Goal: Task Accomplishment & Management: Use online tool/utility

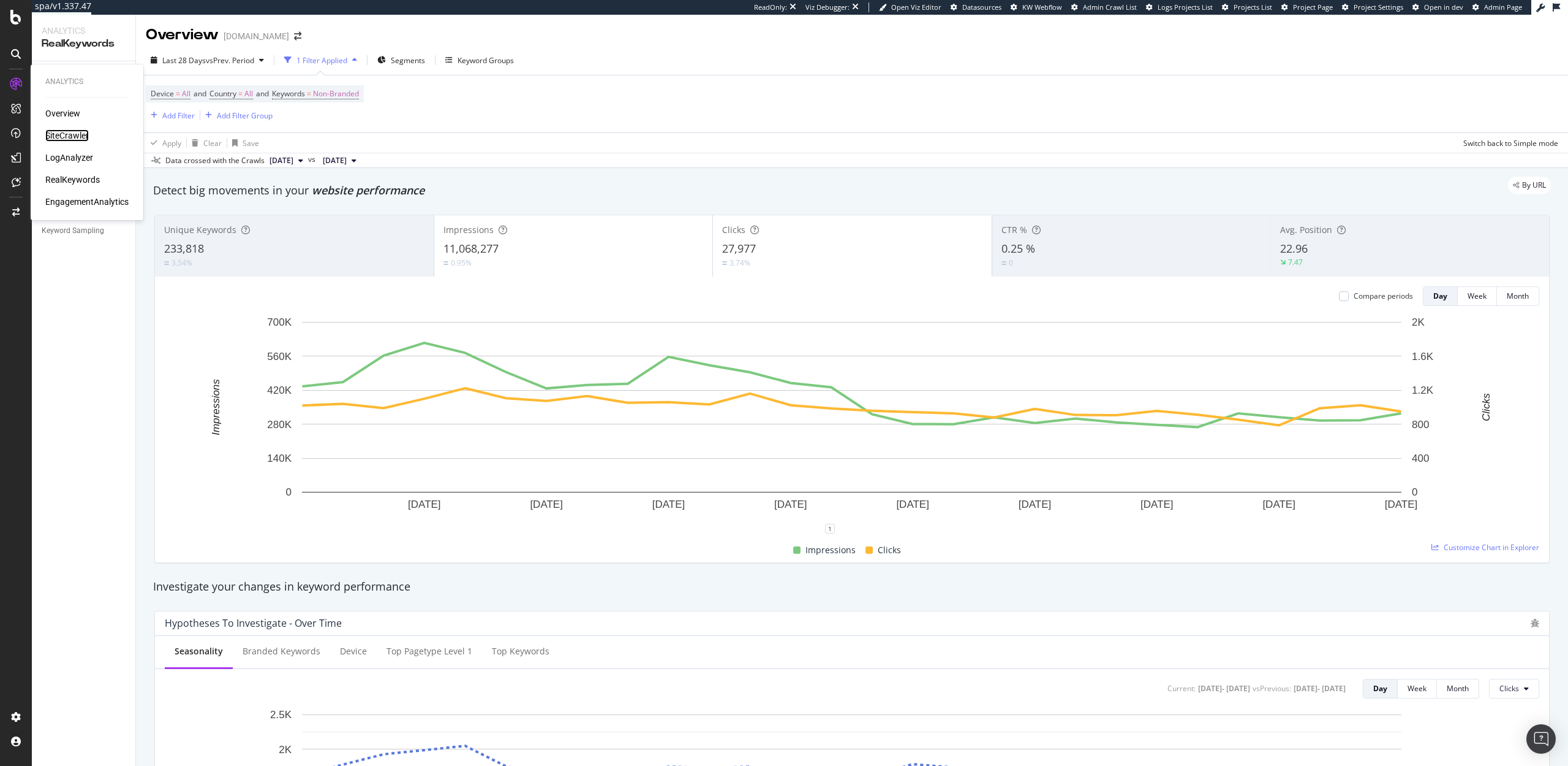
click at [66, 135] on div "SiteCrawler" at bounding box center [66, 135] width 43 height 12
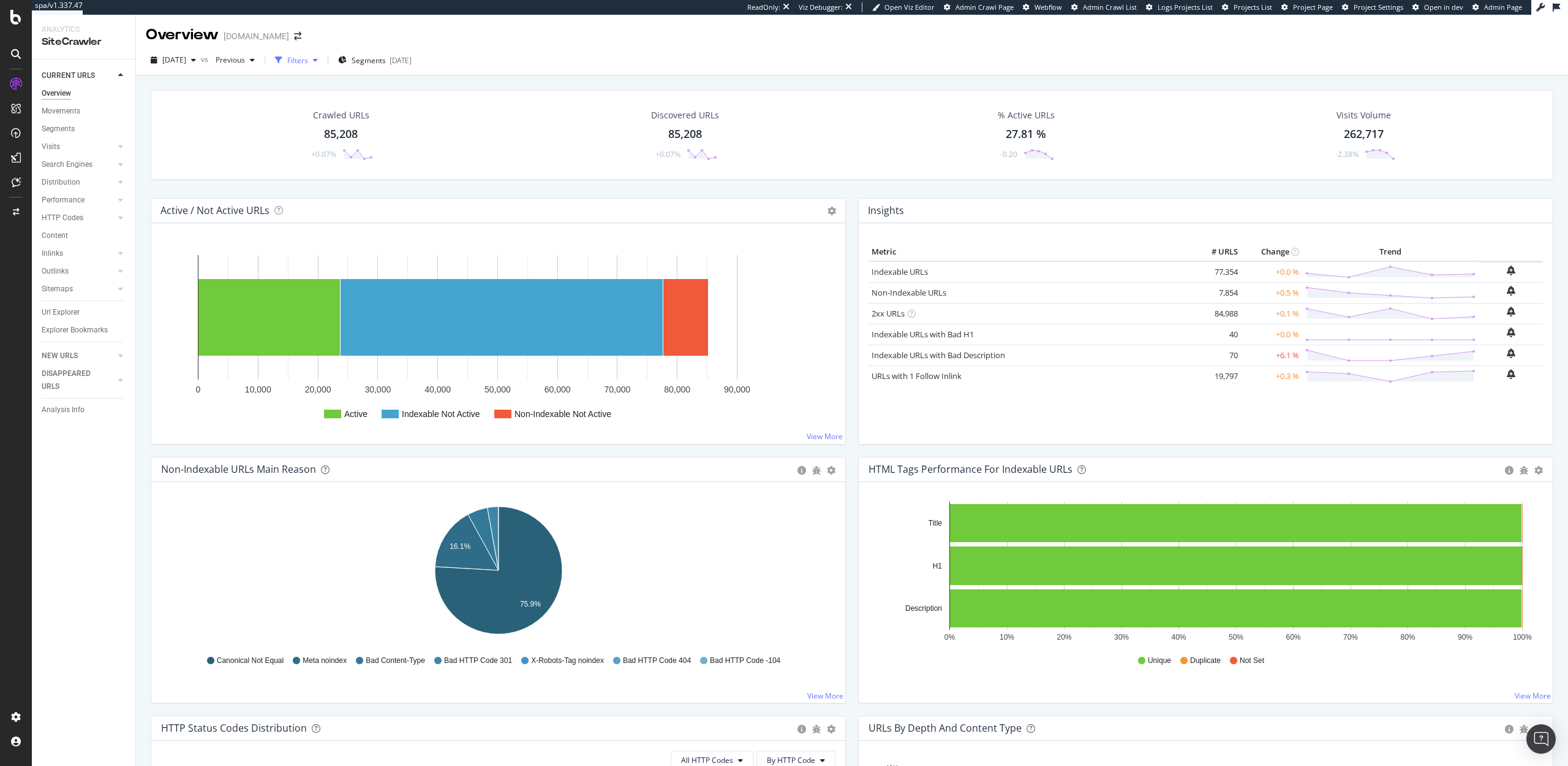
click at [308, 56] on div "Filters" at bounding box center [298, 60] width 21 height 10
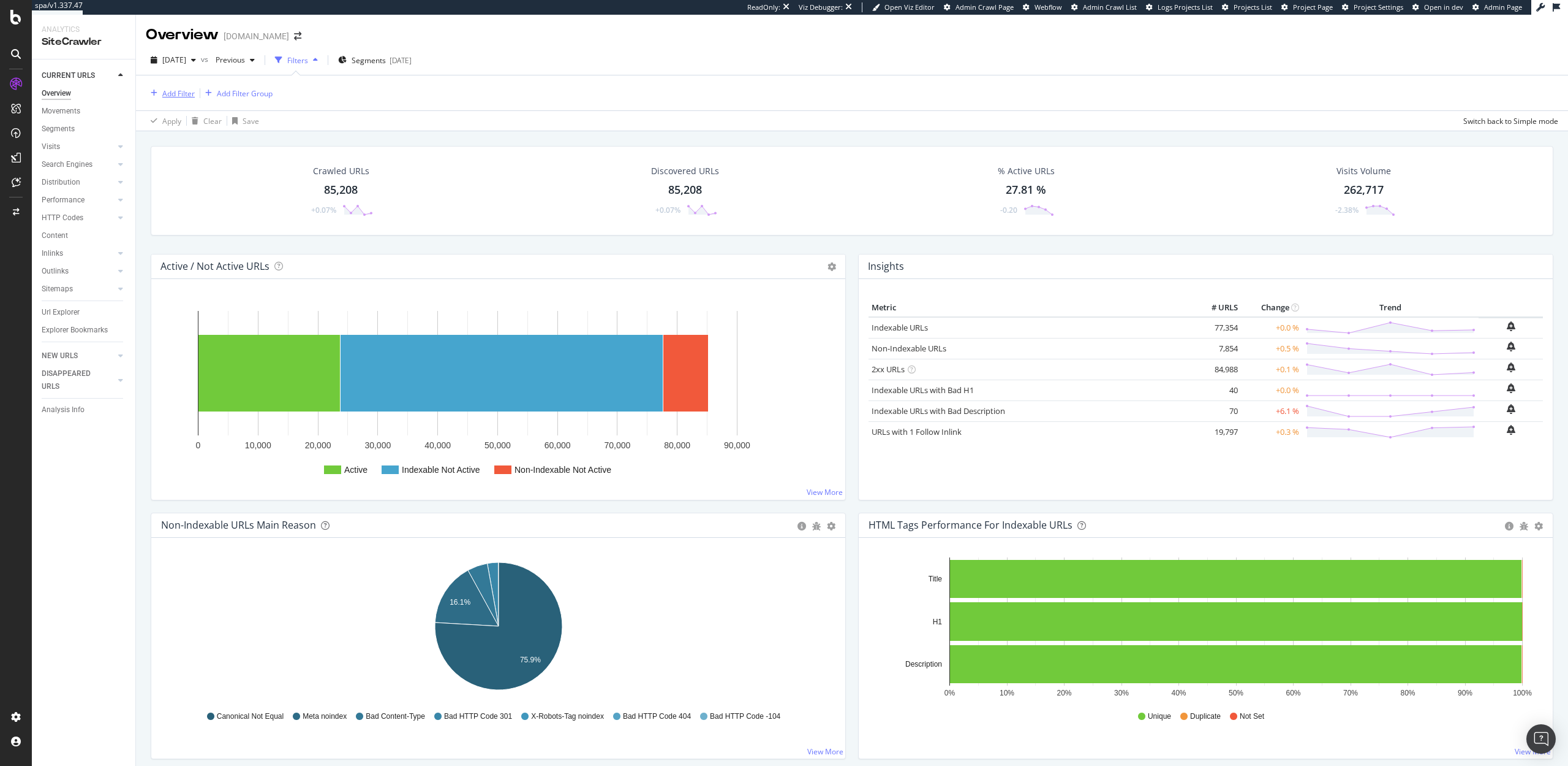
click at [171, 87] on div "Add Filter" at bounding box center [170, 93] width 49 height 14
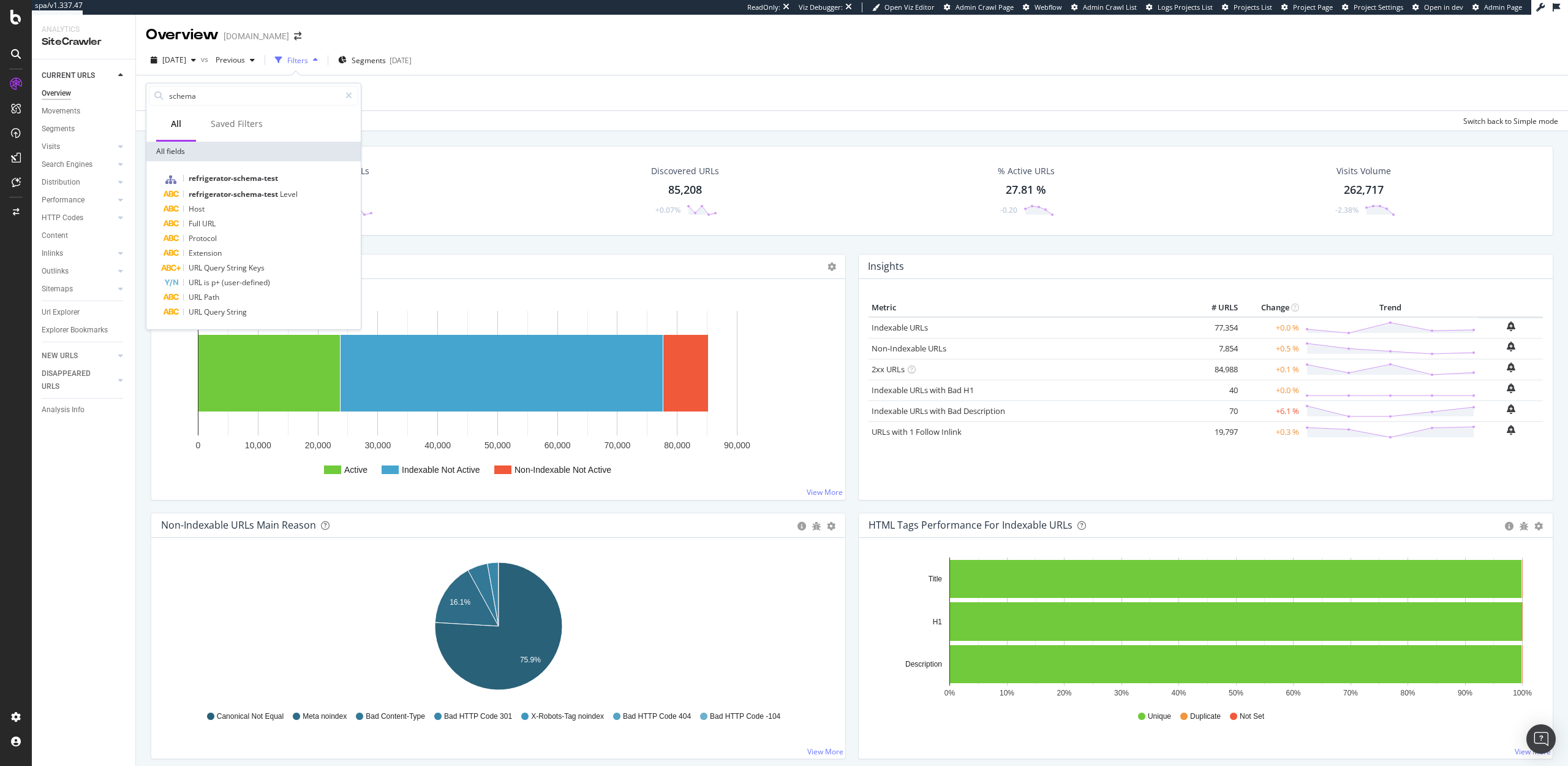
click at [195, 107] on div "schema" at bounding box center [253, 95] width 215 height 25
click at [195, 106] on div "schema" at bounding box center [253, 95] width 215 height 25
click at [193, 94] on input "schema" at bounding box center [253, 96] width 172 height 18
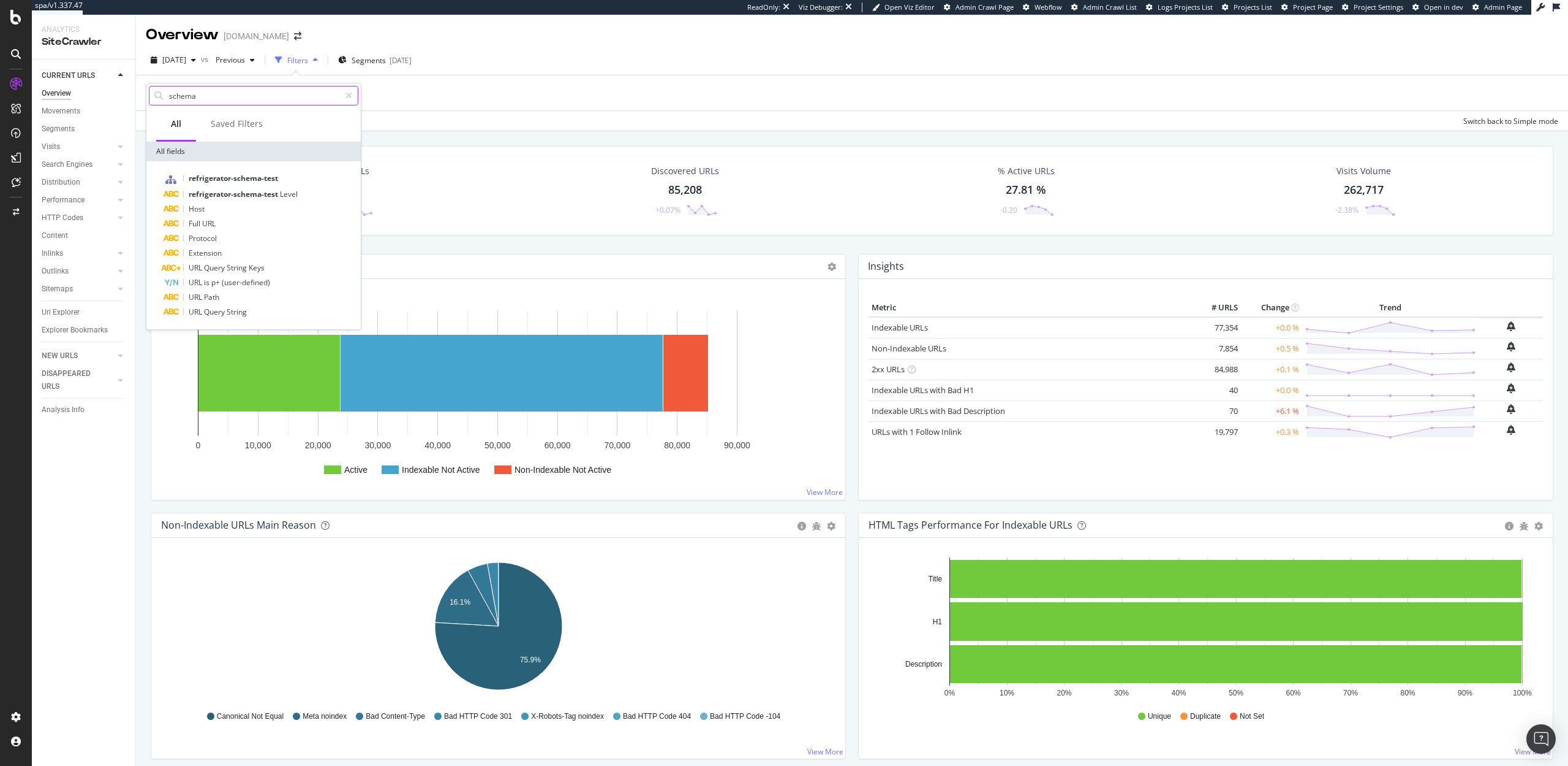
click at [193, 94] on input "schema" at bounding box center [253, 96] width 172 height 18
type input "FAQ"
click at [201, 174] on span "FAQ" at bounding box center [197, 178] width 18 height 10
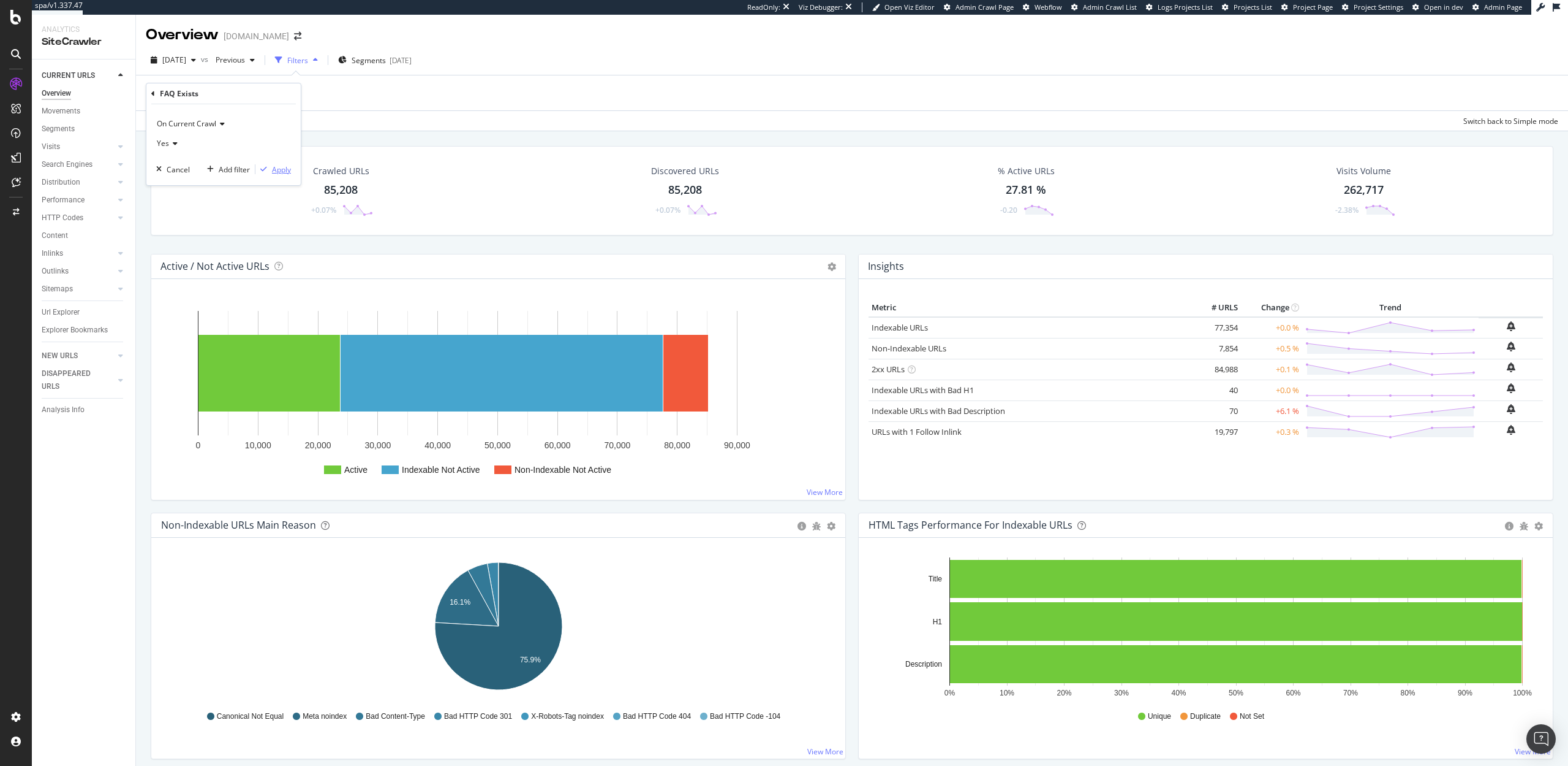
click at [278, 167] on div "Apply" at bounding box center [281, 169] width 19 height 10
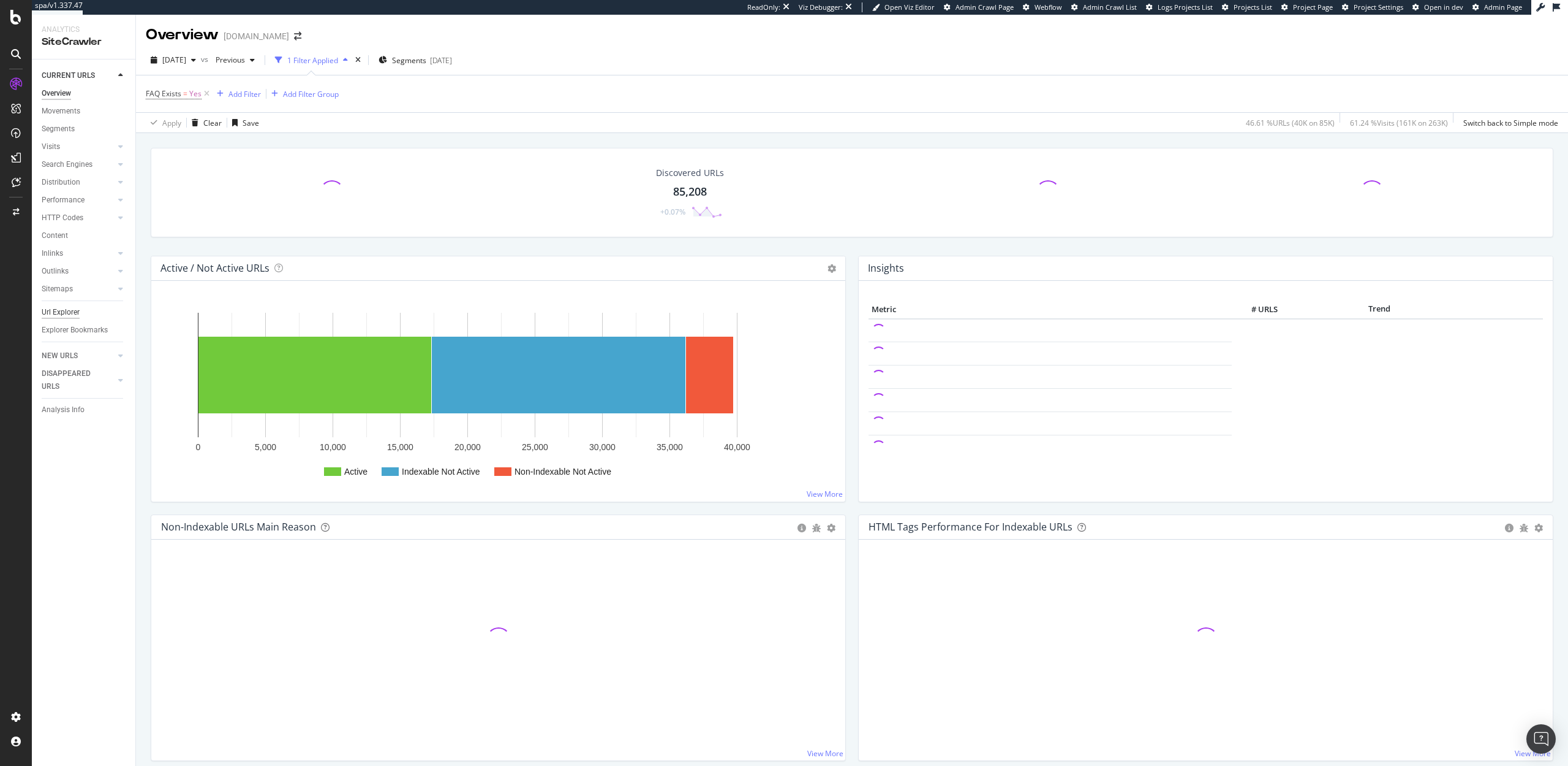
click at [58, 313] on div "Url Explorer" at bounding box center [60, 312] width 38 height 13
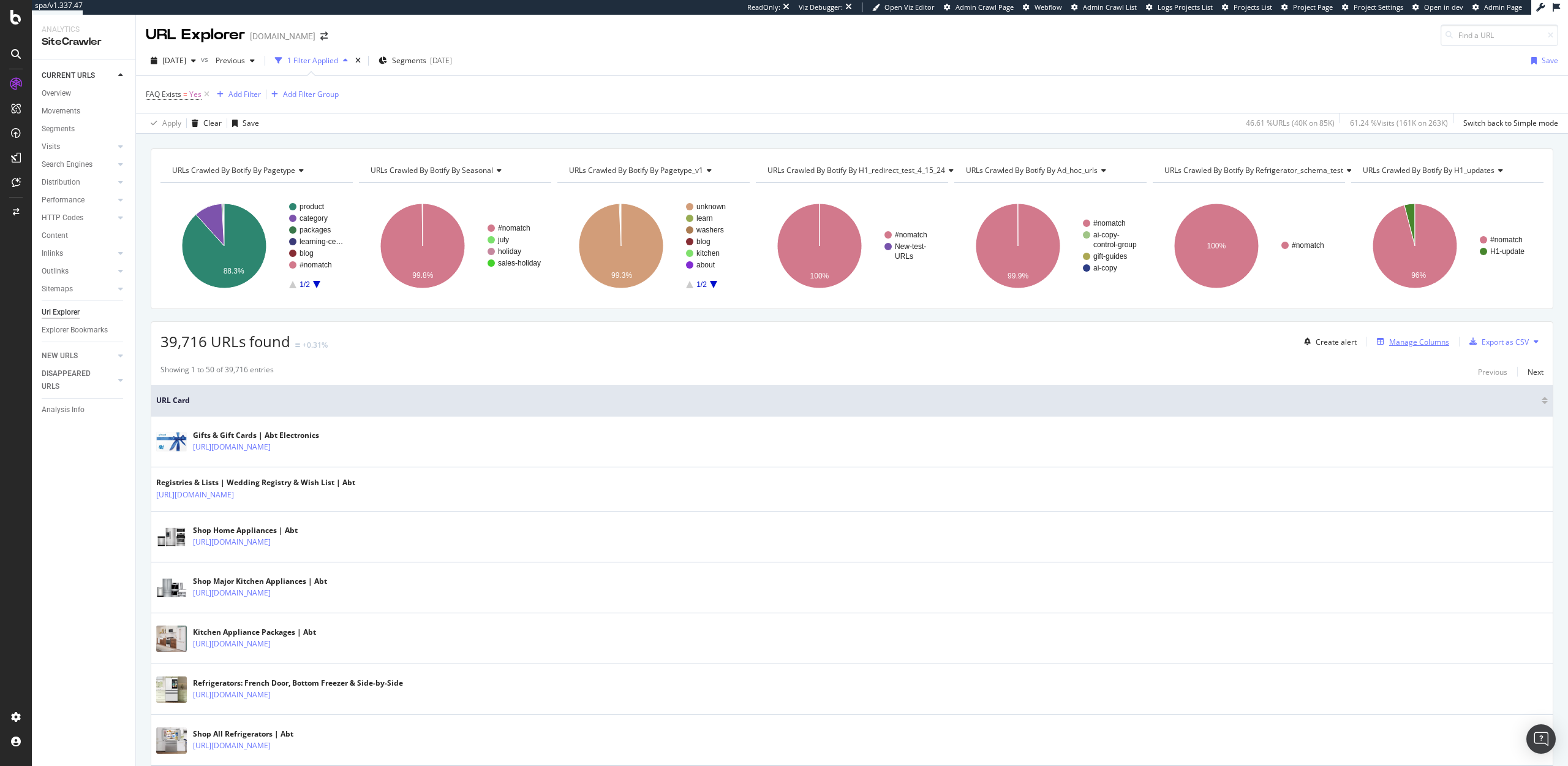
click at [1395, 342] on div "Manage Columns" at bounding box center [1419, 341] width 60 height 10
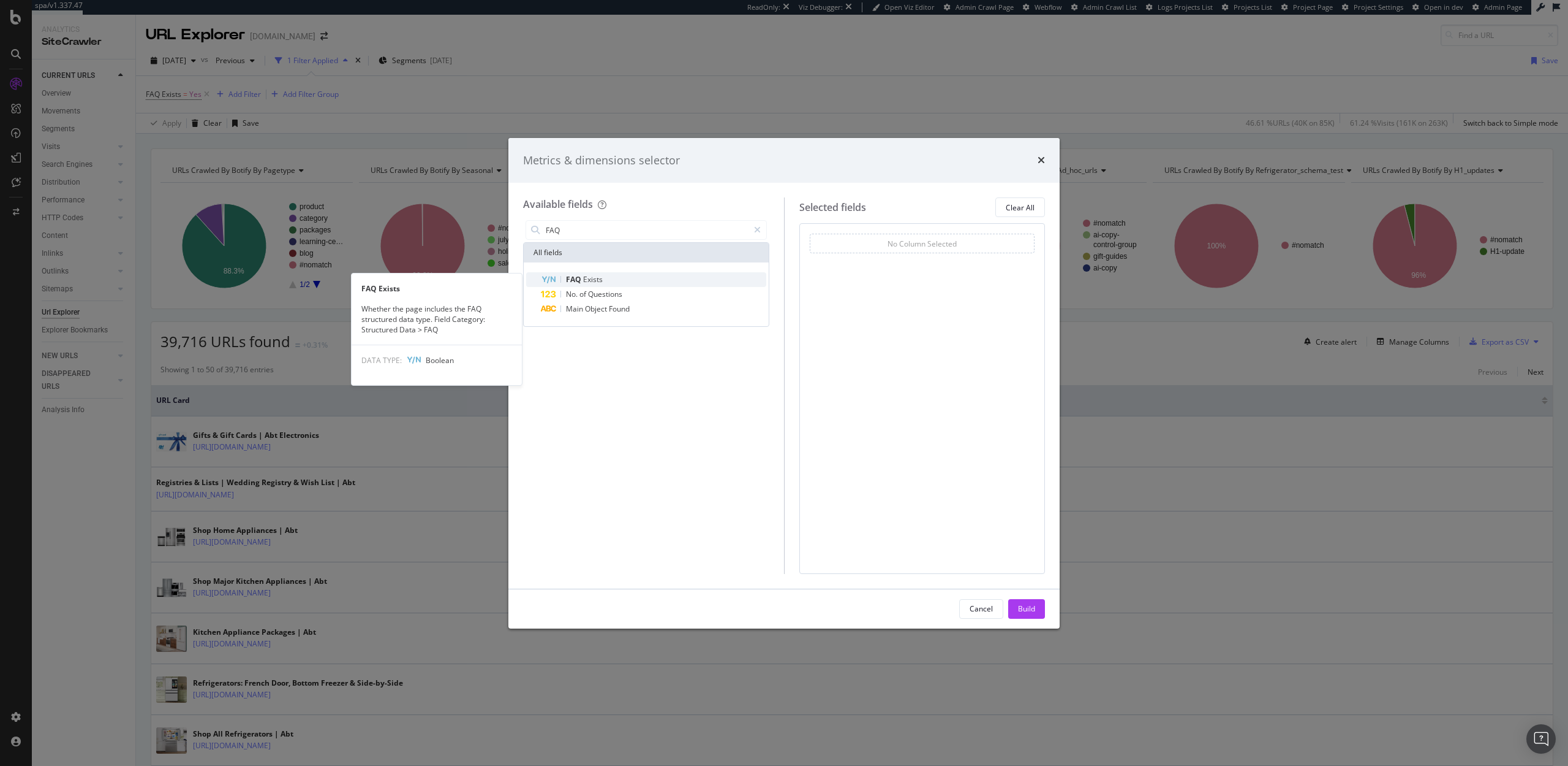
type input "FAQ"
click at [584, 277] on span "Exists" at bounding box center [592, 278] width 19 height 10
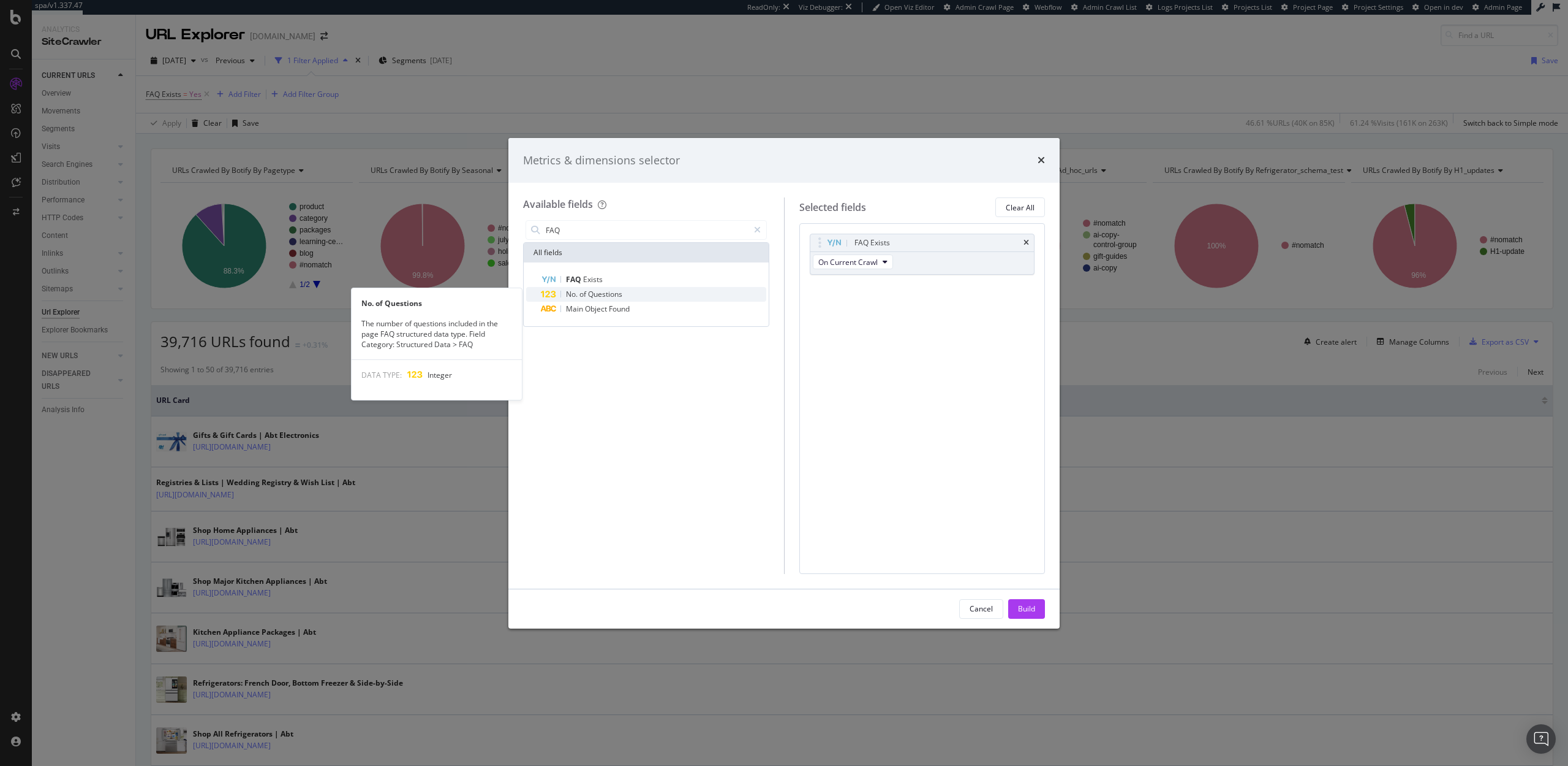
click at [589, 294] on span "Questions" at bounding box center [604, 293] width 34 height 10
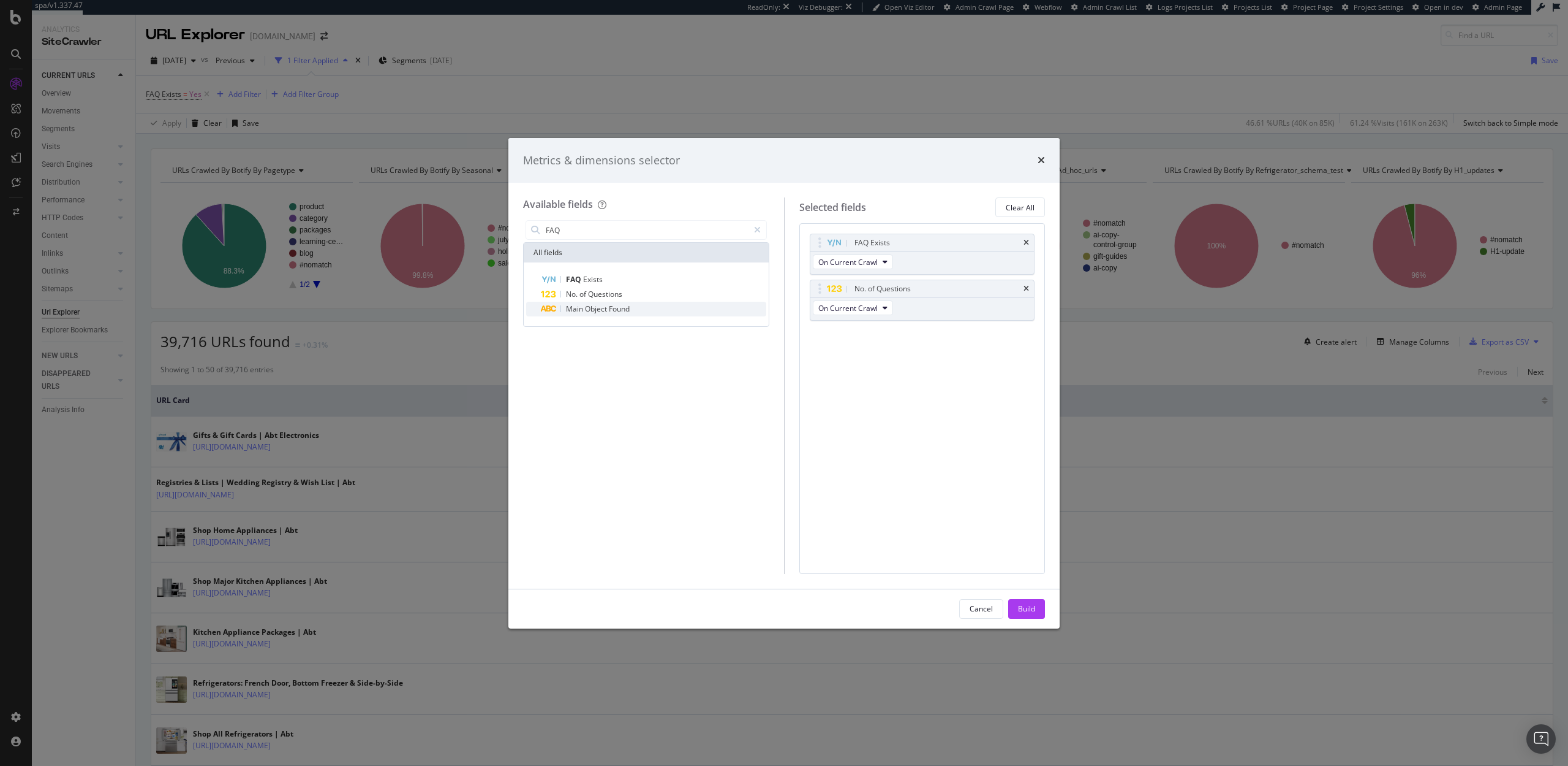
click at [592, 308] on span "Object" at bounding box center [597, 308] width 24 height 10
click at [818, 292] on body "spa/v1.337.47 ReadOnly: Viz Debugger: Open Viz Editor Admin Crawl Page Webflow …" at bounding box center [784, 383] width 1568 height 766
click at [1027, 608] on div "Build" at bounding box center [1026, 607] width 18 height 10
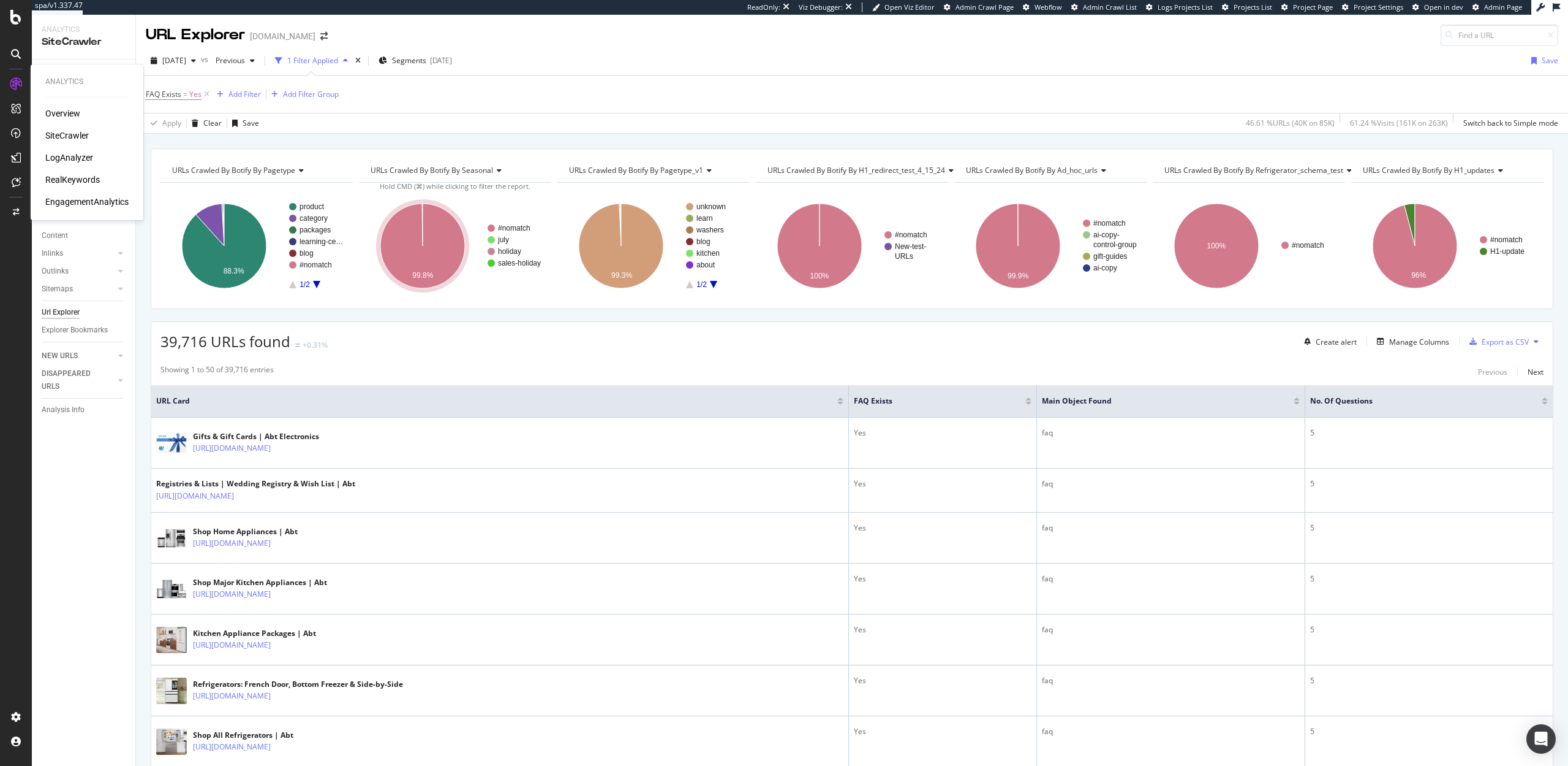
click at [74, 158] on div "LogAnalyzer" at bounding box center [69, 157] width 48 height 12
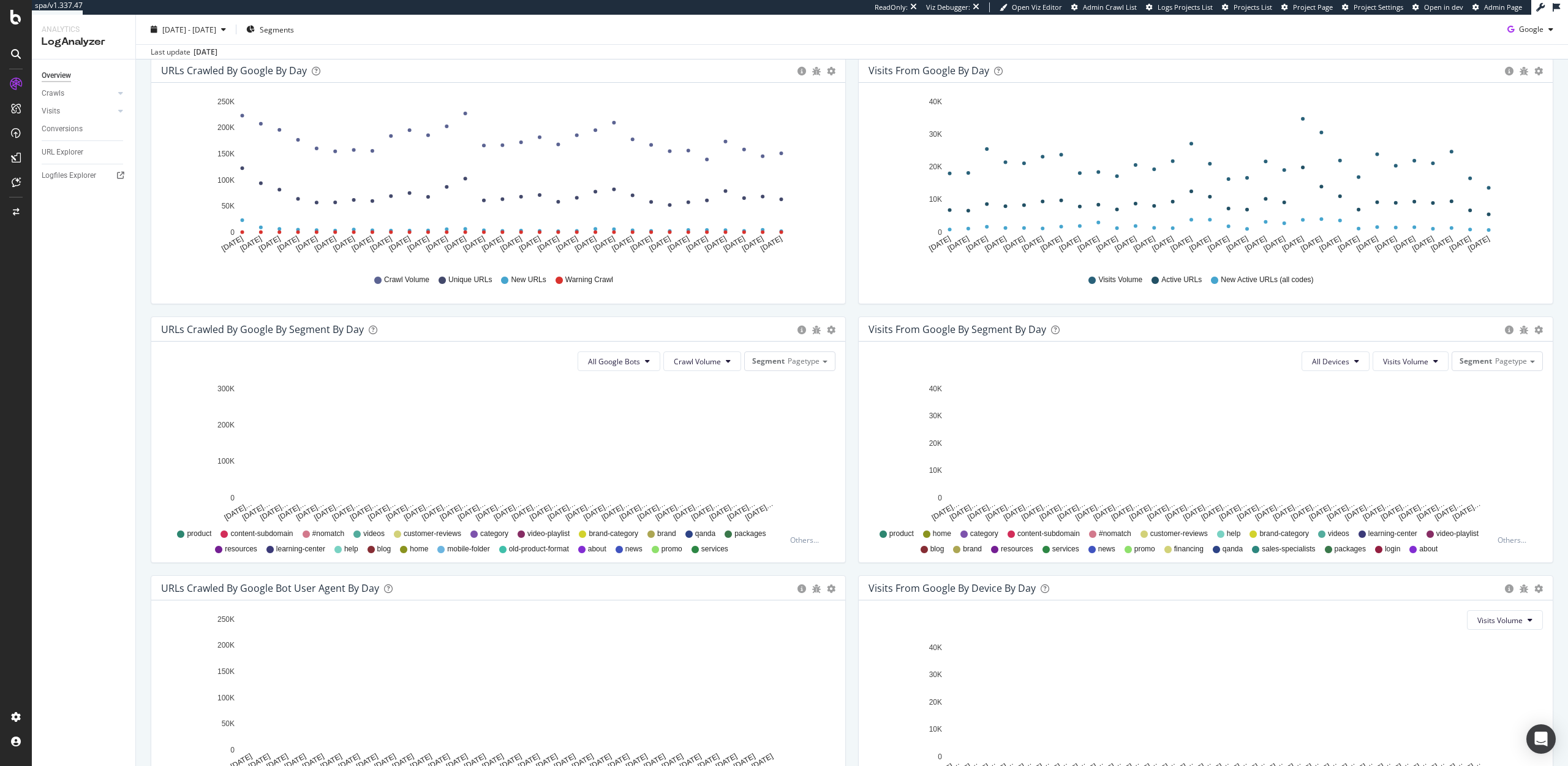
scroll to position [248, 0]
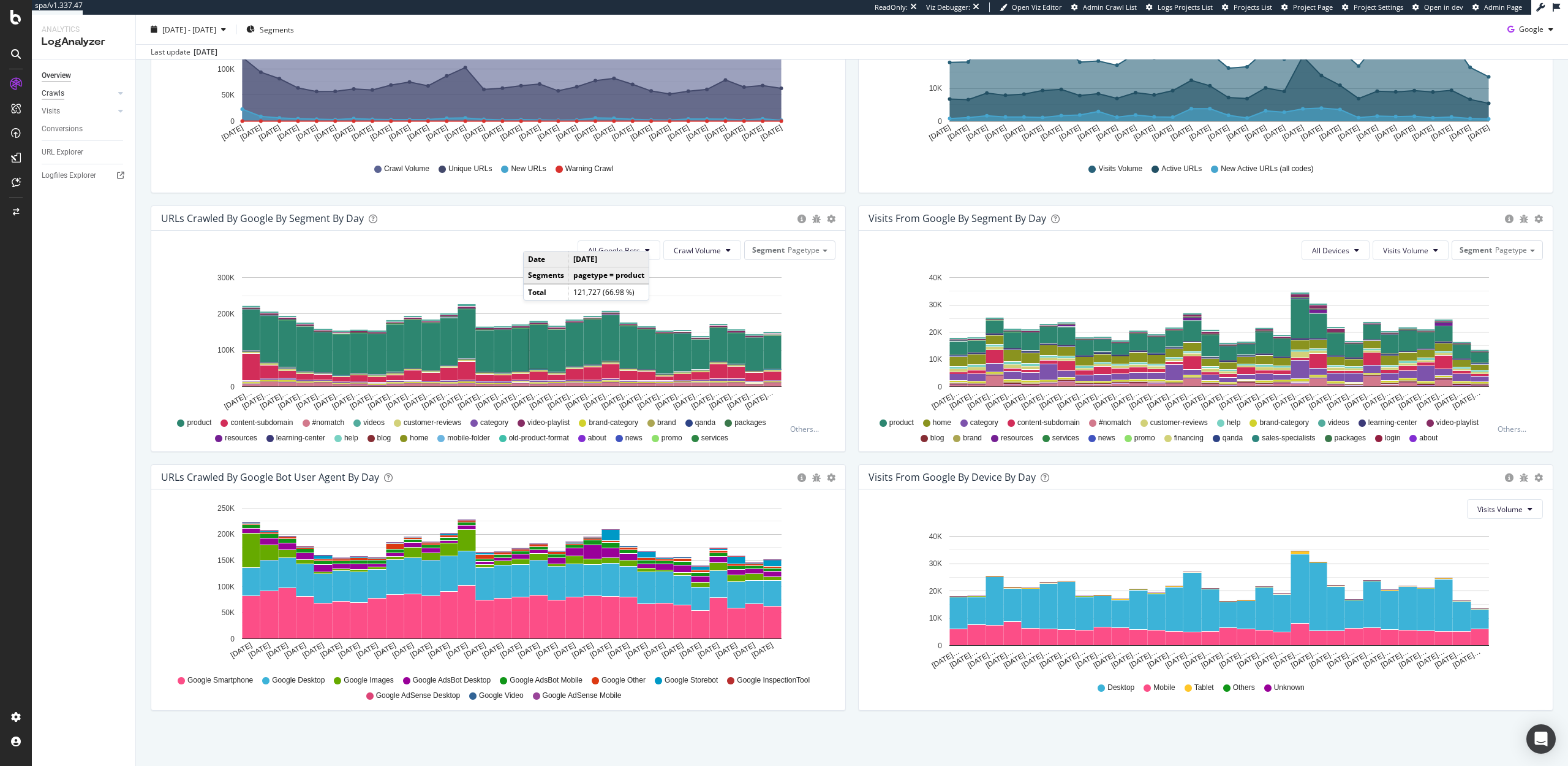
click at [53, 94] on div "Crawls" at bounding box center [53, 93] width 23 height 13
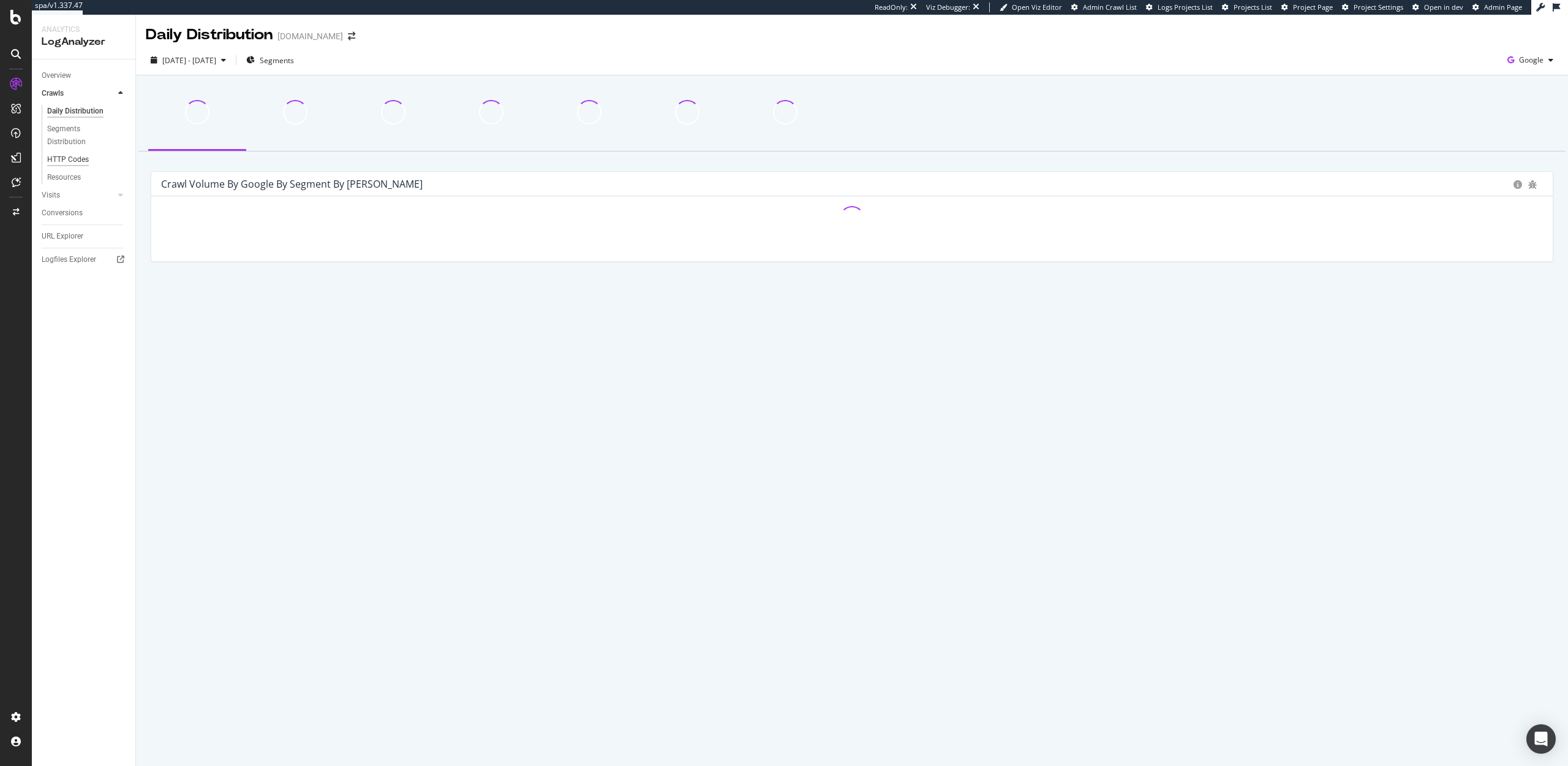
click at [57, 162] on div "HTTP Codes" at bounding box center [67, 159] width 41 height 13
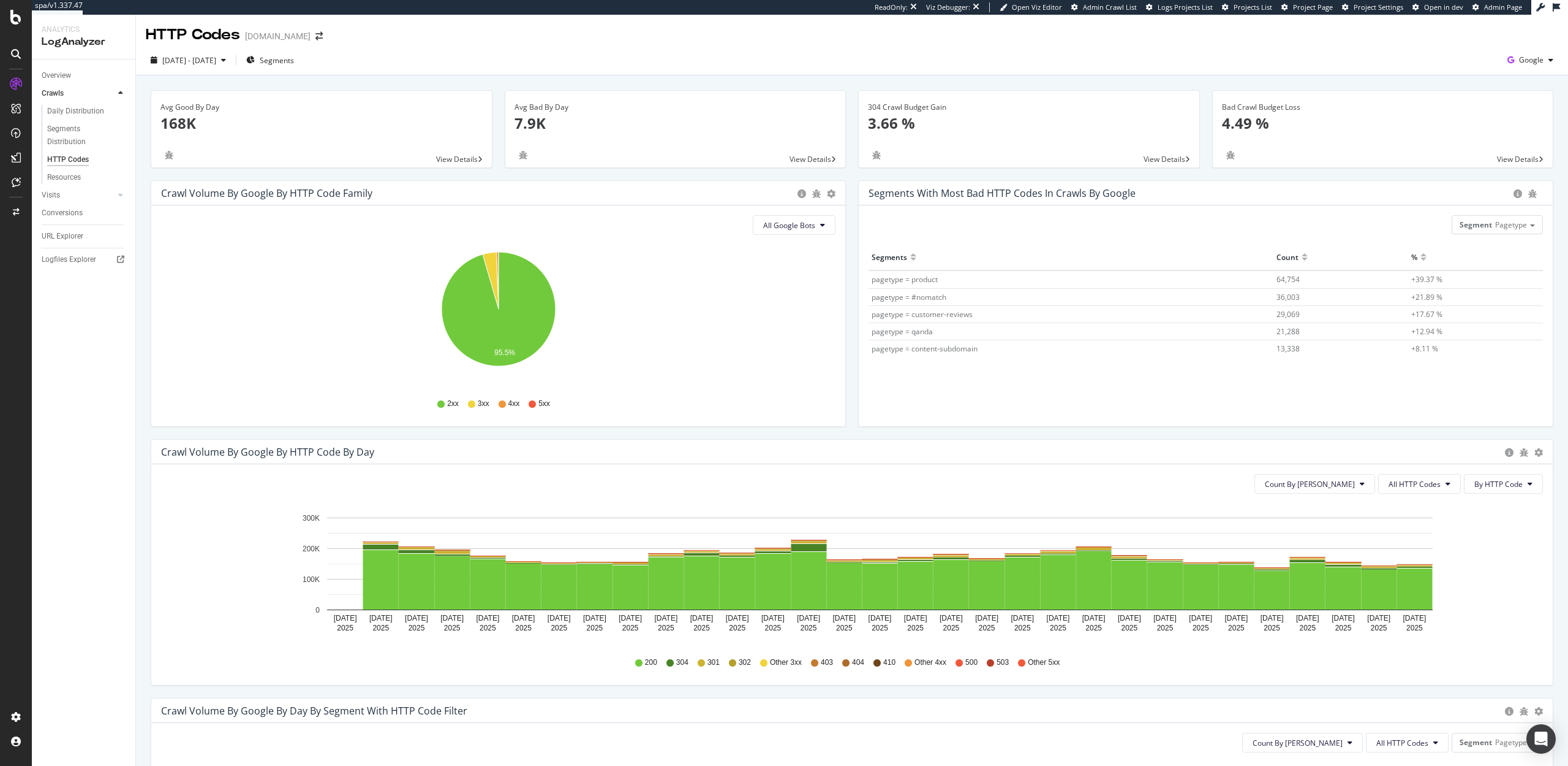
click at [855, 350] on div "Segments with most bad HTTP codes in Crawls by google Segment Pagetype Hold CMD…" at bounding box center [1206, 309] width 708 height 259
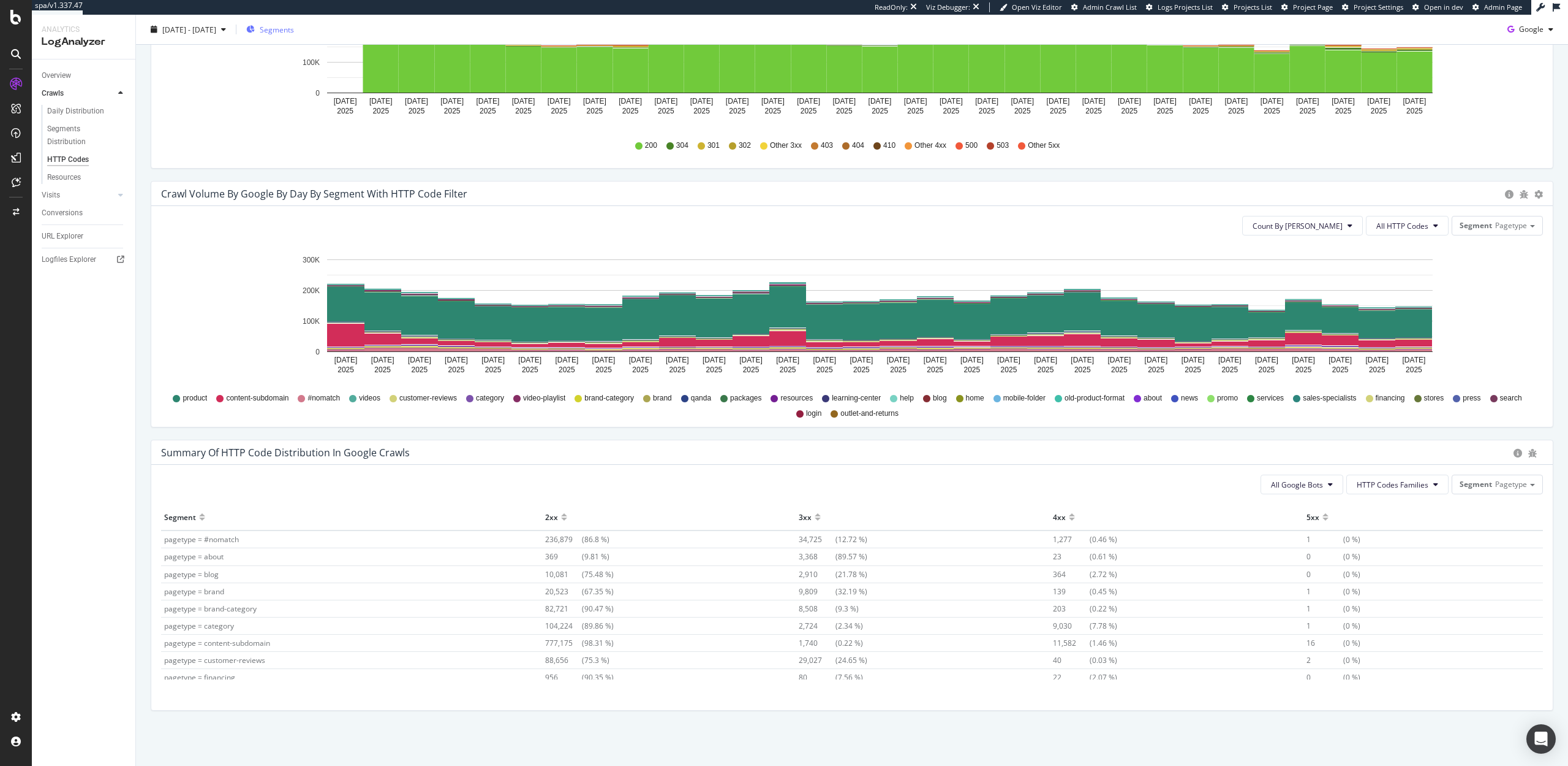
click at [294, 28] on span "Segments" at bounding box center [276, 29] width 34 height 10
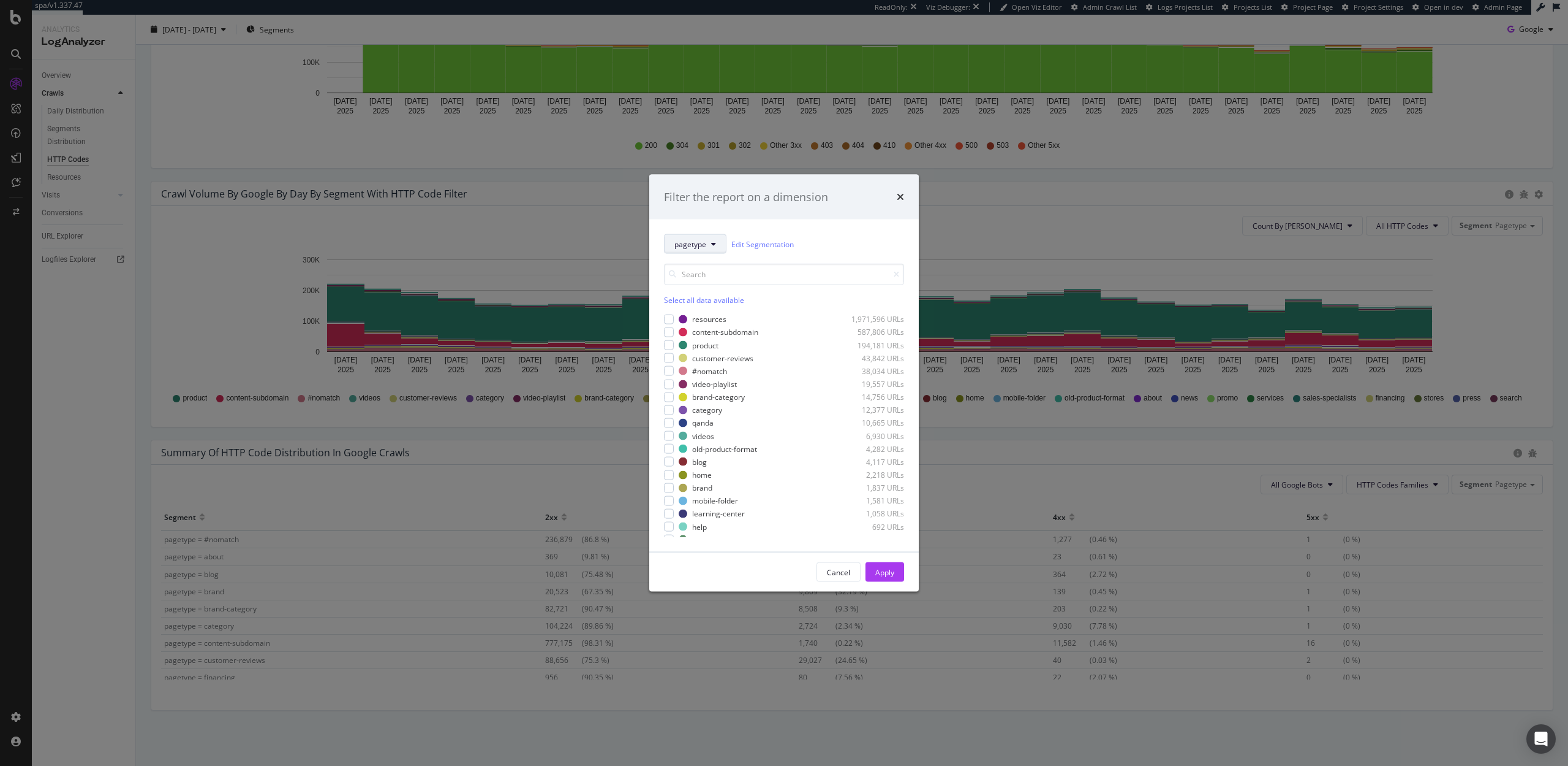
click at [705, 243] on span "pagetype" at bounding box center [690, 243] width 32 height 10
click at [790, 282] on input "modal" at bounding box center [784, 274] width 240 height 21
click at [672, 526] on div "modal" at bounding box center [669, 527] width 10 height 10
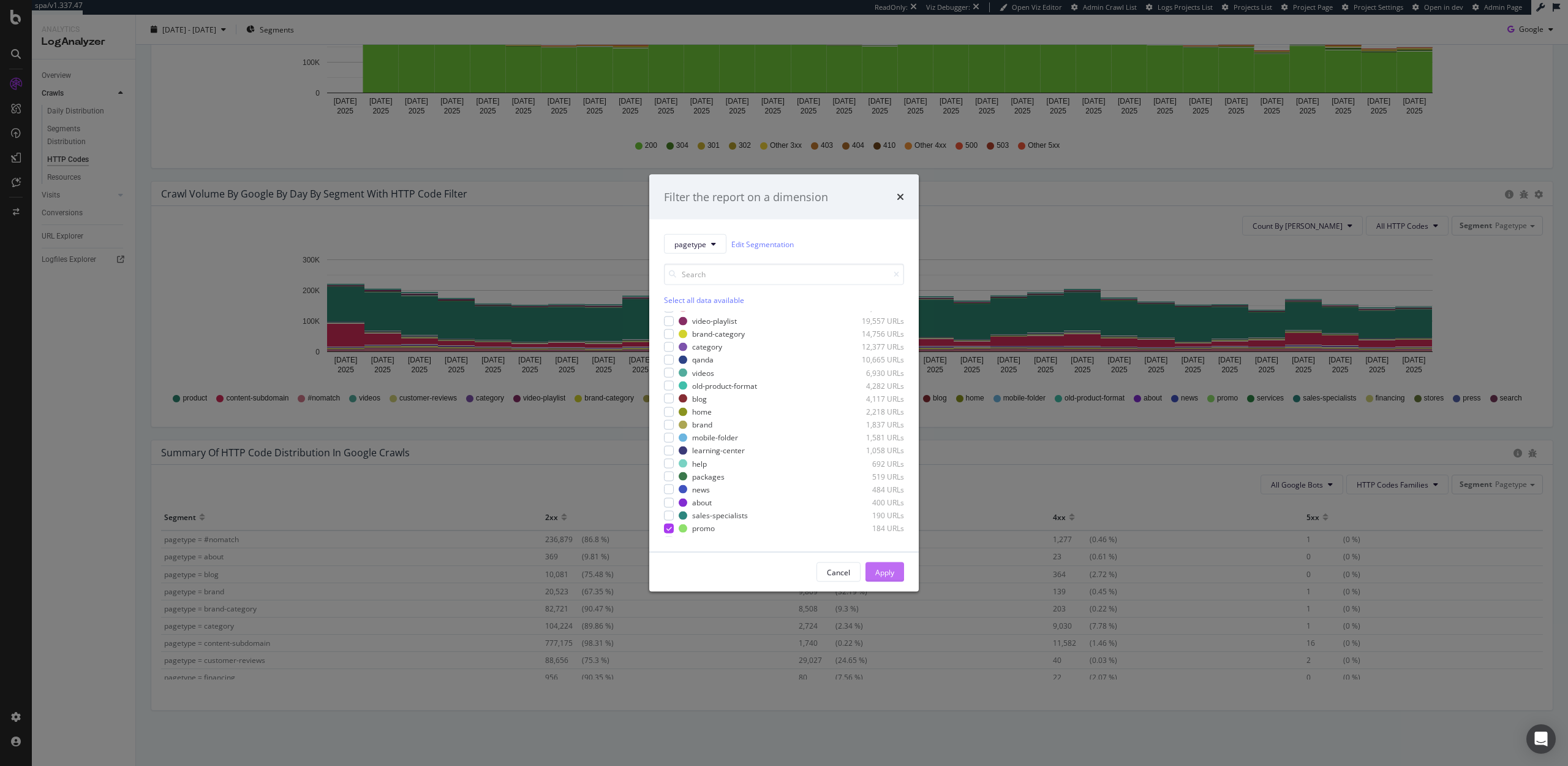
click at [894, 575] on div "Apply" at bounding box center [884, 571] width 19 height 10
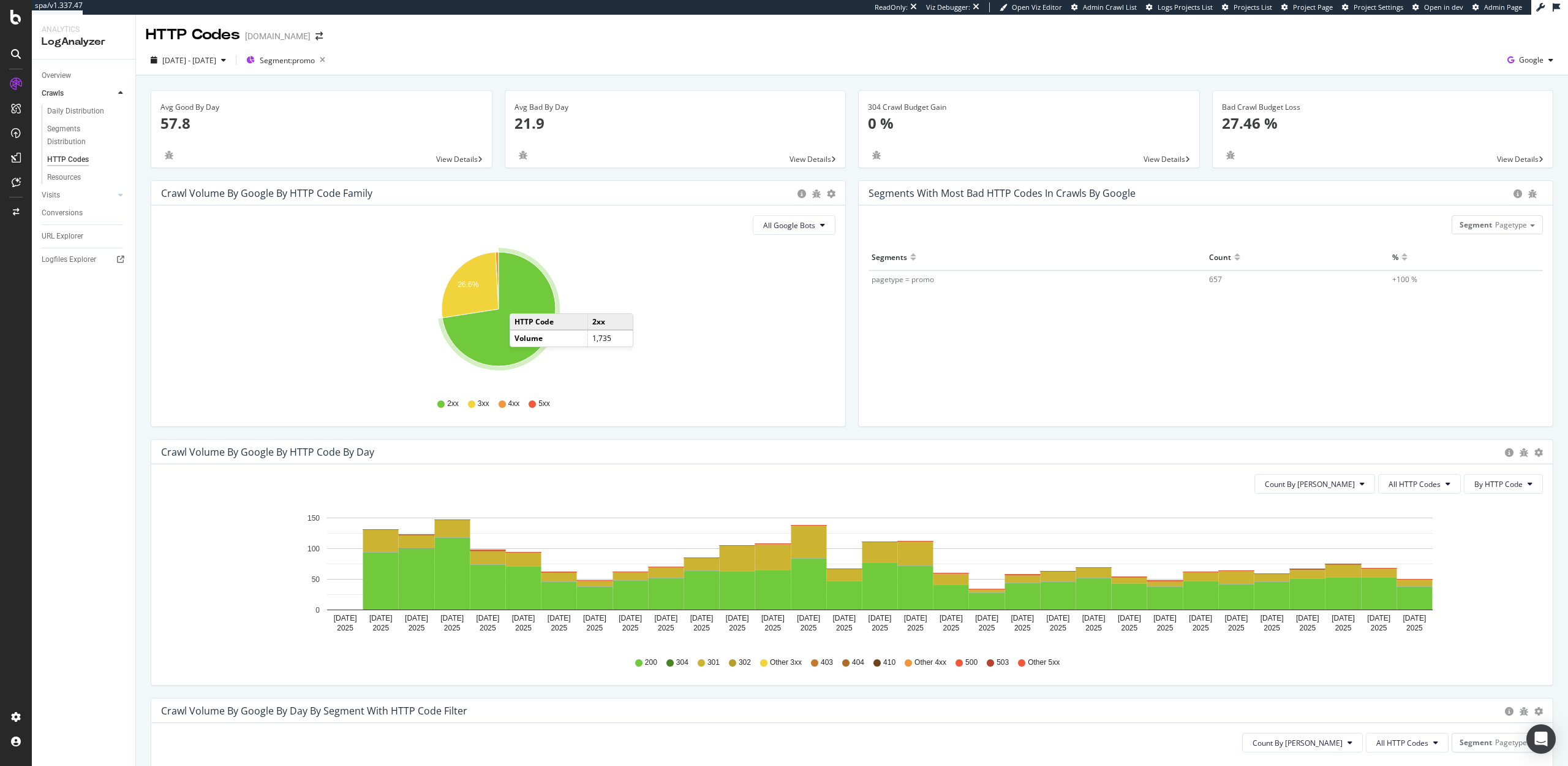
click at [522, 301] on icon "A chart." at bounding box center [498, 309] width 113 height 114
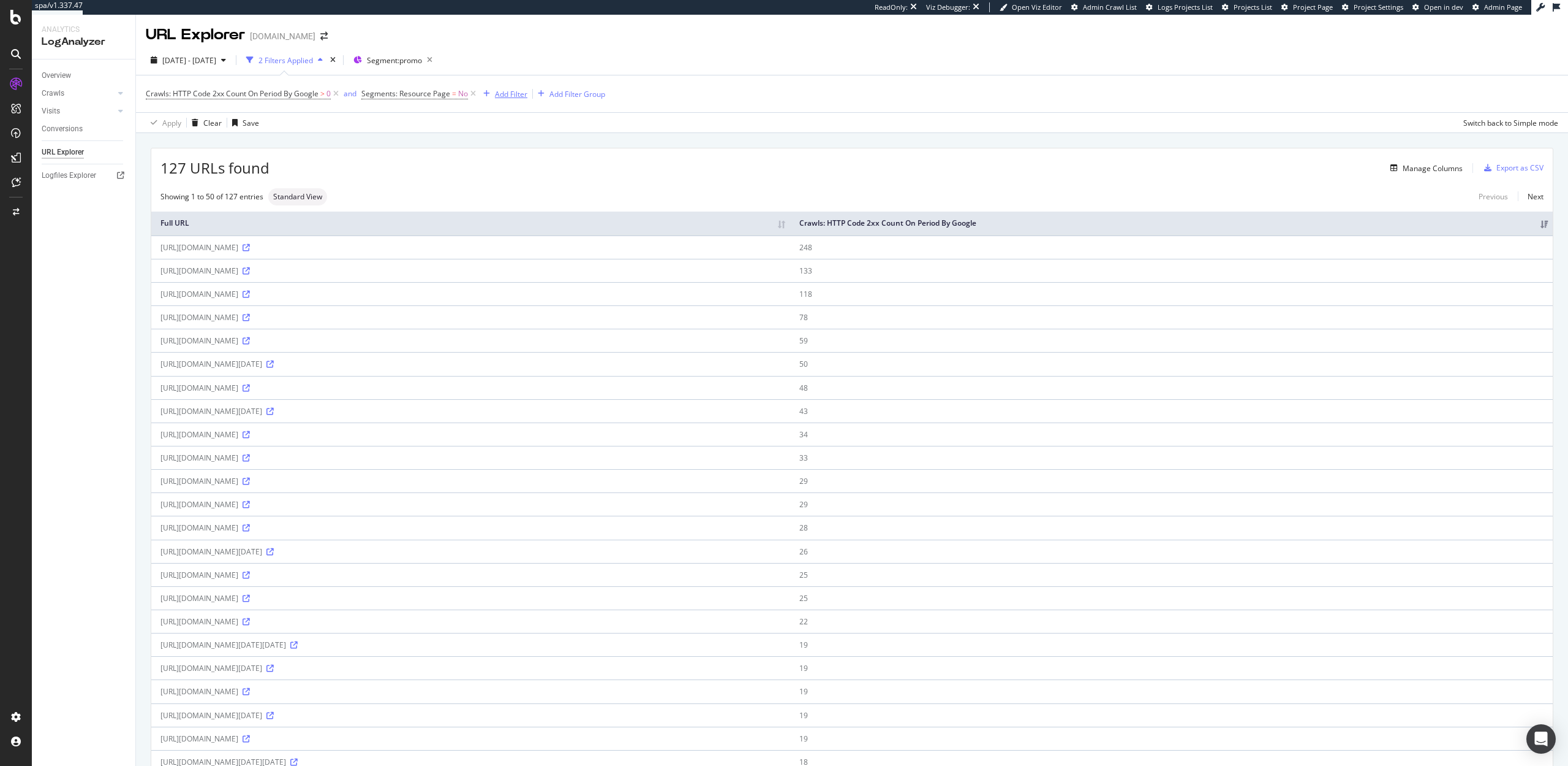
click at [505, 92] on div "Add Filter" at bounding box center [510, 93] width 32 height 10
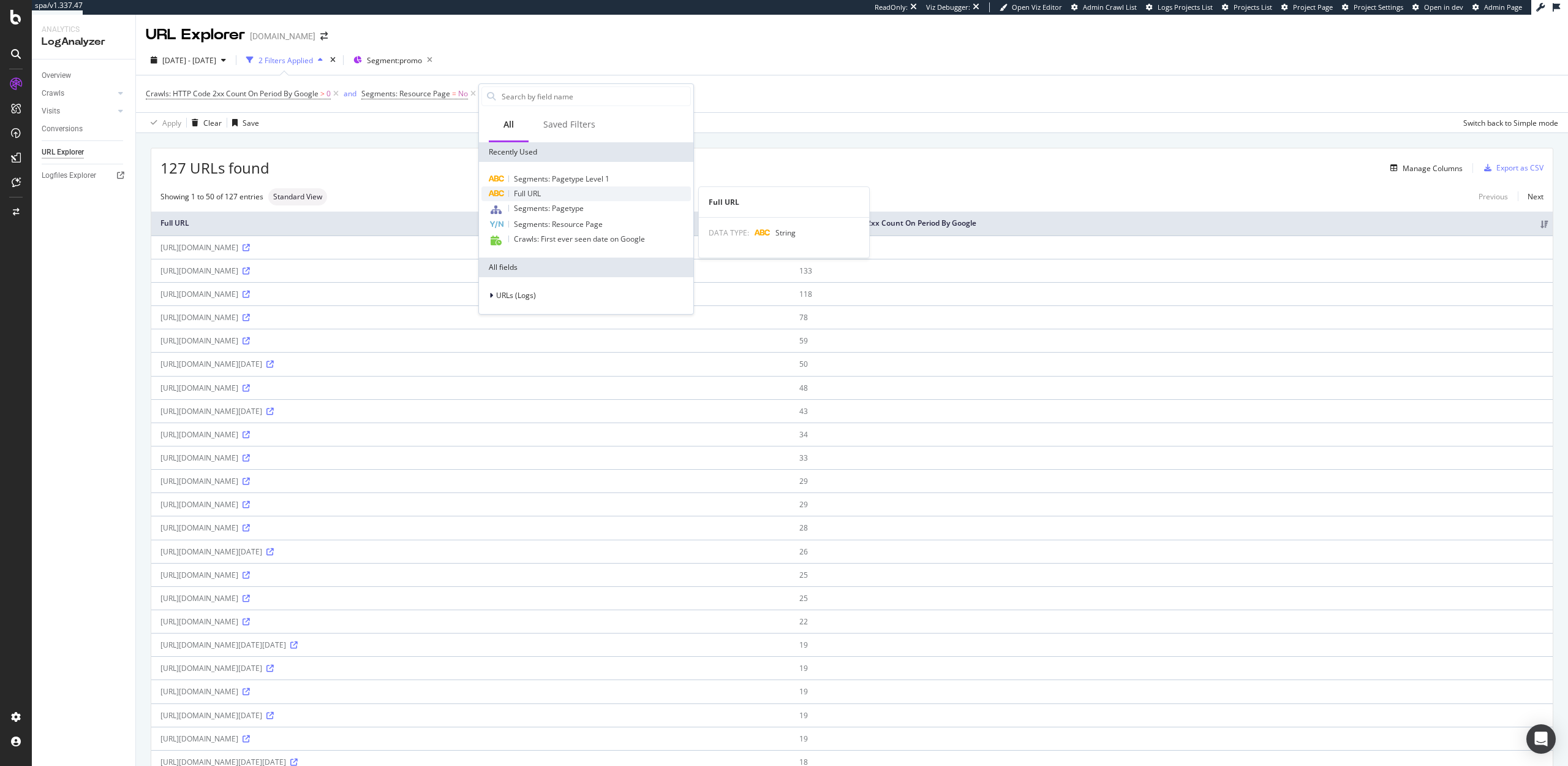
click at [533, 197] on span "Full URL" at bounding box center [527, 193] width 27 height 10
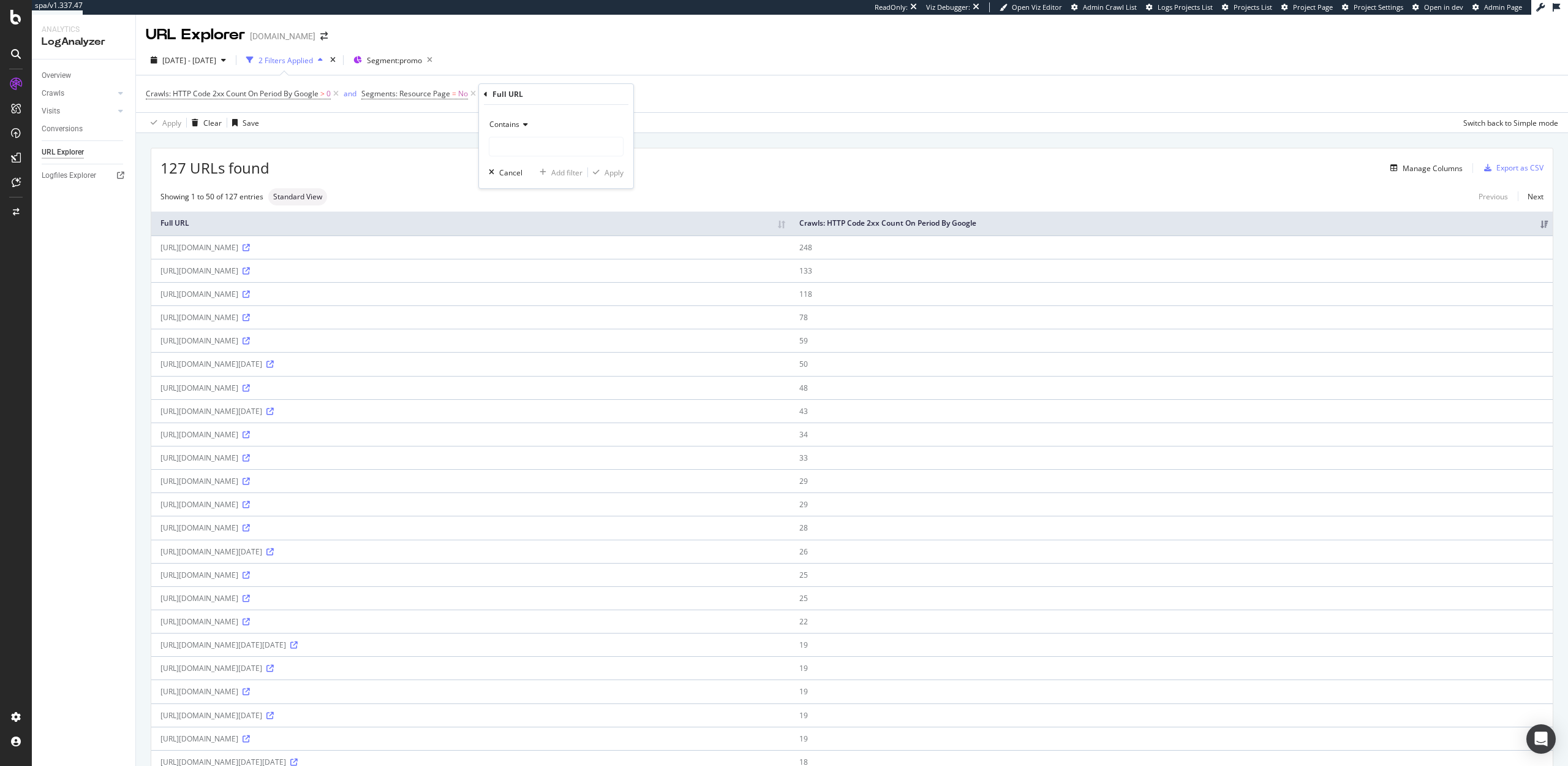
click at [509, 120] on span "Contains" at bounding box center [504, 124] width 30 height 10
click at [533, 259] on span "Doesn't contain" at bounding box center [521, 261] width 53 height 10
click at [526, 148] on input "text" at bounding box center [556, 146] width 134 height 19
type input "?"
click at [620, 173] on div "Apply" at bounding box center [614, 172] width 19 height 10
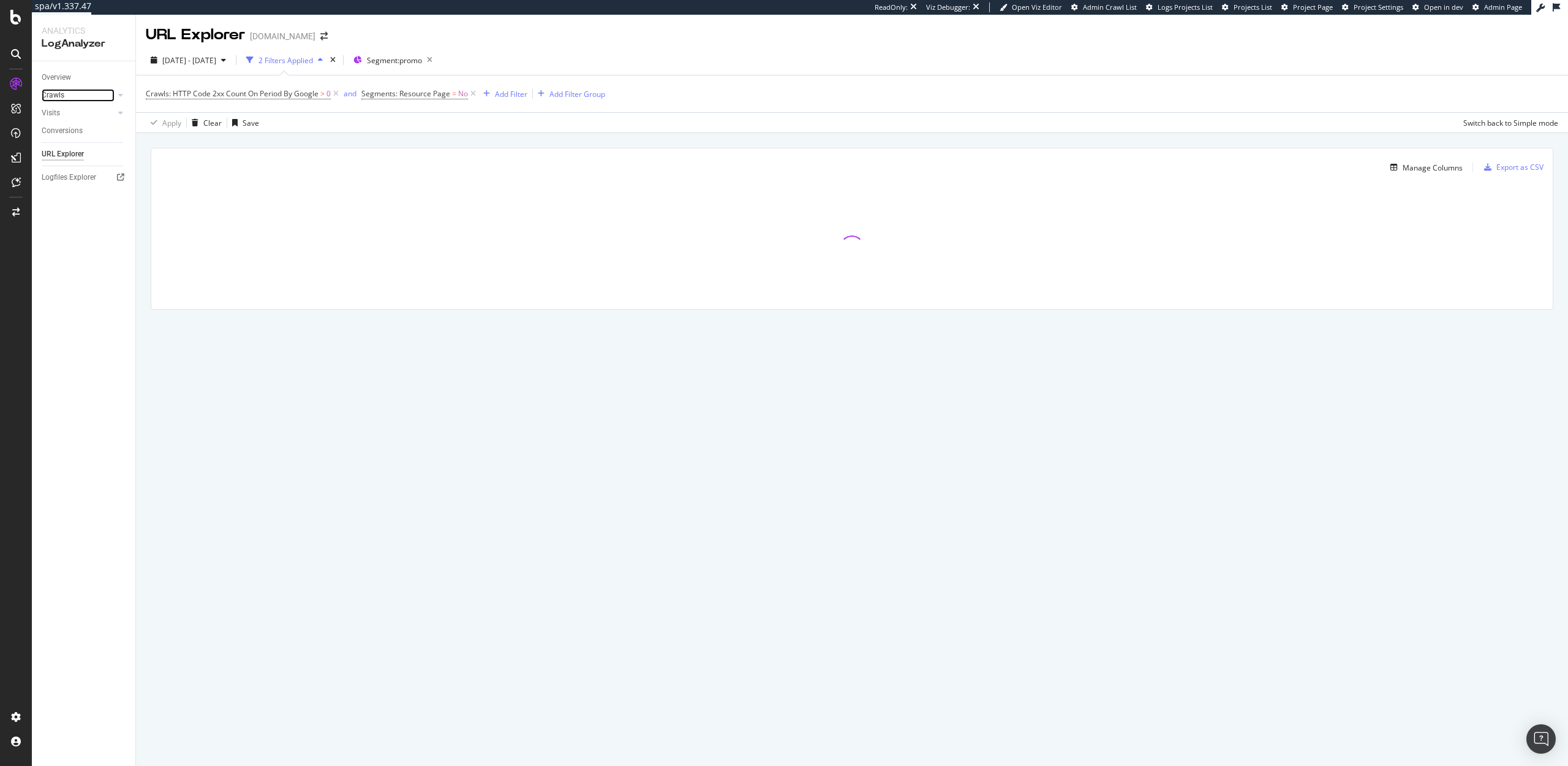
click at [72, 91] on link "Crawls" at bounding box center [77, 95] width 73 height 13
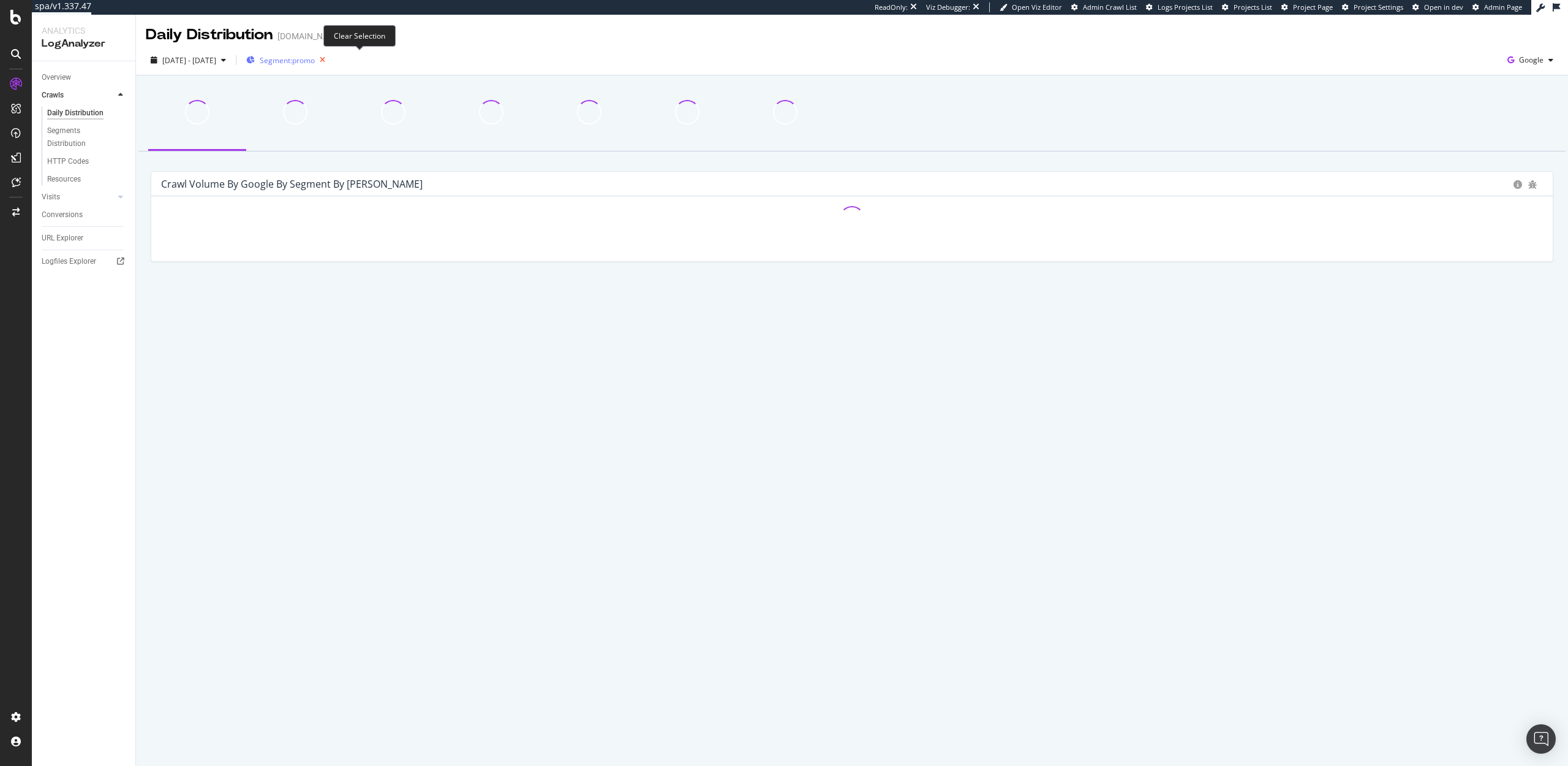
click at [330, 62] on icon "button" at bounding box center [322, 60] width 16 height 18
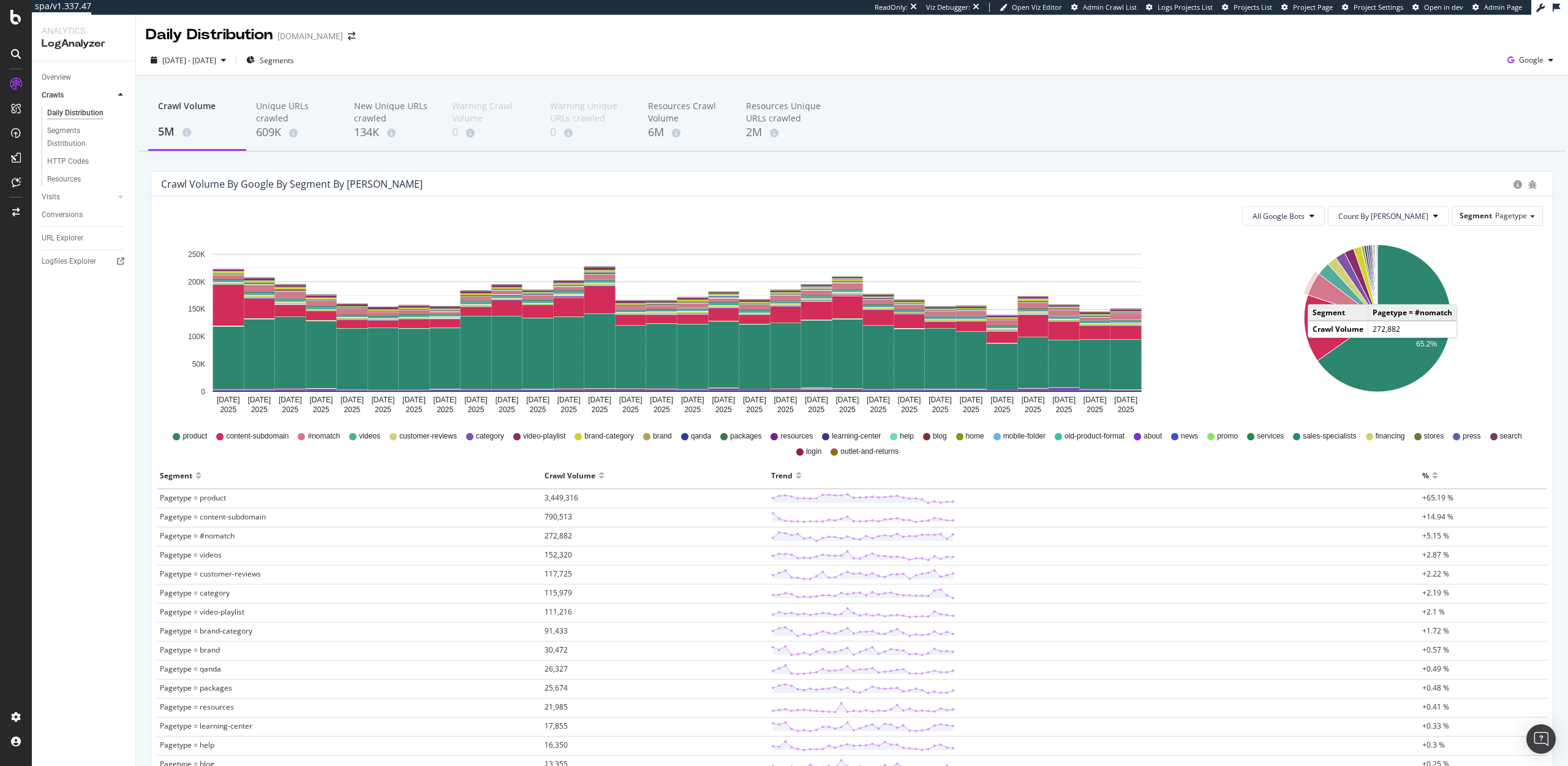
click at [1319, 292] on icon "A chart." at bounding box center [1343, 296] width 70 height 44
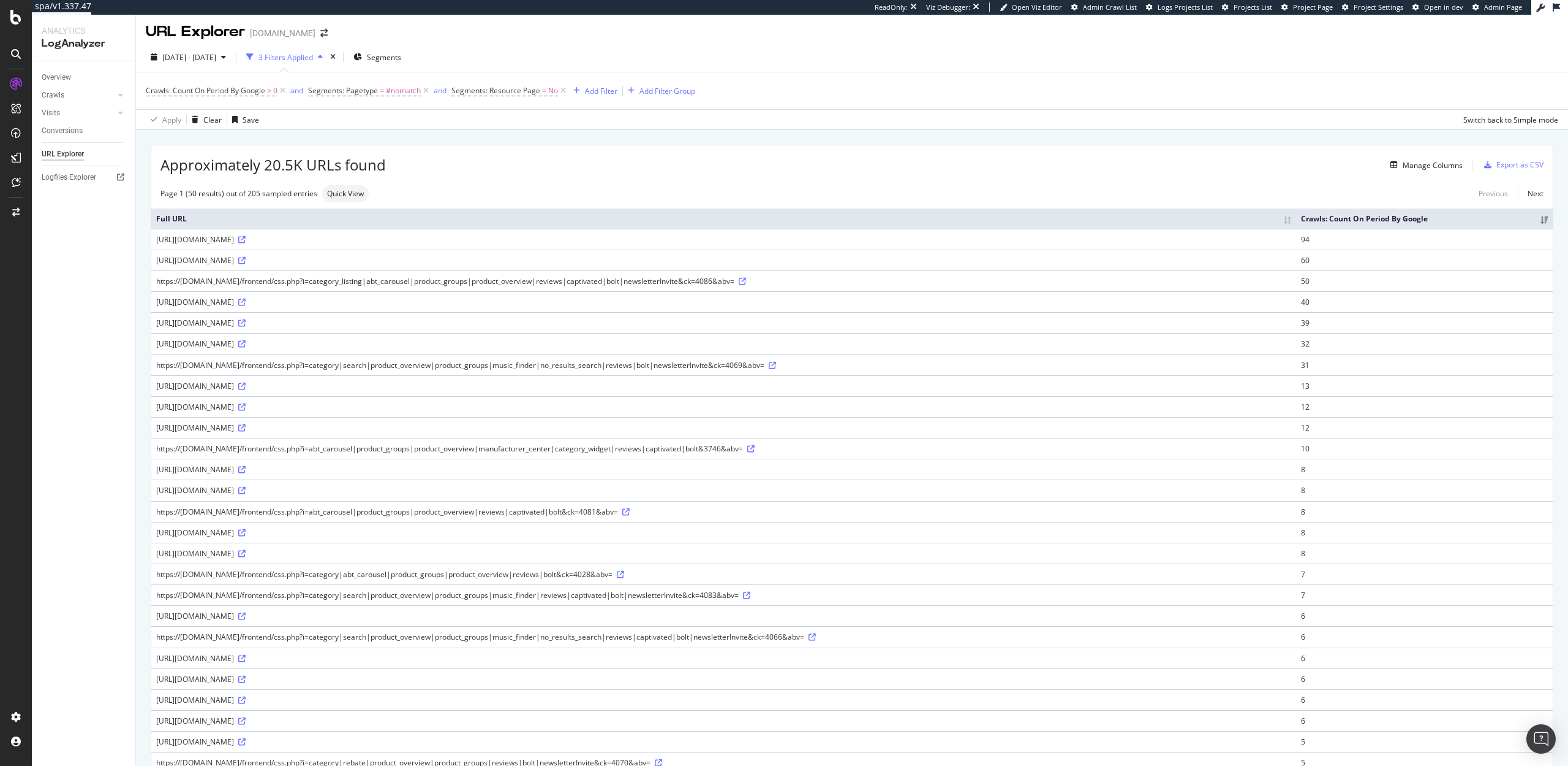
scroll to position [8, 0]
click at [246, 425] on icon at bounding box center [242, 423] width 7 height 7
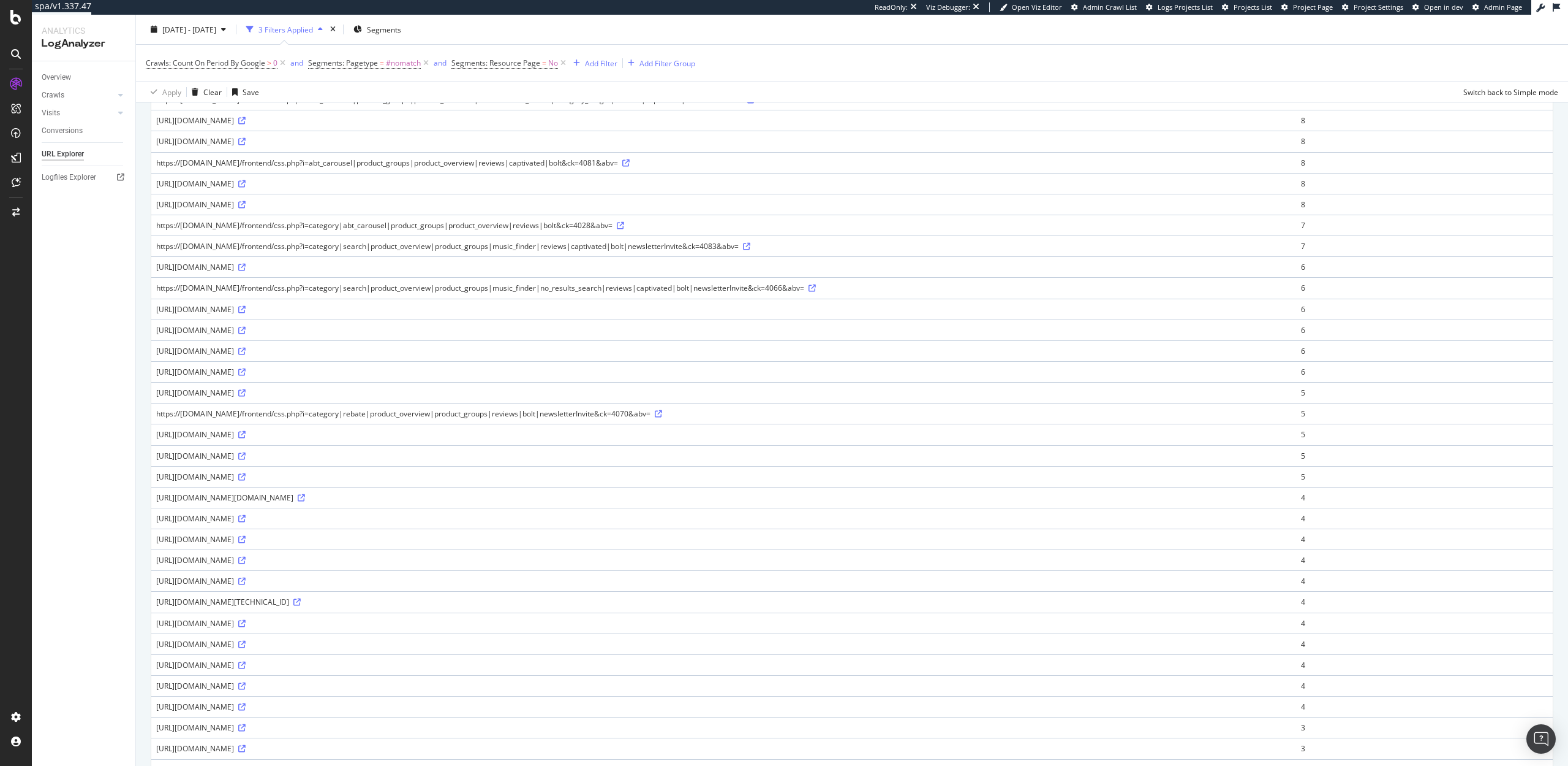
scroll to position [0, 0]
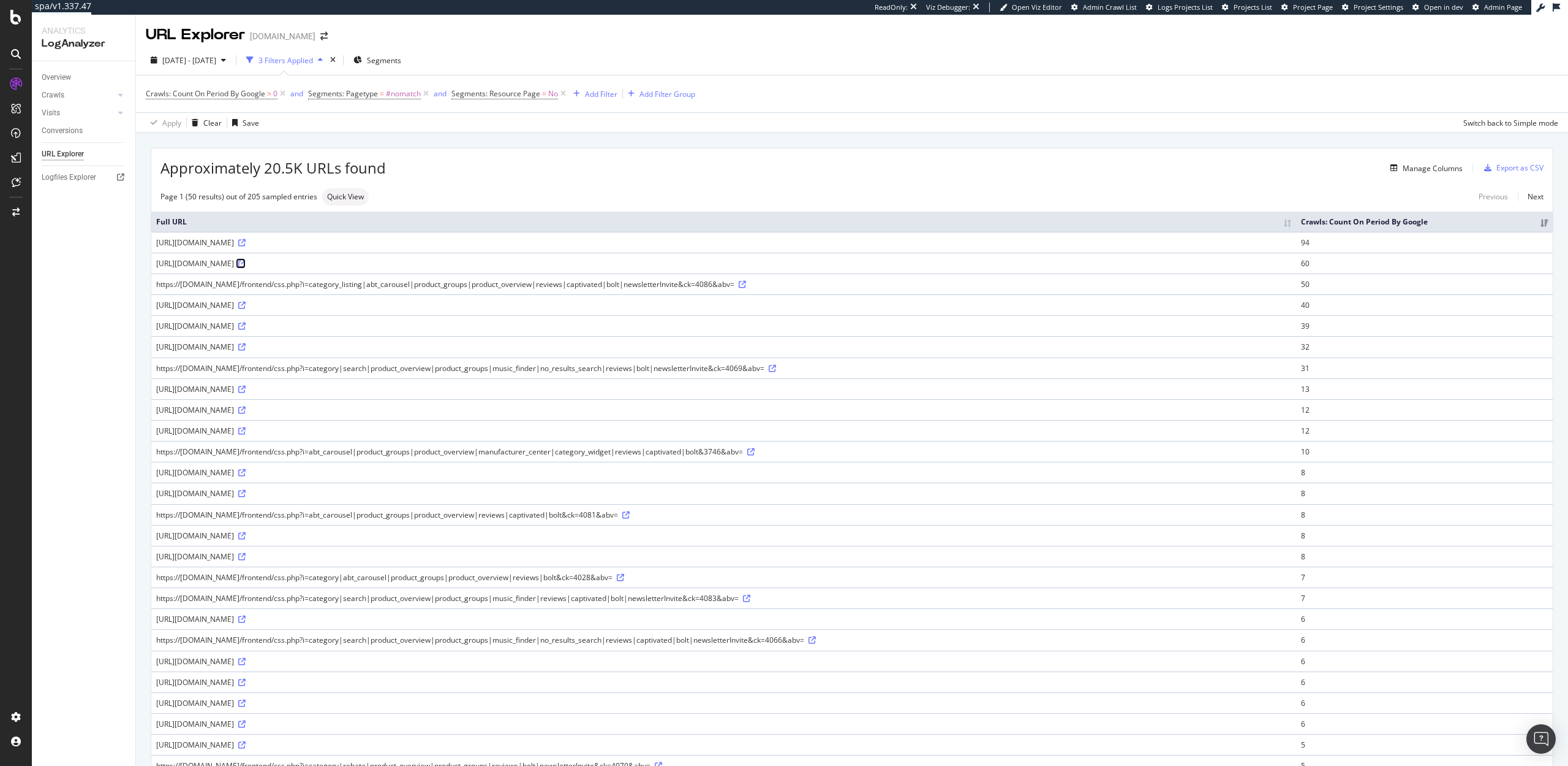
click at [246, 265] on icon at bounding box center [242, 264] width 7 height 7
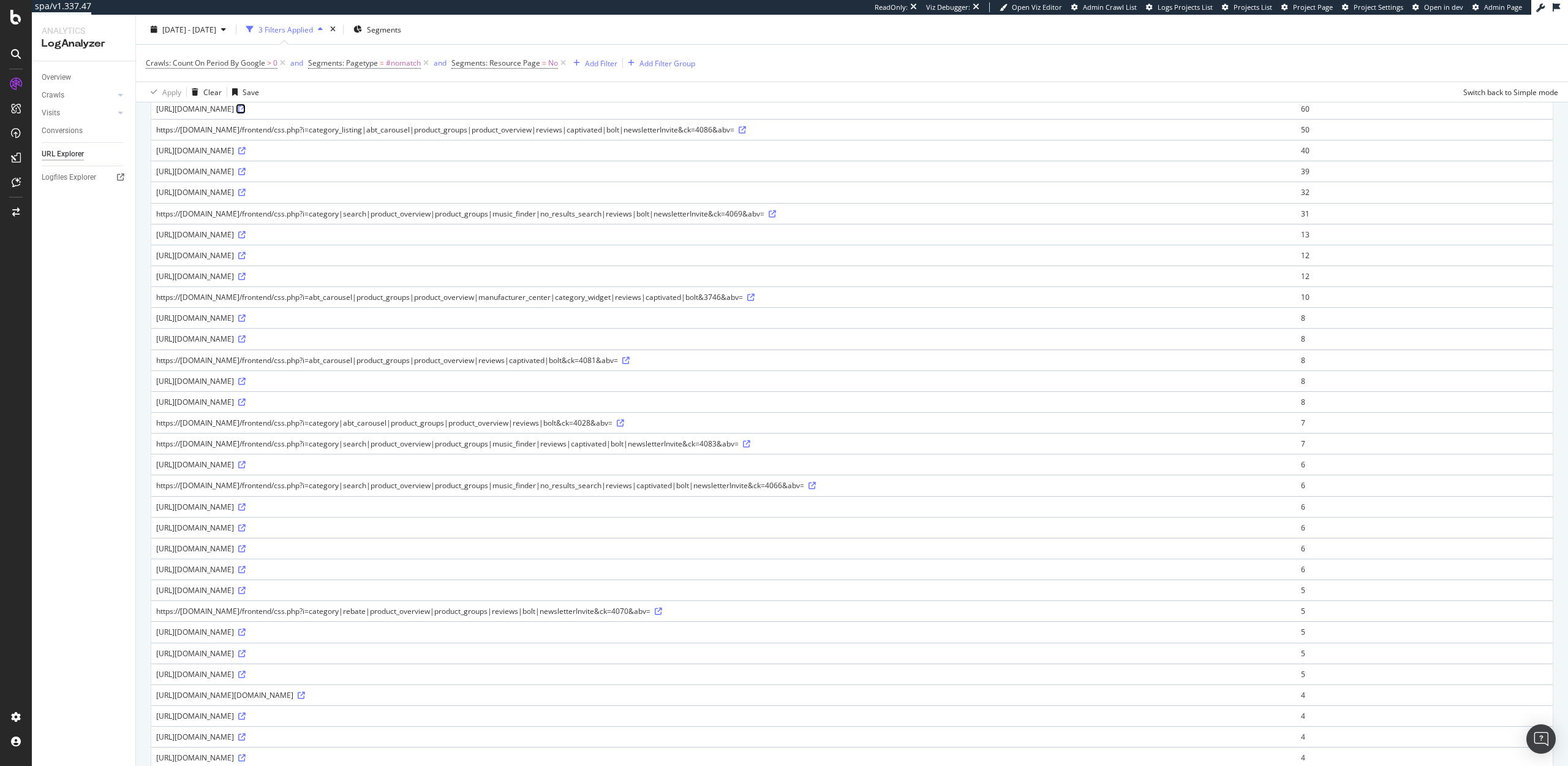
scroll to position [141, 0]
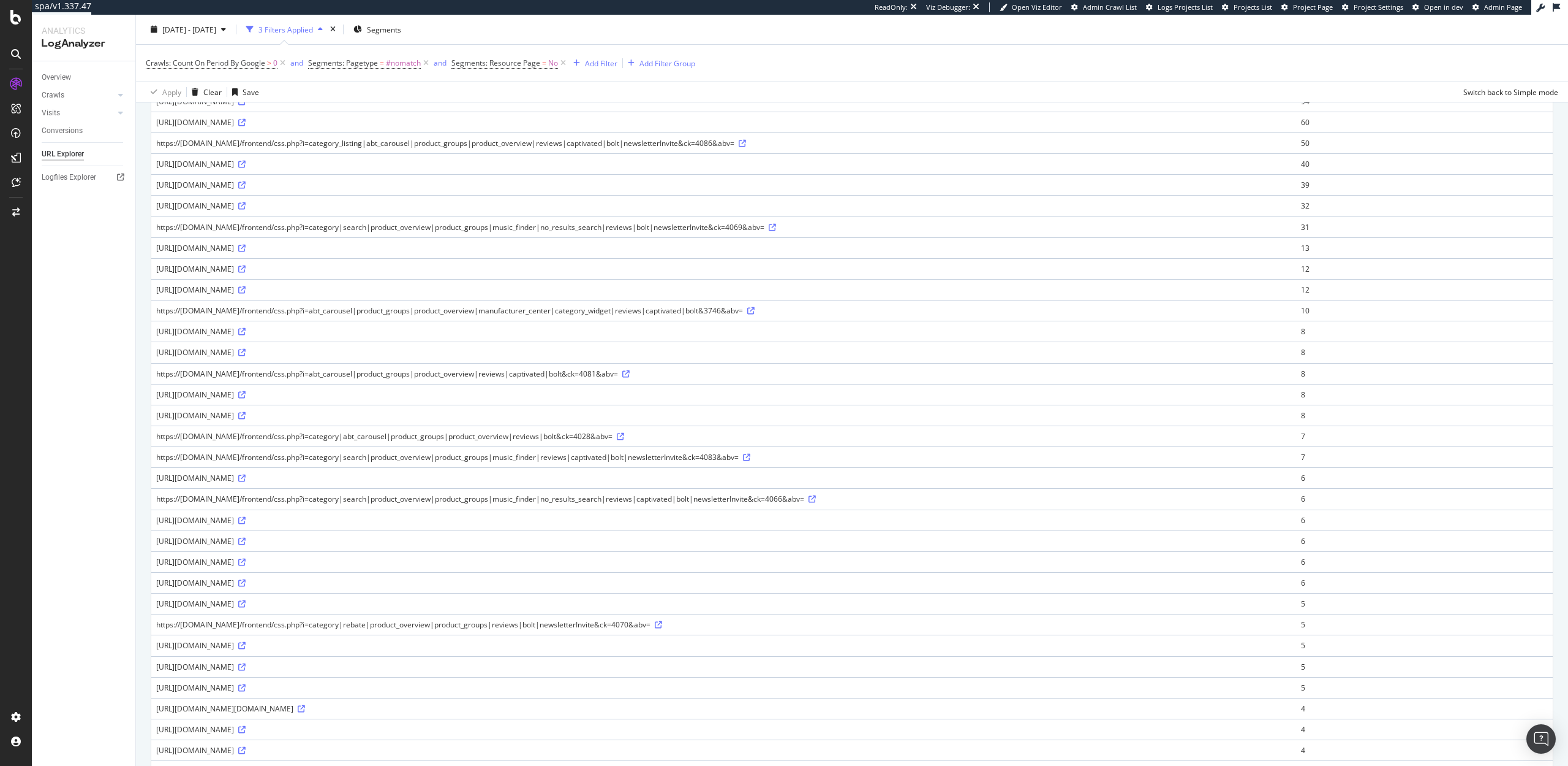
click at [296, 429] on td "https://www.abt.com/frontend/css.php?i=category|abt_carousel|product_groups|pro…" at bounding box center [723, 435] width 1145 height 21
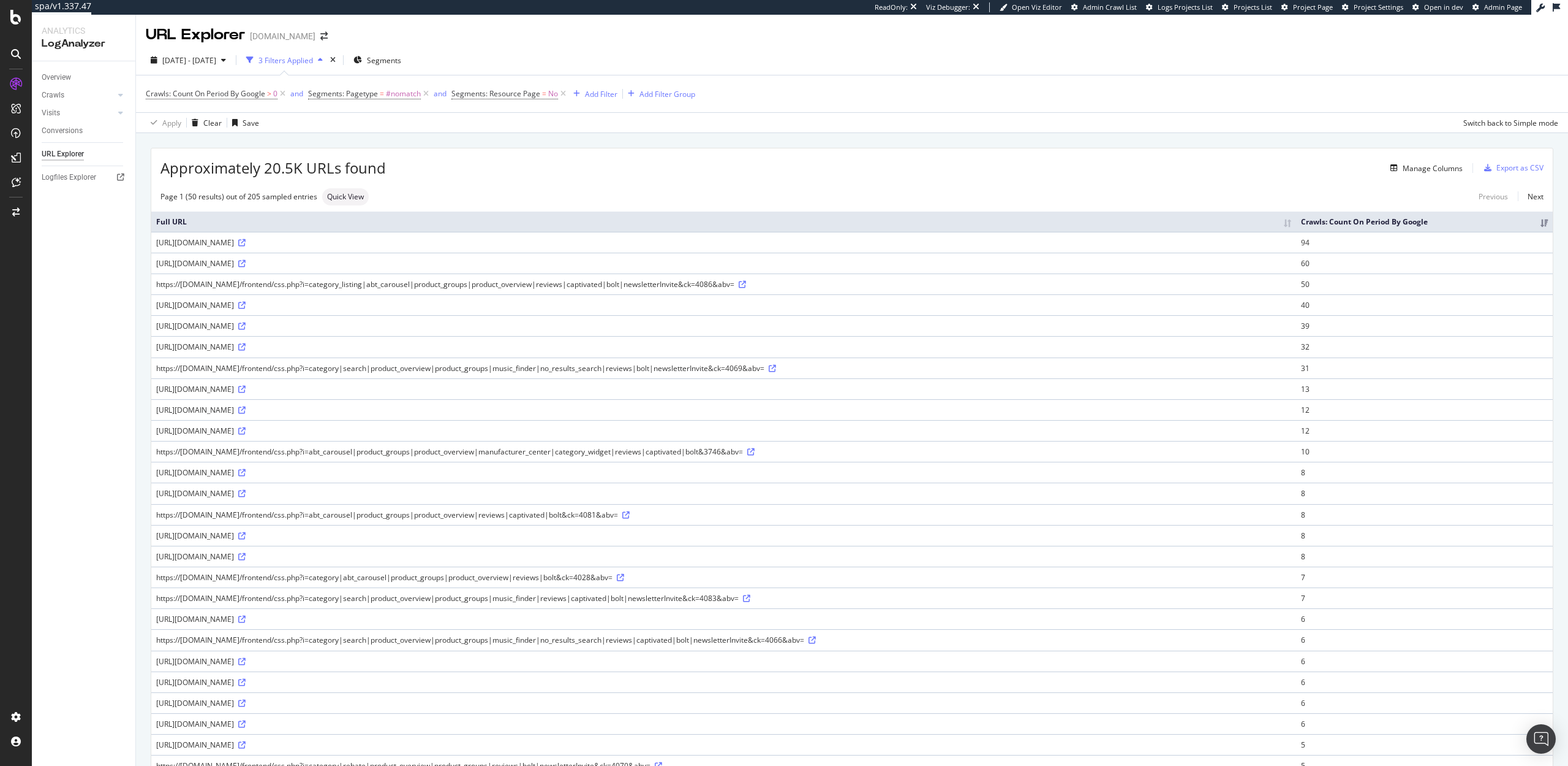
scroll to position [570, 0]
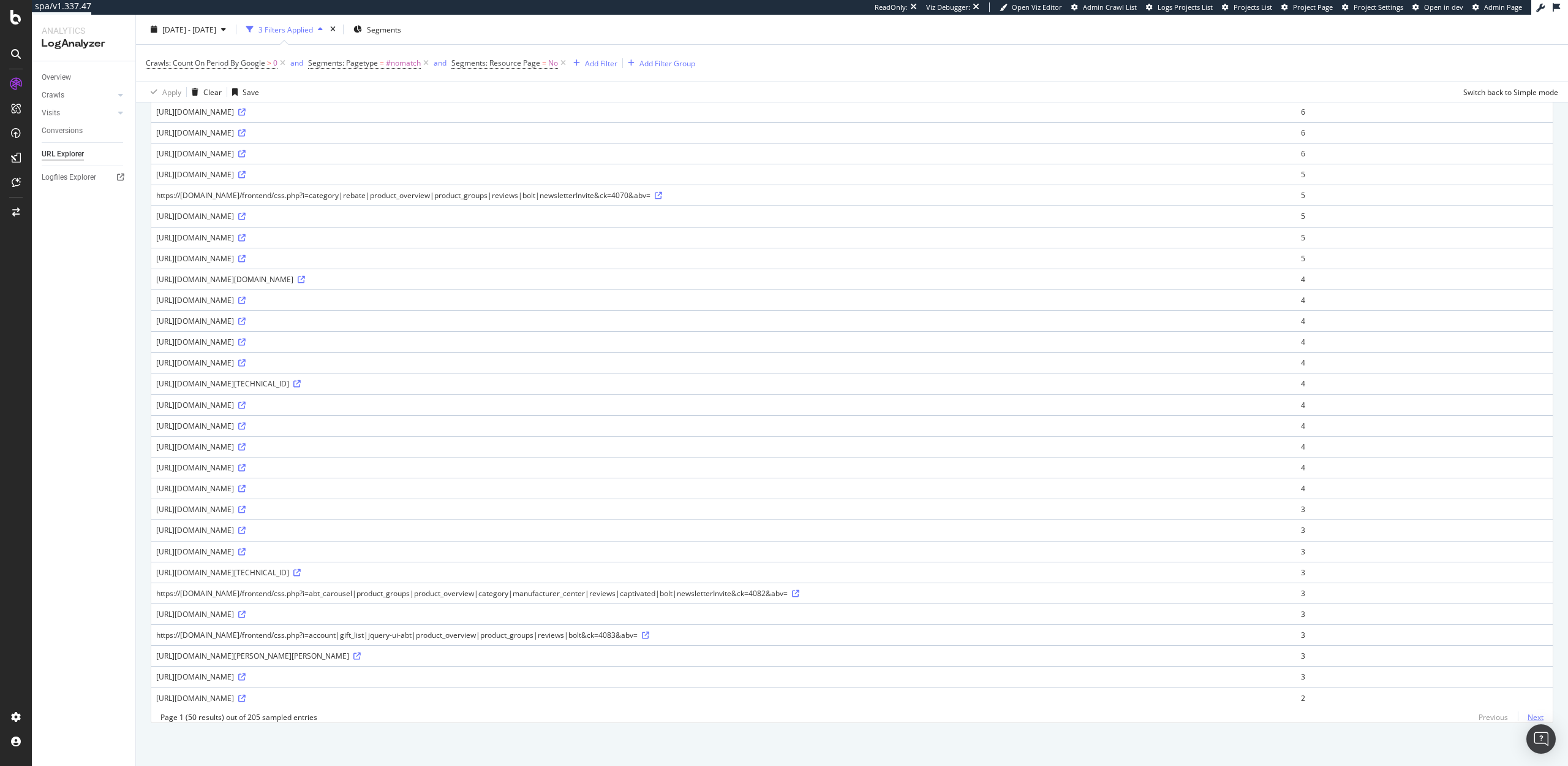
click at [1537, 720] on link "Next" at bounding box center [1531, 716] width 26 height 18
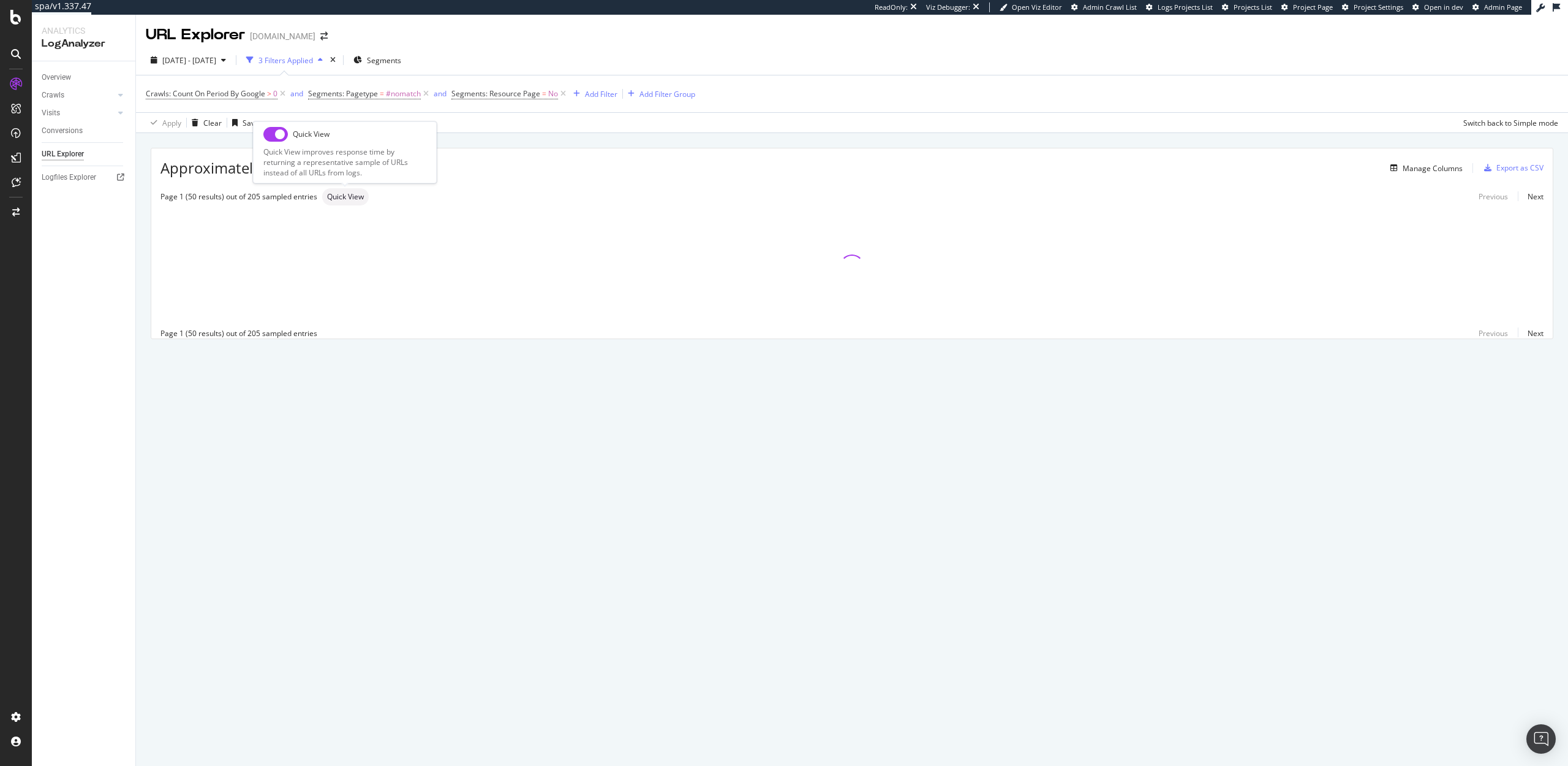
click at [359, 200] on span "Quick View" at bounding box center [345, 196] width 37 height 7
click at [274, 134] on input "checkbox" at bounding box center [275, 135] width 25 height 15
checkbox input "true"
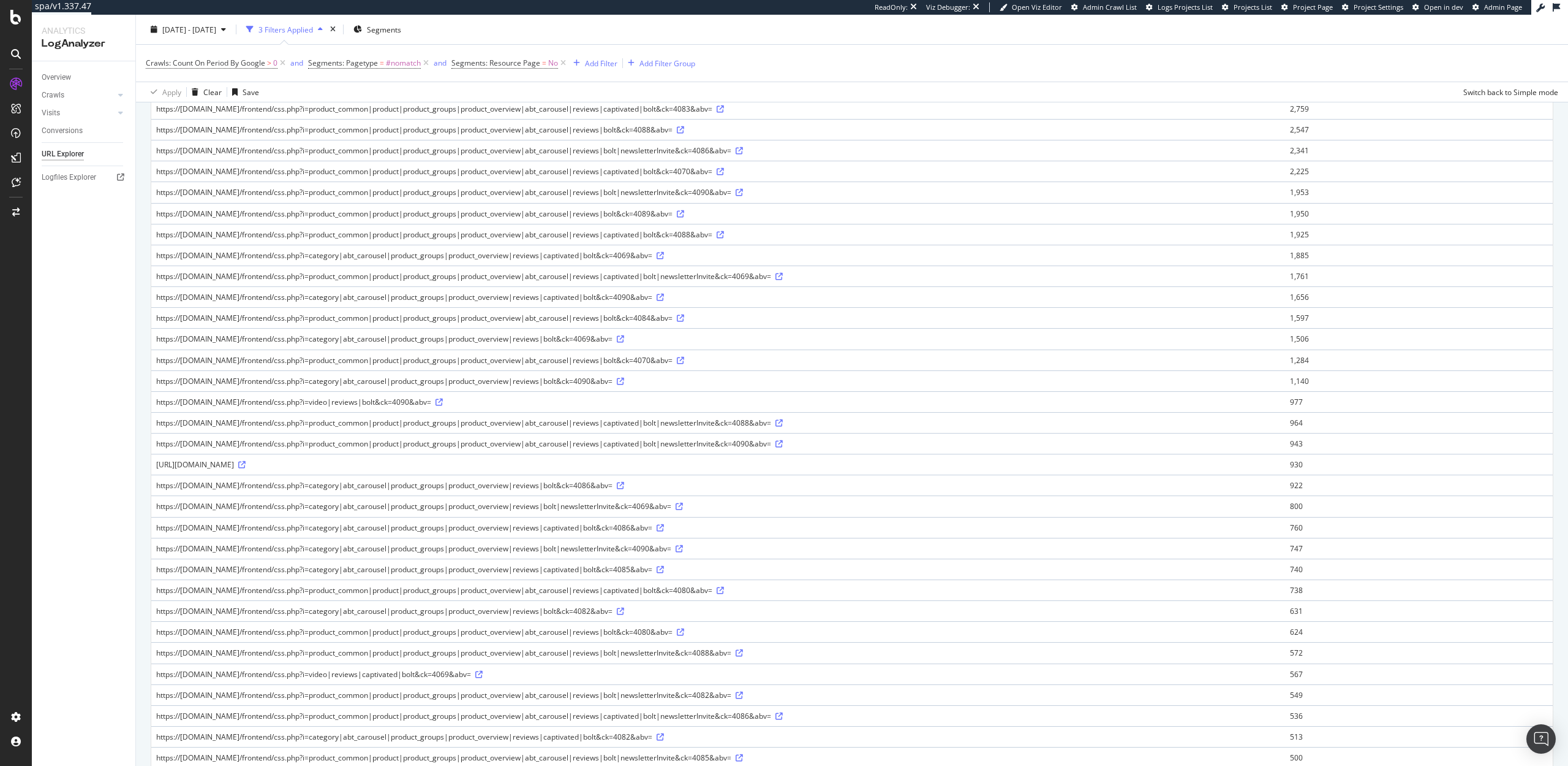
scroll to position [570, 0]
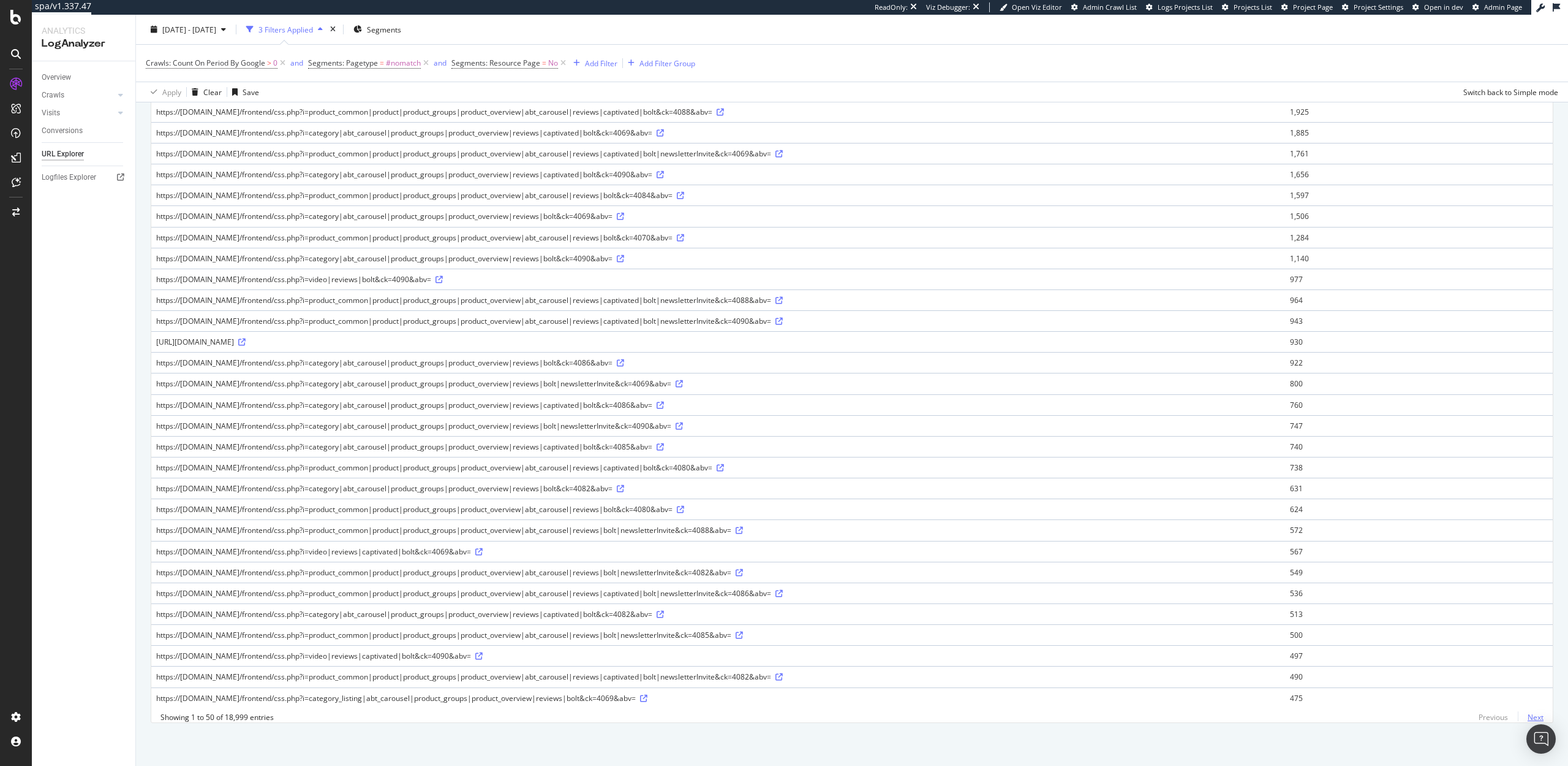
click at [1540, 714] on link "Next" at bounding box center [1531, 716] width 26 height 18
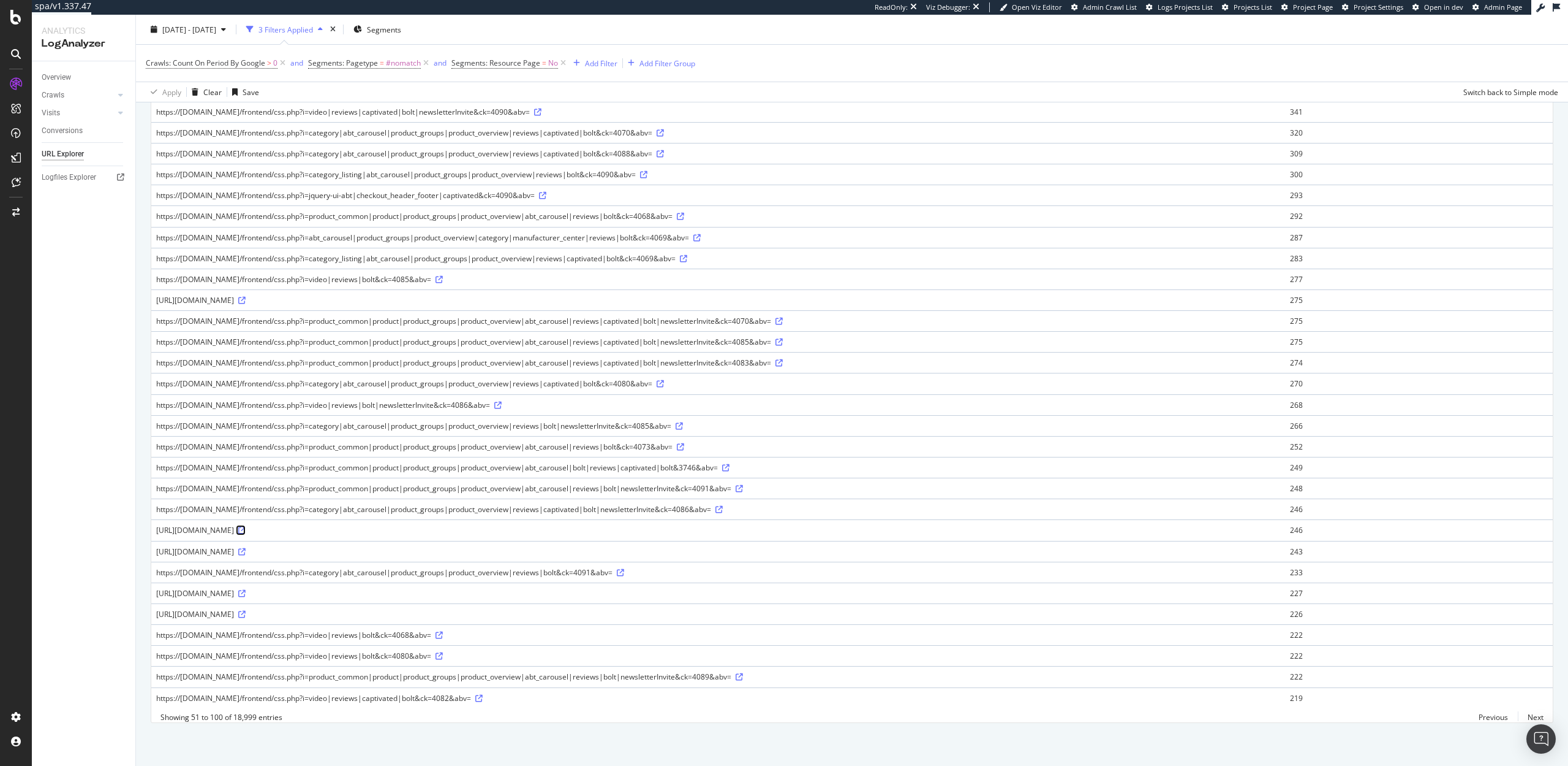
click at [246, 528] on icon at bounding box center [242, 530] width 7 height 7
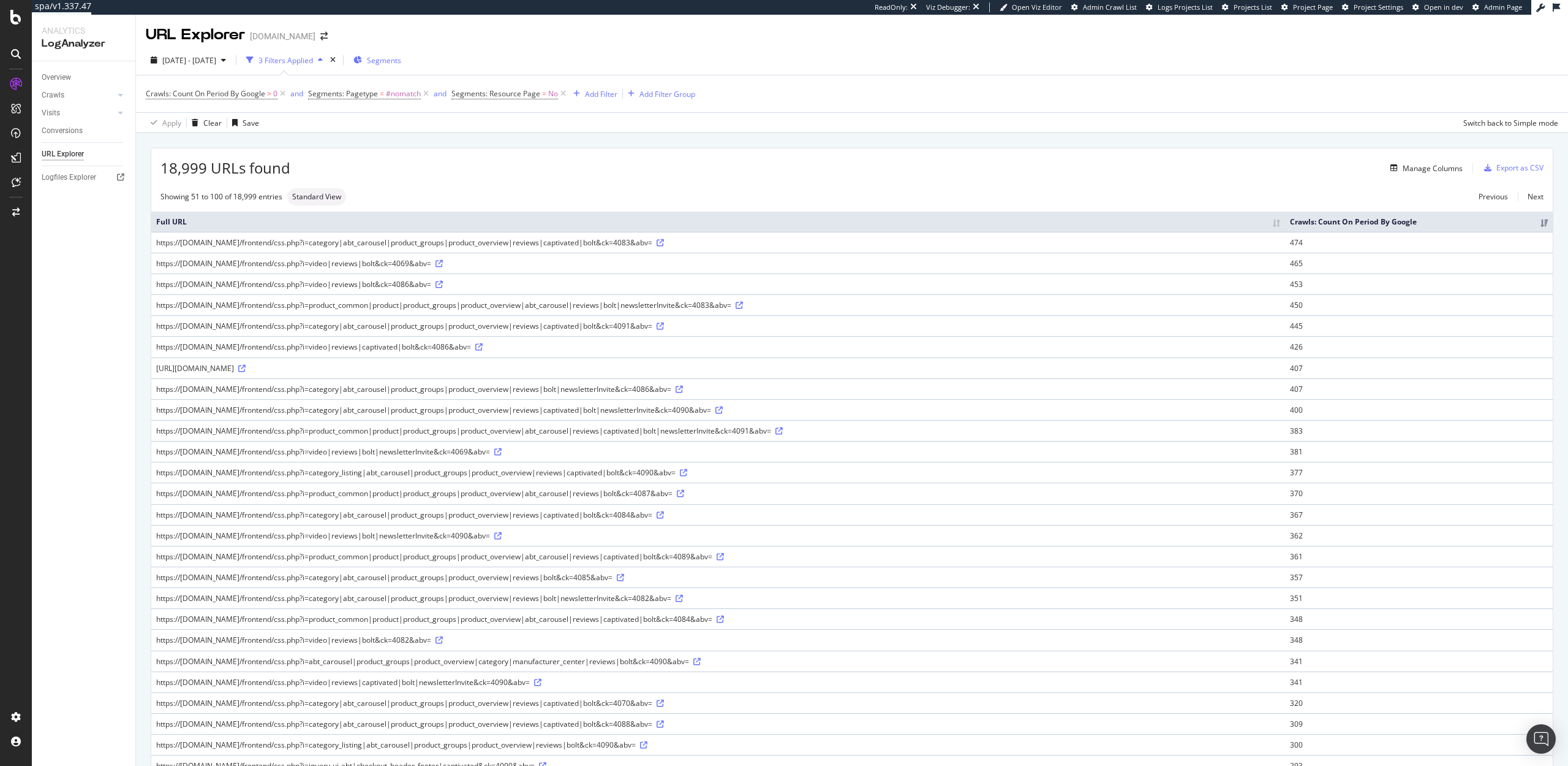
click at [402, 51] on div "Segments" at bounding box center [378, 60] width 48 height 18
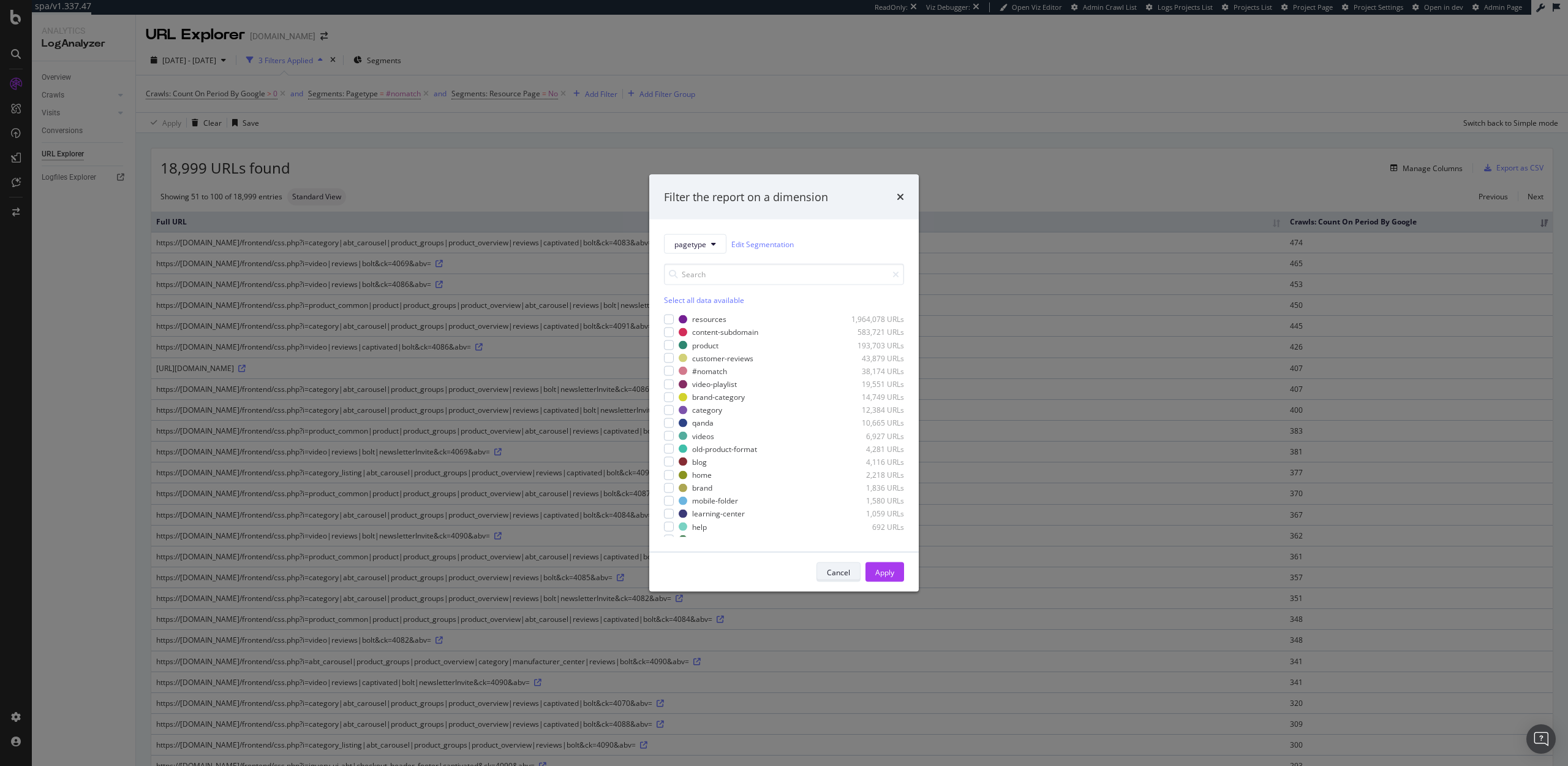
click at [838, 564] on div "Cancel" at bounding box center [838, 572] width 23 height 18
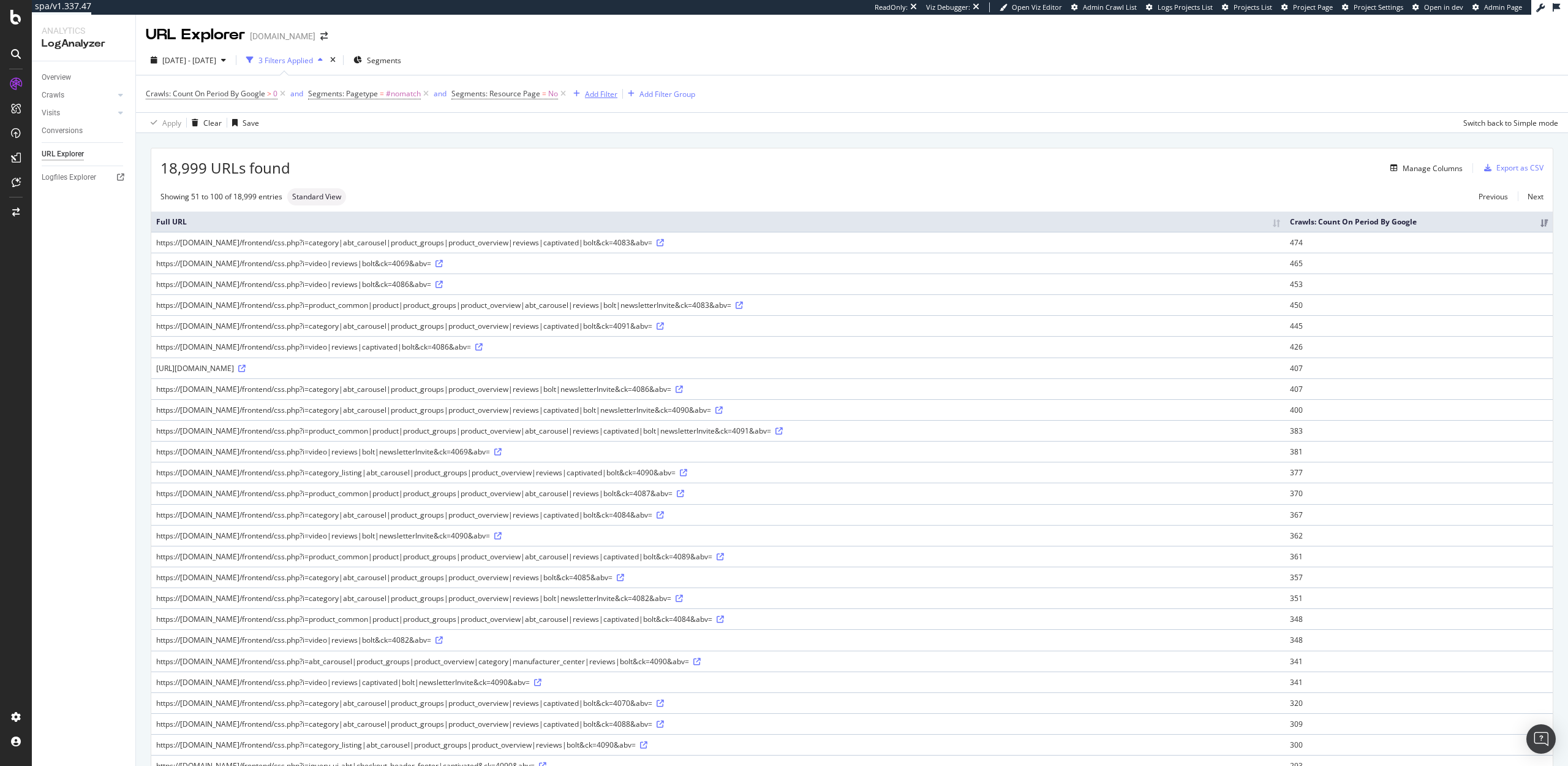
click at [601, 96] on div "Add Filter" at bounding box center [601, 93] width 32 height 10
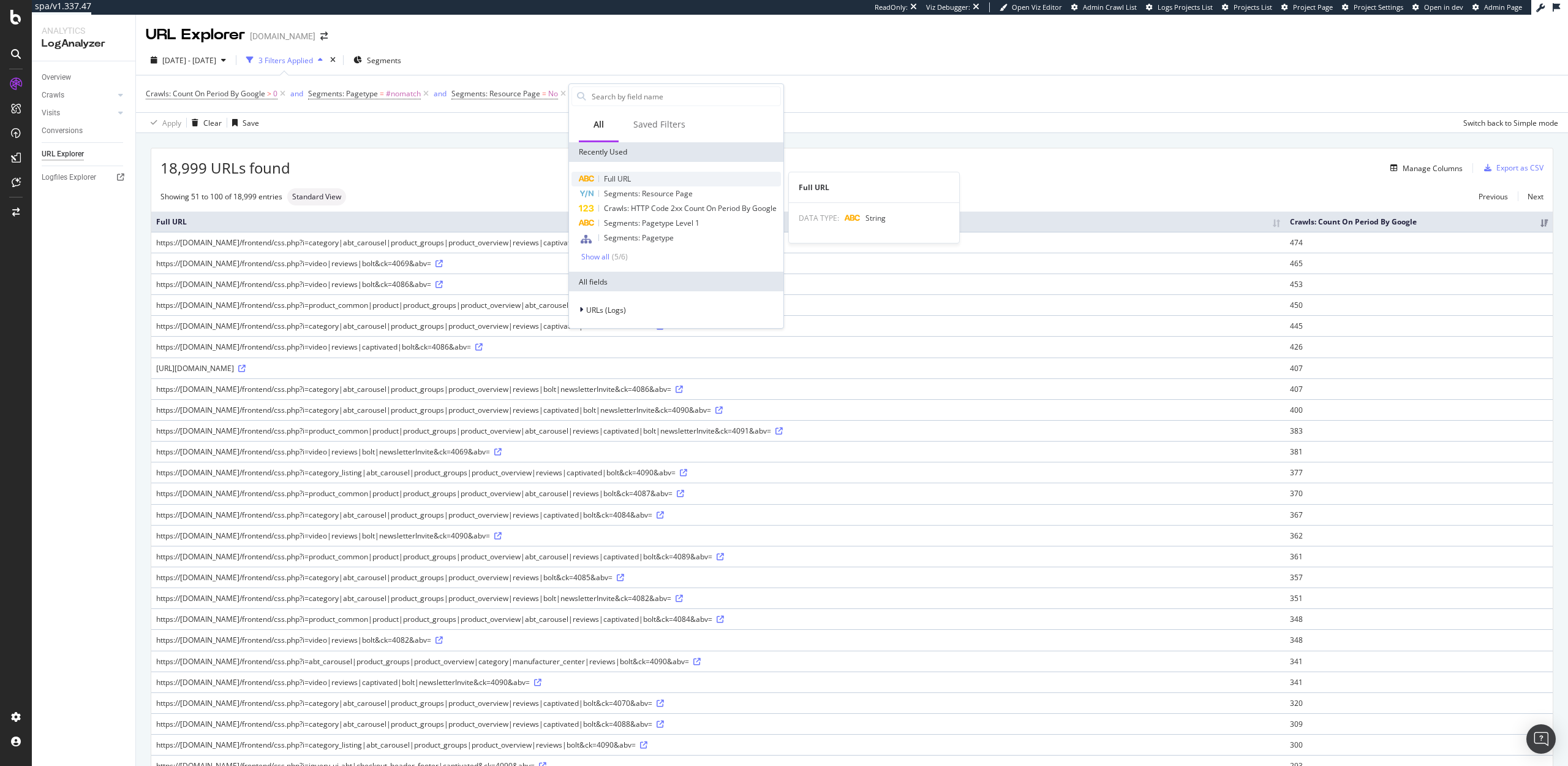
click at [635, 179] on div "Full URL" at bounding box center [675, 179] width 209 height 15
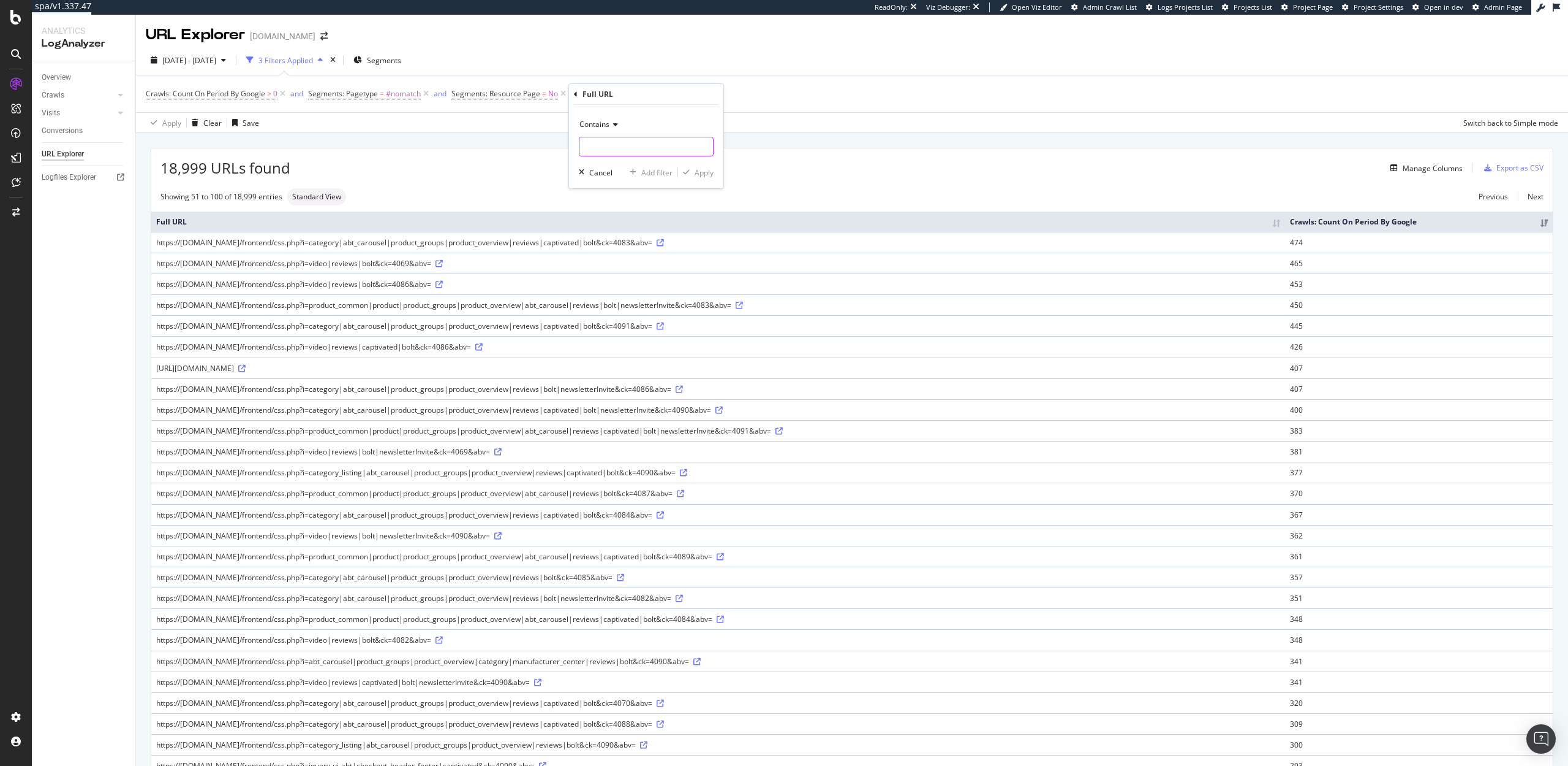
click at [610, 154] on input "text" at bounding box center [646, 146] width 134 height 19
type input "/category/"
click at [703, 175] on div "Apply" at bounding box center [704, 172] width 19 height 10
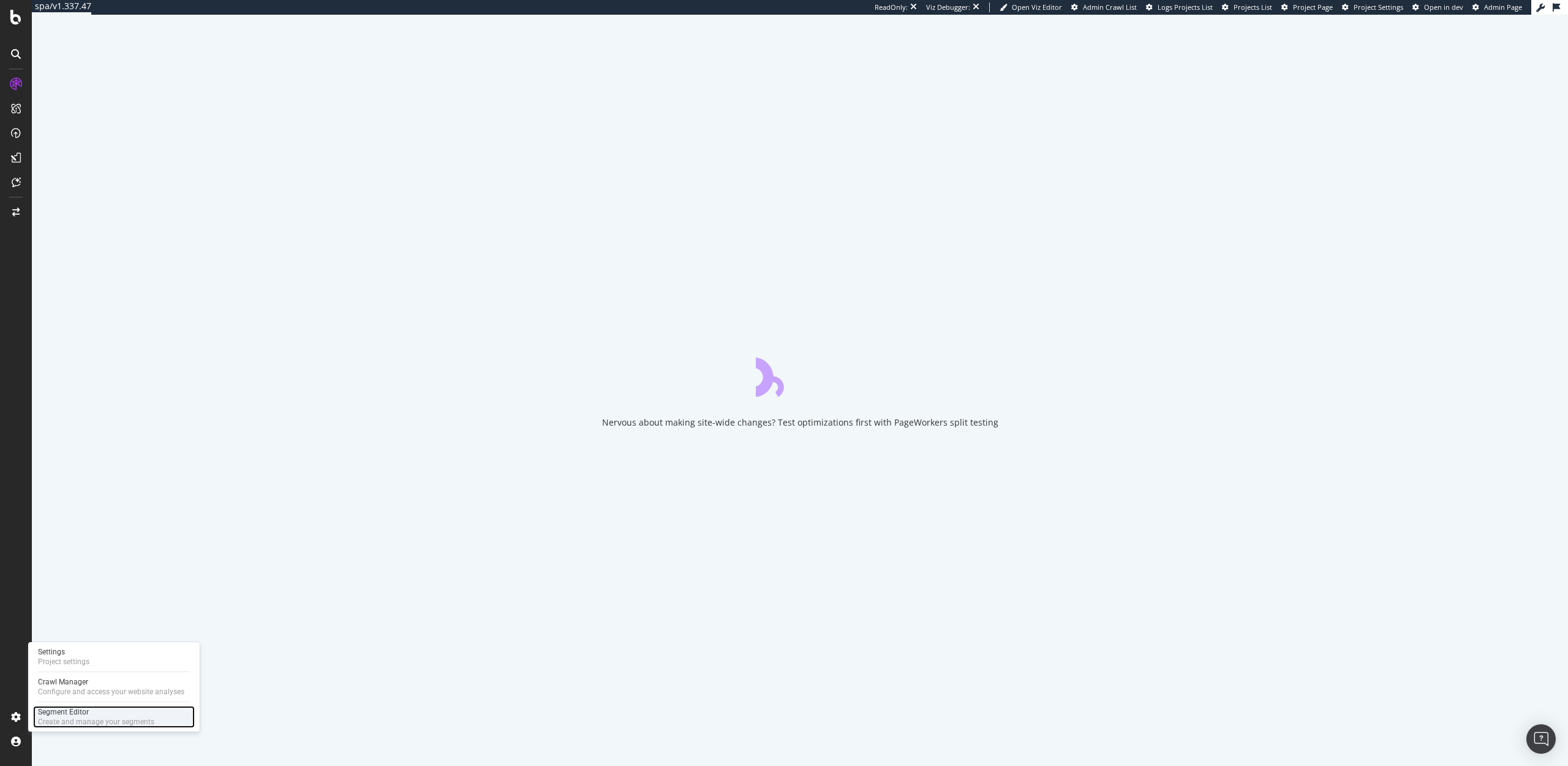
click at [64, 715] on div "Segment Editor" at bounding box center [96, 712] width 116 height 10
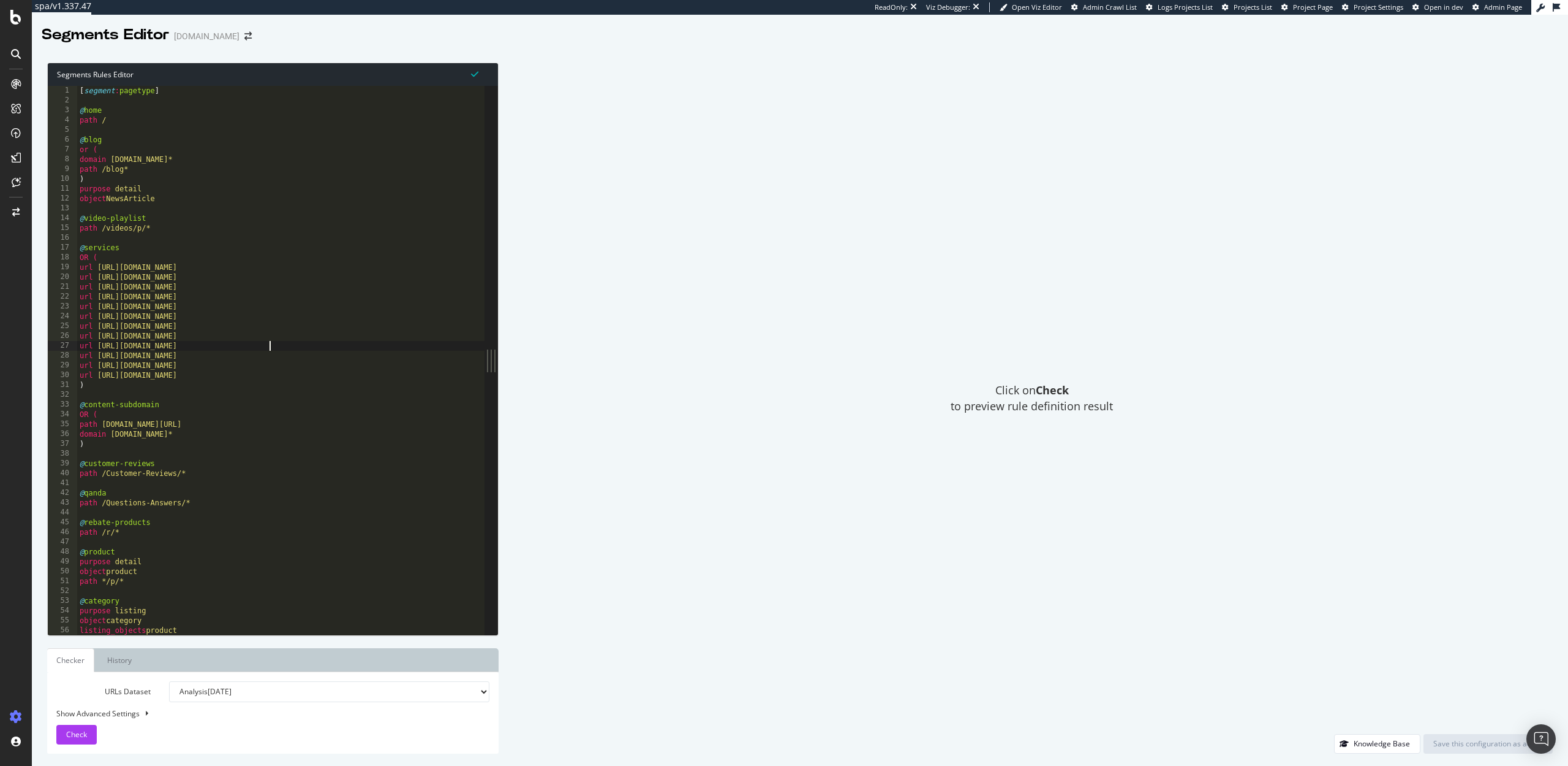
click at [268, 345] on div "[ segment : pagetype ] @ home path / @ blog or ( domain [DOMAIN_NAME]* path /bl…" at bounding box center [567, 370] width 979 height 568
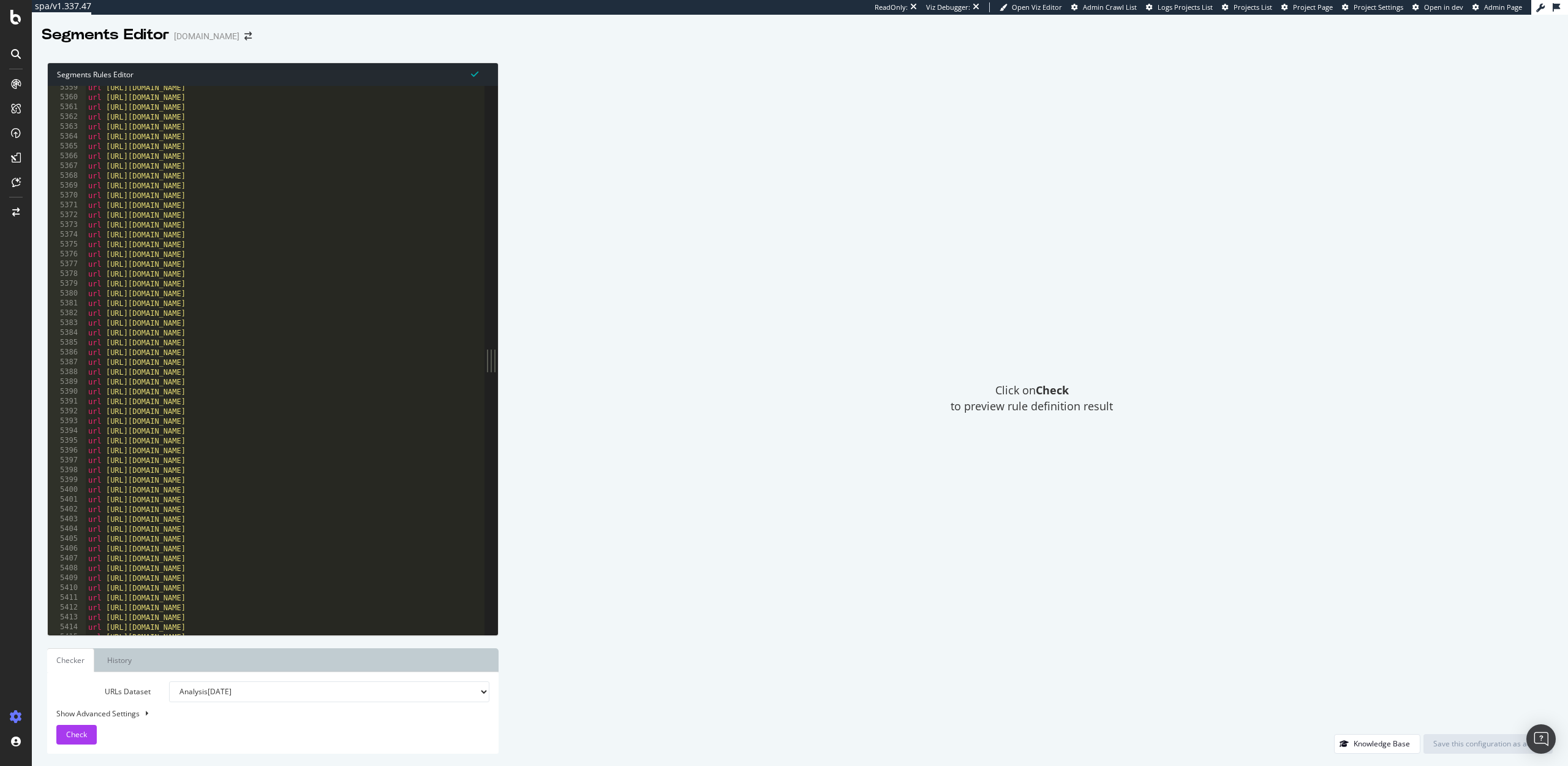
scroll to position [18877, 0]
click at [316, 120] on div "url [URL][DOMAIN_NAME] url [URL][DOMAIN_NAME] url [URL][DOMAIN_NAME] url [URL][…" at bounding box center [575, 366] width 979 height 568
type textarea "url [URL][DOMAIN_NAME]"
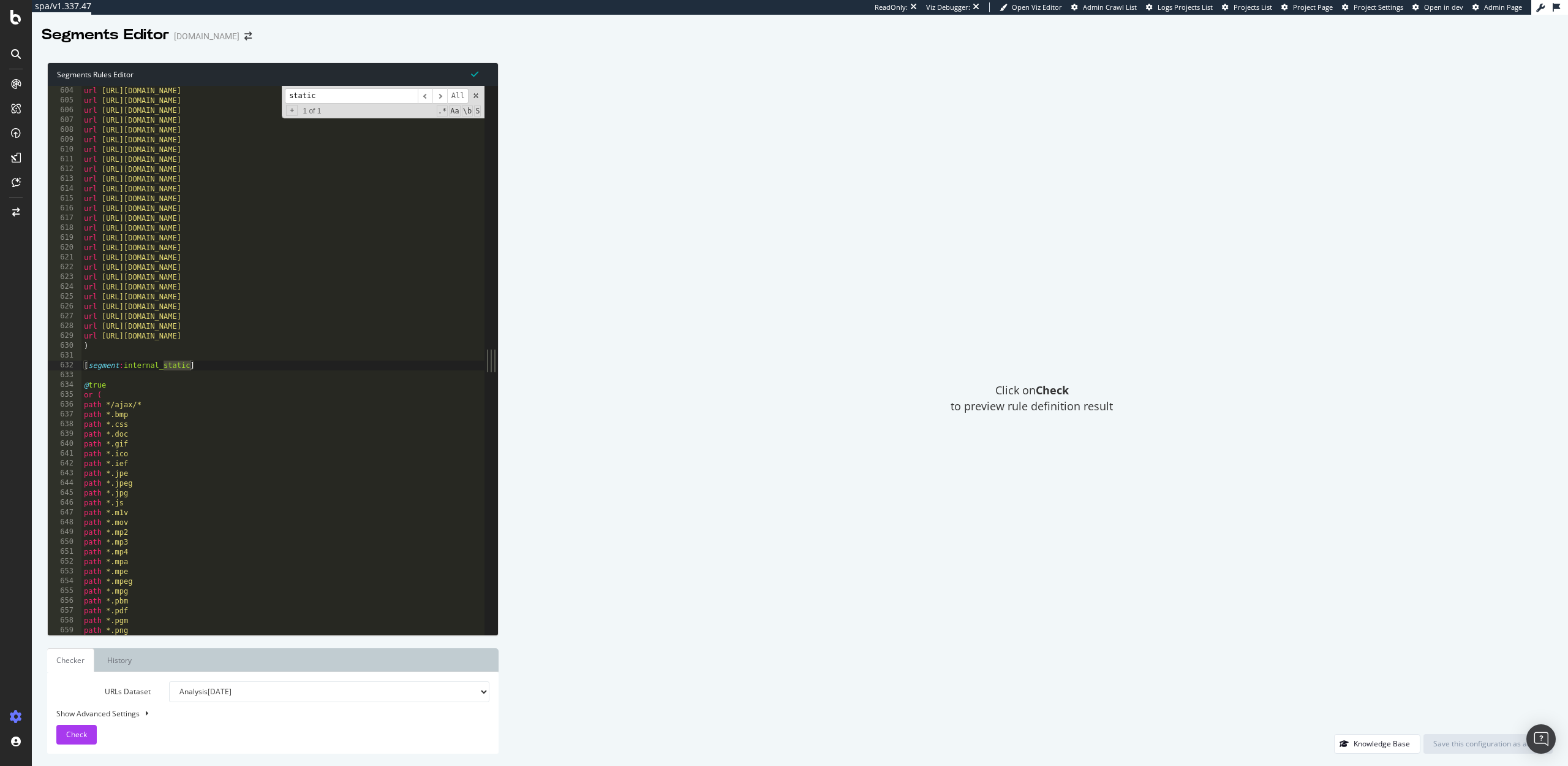
type input "static"
type textarea "or ("
click at [111, 392] on div "url [URL][DOMAIN_NAME] url [URL][DOMAIN_NAME] url [URL][DOMAIN_NAME] url [URL][…" at bounding box center [570, 370] width 979 height 568
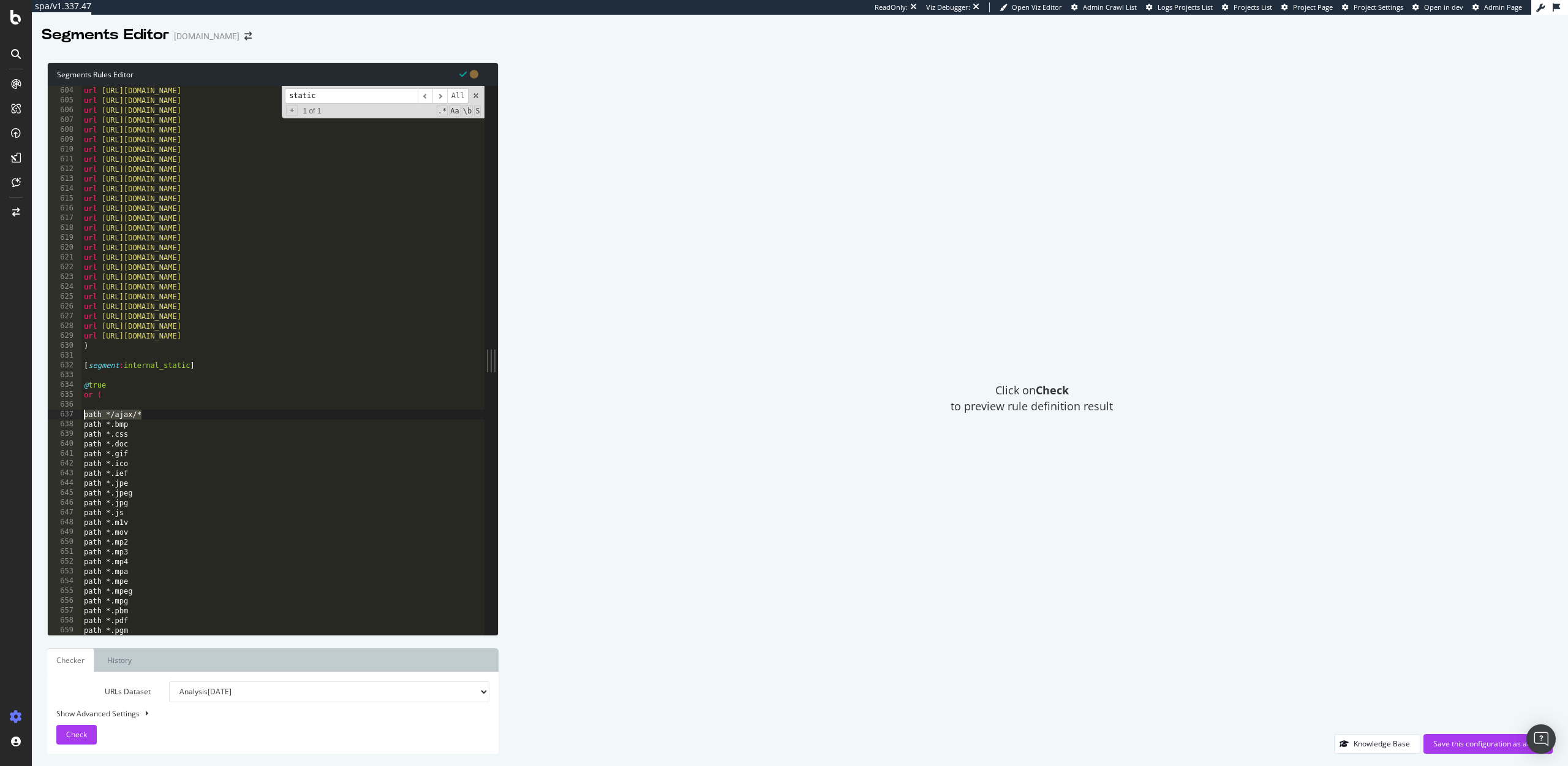
drag, startPoint x: 144, startPoint y: 414, endPoint x: 64, endPoint y: 413, distance: 80.0
click at [64, 413] on div "604 605 606 607 608 609 610 611 612 613 614 615 616 617 618 619 620 621 622 623…" at bounding box center [266, 359] width 437 height 548
type textarea "path */ajax/*"
click at [91, 407] on div "url [URL][DOMAIN_NAME] url [URL][DOMAIN_NAME] url [URL][DOMAIN_NAME] url [URL][…" at bounding box center [570, 370] width 979 height 568
paste textarea "path */ajax/*"
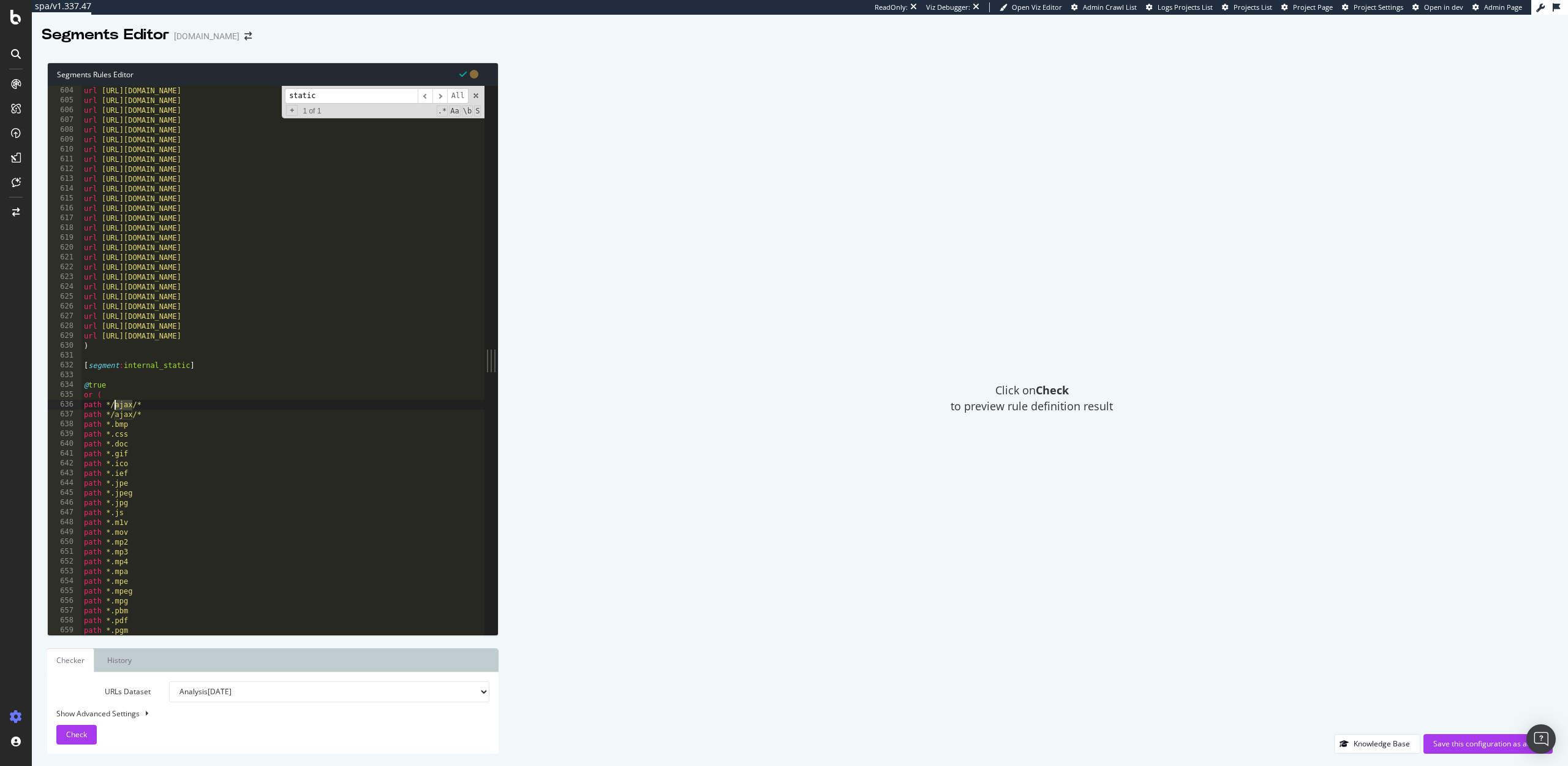
drag, startPoint x: 135, startPoint y: 405, endPoint x: 116, endPoint y: 404, distance: 19.0
click at [116, 404] on div "url [URL][DOMAIN_NAME] url [URL][DOMAIN_NAME] url [URL][DOMAIN_NAME] url [URL][…" at bounding box center [570, 370] width 979 height 568
type textarea "path */frontend/*"
click at [160, 404] on div "url [URL][DOMAIN_NAME] url [URL][DOMAIN_NAME] url [URL][DOMAIN_NAME] url [URL][…" at bounding box center [570, 370] width 979 height 568
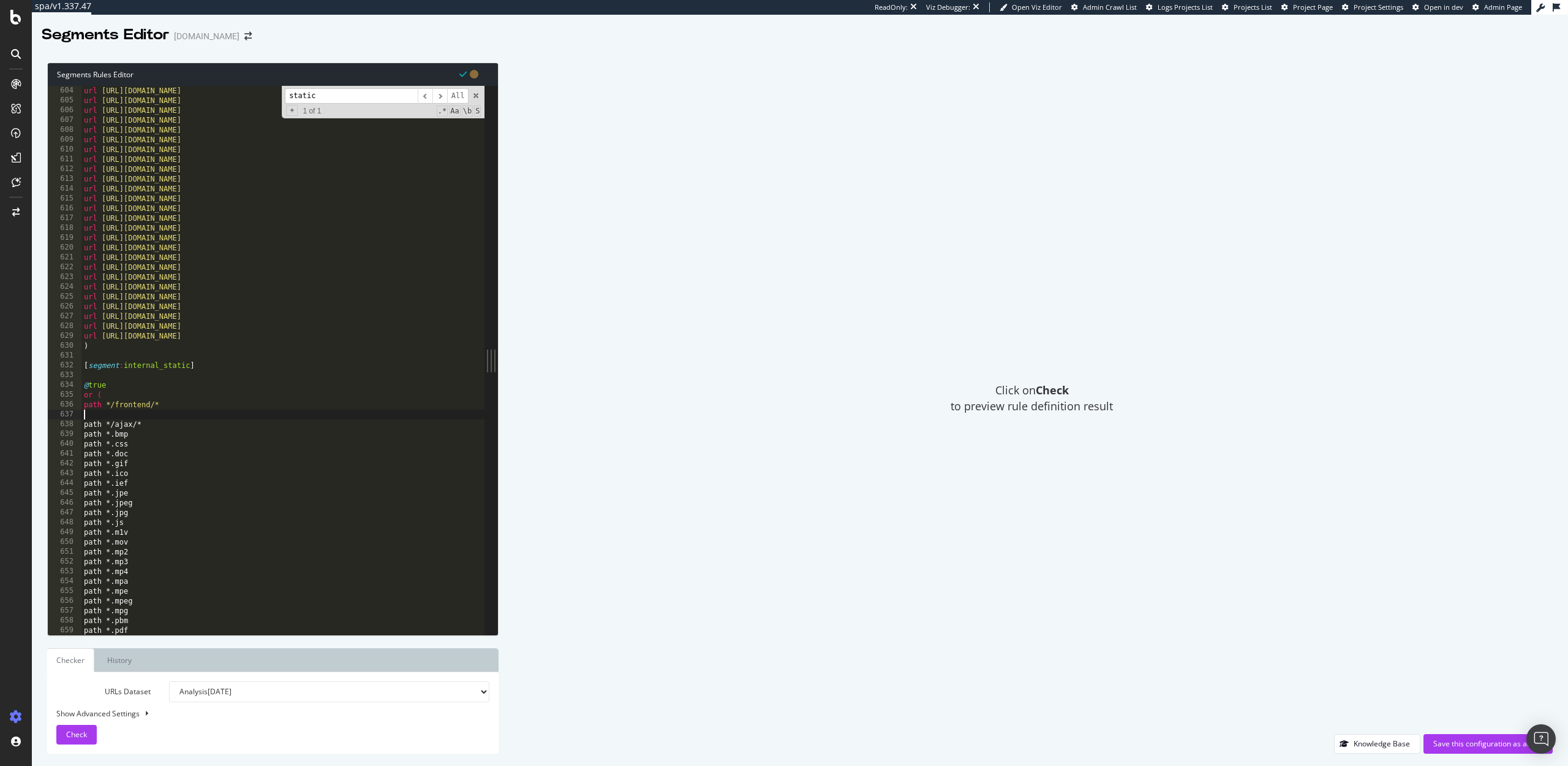
scroll to position [0, 0]
drag, startPoint x: 158, startPoint y: 404, endPoint x: 76, endPoint y: 402, distance: 82.0
click at [76, 402] on div "604 605 606 607 608 609 610 611 612 613 614 615 616 617 618 619 620 621 622 623…" at bounding box center [266, 359] width 437 height 548
type textarea "path */frontend/*"
click at [96, 415] on div "url [URL][DOMAIN_NAME] url [URL][DOMAIN_NAME] url [URL][DOMAIN_NAME] url [URL][…" at bounding box center [570, 370] width 979 height 568
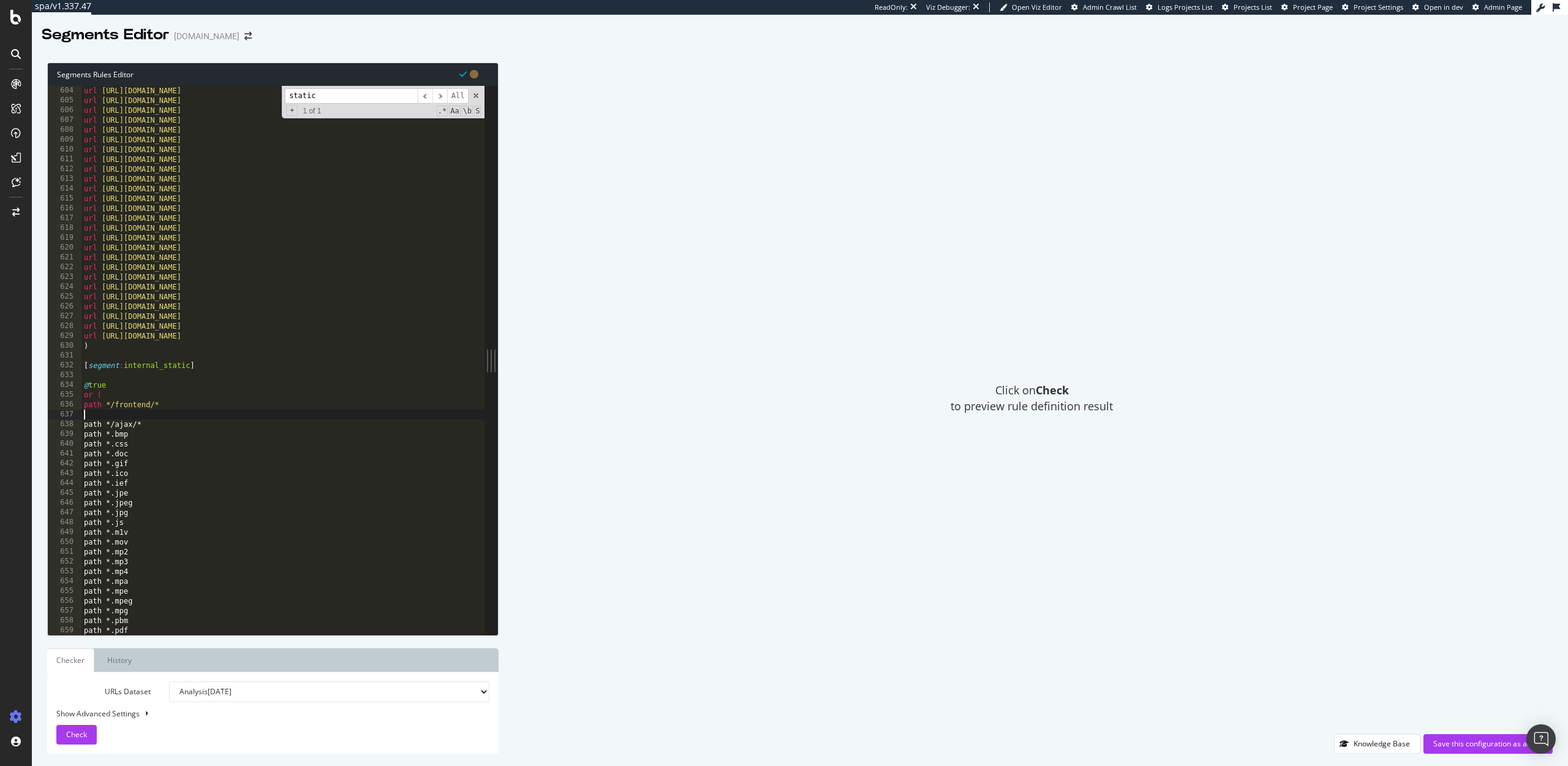
paste textarea "path */frontend/*"
drag, startPoint x: 155, startPoint y: 415, endPoint x: 111, endPoint y: 413, distance: 44.0
click at [111, 413] on div "url [URL][DOMAIN_NAME] url [URL][DOMAIN_NAME] url [URL][DOMAIN_NAME] url [URL][…" at bounding box center [570, 370] width 979 height 568
type textarea "path *scripts*"
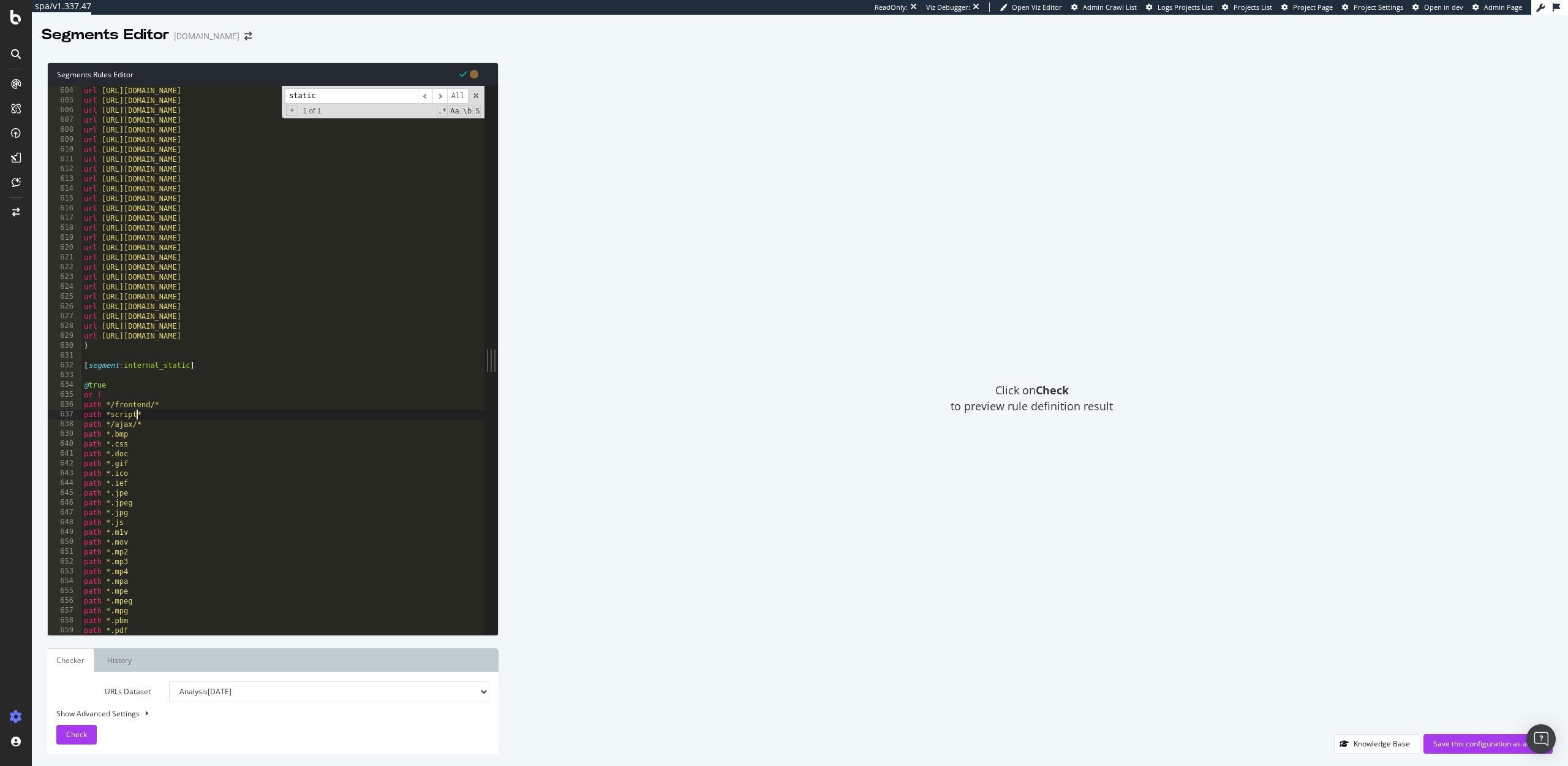
scroll to position [0, 5]
click at [152, 415] on div "url [URL][DOMAIN_NAME] url [URL][DOMAIN_NAME] url [URL][DOMAIN_NAME] url [URL][…" at bounding box center [570, 370] width 979 height 568
paste textarea "path */frontend/*"
drag, startPoint x: 156, startPoint y: 422, endPoint x: 111, endPoint y: 422, distance: 45.0
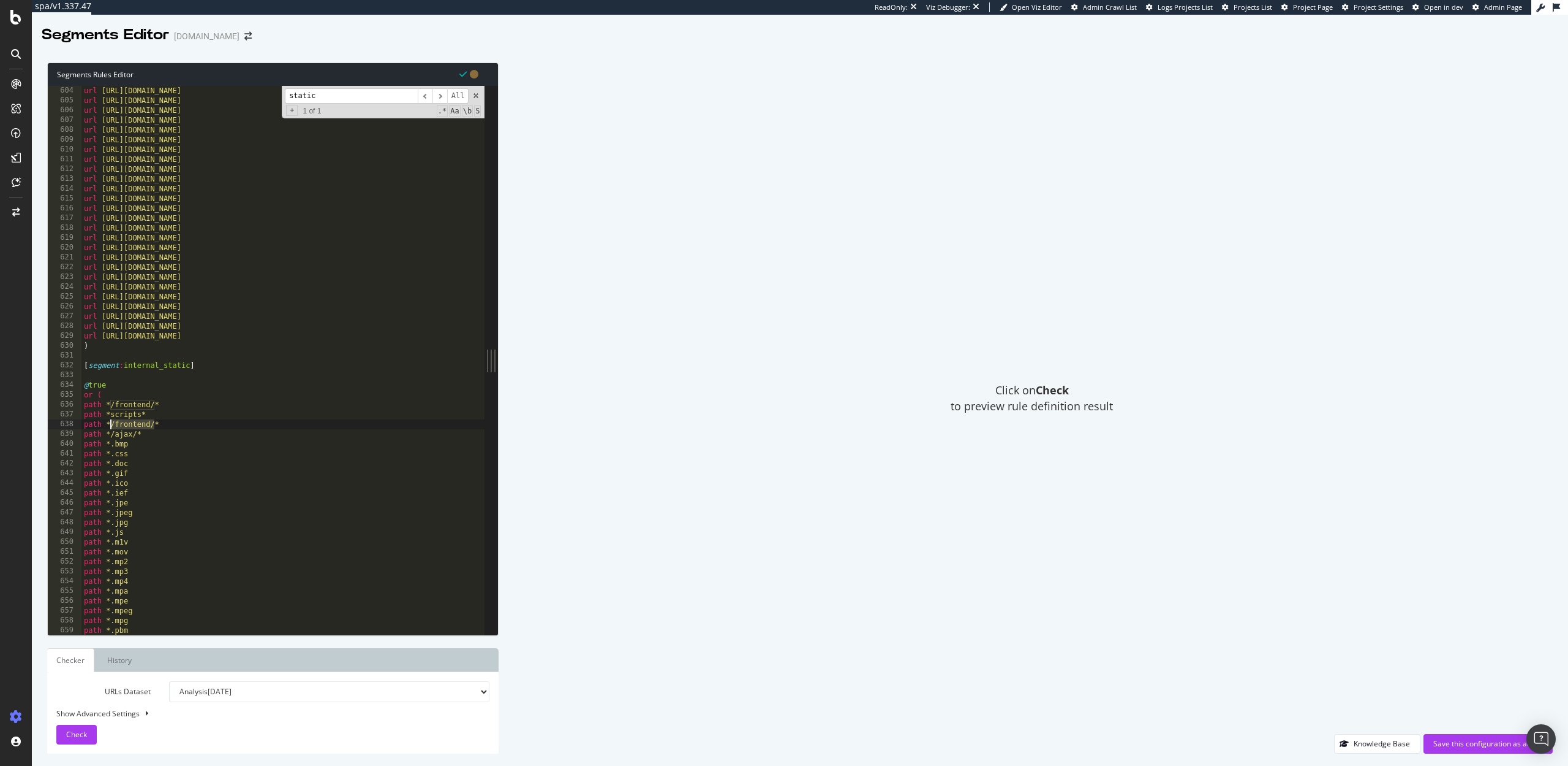
click at [111, 422] on div "url https://www.abt.com/KitchenAid-25.5-Cu.-Ft.-Built-In-Side-By-Side-Refrigera…" at bounding box center [570, 370] width 979 height 568
type textarea "path *.php*"
click at [143, 424] on div "url https://www.abt.com/KitchenAid-25.5-Cu.-Ft.-Built-In-Side-By-Side-Refrigera…" at bounding box center [570, 370] width 979 height 568
type textarea "path *.PDF*"
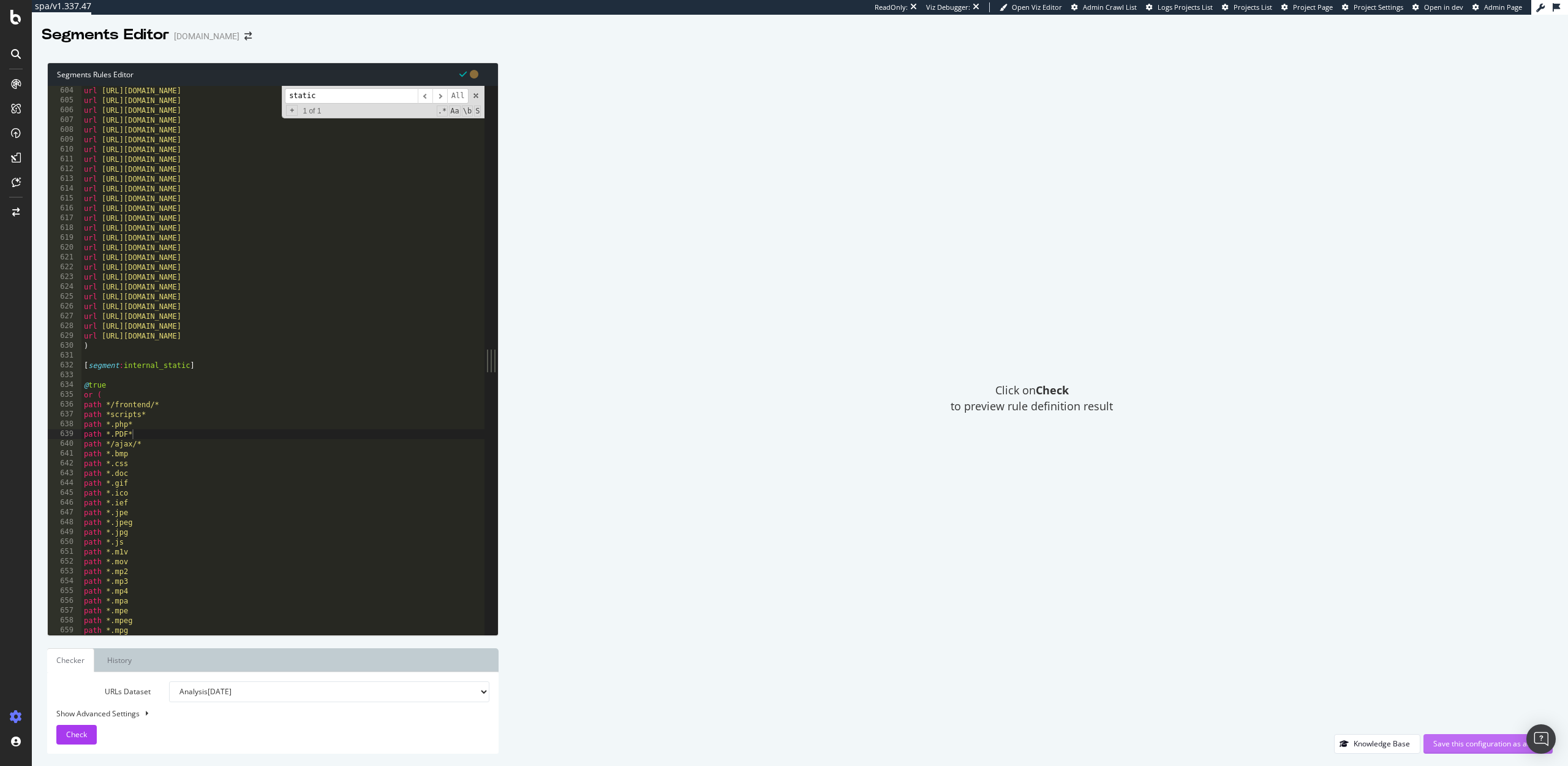
click at [1483, 751] on div "Save this configuration as active" at bounding box center [1488, 744] width 110 height 18
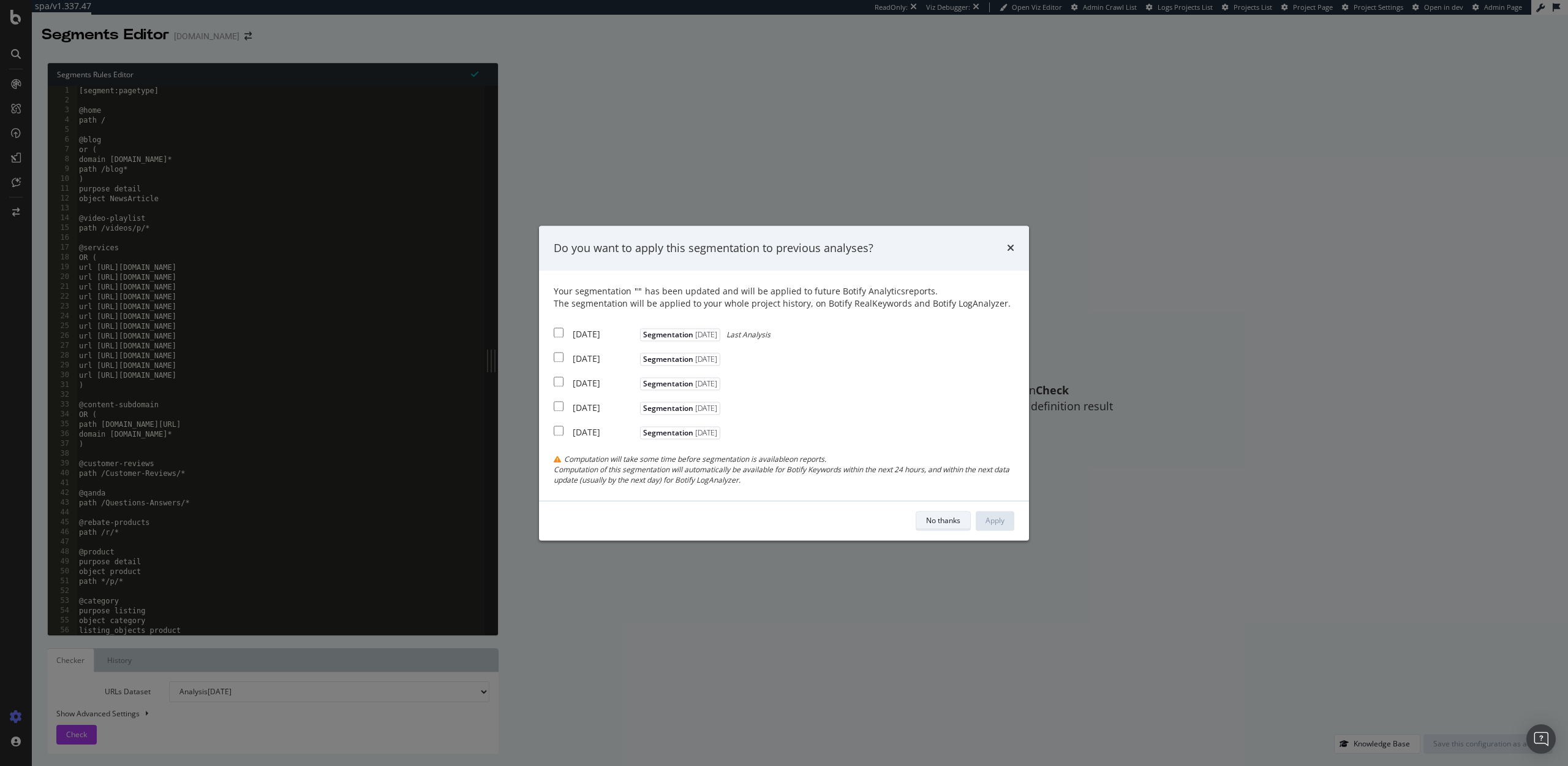
click at [939, 517] on div "No thanks" at bounding box center [942, 520] width 34 height 10
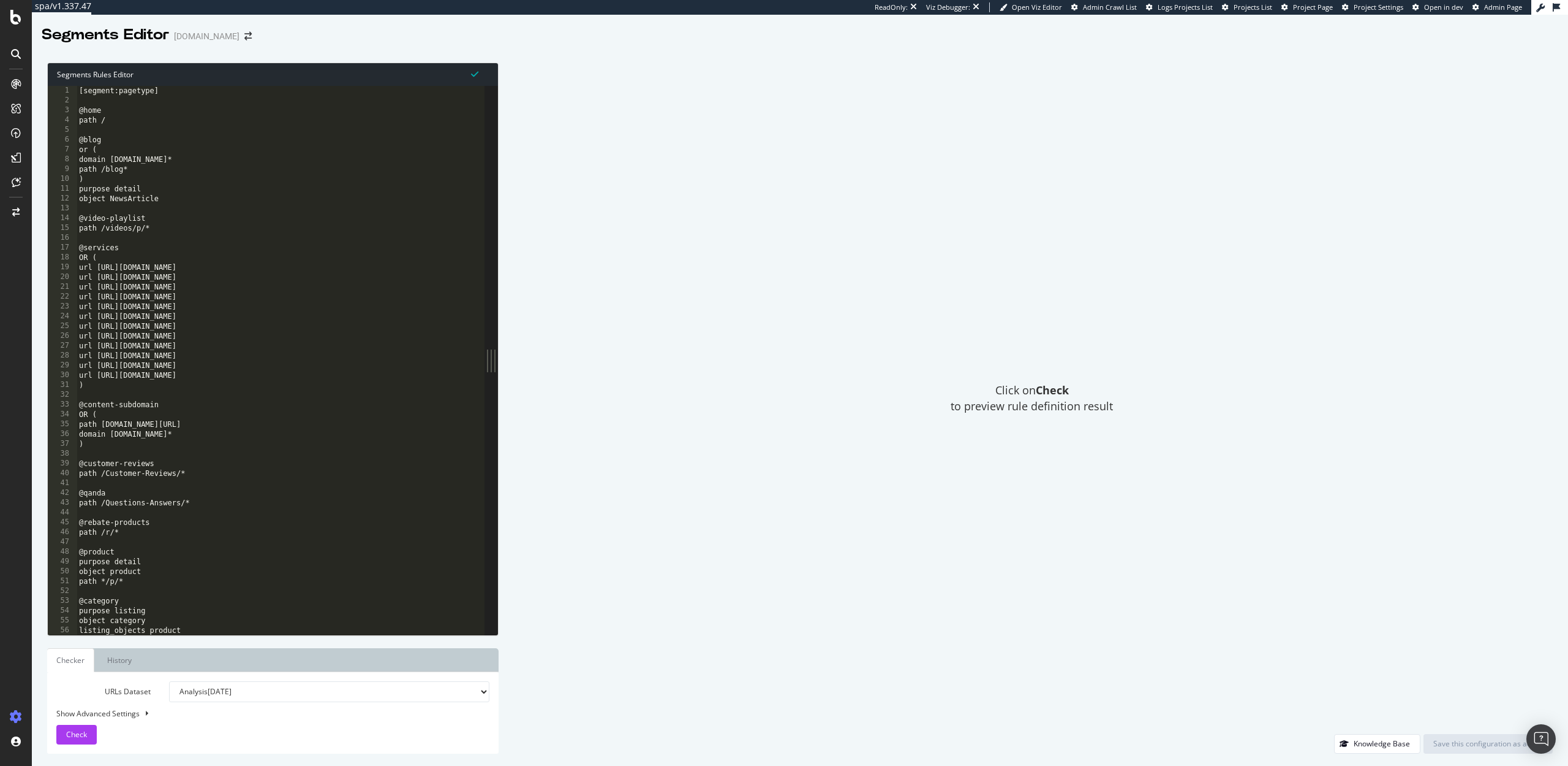
click at [709, 267] on div "Click on Check to preview rule definition result" at bounding box center [1032, 398] width 1042 height 671
type textarea "url https://www.abt.com/help/electronics-services"
click at [259, 281] on div "[segment:pagetype] @home path / @blog or ( domain blog.abt.com* path /blog* ) p…" at bounding box center [566, 370] width 979 height 568
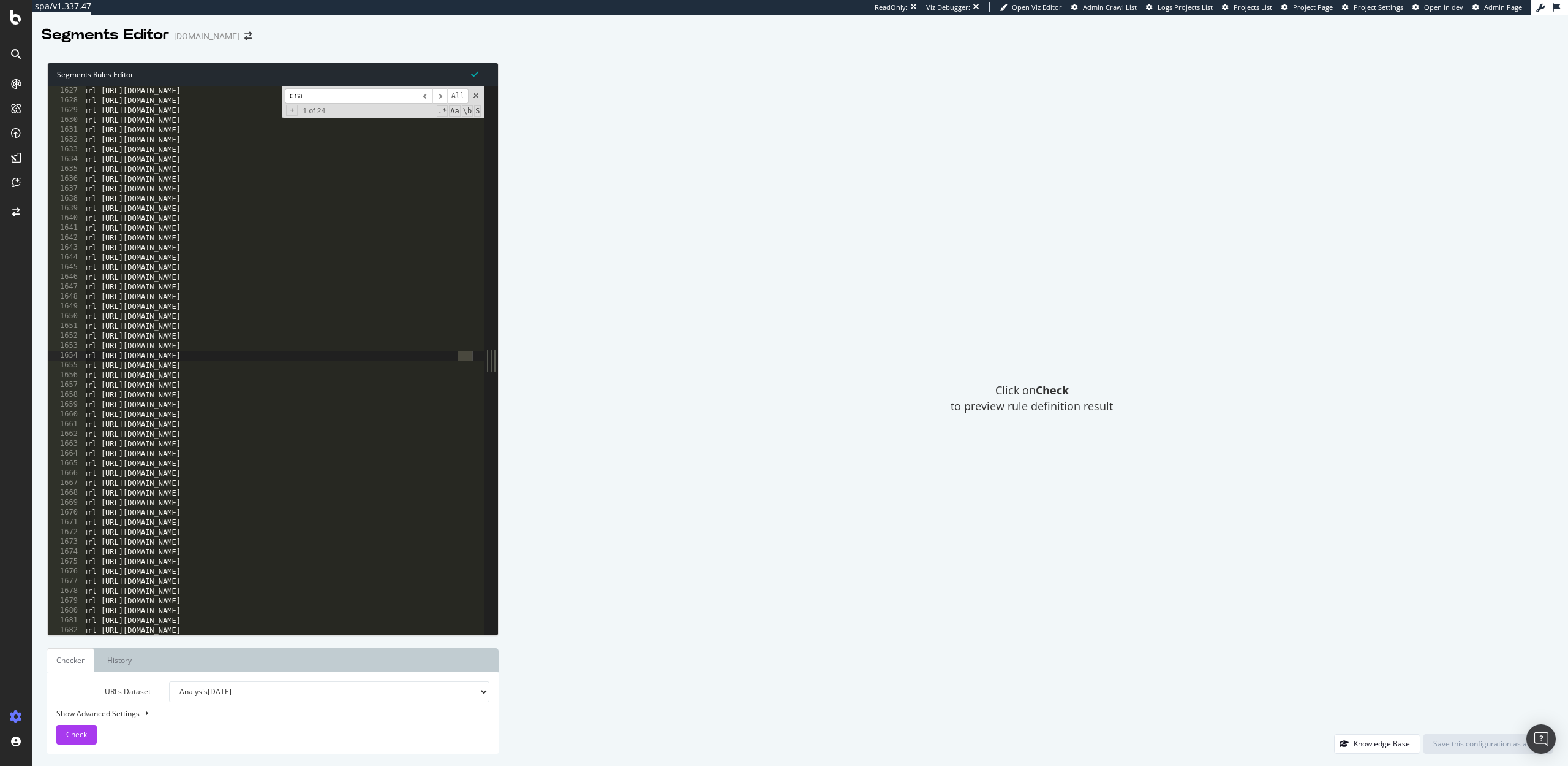
scroll to position [0, 5]
type input "c"
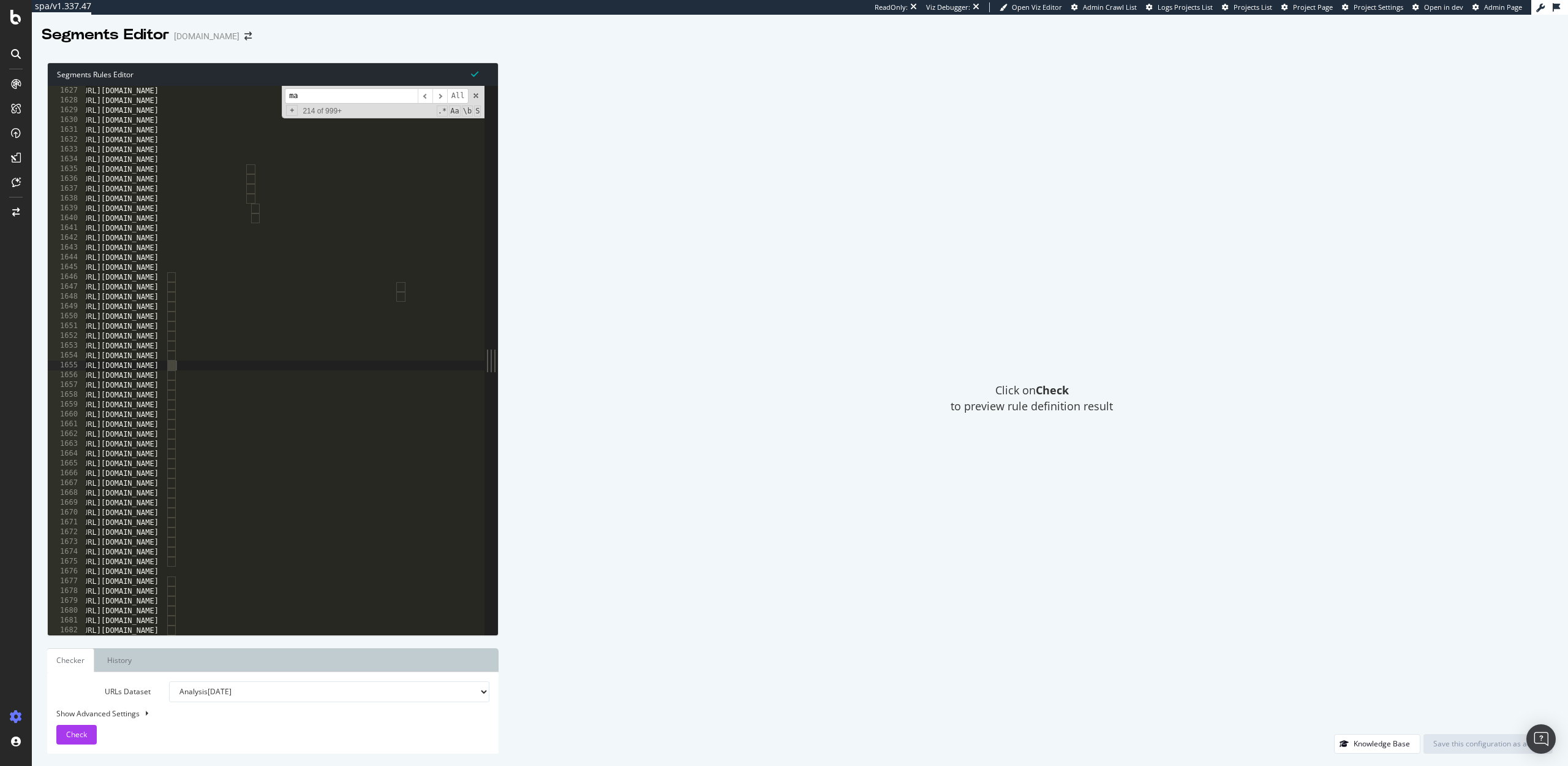
type input "m"
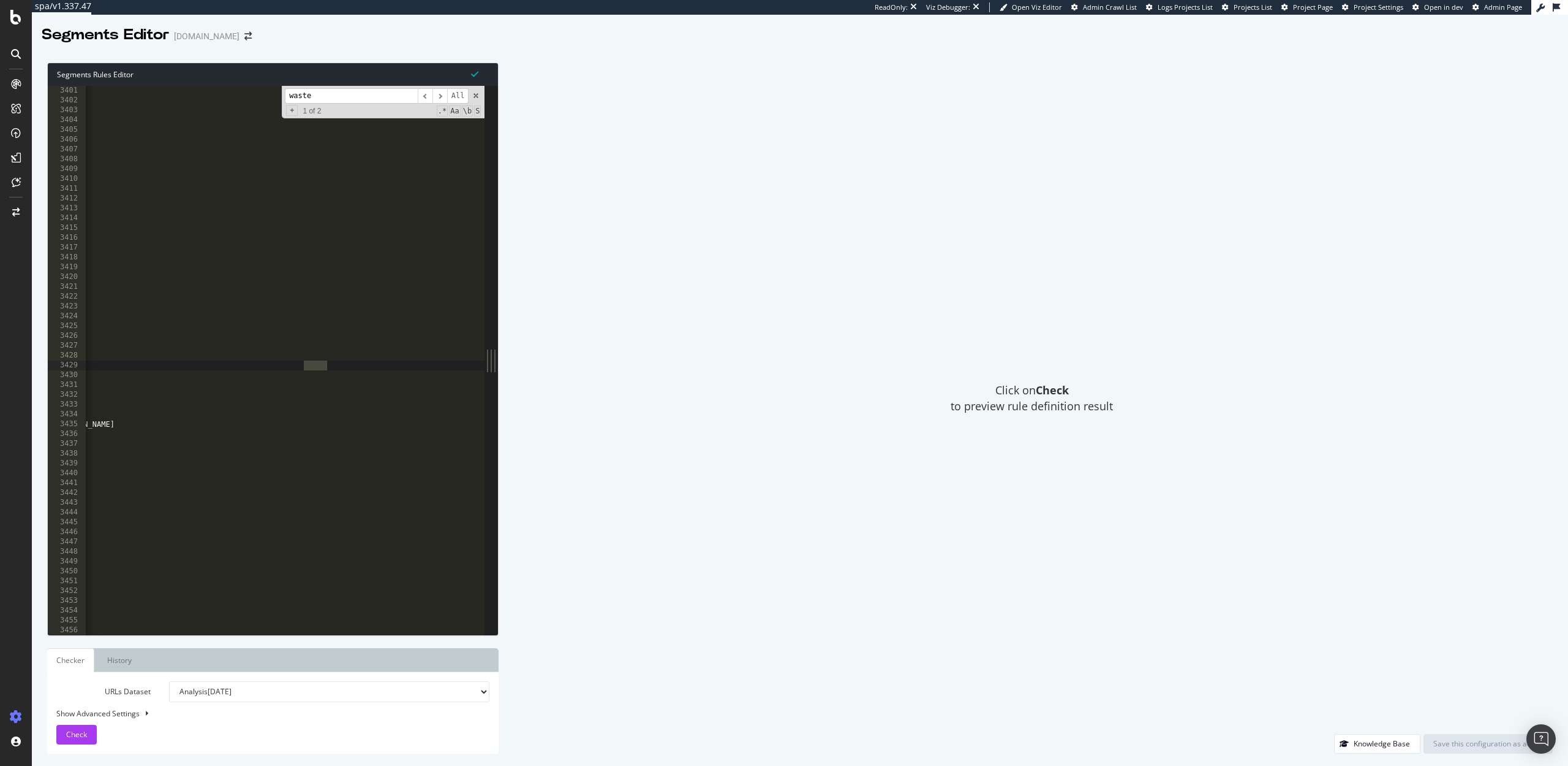
scroll to position [12008, 0]
type input "w"
type input "m"
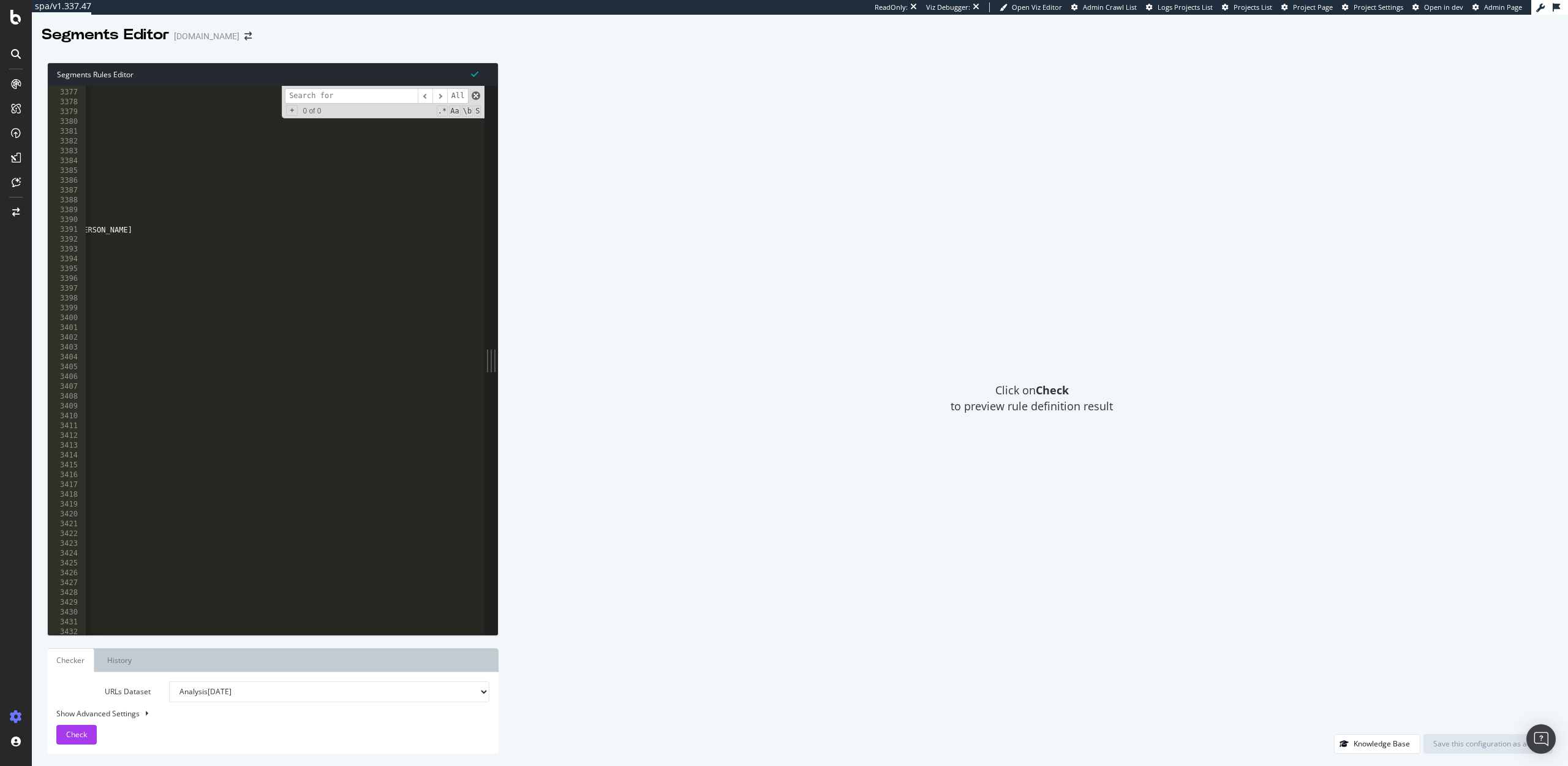
click at [474, 97] on span at bounding box center [475, 95] width 8 height 8
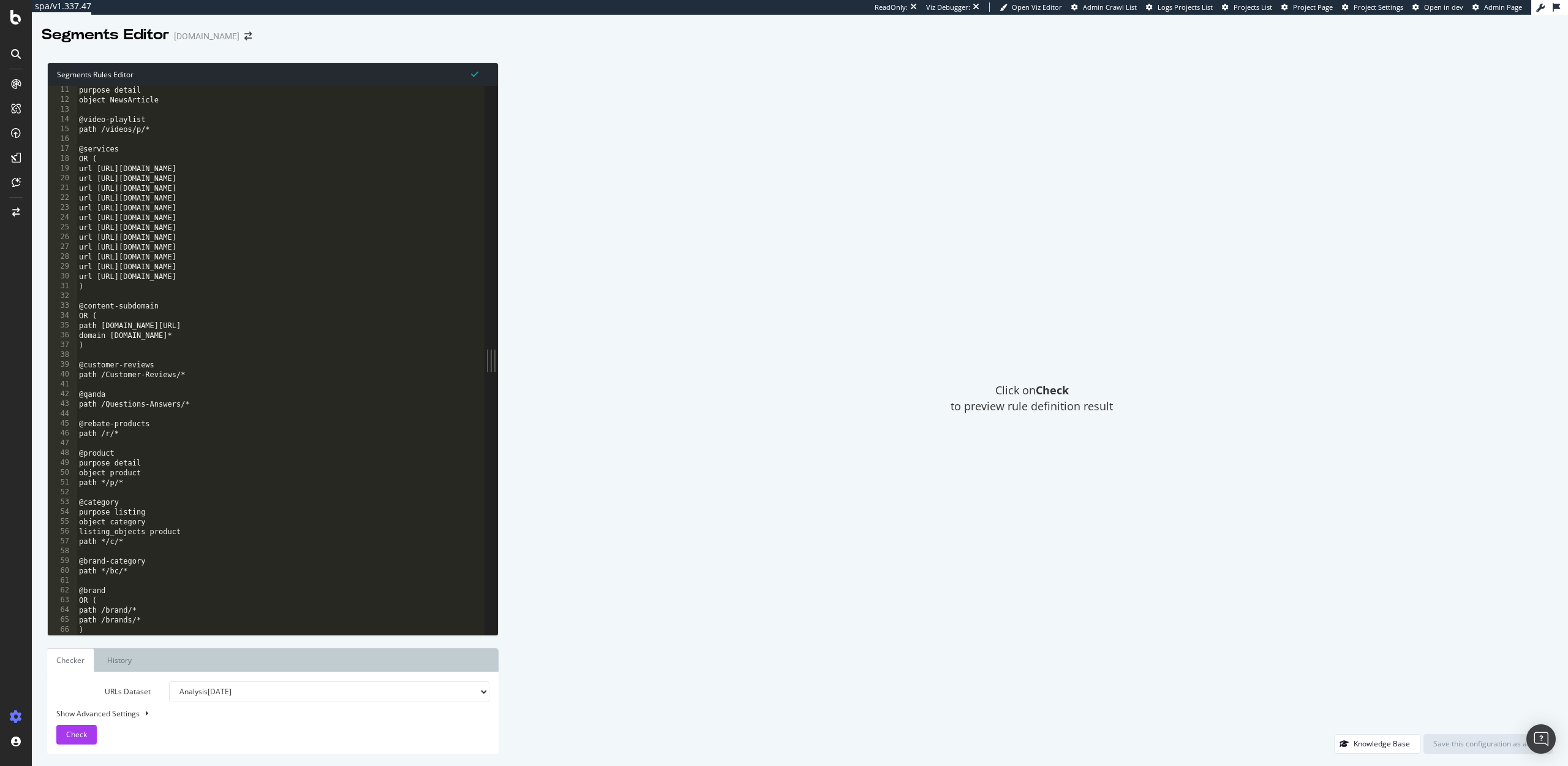
scroll to position [38, 0]
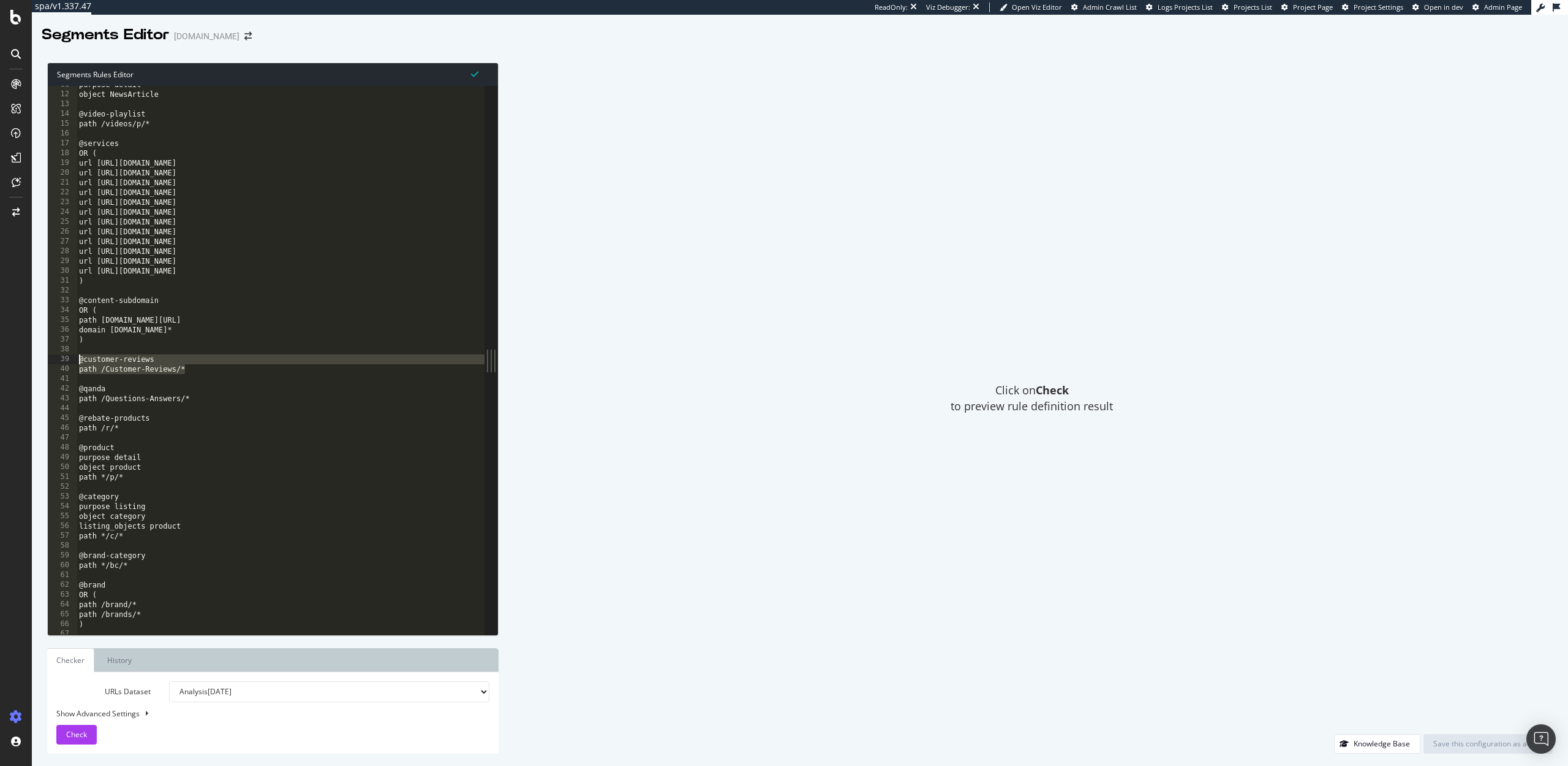
drag, startPoint x: 187, startPoint y: 371, endPoint x: 80, endPoint y: 362, distance: 107.4
click at [80, 362] on div "purpose detail object NewsArticle @video-playlist path /videos/p/* @services OR…" at bounding box center [566, 363] width 979 height 568
click at [190, 368] on div "purpose detail object NewsArticle @video-playlist path /videos/p/* @services OR…" at bounding box center [566, 363] width 979 height 568
type textarea "path /Customer-Reviews/*"
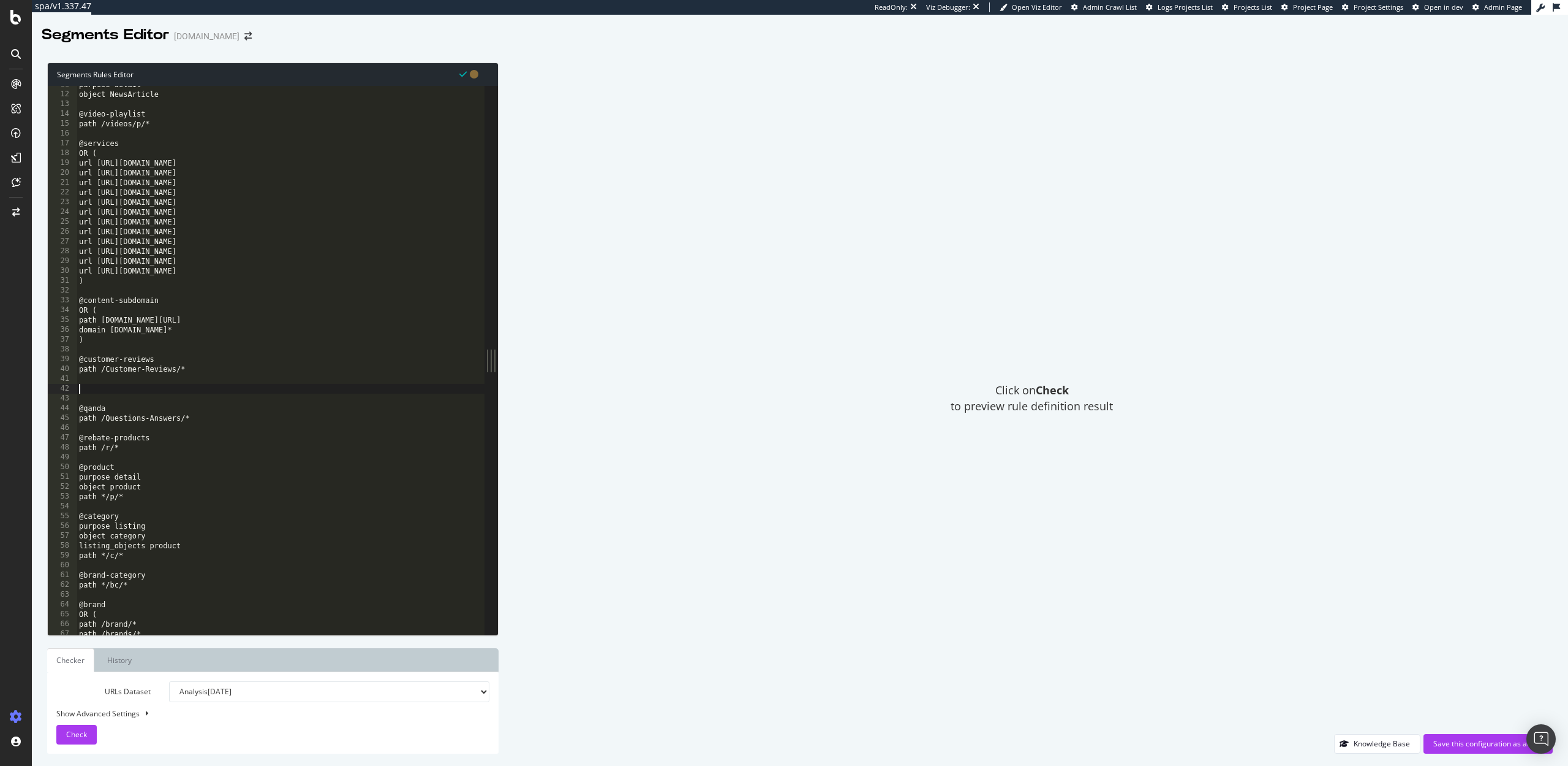
paste textarea "path /Customer-Reviews/*"
drag, startPoint x: 157, startPoint y: 389, endPoint x: 86, endPoint y: 389, distance: 71.0
click at [86, 389] on div "purpose detail object NewsArticle @video-playlist path /videos/p/* @services OR…" at bounding box center [566, 363] width 979 height 568
drag, startPoint x: 177, startPoint y: 400, endPoint x: 107, endPoint y: 399, distance: 70.0
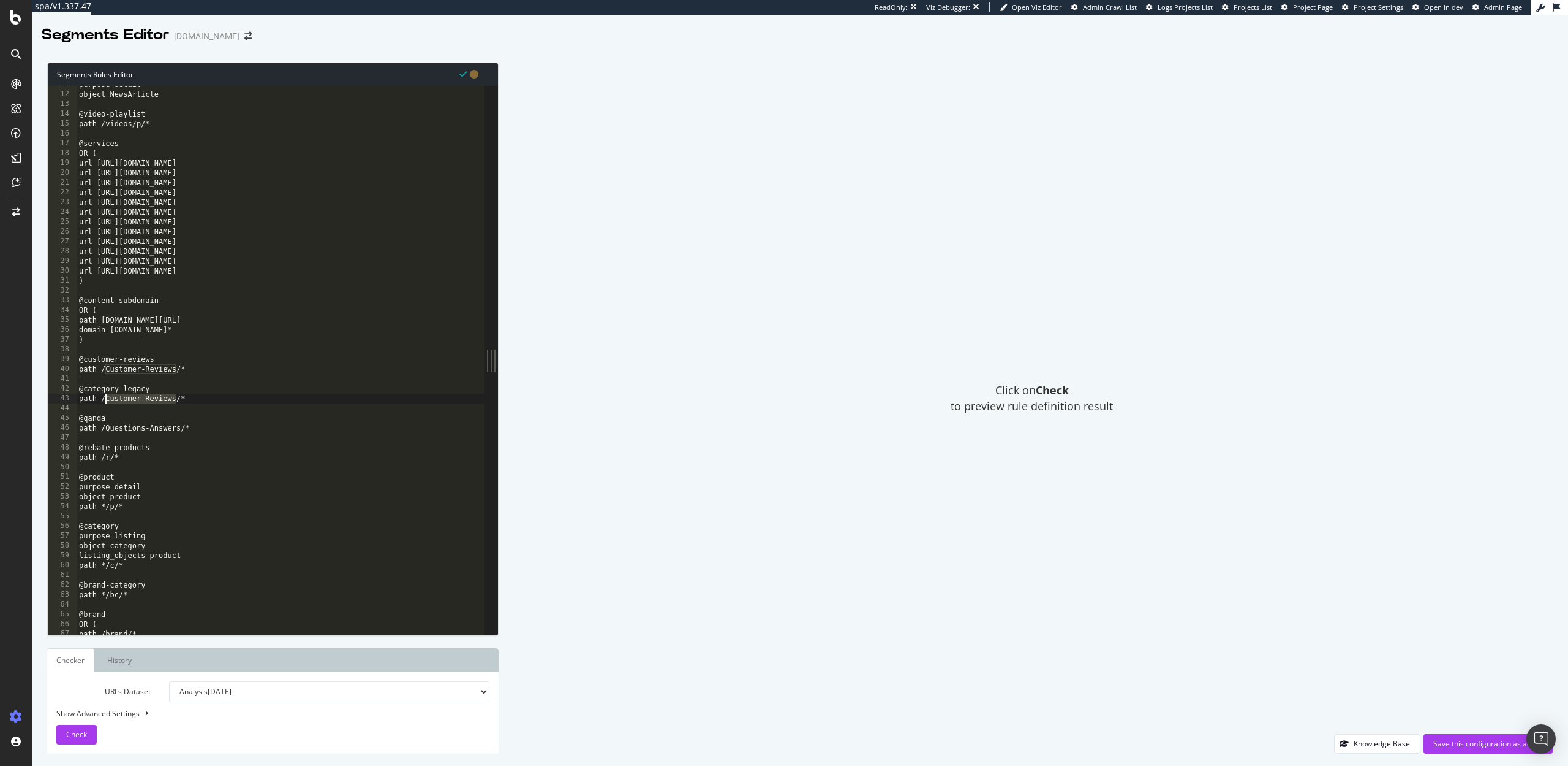
click at [107, 399] on div "purpose detail object NewsArticle @video-playlist path /videos/p/* @services OR…" at bounding box center [566, 363] width 979 height 568
drag, startPoint x: 191, startPoint y: 367, endPoint x: 43, endPoint y: 355, distance: 148.5
click at [43, 355] on div "Segments Rules Editor path /category/* 11 12 13 14 15 16 17 18 19 20 21 22 23 2…" at bounding box center [801, 408] width 1537 height 715
click at [203, 367] on div "purpose detail object NewsArticle @video-playlist path /videos/p/* @services OR…" at bounding box center [566, 363] width 979 height 568
type textarea "path /Customer-Reviews/*"
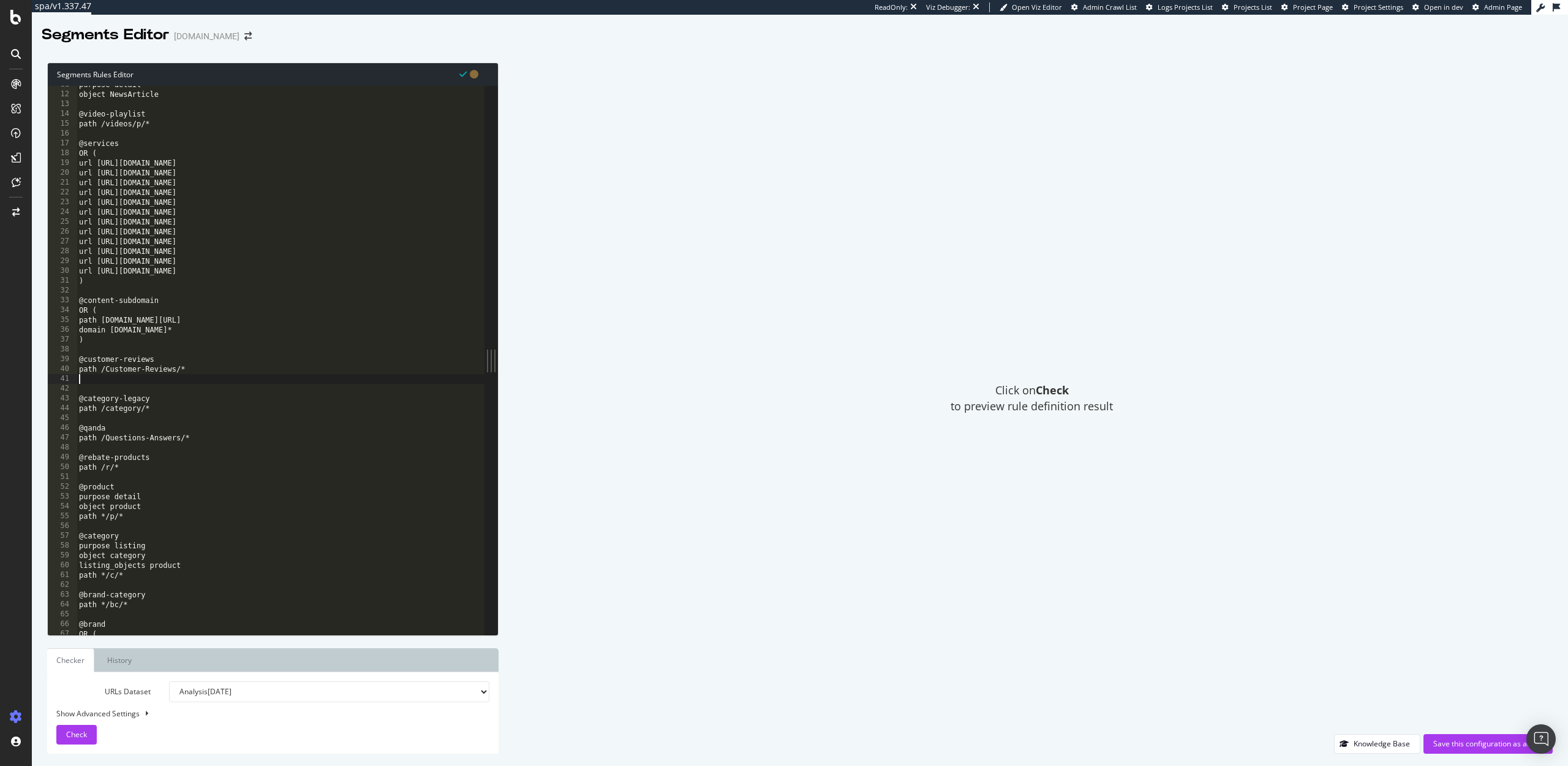
scroll to position [0, 0]
paste textarea "path /Customer-Reviews/*"
click at [156, 390] on div "purpose detail object NewsArticle @video-playlist path /videos/p/* @services OR…" at bounding box center [566, 363] width 979 height 568
drag, startPoint x: 177, startPoint y: 399, endPoint x: 108, endPoint y: 401, distance: 69.0
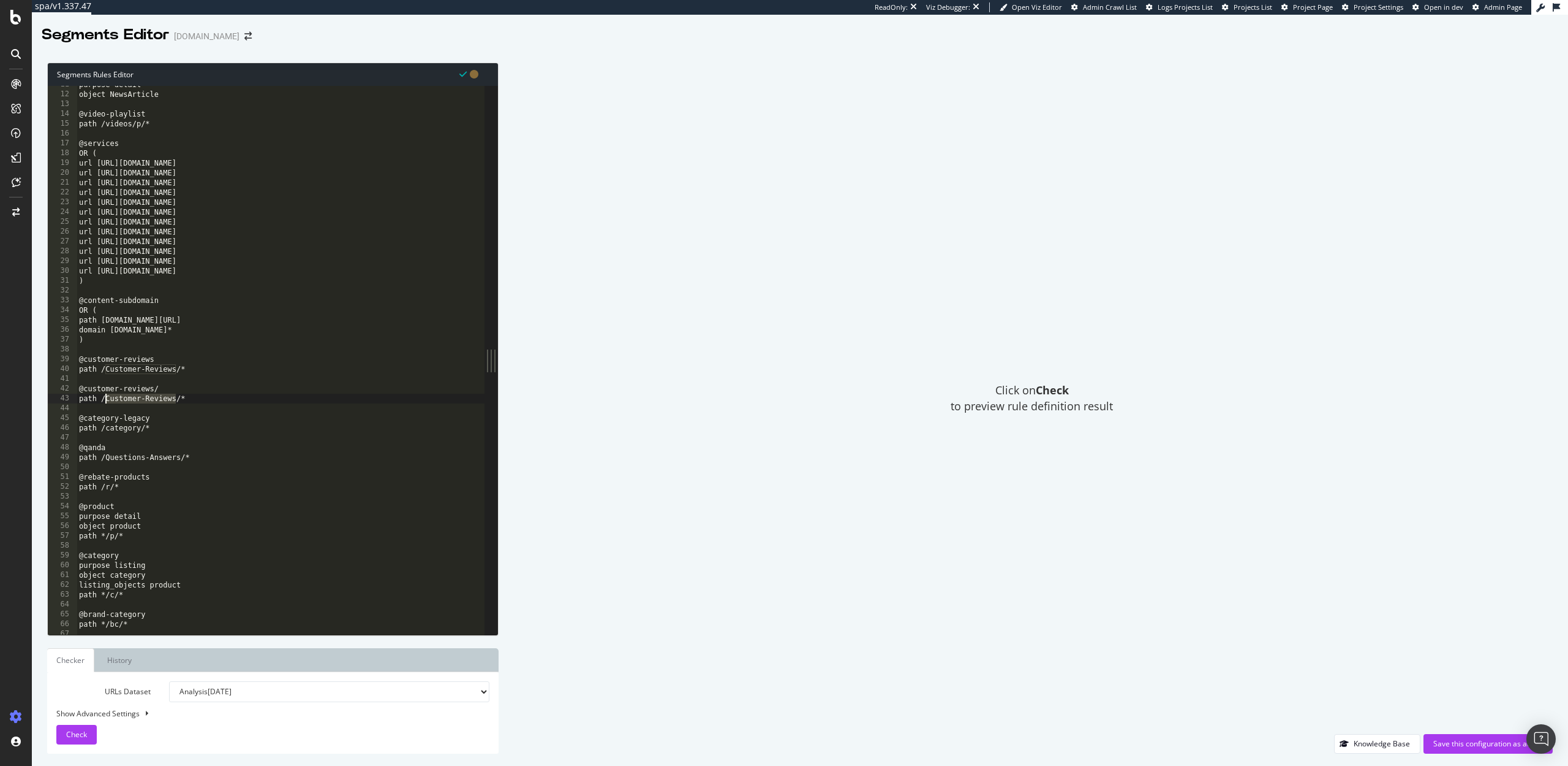
click at [108, 401] on div "purpose detail object NewsArticle @video-playlist path /videos/p/* @services OR…" at bounding box center [566, 363] width 979 height 568
type textarea "path /reviews/*"
click at [177, 407] on div "purpose detail object NewsArticle @video-playlist path /videos/p/* @services OR…" at bounding box center [566, 363] width 979 height 568
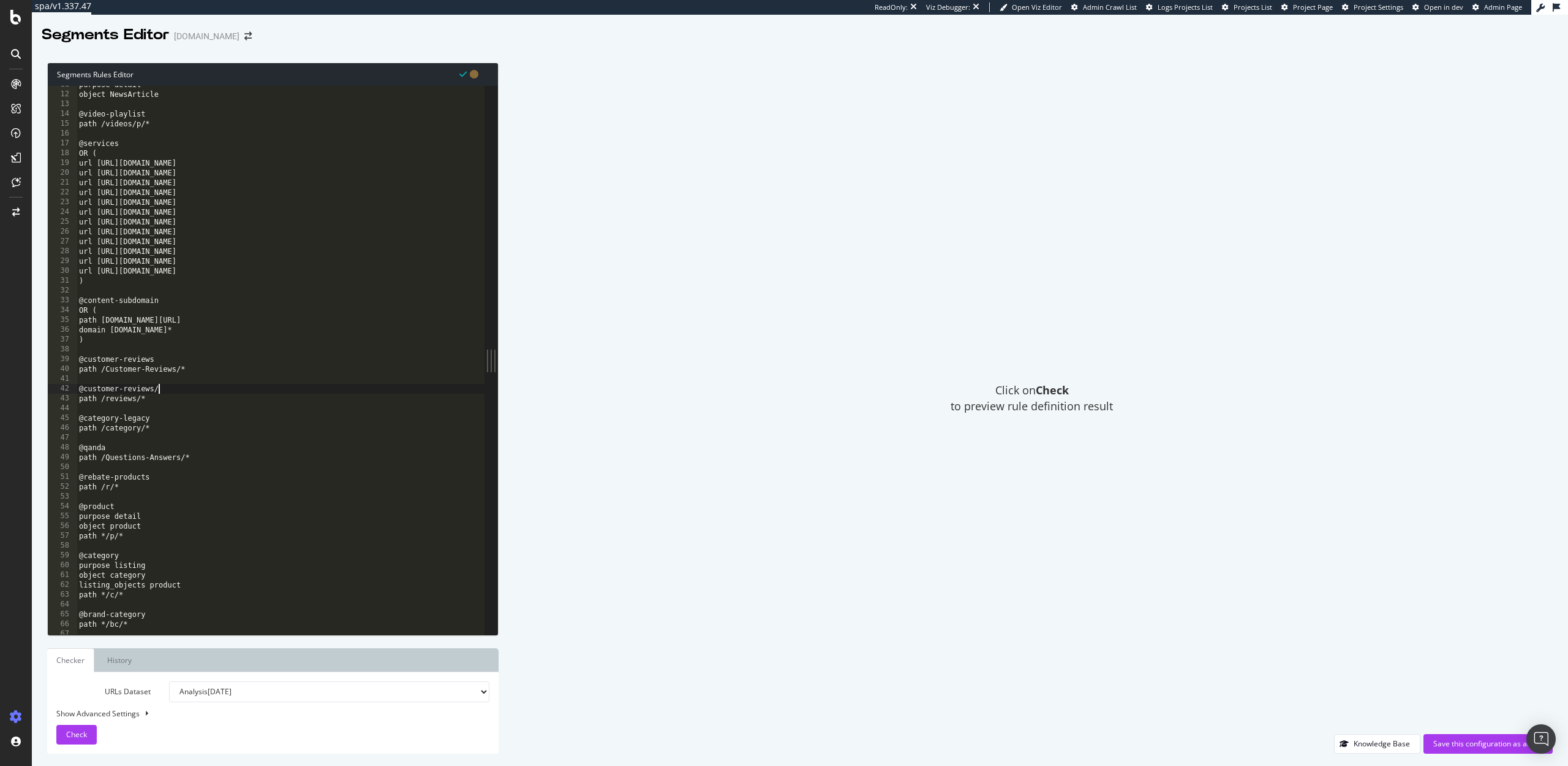
click at [164, 385] on div "purpose detail object NewsArticle @video-playlist path /videos/p/* @services OR…" at bounding box center [566, 363] width 979 height 568
type textarea "@customer-reviews/redirects"
click at [200, 405] on div "purpose detail object NewsArticle @video-playlist path /videos/p/* @services OR…" at bounding box center [566, 363] width 979 height 568
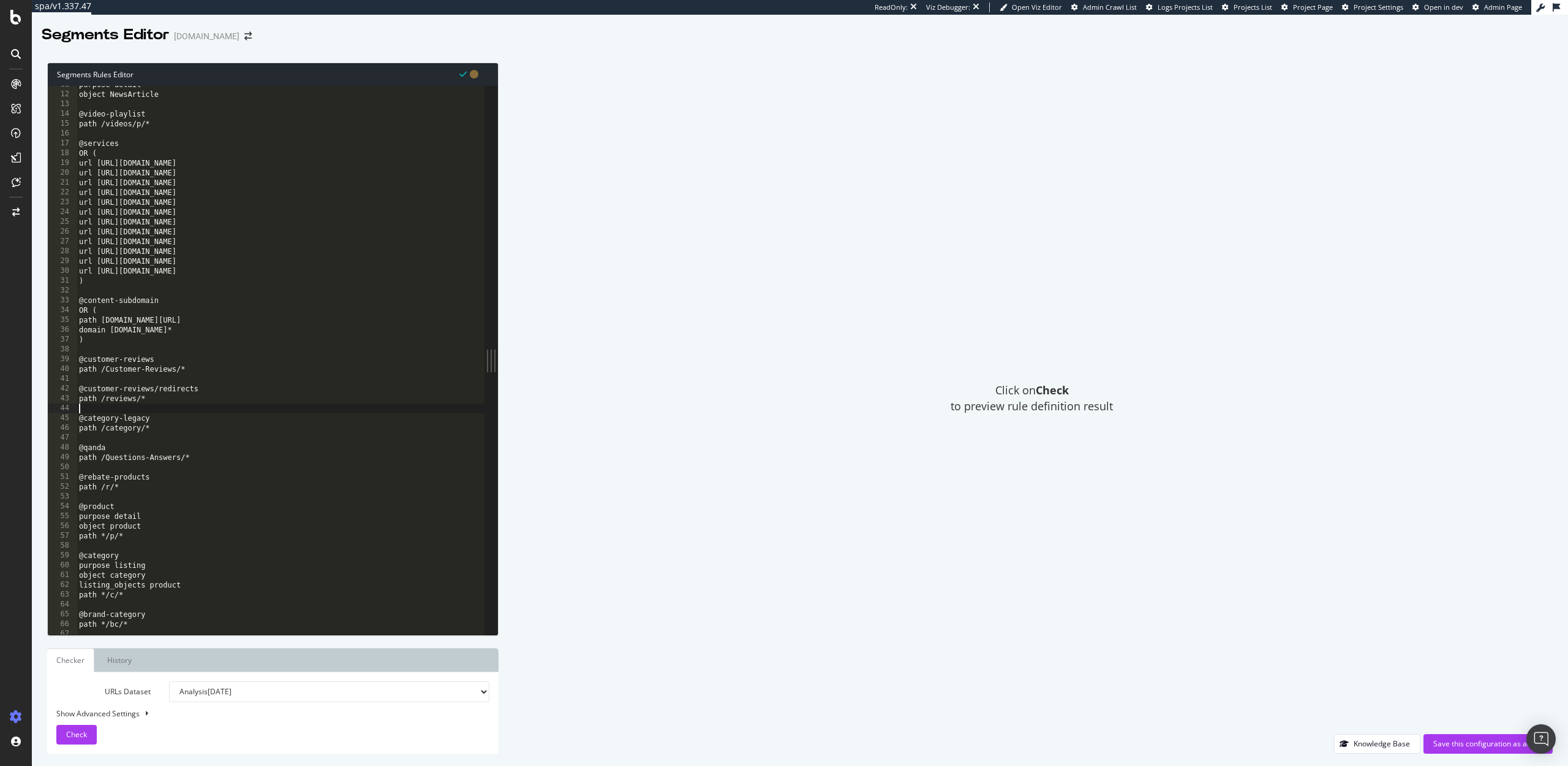
click at [205, 406] on div "purpose detail object NewsArticle @video-playlist path /videos/p/* @services OR…" at bounding box center [566, 363] width 979 height 568
click at [194, 398] on div "purpose detail object NewsArticle @video-playlist path /videos/p/* @services OR…" at bounding box center [566, 363] width 979 height 568
type textarea "path /reviews/*"
drag, startPoint x: 145, startPoint y: 393, endPoint x: 120, endPoint y: 393, distance: 25.0
click at [120, 393] on div "purpose detail object NewsArticle @video-playlist path /videos/p/* @services OR…" at bounding box center [566, 363] width 979 height 568
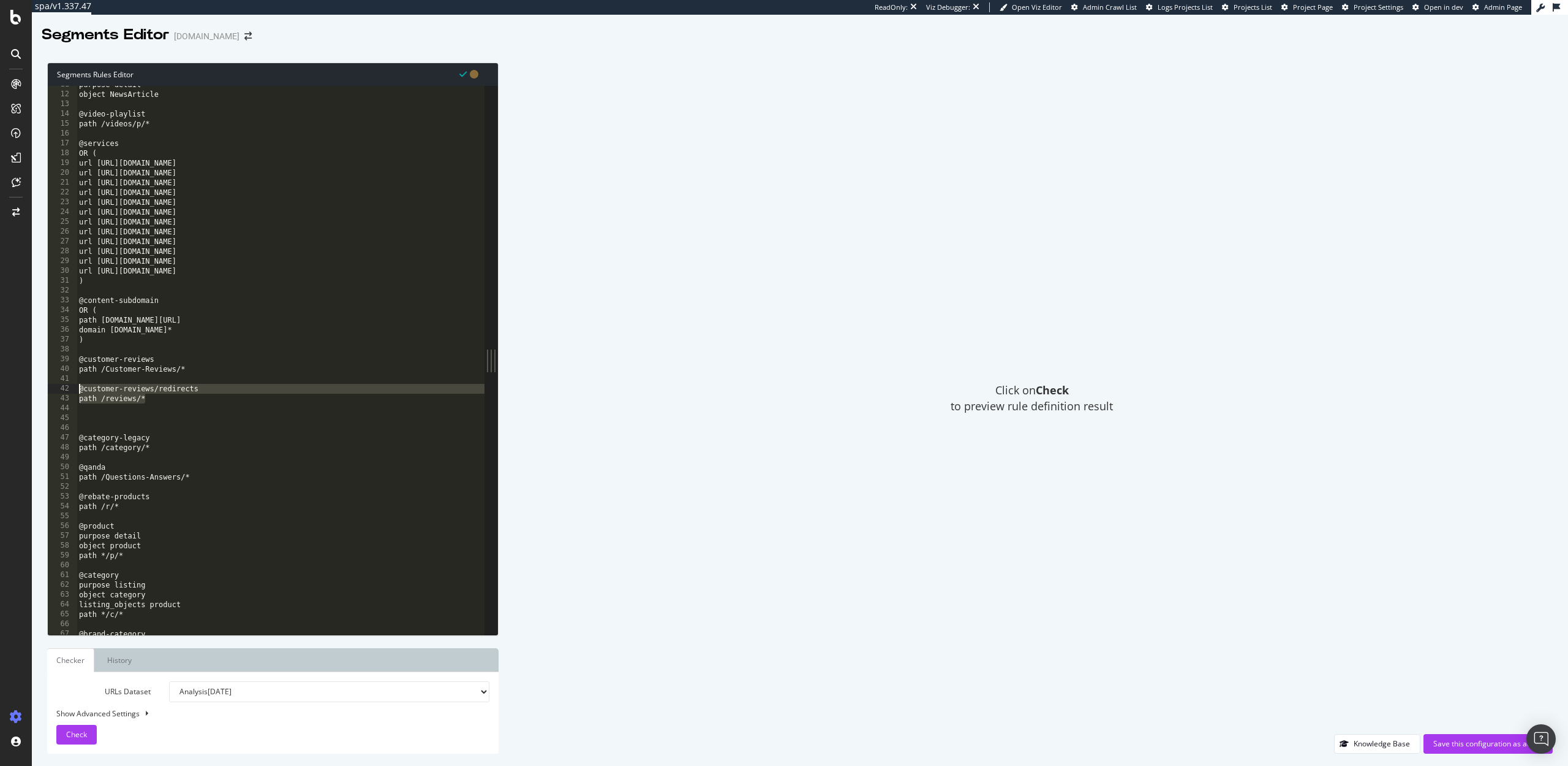
drag, startPoint x: 147, startPoint y: 399, endPoint x: 75, endPoint y: 385, distance: 73.3
click at [76, 385] on div "@customer-reviews/redirects 11 12 13 14 15 16 17 18 19 20 21 22 23 24 25 26 27 …" at bounding box center [266, 359] width 437 height 548
type textarea "@customer-reviews/redirects path /reviews/*"
click at [83, 418] on div "purpose detail object NewsArticle @video-playlist path /videos/p/* @services OR…" at bounding box center [566, 363] width 979 height 568
paste textarea "path /reviews/*"
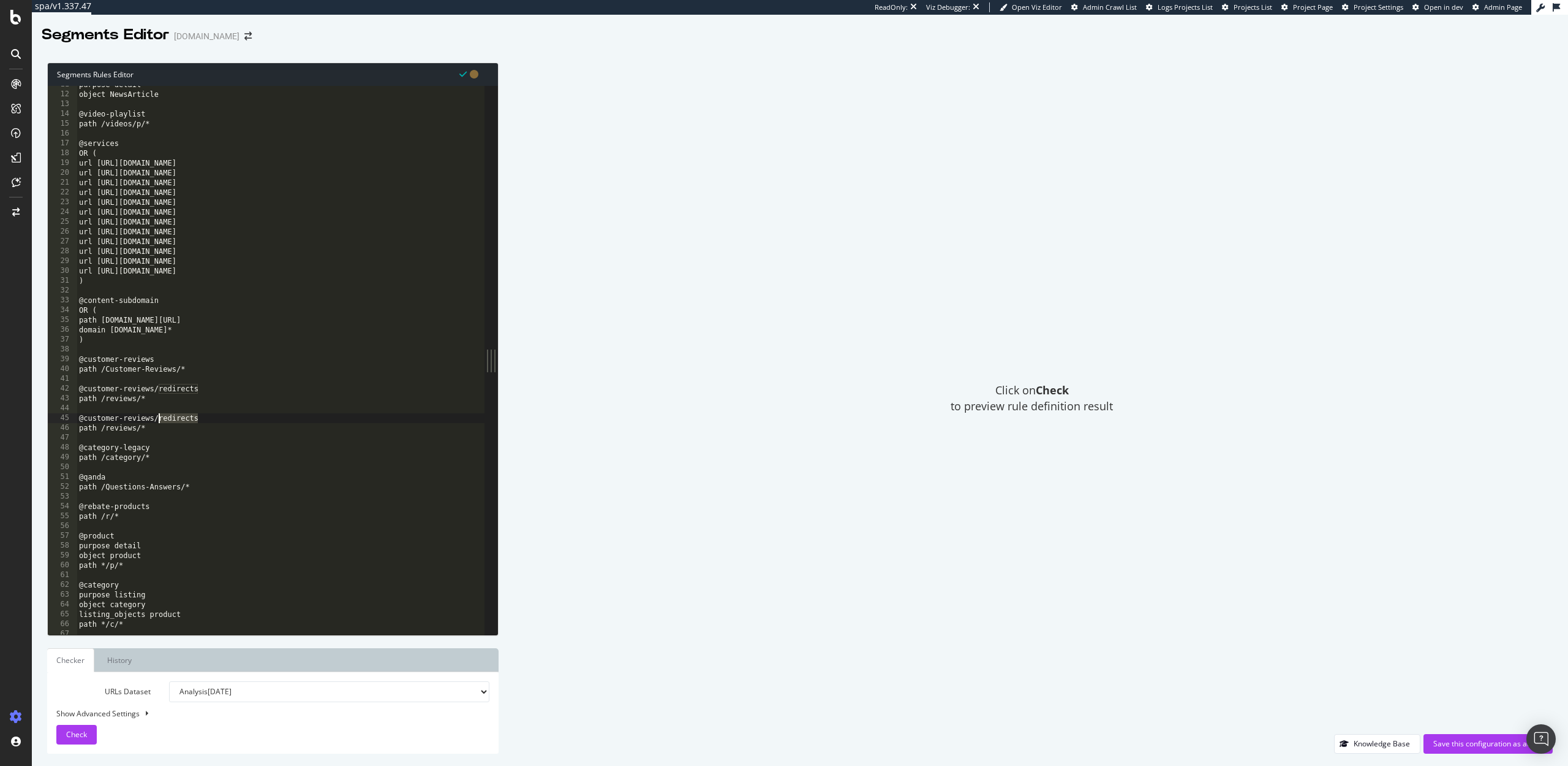
drag, startPoint x: 202, startPoint y: 420, endPoint x: 159, endPoint y: 419, distance: 43.0
click at [159, 419] on div "purpose detail object NewsArticle @video-playlist path /videos/p/* @services OR…" at bounding box center [566, 363] width 979 height 568
click at [141, 427] on div "purpose detail object NewsArticle @video-playlist path /videos/p/* @services OR…" at bounding box center [566, 363] width 979 height 568
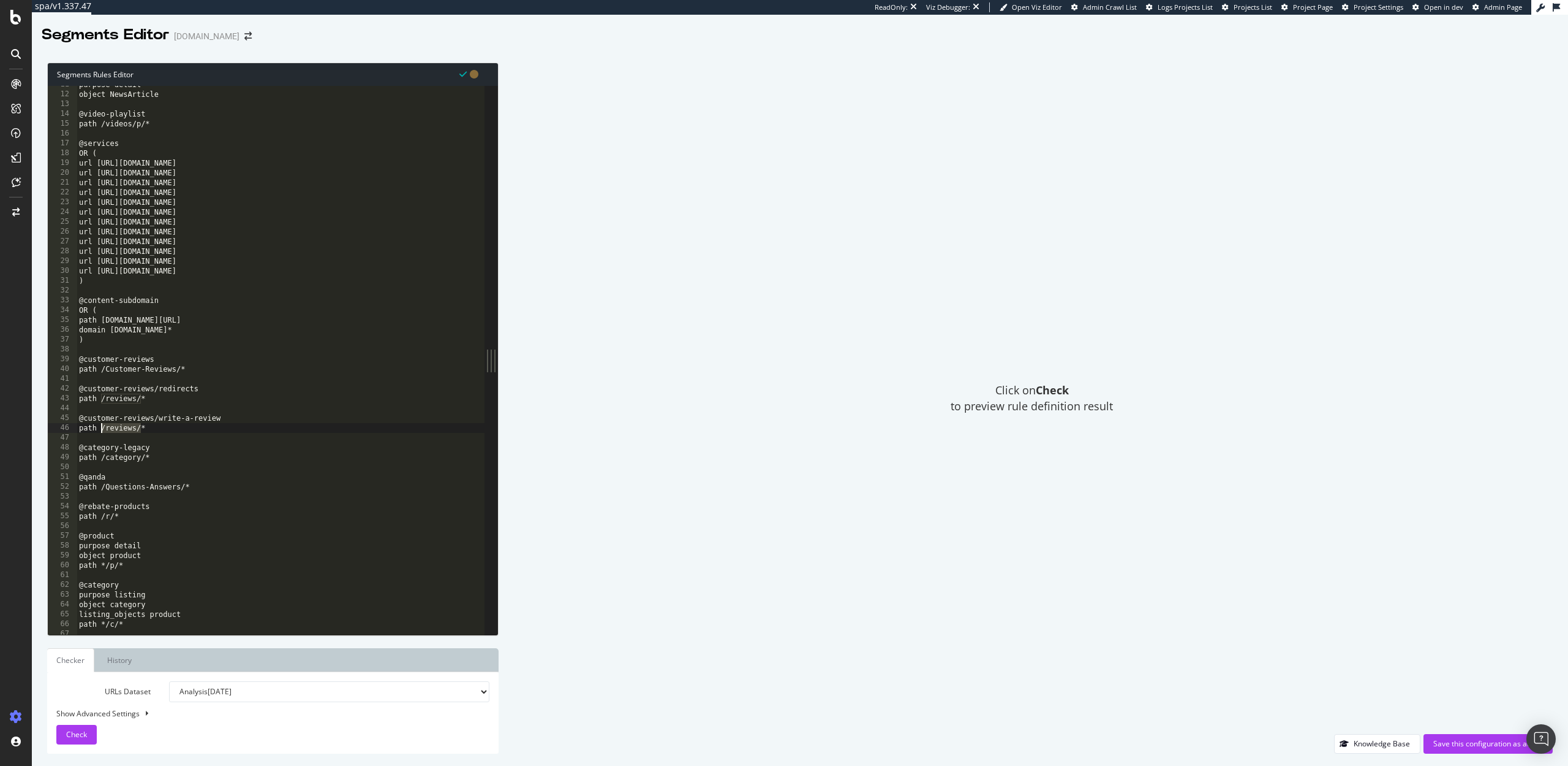
drag, startPoint x: 142, startPoint y: 427, endPoint x: 101, endPoint y: 430, distance: 41.1
click at [101, 430] on div "purpose detail object NewsArticle @video-playlist path /videos/p/* @services OR…" at bounding box center [566, 363] width 979 height 568
paste textarea "write-a-review"
click at [179, 429] on div "purpose detail object NewsArticle @video-playlist path /videos/p/* @services OR…" at bounding box center [566, 363] width 979 height 568
click at [137, 398] on div "purpose detail object NewsArticle @video-playlist path /videos/p/* @services OR…" at bounding box center [566, 363] width 979 height 568
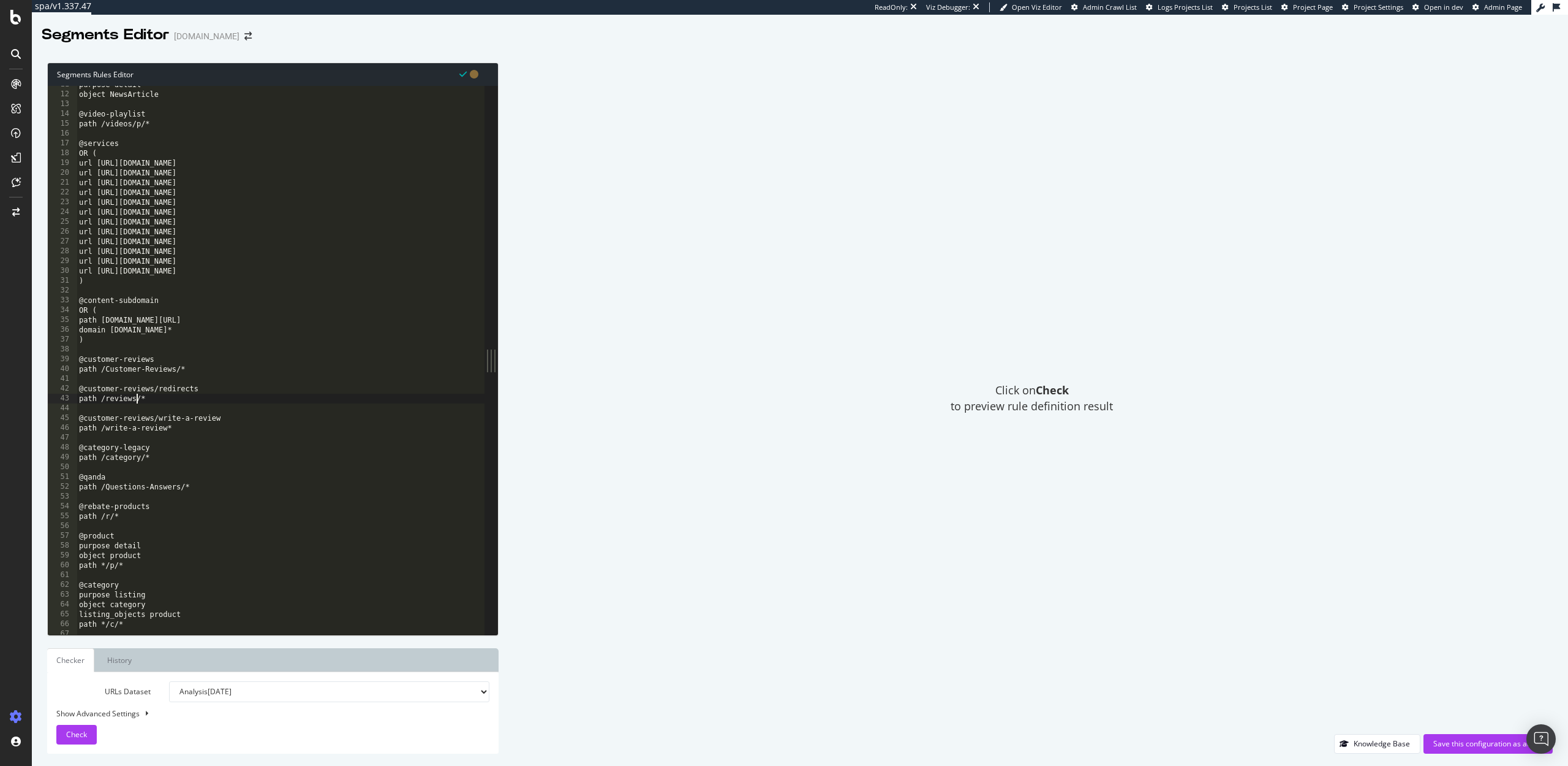
type textarea "path /review/*"
click at [158, 402] on div "purpose detail object NewsArticle @video-playlist path /videos/p/* @services OR…" at bounding box center [566, 363] width 979 height 568
click at [75, 742] on div "Check" at bounding box center [76, 735] width 21 height 18
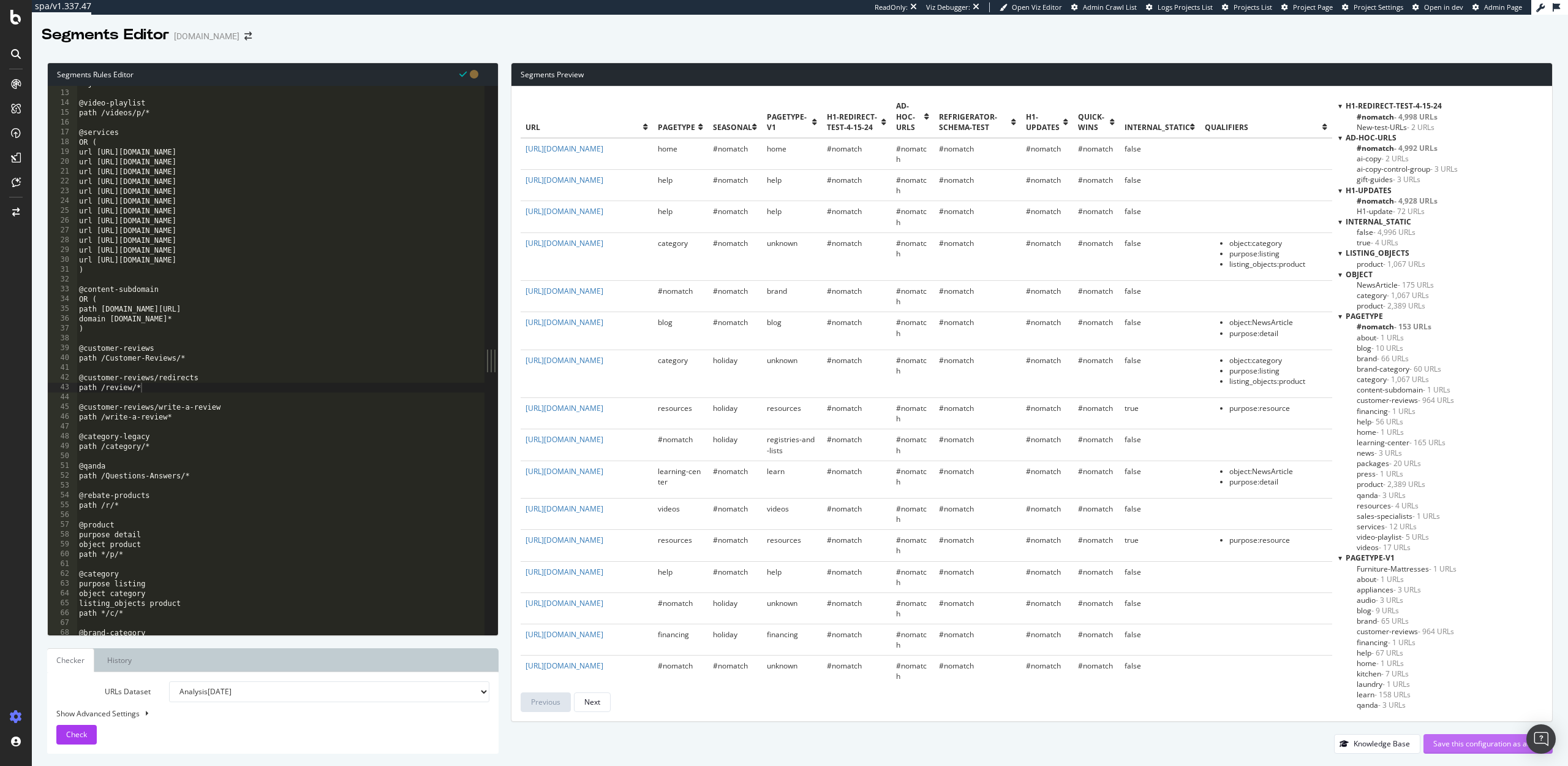
click at [1471, 748] on div "Save this configuration as active" at bounding box center [1488, 743] width 110 height 10
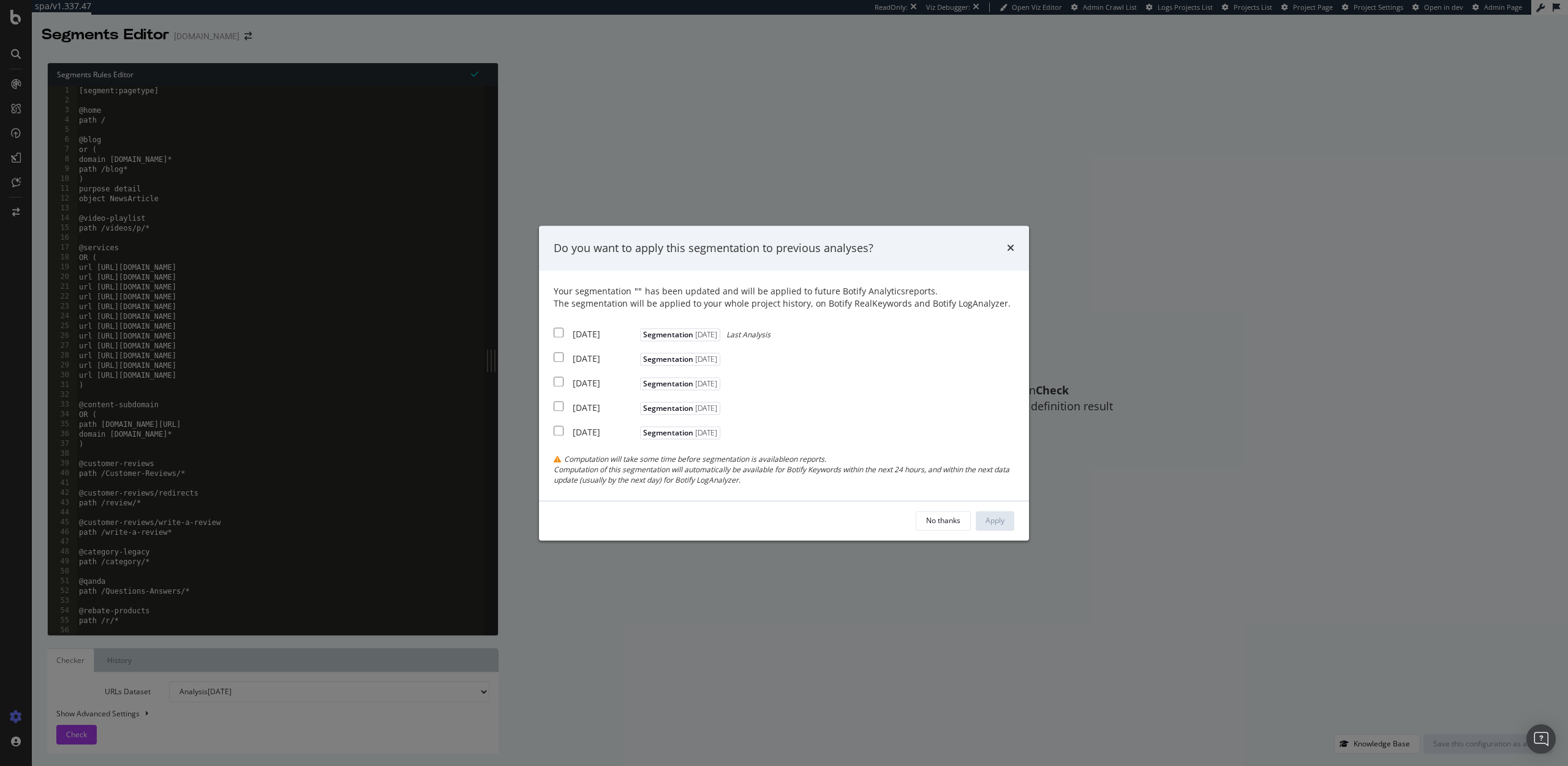
click at [554, 330] on input "modal" at bounding box center [558, 333] width 10 height 10
checkbox input "true"
click at [1003, 519] on div "Apply" at bounding box center [995, 520] width 19 height 10
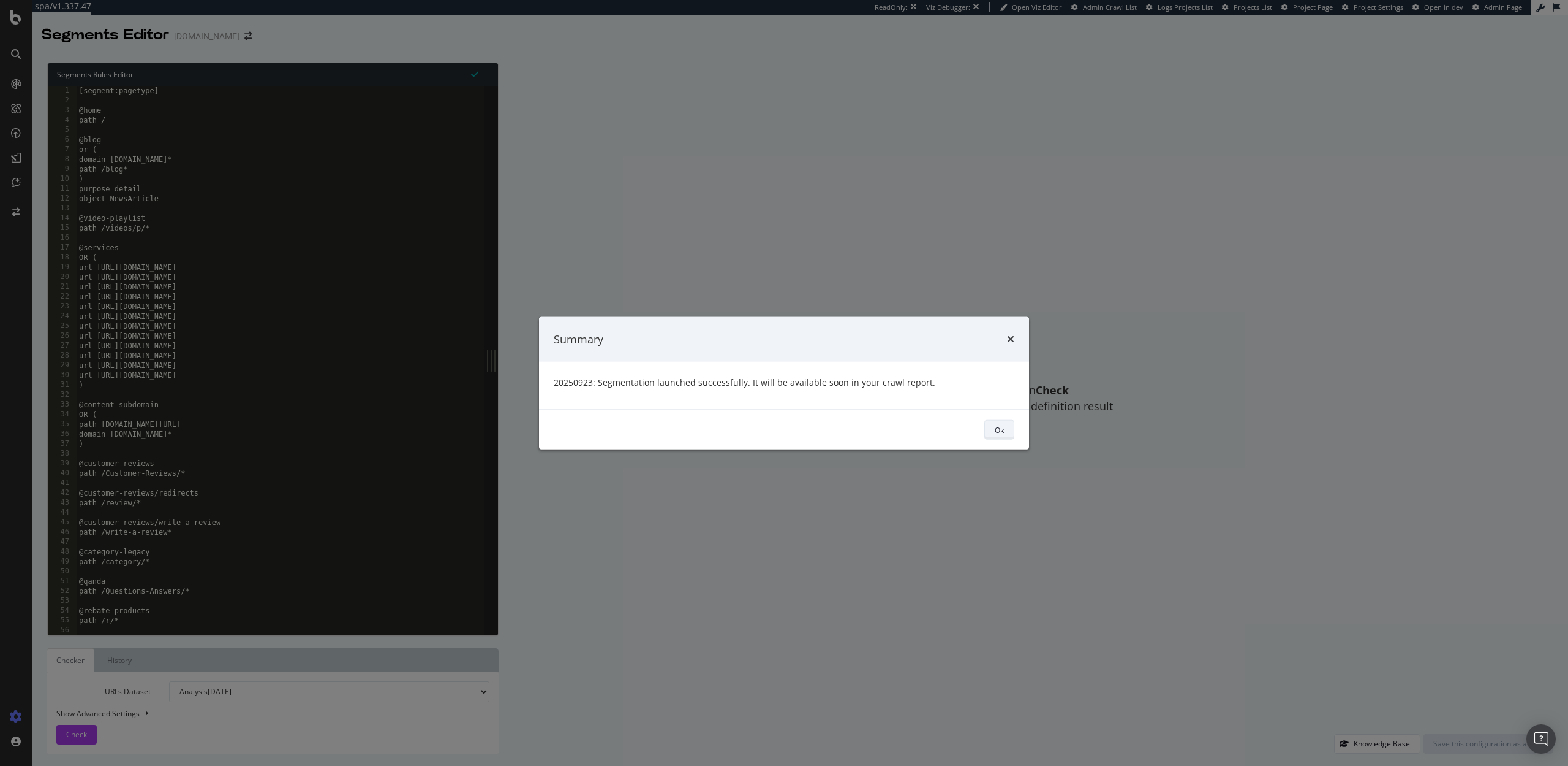
click at [1009, 430] on button "Ok" at bounding box center [1000, 429] width 30 height 19
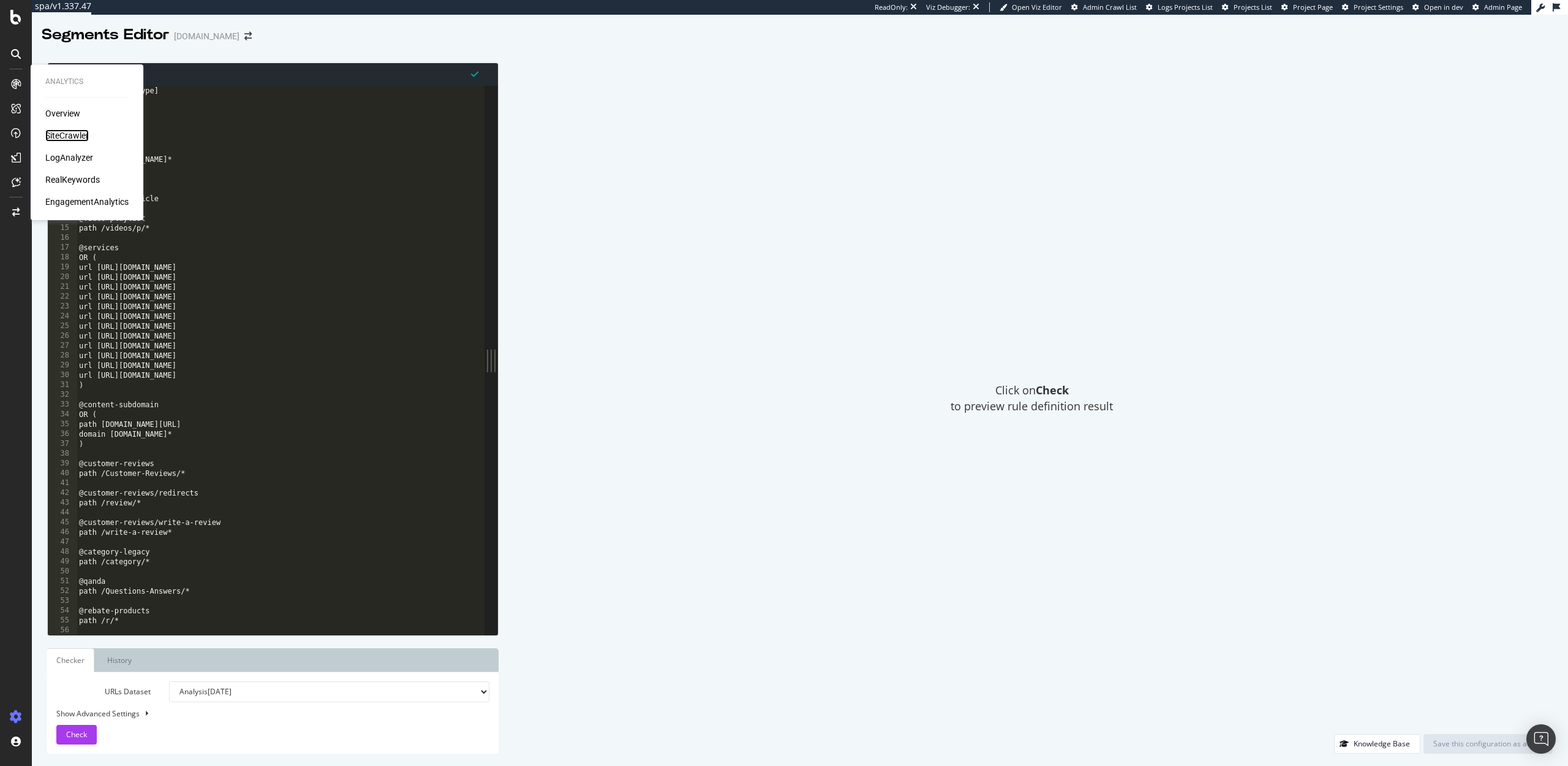
click at [51, 132] on div "SiteCrawler" at bounding box center [66, 135] width 43 height 12
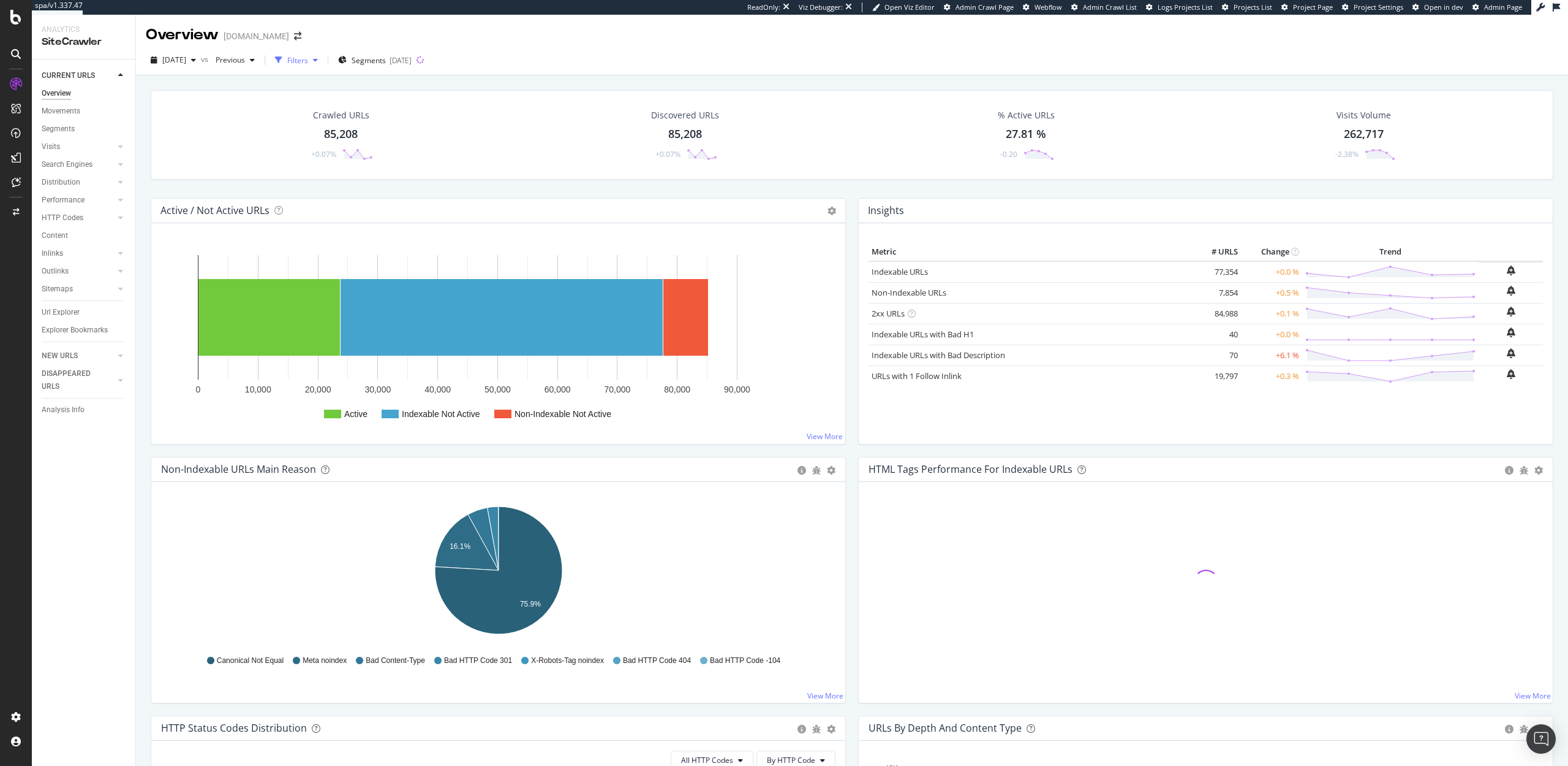
click at [287, 61] on div "button" at bounding box center [278, 60] width 18 height 18
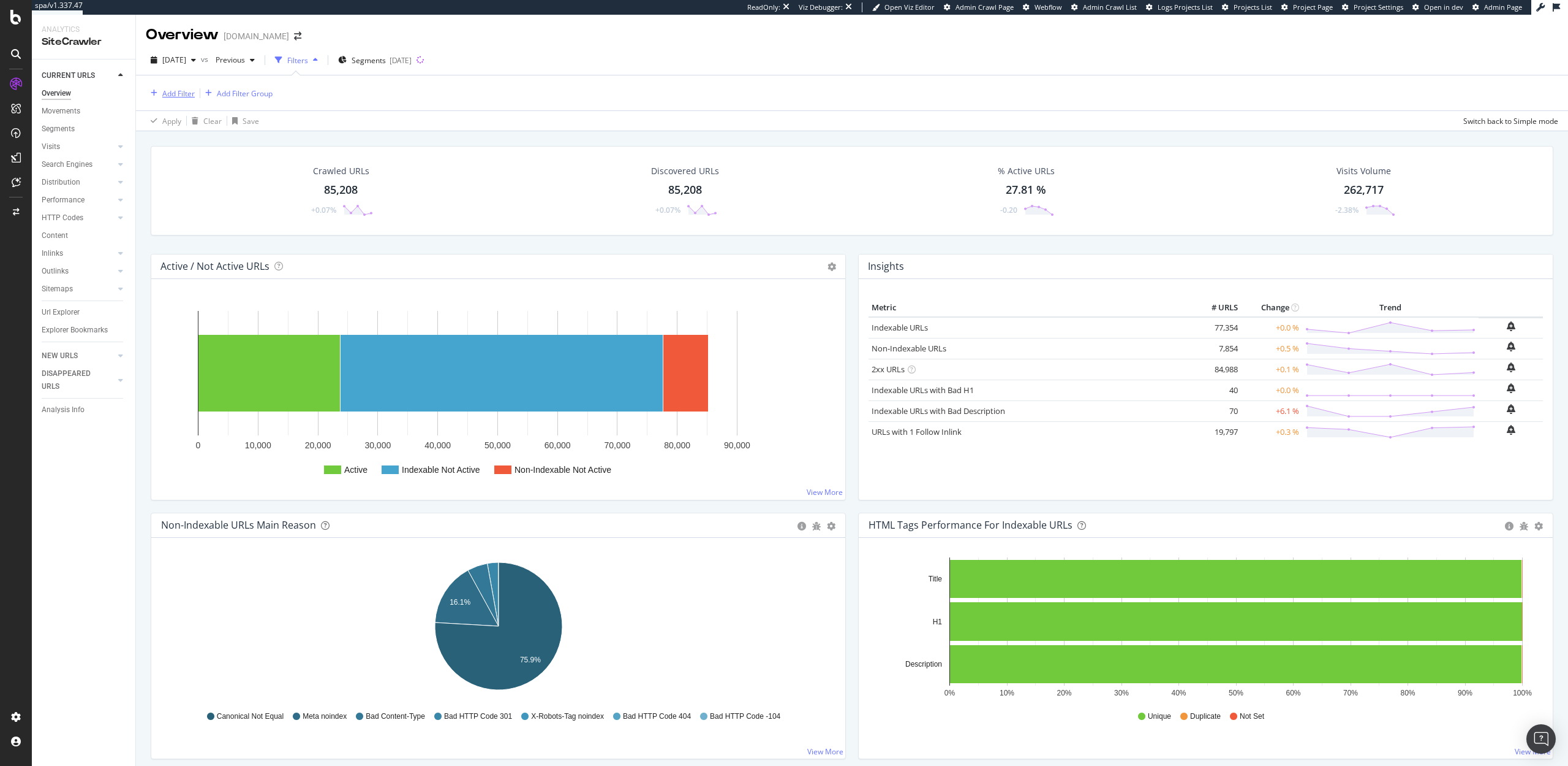
click at [176, 100] on div "Add Filter" at bounding box center [170, 93] width 49 height 14
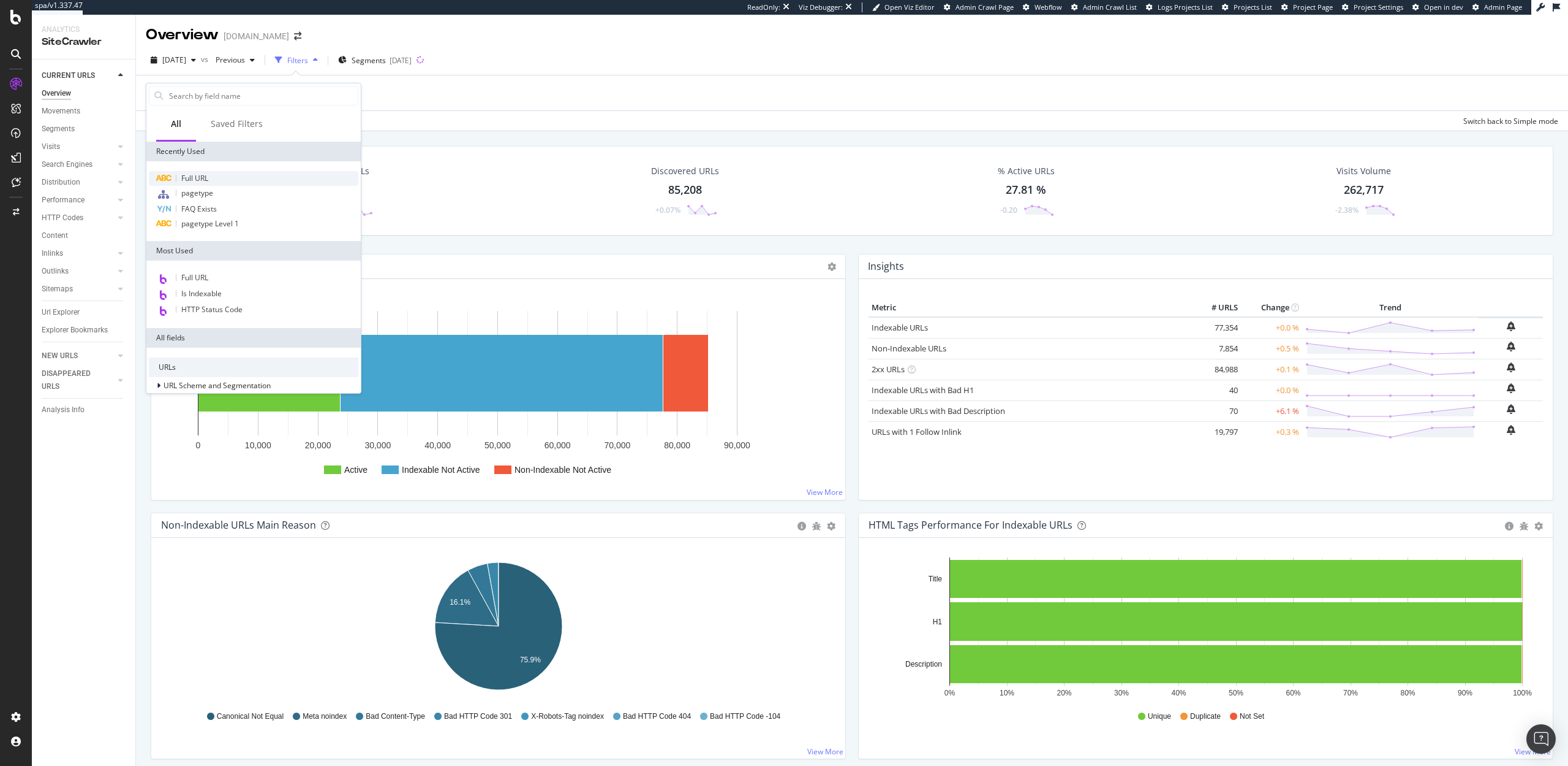
click at [205, 177] on span "Full URL" at bounding box center [194, 178] width 27 height 10
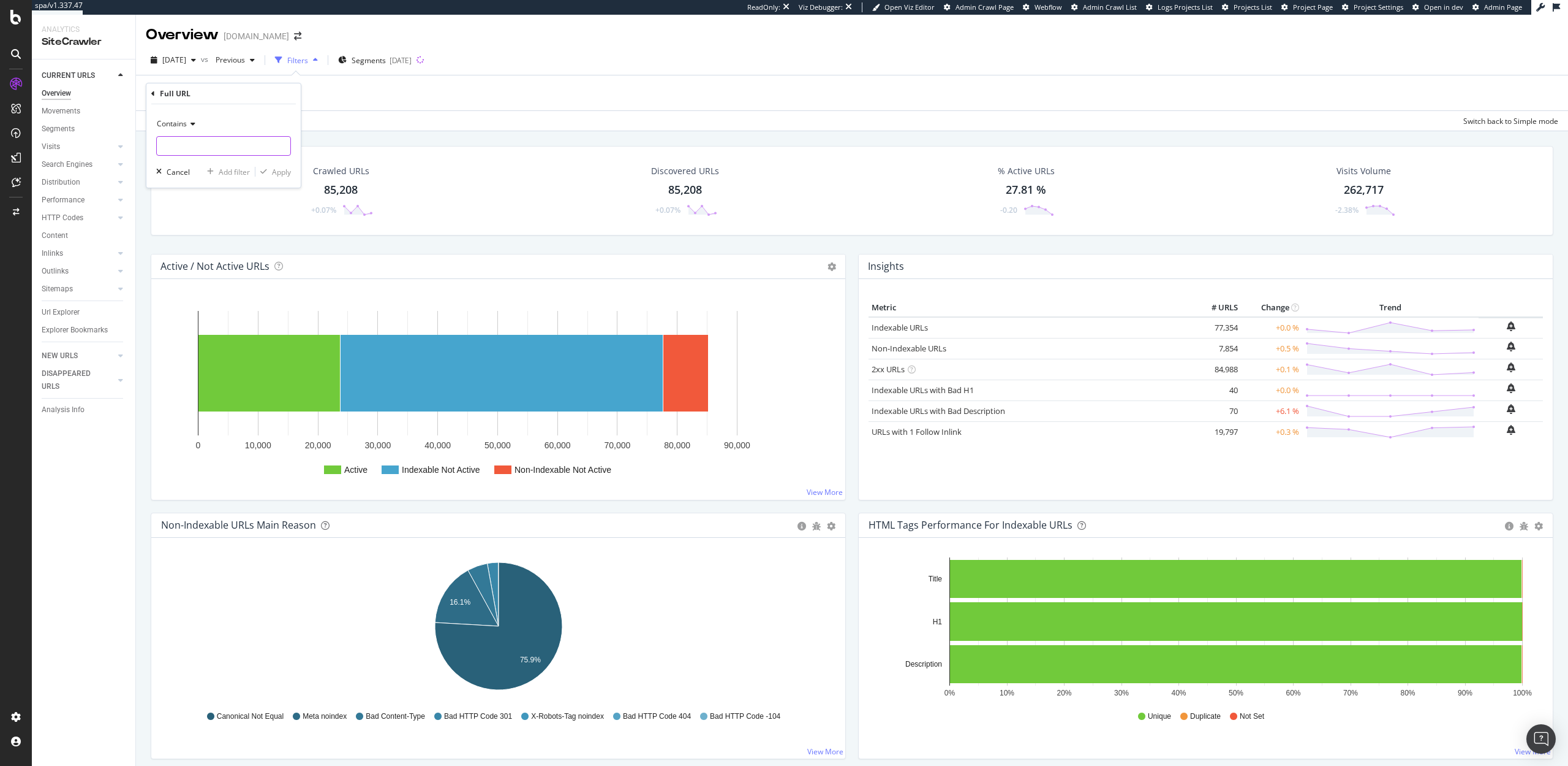
click at [180, 147] on input "text" at bounding box center [223, 146] width 134 height 19
type input "/review/"
click at [279, 175] on div "Apply" at bounding box center [281, 171] width 19 height 10
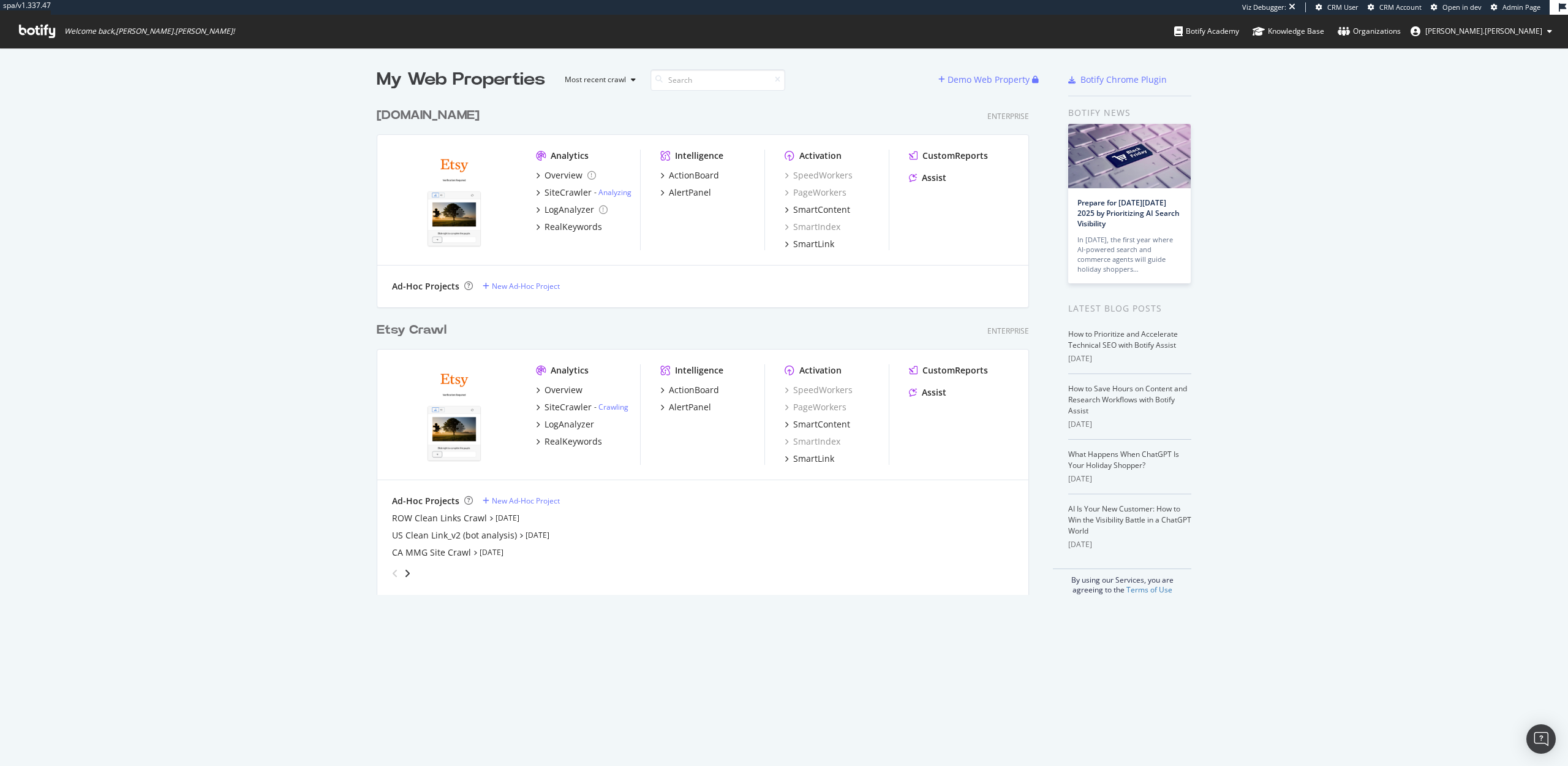
scroll to position [766, 1568]
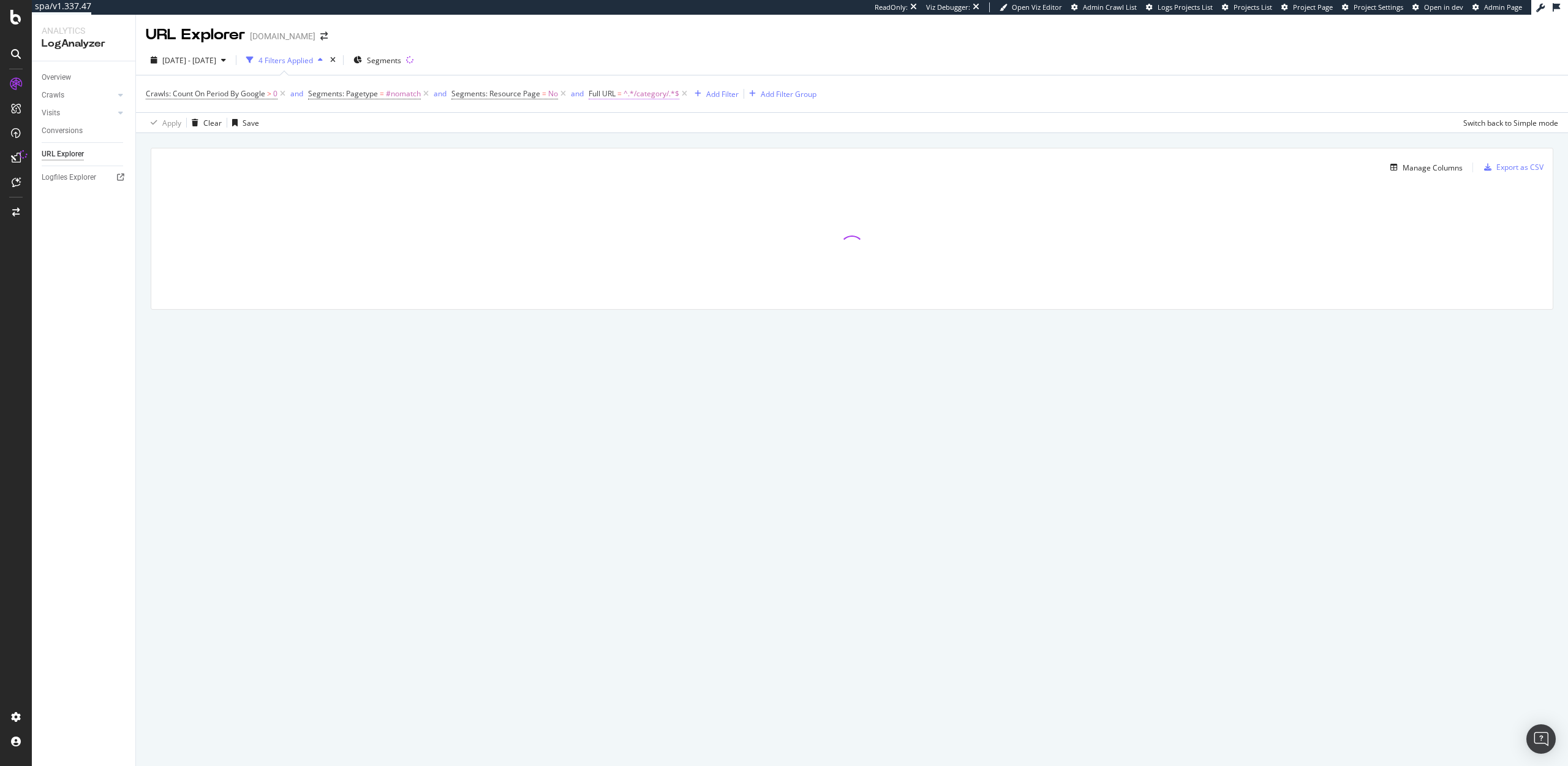
click at [647, 93] on span "^.*/category/.*$" at bounding box center [651, 93] width 56 height 18
click at [630, 143] on input "/category/" at bounding box center [658, 144] width 116 height 19
type input "/review"
click at [720, 170] on div "Apply" at bounding box center [724, 171] width 19 height 10
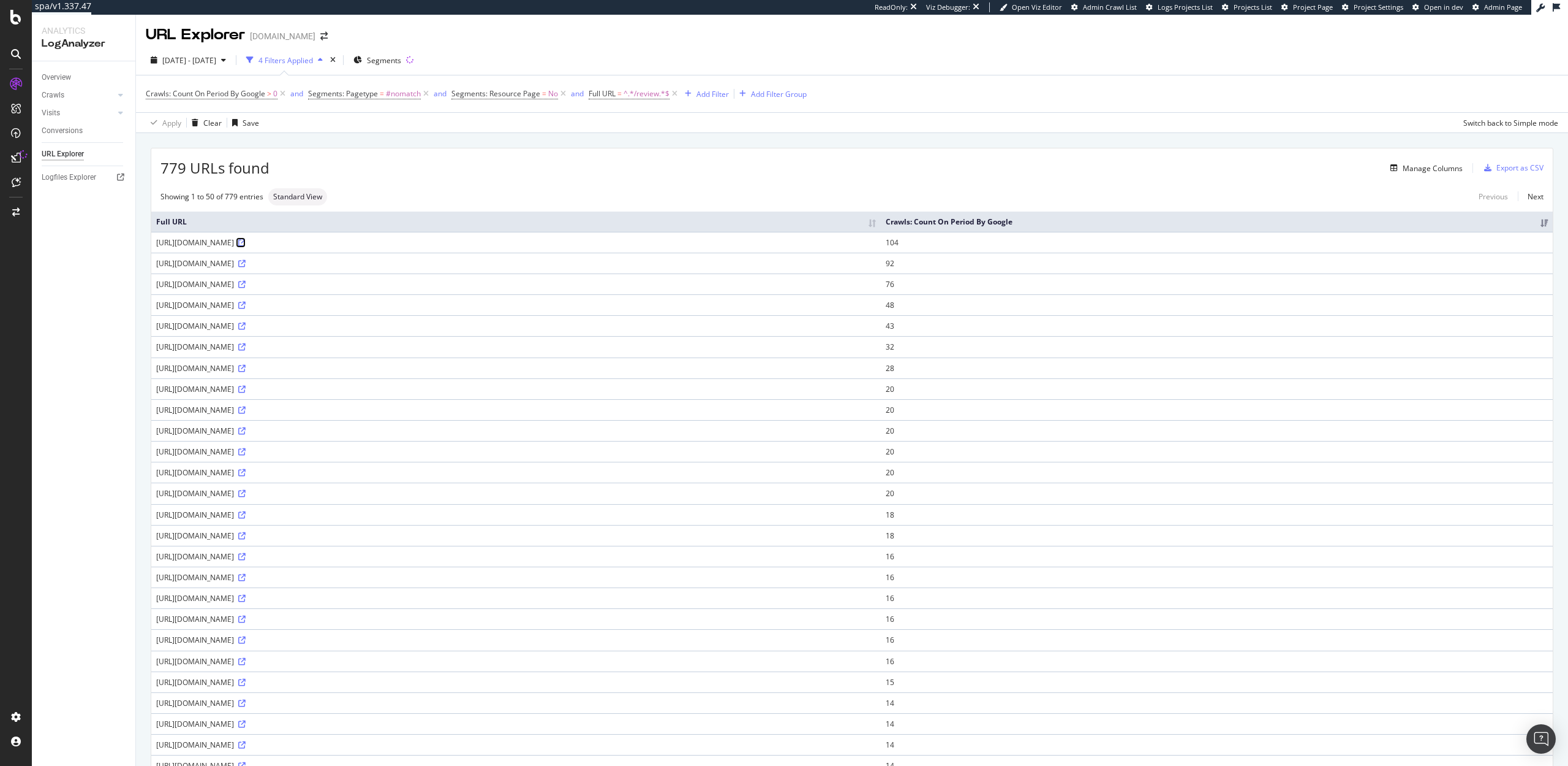
click at [246, 242] on icon at bounding box center [242, 242] width 7 height 7
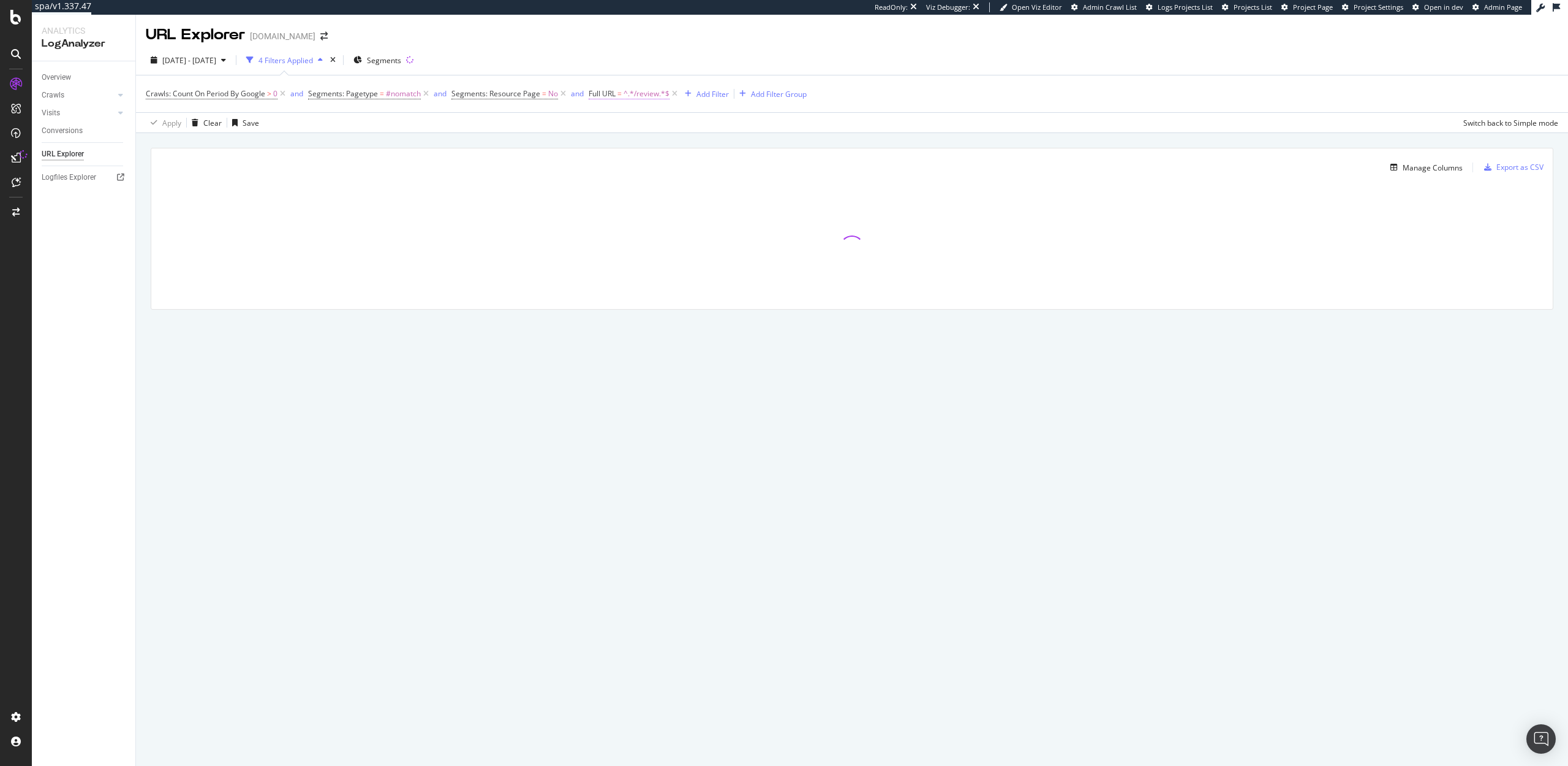
click at [616, 94] on span "Full URL = ^.*/review.*$" at bounding box center [629, 94] width 81 height 11
click at [677, 148] on input "/review" at bounding box center [658, 144] width 116 height 19
type input "write-a"
click at [718, 169] on div "Apply" at bounding box center [724, 171] width 19 height 10
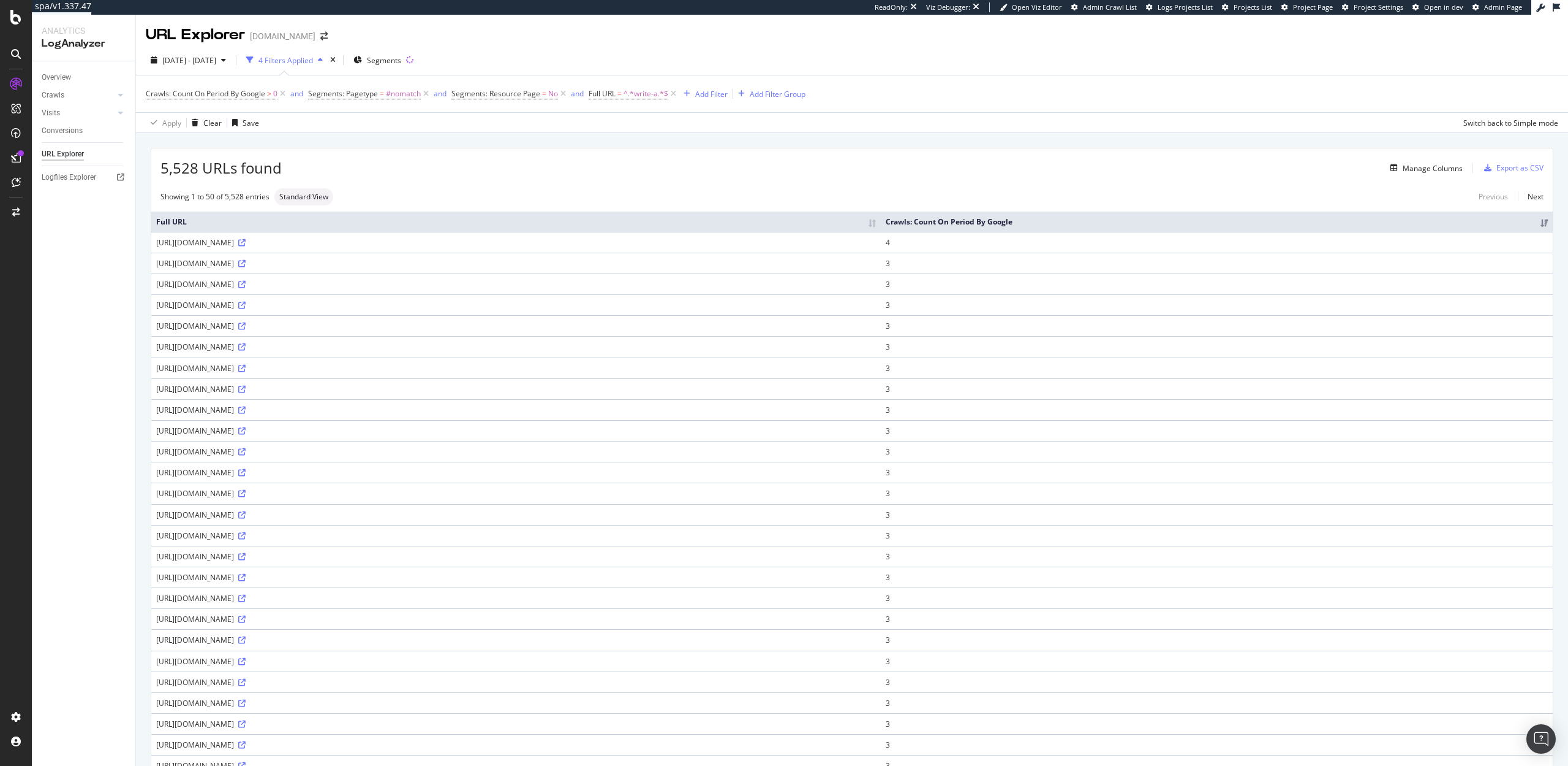
drag, startPoint x: 280, startPoint y: 328, endPoint x: 228, endPoint y: 328, distance: 52.0
click at [228, 328] on div "https://www.abt.com/write-a-review?product_id=229970" at bounding box center [516, 325] width 720 height 10
copy div "/write-a-review"
click at [246, 306] on icon at bounding box center [242, 305] width 7 height 7
click at [249, 332] on td "https://www.abt.com/write-a-review?product_id=229970" at bounding box center [516, 325] width 730 height 21
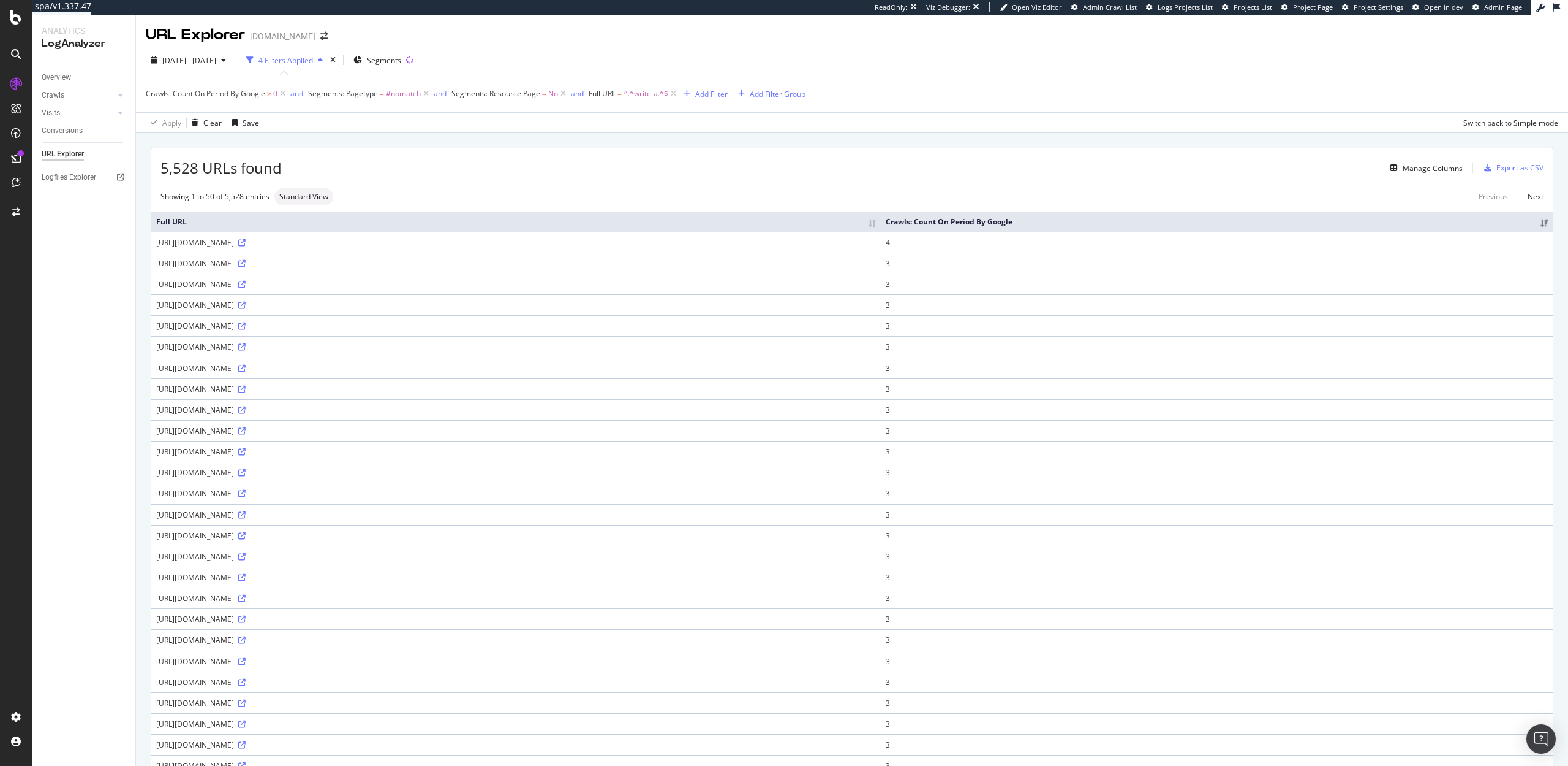
drag, startPoint x: 280, startPoint y: 326, endPoint x: 229, endPoint y: 325, distance: 51.0
click at [229, 325] on div "https://www.abt.com/write-a-review?product_id=229970" at bounding box center [516, 325] width 720 height 10
copy div "/write-a-review"
click at [471, 196] on div "Showing 1 to 50 of 5,528 entries Standard View Previous Next" at bounding box center [851, 196] width 1401 height 18
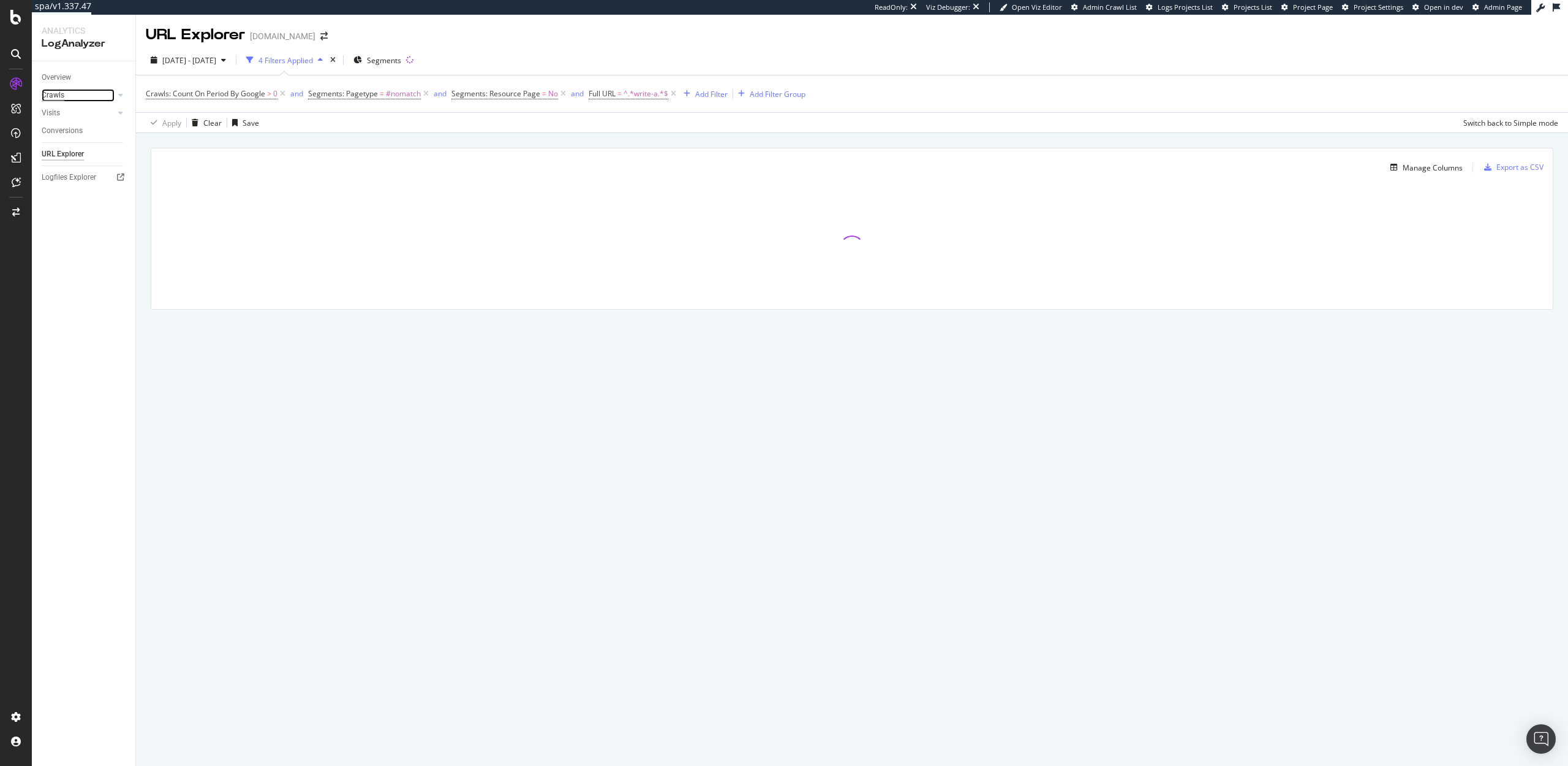
click at [53, 90] on div "Crawls" at bounding box center [53, 95] width 23 height 13
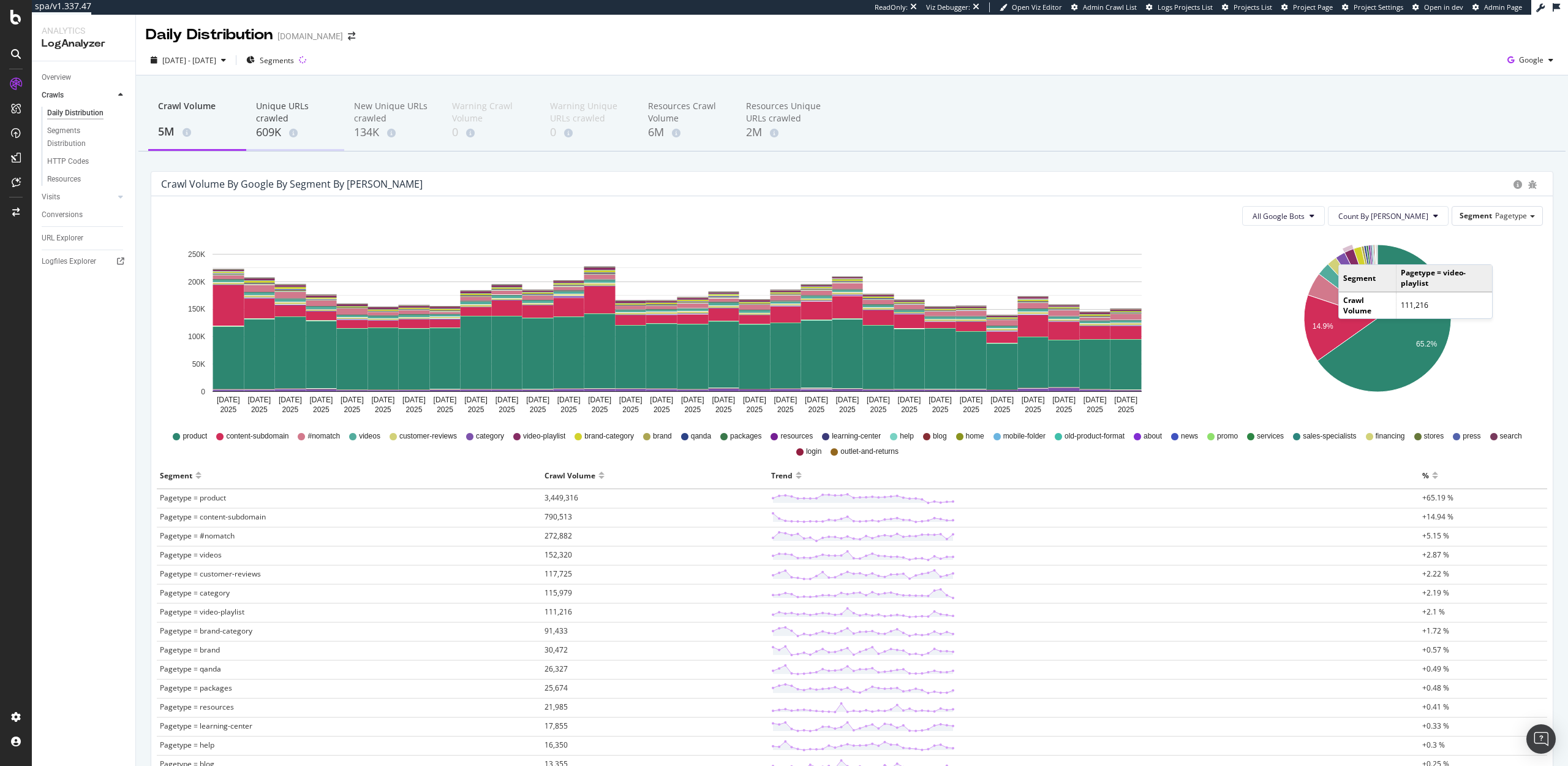
click at [271, 132] on div "609K" at bounding box center [295, 132] width 78 height 16
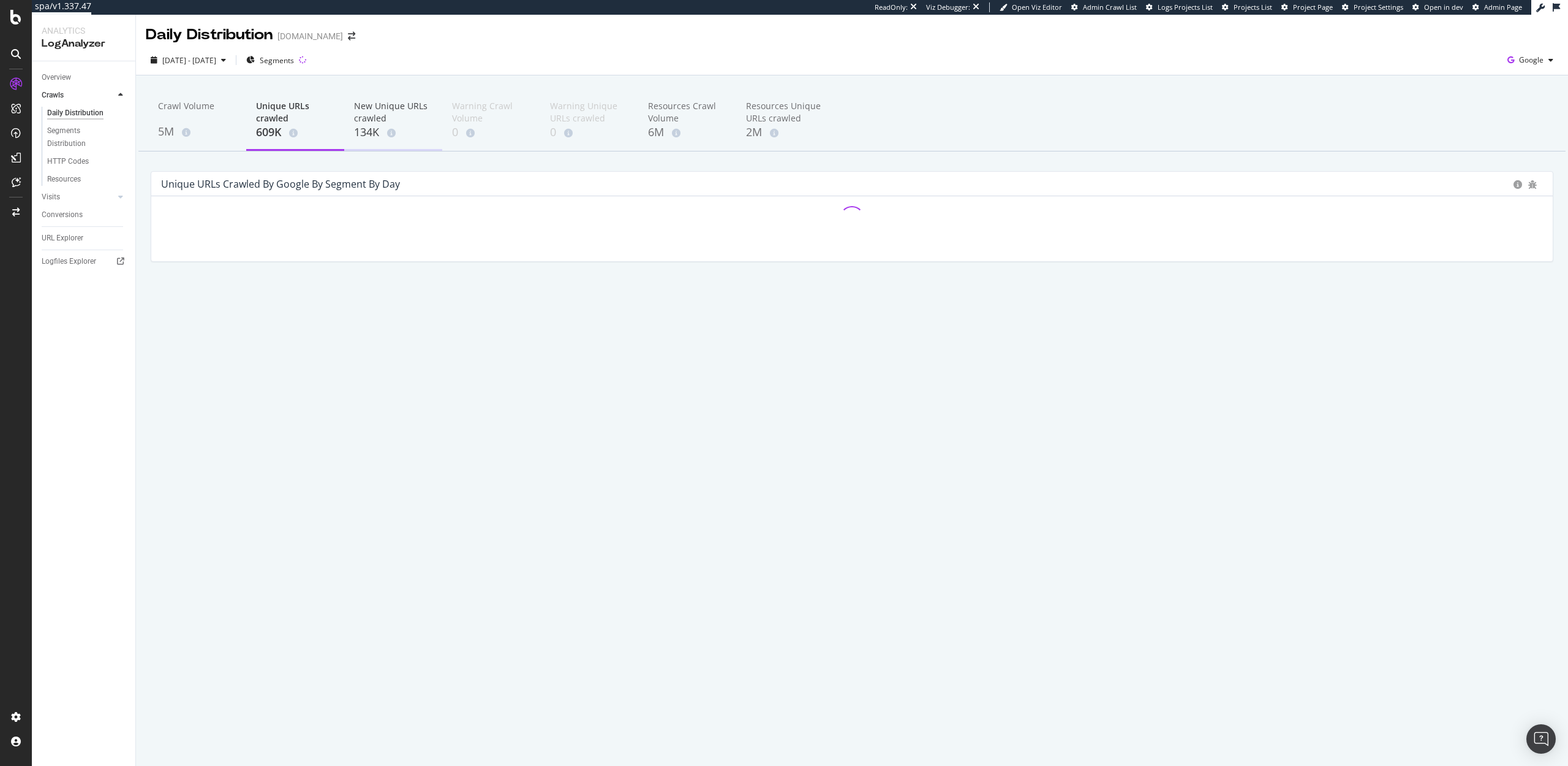
click at [362, 118] on div "New Unique URLs crawled" at bounding box center [392, 112] width 78 height 25
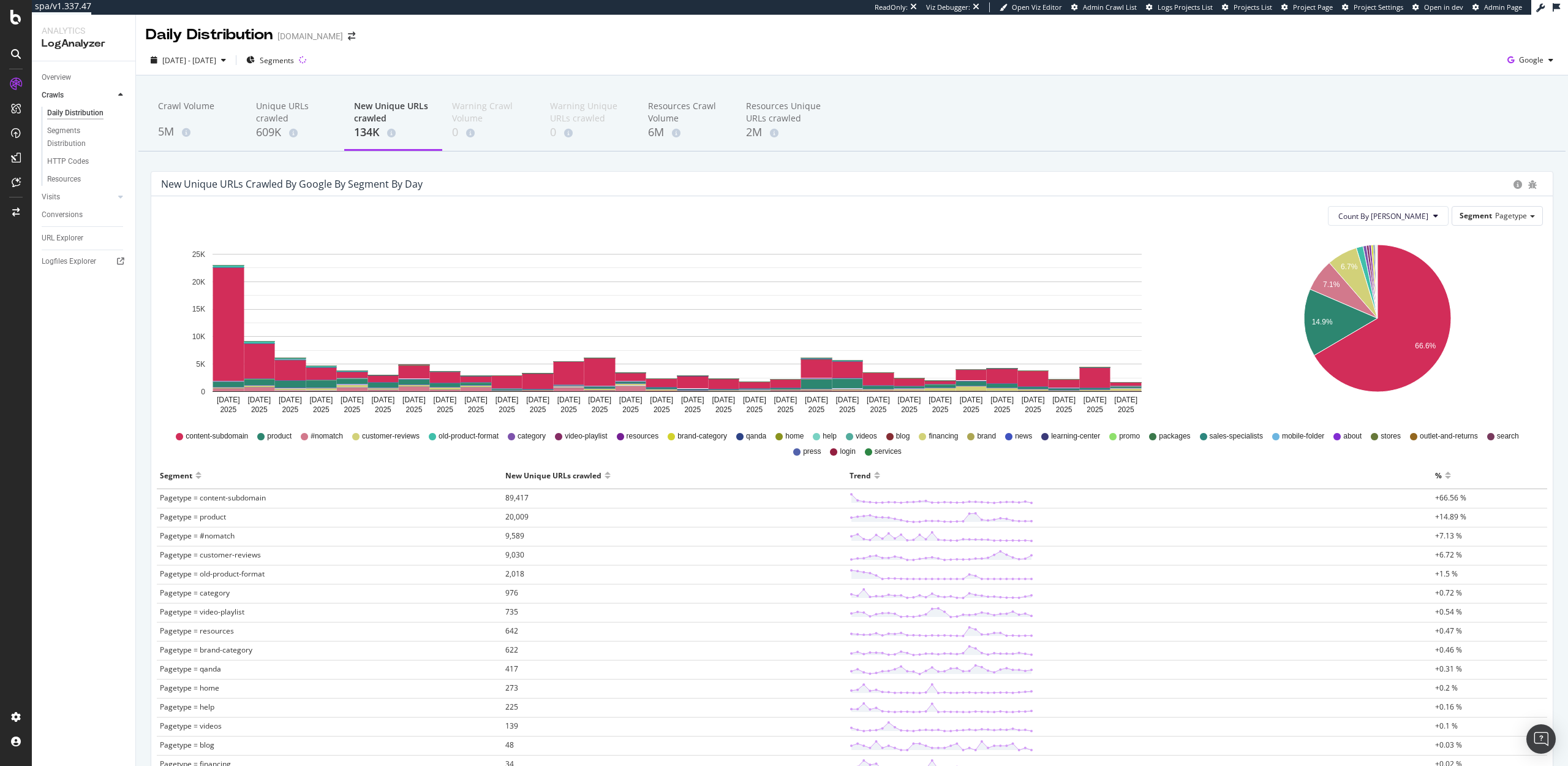
click at [211, 520] on span "Pagetype = product" at bounding box center [193, 516] width 66 height 10
click at [216, 62] on span "[DATE] - [DATE]" at bounding box center [189, 60] width 54 height 10
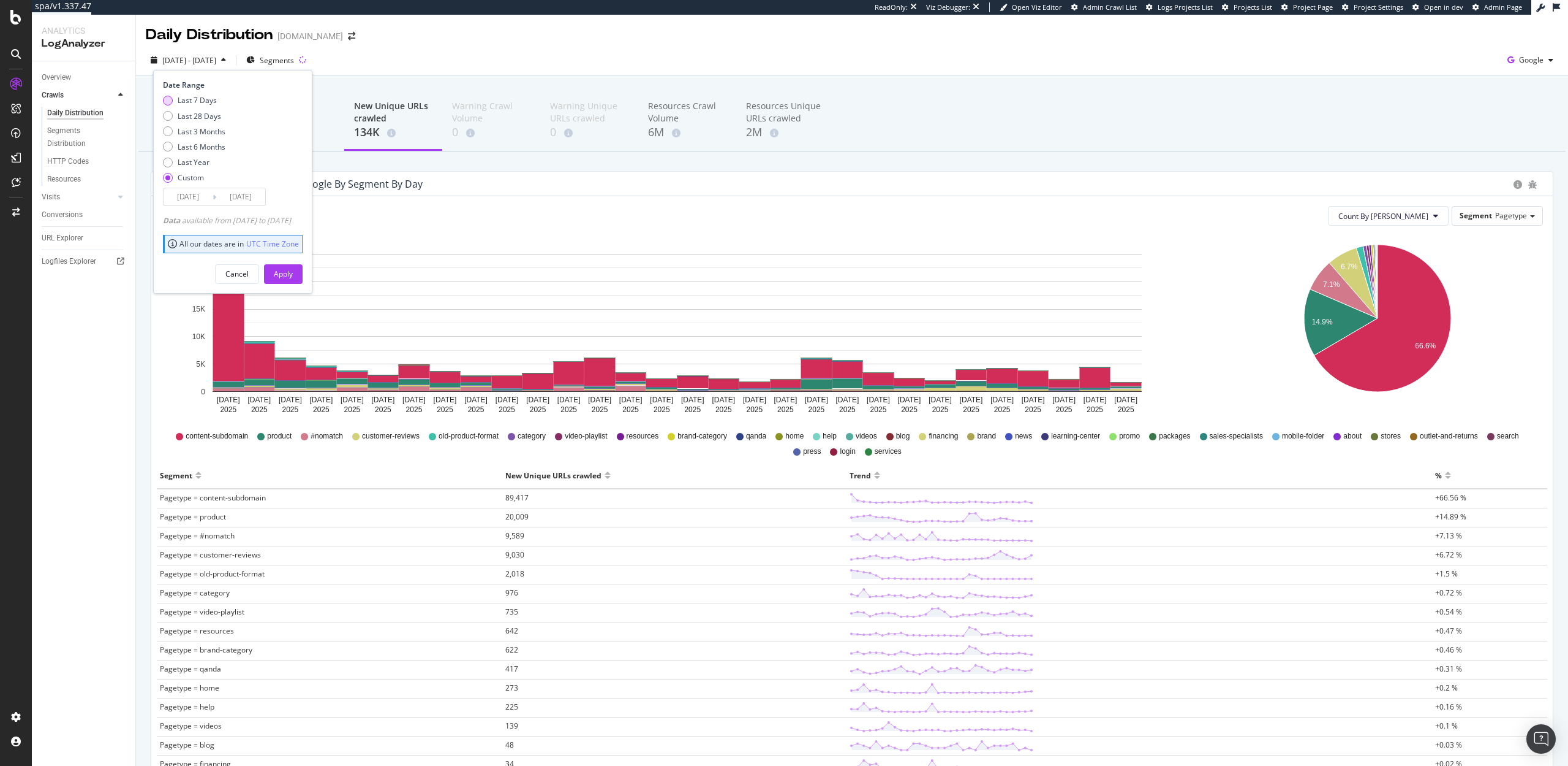
click at [194, 100] on div "Last 7 Days" at bounding box center [197, 100] width 40 height 10
type input "2025/09/21"
click at [293, 277] on div "Apply" at bounding box center [283, 273] width 19 height 10
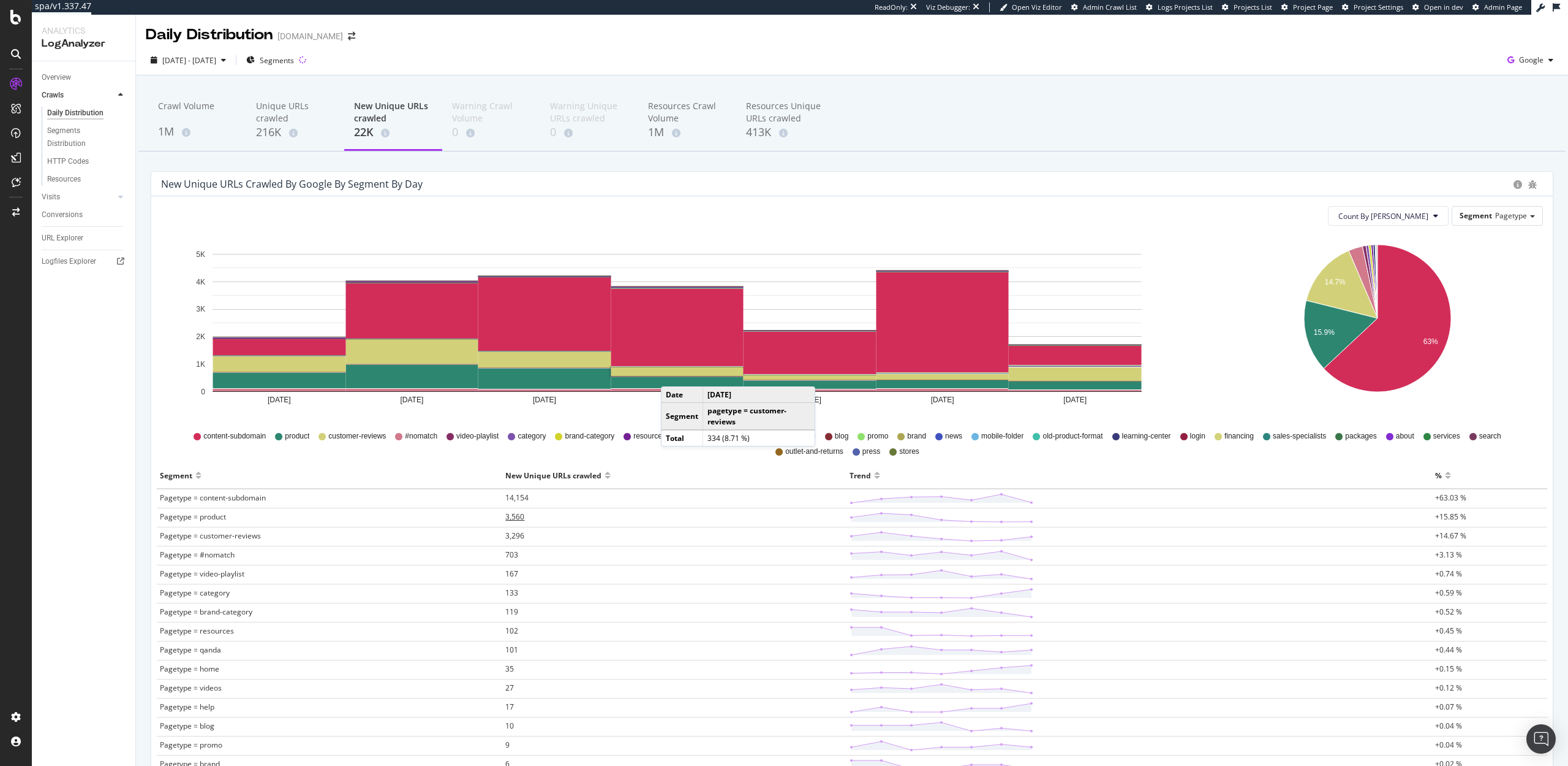
click at [511, 515] on span "3,560" at bounding box center [515, 516] width 19 height 10
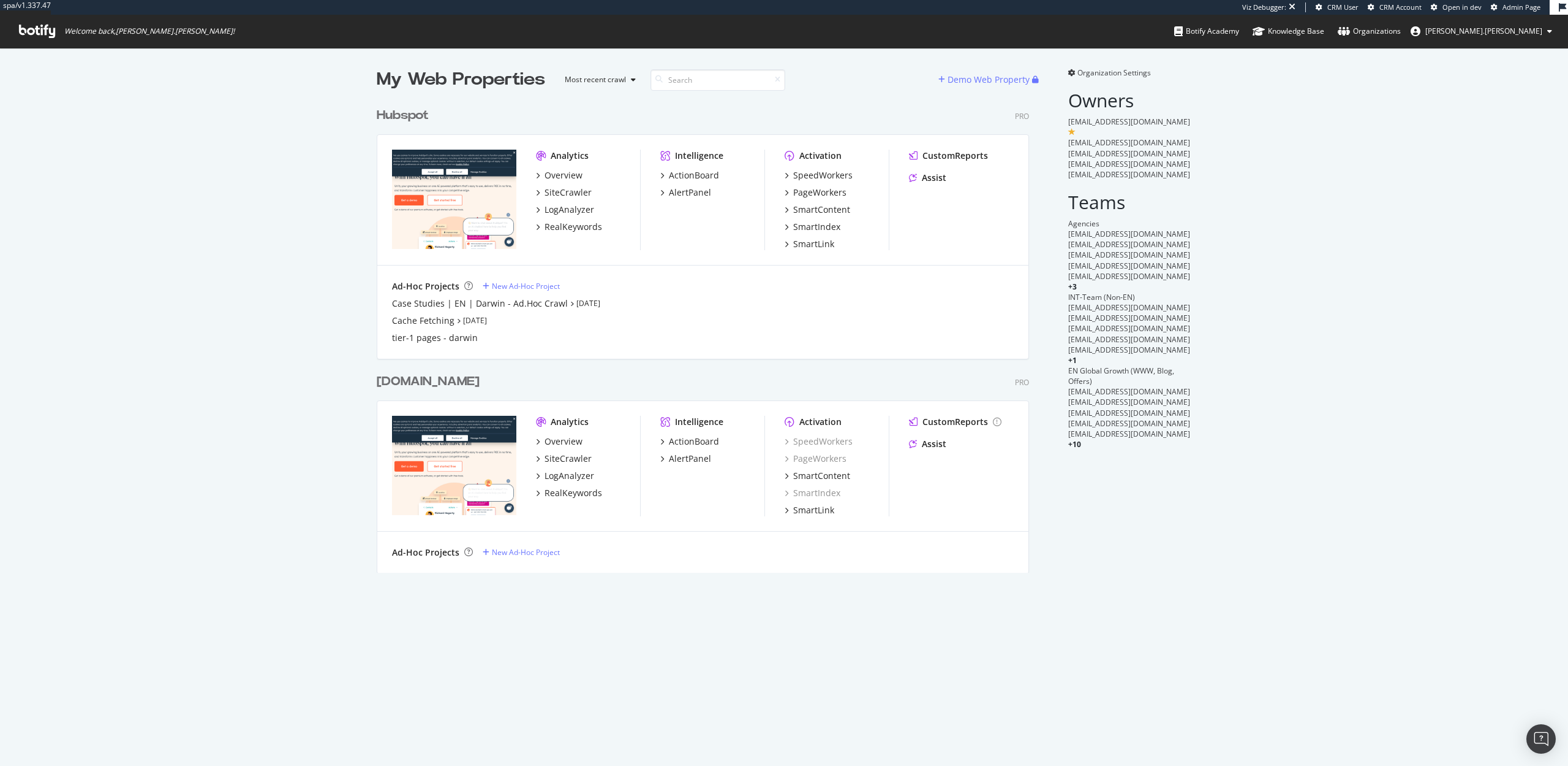
scroll to position [480, 662]
click at [569, 189] on div "SiteCrawler" at bounding box center [568, 192] width 47 height 12
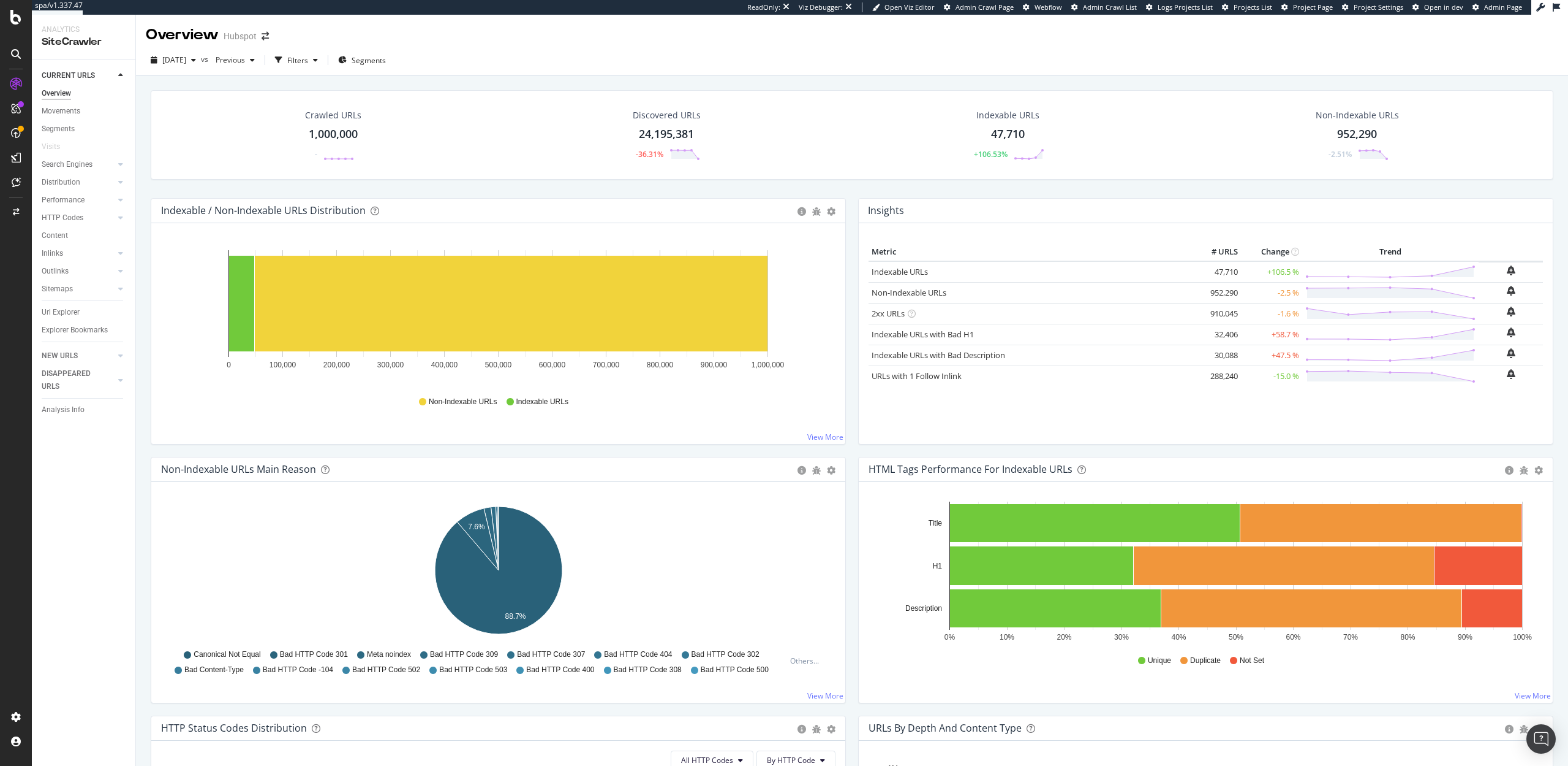
click at [699, 183] on div "Crawled URLs 1,000,000 - Discovered URLs 24,195,381 -36.31% Indexable URLs 47,7…" at bounding box center [852, 144] width 1415 height 108
click at [308, 63] on div "Filters" at bounding box center [298, 60] width 21 height 10
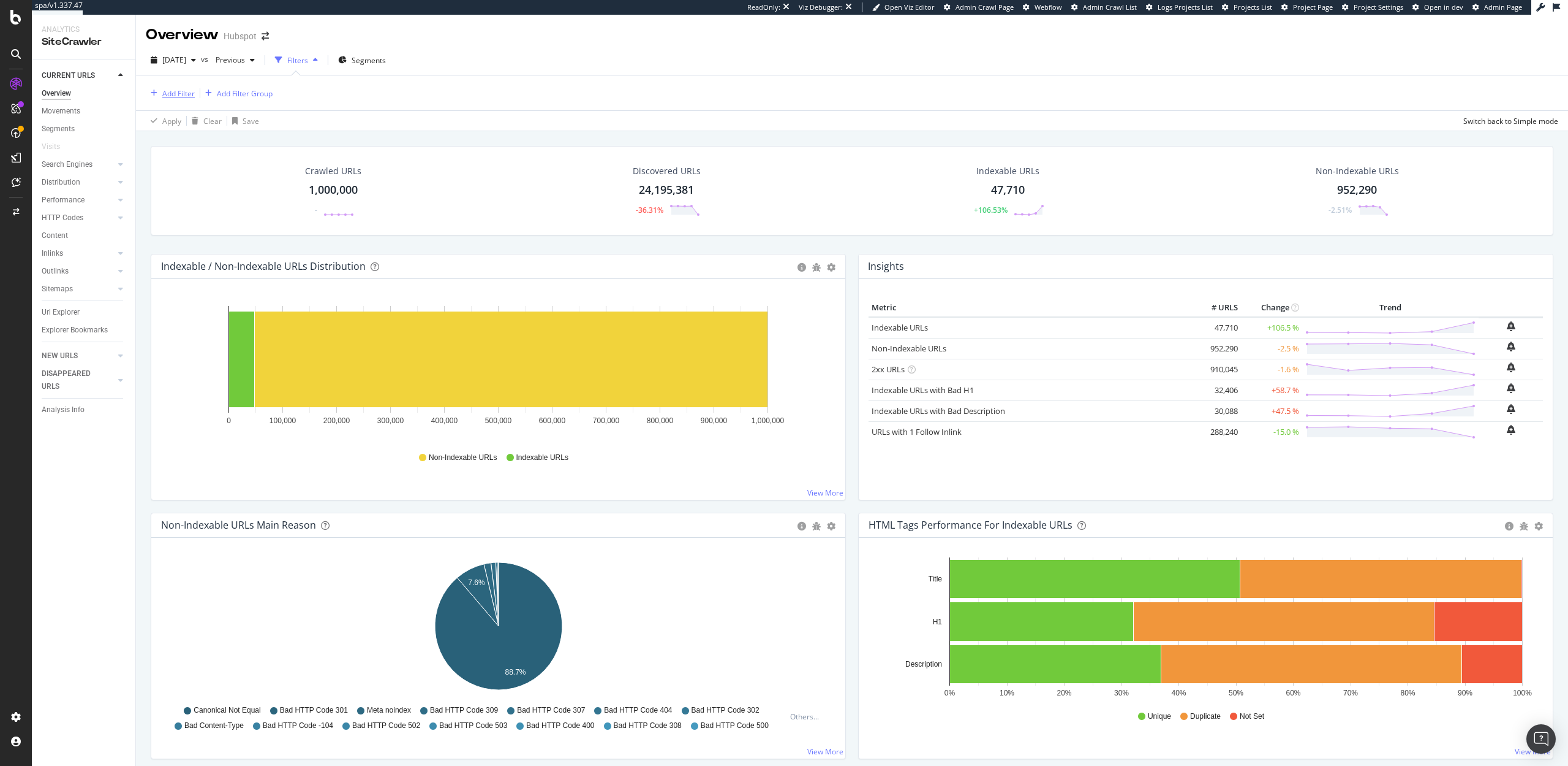
click at [188, 98] on div "Add Filter" at bounding box center [178, 93] width 32 height 10
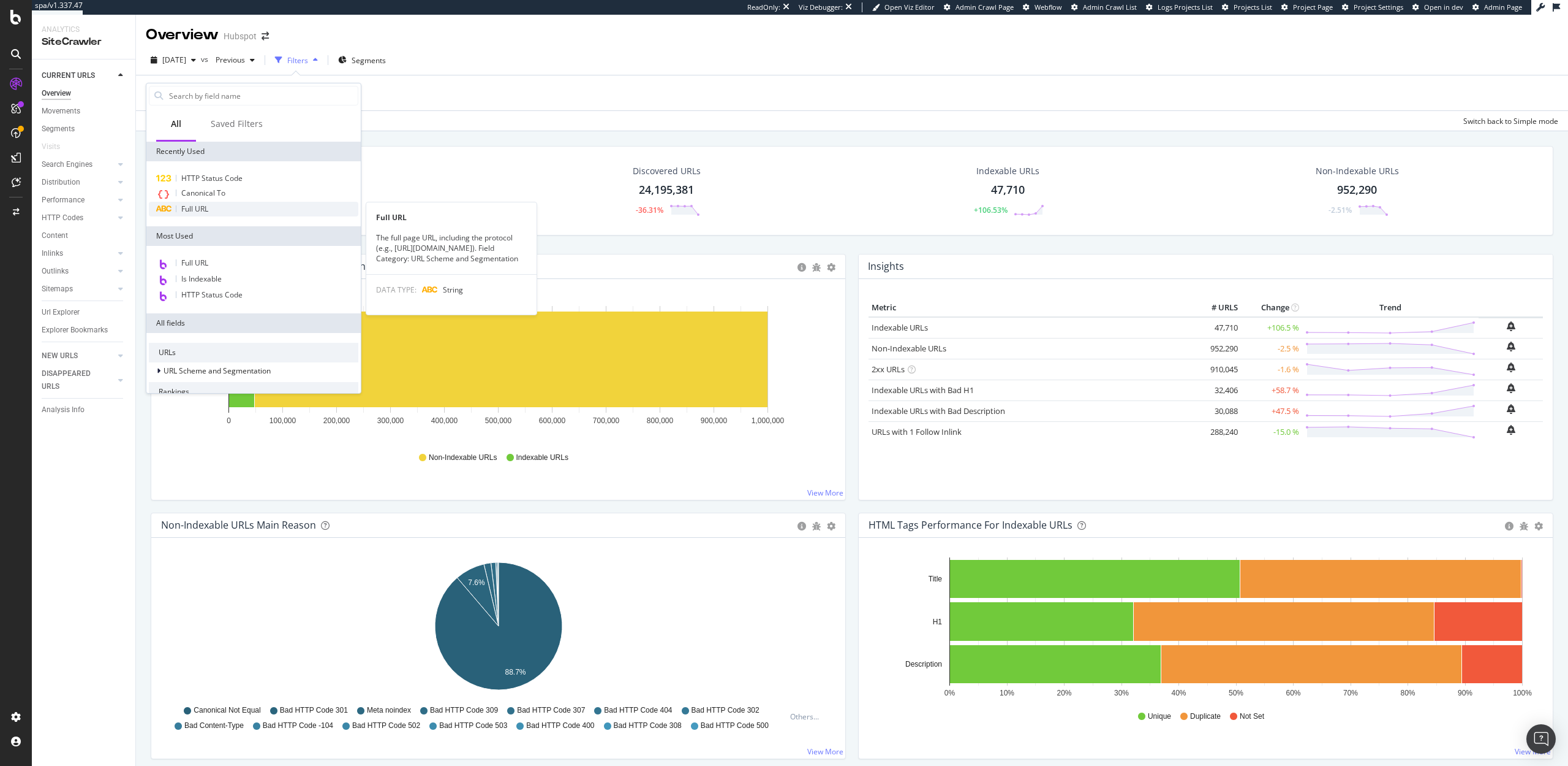
click at [213, 212] on div "Full URL" at bounding box center [253, 209] width 209 height 15
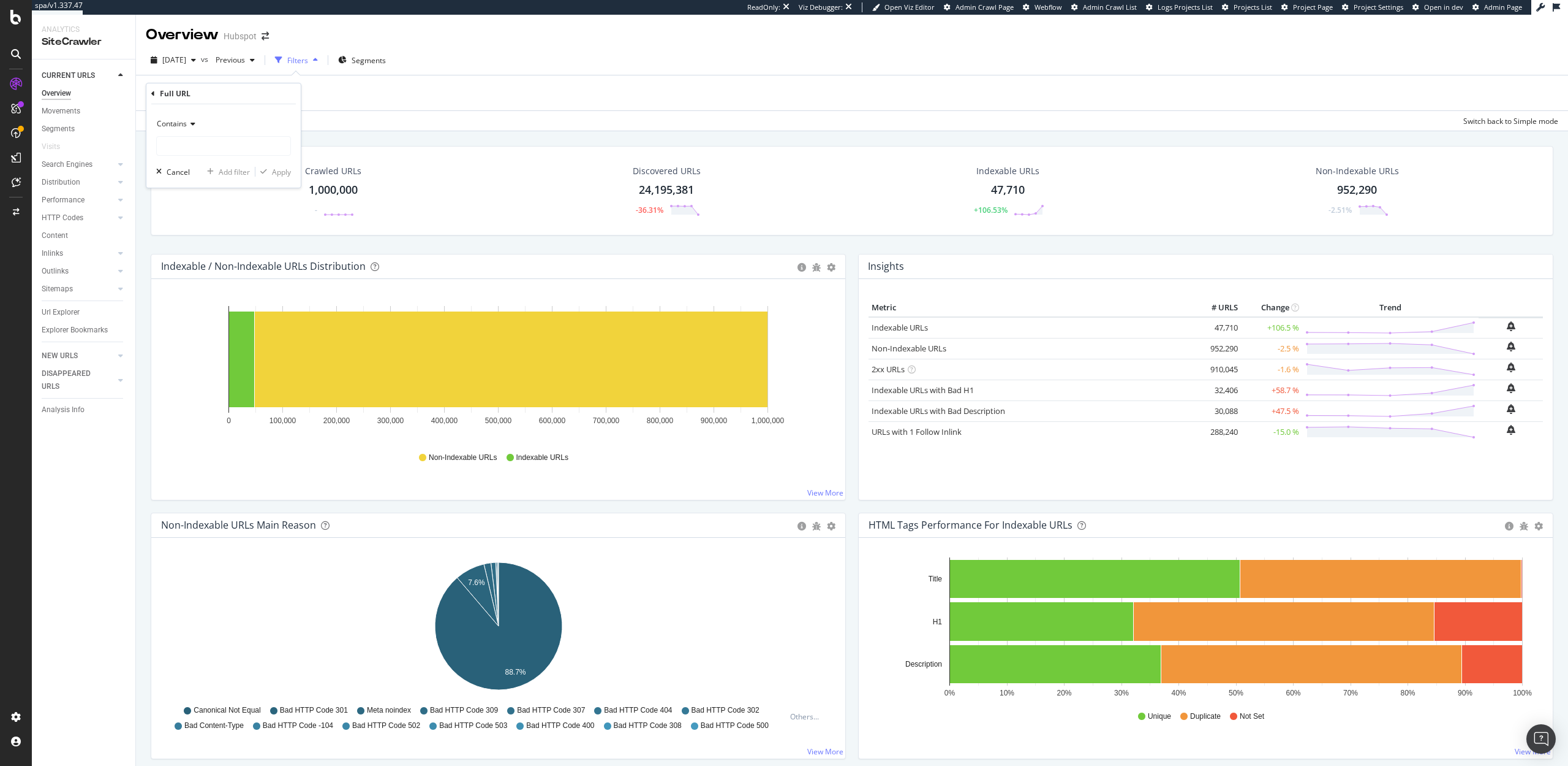
click at [187, 126] on icon at bounding box center [191, 124] width 8 height 7
click at [193, 262] on span "Doesn't contain" at bounding box center [189, 260] width 53 height 10
click at [181, 150] on input "text" at bounding box center [223, 146] width 134 height 19
type input "?"
click at [287, 172] on div "Apply" at bounding box center [281, 171] width 19 height 10
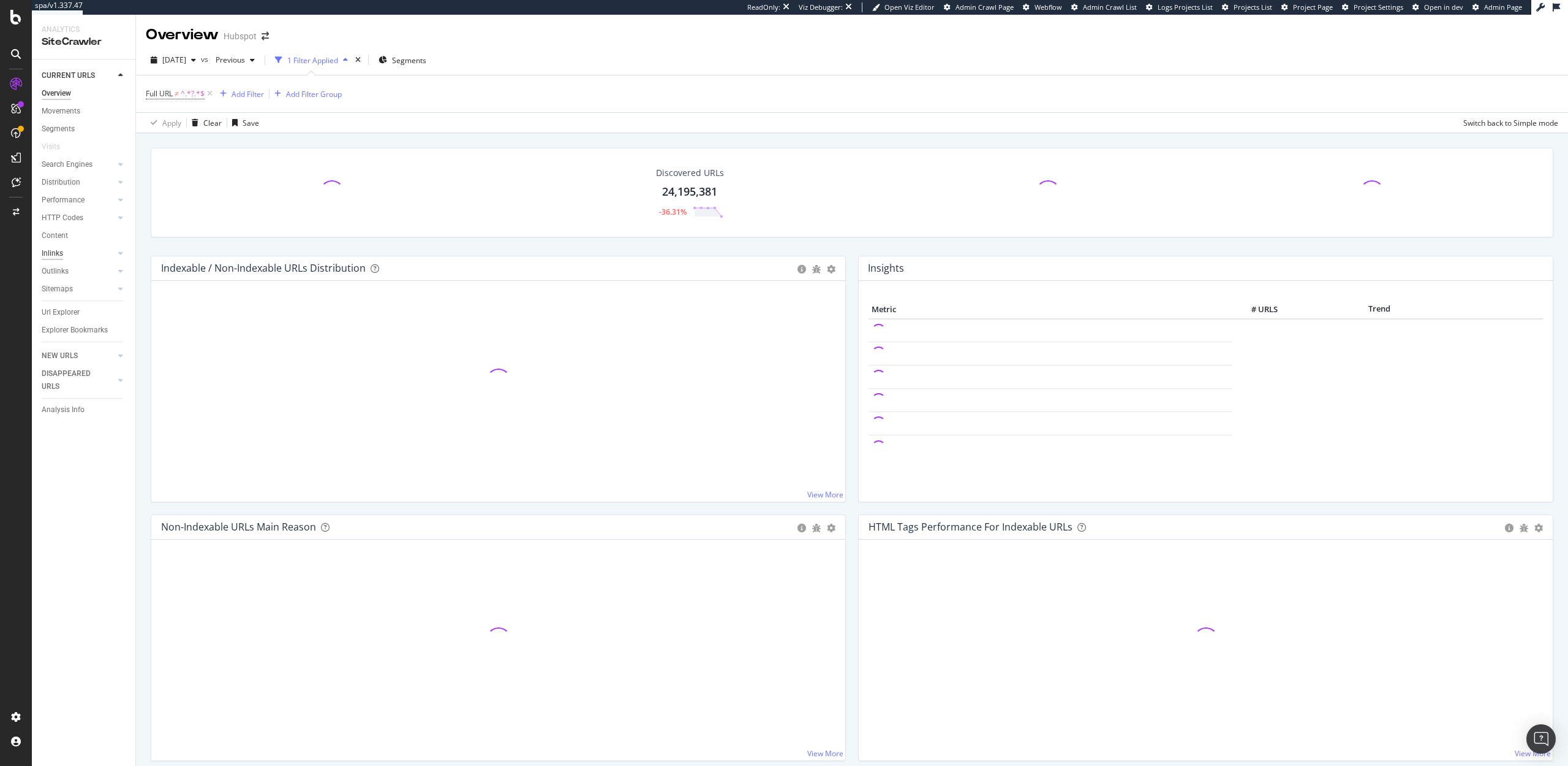
click at [54, 253] on div "Inlinks" at bounding box center [52, 253] width 21 height 13
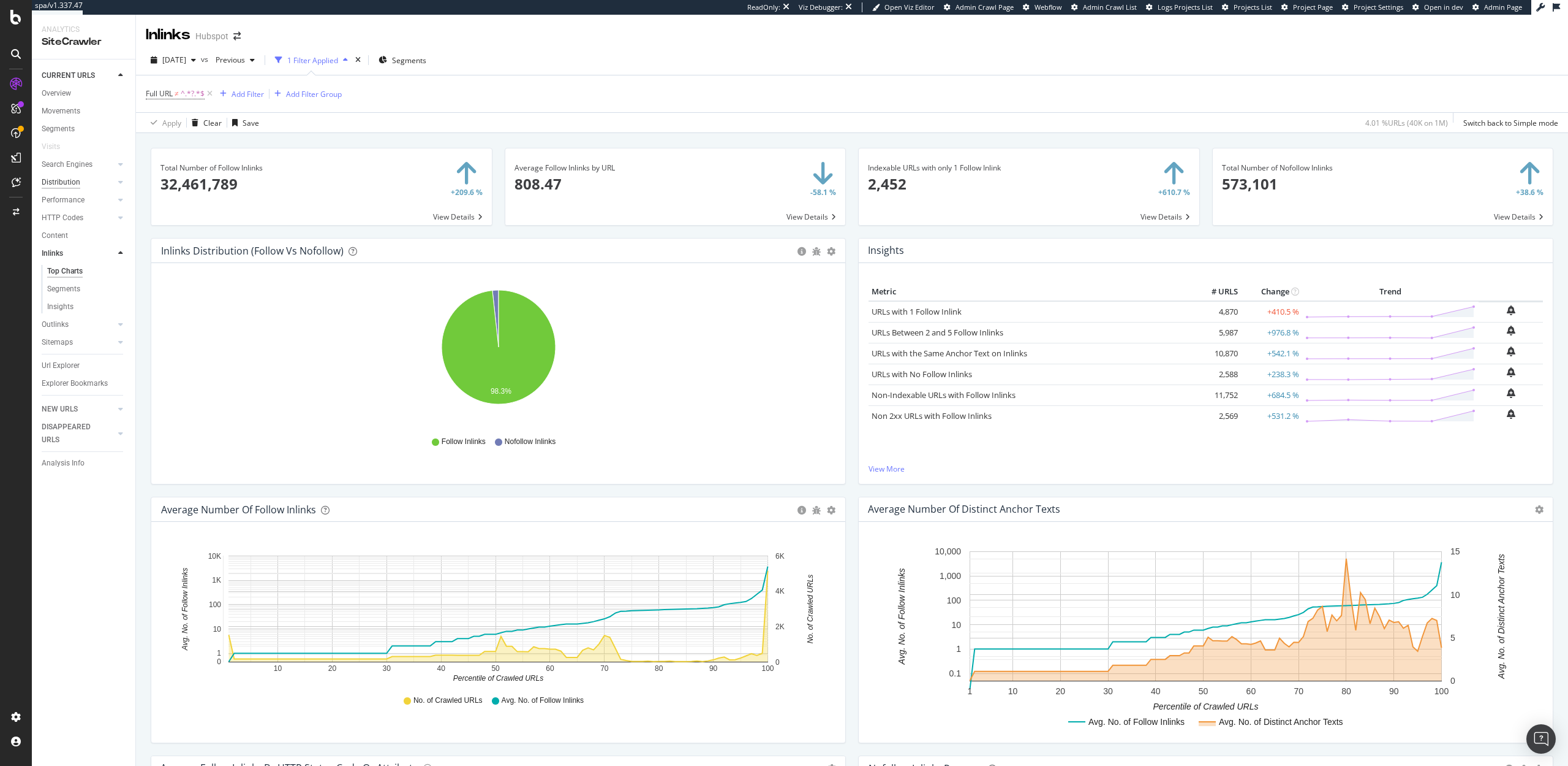
click at [63, 179] on div "Distribution" at bounding box center [61, 183] width 39 height 13
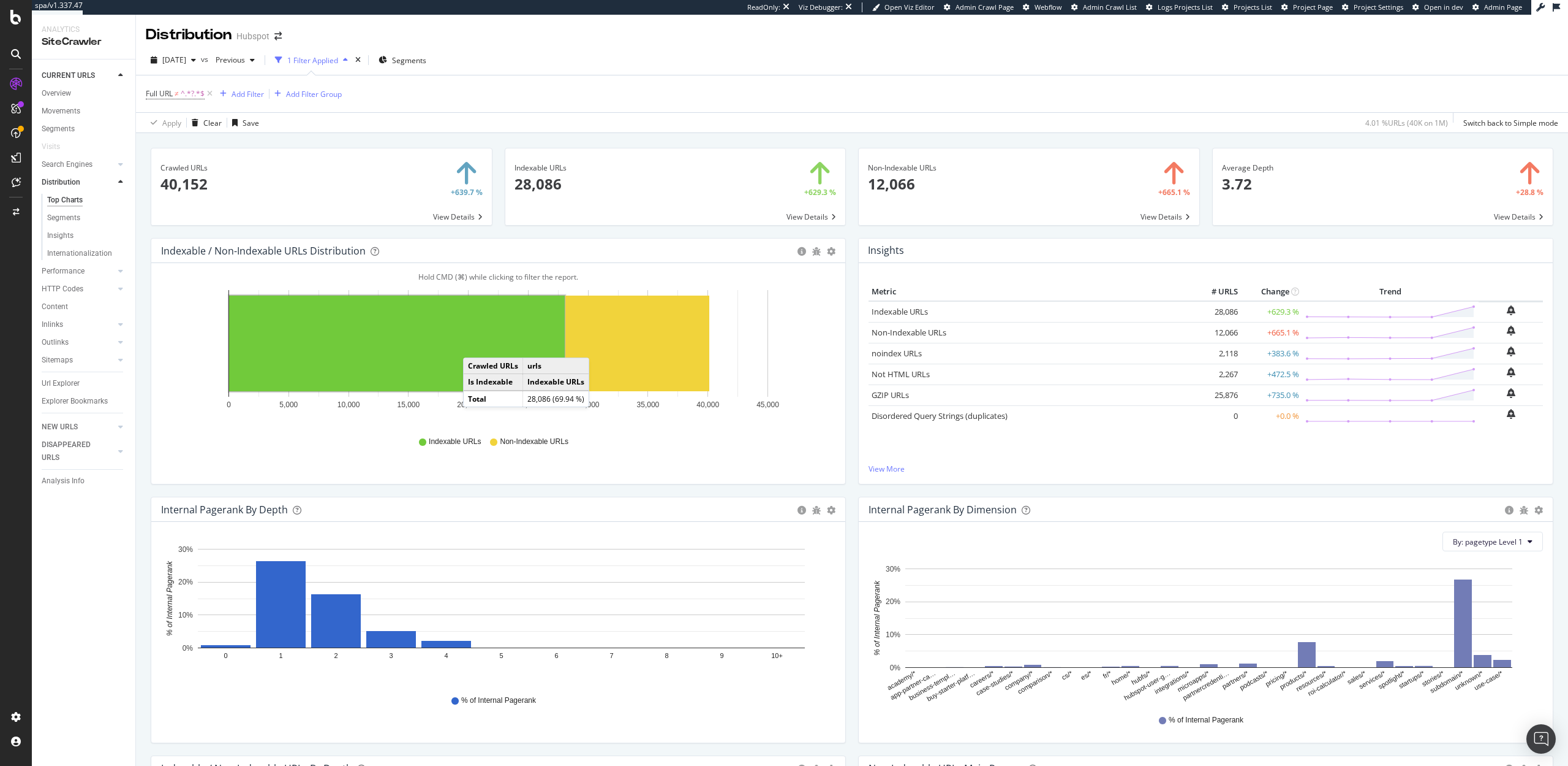
click at [475, 345] on rect "A chart." at bounding box center [397, 344] width 335 height 96
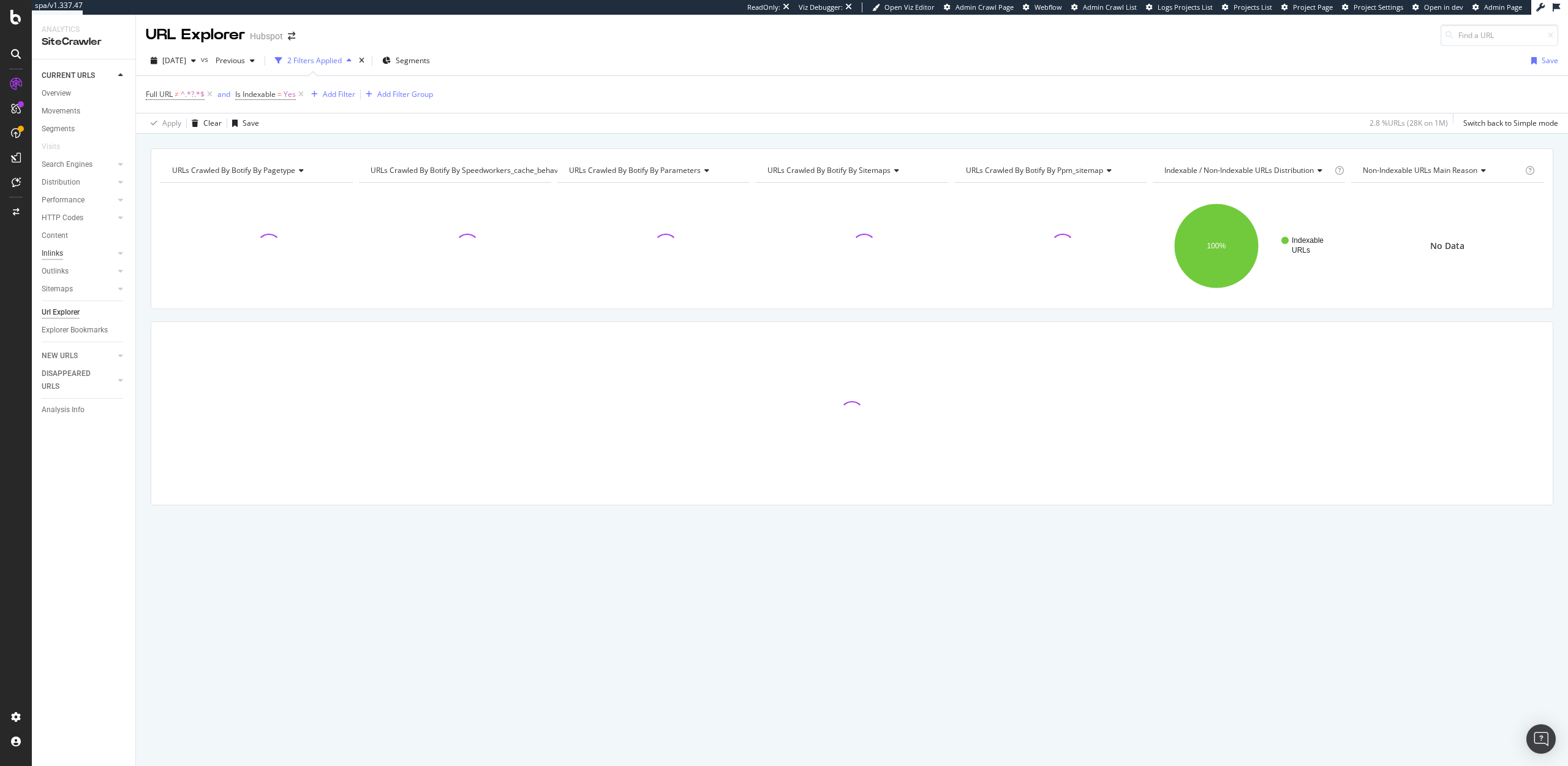
click at [50, 255] on div "Inlinks" at bounding box center [52, 253] width 21 height 13
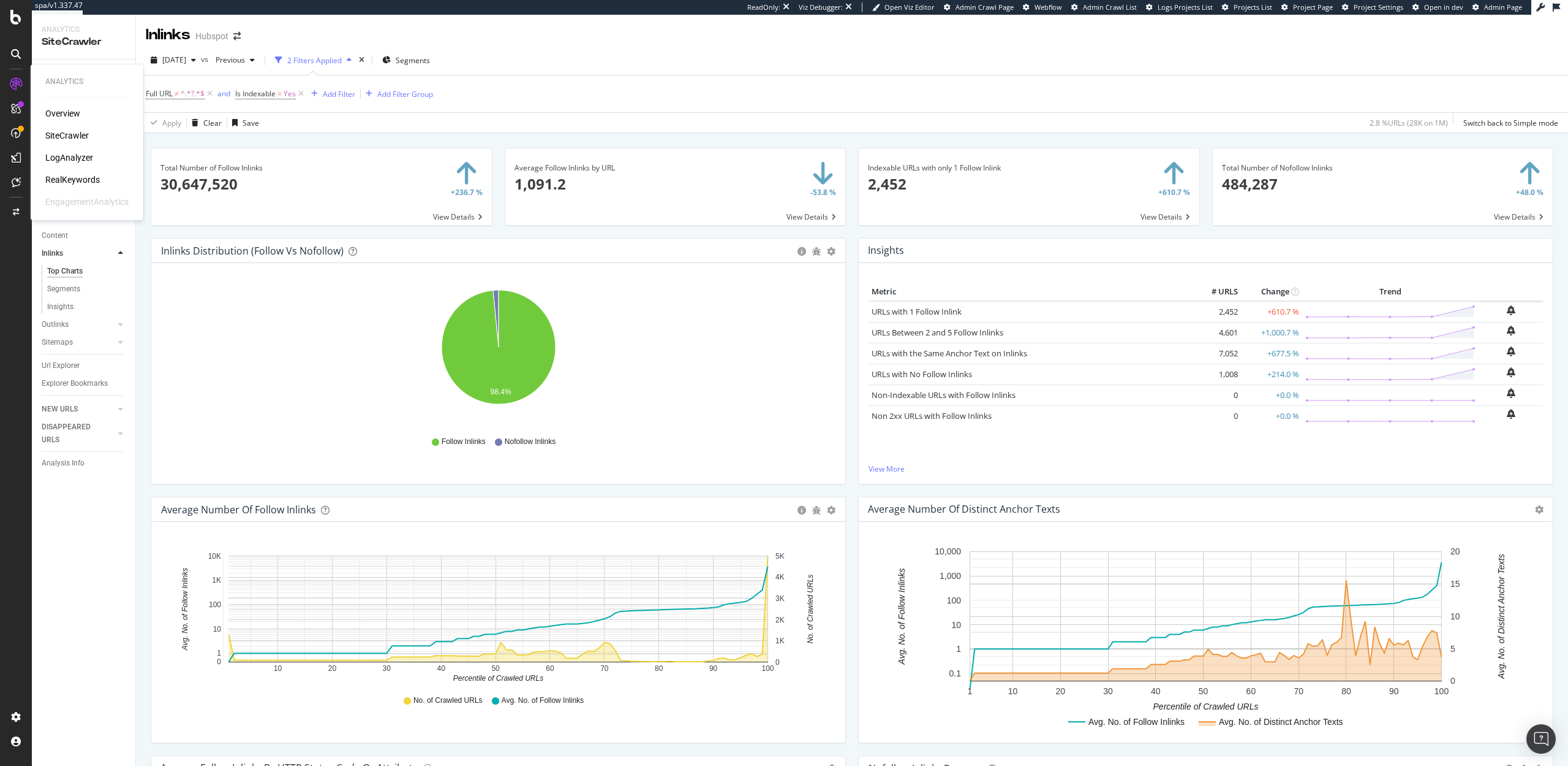
click at [70, 179] on div "RealKeywords" at bounding box center [72, 179] width 54 height 12
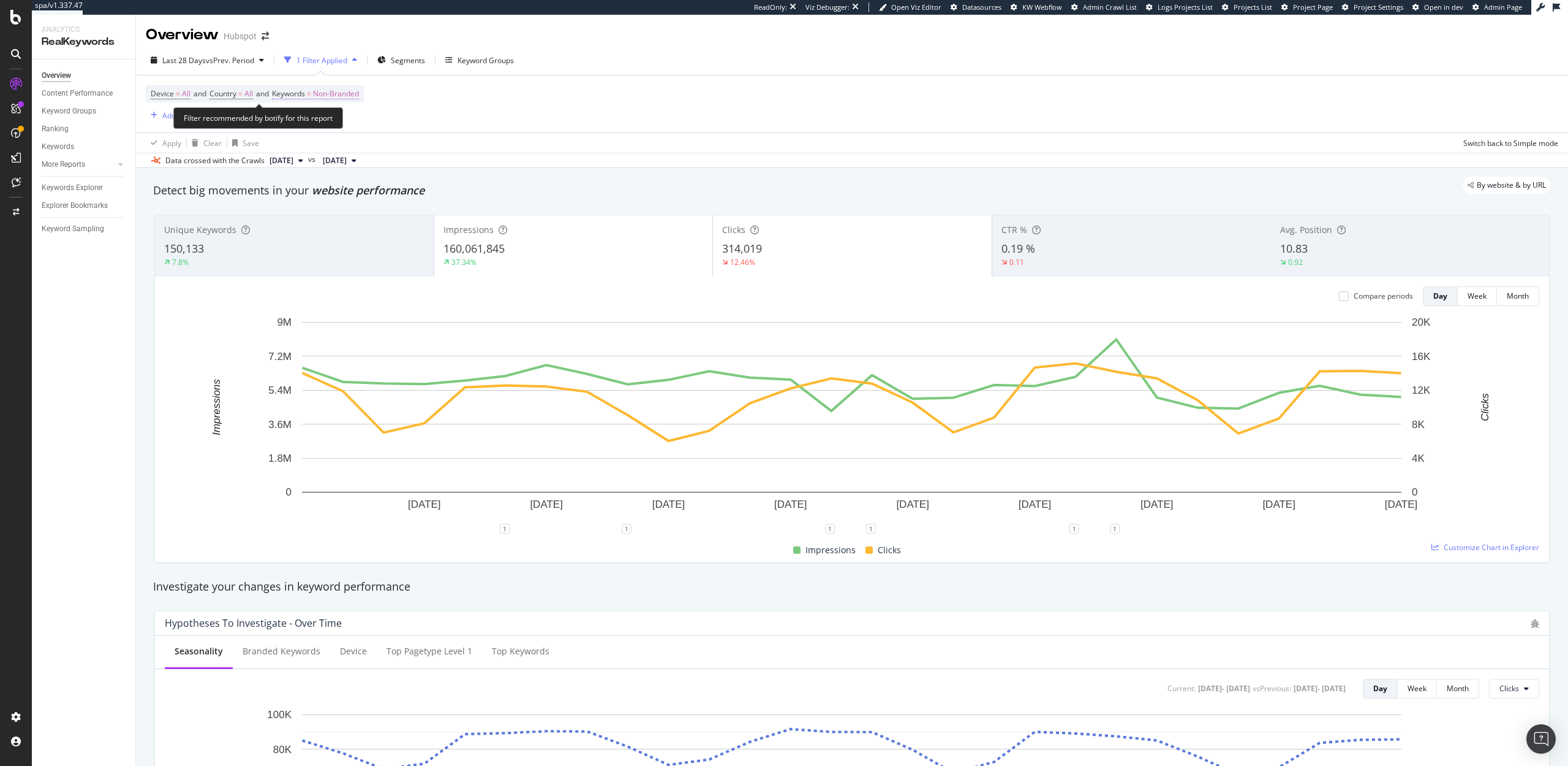
click at [334, 96] on span "Non-Branded" at bounding box center [336, 93] width 46 height 18
click at [336, 113] on div "Non-Branded" at bounding box center [322, 123] width 65 height 18
click at [325, 222] on span "All" at bounding box center [363, 218] width 125 height 11
click at [407, 150] on div "Apply" at bounding box center [415, 148] width 19 height 10
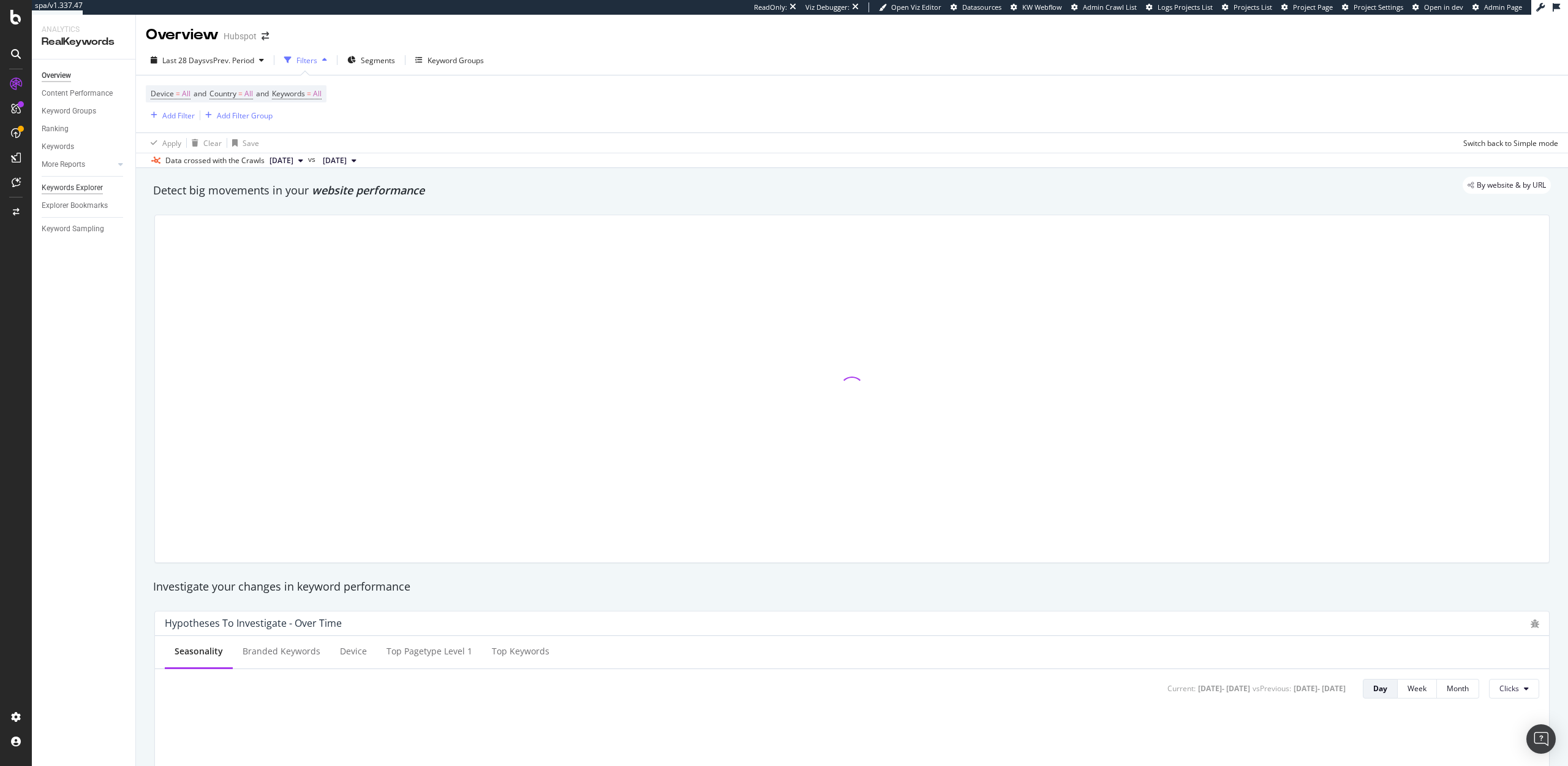
click at [83, 182] on div "Keywords Explorer" at bounding box center [72, 188] width 61 height 13
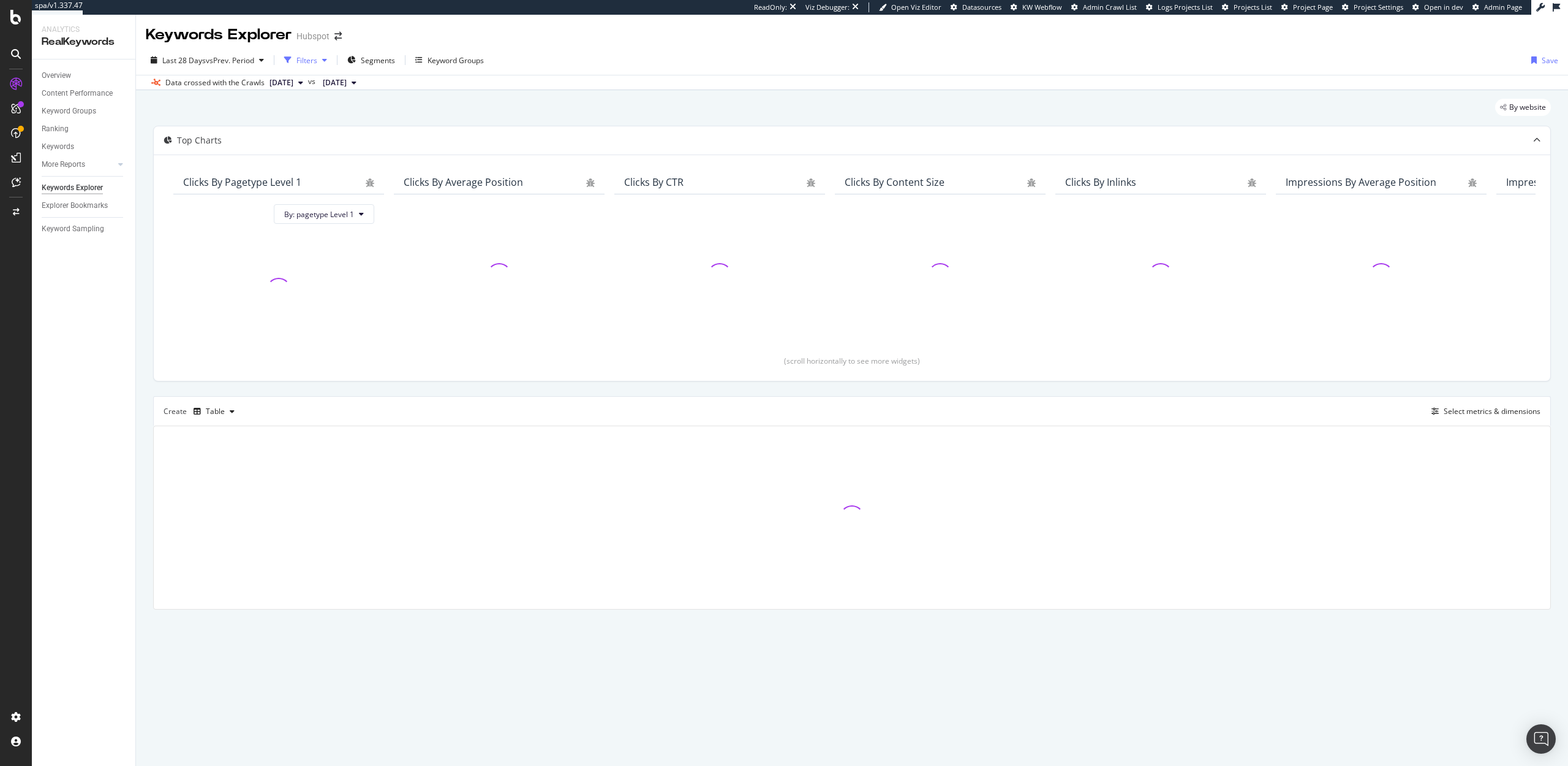
click at [298, 62] on div "Filters" at bounding box center [307, 60] width 21 height 10
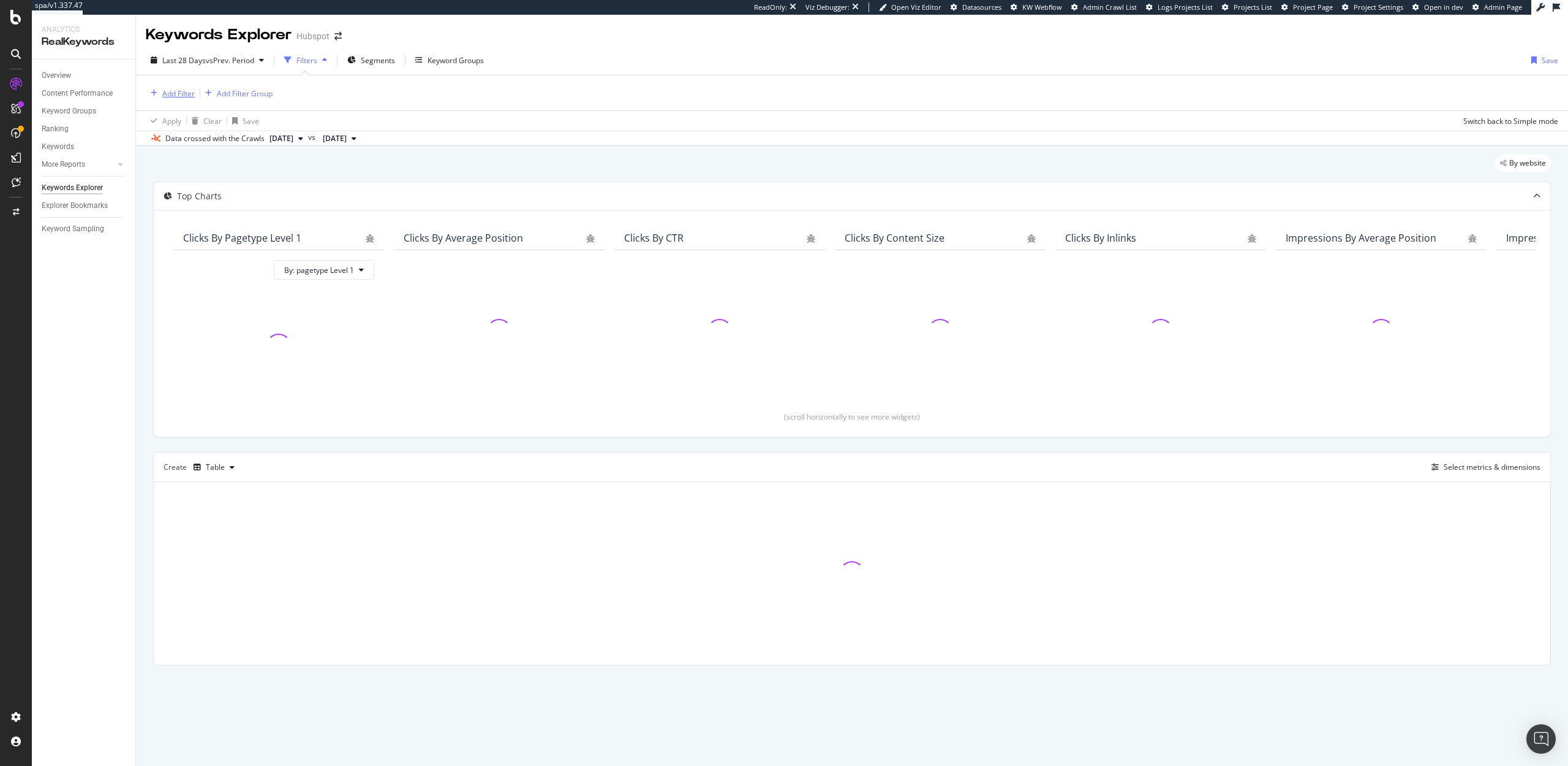
click at [181, 94] on div "Add Filter" at bounding box center [178, 93] width 32 height 10
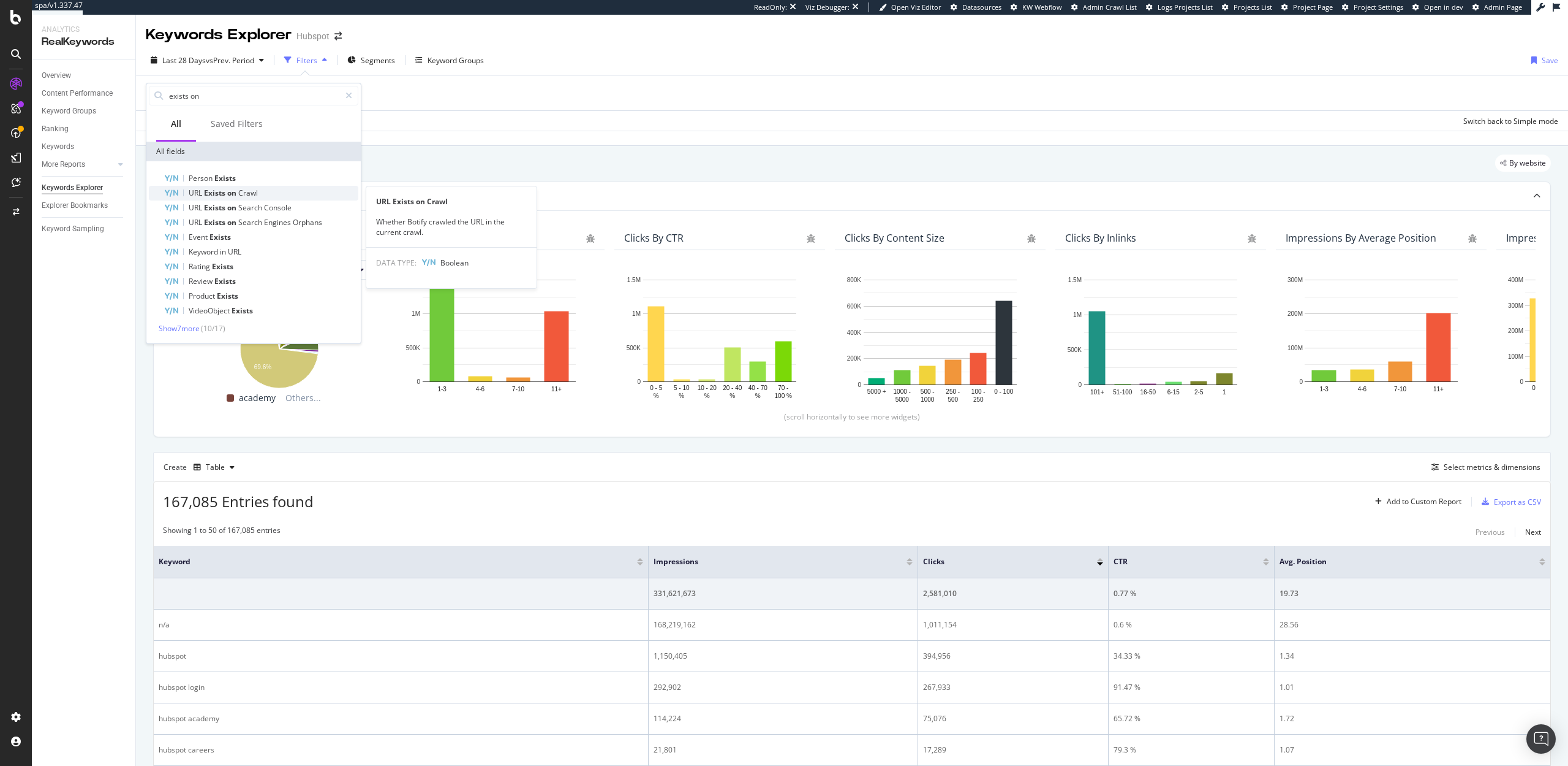
type input "exists on"
click at [252, 193] on span "Crawl" at bounding box center [248, 192] width 19 height 10
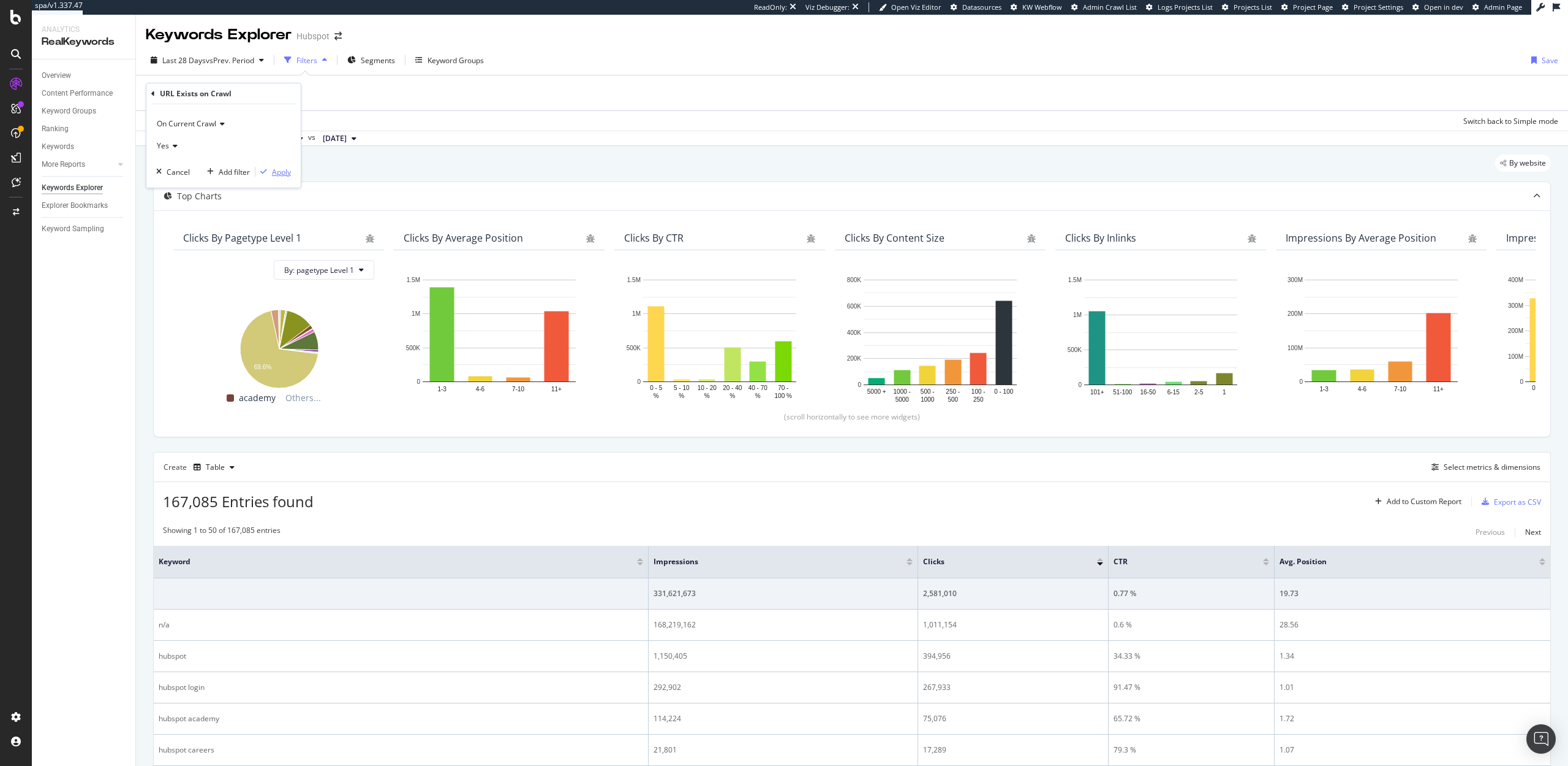
click at [268, 169] on div "button" at bounding box center [263, 171] width 17 height 7
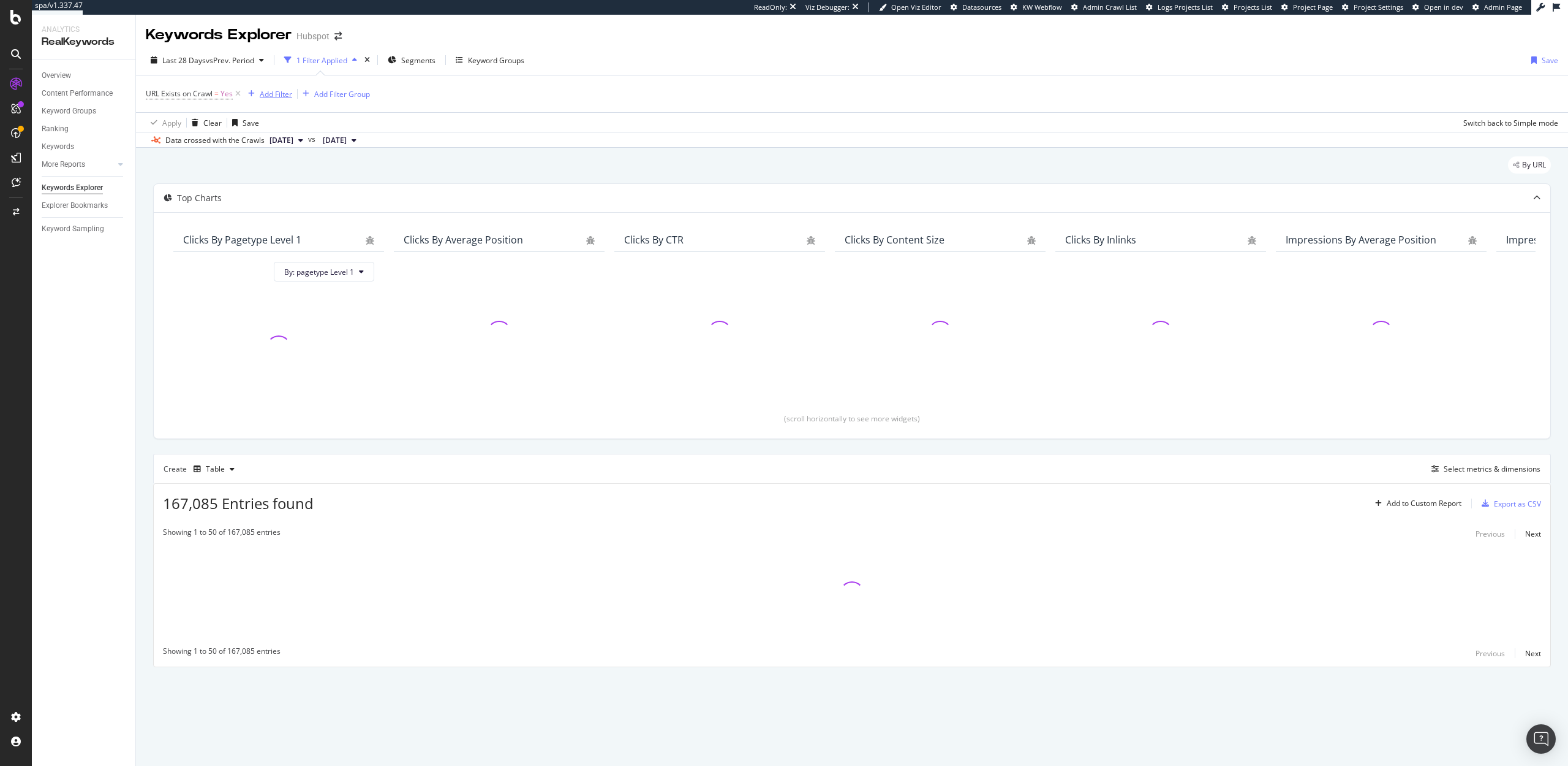
click at [268, 96] on div "Add Filter" at bounding box center [275, 93] width 32 height 10
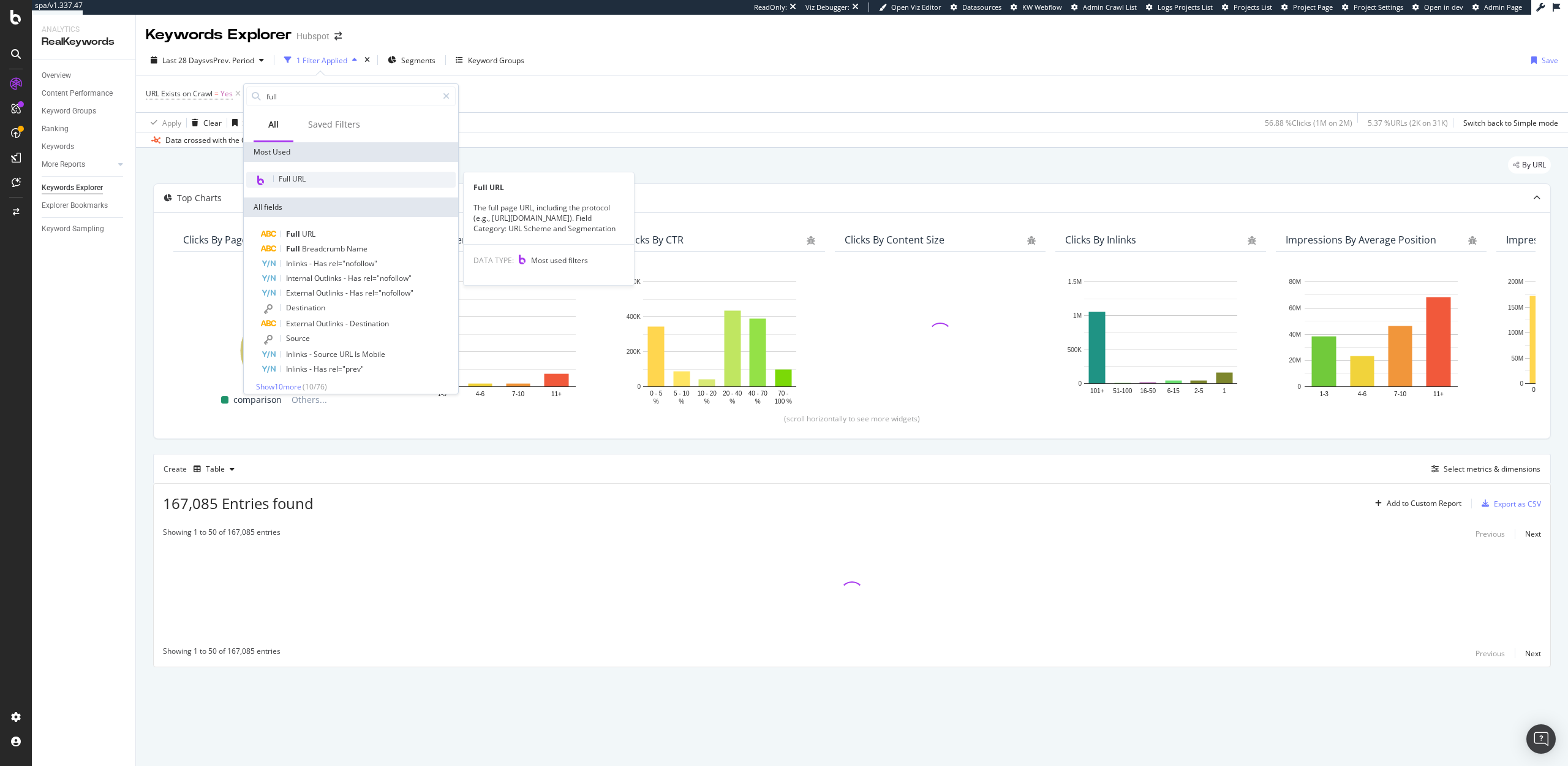
type input "full"
click at [311, 183] on div "Full URL" at bounding box center [350, 179] width 209 height 16
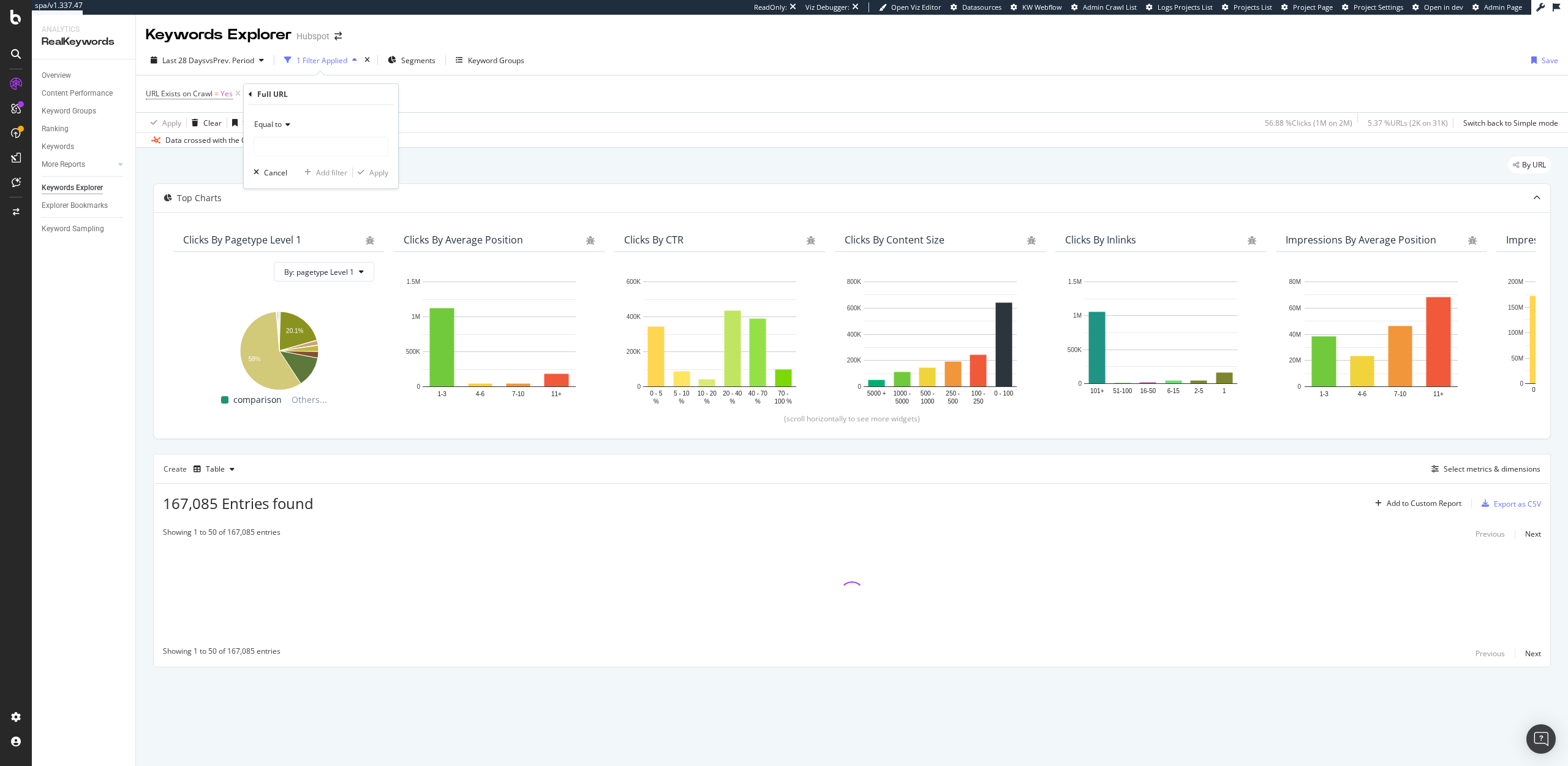
click at [279, 122] on span "Equal to" at bounding box center [268, 124] width 28 height 10
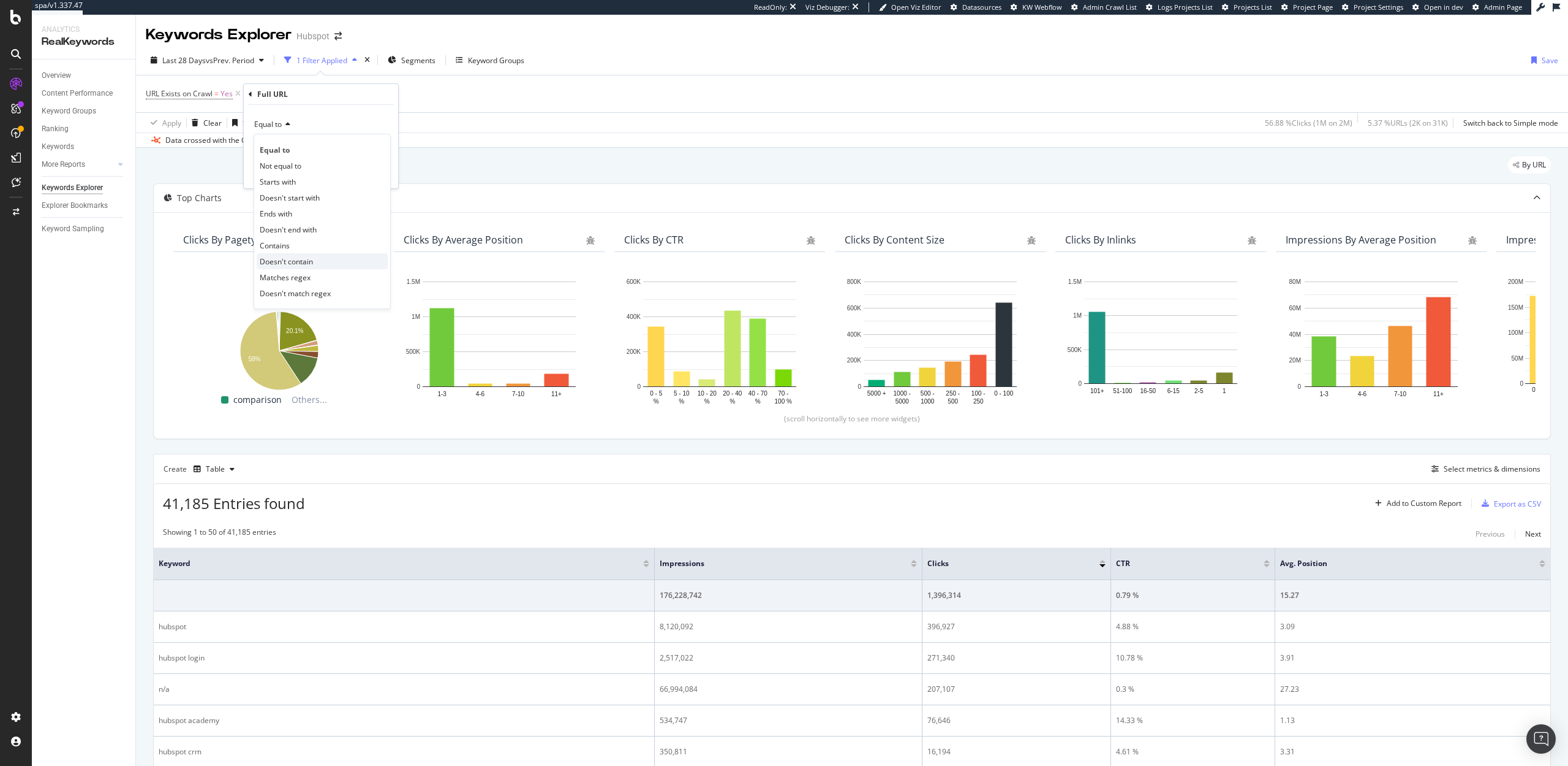
click at [288, 257] on span "Doesn't contain" at bounding box center [287, 261] width 53 height 10
click at [288, 153] on input "text" at bounding box center [321, 146] width 134 height 19
type input "?"
click at [378, 175] on div "Apply" at bounding box center [379, 172] width 19 height 10
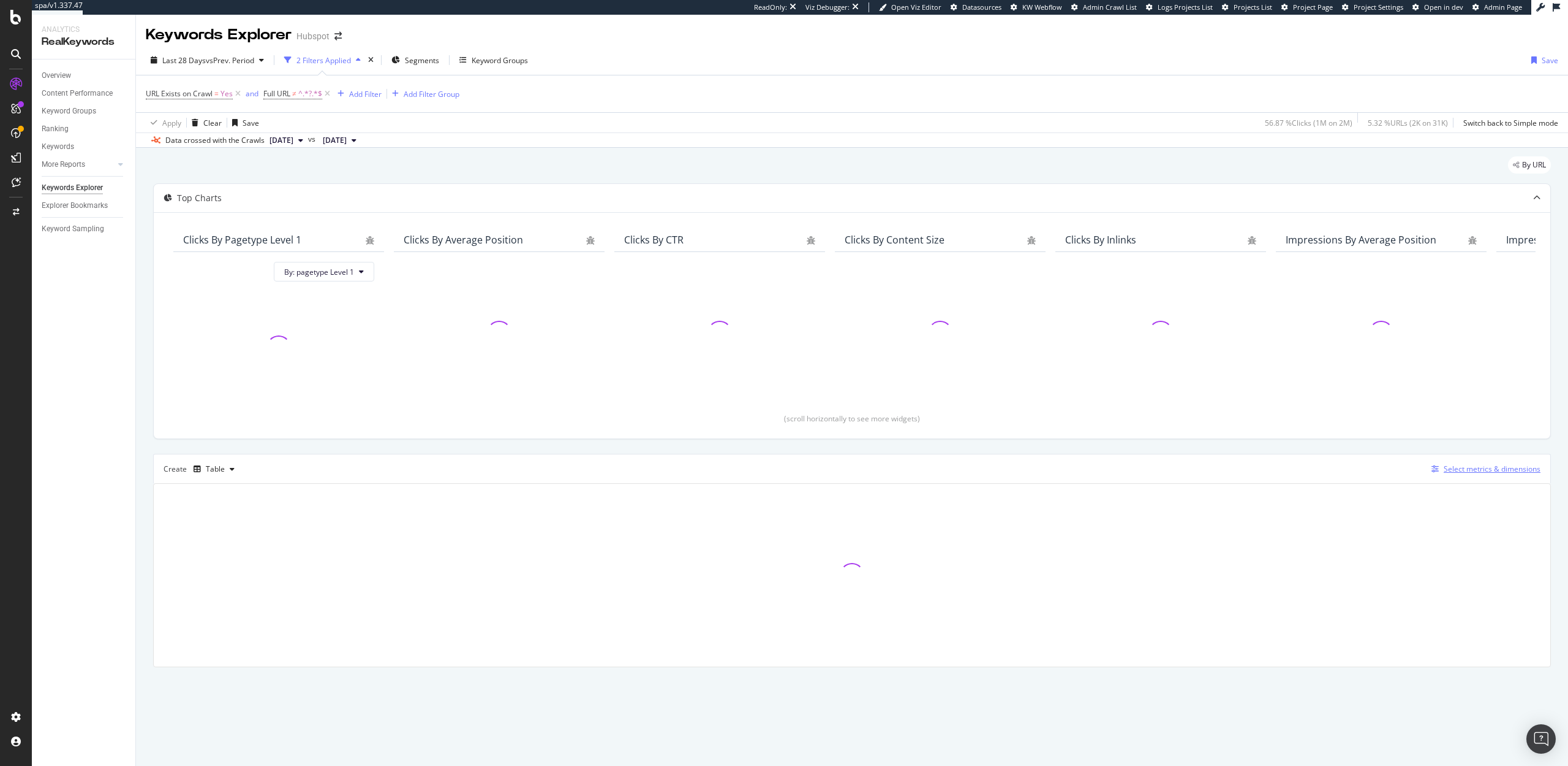
click at [1501, 468] on div "Select metrics & dimensions" at bounding box center [1492, 468] width 97 height 10
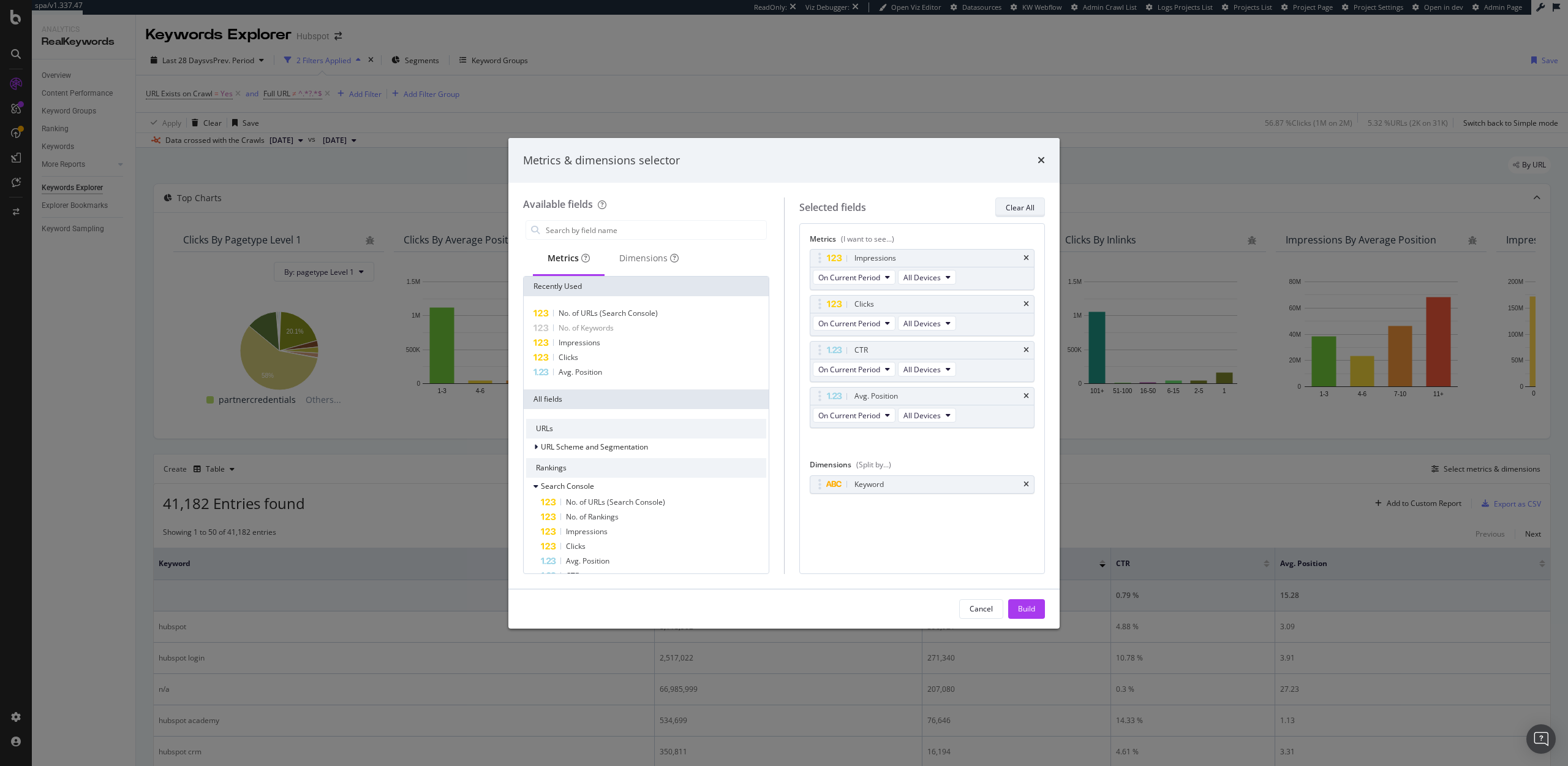
click at [1026, 211] on div "Clear All" at bounding box center [1020, 206] width 29 height 10
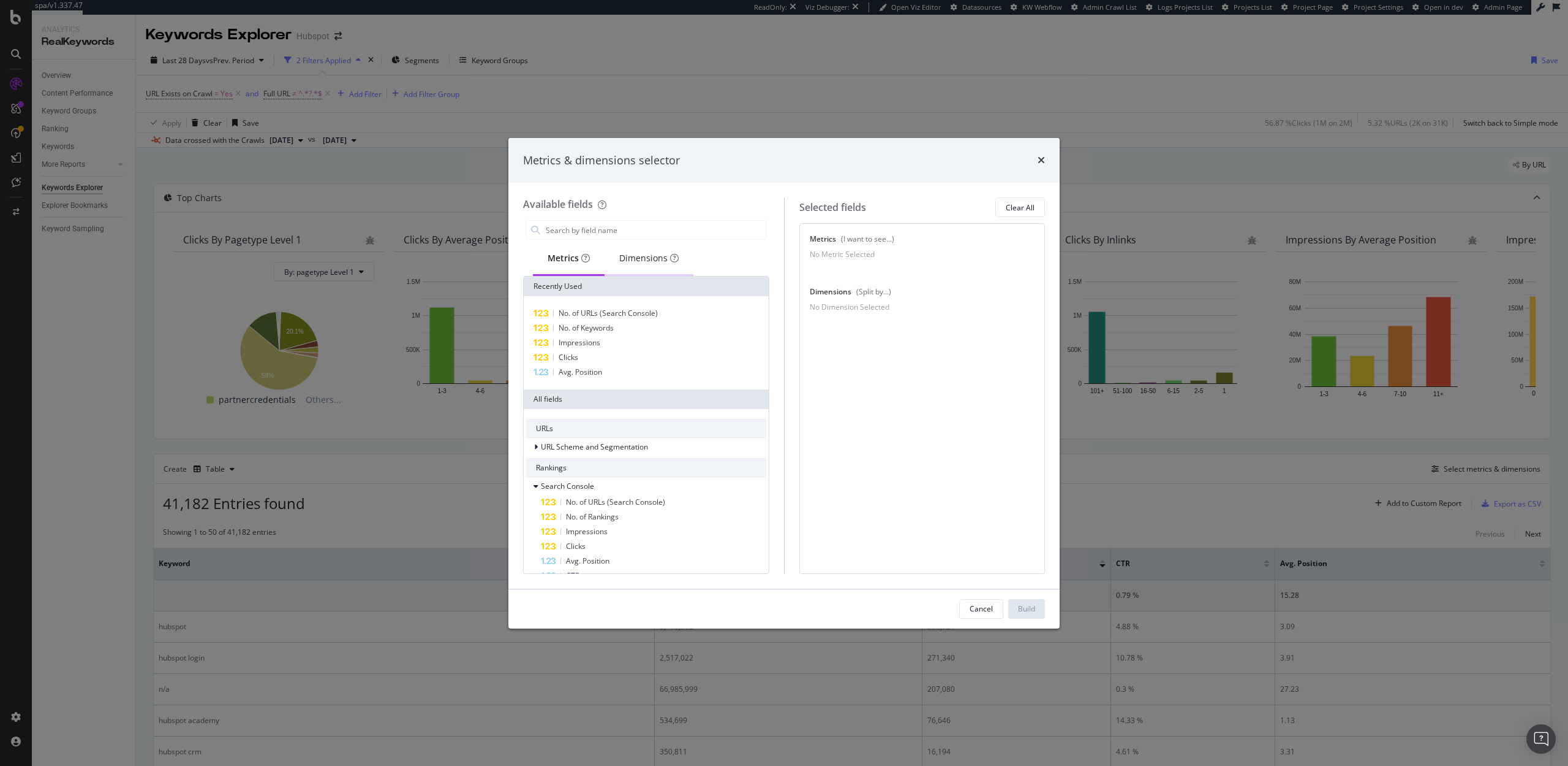
click at [633, 261] on div "Dimensions" at bounding box center [649, 257] width 60 height 12
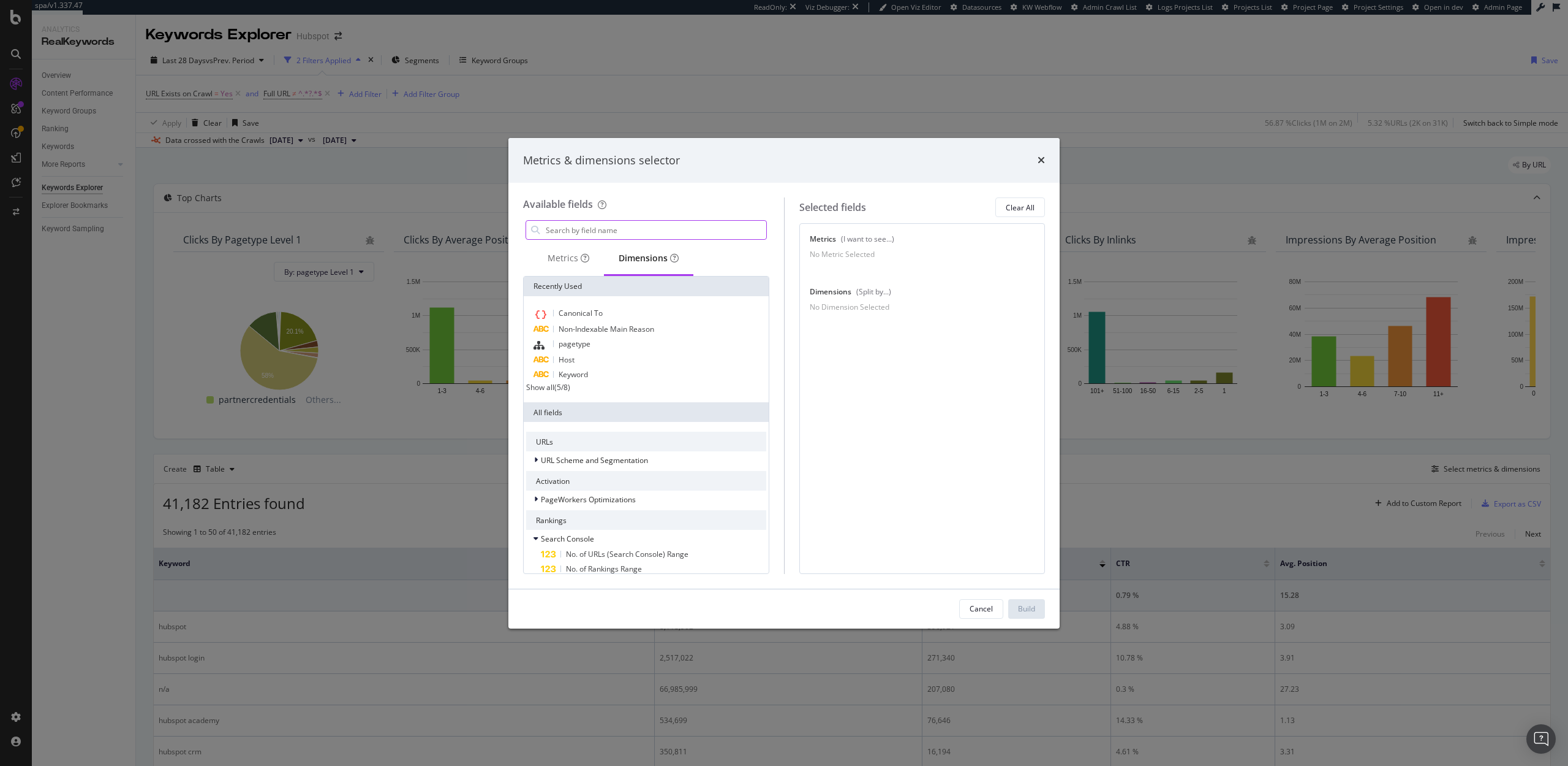
click at [608, 231] on input "modal" at bounding box center [655, 230] width 222 height 18
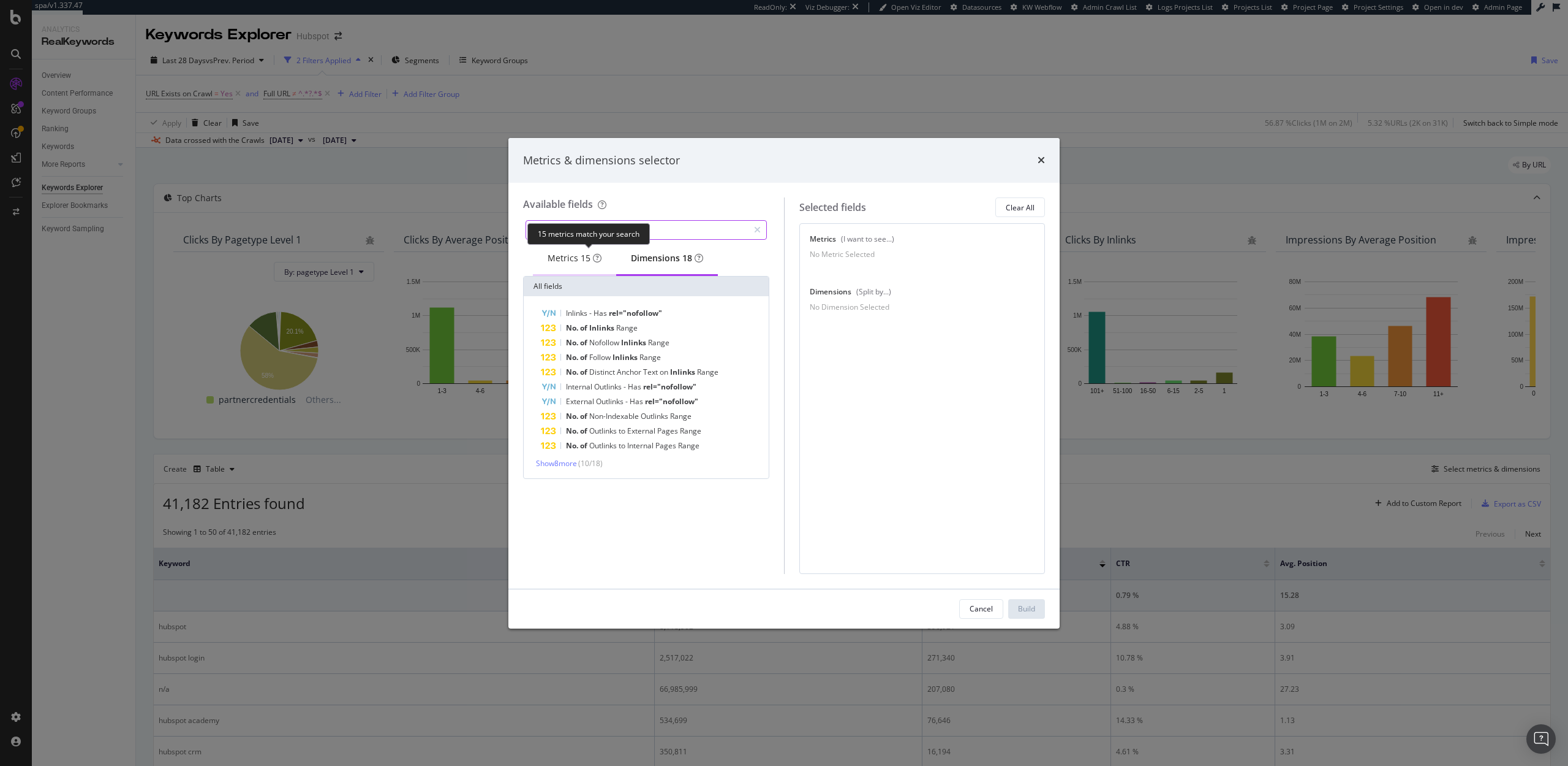
type input "no of inlinks"
click at [580, 260] on div "15" at bounding box center [585, 257] width 10 height 12
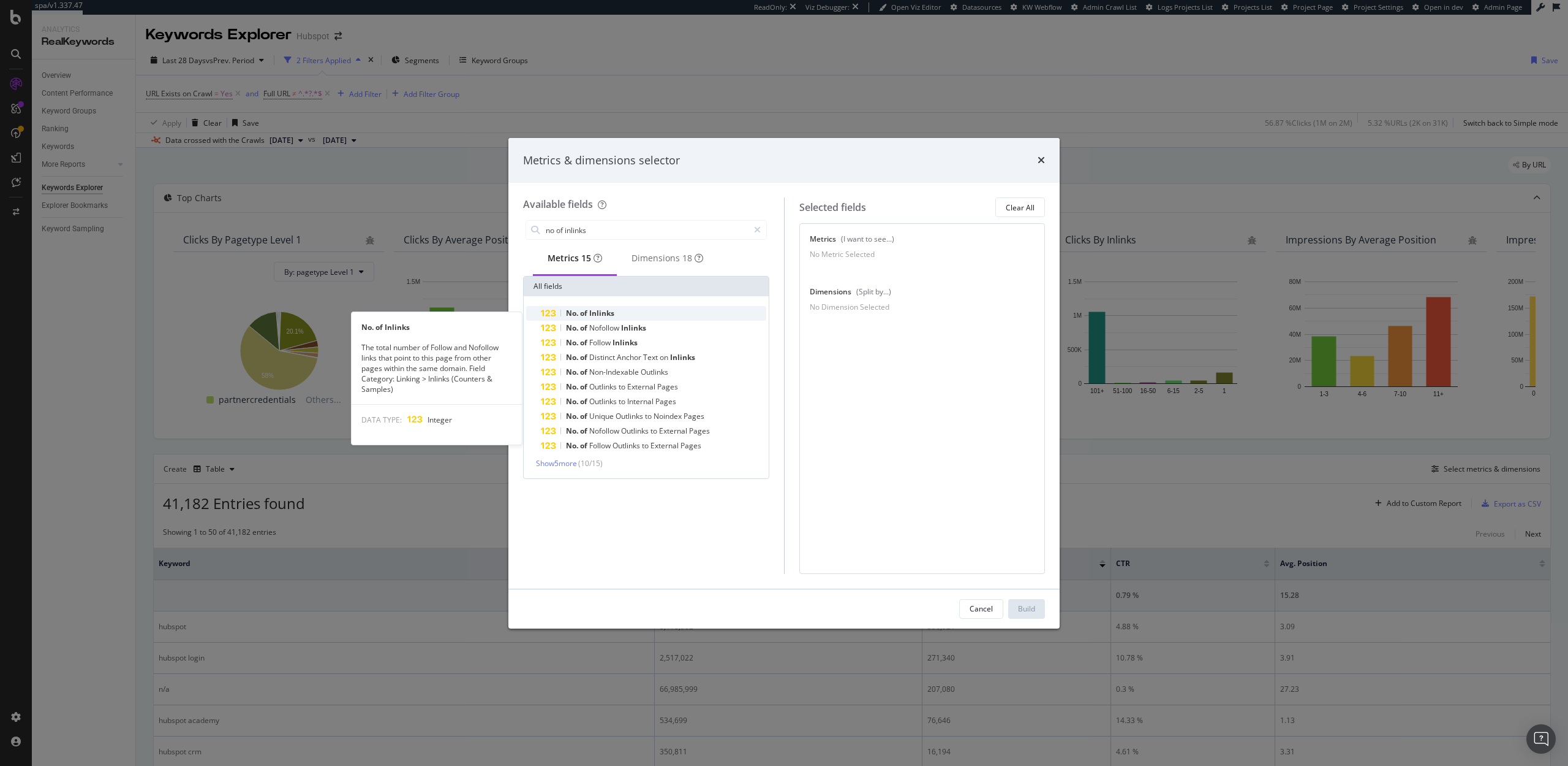
click at [582, 316] on span "of" at bounding box center [585, 312] width 9 height 10
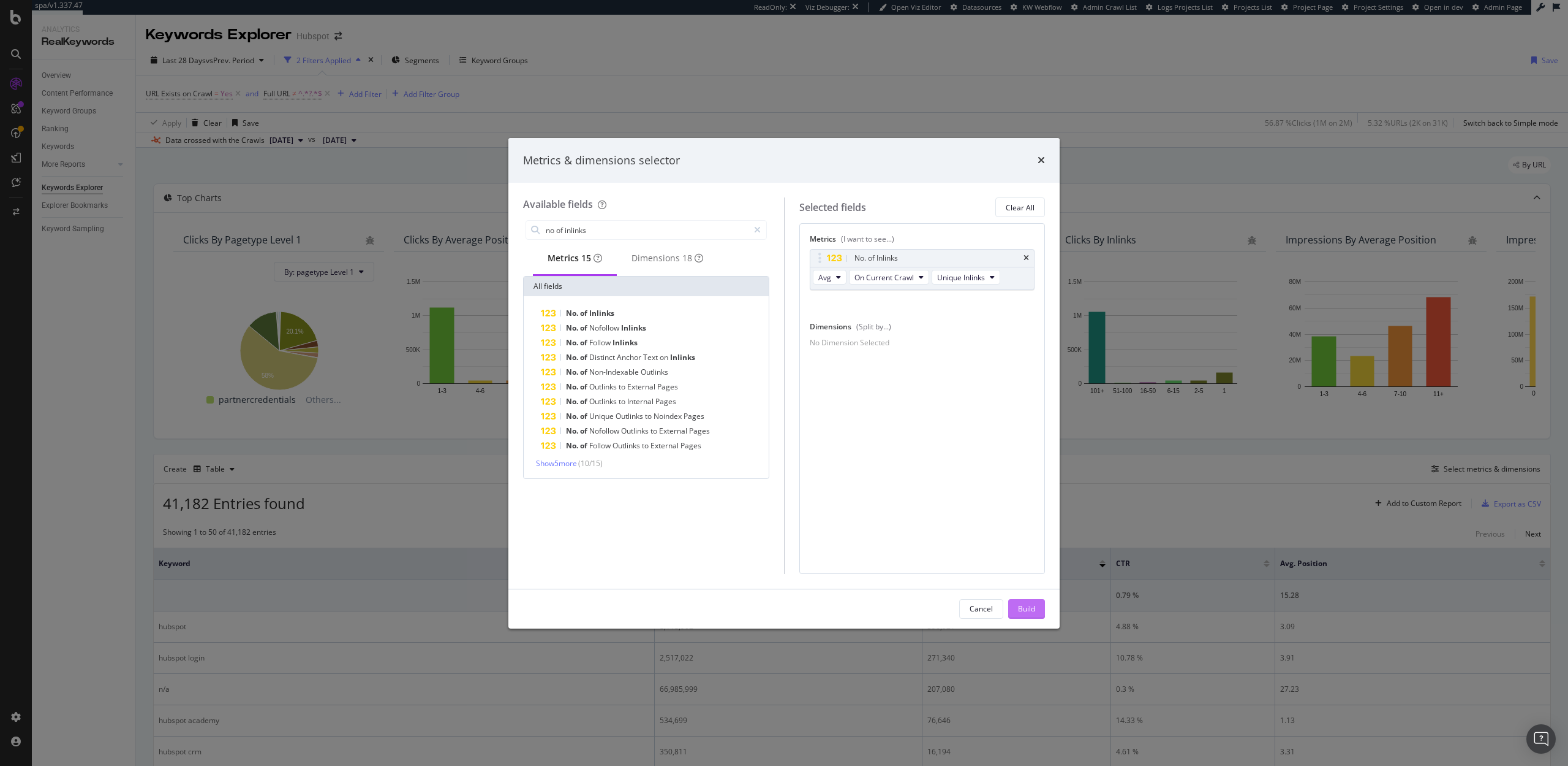
click at [1021, 603] on div "Build" at bounding box center [1026, 607] width 18 height 10
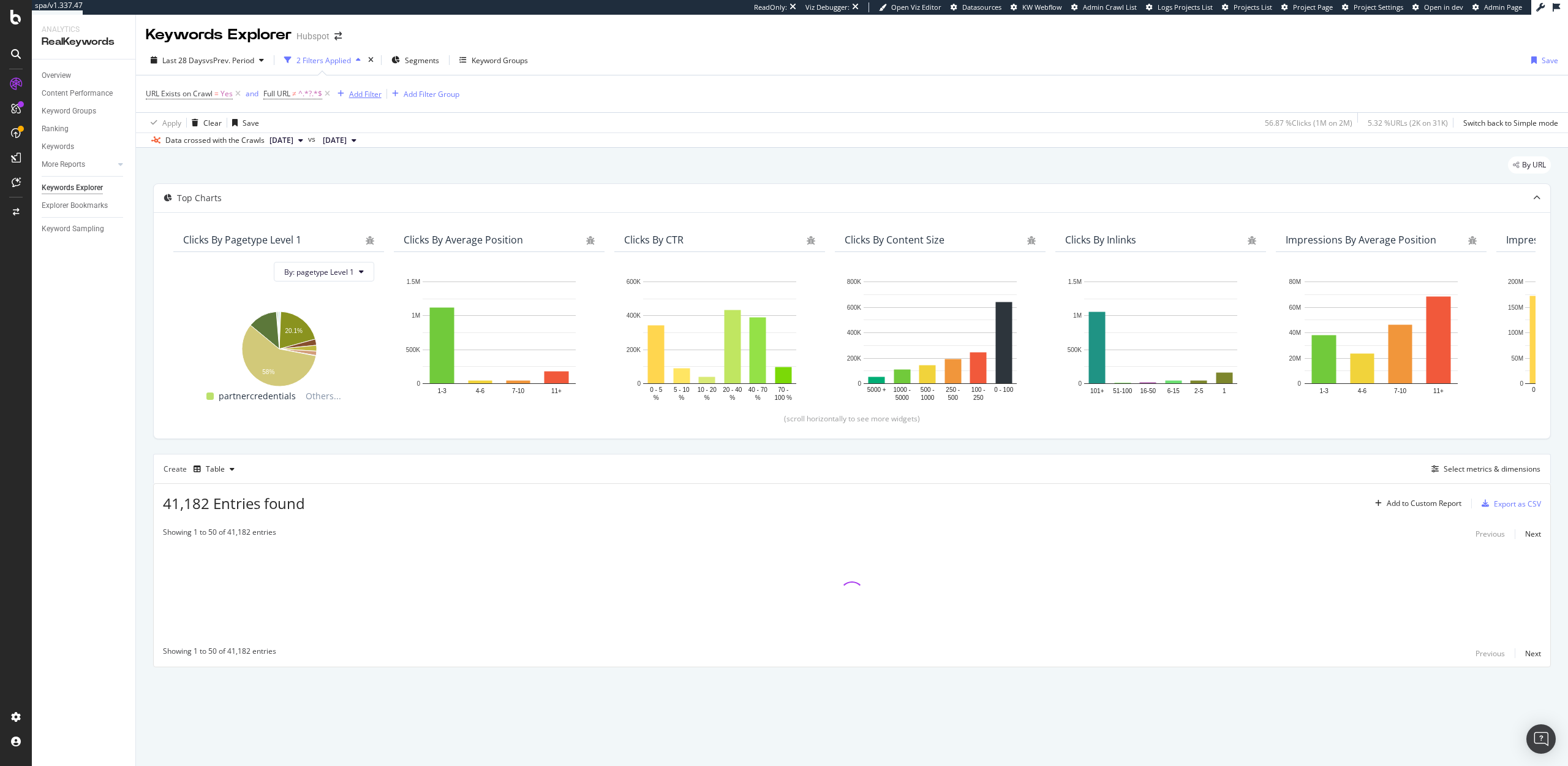
click at [364, 94] on div "Add Filter" at bounding box center [365, 93] width 32 height 10
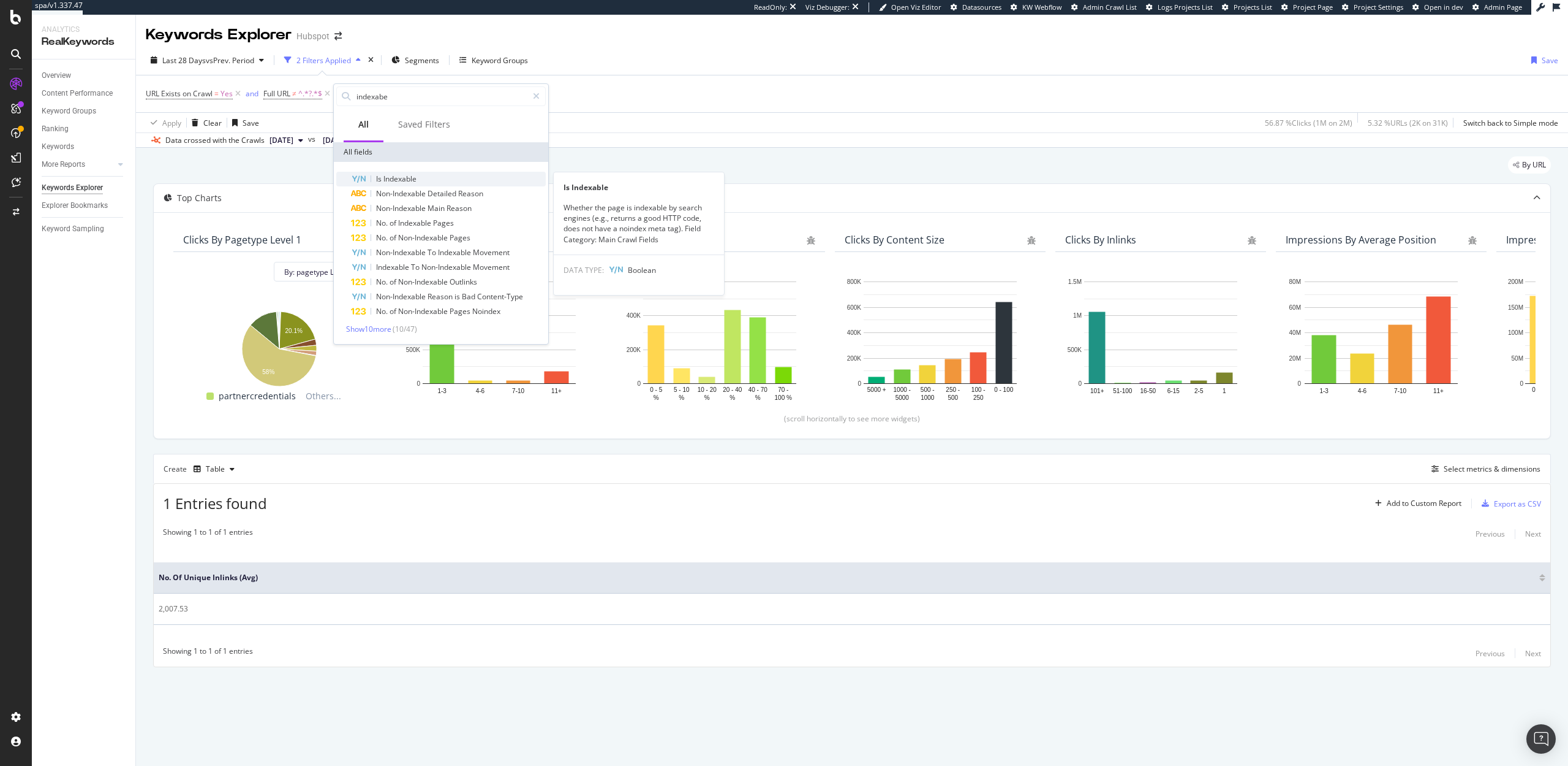
type input "indexabe"
click at [420, 180] on div "Is Indexable" at bounding box center [448, 179] width 194 height 15
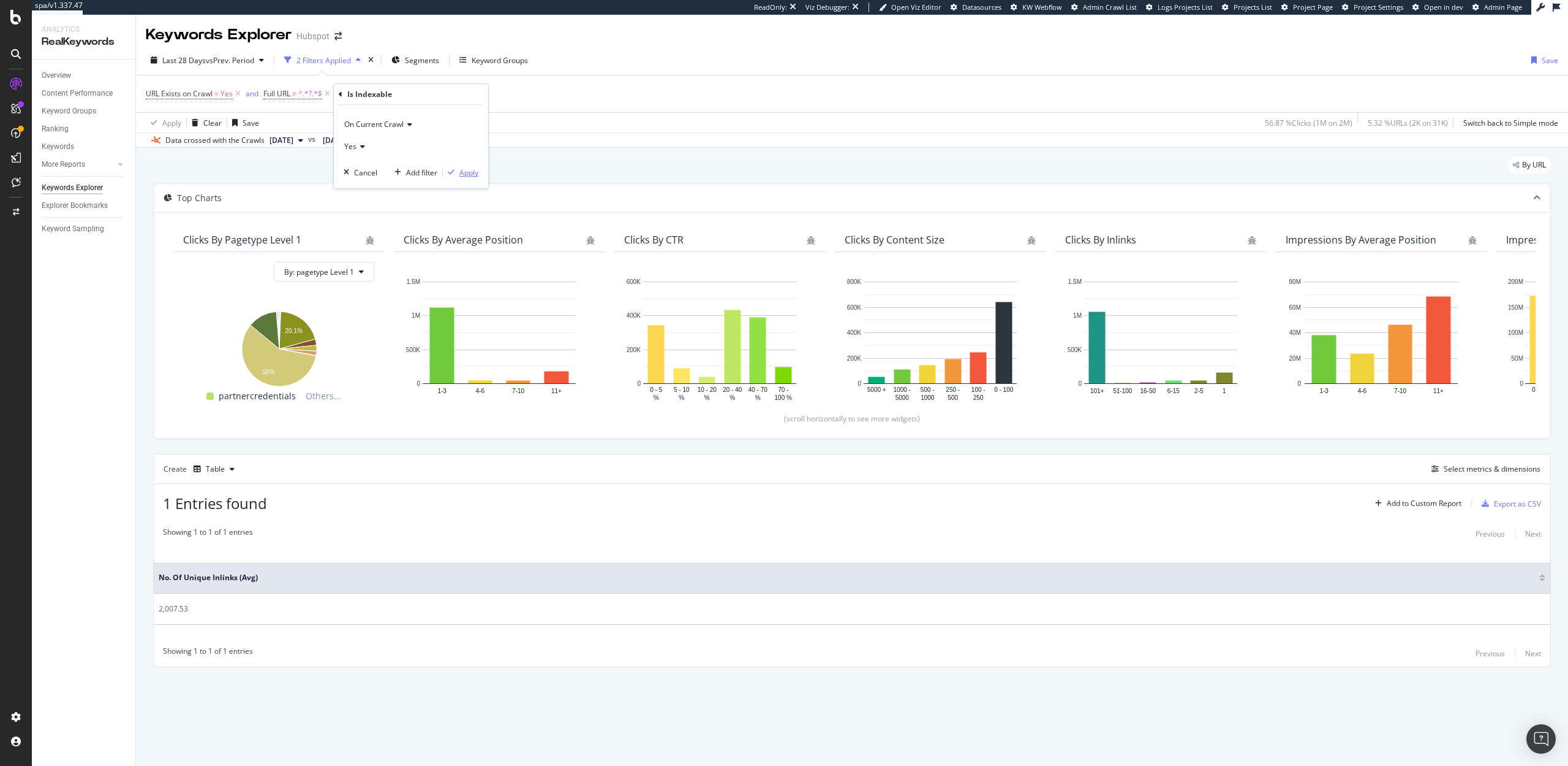
click at [457, 169] on div "button" at bounding box center [451, 172] width 17 height 7
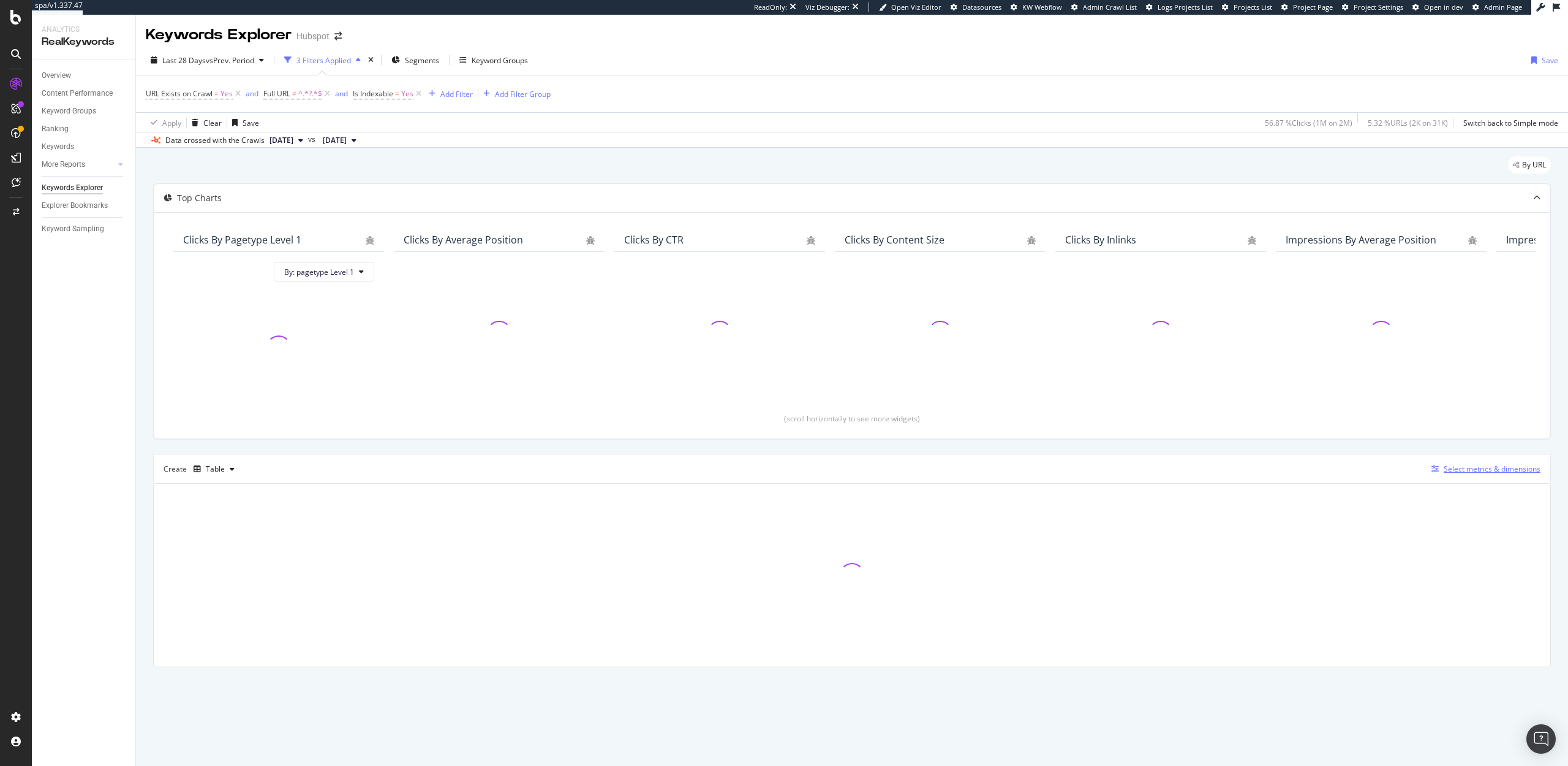
click at [1452, 467] on div "Select metrics & dimensions" at bounding box center [1492, 468] width 97 height 10
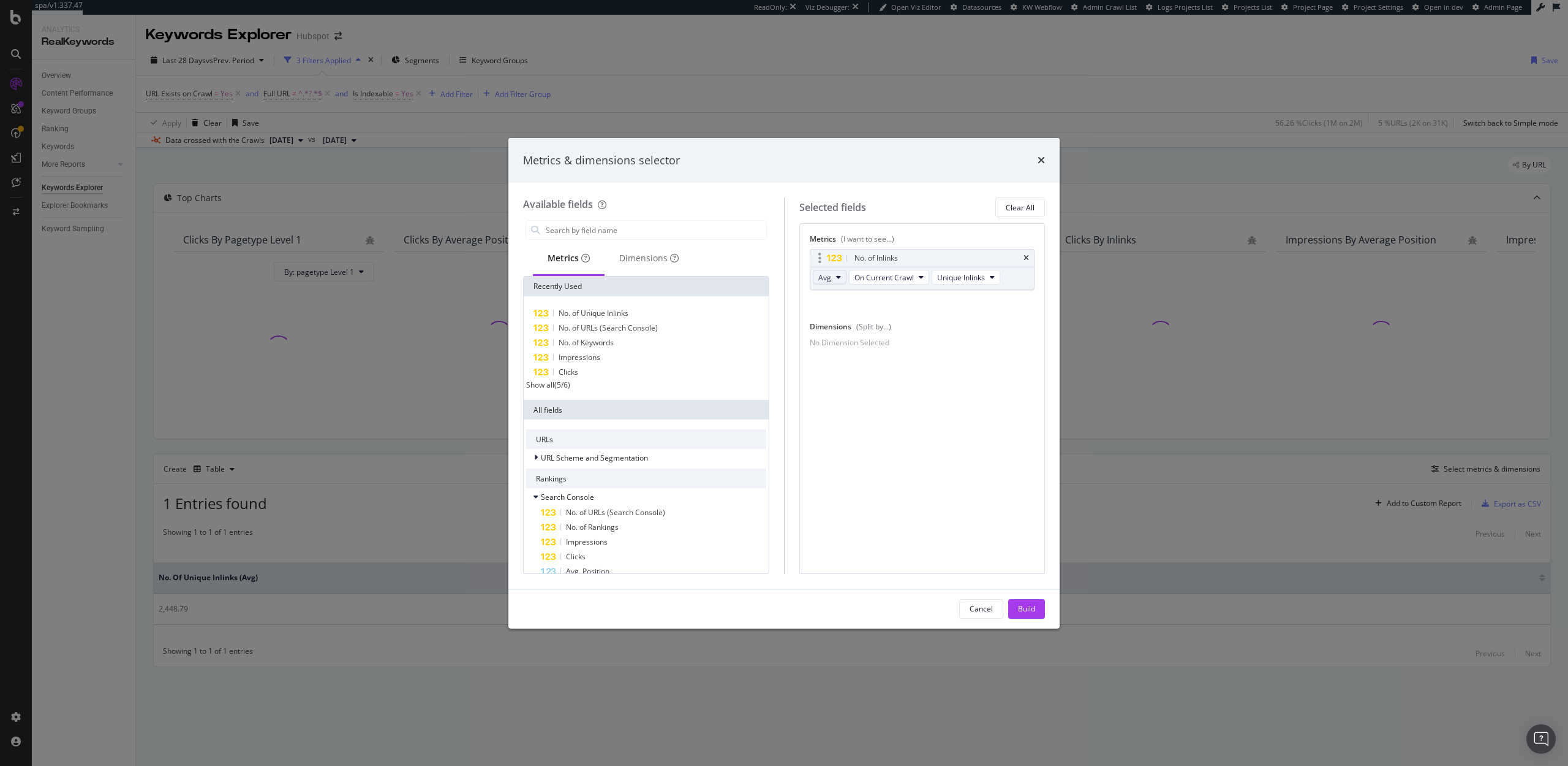
click at [837, 277] on icon "modal" at bounding box center [838, 277] width 5 height 7
click at [830, 312] on div "Sum" at bounding box center [831, 321] width 35 height 18
click at [1036, 608] on button "Build" at bounding box center [1027, 608] width 37 height 19
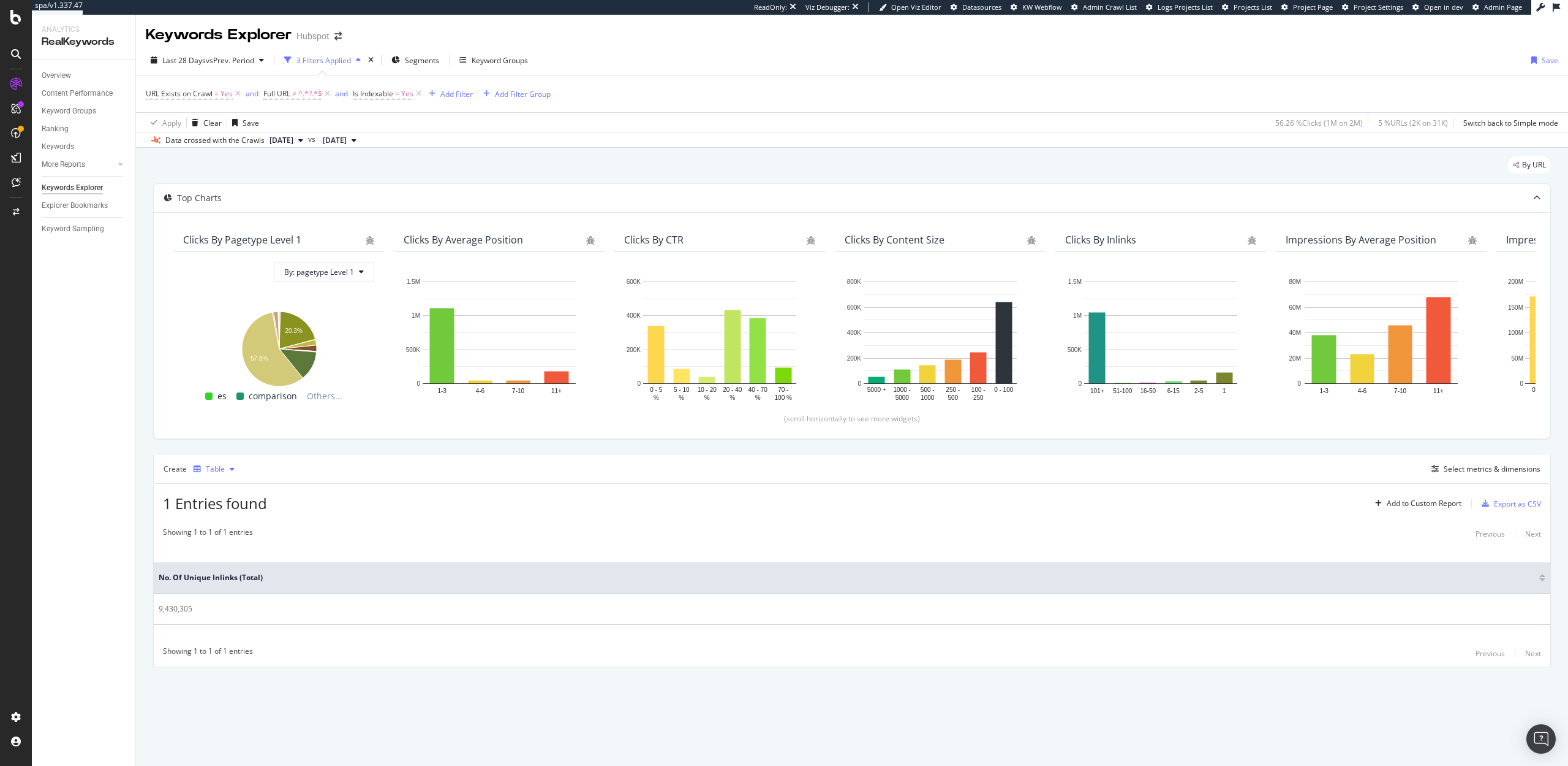
click at [225, 467] on div "button" at bounding box center [232, 469] width 15 height 7
click at [223, 502] on div "Trend" at bounding box center [231, 510] width 76 height 16
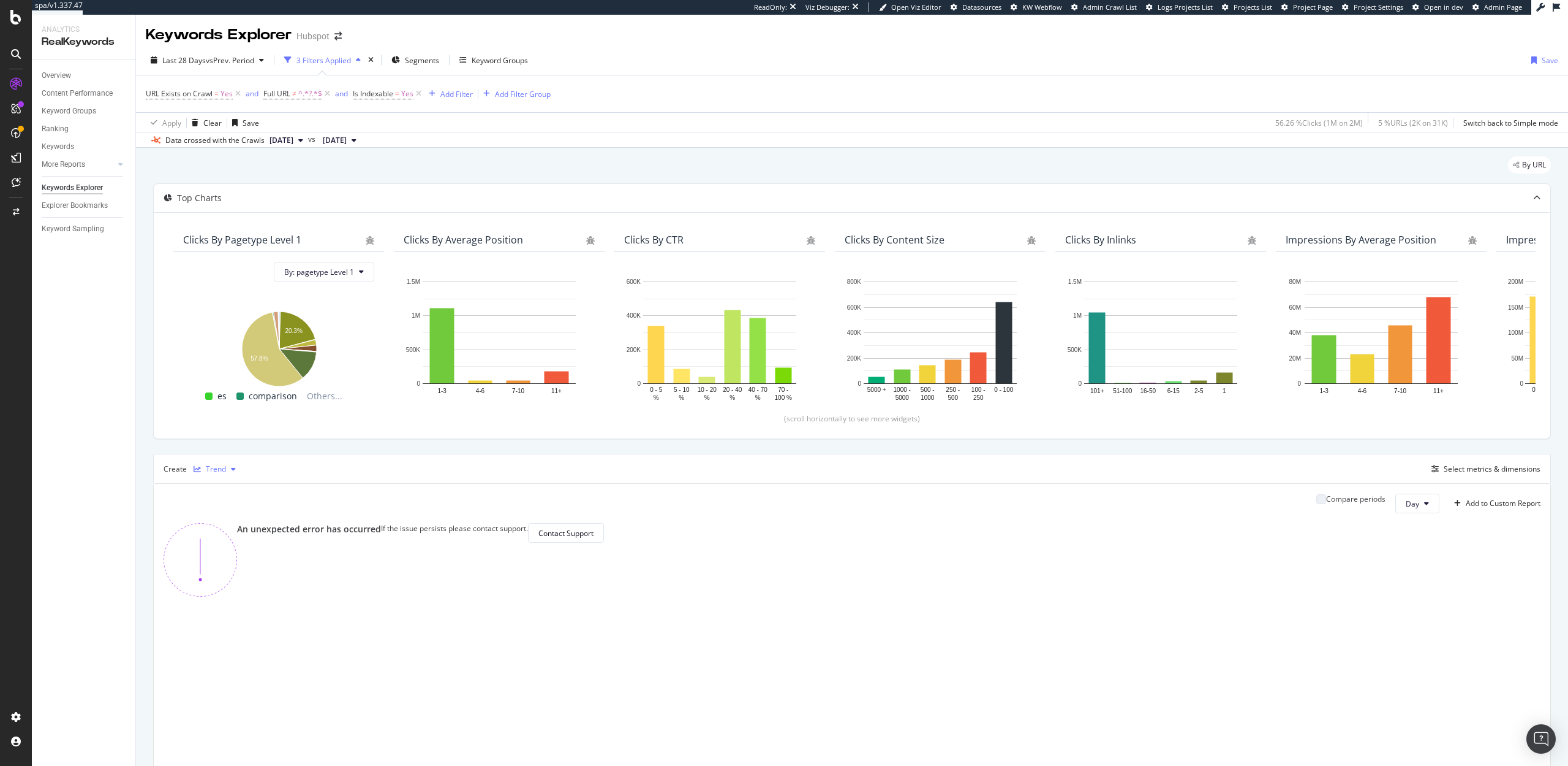
click at [204, 472] on div "button" at bounding box center [197, 469] width 18 height 7
click at [216, 572] on div "Stacked Bar" at bounding box center [231, 571] width 76 height 16
click at [244, 467] on div "Stacked Bar" at bounding box center [226, 469] width 41 height 7
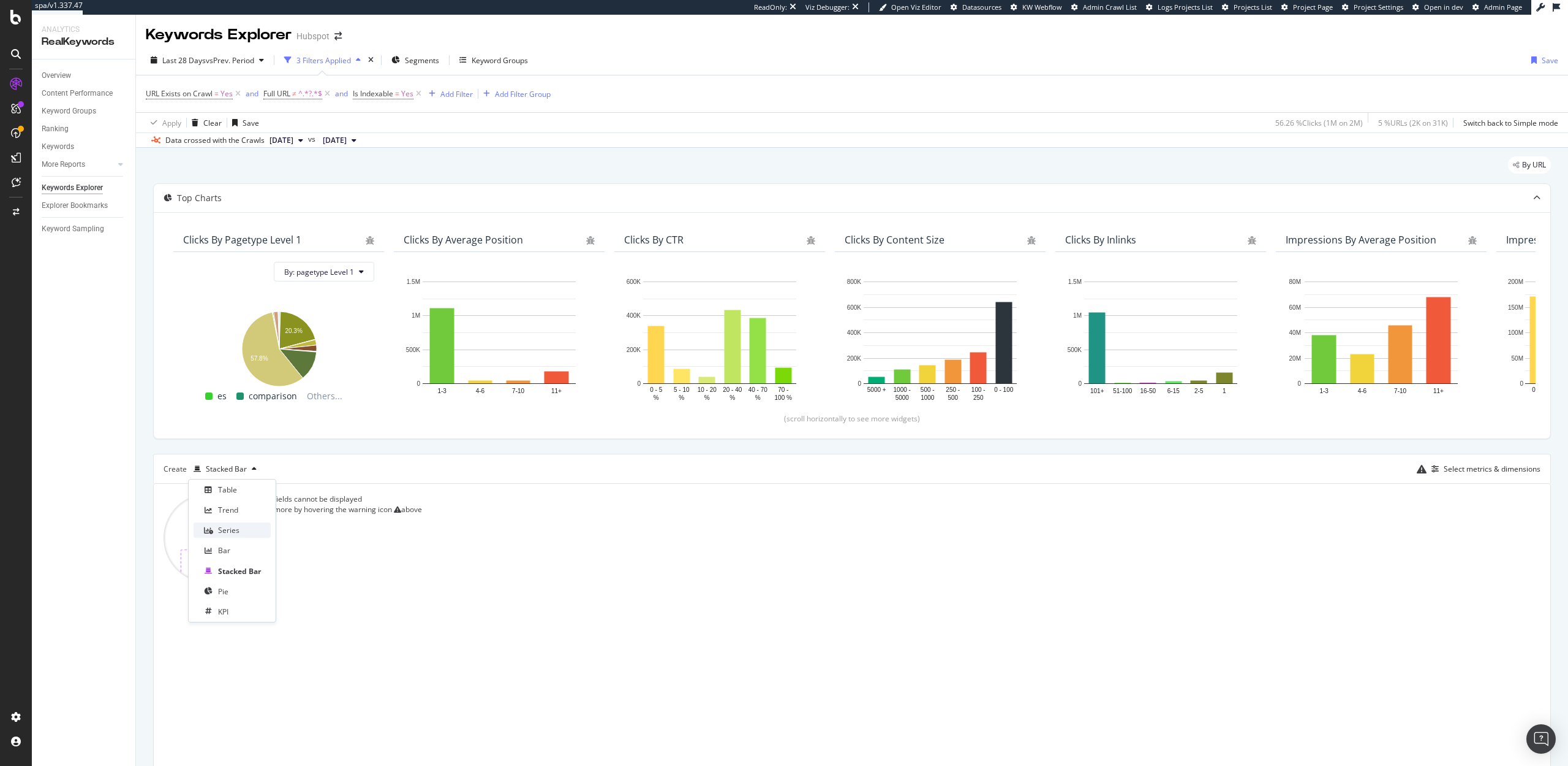
click at [227, 536] on div "Series" at bounding box center [228, 529] width 21 height 10
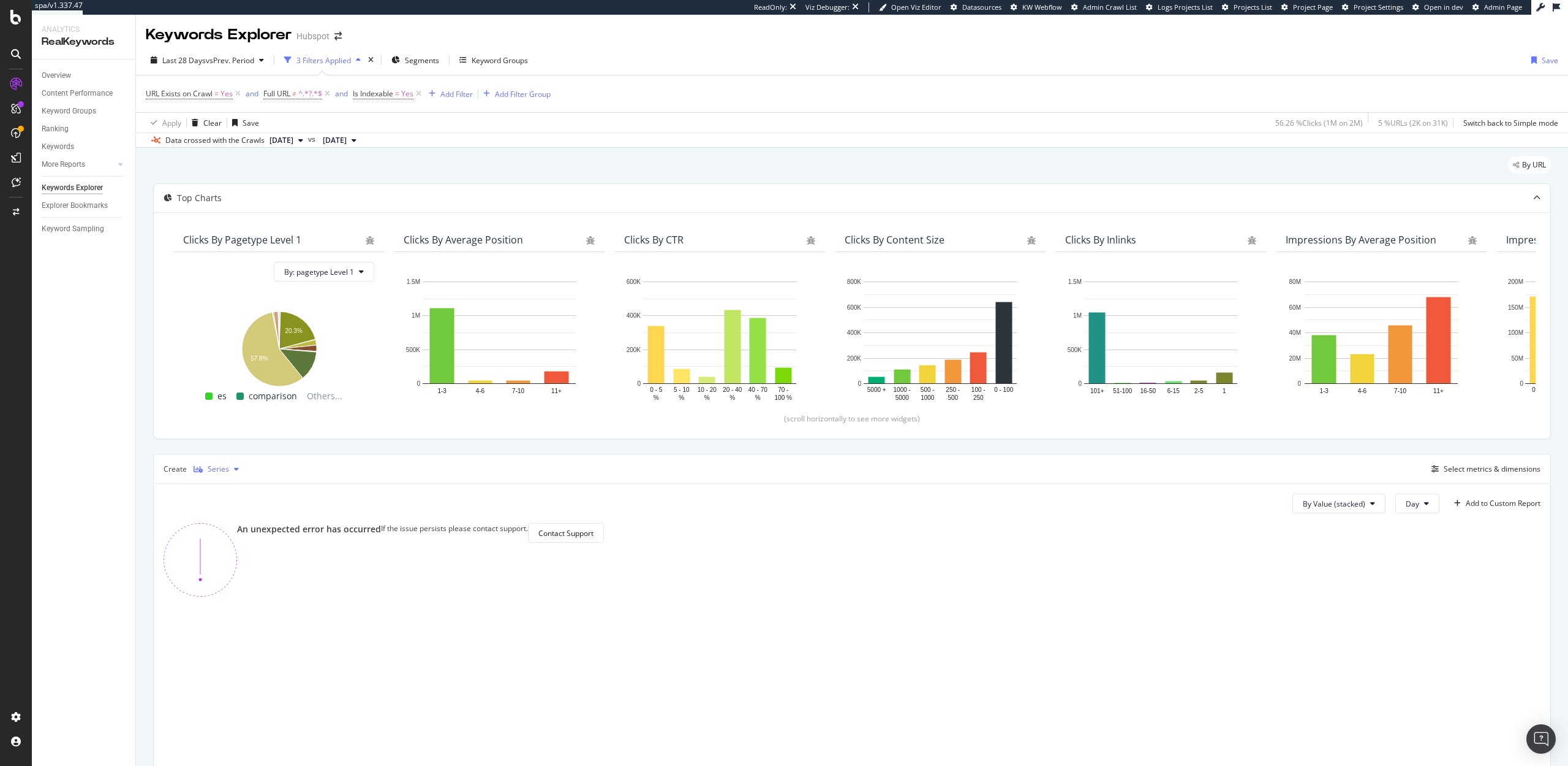
click at [230, 469] on div "button" at bounding box center [237, 469] width 15 height 7
click at [226, 614] on div "KPI" at bounding box center [223, 611] width 10 height 10
click at [1518, 466] on div "Select metrics & dimensions" at bounding box center [1492, 468] width 97 height 10
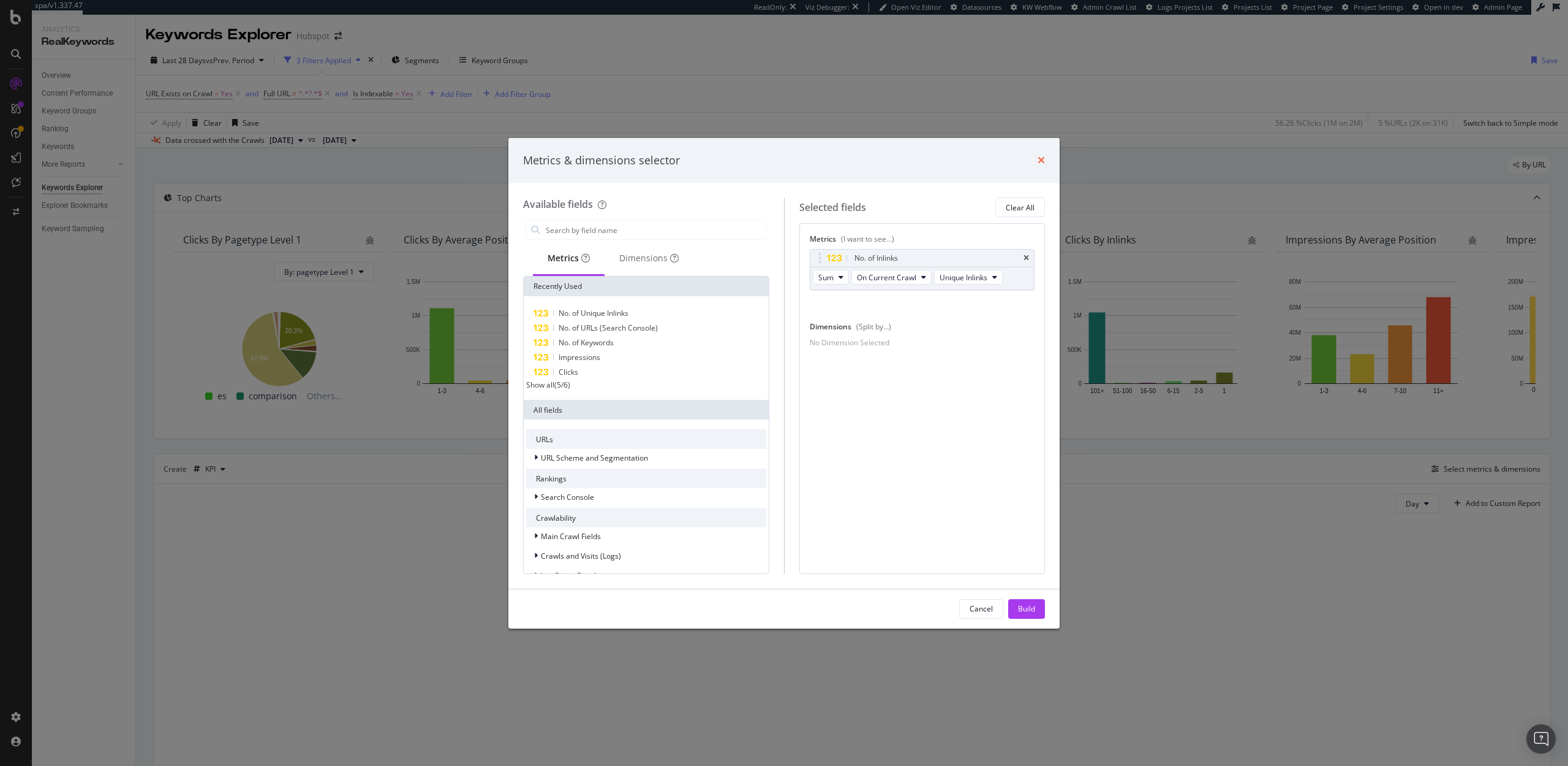
click at [1039, 160] on icon "times" at bounding box center [1041, 159] width 7 height 10
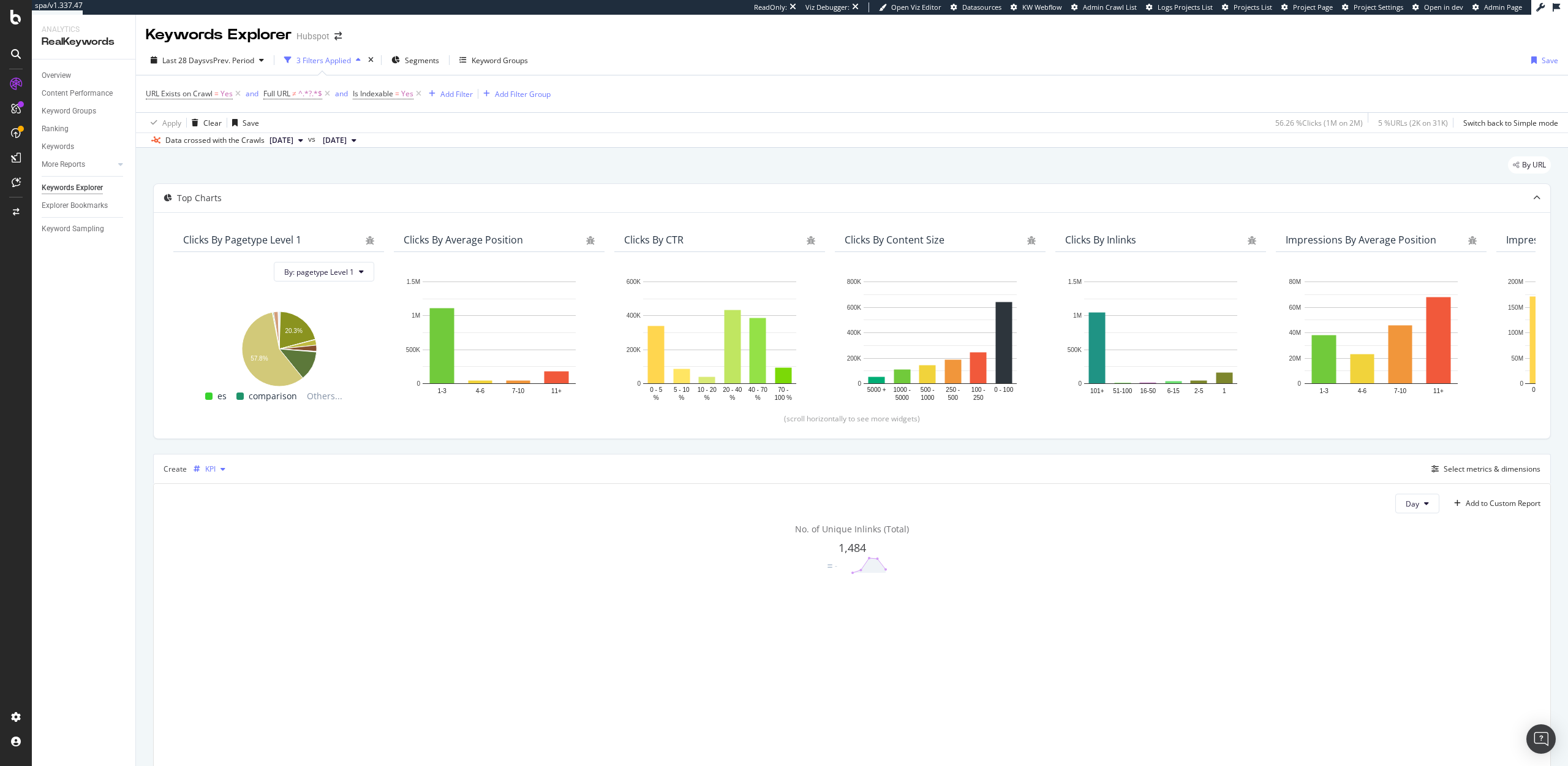
click at [218, 465] on div "button" at bounding box center [223, 469] width 15 height 7
click at [226, 508] on div "Trend" at bounding box center [228, 509] width 20 height 10
click at [294, 138] on span "[DATE]" at bounding box center [282, 140] width 24 height 11
click at [308, 175] on div "2025 Sep. 23rd 1.0M URLs" at bounding box center [331, 182] width 146 height 18
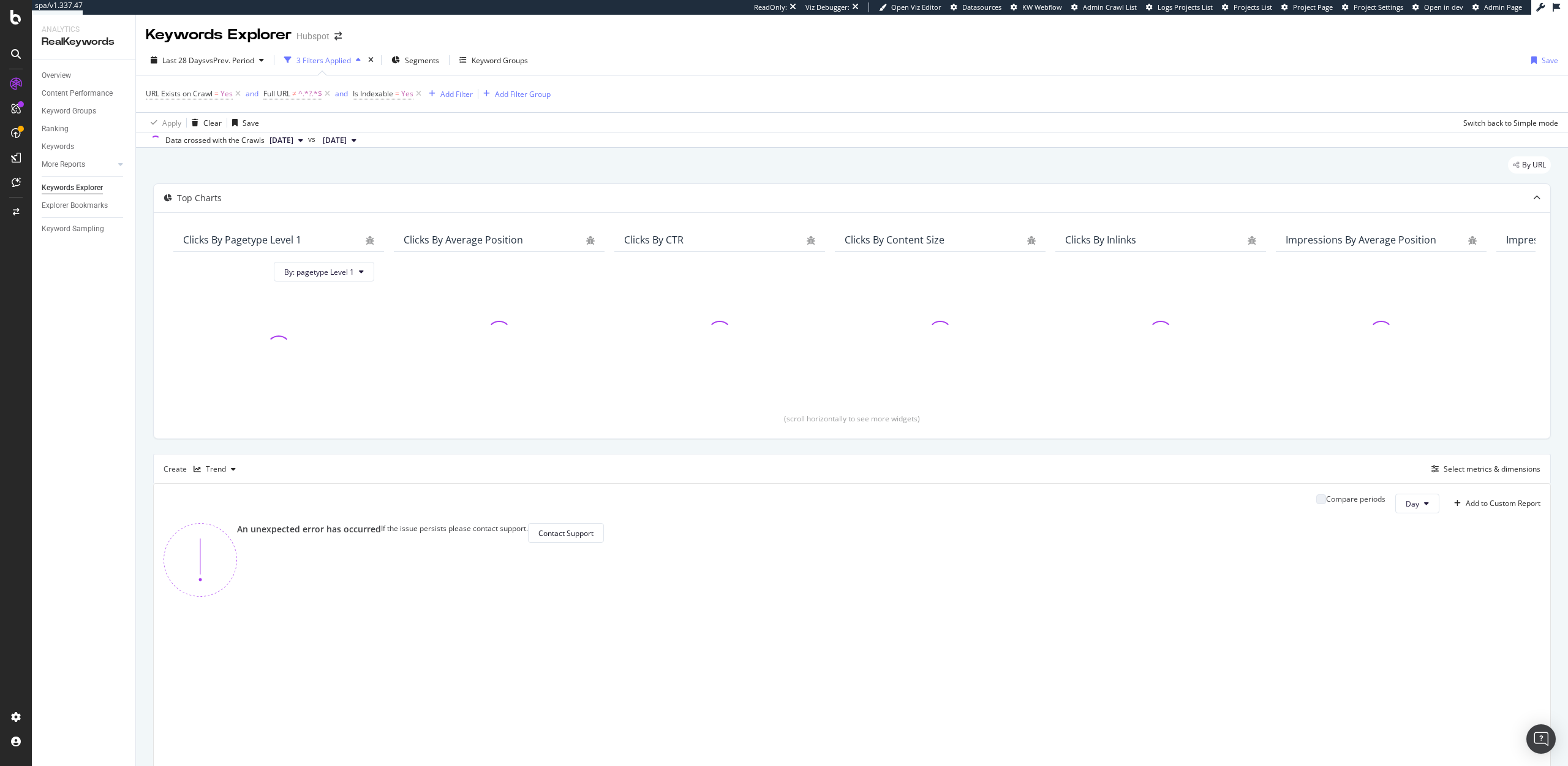
click at [346, 142] on span "[DATE]" at bounding box center [334, 140] width 24 height 11
click at [366, 196] on div "2025 Sep. 16th 1.0M URLs" at bounding box center [410, 204] width 146 height 18
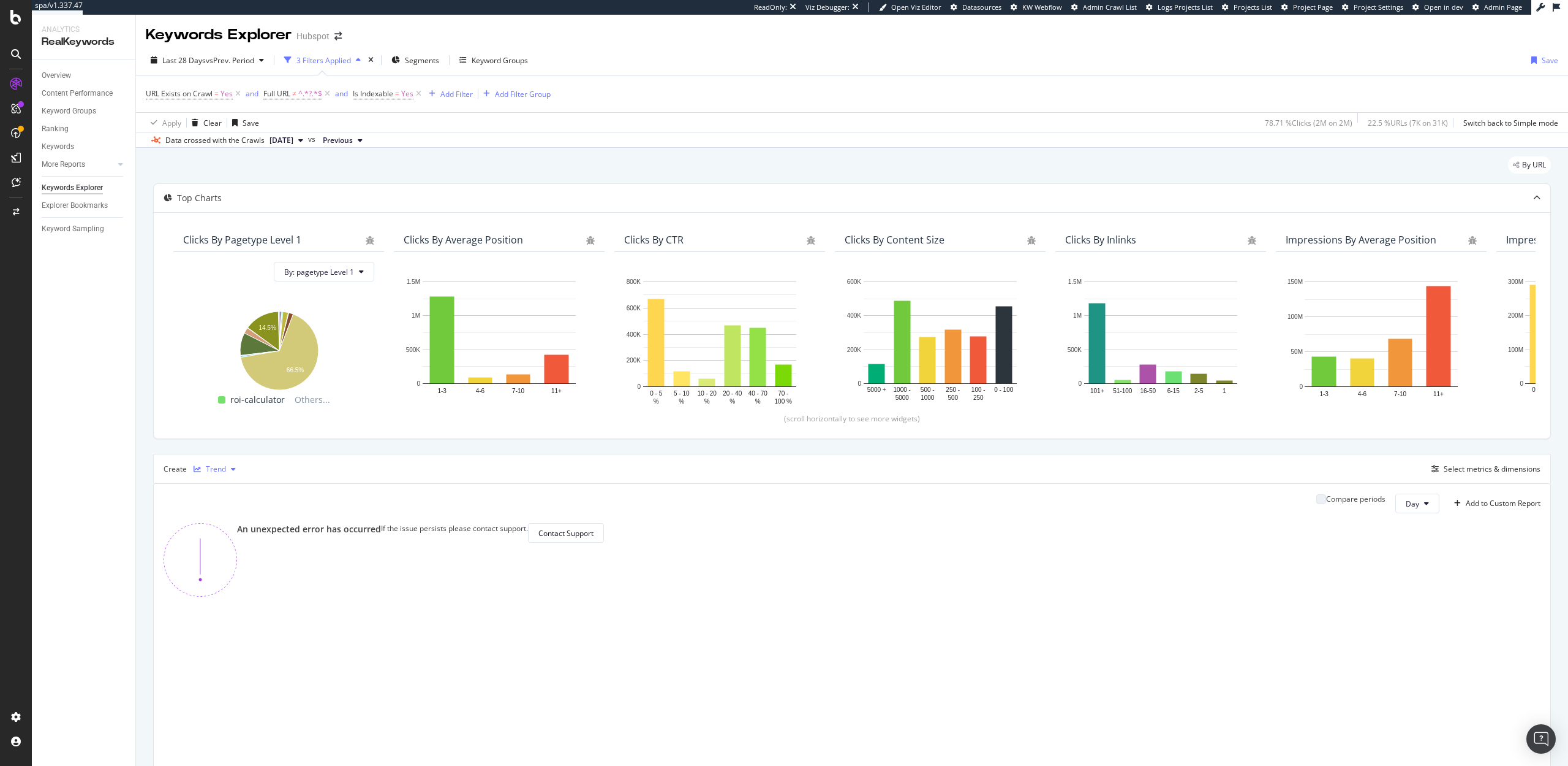
click at [220, 469] on div "Trend" at bounding box center [216, 469] width 20 height 7
click at [223, 489] on div "Table" at bounding box center [228, 489] width 19 height 10
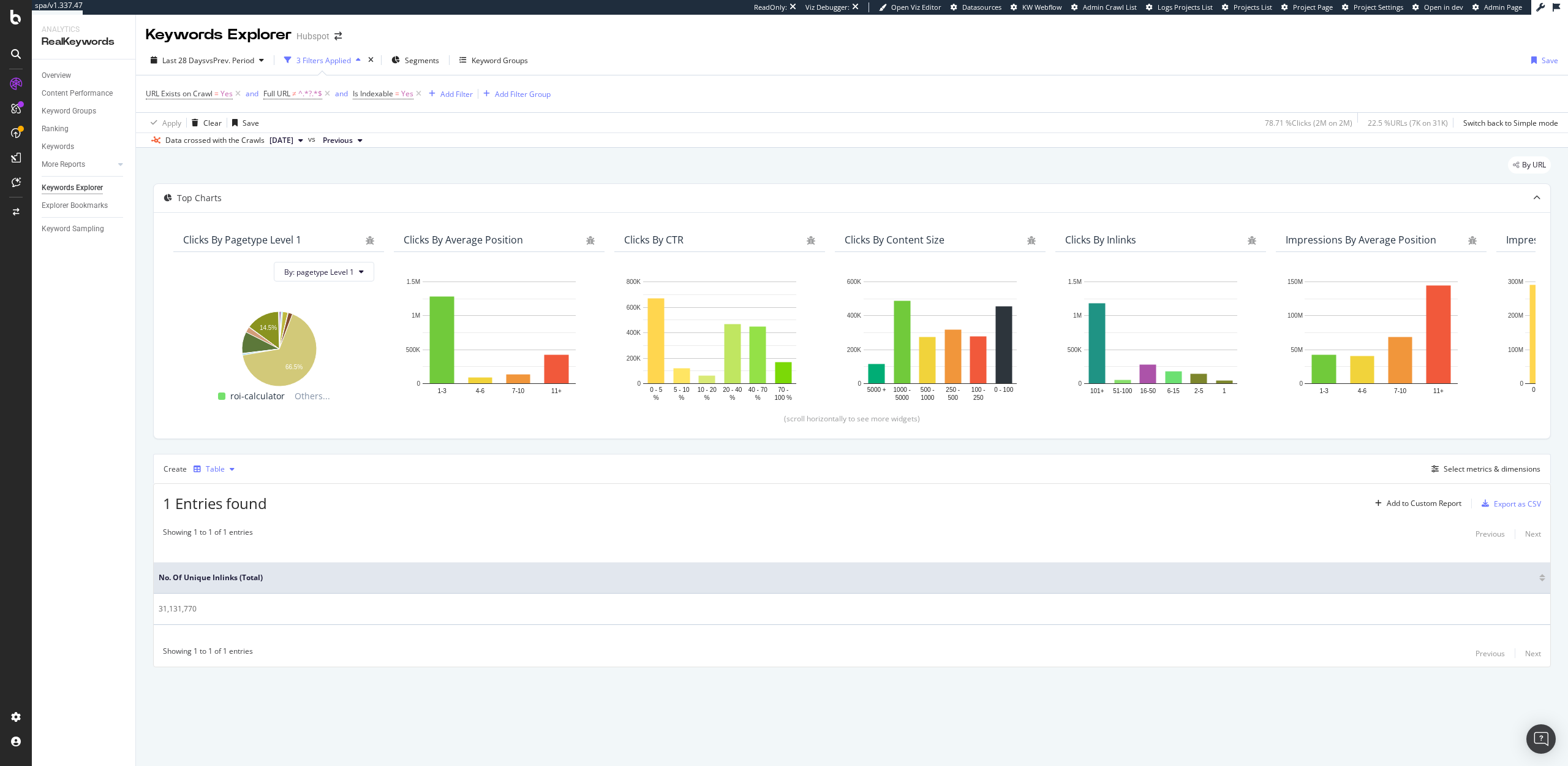
click at [216, 465] on div "Table" at bounding box center [215, 469] width 19 height 7
click at [239, 512] on div "Trend" at bounding box center [231, 510] width 76 height 16
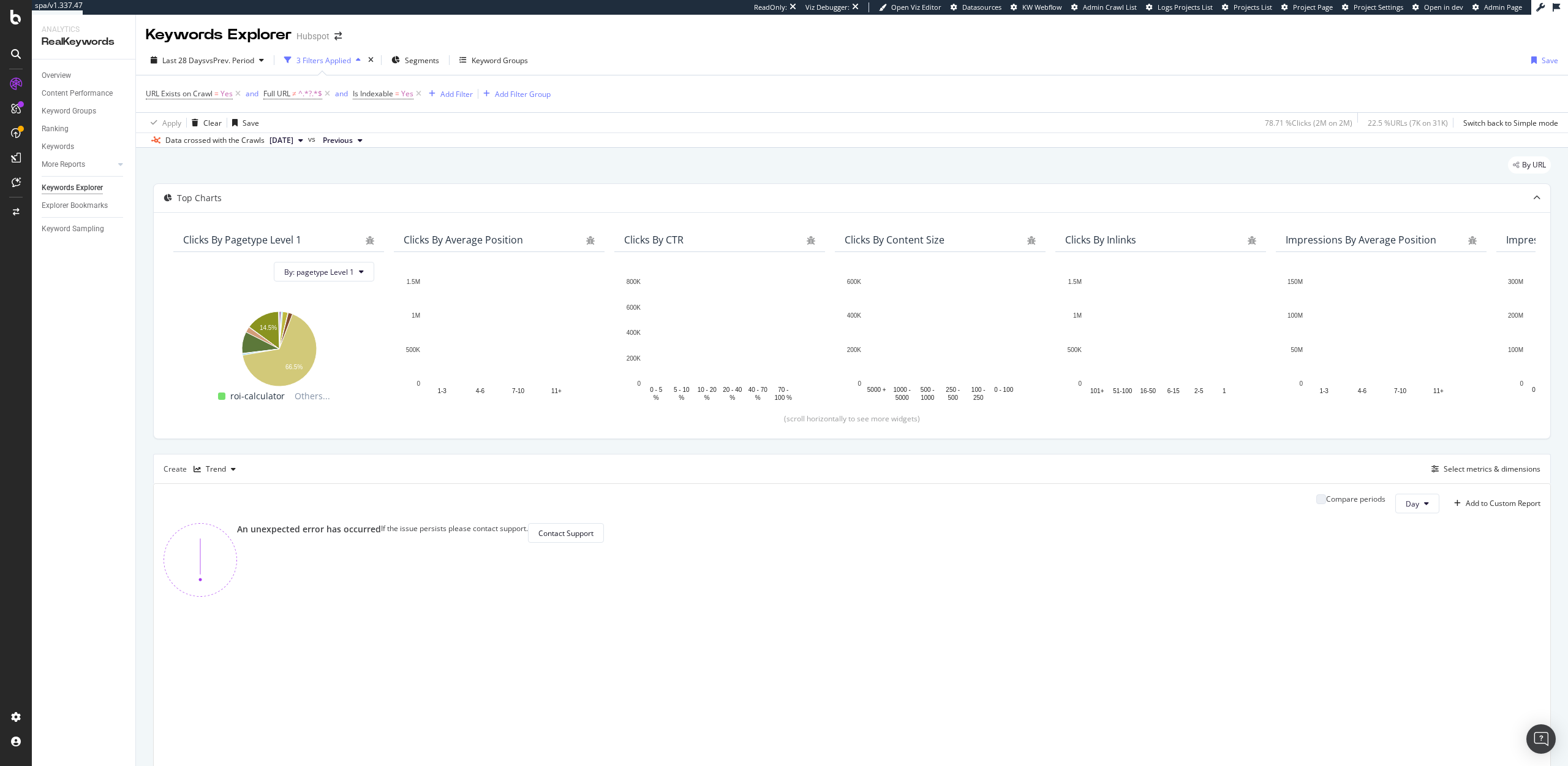
scroll to position [70, 0]
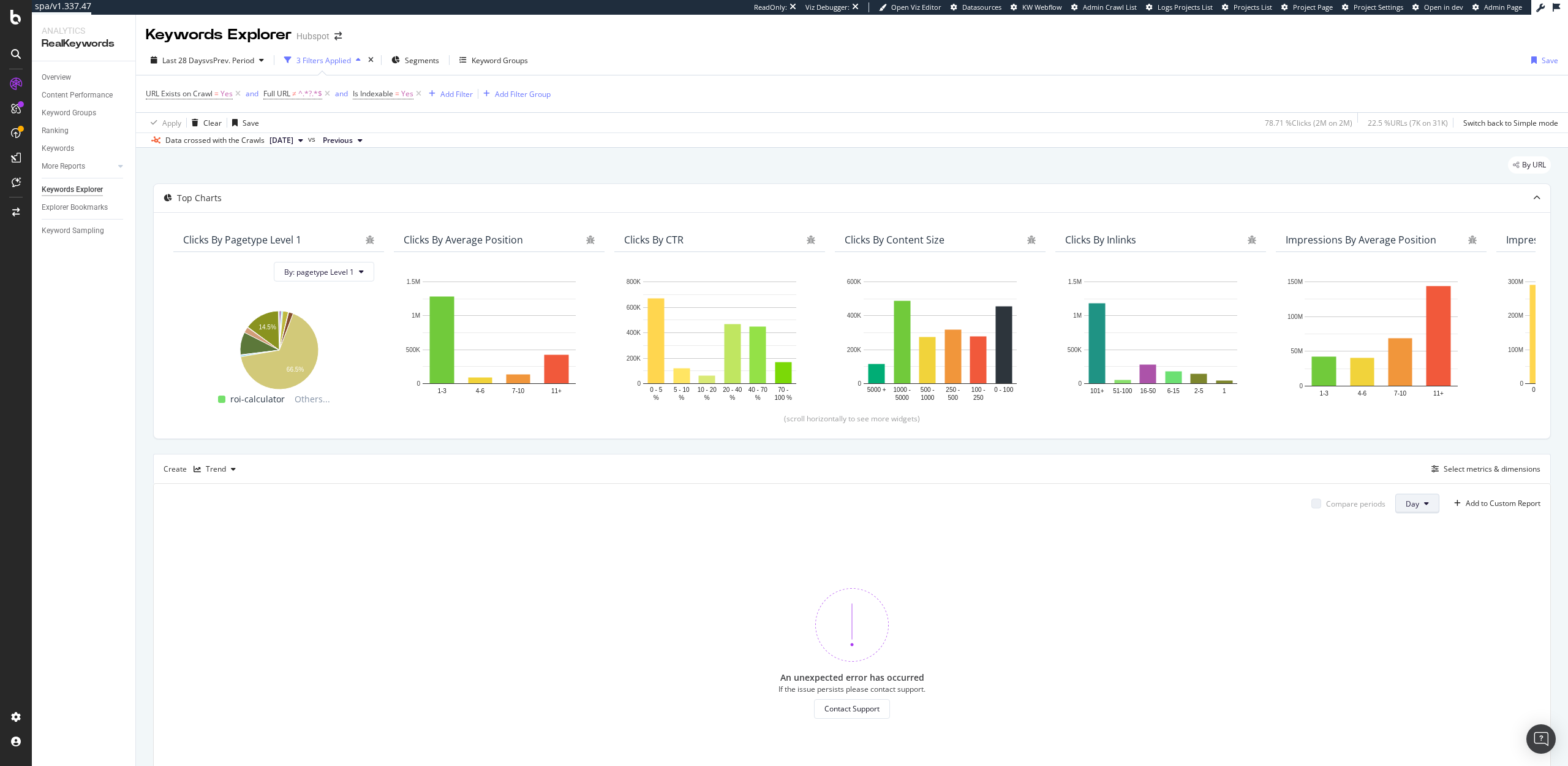
click at [1421, 504] on button "Day" at bounding box center [1418, 502] width 44 height 19
click at [1420, 545] on span "Week" at bounding box center [1416, 550] width 22 height 11
click at [1425, 501] on icon at bounding box center [1426, 503] width 5 height 7
click at [1420, 547] on span "Week" at bounding box center [1410, 550] width 22 height 11
click at [213, 469] on div "Trend" at bounding box center [216, 469] width 20 height 7
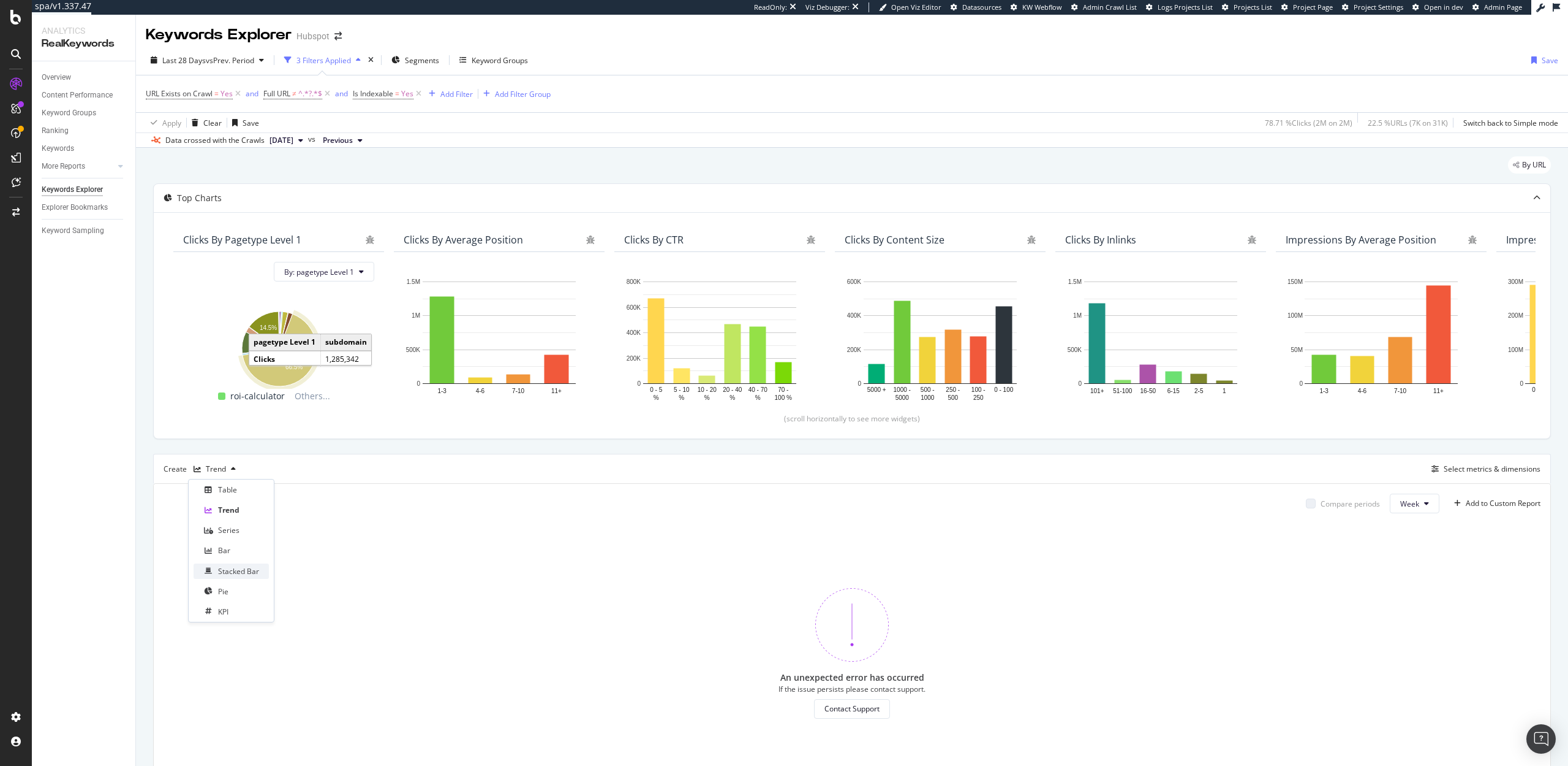
click at [232, 570] on div "Stacked Bar" at bounding box center [239, 571] width 41 height 10
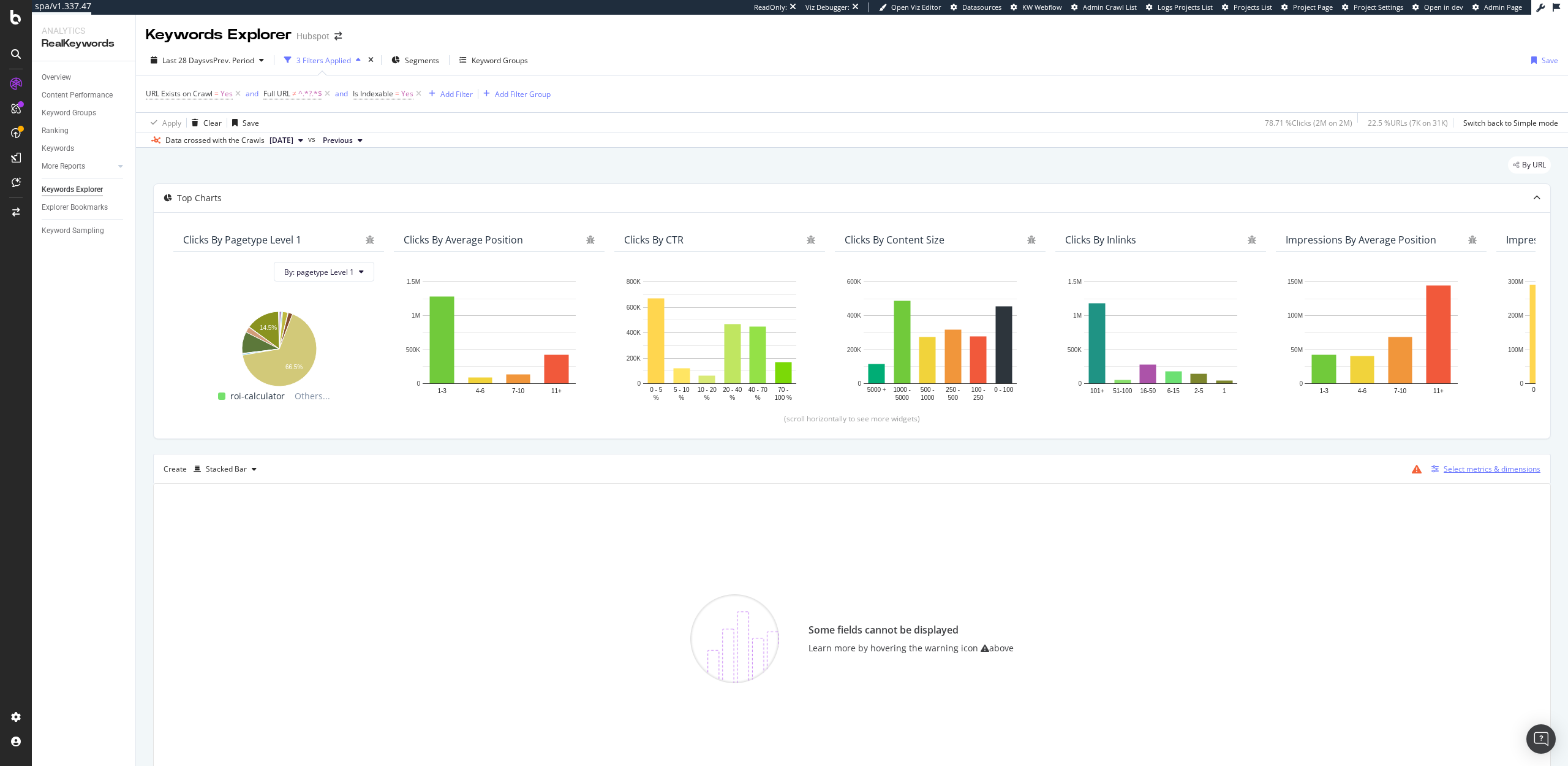
click at [1450, 470] on div "Select metrics & dimensions" at bounding box center [1492, 468] width 97 height 10
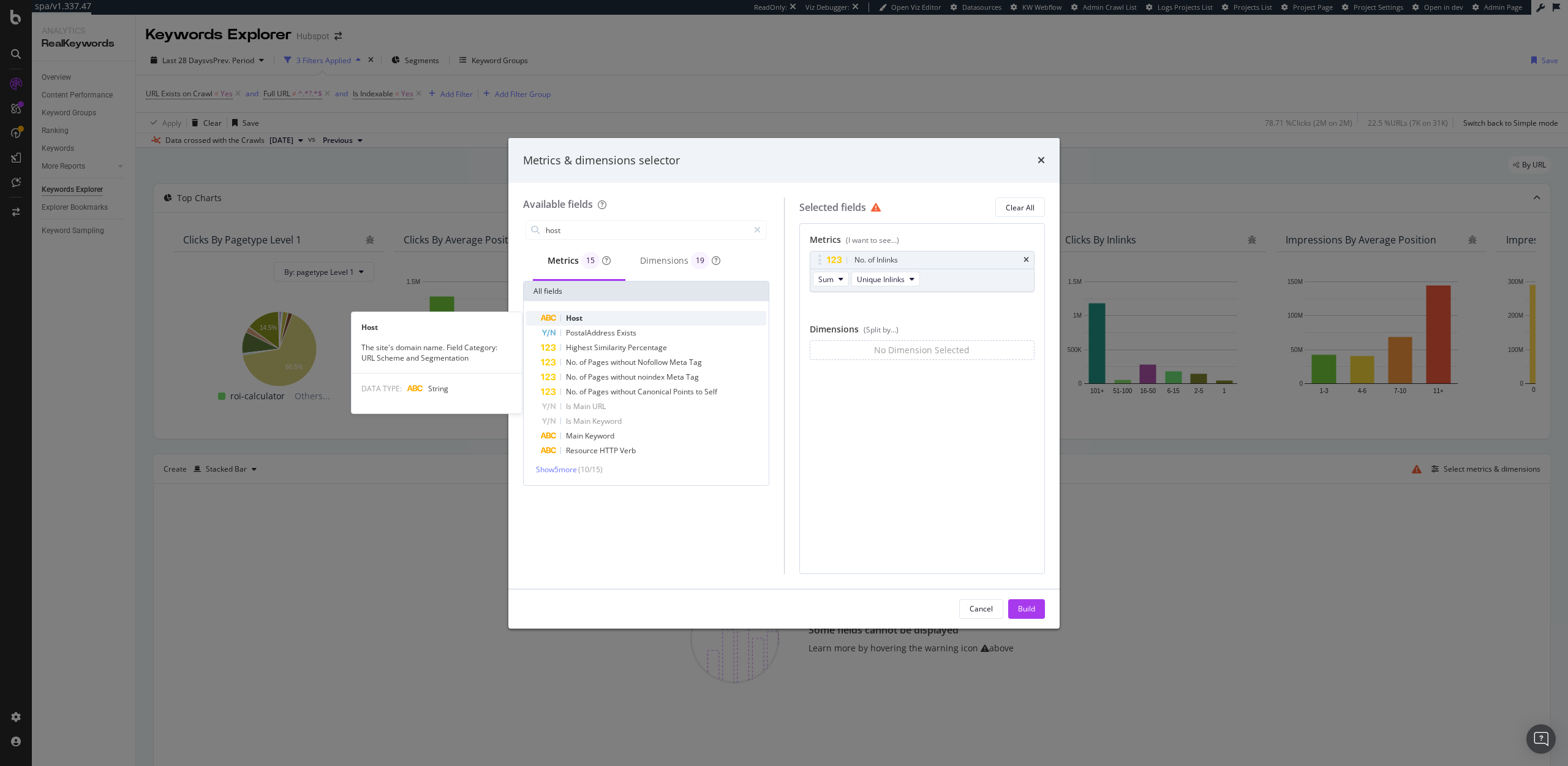
type input "host"
click at [606, 315] on div "Host" at bounding box center [653, 318] width 226 height 15
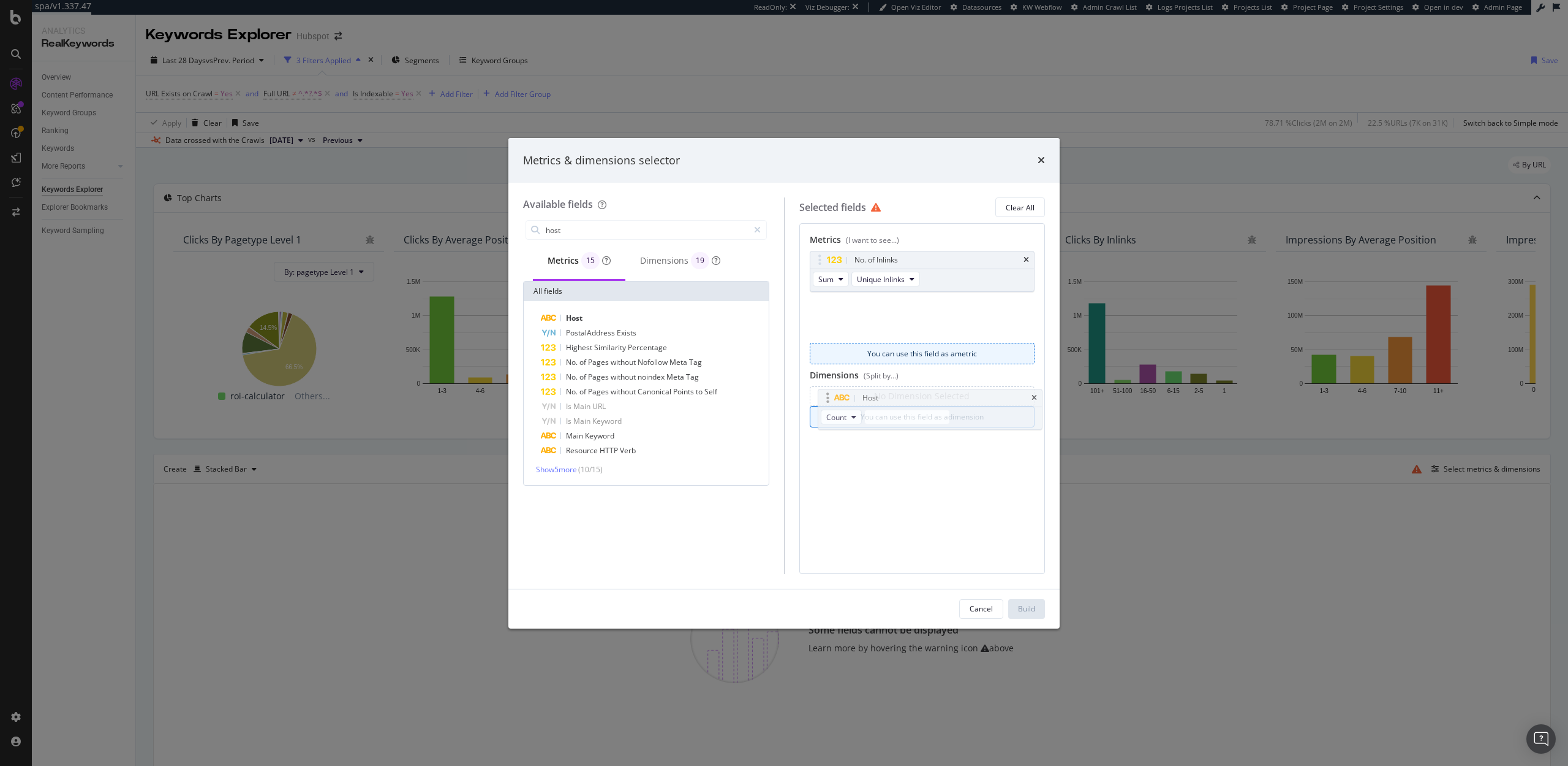
drag, startPoint x: 816, startPoint y: 304, endPoint x: 824, endPoint y: 396, distance: 92.3
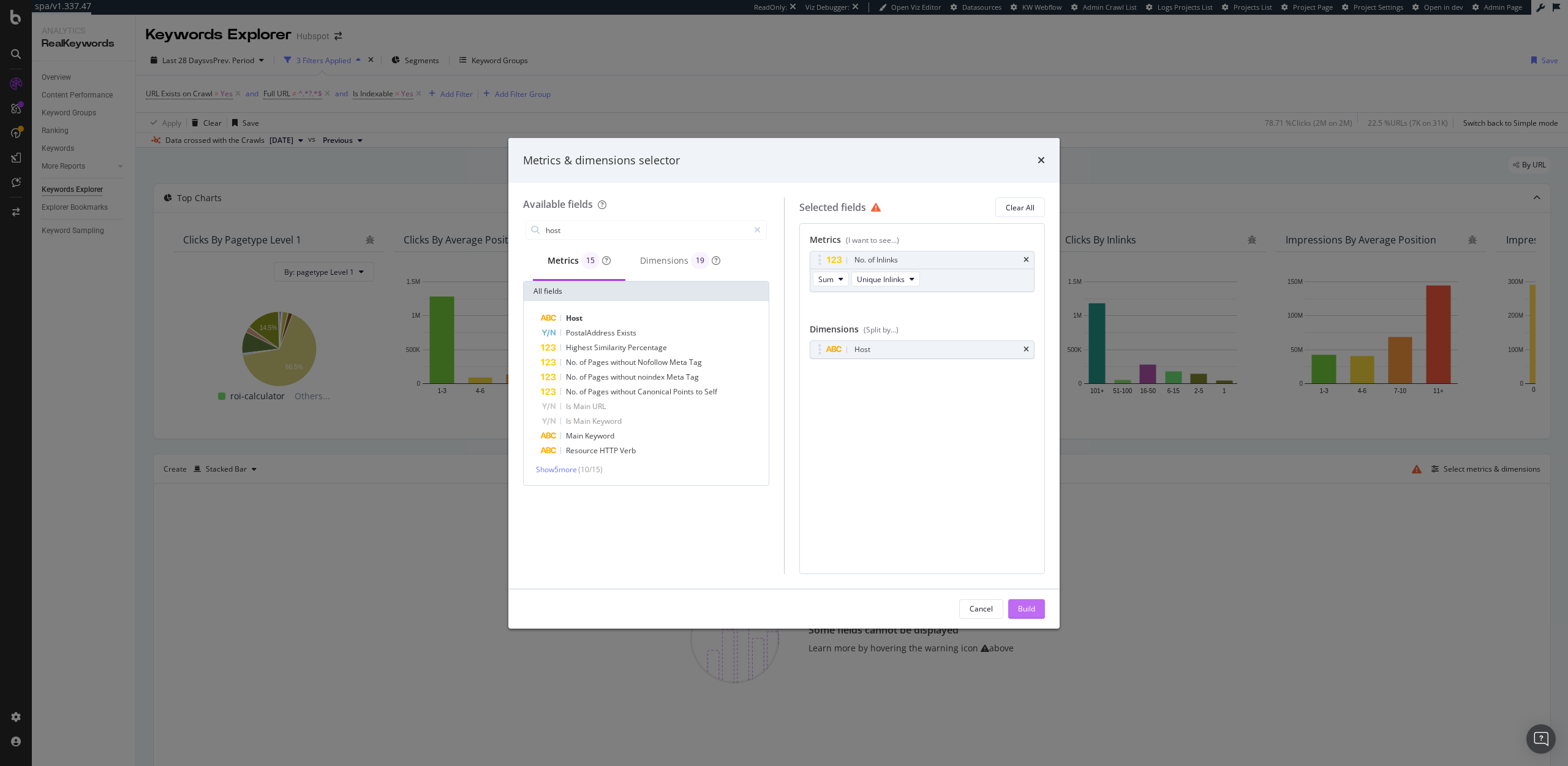
click at [1036, 607] on button "Build" at bounding box center [1027, 608] width 37 height 19
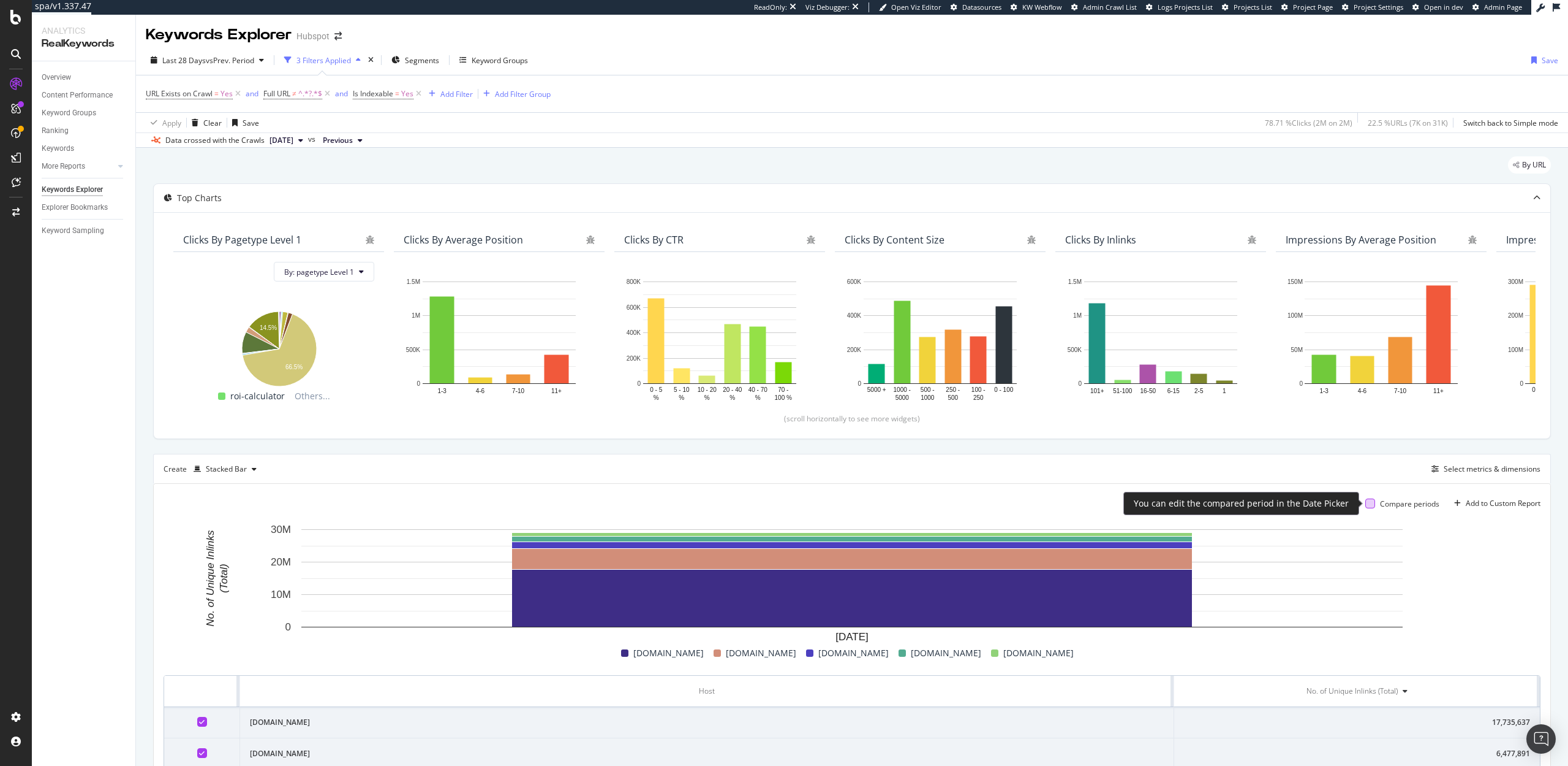
click at [1367, 503] on div at bounding box center [1370, 503] width 10 height 10
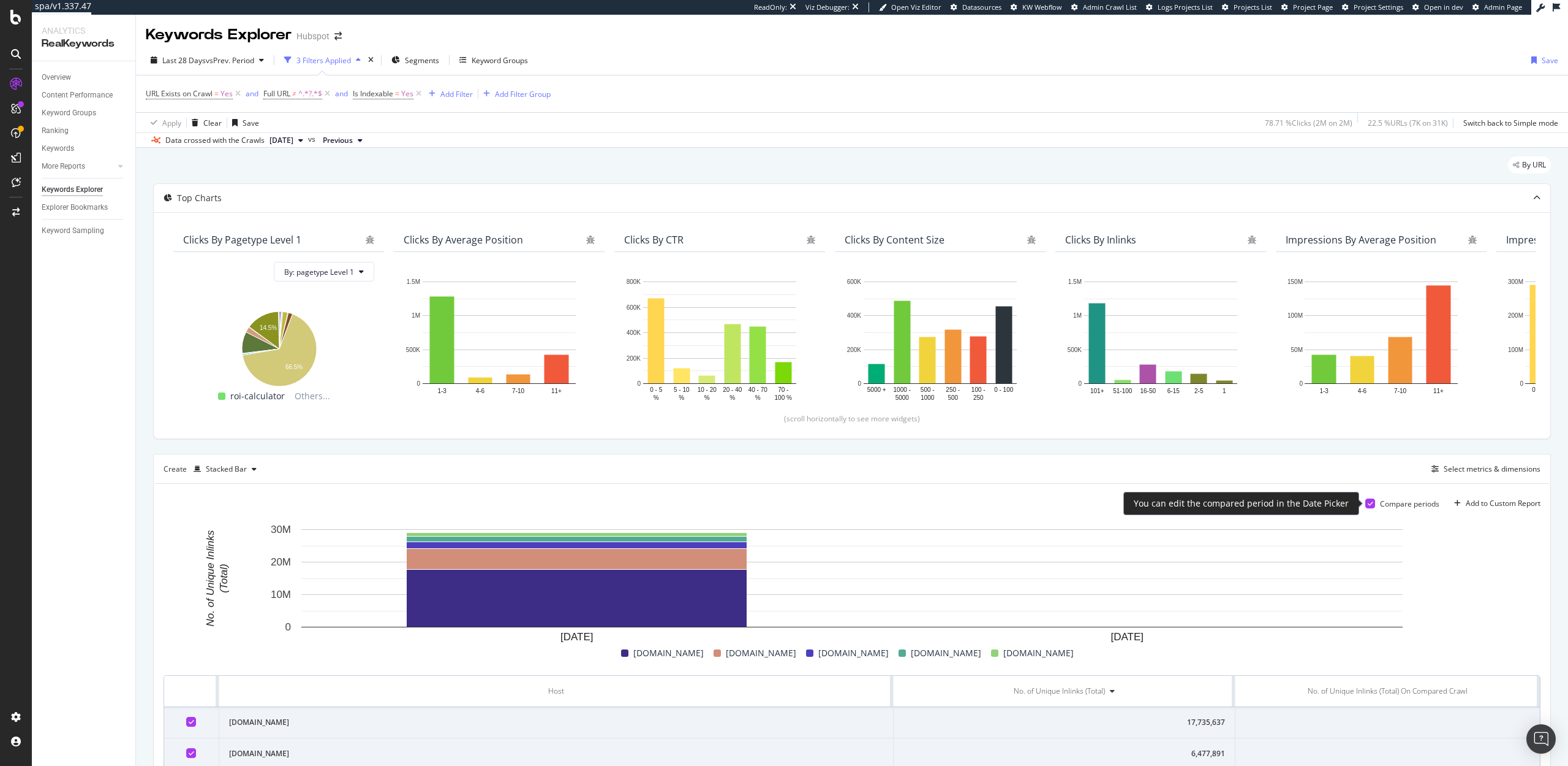
click at [1368, 506] on icon at bounding box center [1371, 503] width 6 height 6
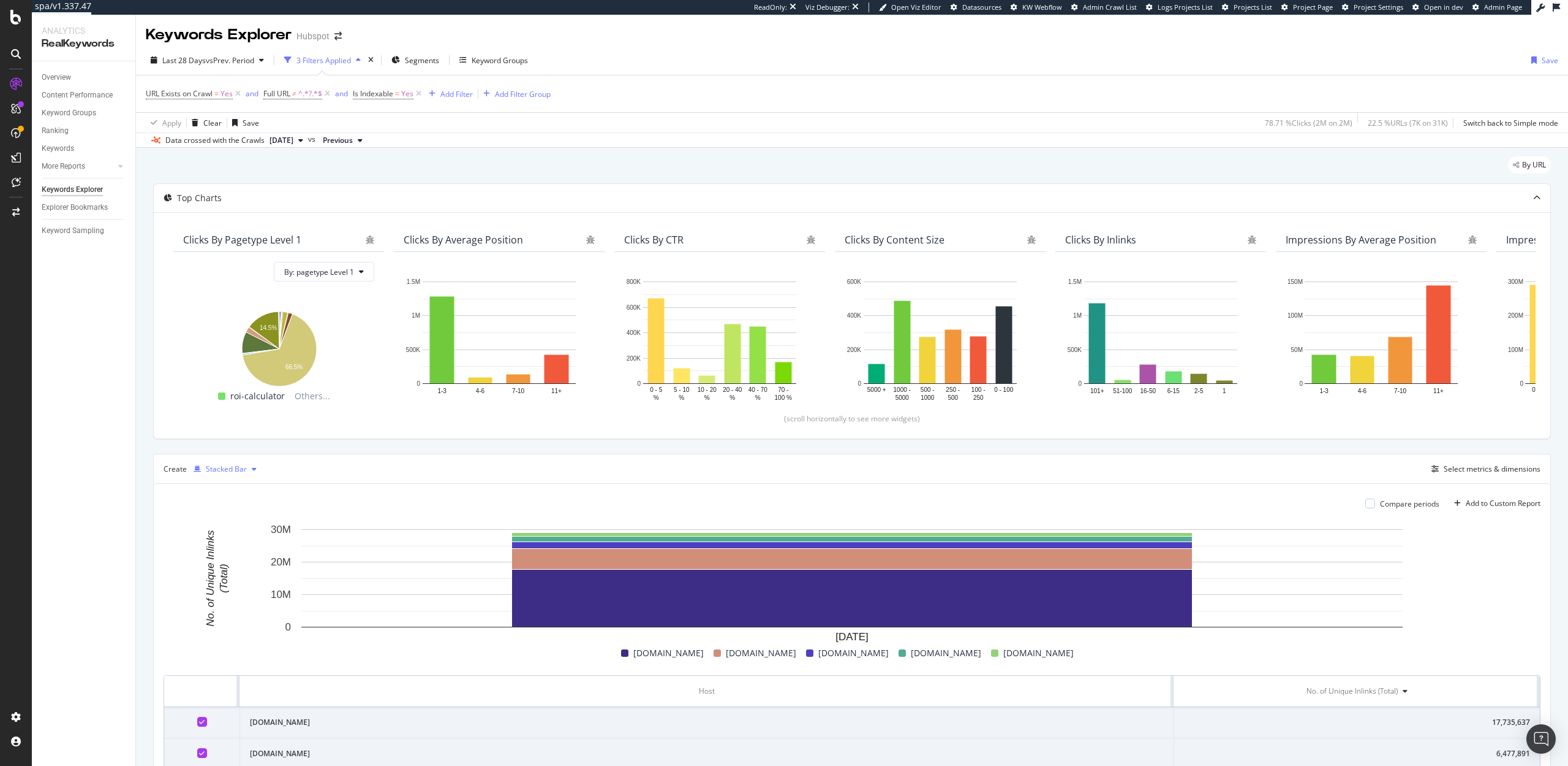
click at [235, 468] on div "Stacked Bar" at bounding box center [226, 469] width 41 height 7
click at [221, 502] on div "Trend" at bounding box center [232, 510] width 77 height 16
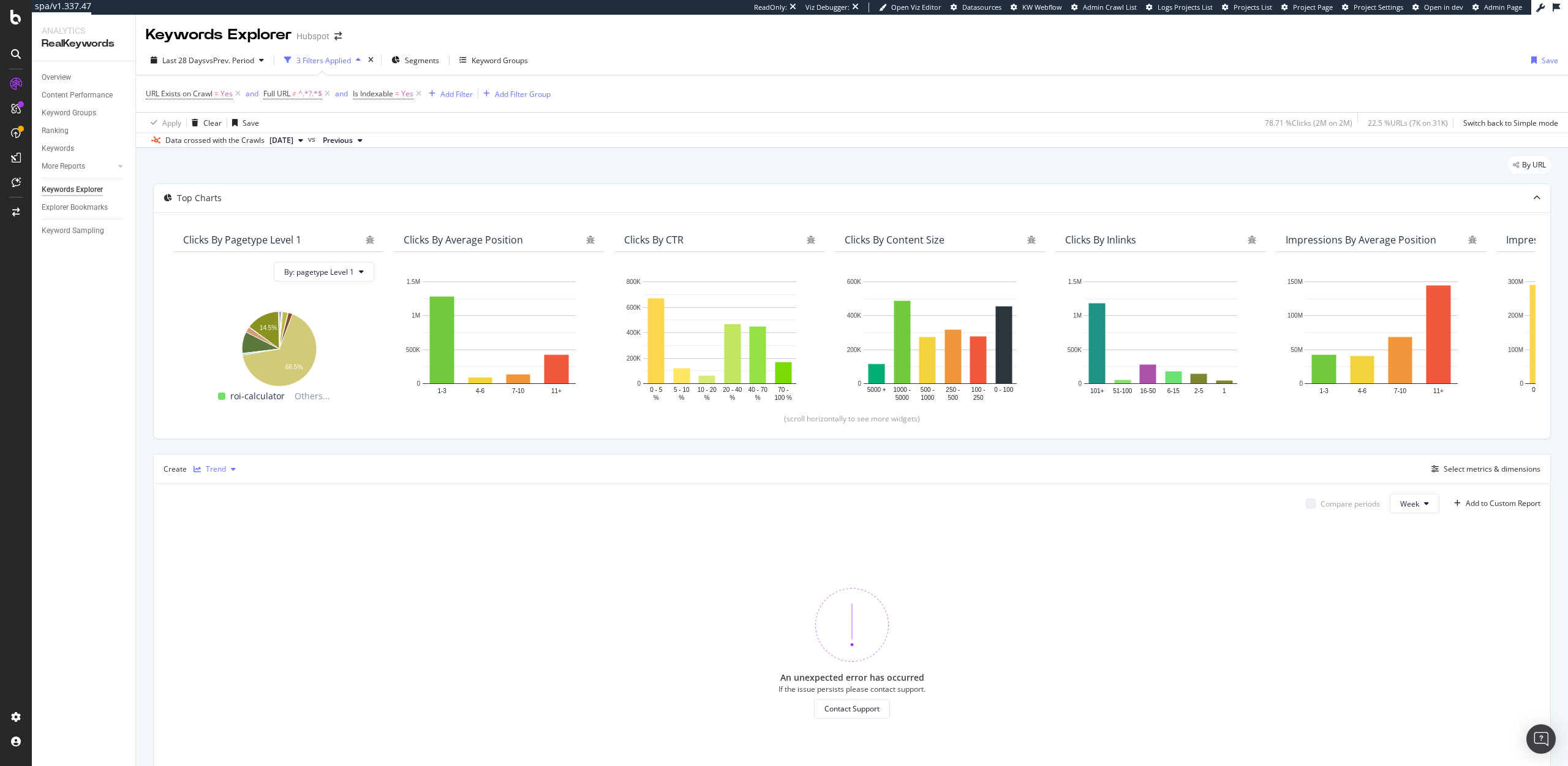
click at [219, 473] on div "Trend" at bounding box center [216, 469] width 20 height 7
click at [230, 527] on div "Series" at bounding box center [228, 529] width 21 height 10
click at [1498, 465] on div "Select metrics & dimensions" at bounding box center [1492, 468] width 97 height 10
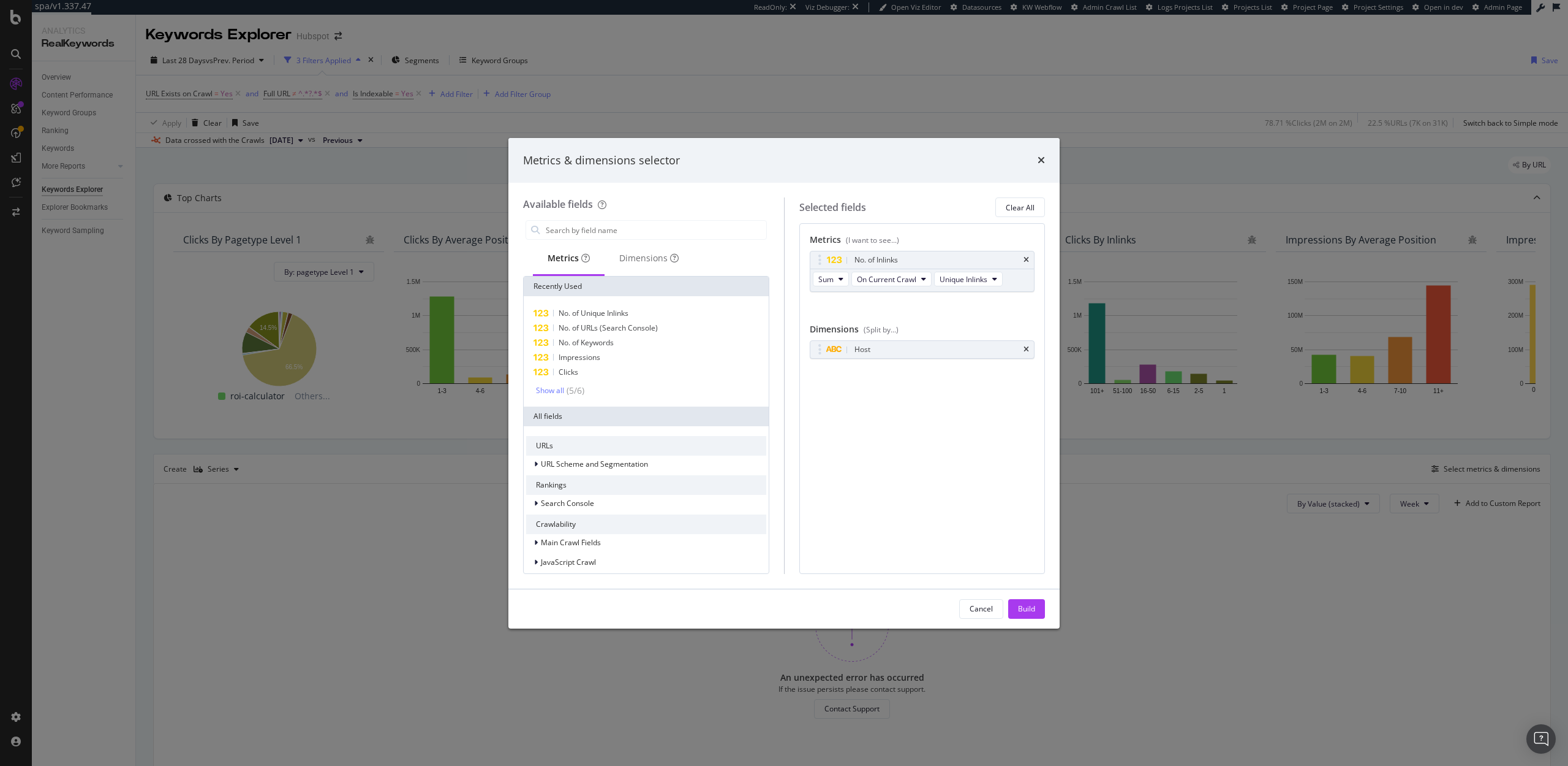
click at [953, 610] on div "Cancel Build" at bounding box center [784, 608] width 522 height 19
click at [979, 611] on div "Cancel" at bounding box center [981, 607] width 23 height 10
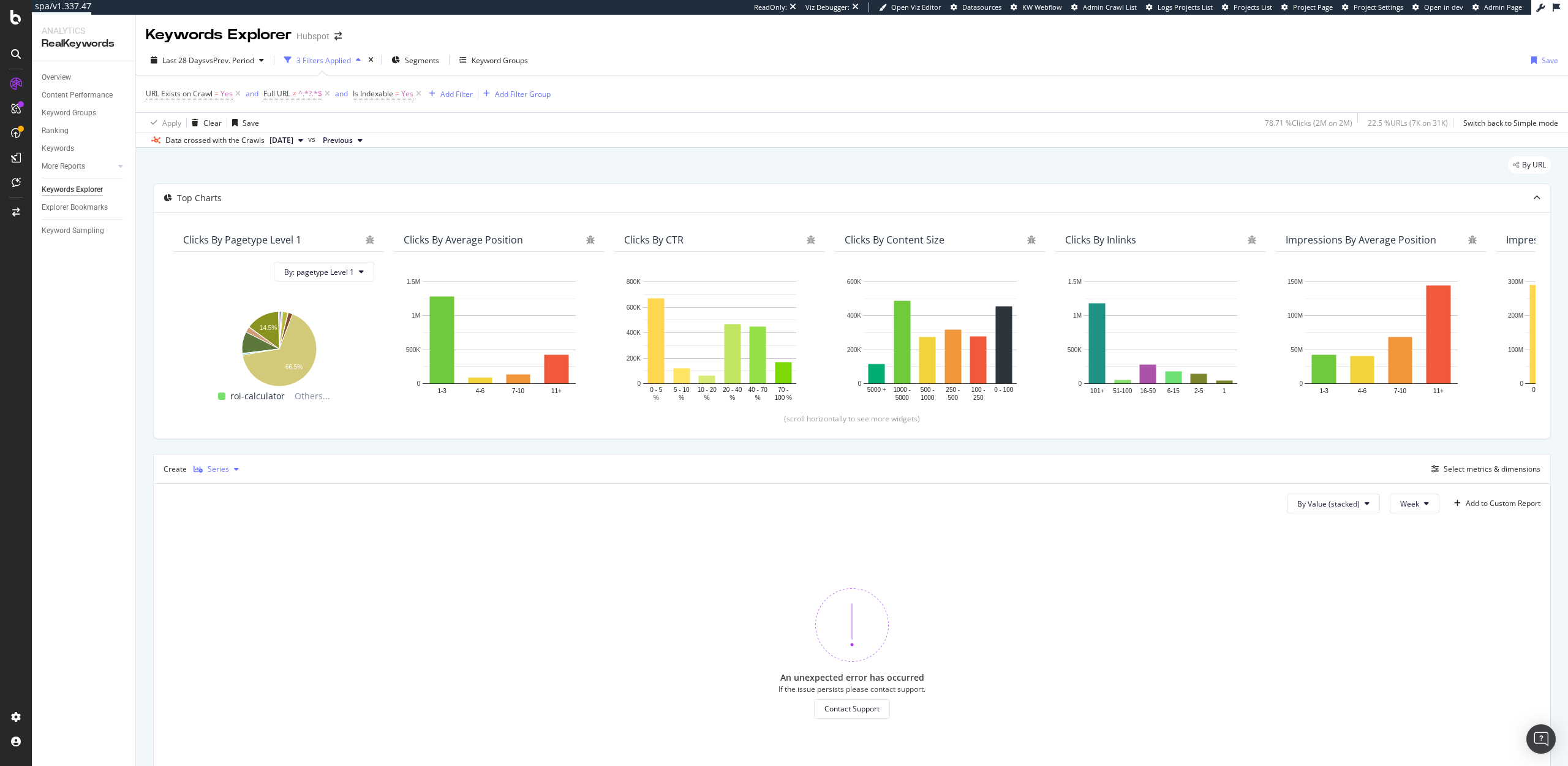
click at [215, 469] on div "Series" at bounding box center [217, 469] width 21 height 7
click at [235, 491] on div "Table" at bounding box center [228, 489] width 19 height 10
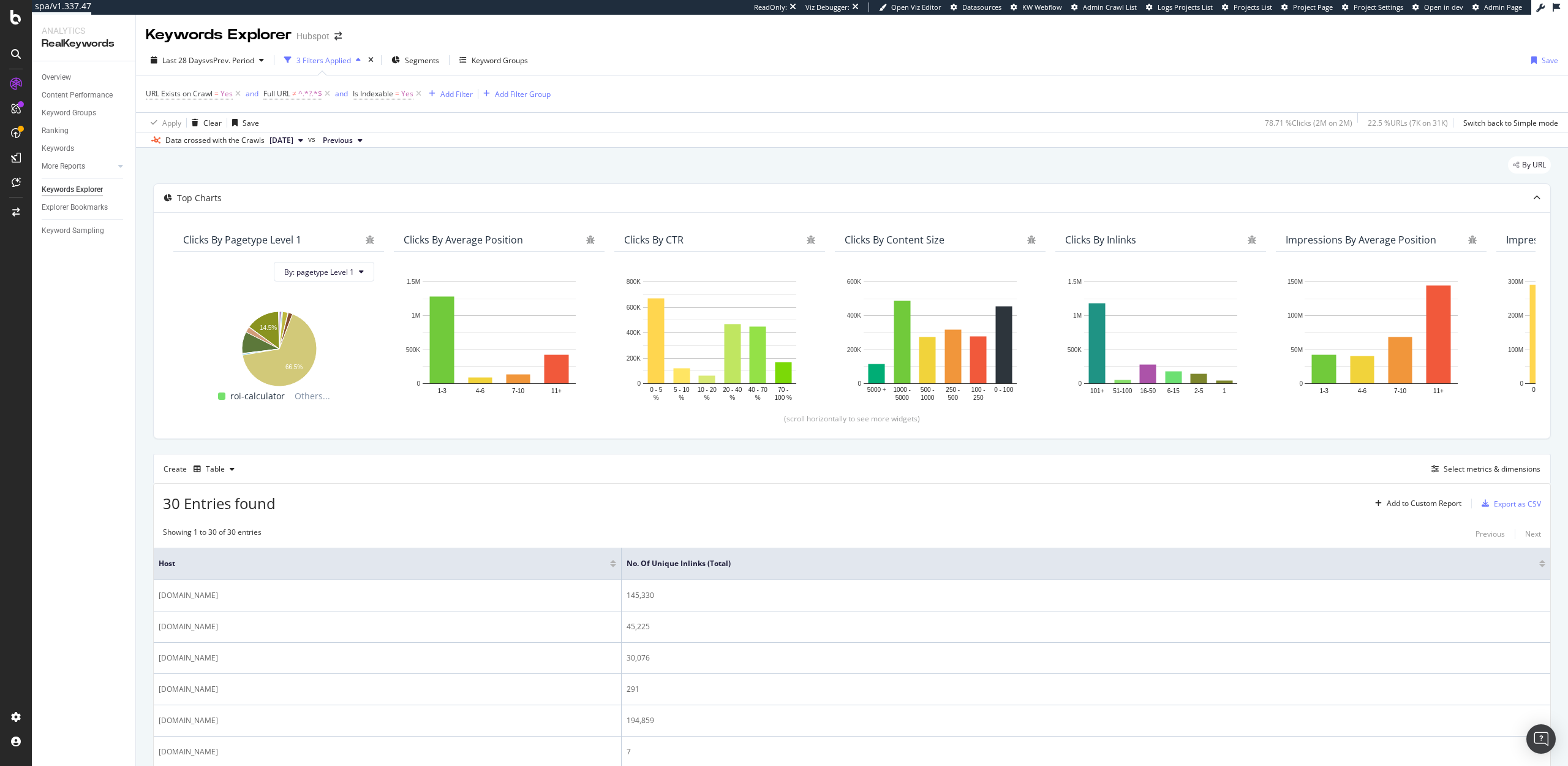
click at [1542, 566] on div at bounding box center [1542, 565] width 6 height 3
click at [1448, 464] on div "Select metrics & dimensions" at bounding box center [1492, 468] width 97 height 10
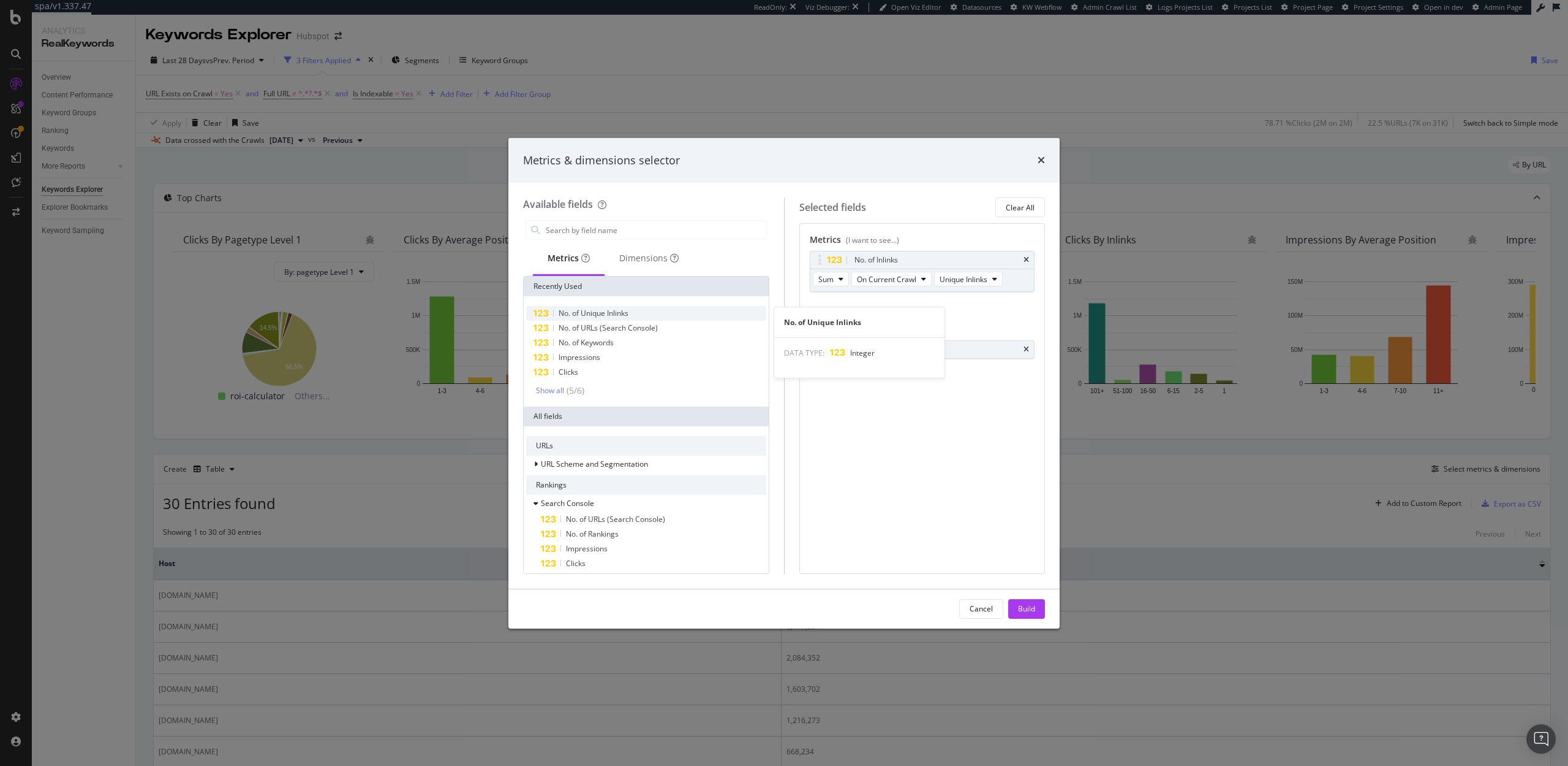
click at [623, 308] on span "No. of Unique Inlinks" at bounding box center [593, 312] width 70 height 10
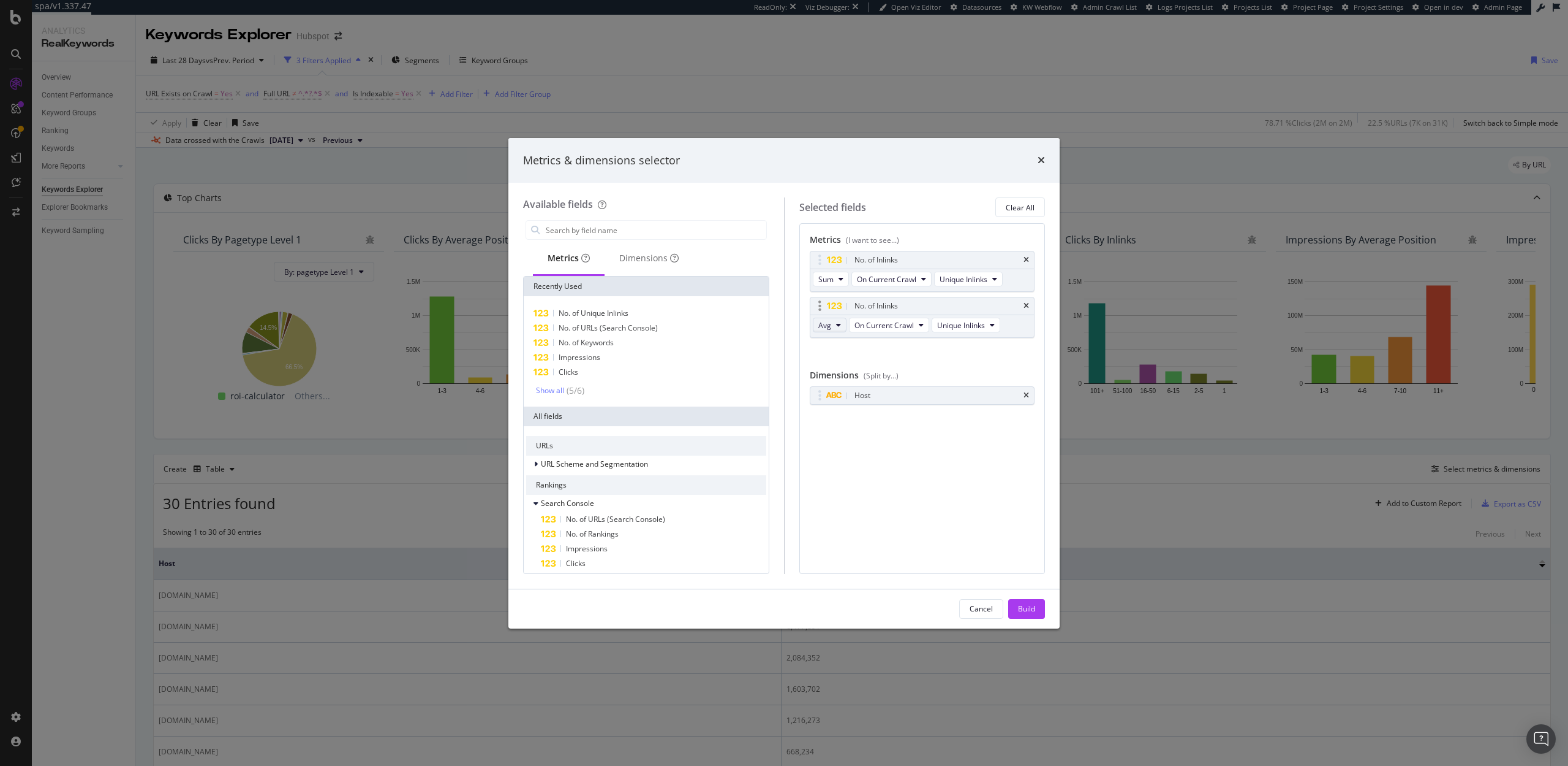
click at [828, 324] on span "Avg" at bounding box center [825, 324] width 13 height 10
click at [833, 360] on div "Sum" at bounding box center [831, 369] width 35 height 18
click at [919, 324] on icon "modal" at bounding box center [920, 324] width 5 height 7
click at [913, 369] on span "On Compared Crawl" at bounding box center [917, 370] width 116 height 11
click at [1034, 610] on div "Build" at bounding box center [1026, 607] width 18 height 10
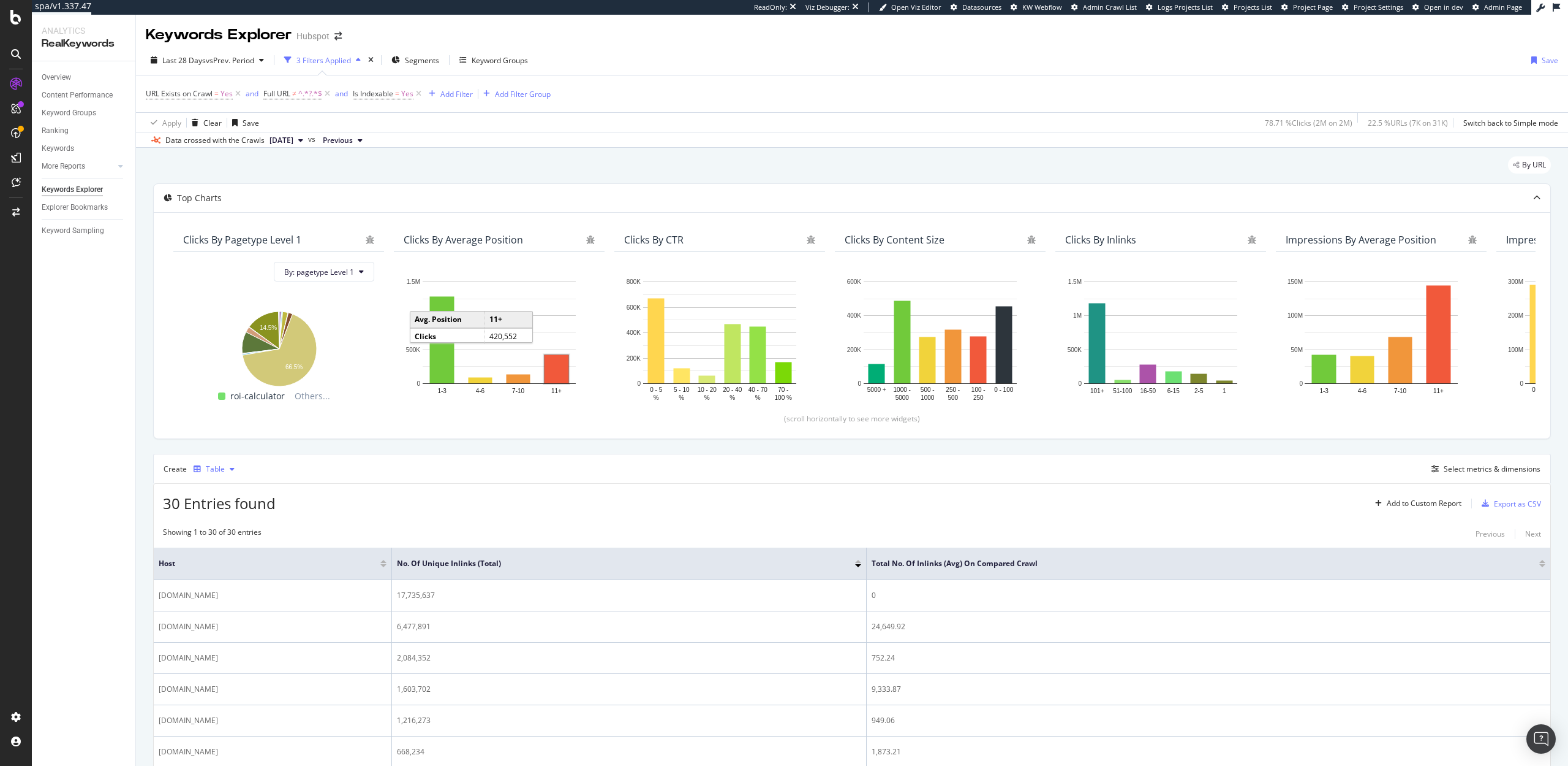
click at [225, 468] on div "button" at bounding box center [232, 469] width 15 height 7
click at [226, 568] on div "Stacked Bar" at bounding box center [239, 571] width 41 height 10
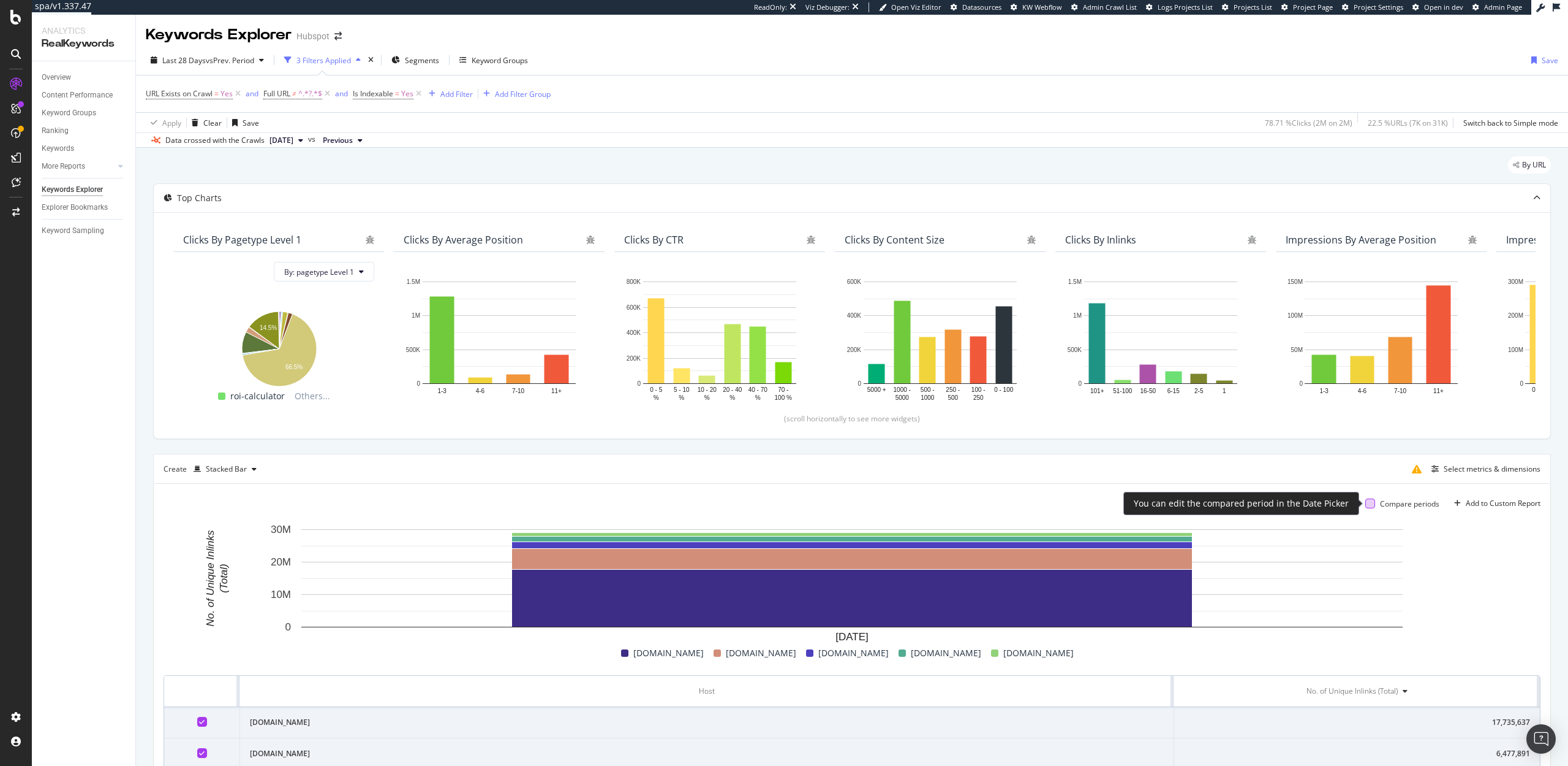
click at [1365, 501] on div at bounding box center [1370, 503] width 10 height 10
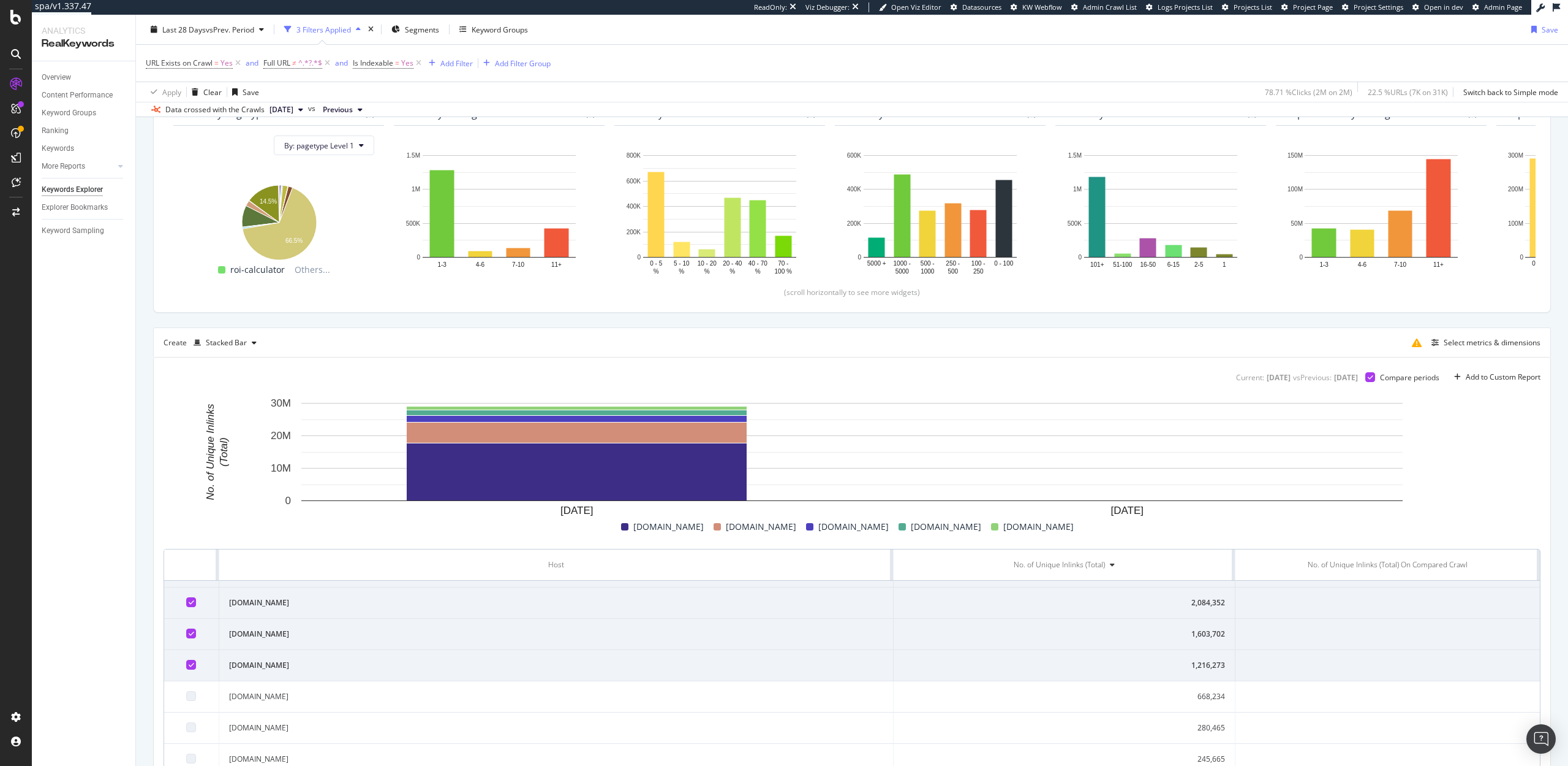
scroll to position [70, 0]
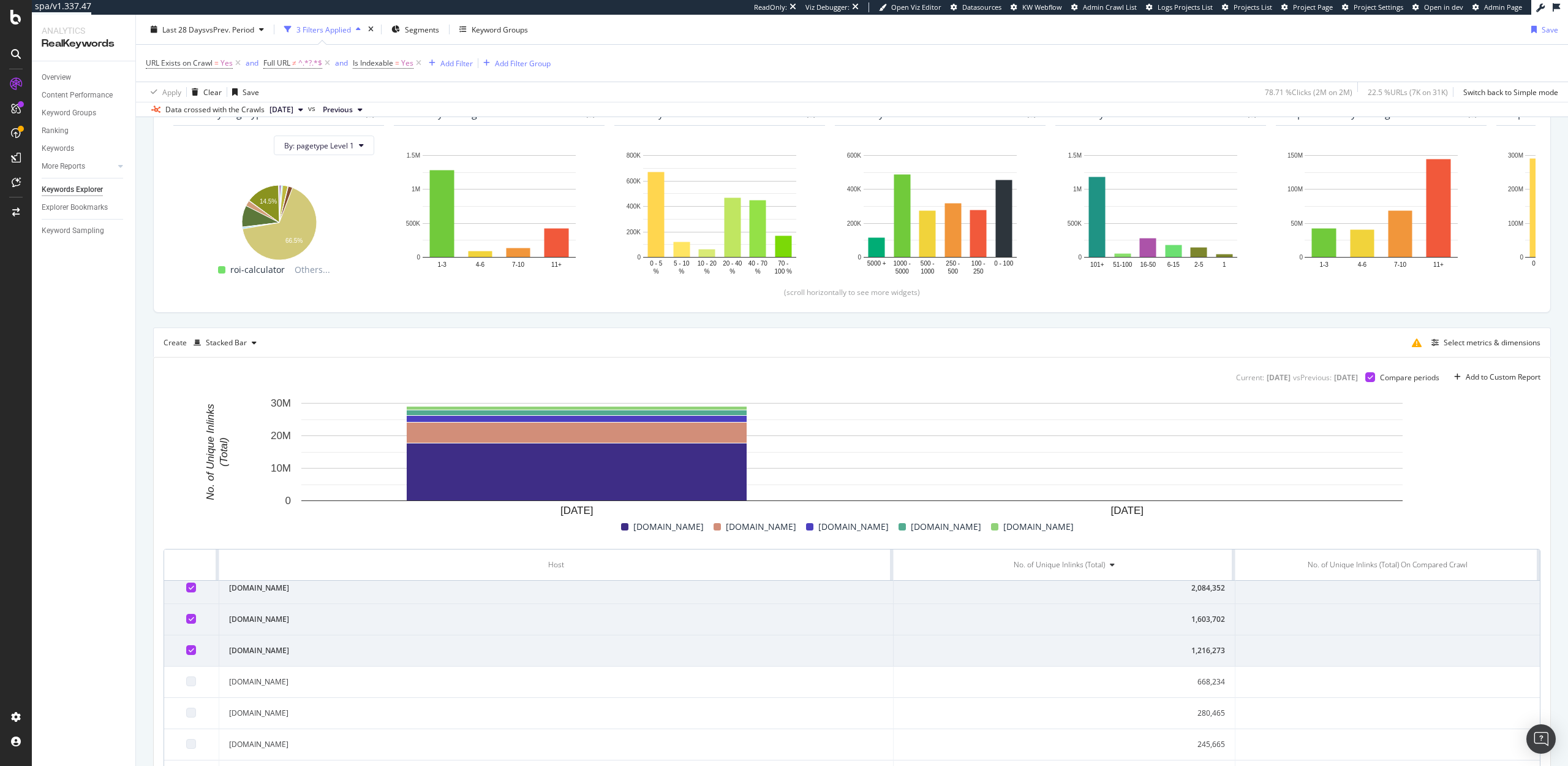
click at [353, 112] on span "Previous" at bounding box center [337, 110] width 30 height 11
click at [400, 191] on div "2025 Sep. 9th" at bounding box center [379, 196] width 65 height 11
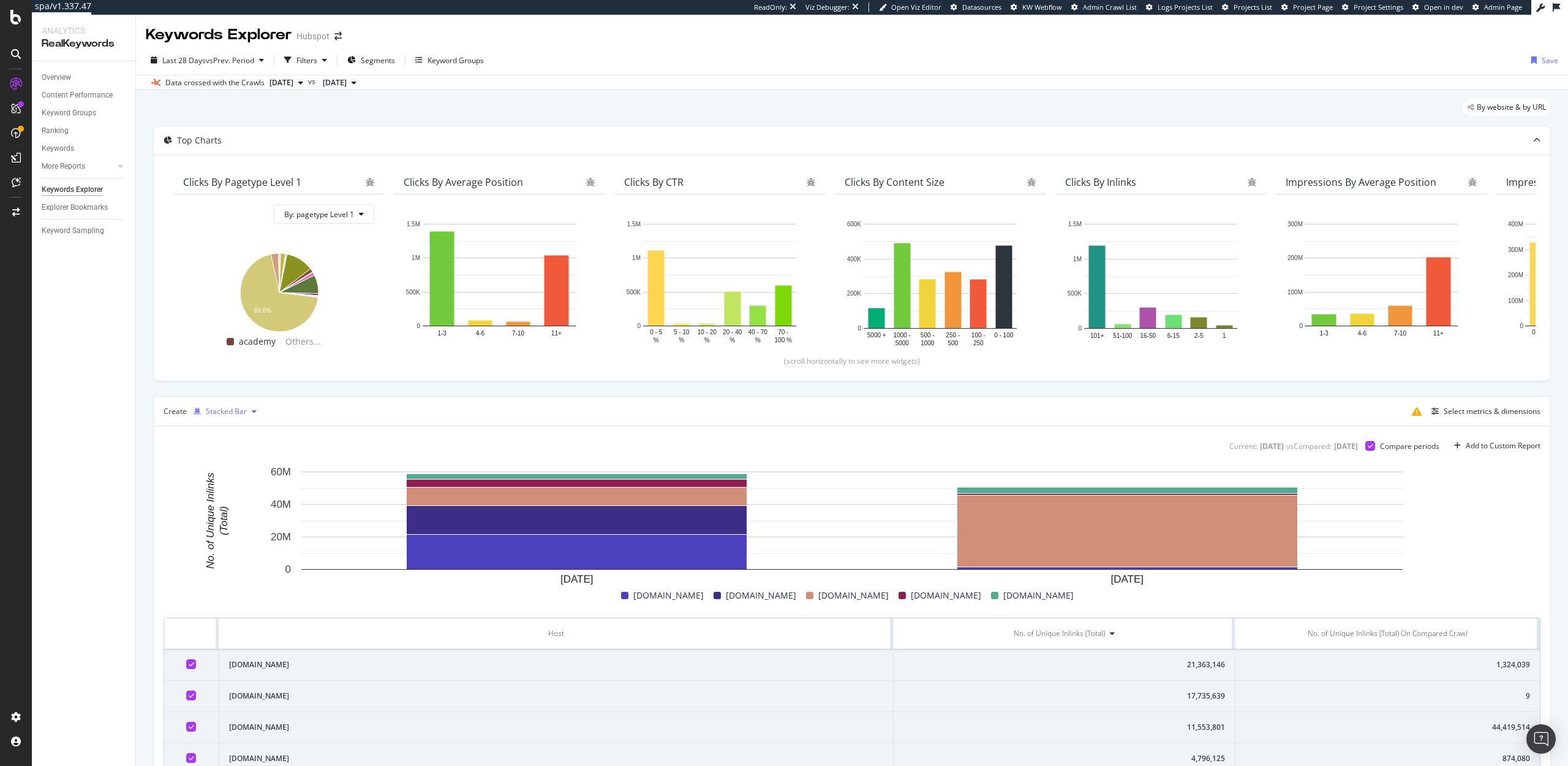
click at [229, 409] on div "Stacked Bar" at bounding box center [226, 411] width 41 height 7
click at [231, 444] on div "Trend" at bounding box center [232, 452] width 77 height 16
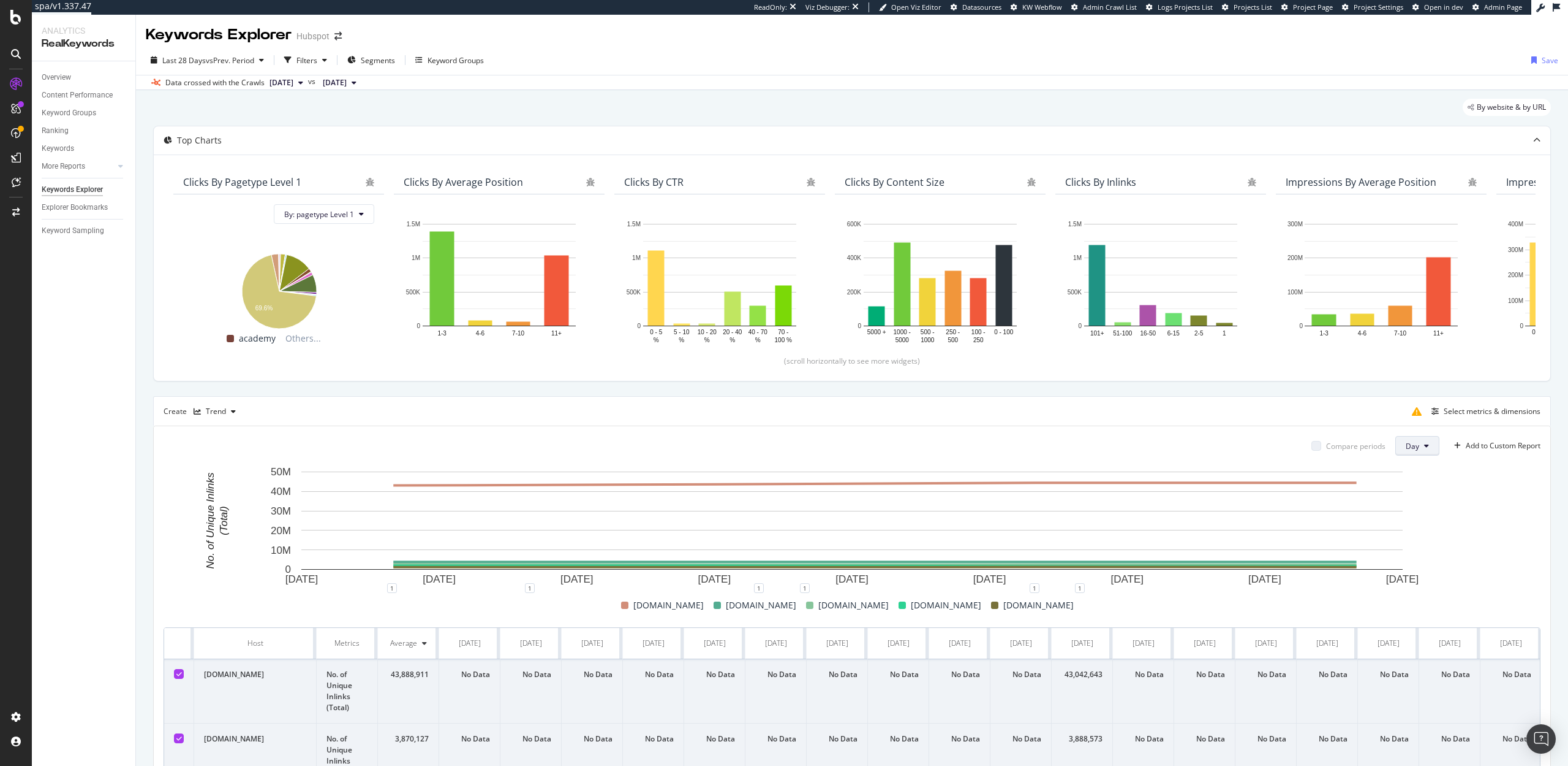
click at [1410, 444] on span "Day" at bounding box center [1412, 445] width 14 height 10
click at [1410, 494] on span "Week" at bounding box center [1416, 493] width 22 height 11
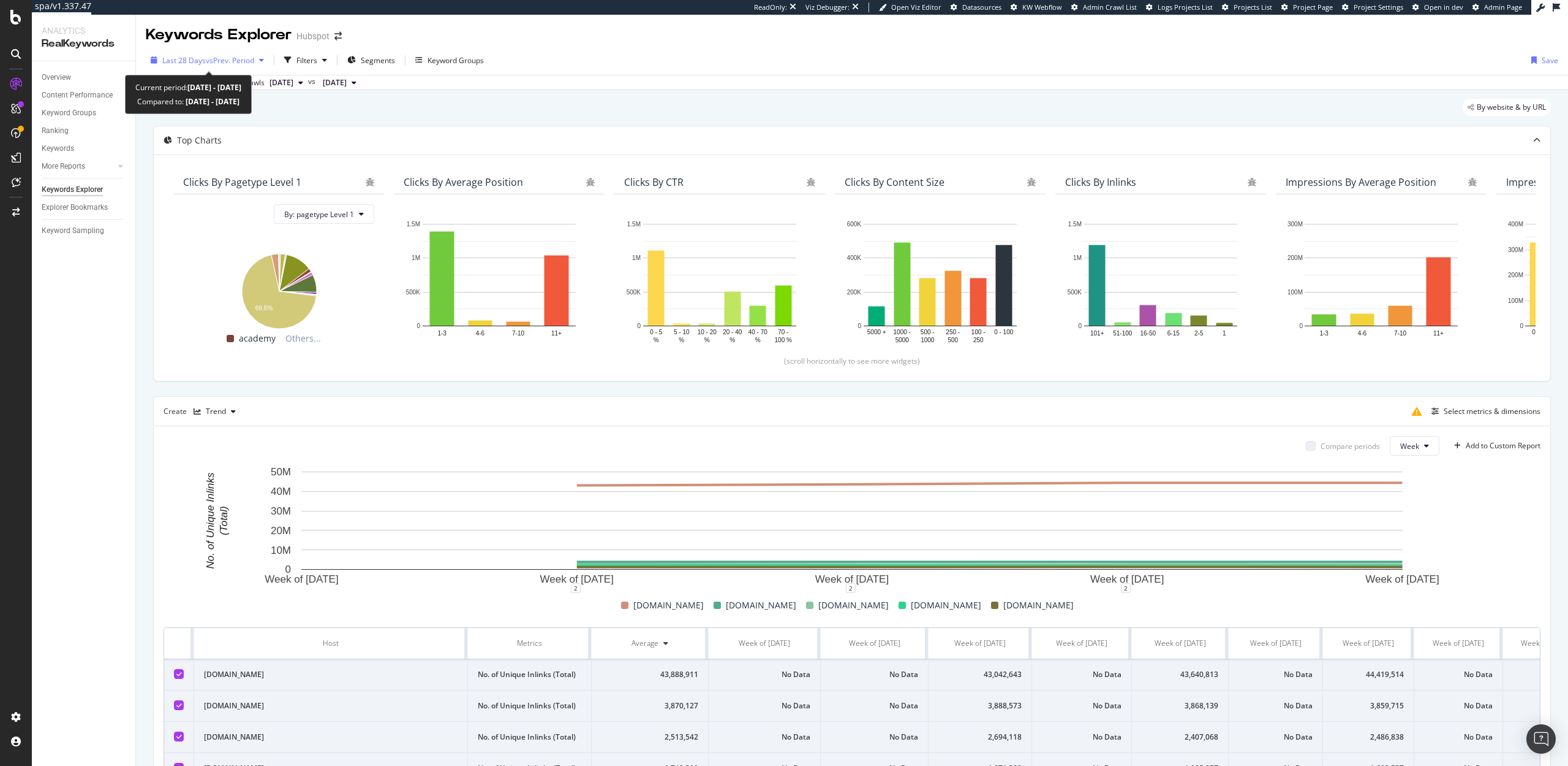
click at [215, 63] on span "vs Prev. Period" at bounding box center [229, 60] width 49 height 10
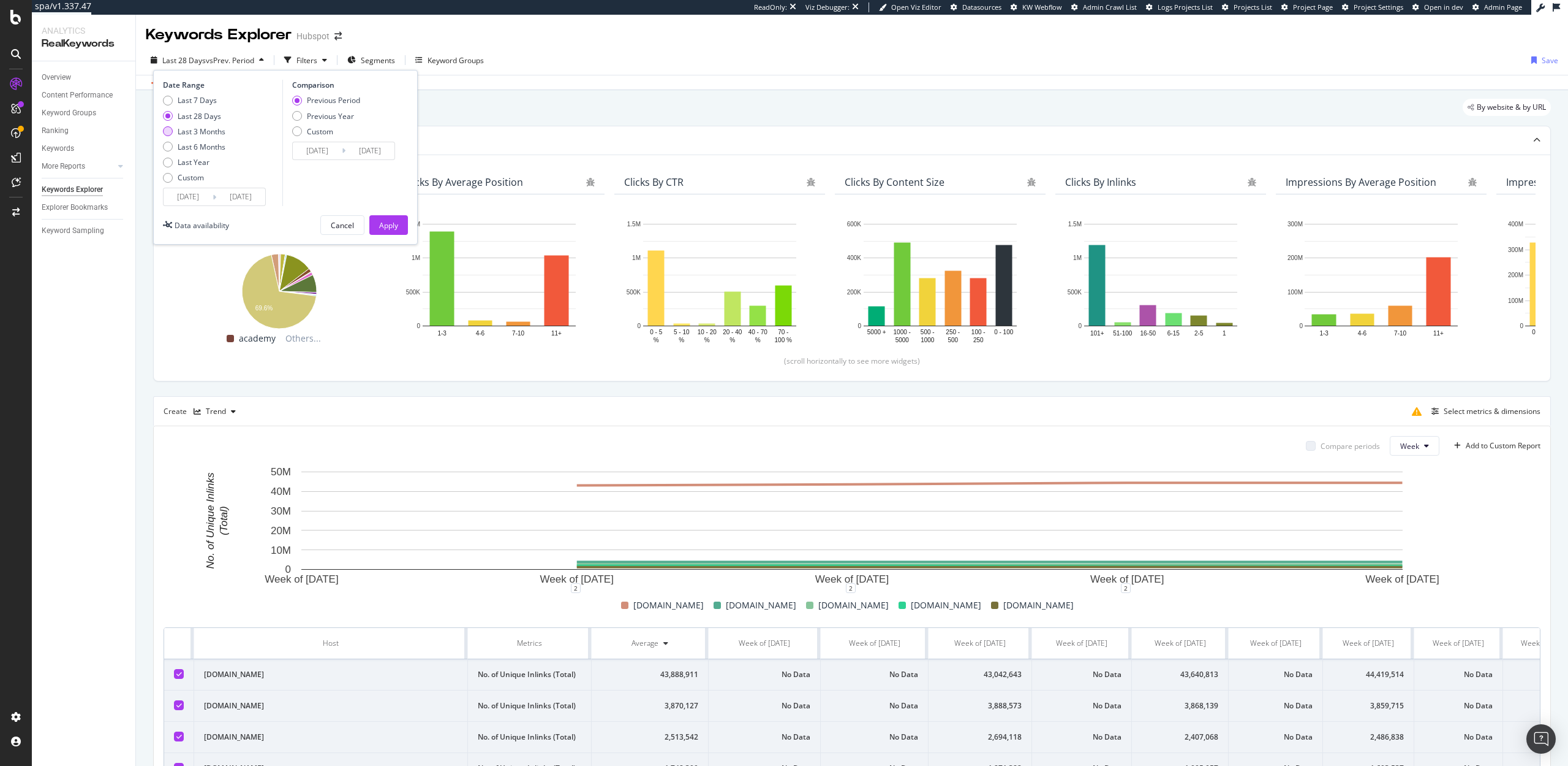
click at [202, 134] on div "Last 3 Months" at bounding box center [202, 131] width 48 height 10
type input "2025/06/18"
type input "2025/03/18"
type input "2025/06/17"
click at [391, 220] on div "Apply" at bounding box center [389, 225] width 19 height 10
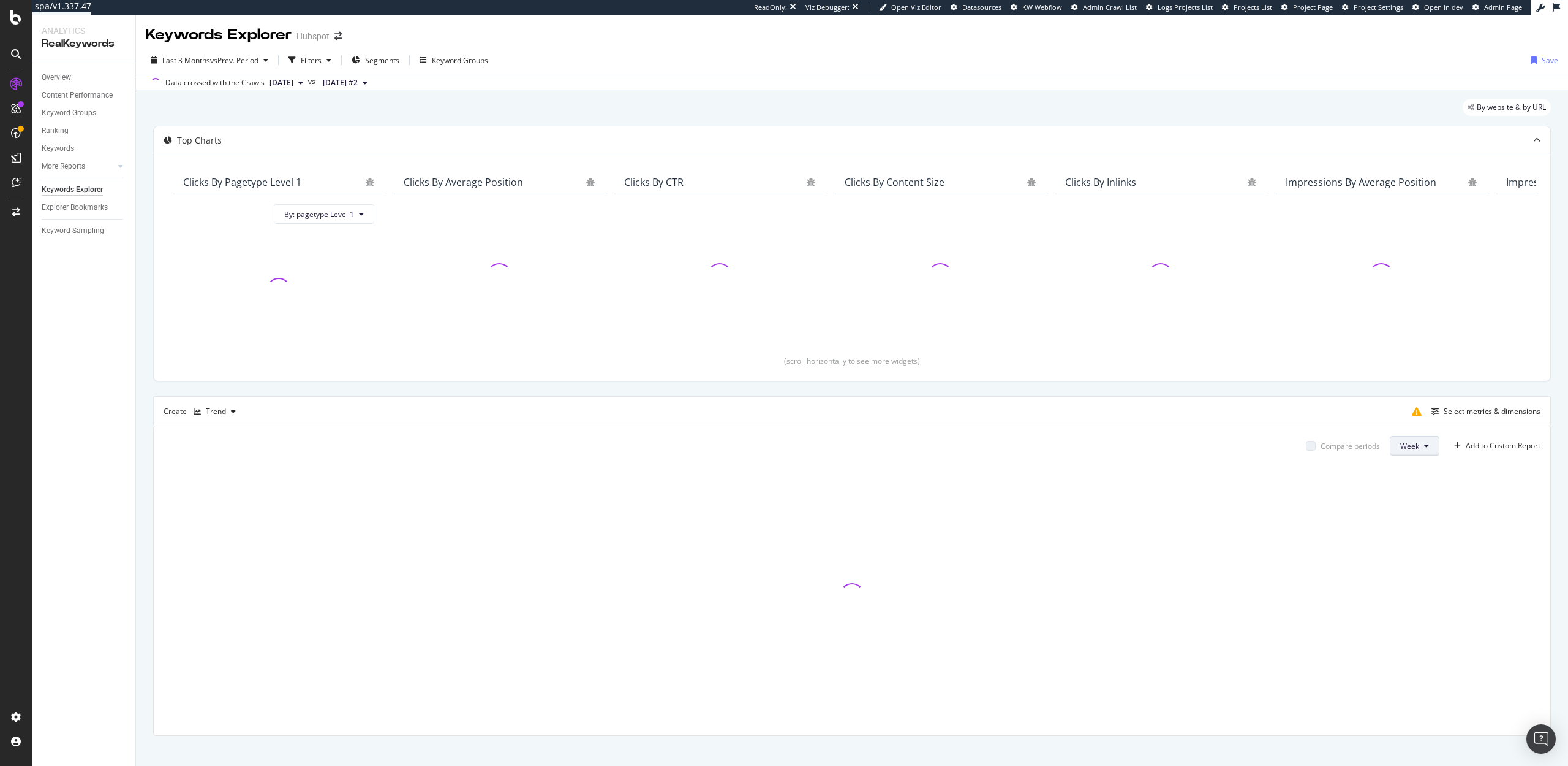
click at [1425, 452] on button "Week" at bounding box center [1415, 445] width 50 height 19
click at [1428, 451] on button "Week" at bounding box center [1415, 445] width 50 height 19
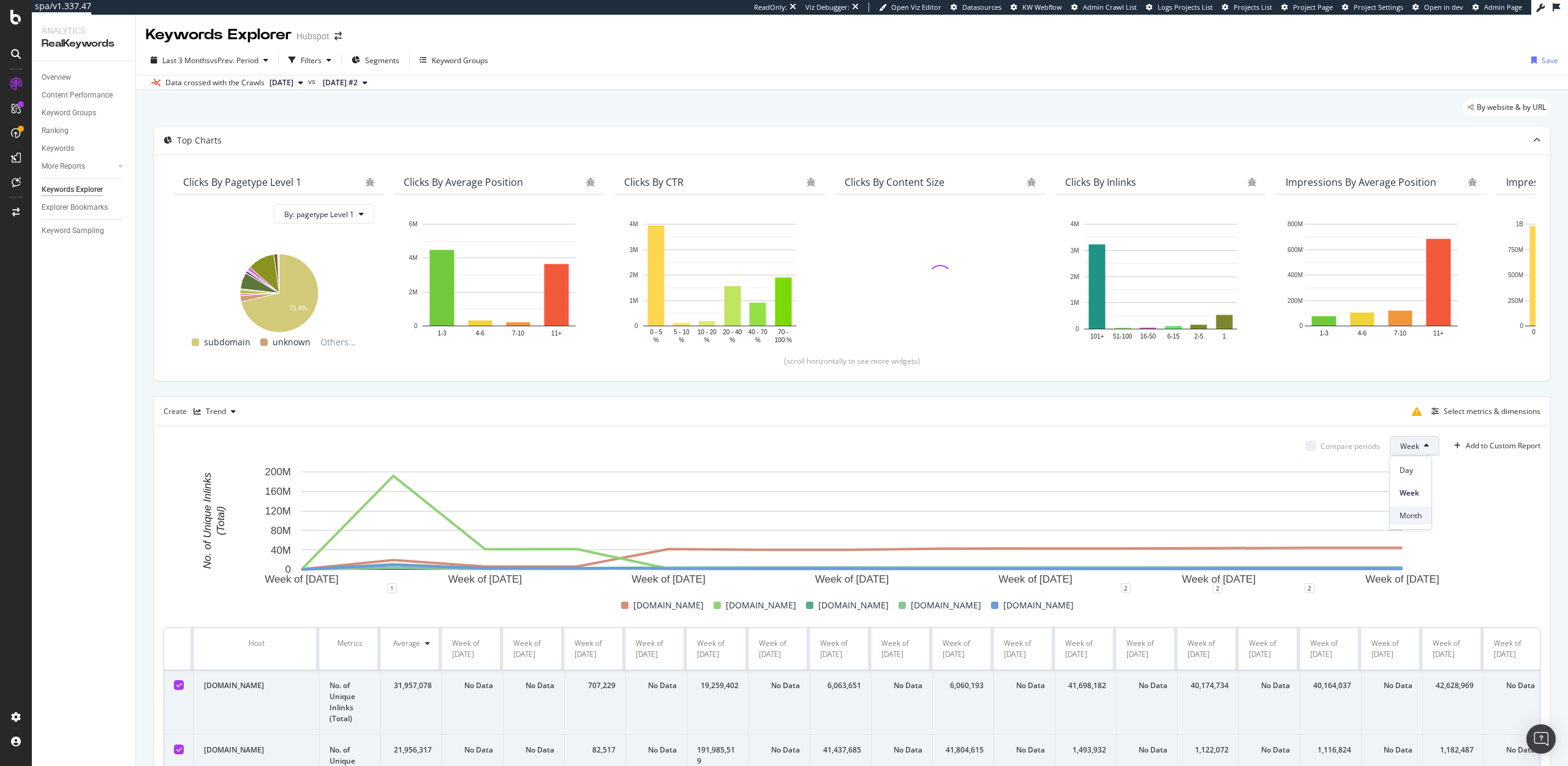
click at [1420, 513] on span "Month" at bounding box center [1410, 515] width 22 height 11
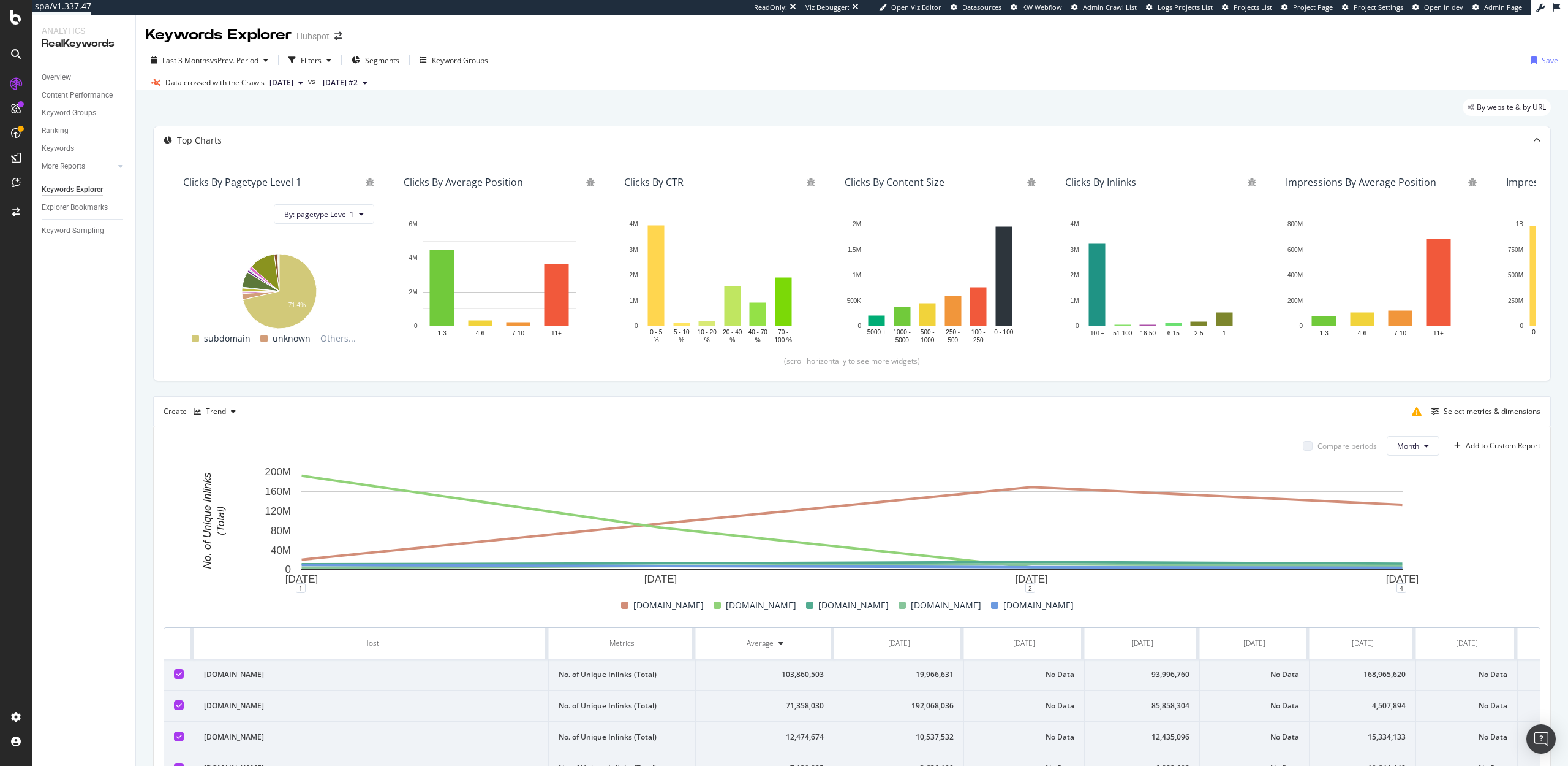
click at [178, 677] on div at bounding box center [179, 673] width 10 height 10
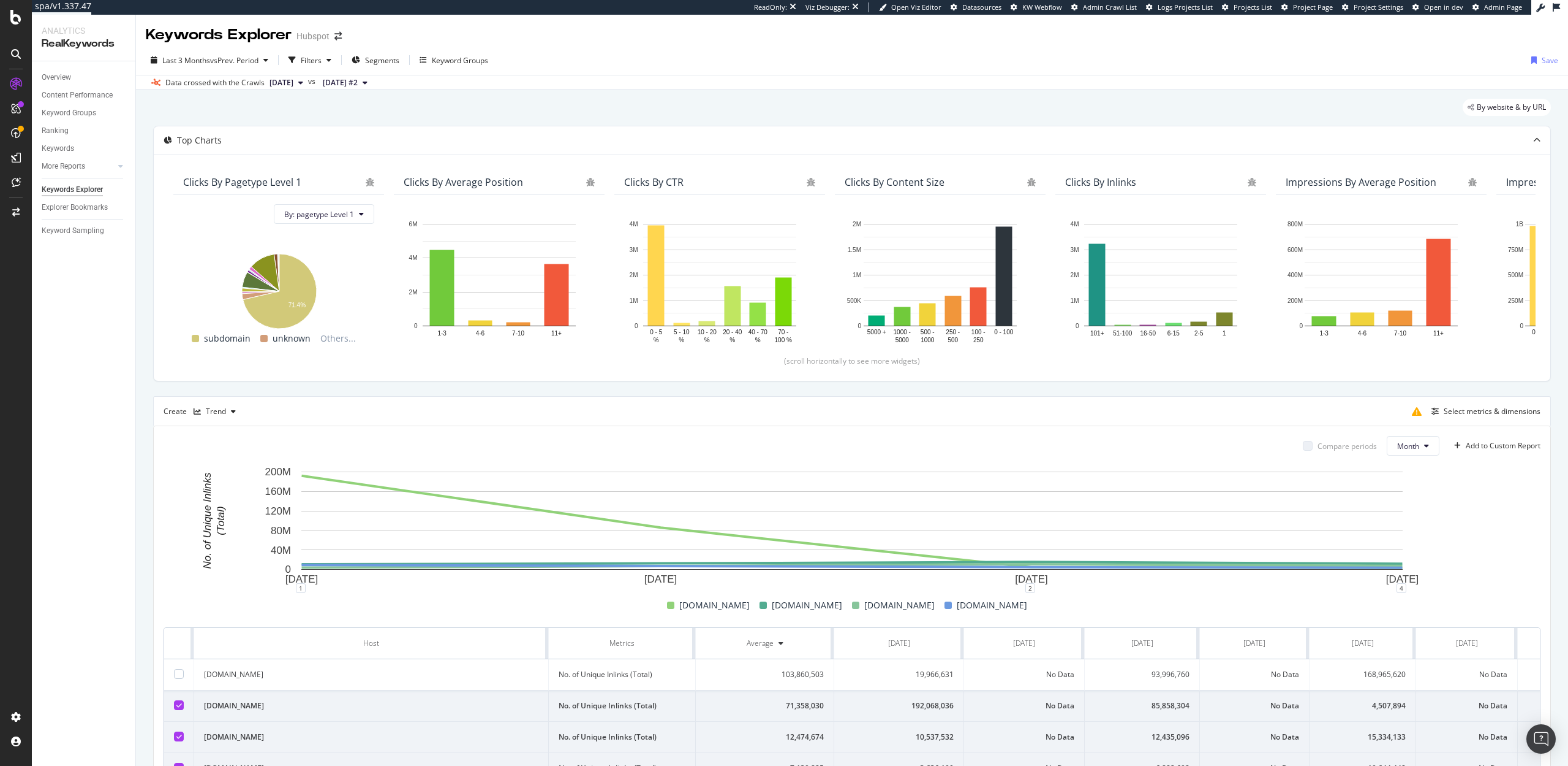
click at [177, 679] on td at bounding box center [179, 675] width 30 height 31
click at [177, 672] on div at bounding box center [179, 673] width 10 height 10
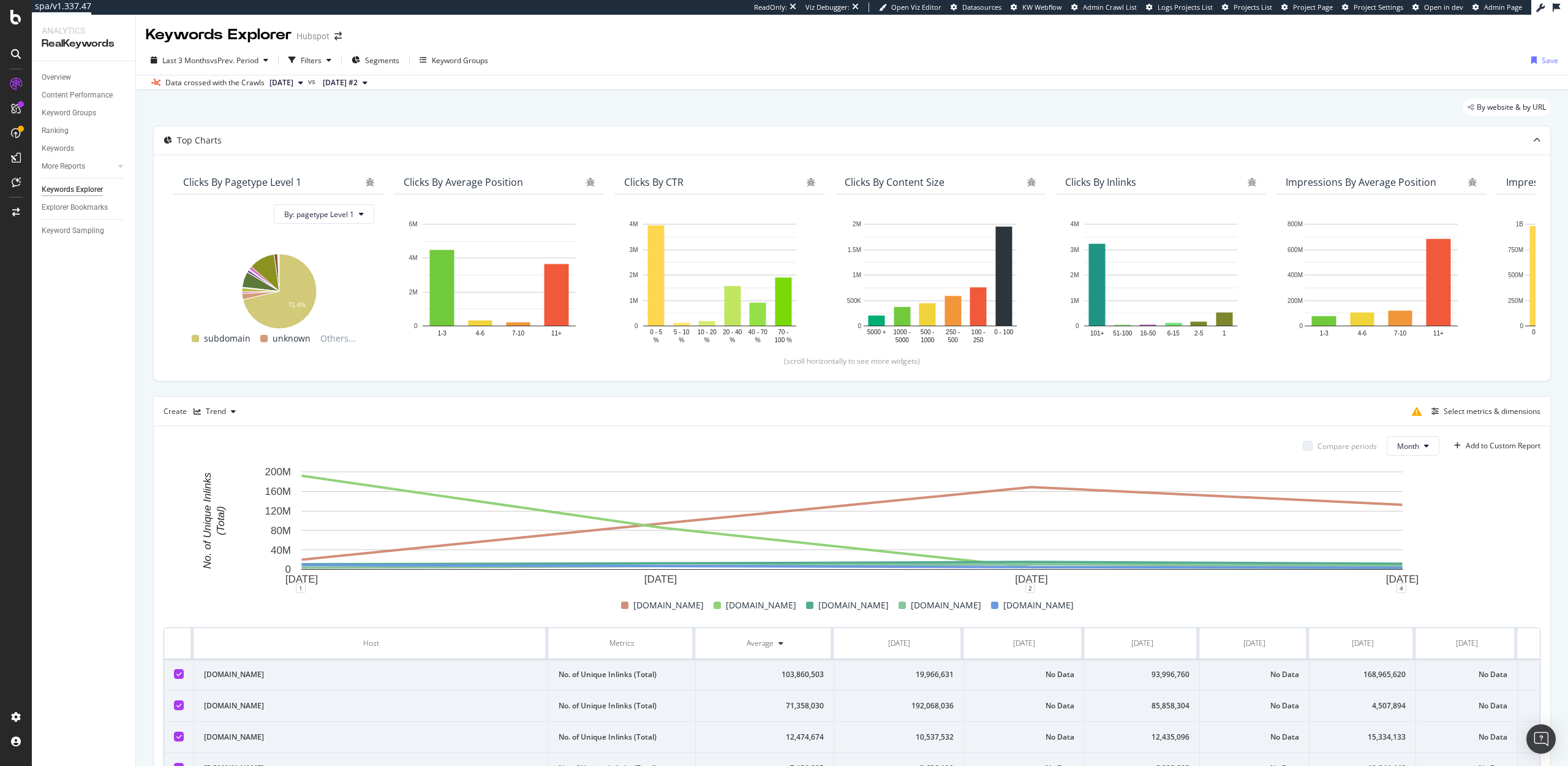
click at [178, 737] on icon at bounding box center [180, 736] width 6 height 6
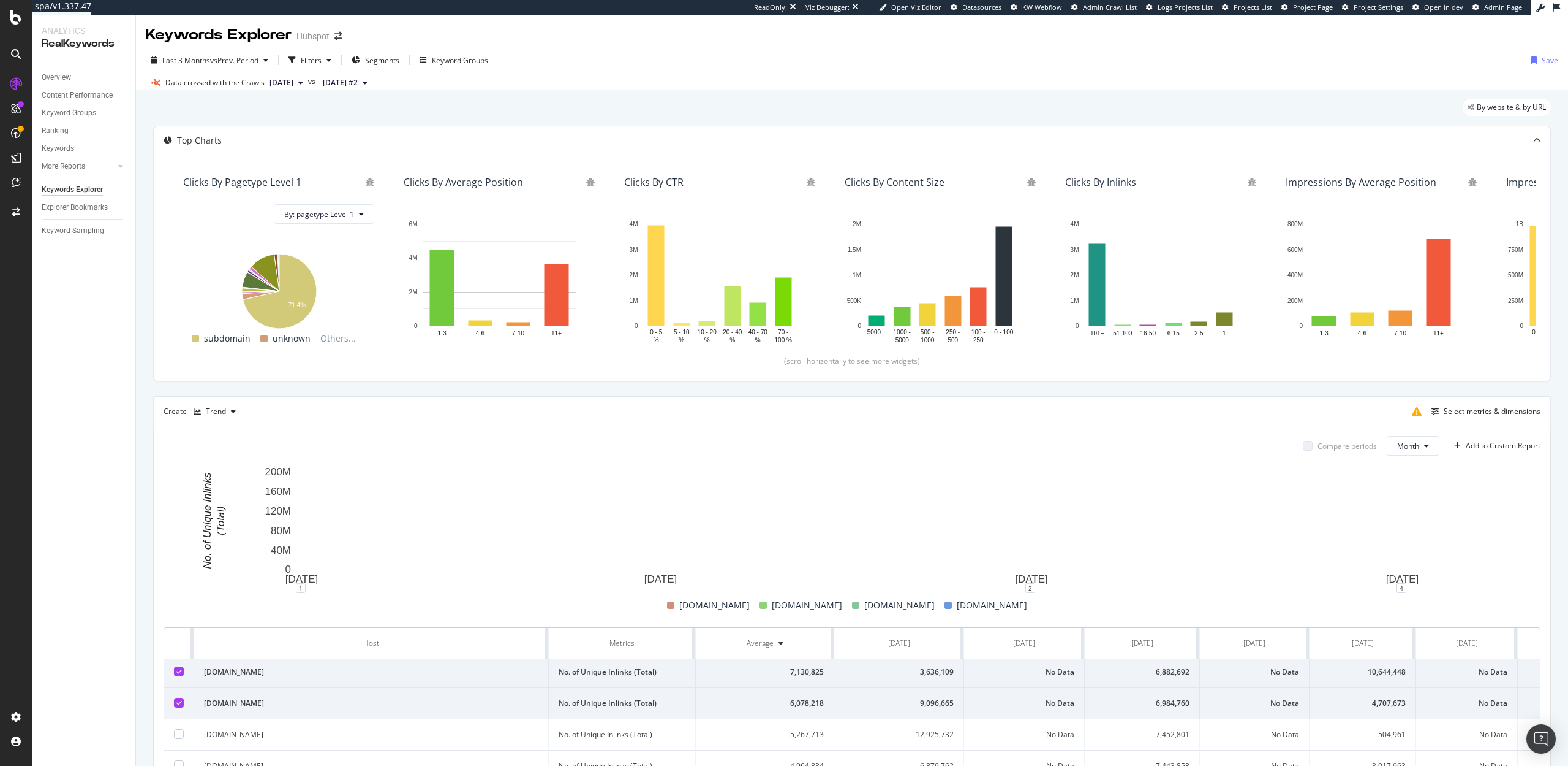
scroll to position [102, 0]
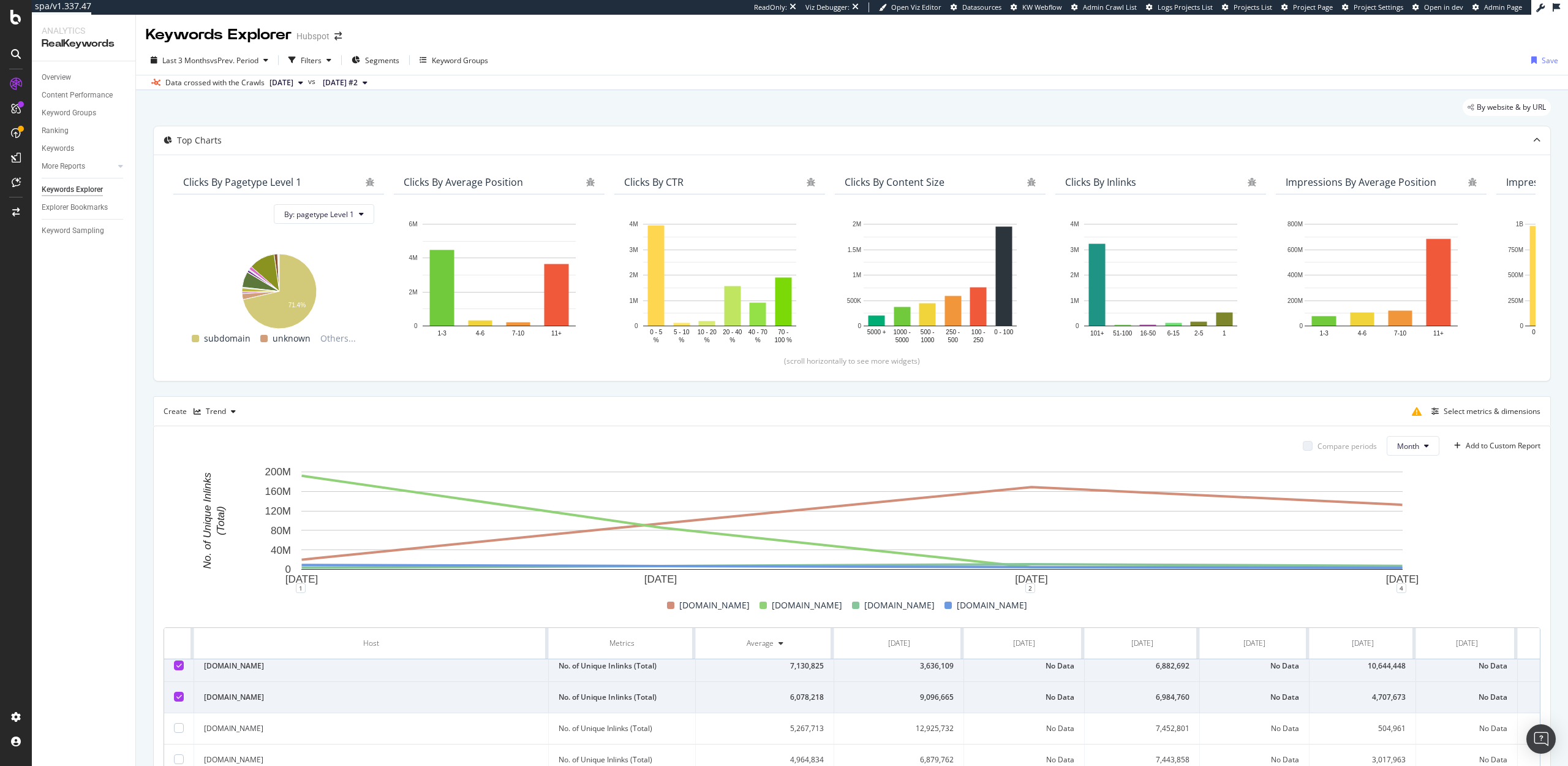
click at [177, 698] on icon at bounding box center [180, 696] width 6 height 6
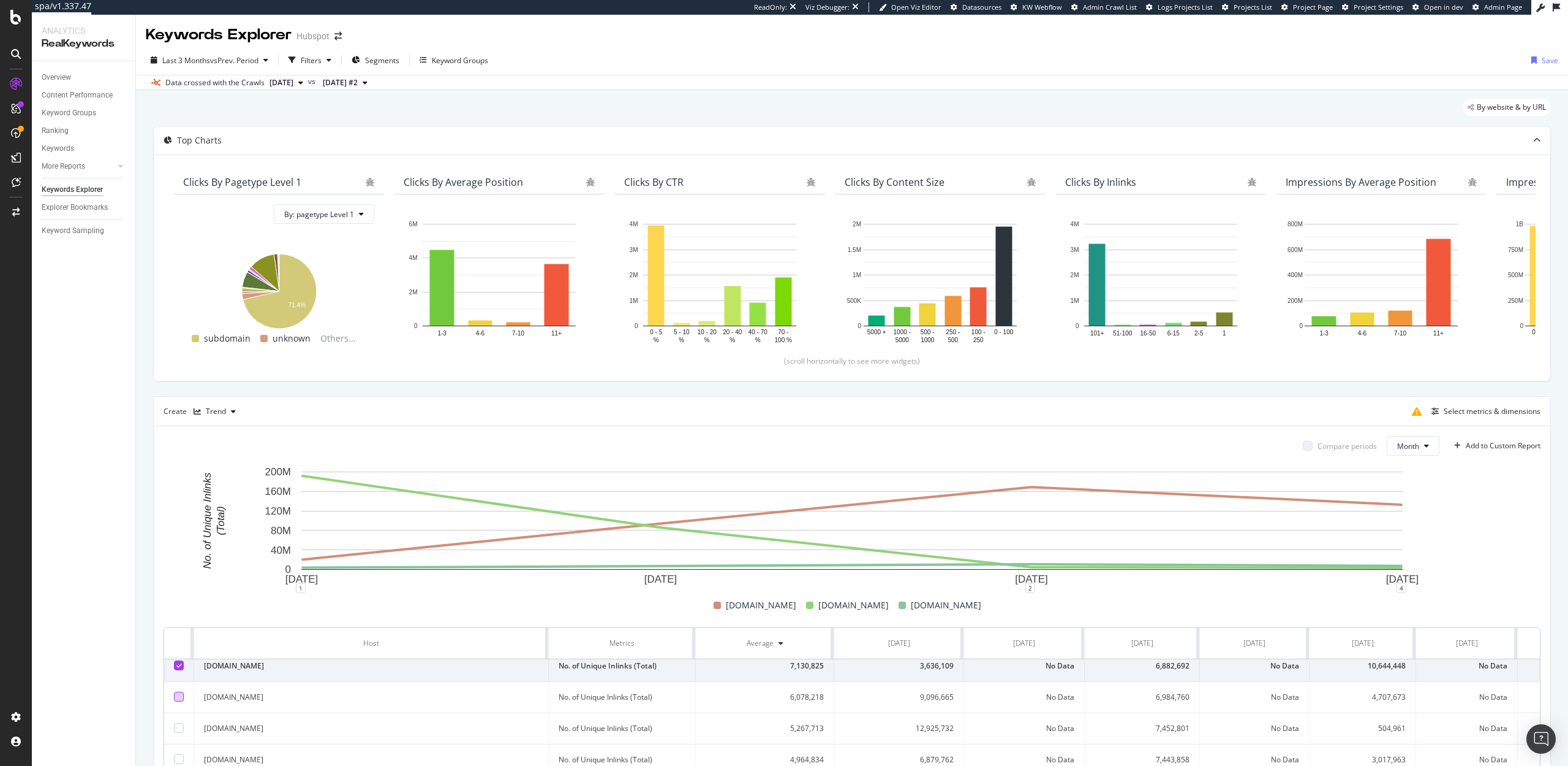
click at [180, 670] on td at bounding box center [179, 666] width 30 height 31
click at [180, 662] on icon at bounding box center [180, 665] width 6 height 6
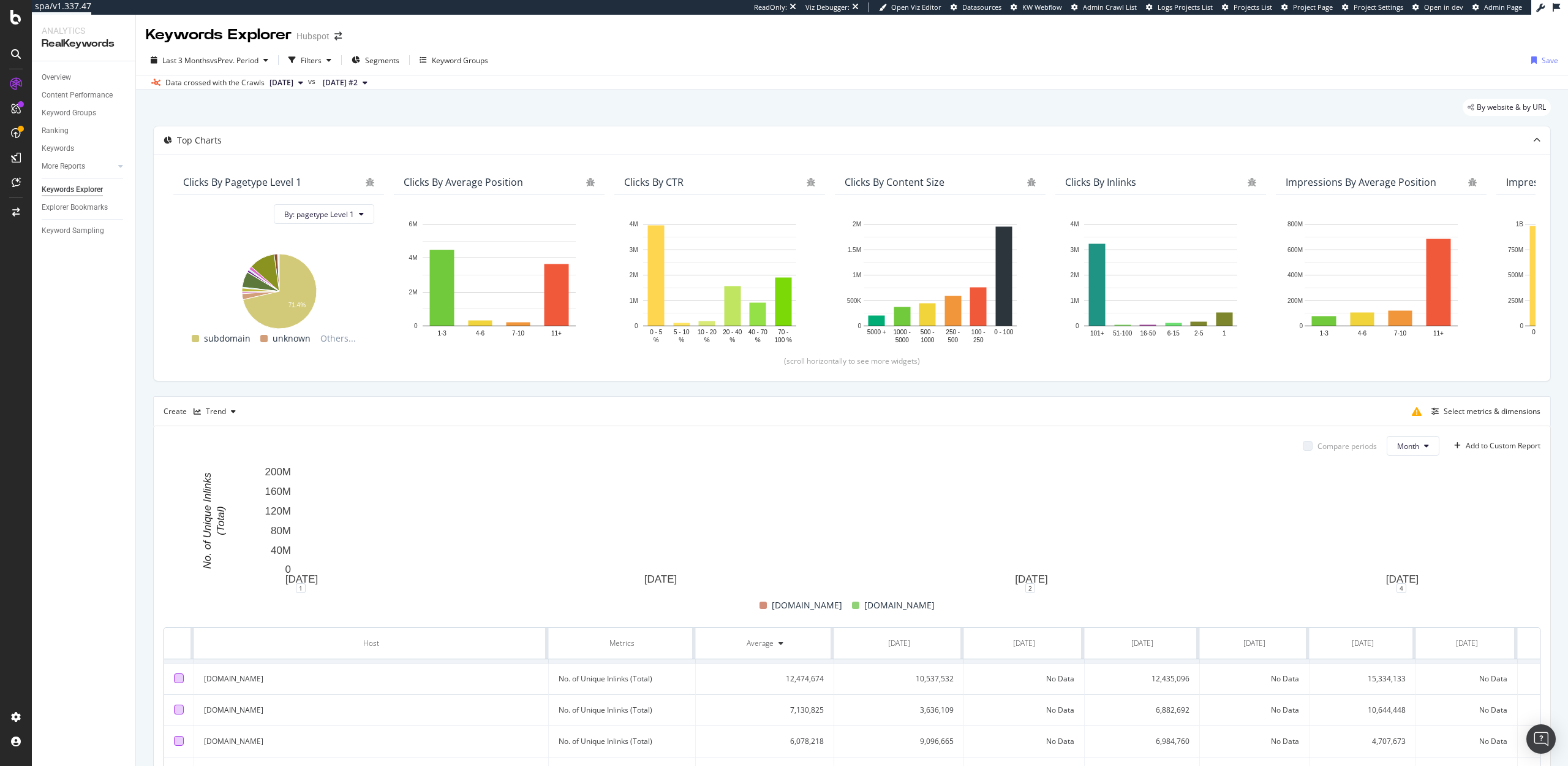
scroll to position [0, 0]
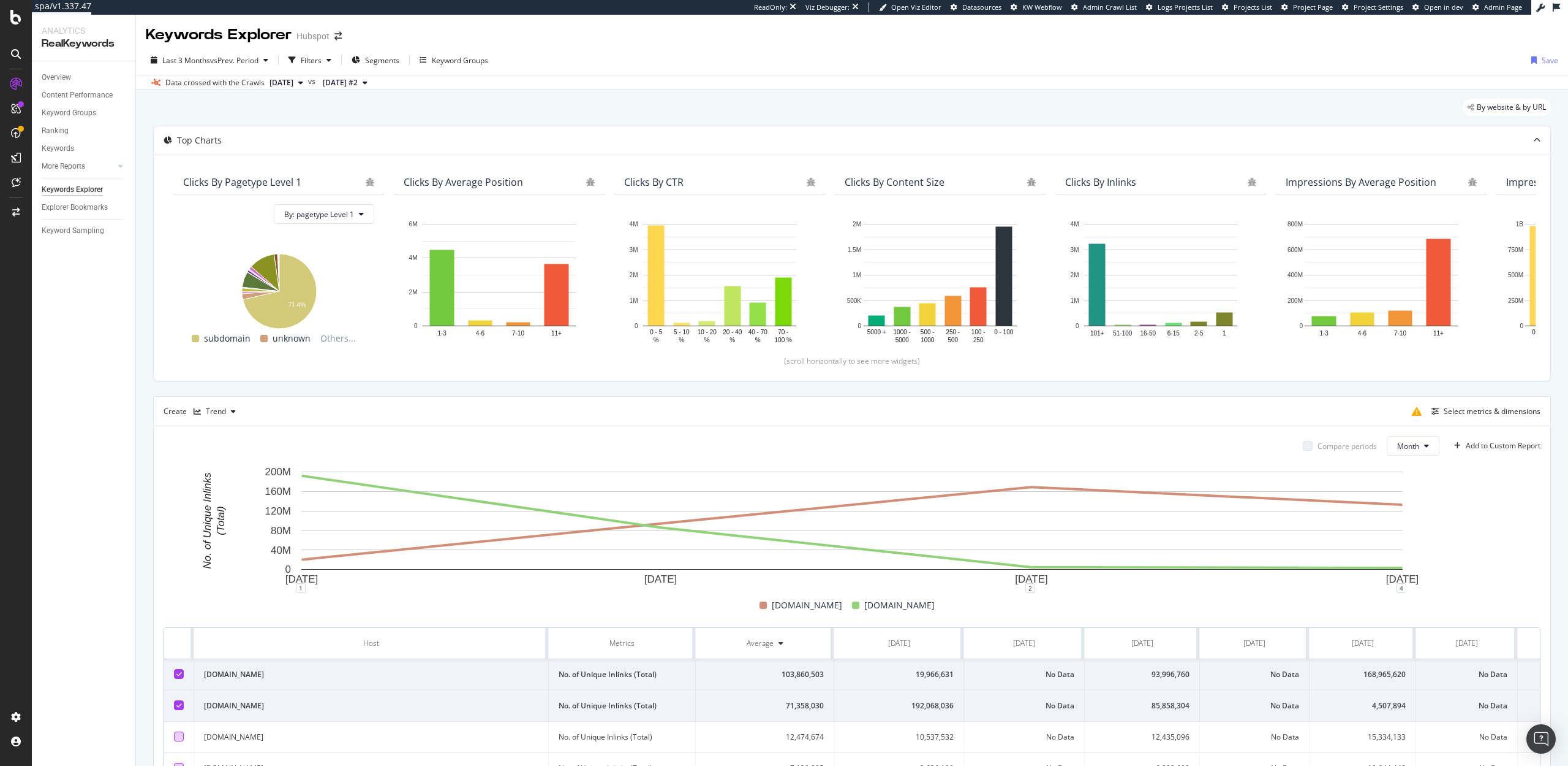
click at [177, 703] on icon at bounding box center [180, 704] width 6 height 6
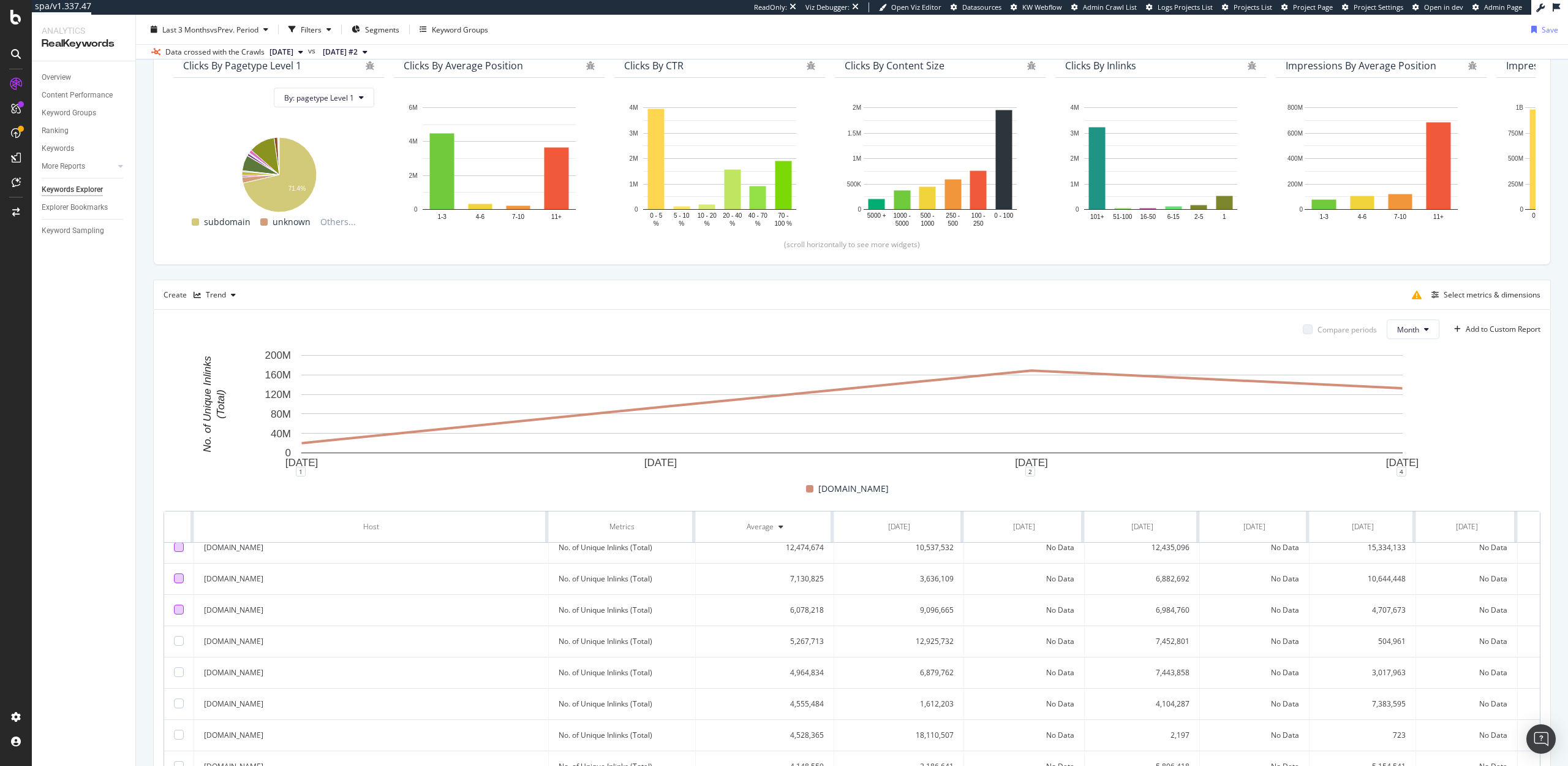
scroll to position [112, 0]
click at [179, 665] on div at bounding box center [179, 663] width 10 height 10
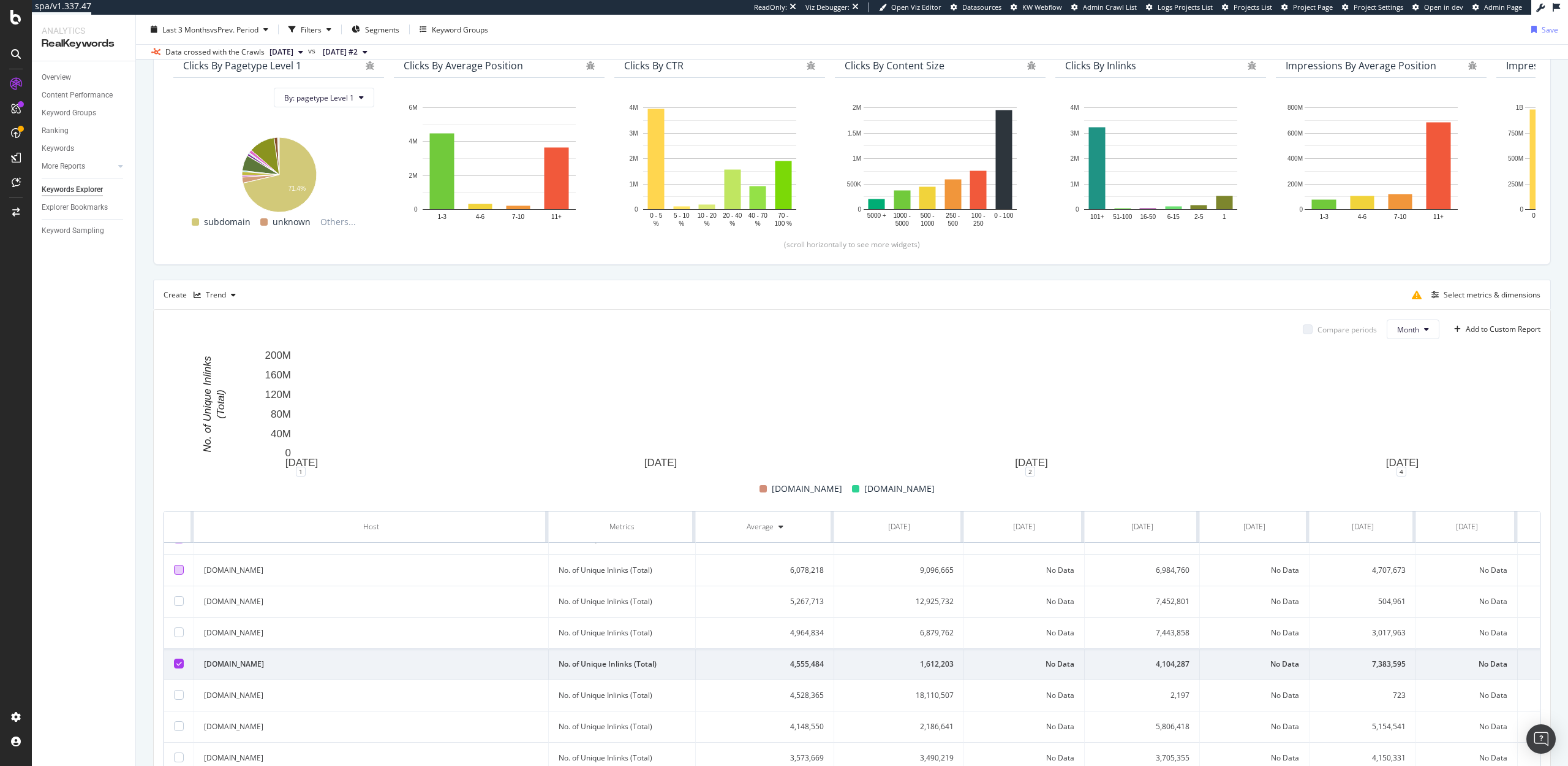
scroll to position [0, 0]
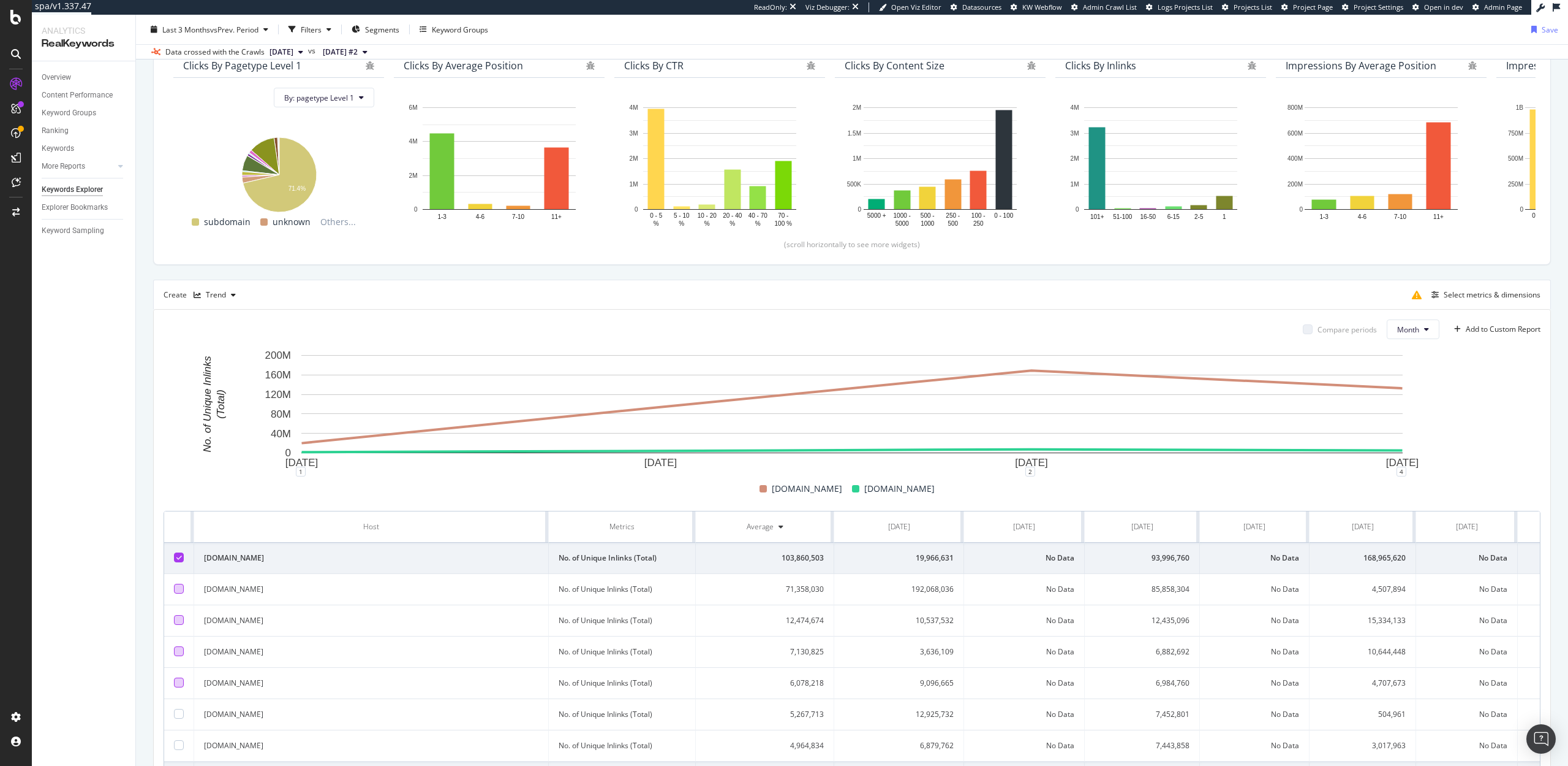
click at [180, 560] on icon at bounding box center [180, 557] width 6 height 6
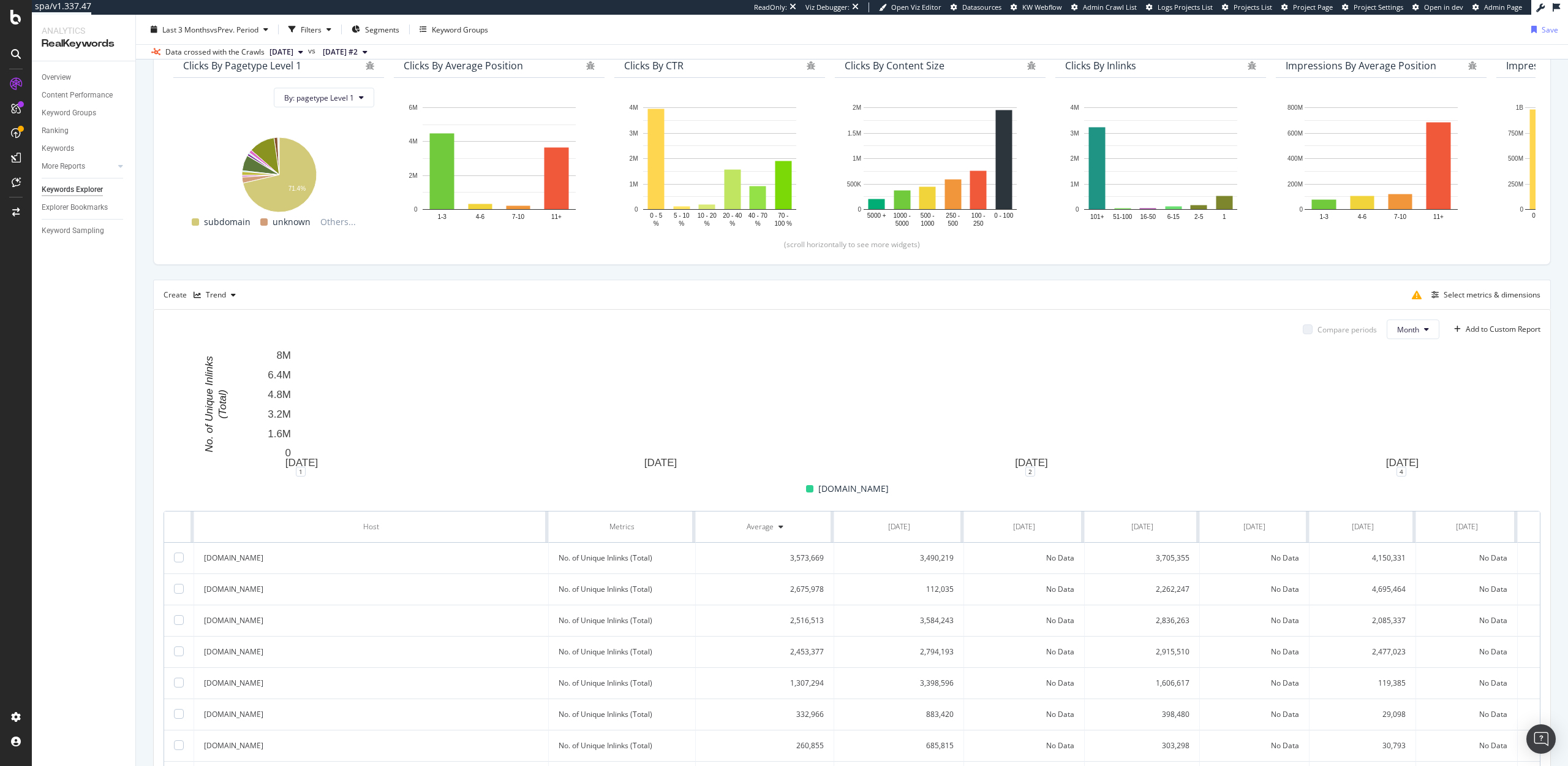
scroll to position [324, 0]
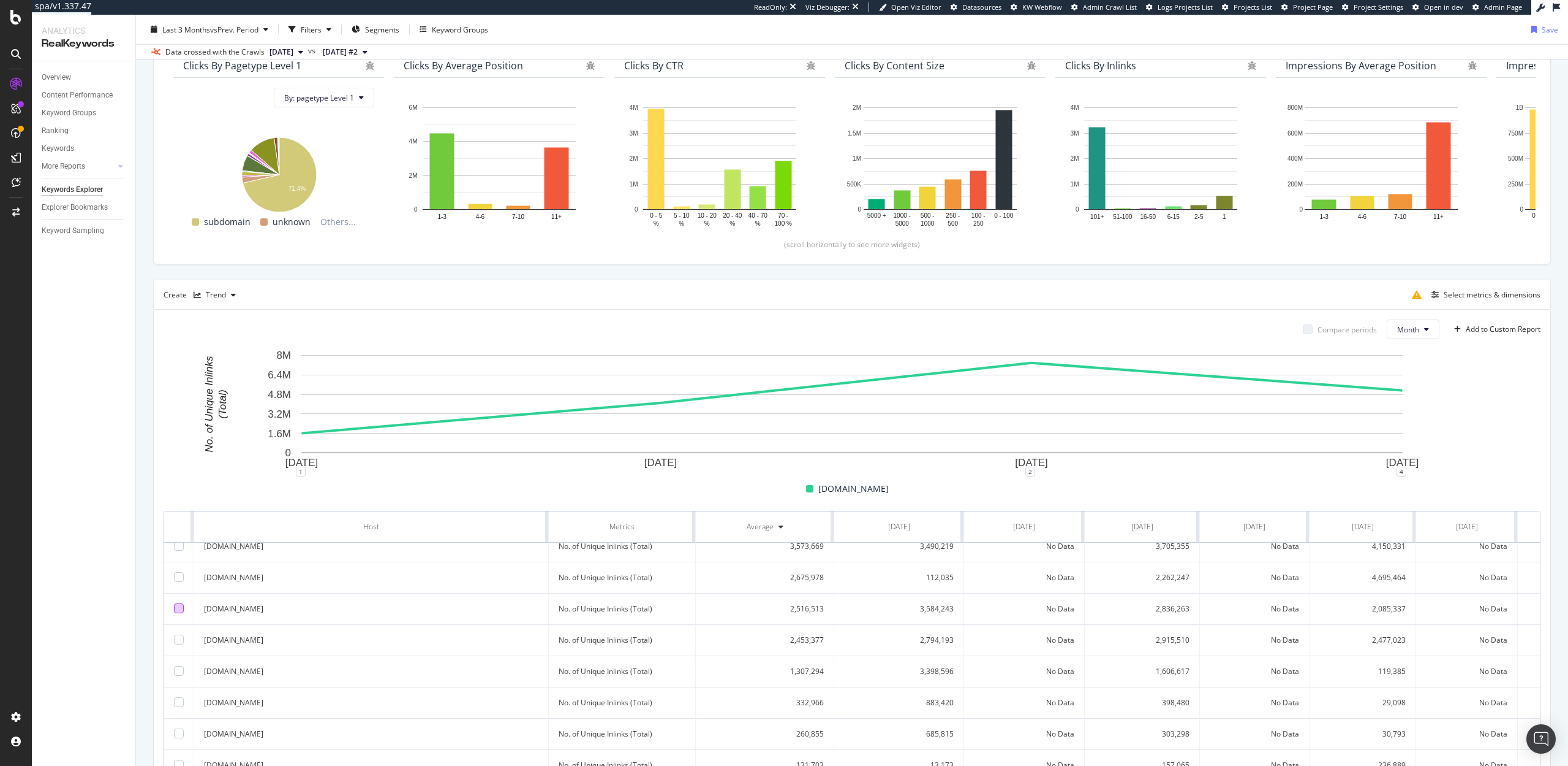
click at [177, 607] on div at bounding box center [179, 607] width 10 height 10
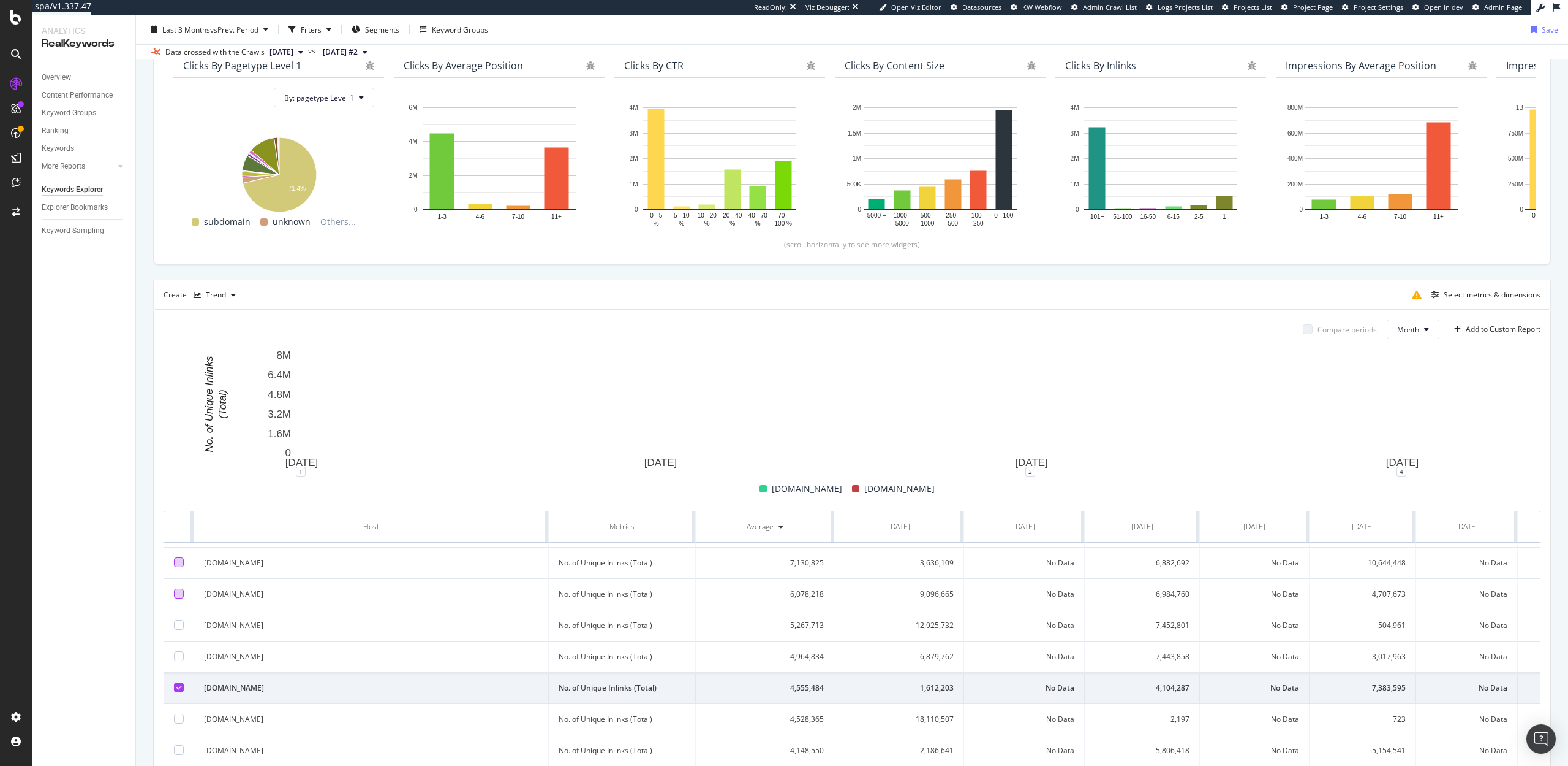
scroll to position [96, 0]
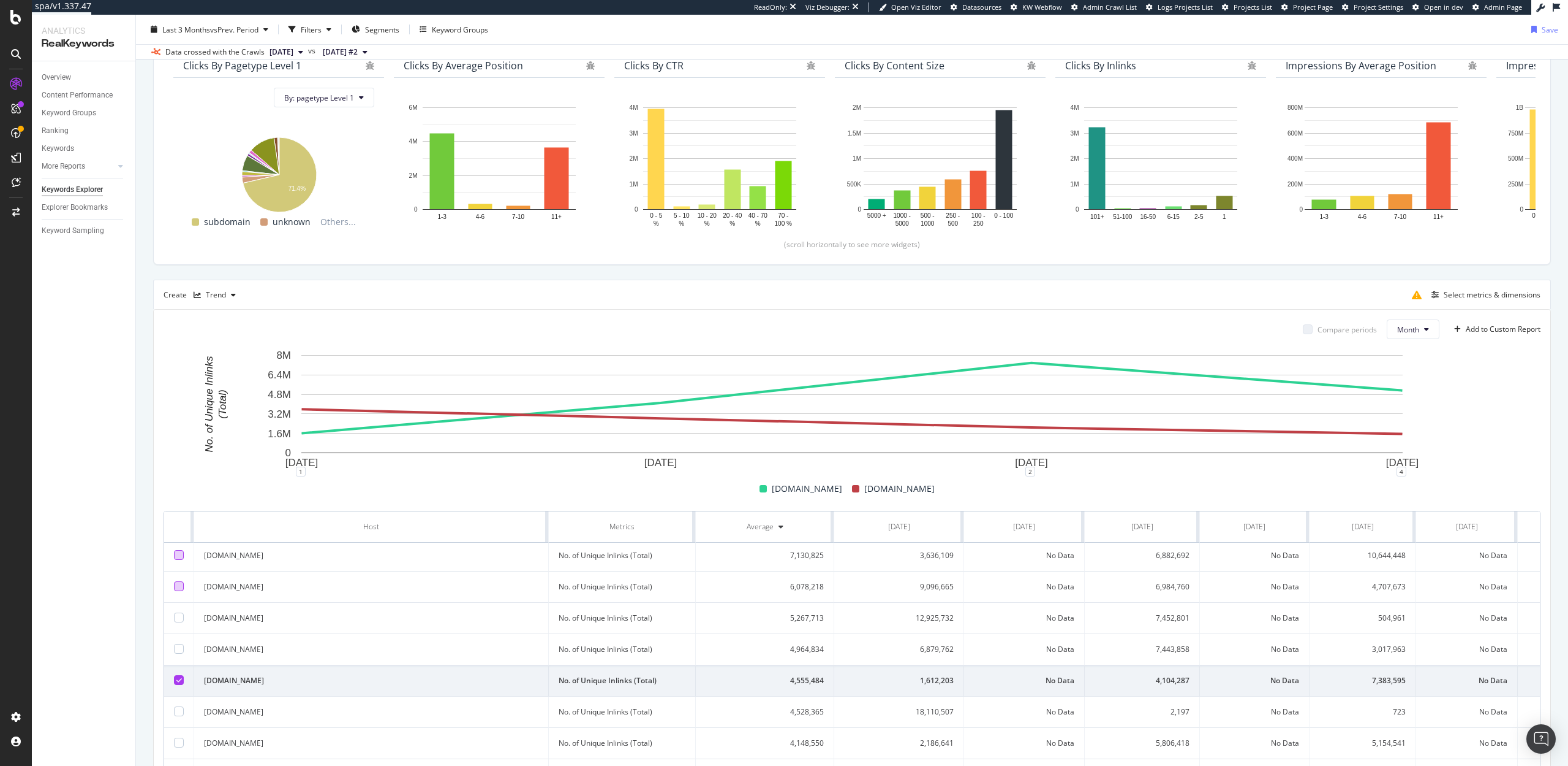
click at [180, 674] on td at bounding box center [179, 680] width 30 height 31
click at [180, 688] on td at bounding box center [179, 680] width 30 height 31
click at [180, 676] on div at bounding box center [179, 679] width 10 height 10
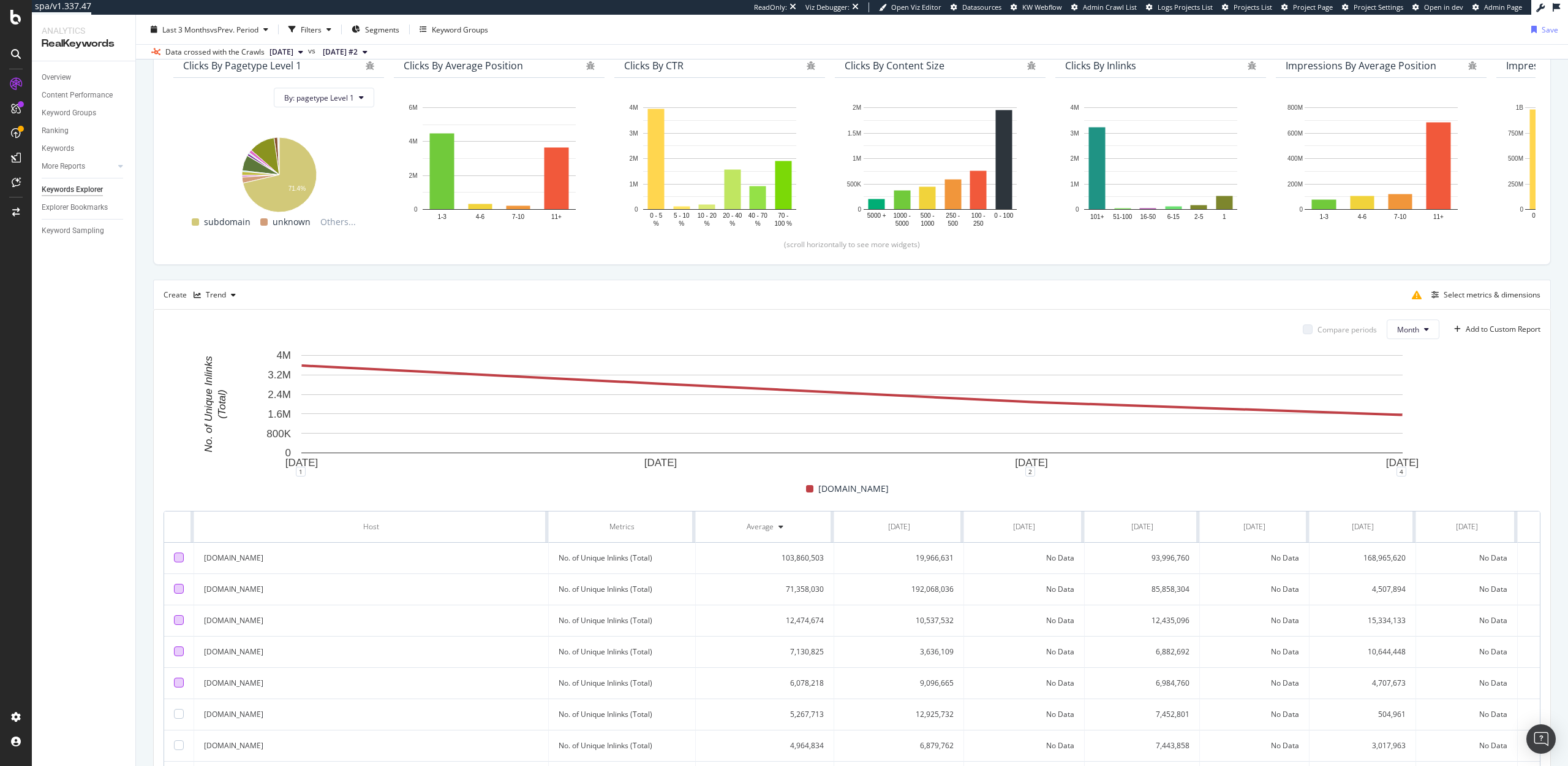
scroll to position [0, 0]
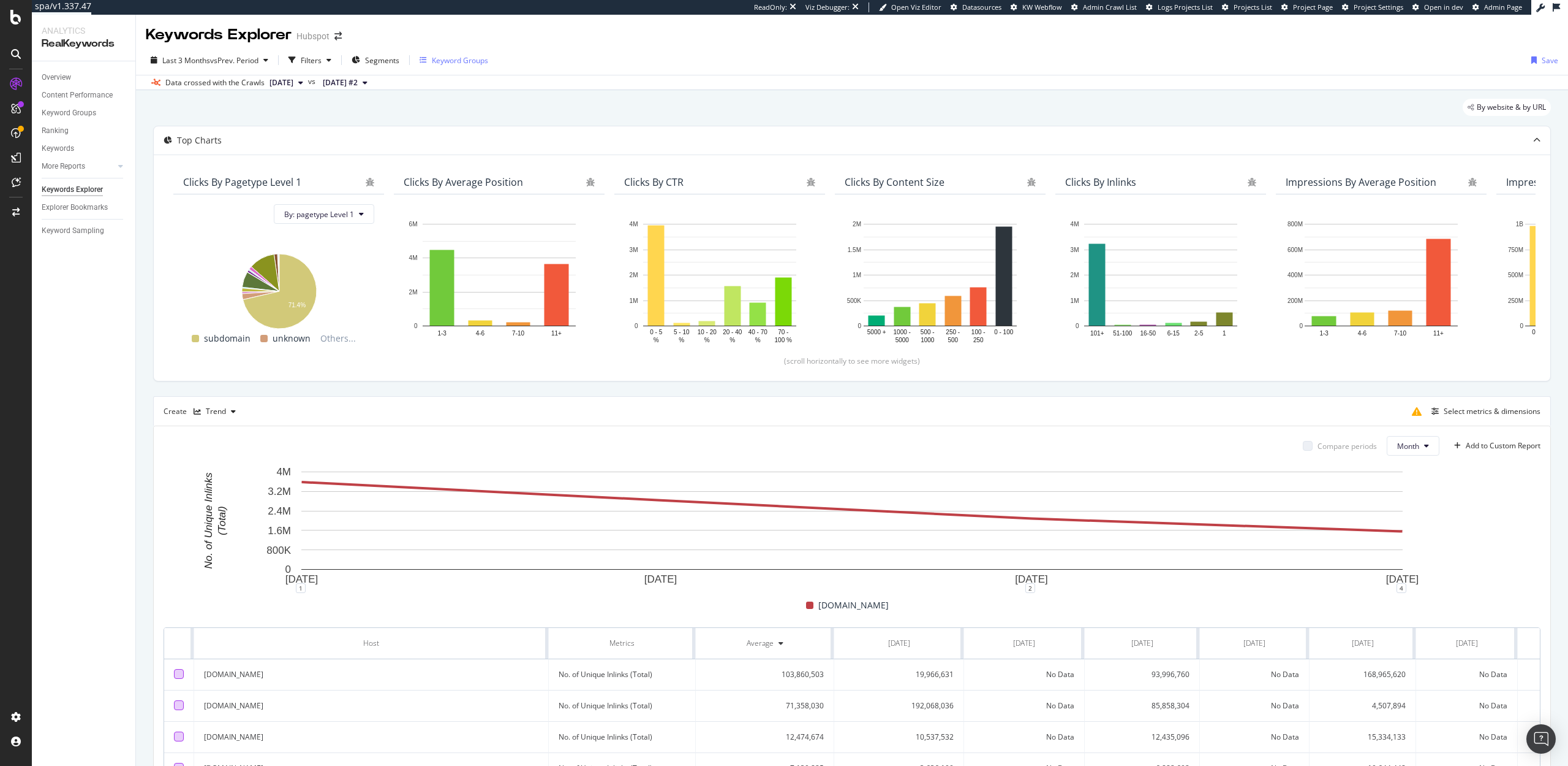
click at [449, 62] on div "Keyword Groups" at bounding box center [460, 60] width 56 height 10
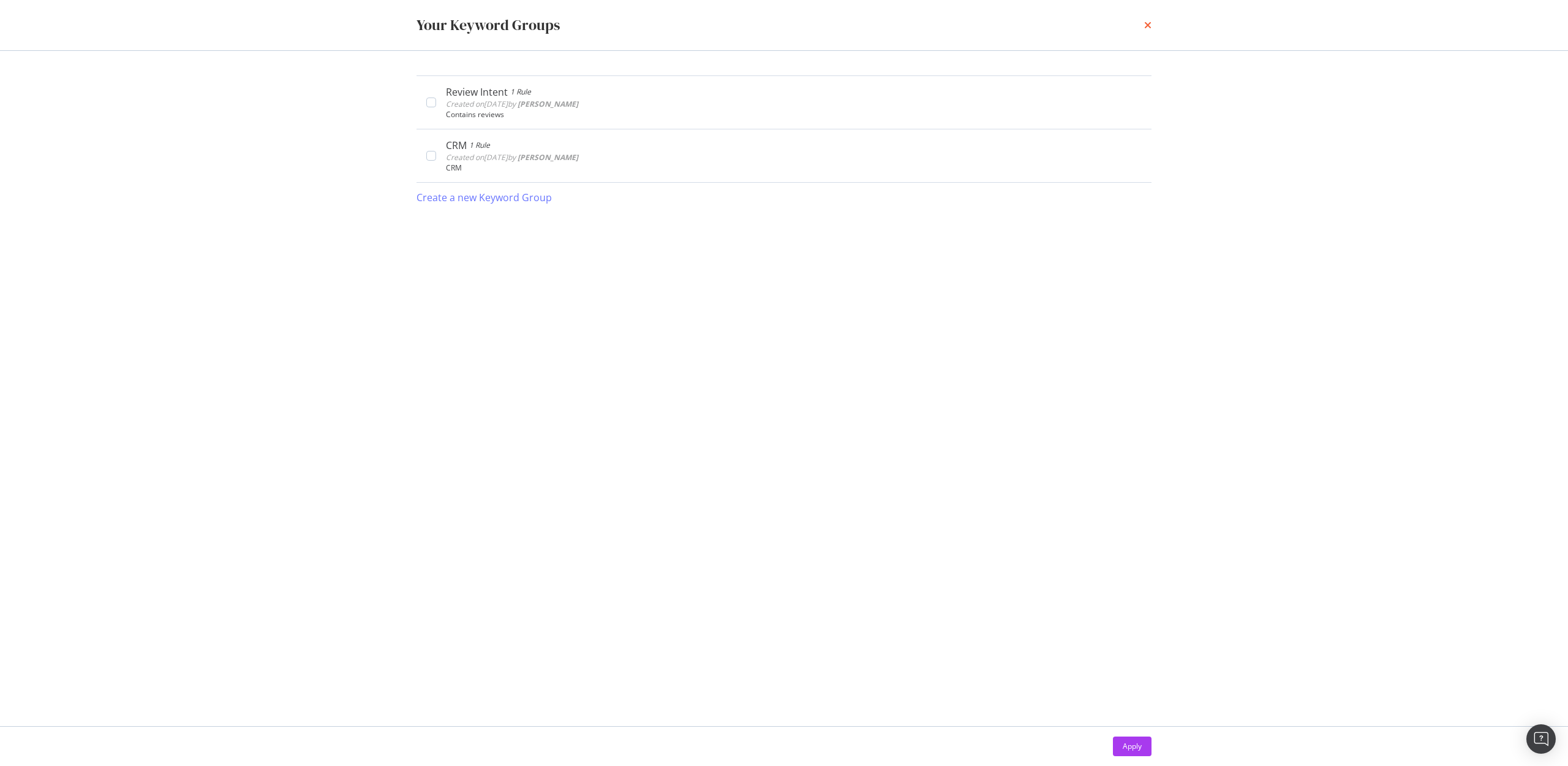
click at [1148, 23] on icon "times" at bounding box center [1148, 25] width 7 height 10
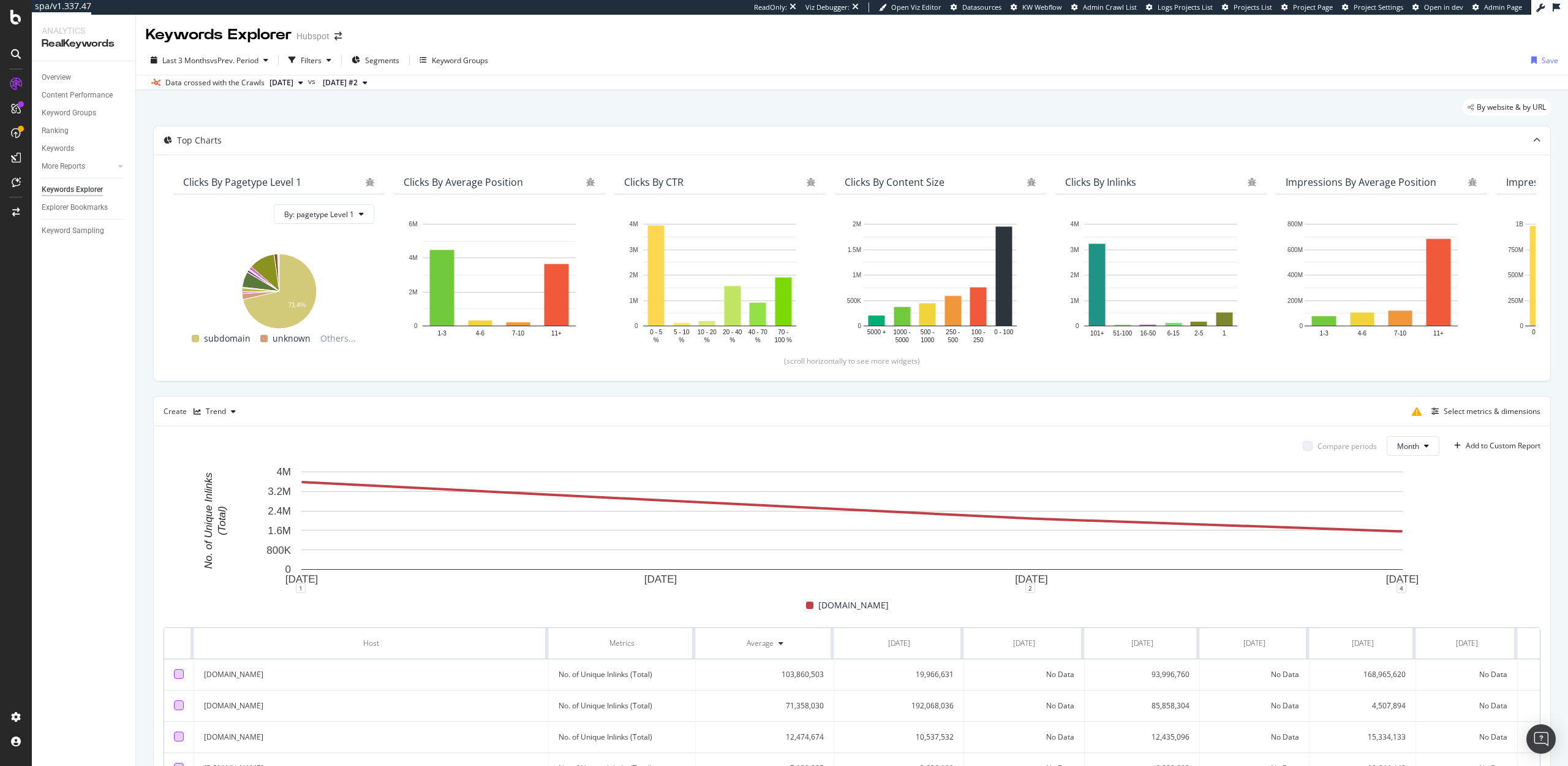
click at [179, 674] on div at bounding box center [179, 673] width 10 height 10
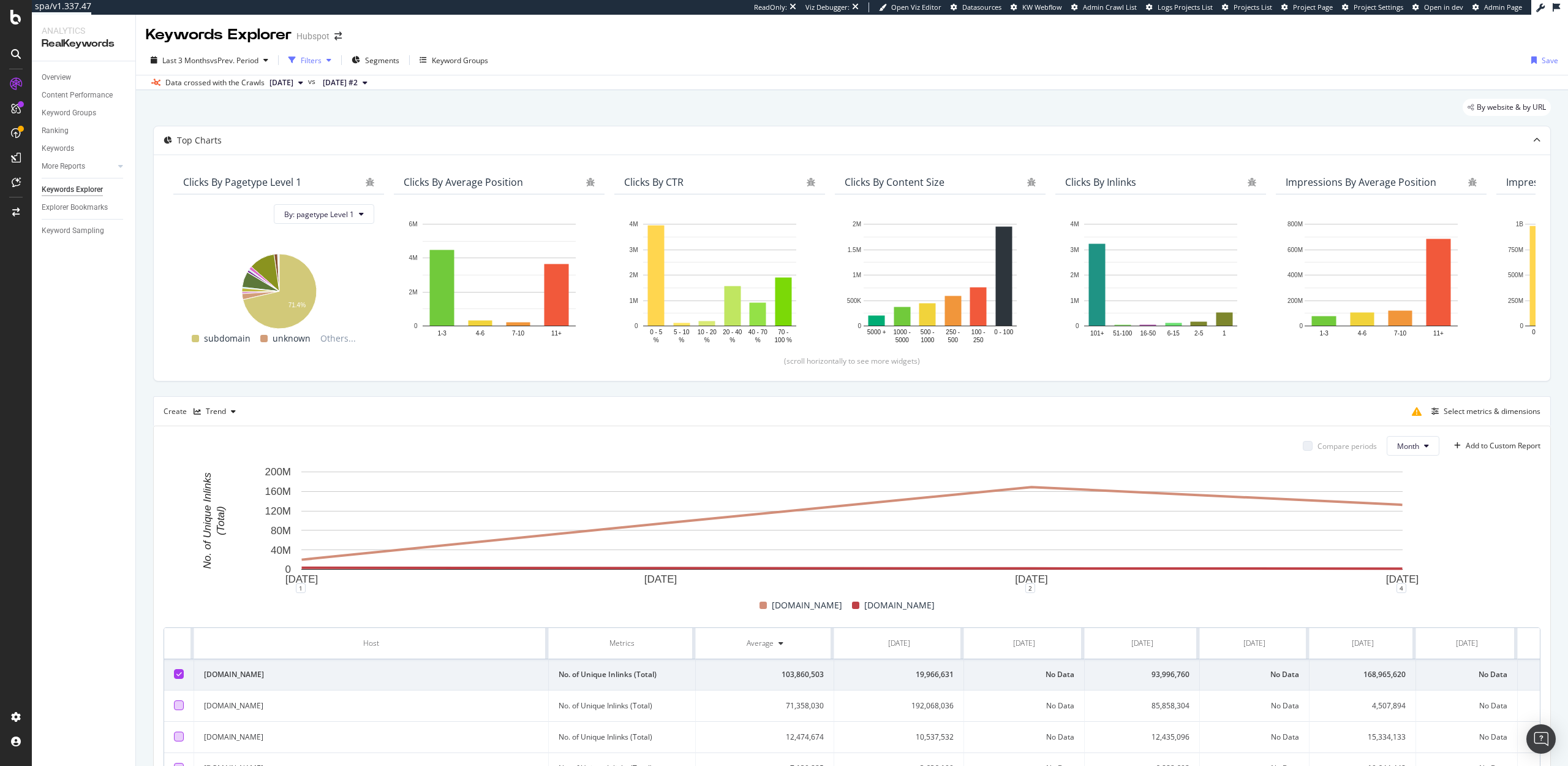
click at [317, 66] on div "Filters" at bounding box center [310, 60] width 53 height 18
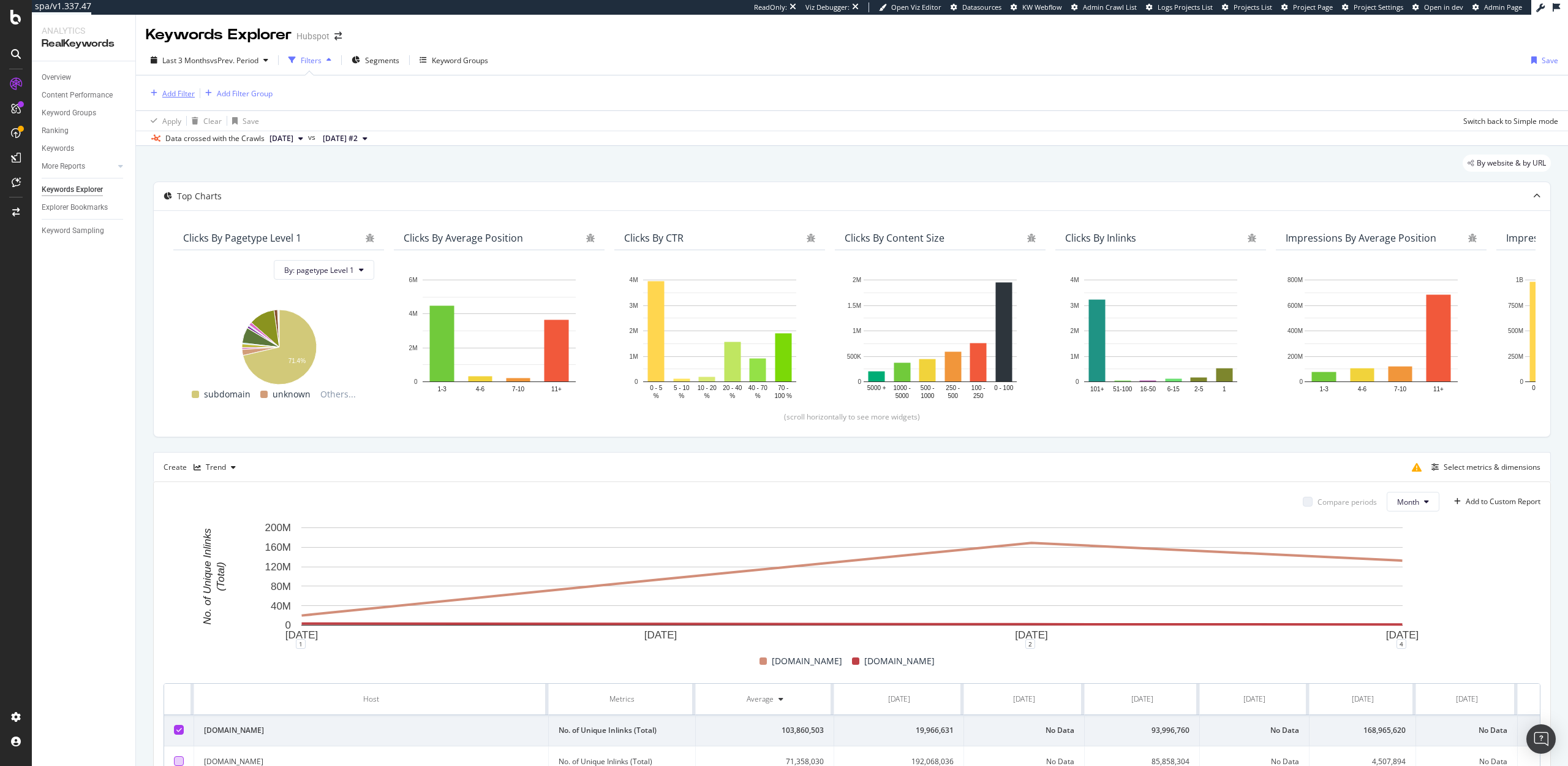
click at [172, 92] on div "Add Filter" at bounding box center [178, 93] width 32 height 10
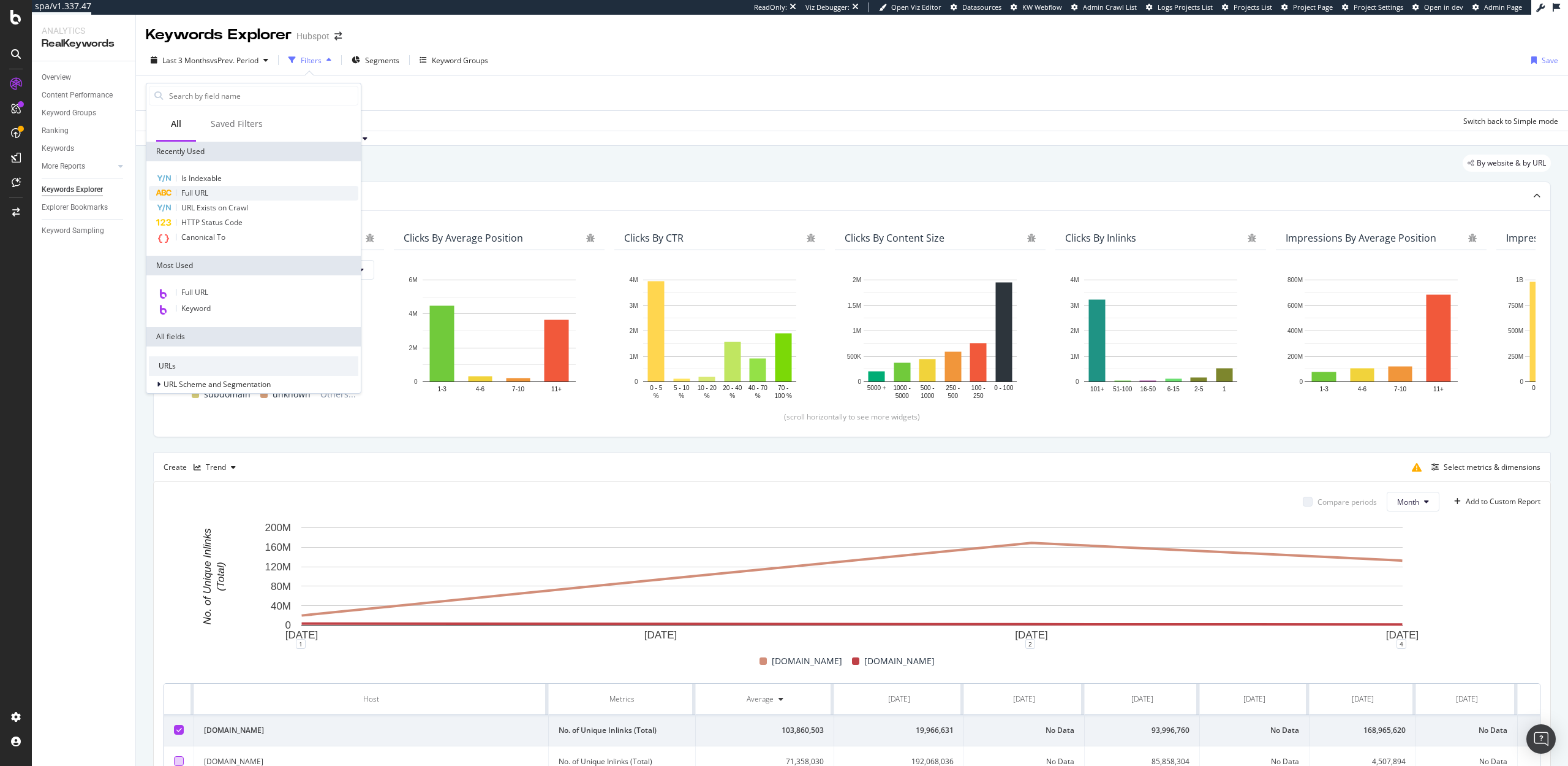
click at [200, 189] on span "Full URL" at bounding box center [194, 192] width 27 height 10
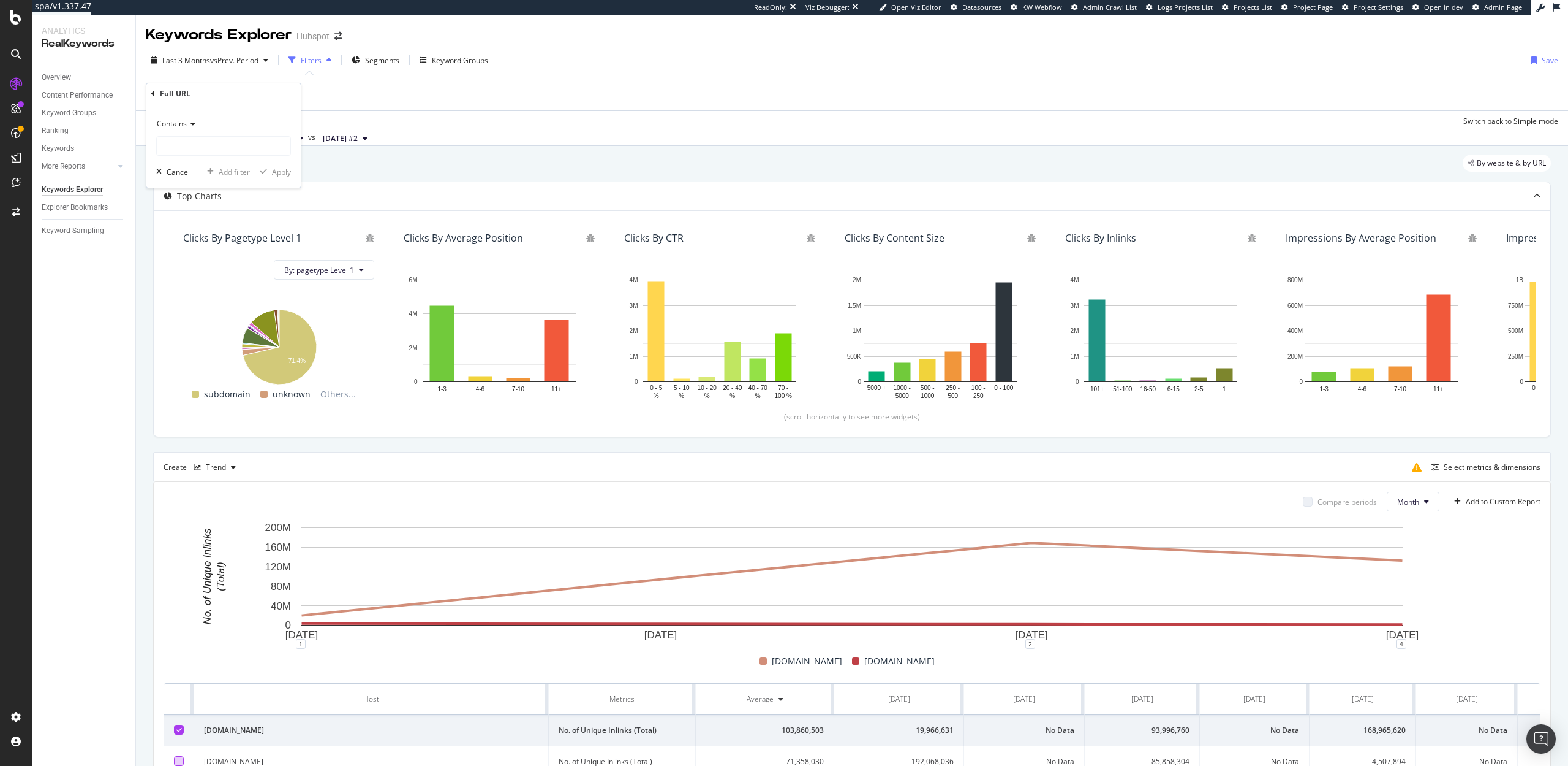
click at [185, 128] on span "Contains" at bounding box center [171, 123] width 30 height 10
click at [291, 123] on div "Contains Equal to Not equal to Starts with Doesn't start with Ends with Doesn't…" at bounding box center [224, 146] width 155 height 83
click at [209, 151] on input "text" at bounding box center [223, 146] width 134 height 19
type input "?"
click at [287, 171] on div "Apply" at bounding box center [281, 171] width 19 height 10
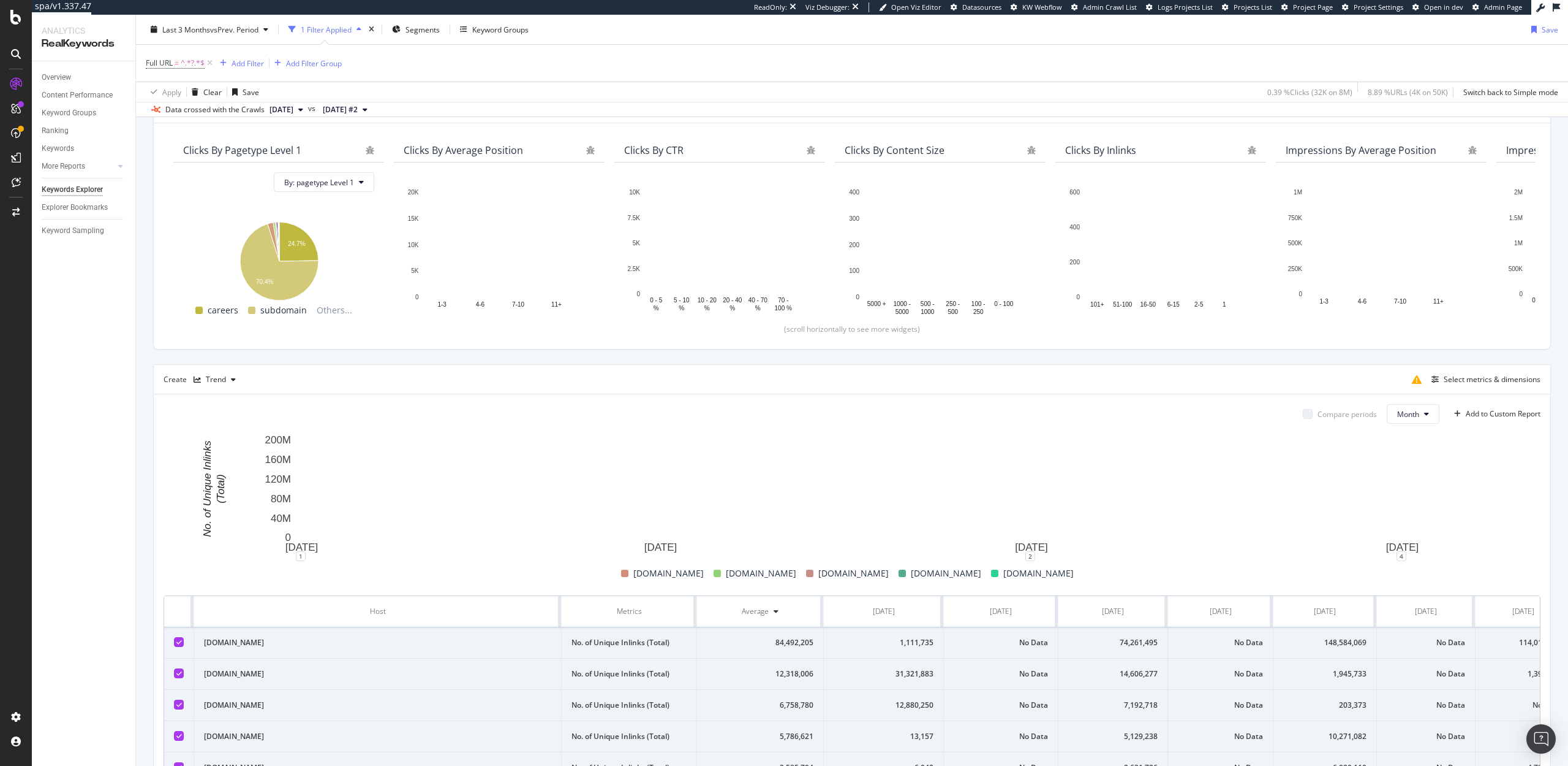
scroll to position [90, 0]
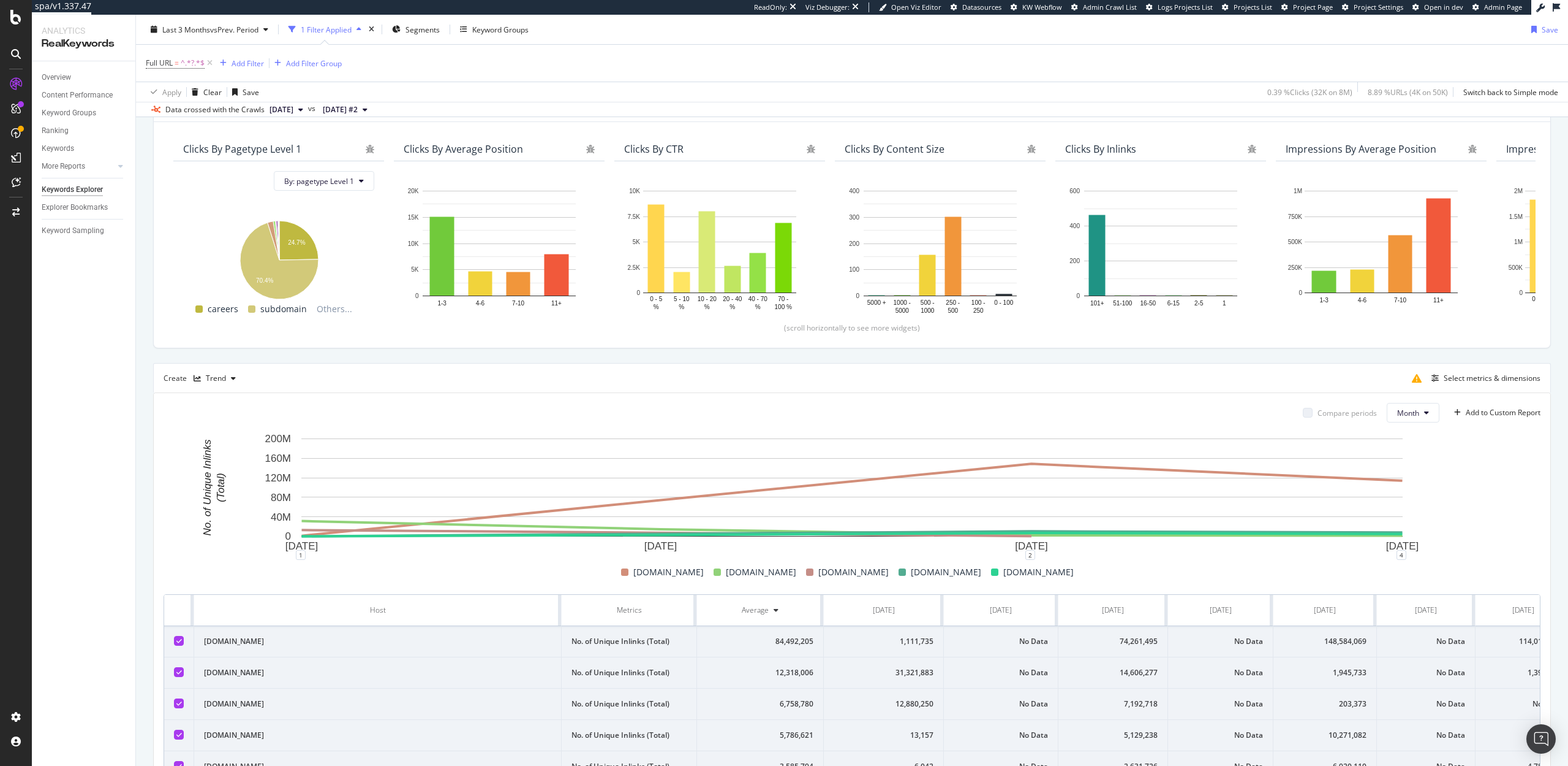
click at [177, 674] on icon at bounding box center [180, 671] width 6 height 6
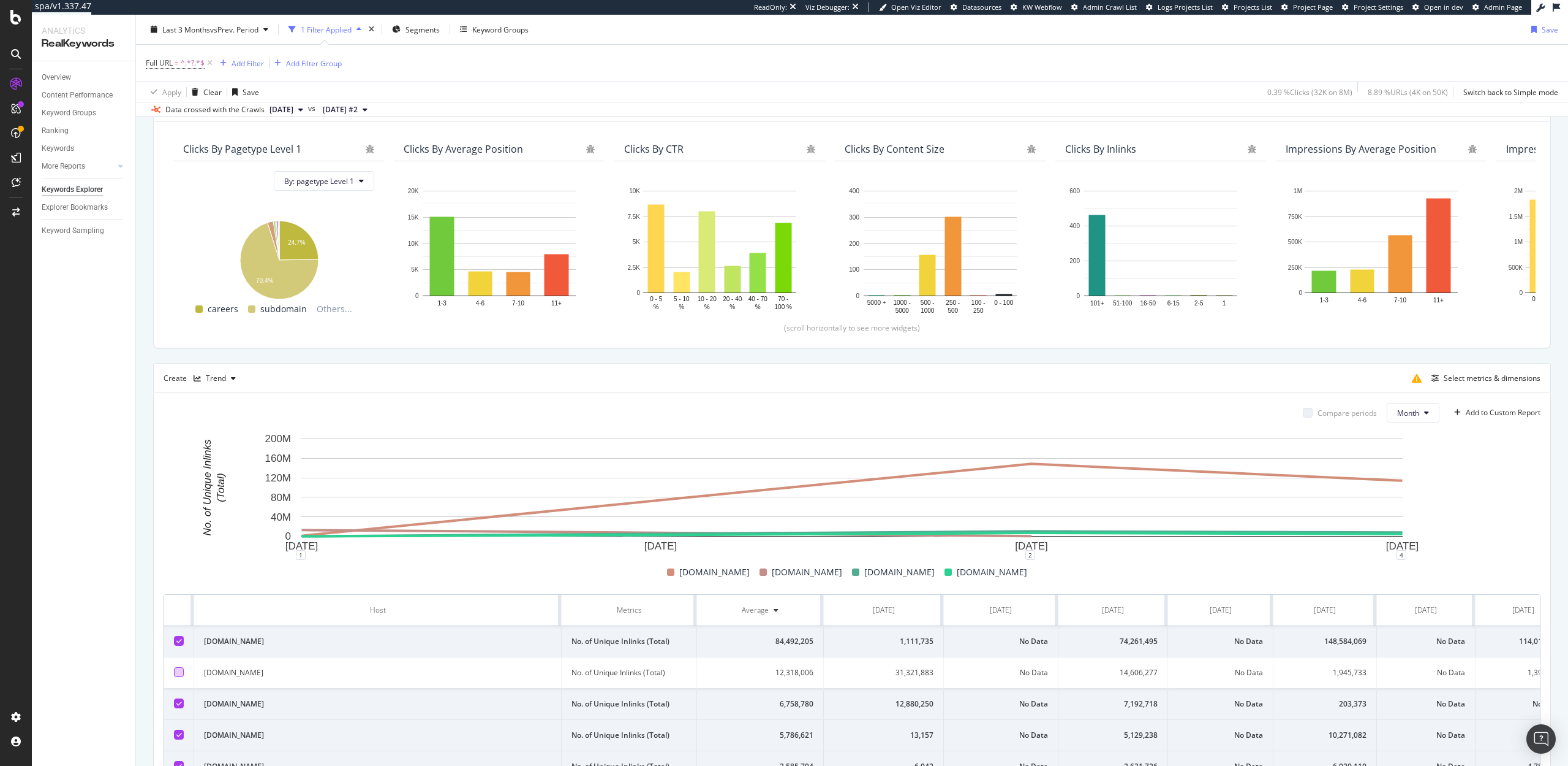
click at [177, 712] on td at bounding box center [179, 704] width 30 height 31
click at [177, 707] on div at bounding box center [179, 702] width 10 height 10
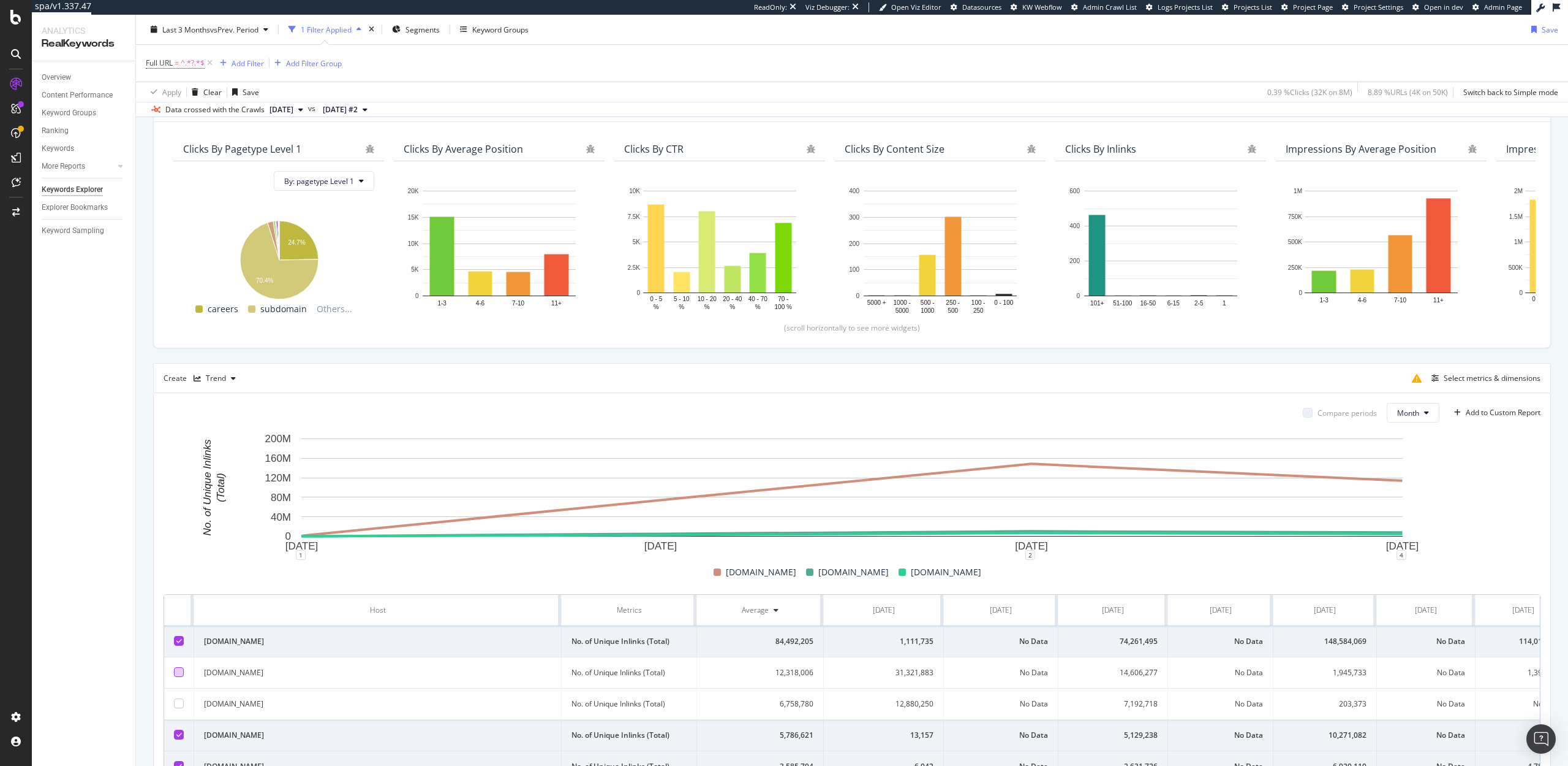
click at [179, 738] on div at bounding box center [179, 734] width 10 height 10
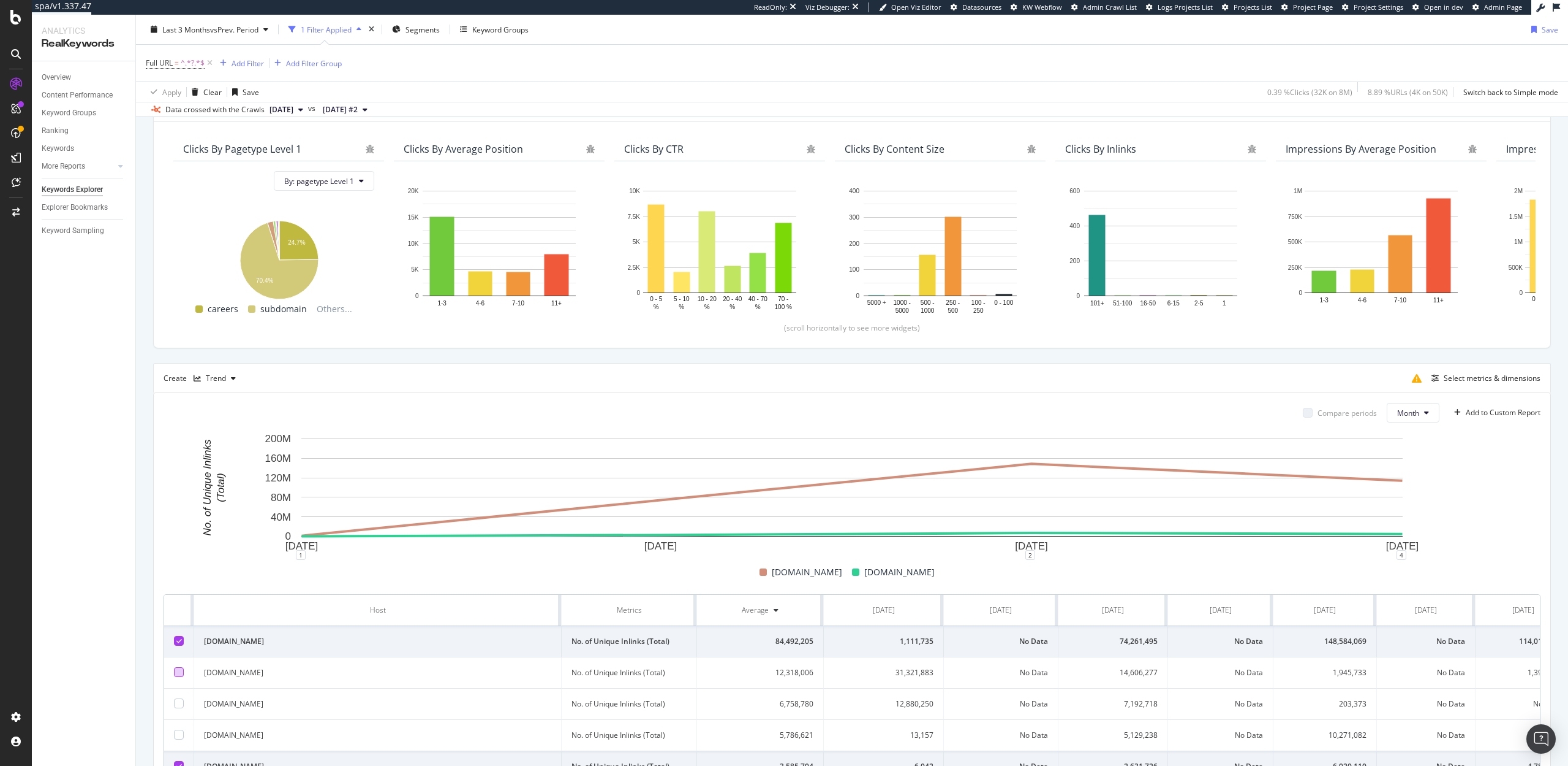
click at [179, 760] on div at bounding box center [179, 765] width 10 height 10
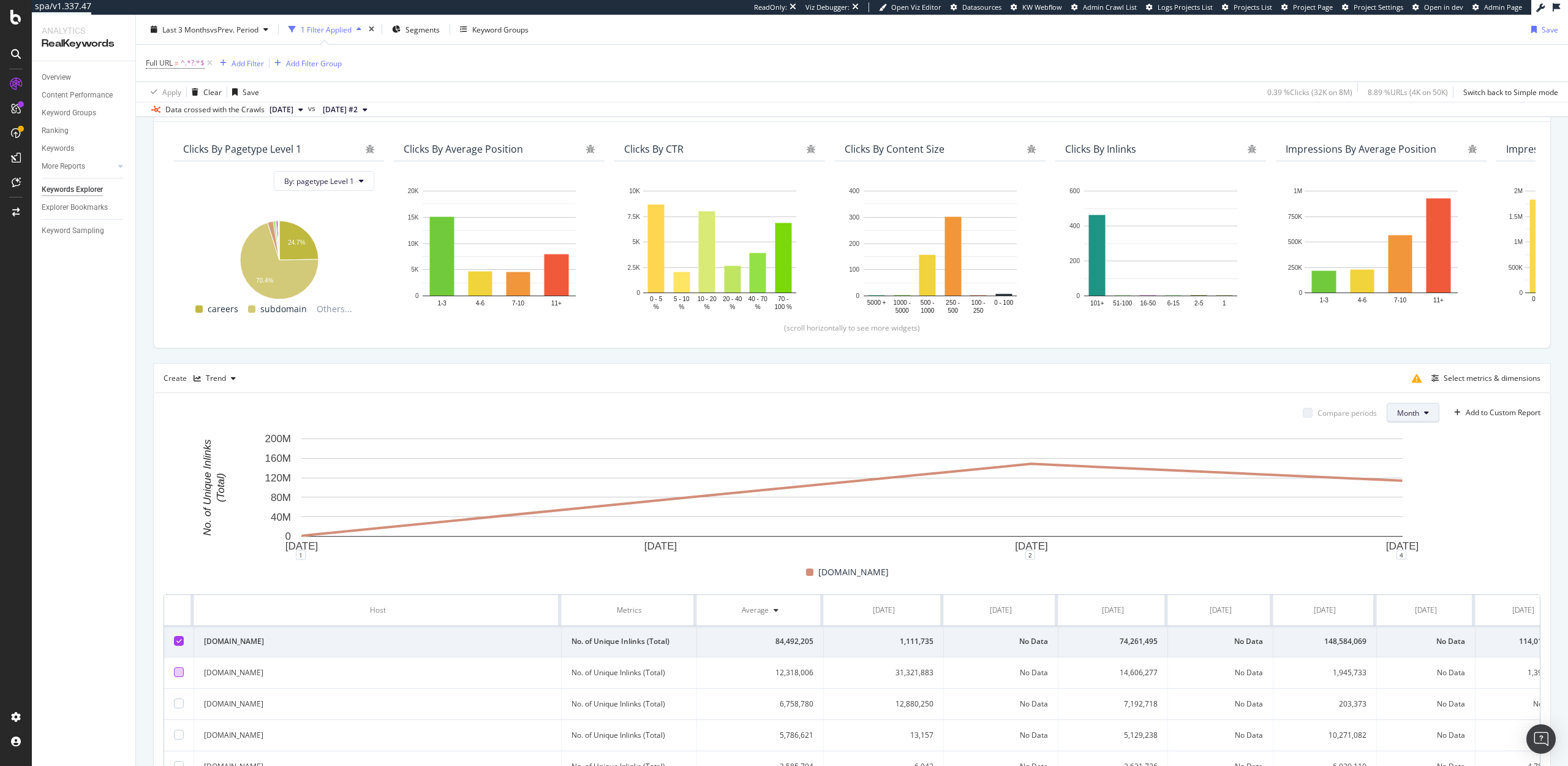
click at [1406, 409] on span "Month" at bounding box center [1409, 412] width 22 height 10
click at [1407, 467] on div "Week" at bounding box center [1408, 459] width 43 height 18
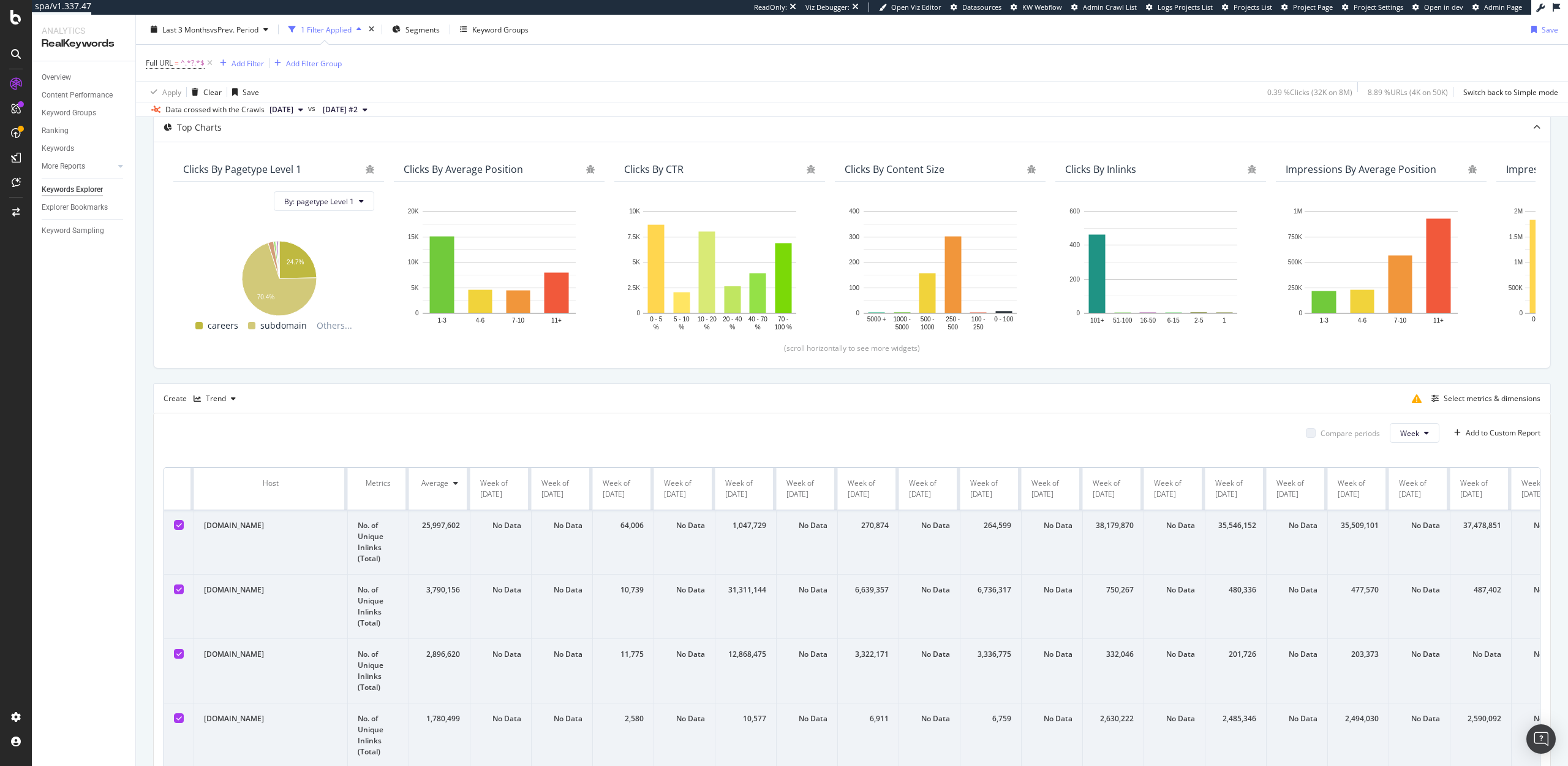
scroll to position [90, 0]
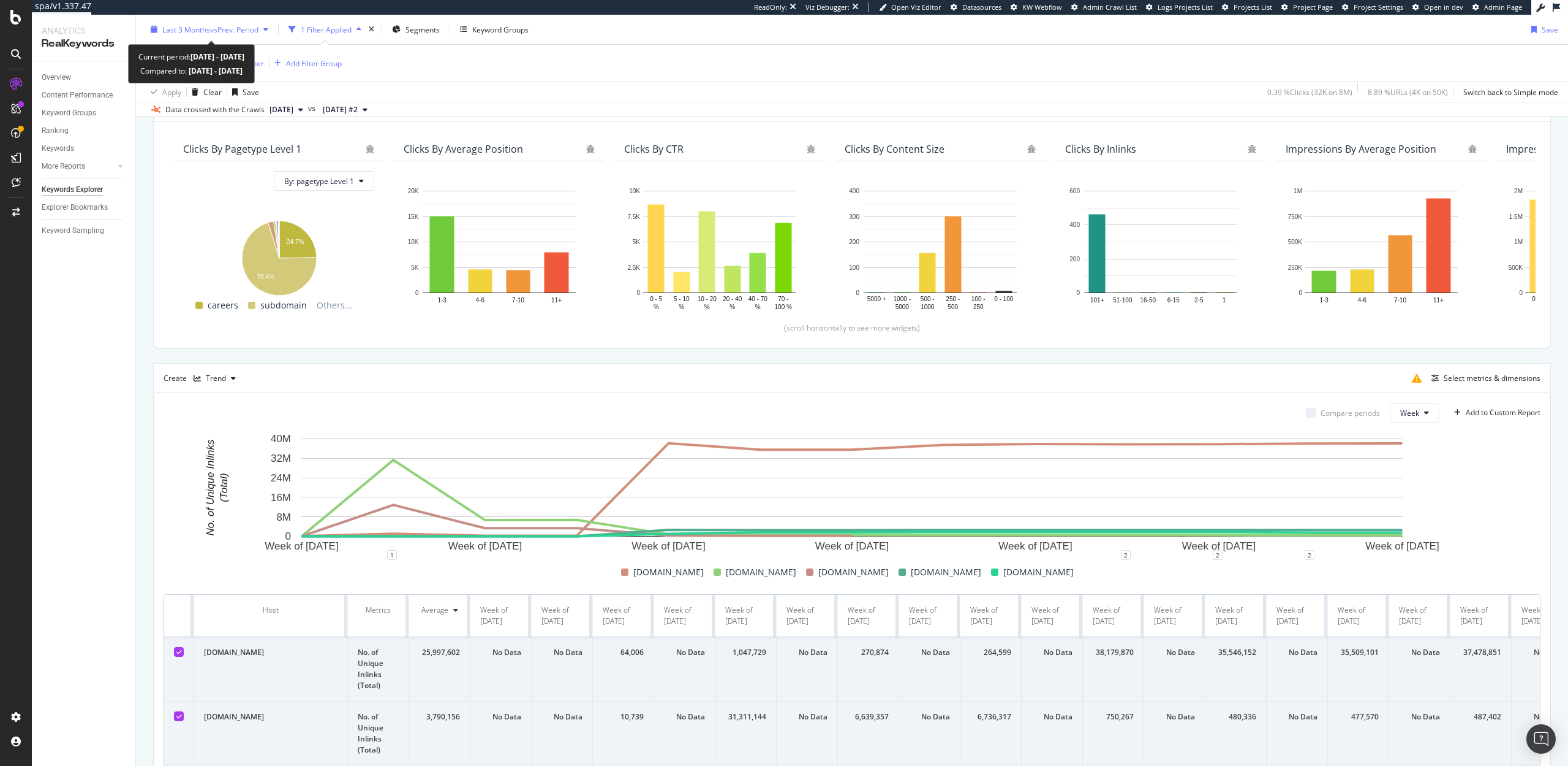
click at [195, 29] on span "Last 3 Months" at bounding box center [186, 29] width 48 height 10
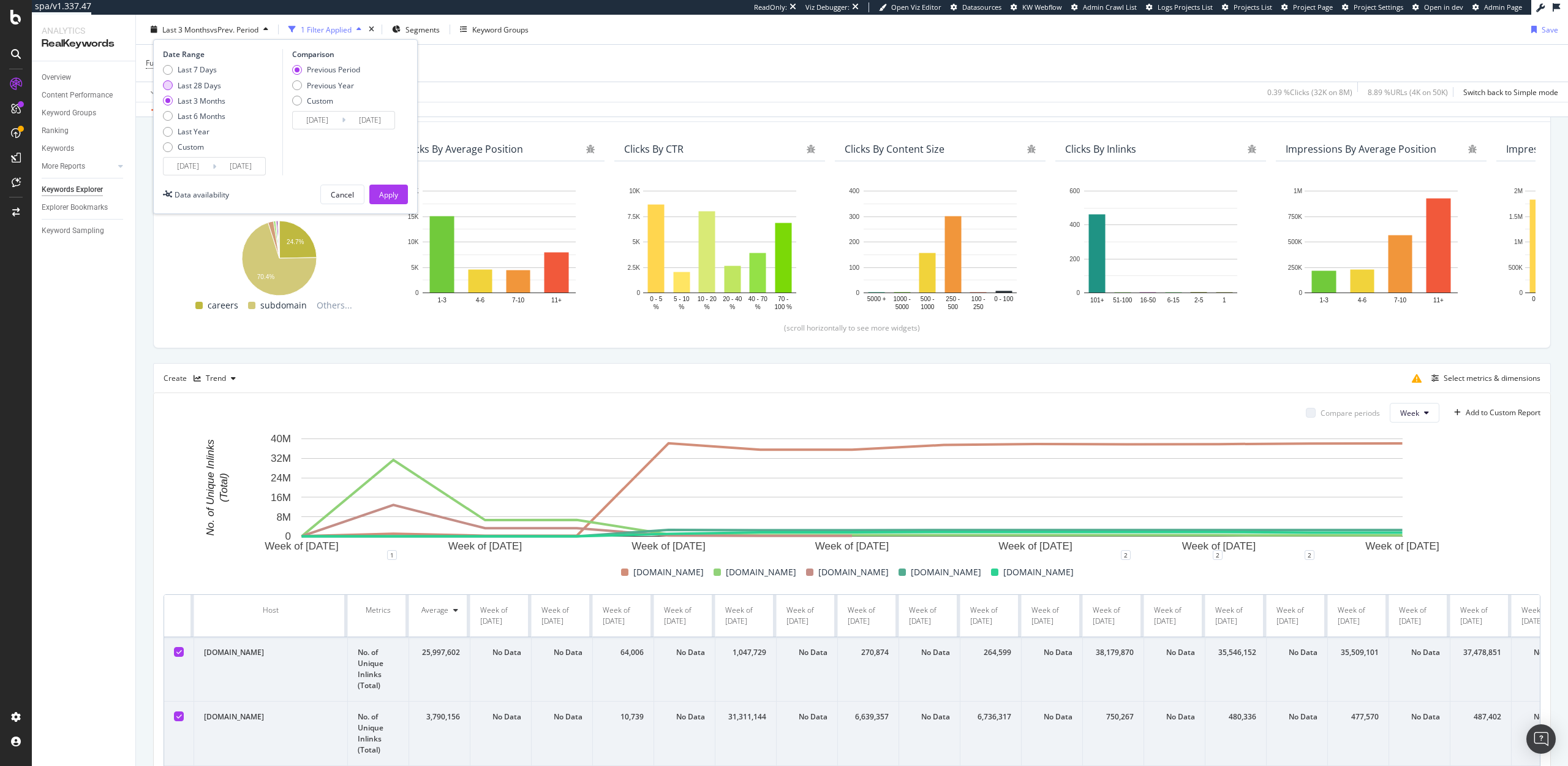
click at [194, 81] on div "Last 28 Days" at bounding box center [199, 84] width 43 height 10
type input "2025/08/21"
type input "2025/07/24"
type input "2025/08/20"
click at [394, 194] on div "Apply" at bounding box center [389, 194] width 19 height 10
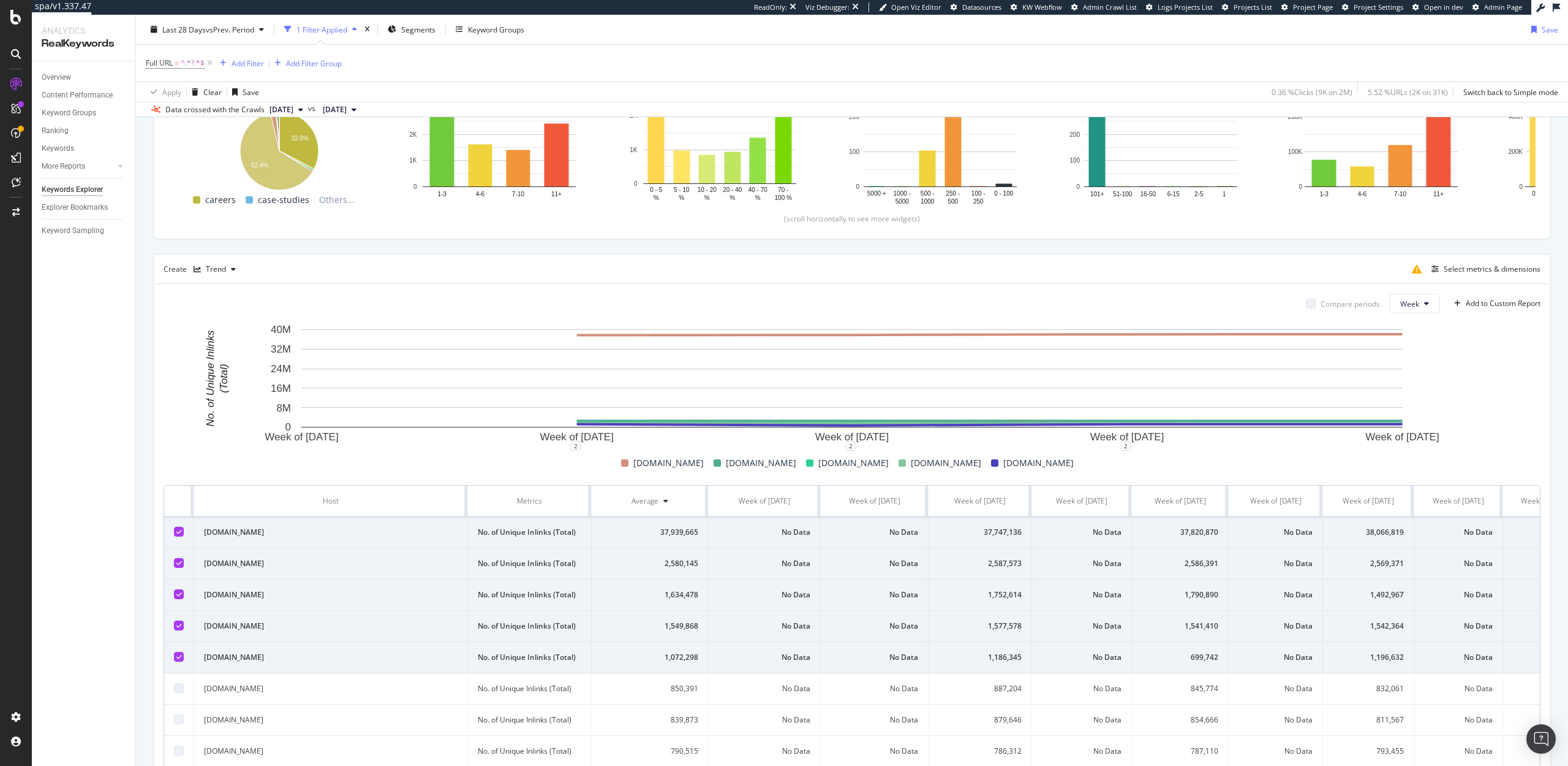
scroll to position [18, 0]
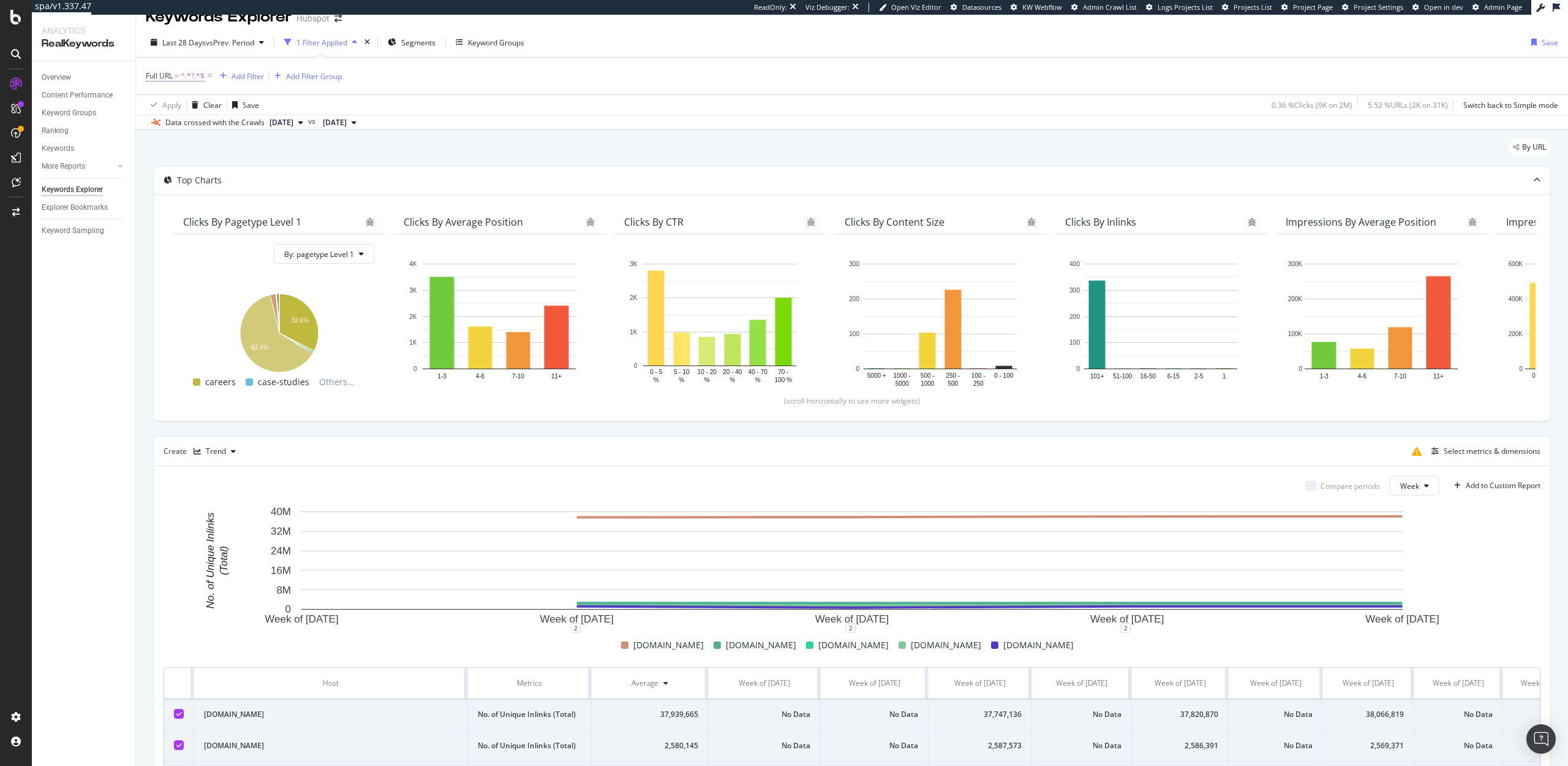
click at [183, 80] on span "^.*?.*$" at bounding box center [193, 76] width 24 height 18
click at [166, 106] on span "Contains" at bounding box center [171, 104] width 30 height 10
click at [181, 237] on span "Doesn't contain" at bounding box center [189, 242] width 53 height 10
click at [287, 156] on div "Apply" at bounding box center [281, 152] width 19 height 10
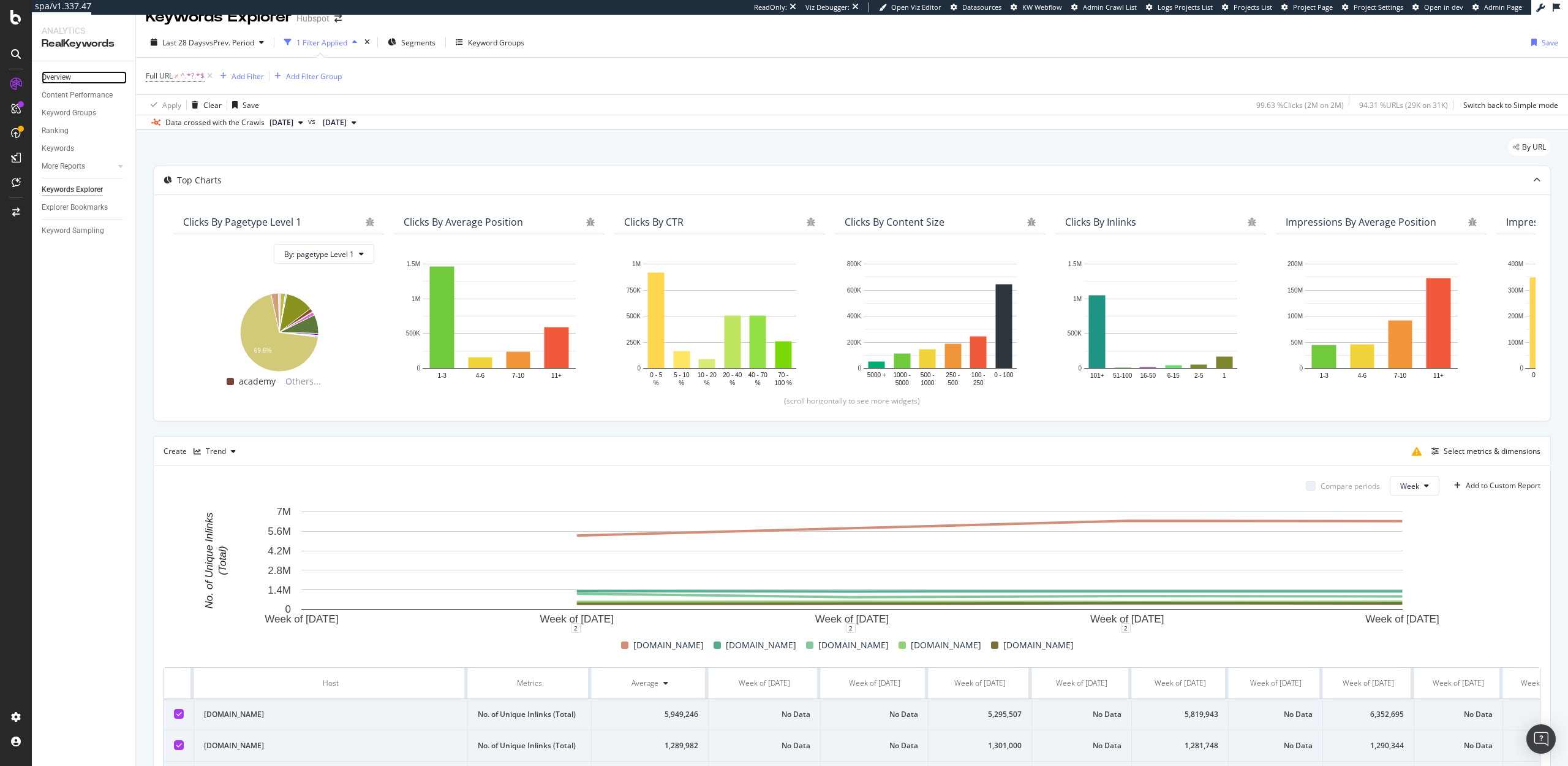
click at [57, 77] on div "Overview" at bounding box center [56, 77] width 29 height 13
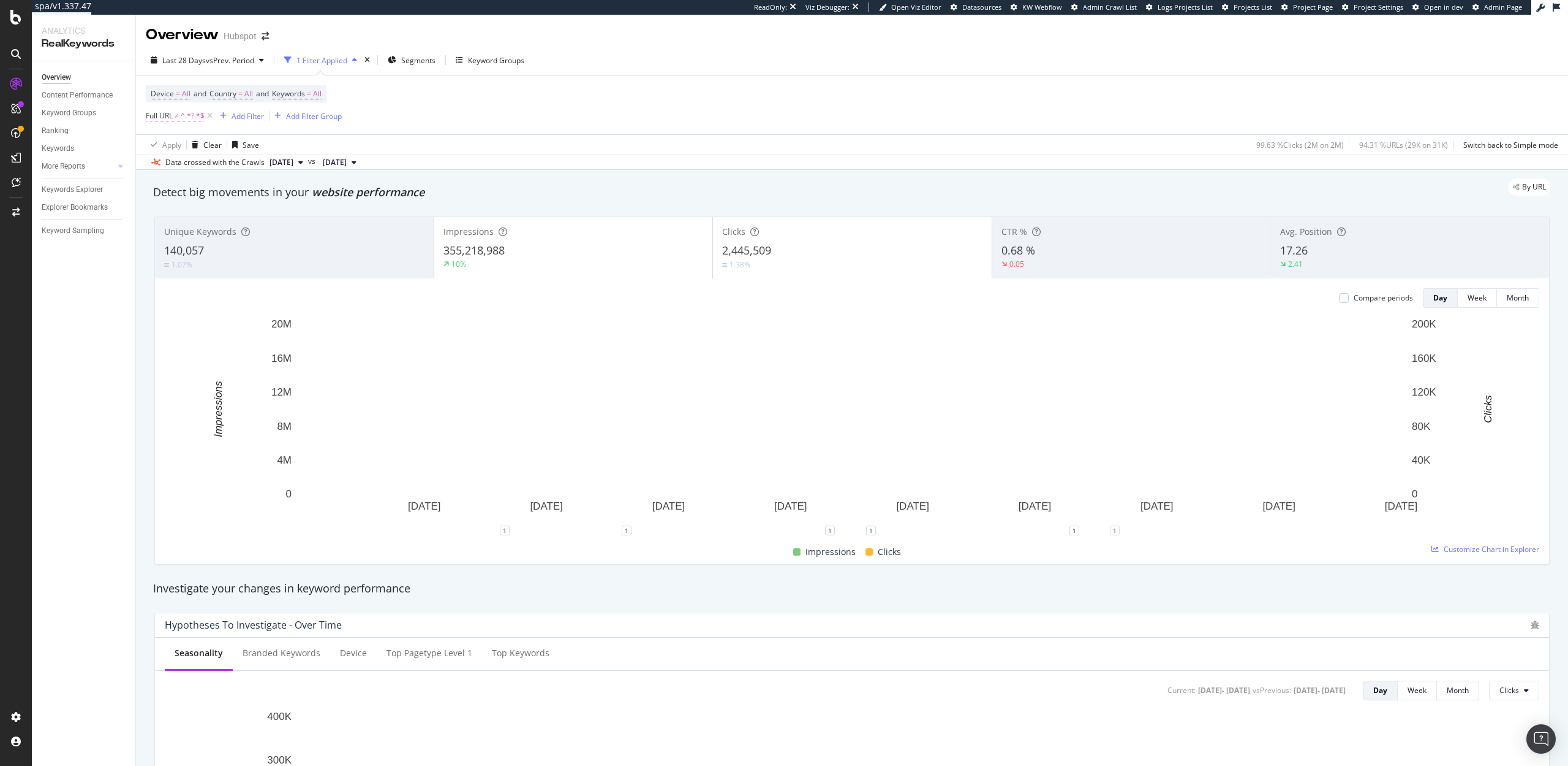
click at [187, 118] on span "^.*?.*$" at bounding box center [193, 115] width 24 height 18
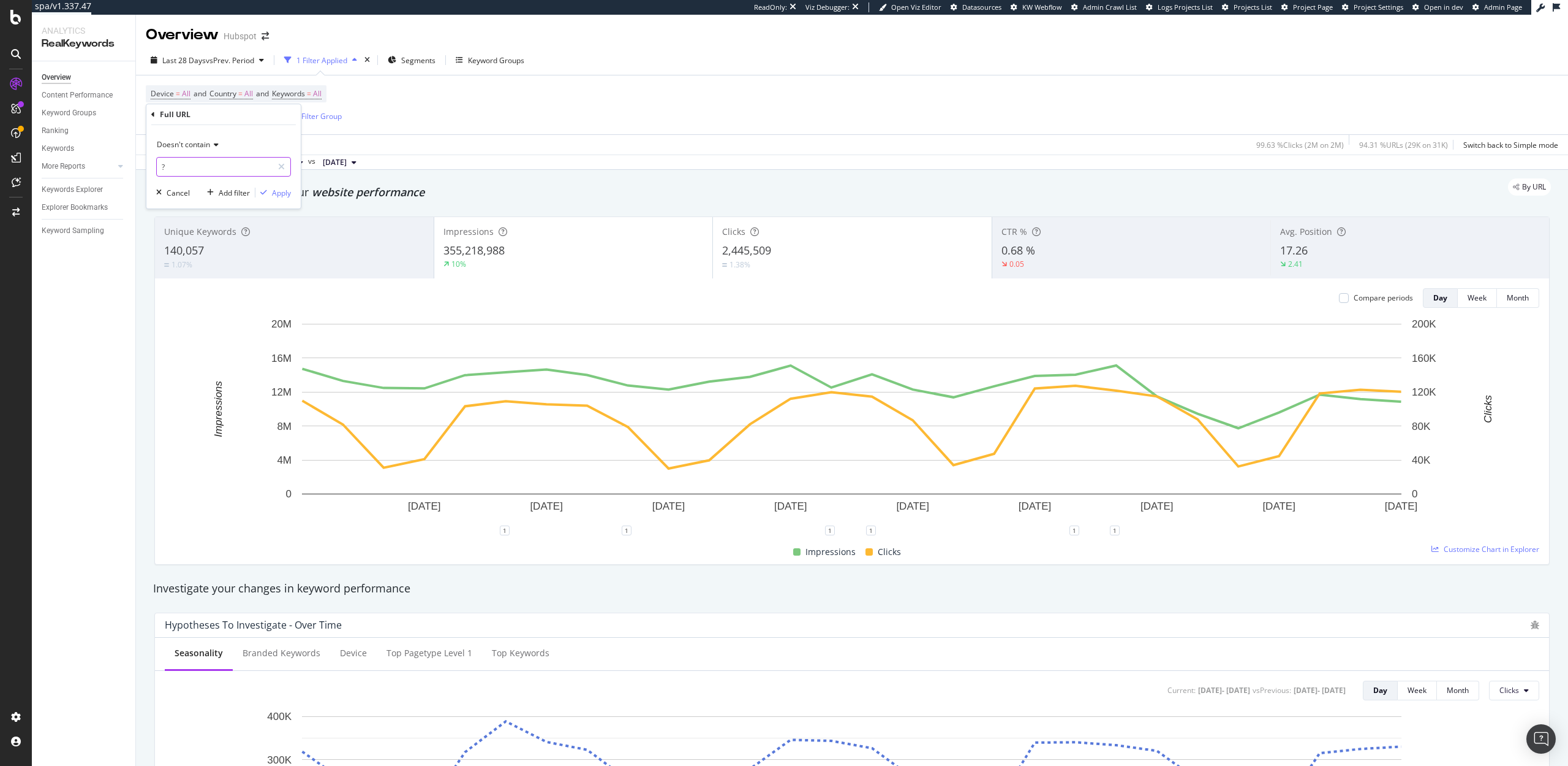
click at [197, 163] on input "?" at bounding box center [215, 166] width 116 height 19
type input "w"
click at [153, 113] on icon at bounding box center [153, 114] width 4 height 7
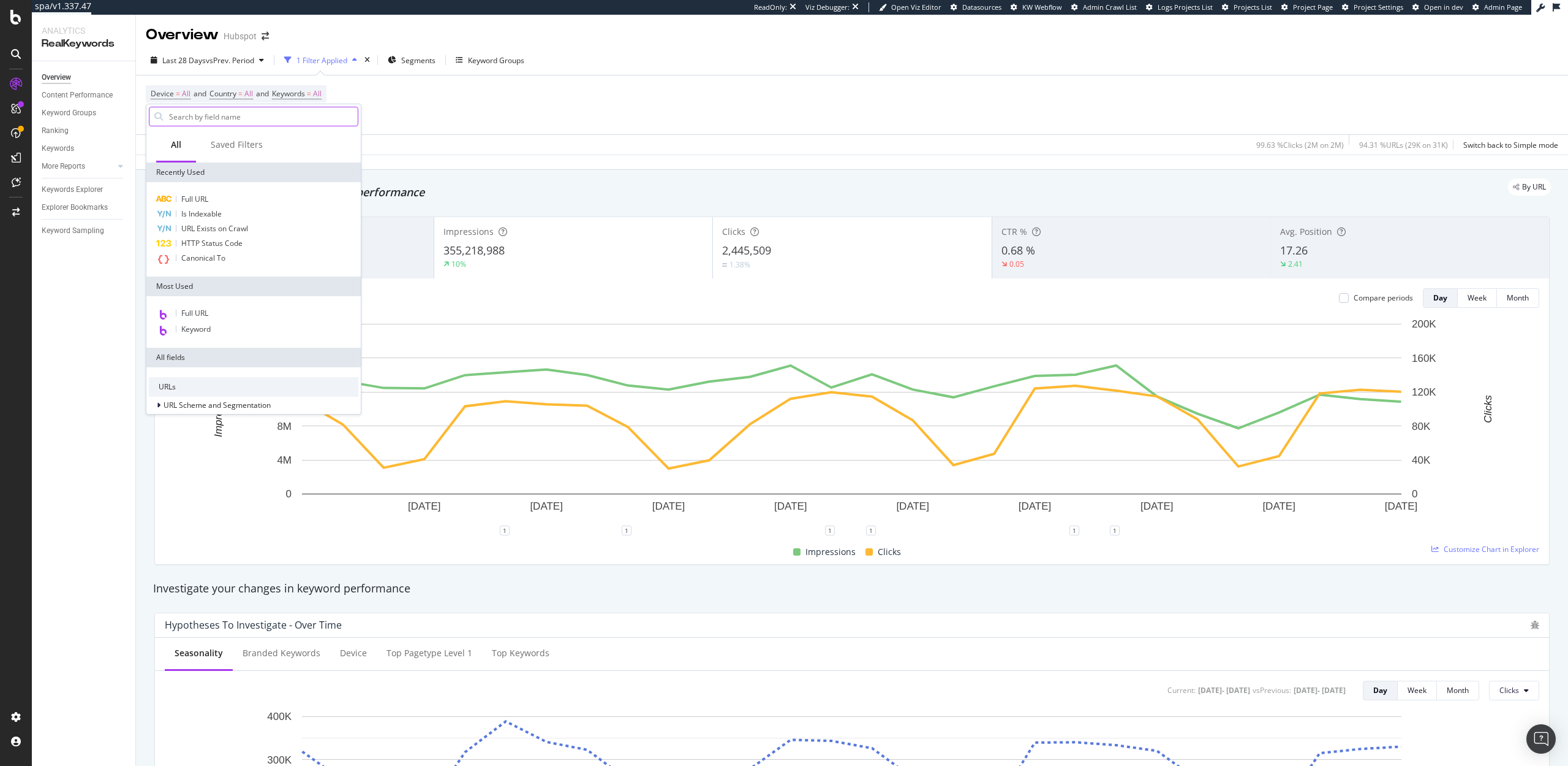
click at [322, 118] on input "text" at bounding box center [263, 116] width 190 height 18
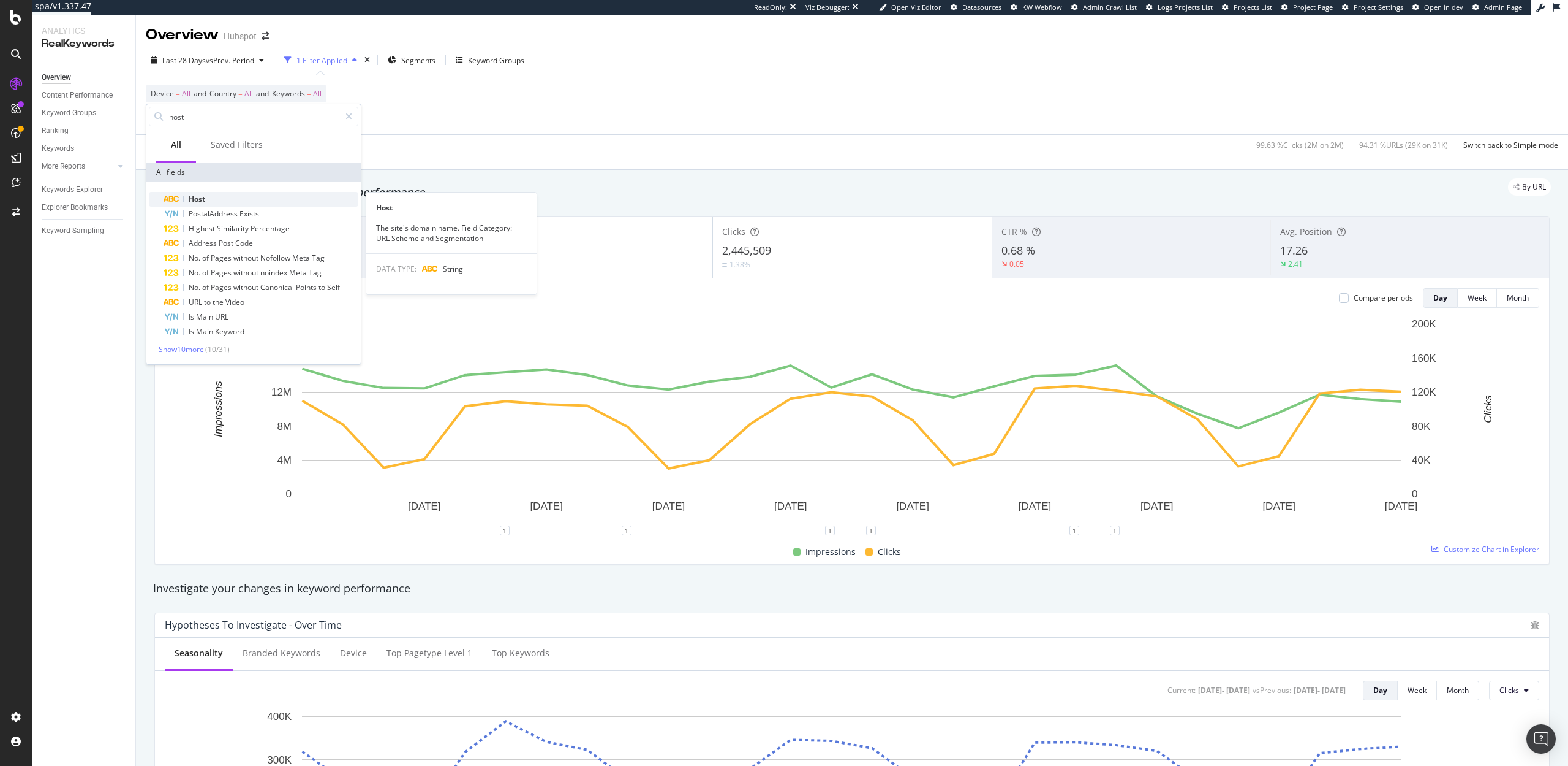
type input "host"
click at [266, 194] on div "Host" at bounding box center [261, 199] width 194 height 15
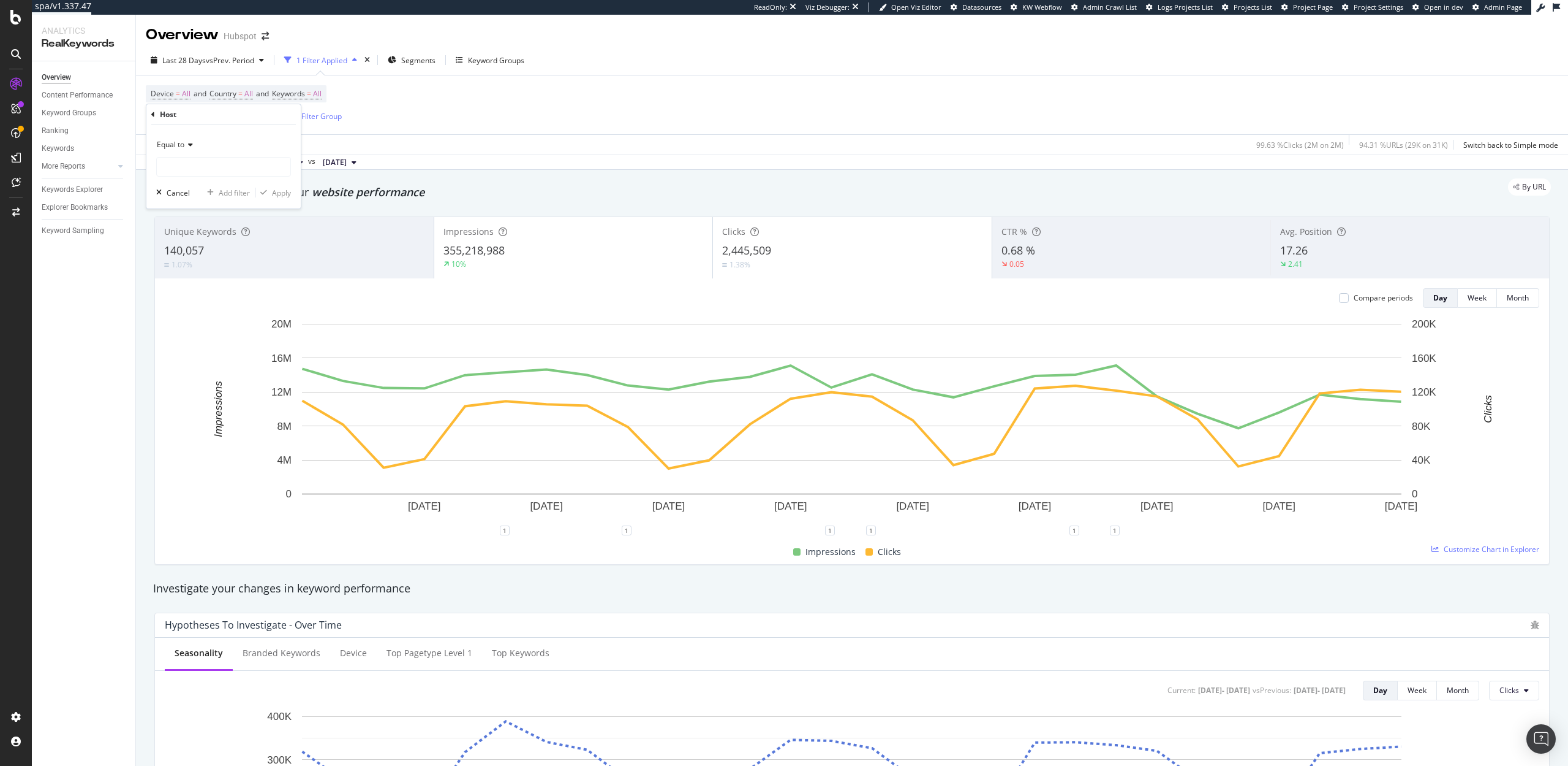
click at [179, 141] on span "Equal to" at bounding box center [170, 144] width 28 height 10
click at [255, 144] on div "Equal to" at bounding box center [224, 144] width 135 height 19
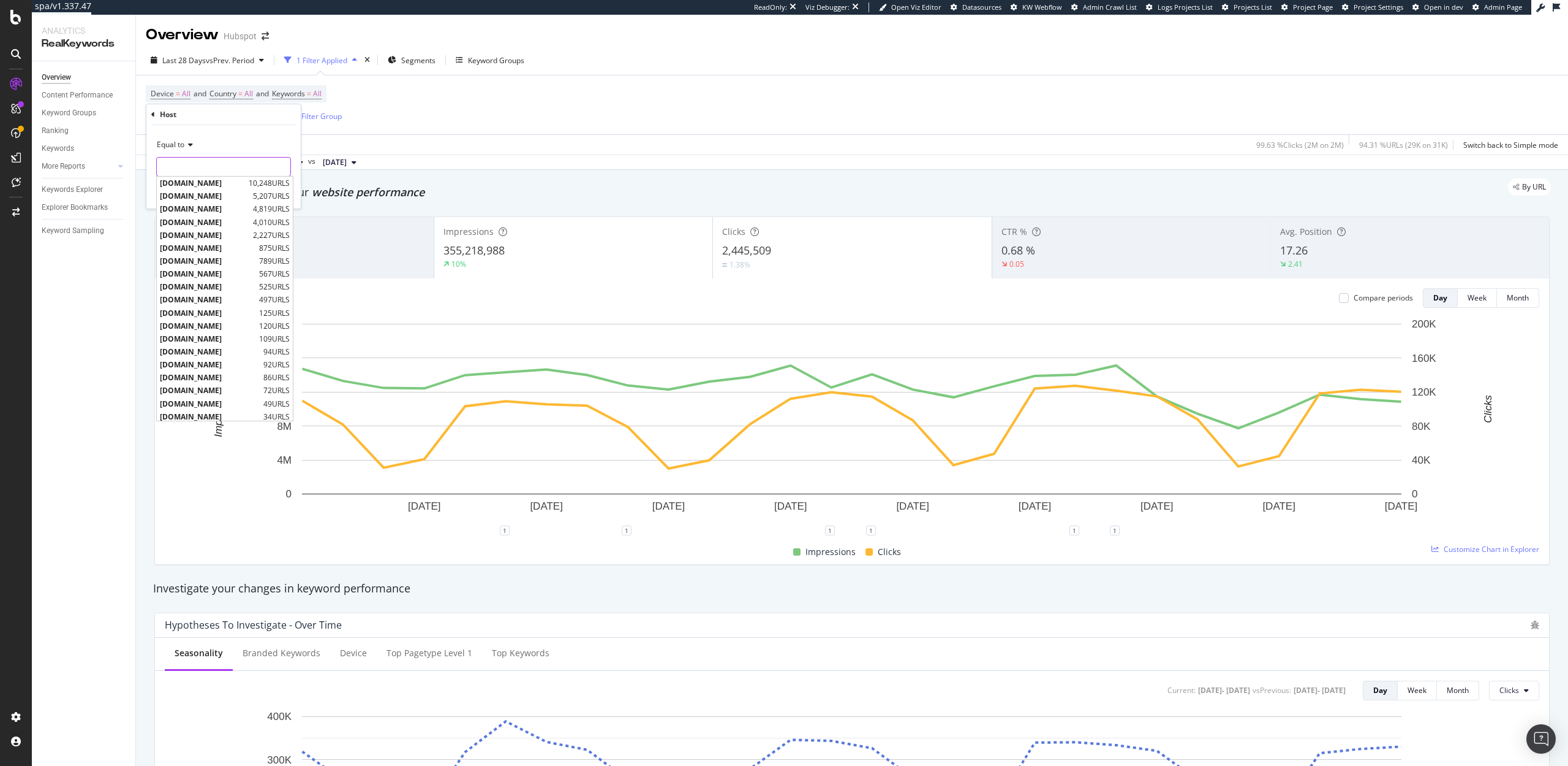
click at [229, 170] on input "text" at bounding box center [223, 166] width 134 height 19
click at [210, 229] on div "www.hubspot.com 2,227 URLS" at bounding box center [225, 235] width 136 height 13
type input "www.hubspot.com"
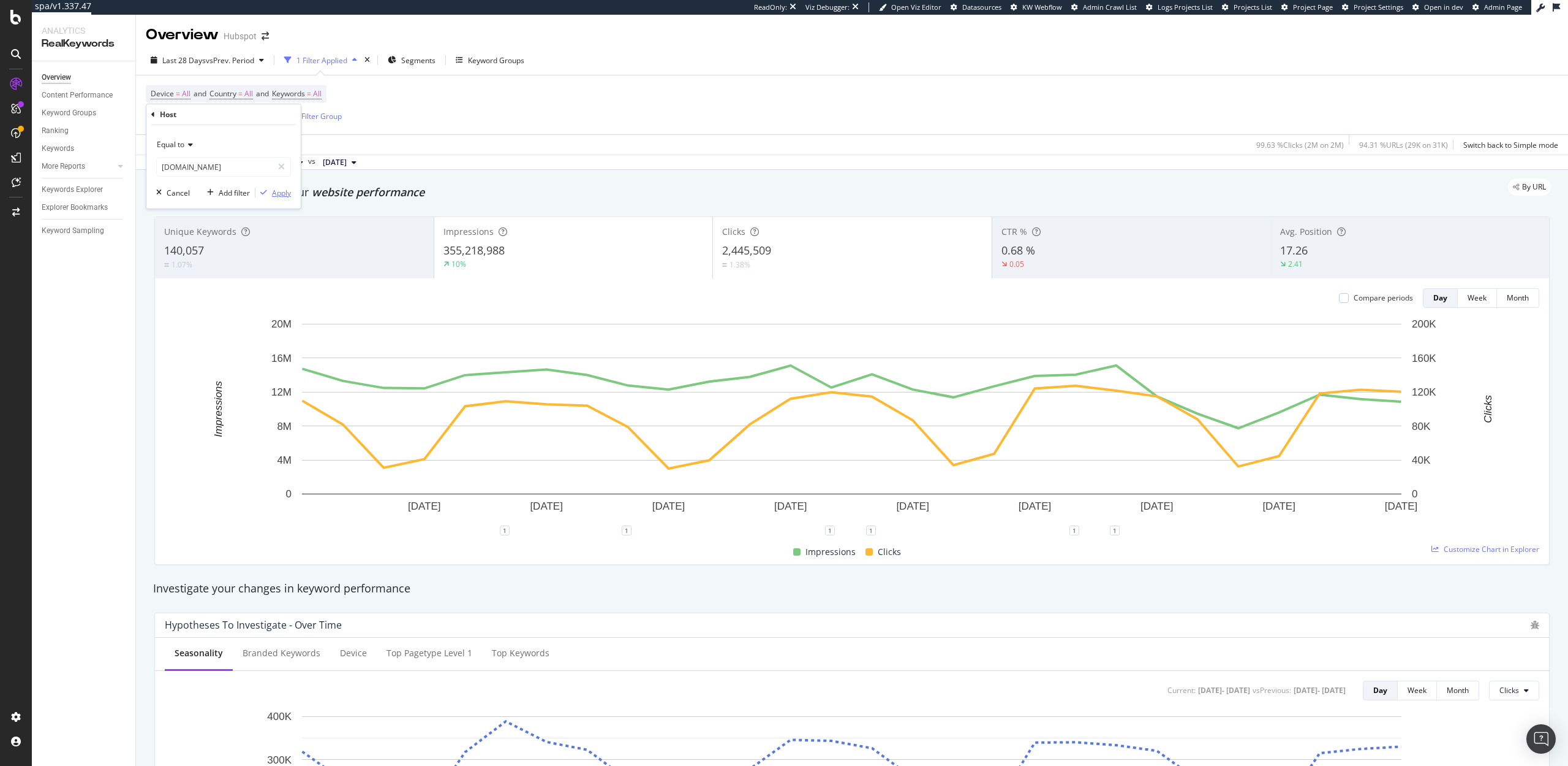
click at [283, 193] on div "Apply" at bounding box center [281, 192] width 19 height 10
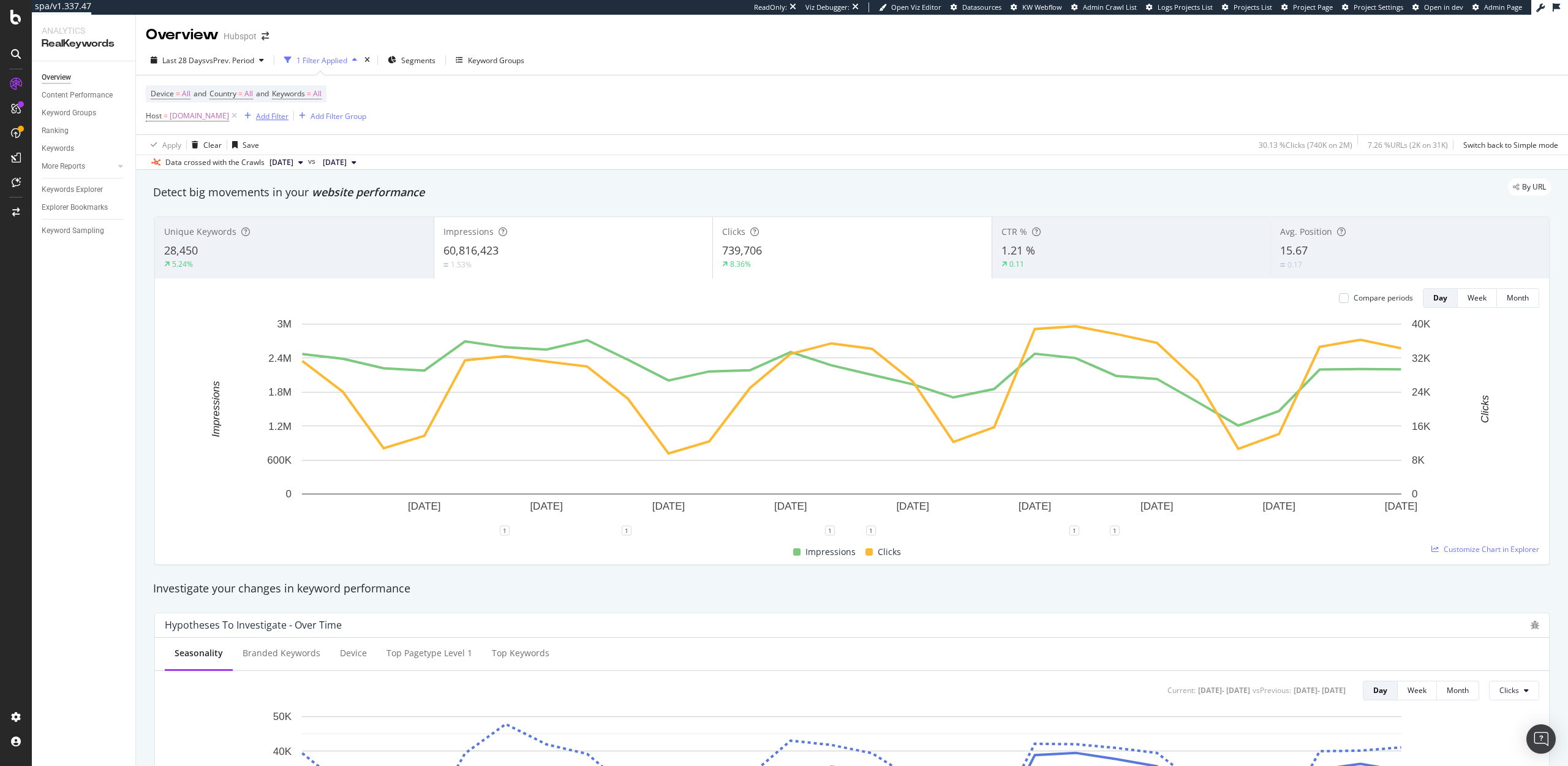
click at [268, 119] on div "Add Filter" at bounding box center [272, 115] width 32 height 10
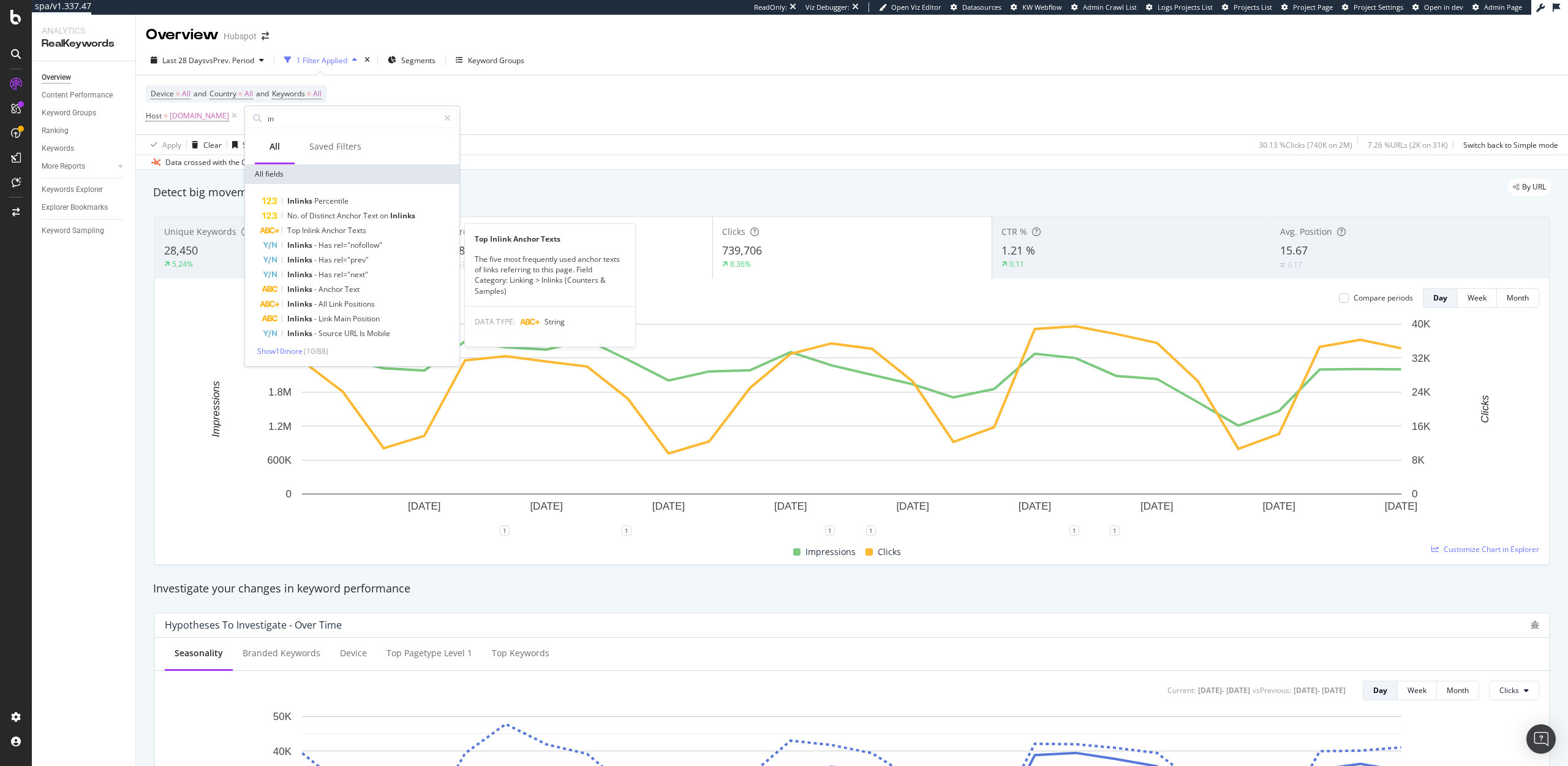
type input "i"
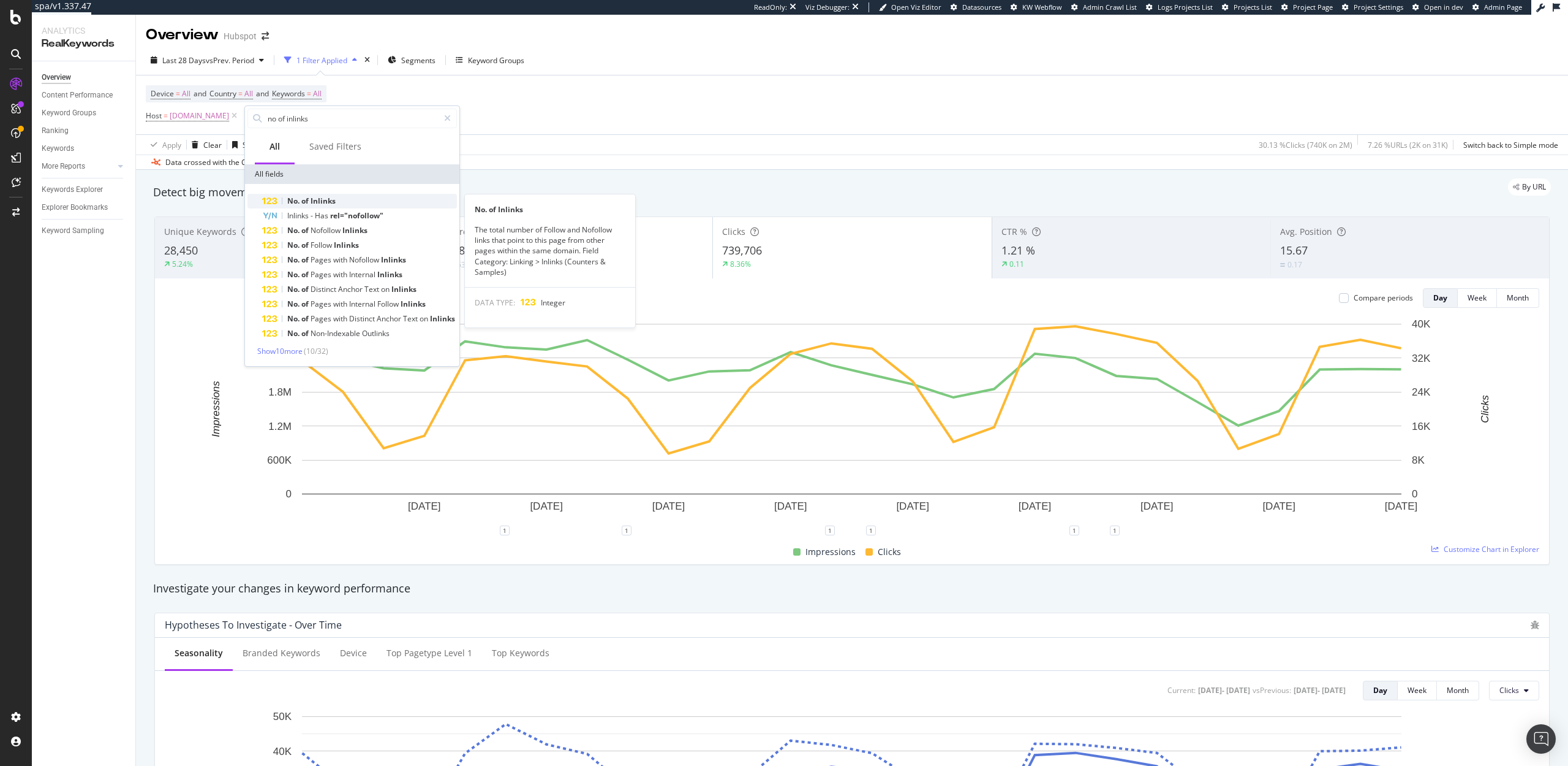
type input "no of inlinks"
click at [333, 196] on span "Inlinks" at bounding box center [322, 200] width 25 height 10
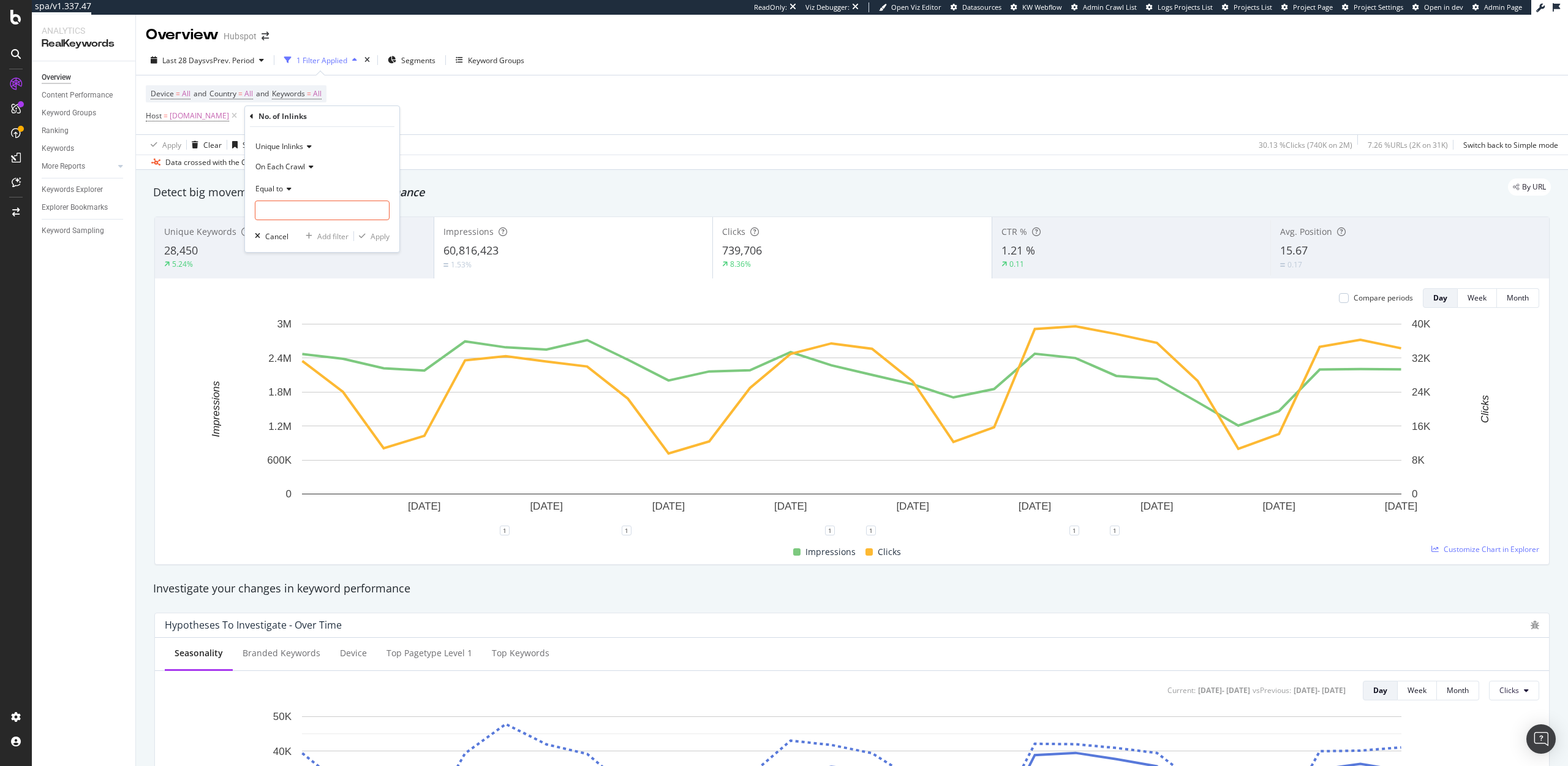
click at [281, 188] on span "Equal to" at bounding box center [269, 188] width 28 height 10
click at [290, 277] on span "Greater than" at bounding box center [283, 277] width 44 height 10
click at [288, 164] on span "On Each Crawl" at bounding box center [280, 166] width 50 height 10
click at [287, 204] on span "On Current Crawl" at bounding box center [290, 206] width 60 height 10
click at [285, 214] on input "number" at bounding box center [322, 209] width 135 height 19
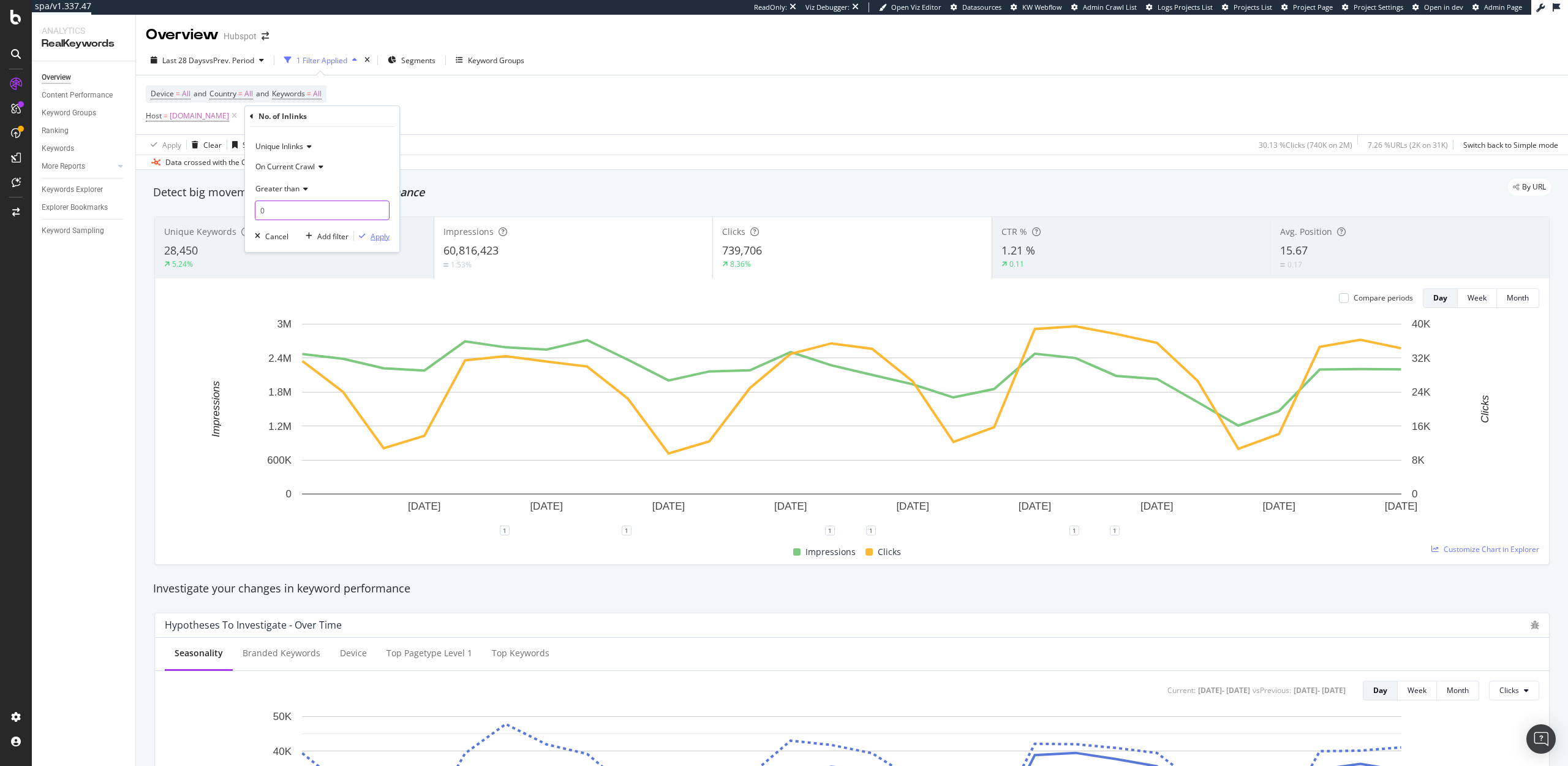
type input "0"
click at [381, 235] on div "Apply" at bounding box center [380, 236] width 19 height 10
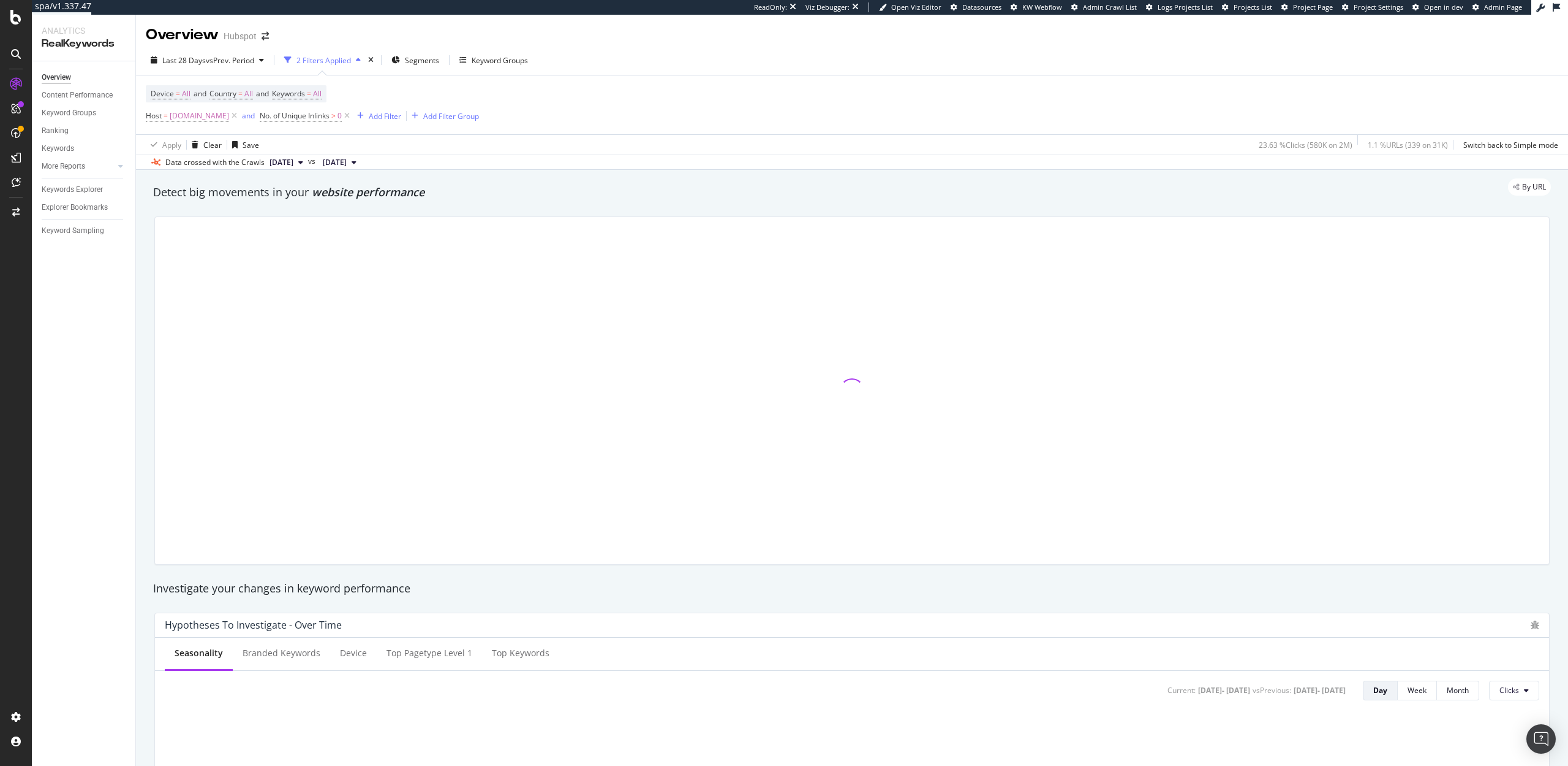
click at [276, 164] on span "2025 Sep. 16th" at bounding box center [282, 162] width 24 height 11
click at [294, 206] on div "[DATE]" at bounding box center [300, 204] width 65 height 11
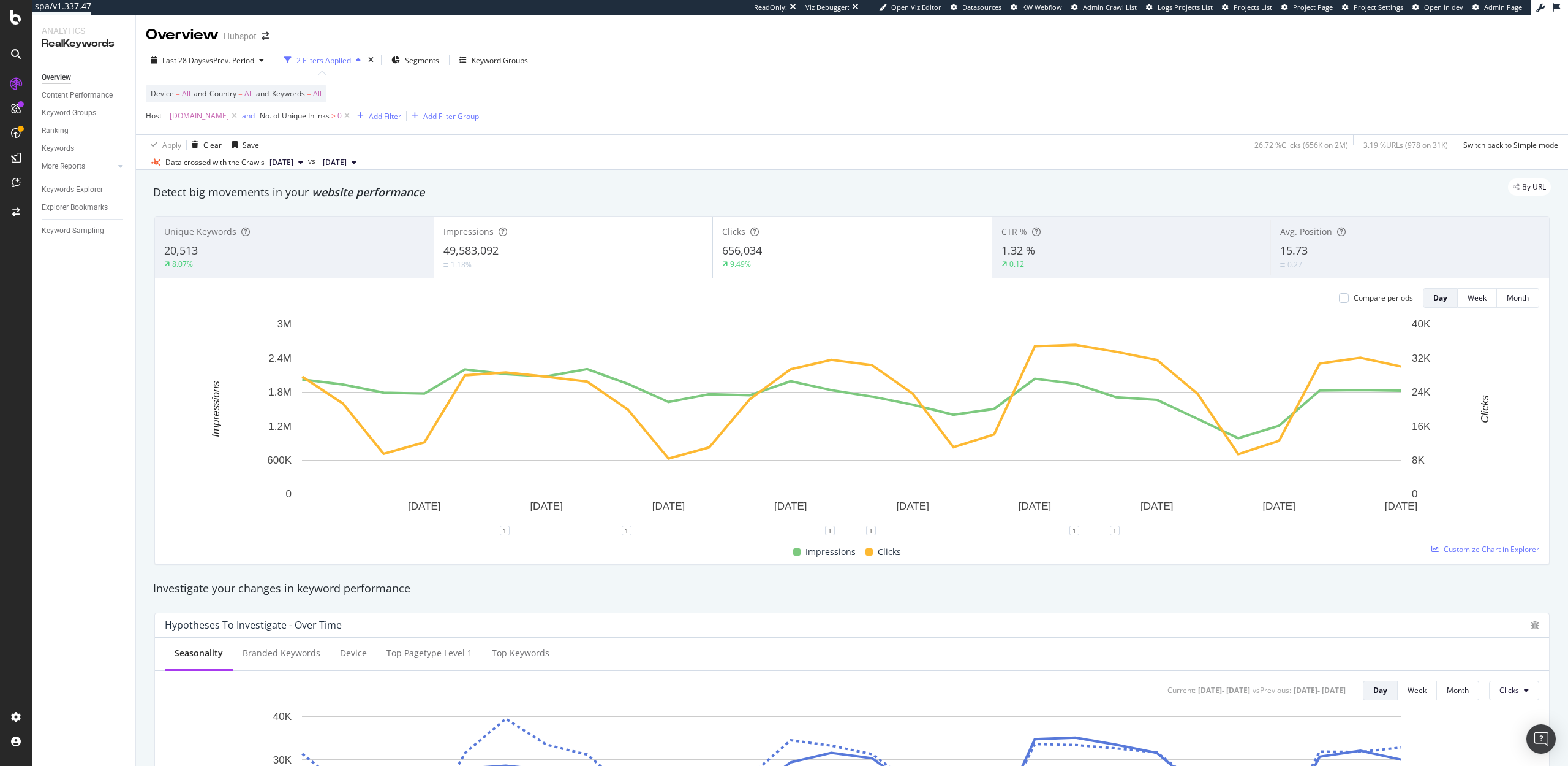
click at [389, 118] on div "Add Filter" at bounding box center [384, 115] width 32 height 10
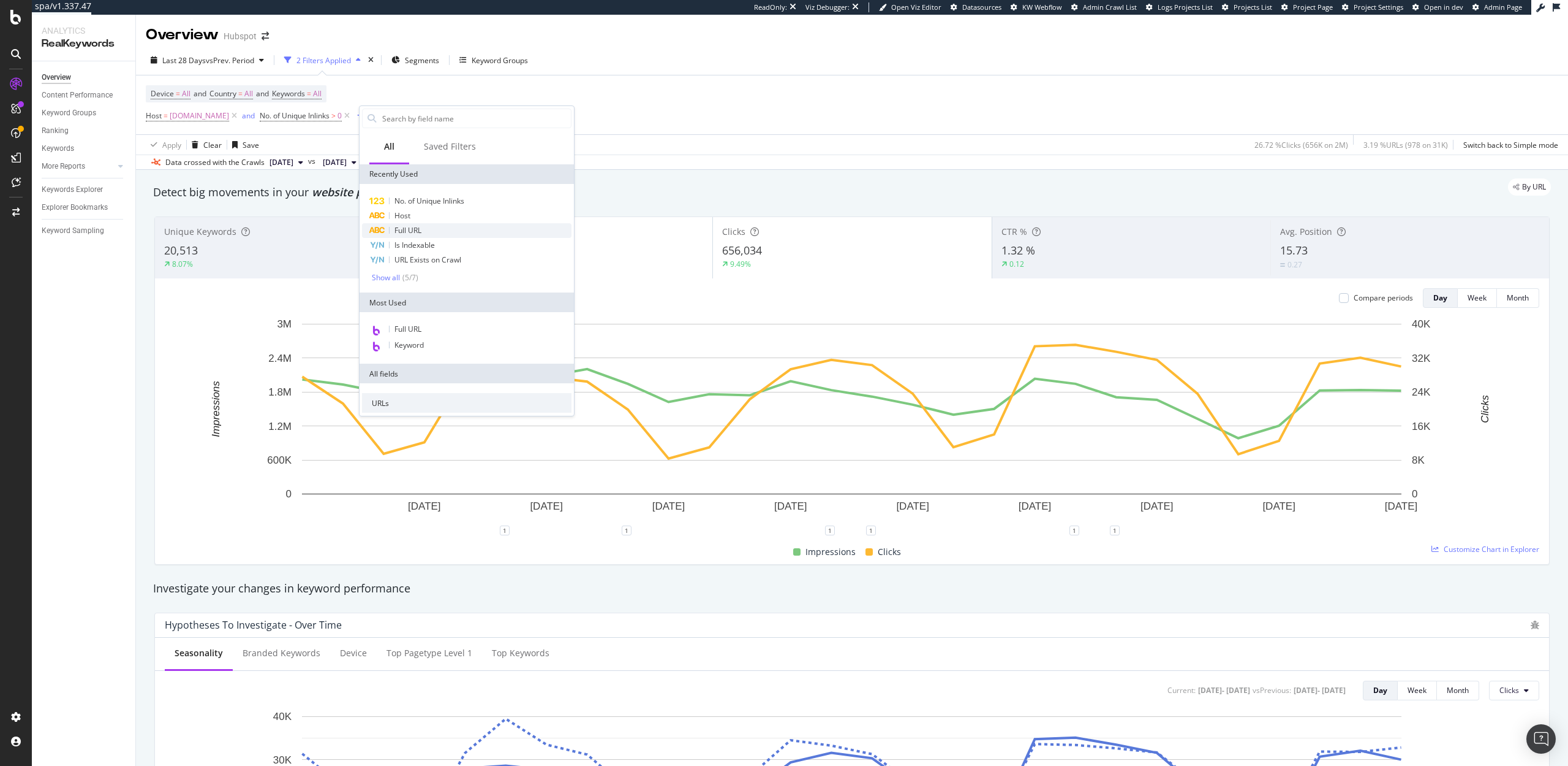
click at [421, 230] on span "Full URL" at bounding box center [407, 230] width 27 height 10
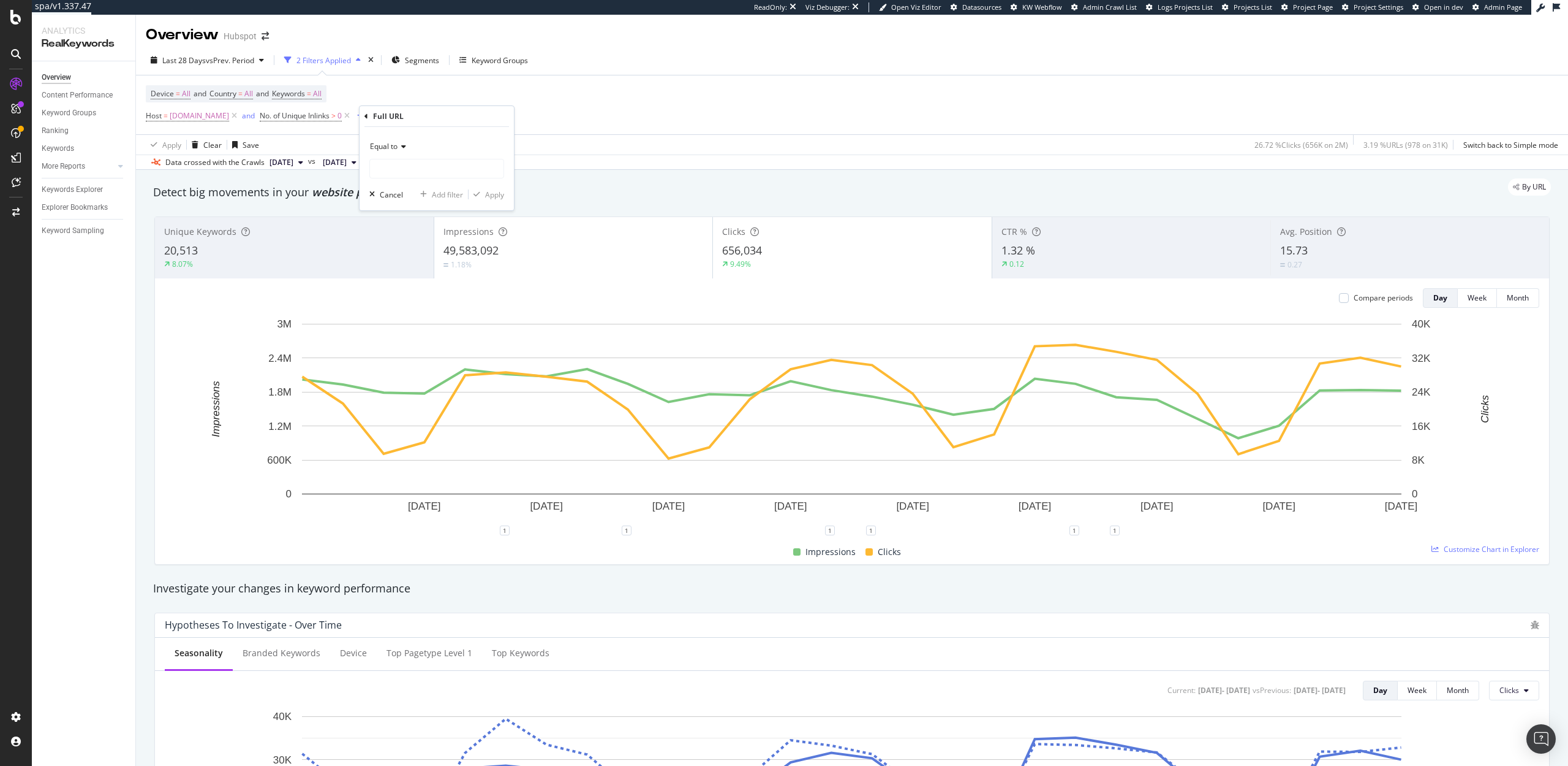
click at [384, 149] on span "Equal to" at bounding box center [384, 146] width 28 height 10
click at [409, 273] on div "Contains" at bounding box center [438, 266] width 131 height 16
click at [392, 141] on span "Contains" at bounding box center [385, 146] width 30 height 10
click at [411, 277] on div "Doesn't contain" at bounding box center [438, 283] width 131 height 16
click at [400, 163] on input "text" at bounding box center [437, 168] width 134 height 19
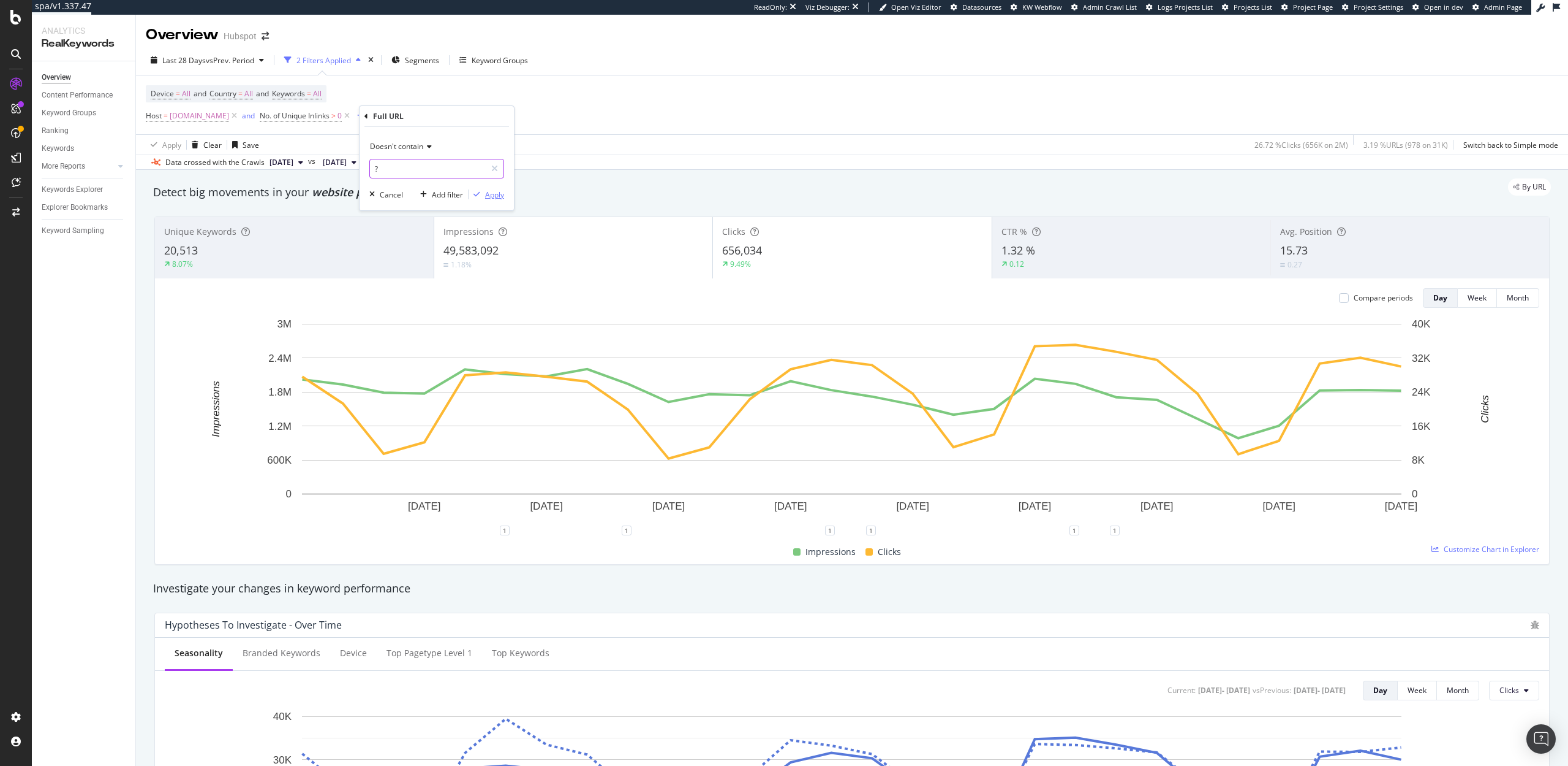
type input "?"
click at [500, 194] on div "Apply" at bounding box center [495, 194] width 19 height 10
click at [441, 116] on icon at bounding box center [436, 115] width 10 height 12
click at [328, 117] on span "No. of Unique Inlinks" at bounding box center [295, 115] width 70 height 10
click at [300, 185] on span "Greater than" at bounding box center [298, 186] width 44 height 10
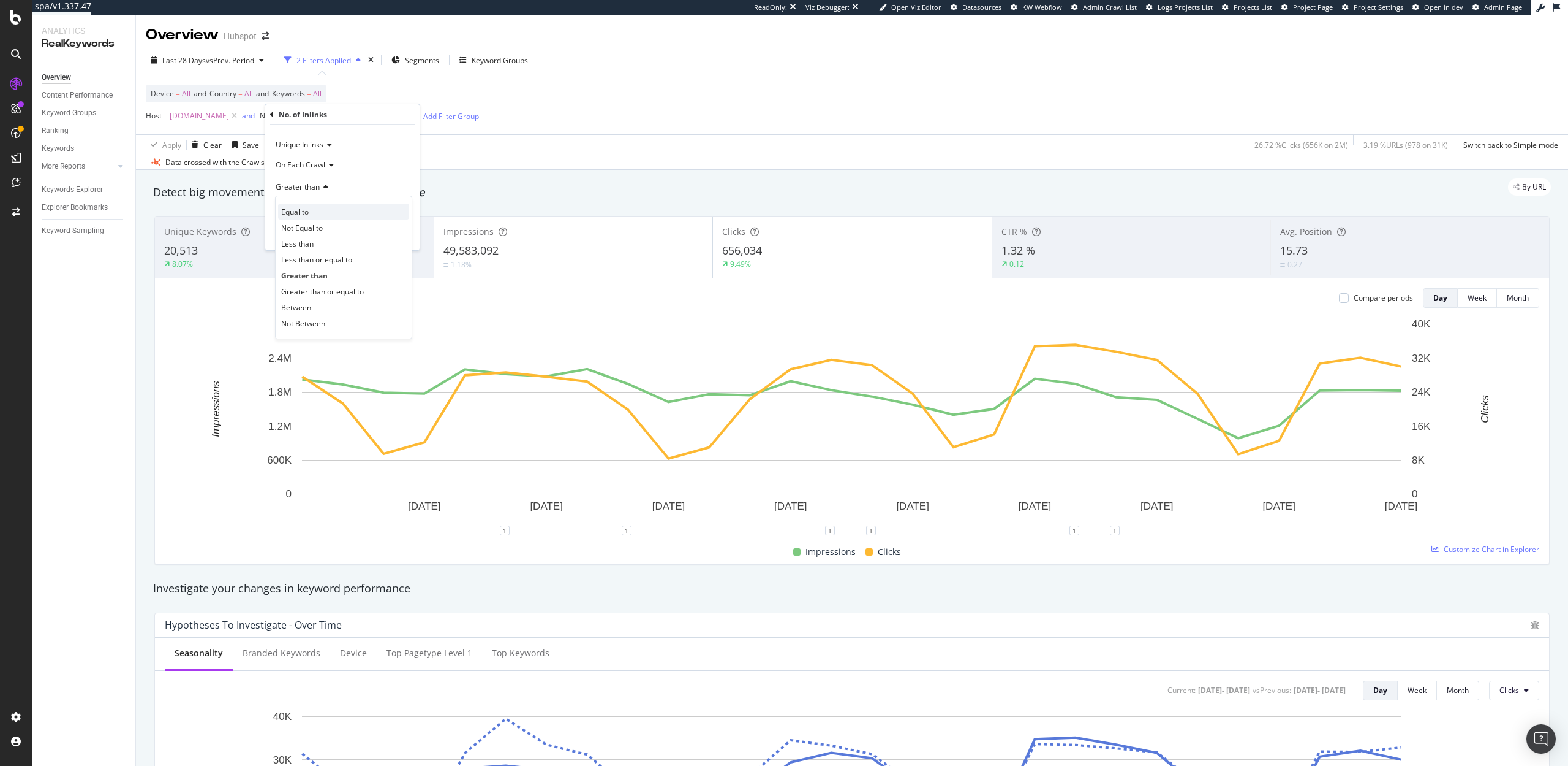
click at [304, 213] on span "Equal to" at bounding box center [295, 211] width 28 height 10
click at [357, 211] on input "number" at bounding box center [343, 207] width 135 height 19
type input "0"
click at [418, 231] on div "Unique Inlinks On Each Crawl Equal to 0 0 1 869 URLS 2 854 URLS 3 659 URLS 0 48…" at bounding box center [343, 188] width 155 height 125
click at [398, 231] on div "Apply" at bounding box center [400, 234] width 19 height 10
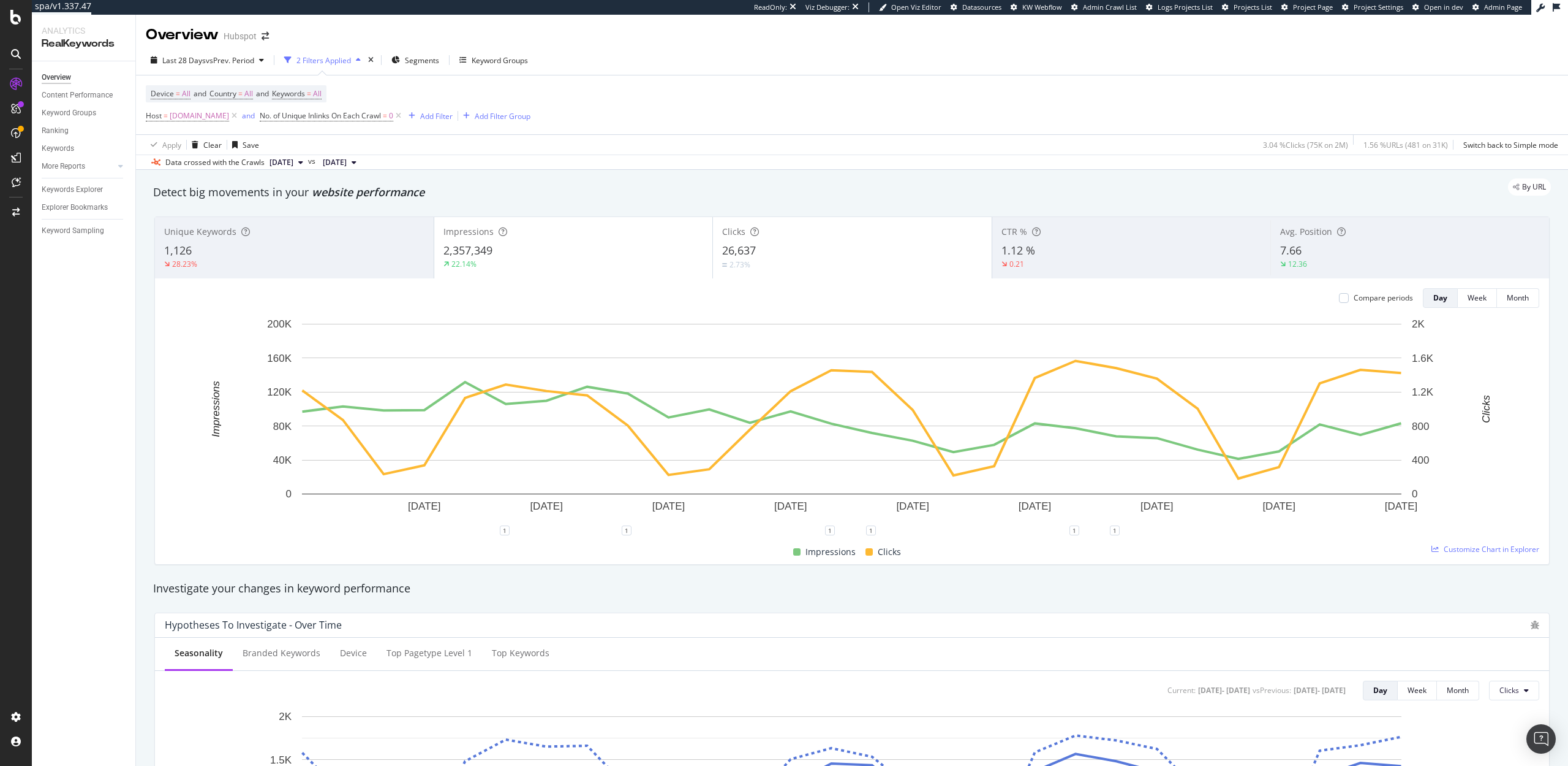
click at [294, 160] on span "[DATE]" at bounding box center [282, 162] width 24 height 11
click at [304, 222] on div "2025 Sep. 16th" at bounding box center [300, 227] width 65 height 11
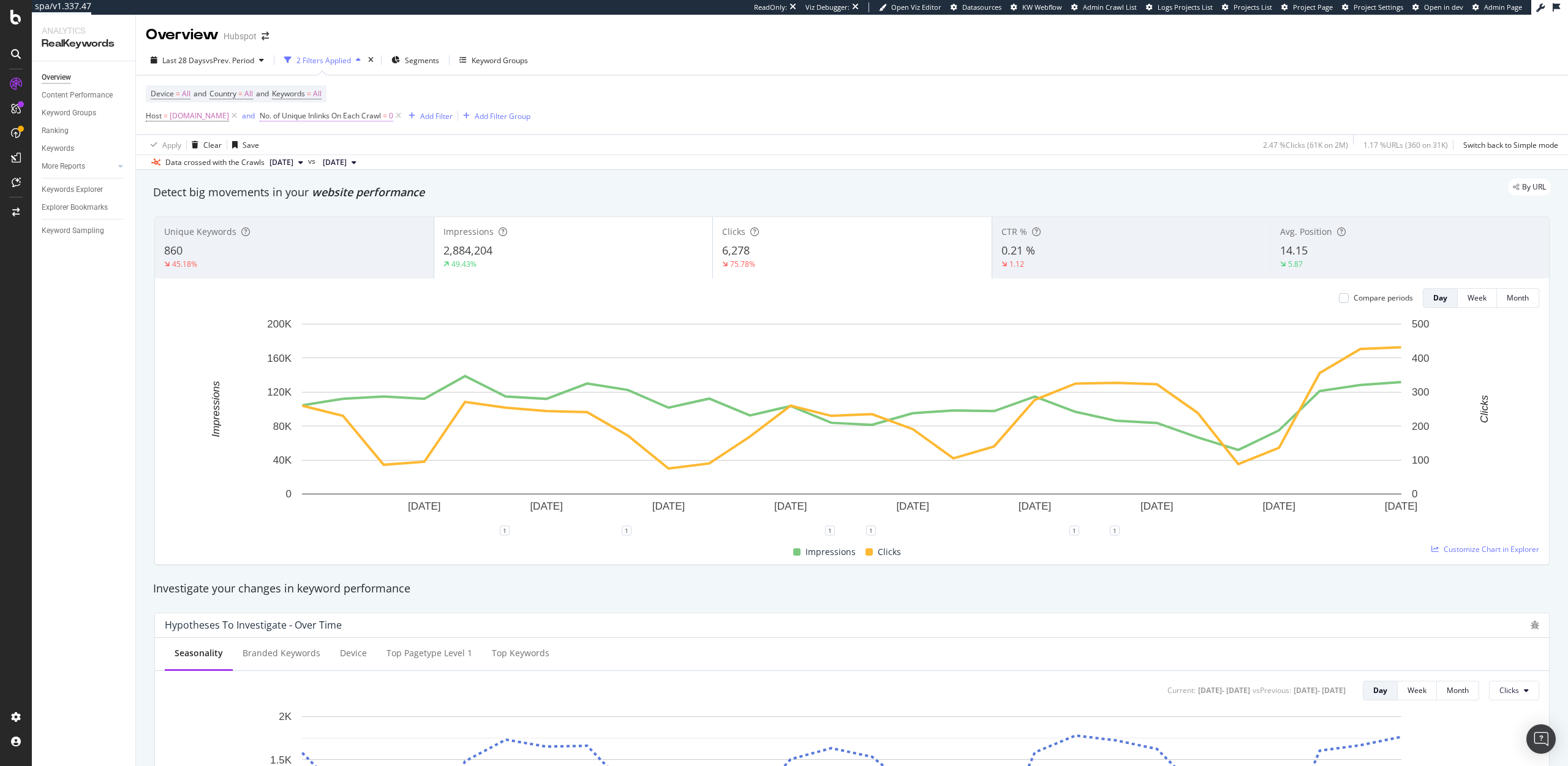
click at [356, 116] on span "No. of Unique Inlinks On Each Crawl" at bounding box center [321, 115] width 122 height 10
click at [314, 164] on span "On Each Crawl" at bounding box center [300, 164] width 50 height 10
click at [311, 205] on span "On Current Crawl" at bounding box center [310, 205] width 60 height 10
click at [404, 234] on div "Apply" at bounding box center [400, 234] width 19 height 10
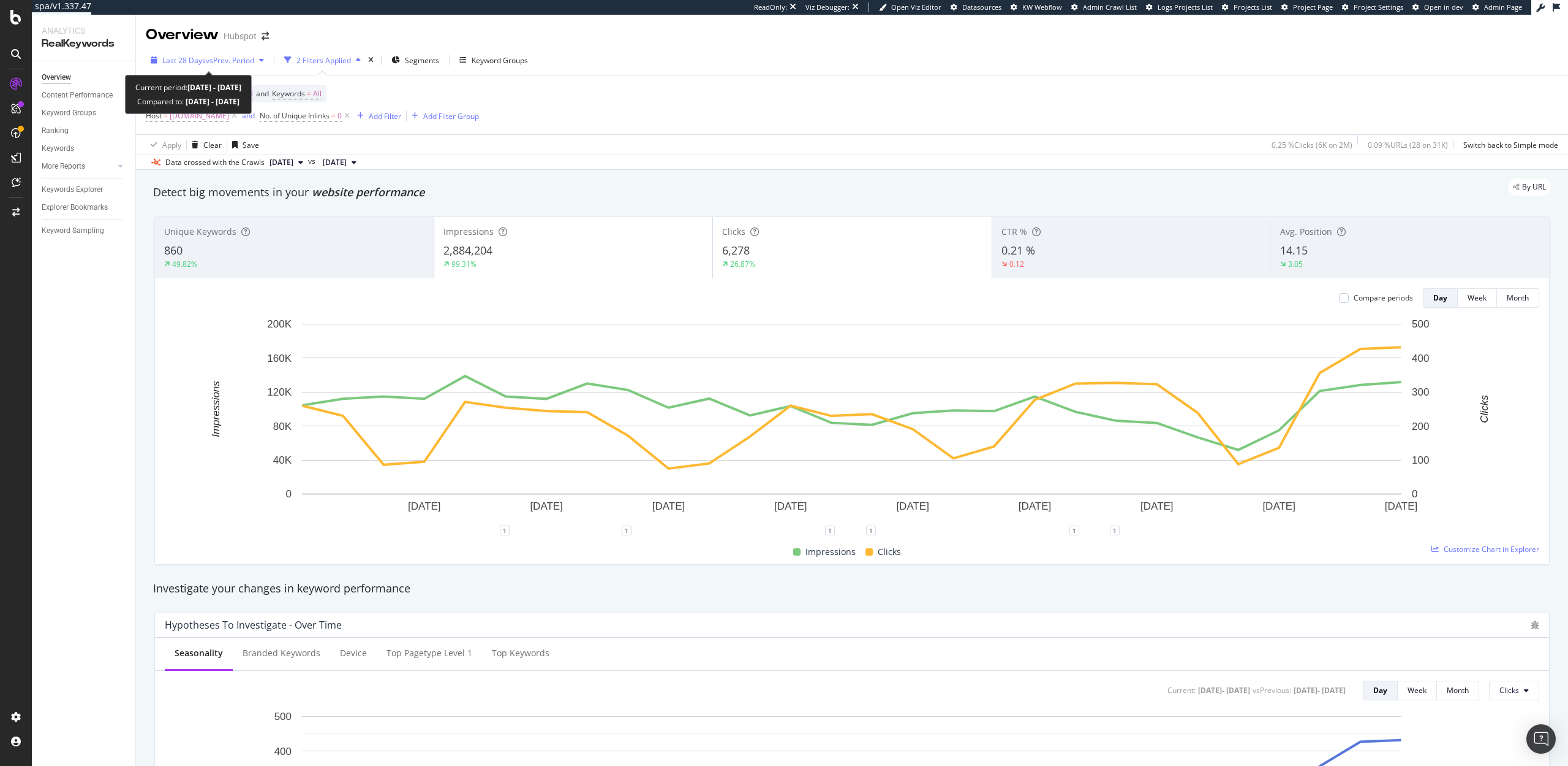
click at [196, 63] on span "Last 28 Days" at bounding box center [183, 60] width 43 height 10
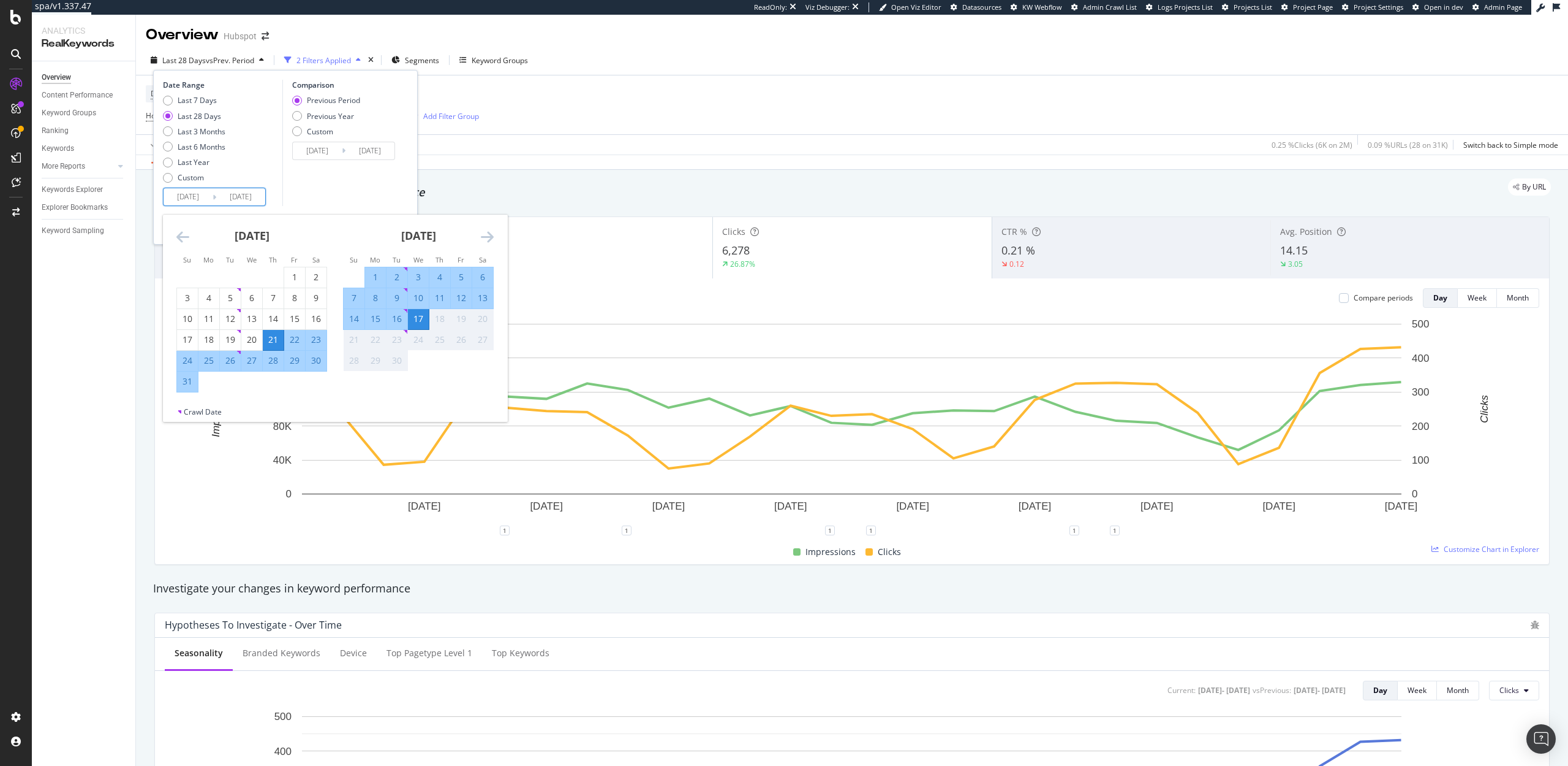
click at [239, 201] on input "2025/09/17" at bounding box center [240, 196] width 49 height 18
click at [551, 166] on div "Data crossed with the Crawls 2025 Sep. 16th vs 2025 Aug. 19th" at bounding box center [852, 162] width 1433 height 15
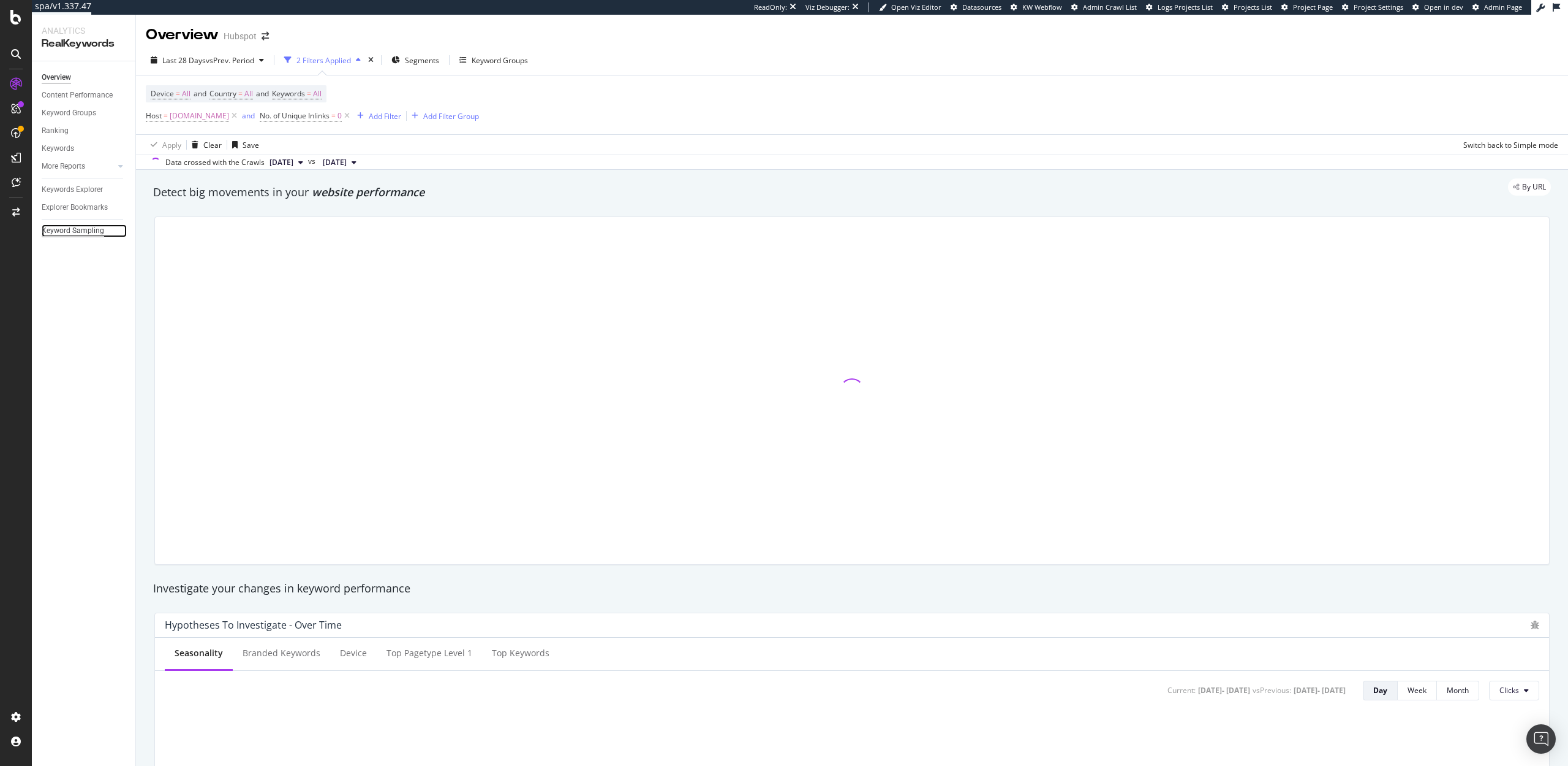
click at [64, 231] on div "Keyword Sampling" at bounding box center [73, 230] width 63 height 13
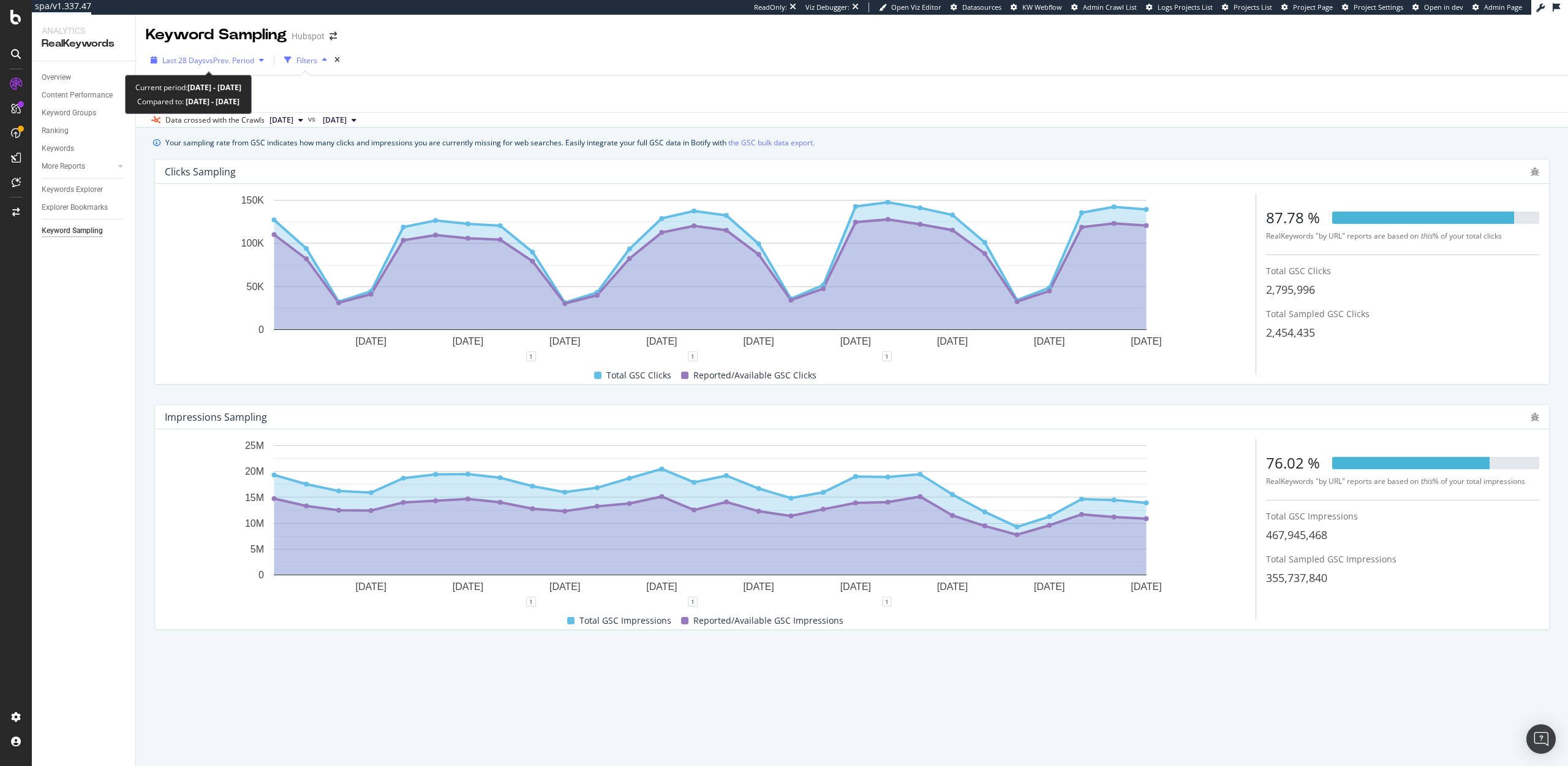
click at [213, 64] on span "vs Prev. Period" at bounding box center [229, 60] width 49 height 10
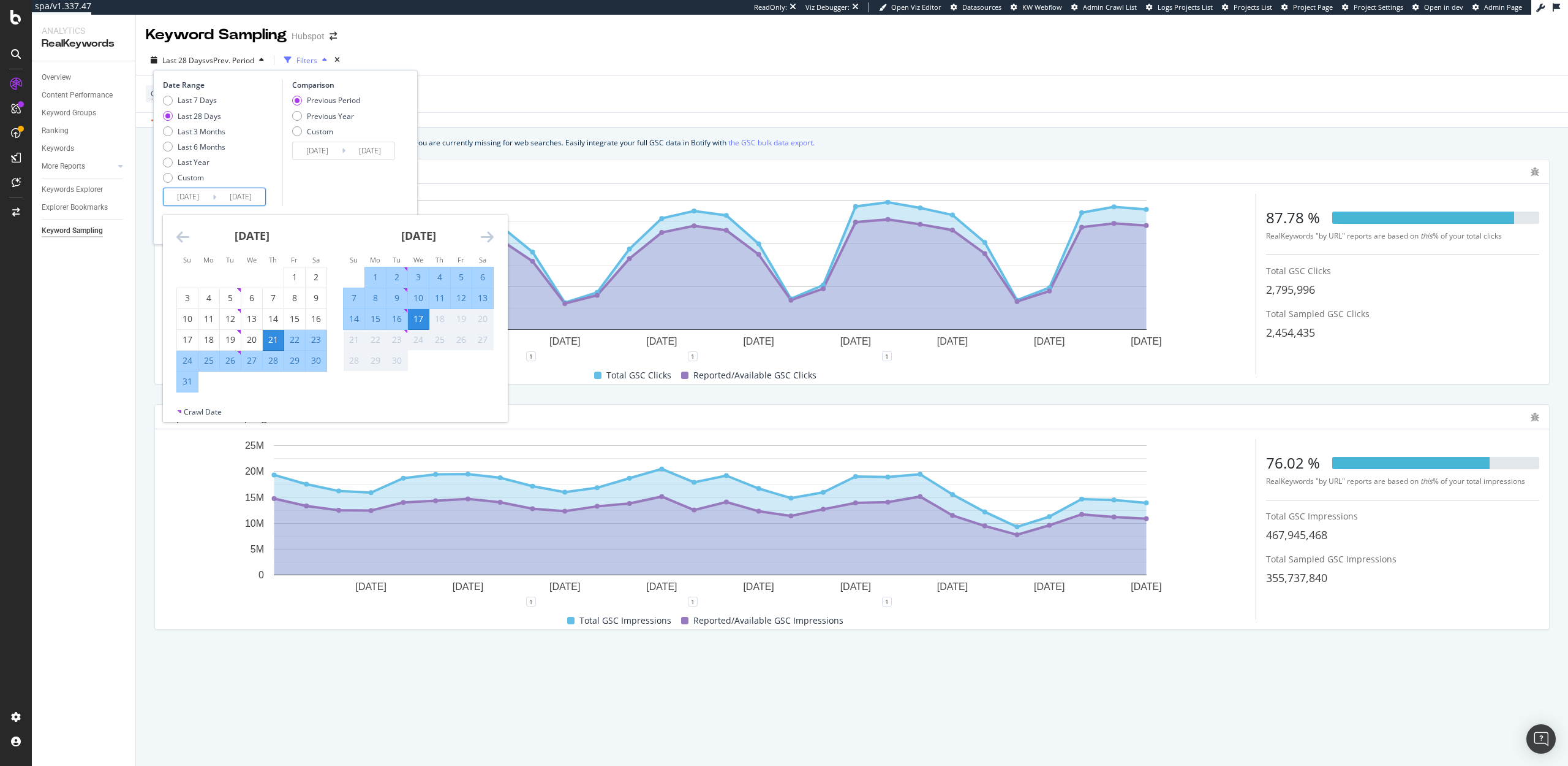
click at [207, 194] on input "[DATE]" at bounding box center [188, 196] width 49 height 18
click at [425, 341] on div "24" at bounding box center [418, 339] width 21 height 12
click at [383, 372] on div "[DATE] 1 2 3 4 5 6 7 8 9 10 11 12 13 14 15 16 17 18 19 20 21 22 23 24 25 26 27 …" at bounding box center [501, 303] width 666 height 178
click at [344, 383] on div "[DATE] 1 2 3 4 5 6 7 8 9 10 11 12 13 14 15 16 17 18 19 20 21 22 23 24 25 26 27 …" at bounding box center [501, 303] width 666 height 178
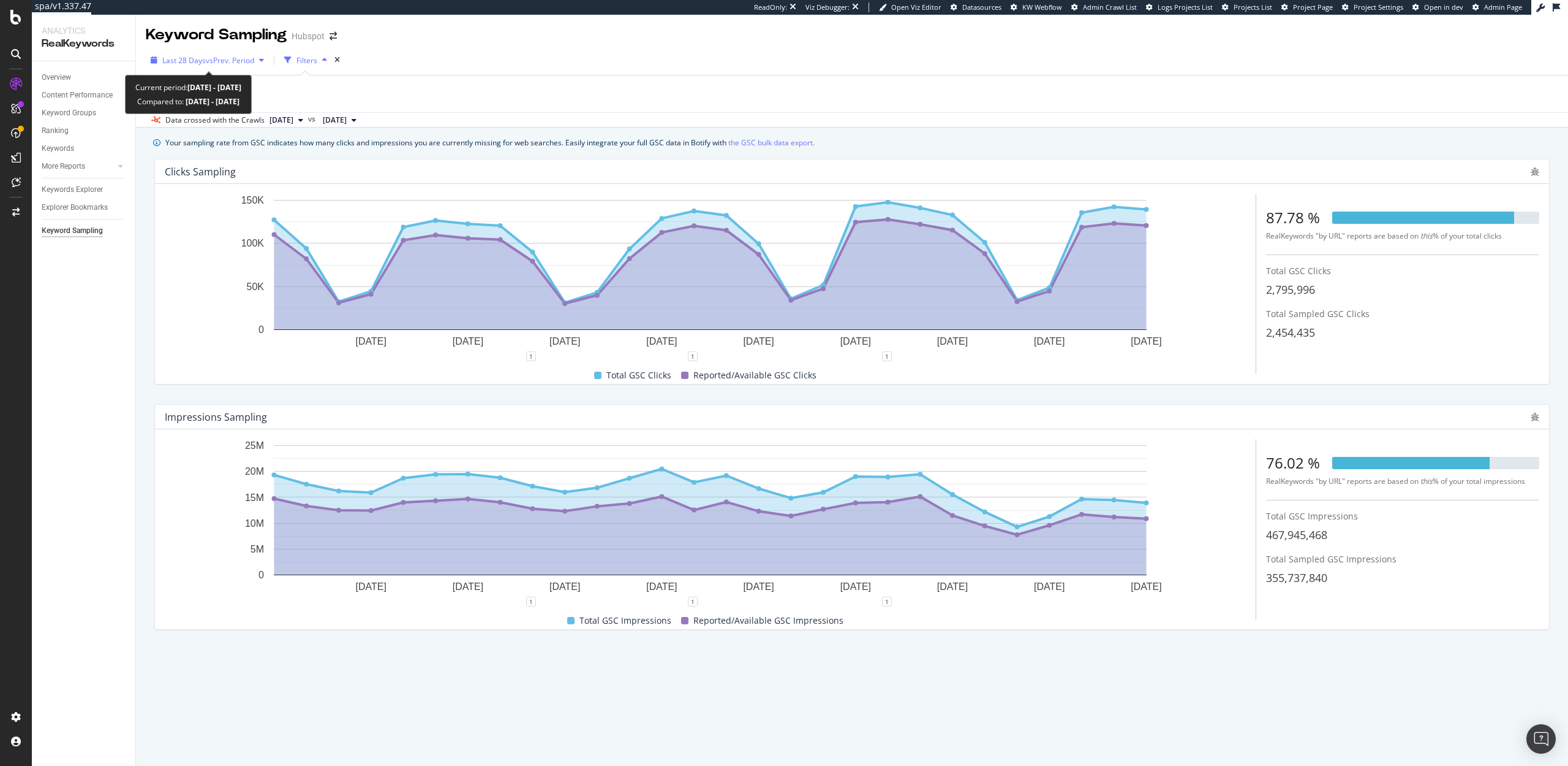
click at [201, 56] on span "Last 28 Days" at bounding box center [183, 60] width 43 height 10
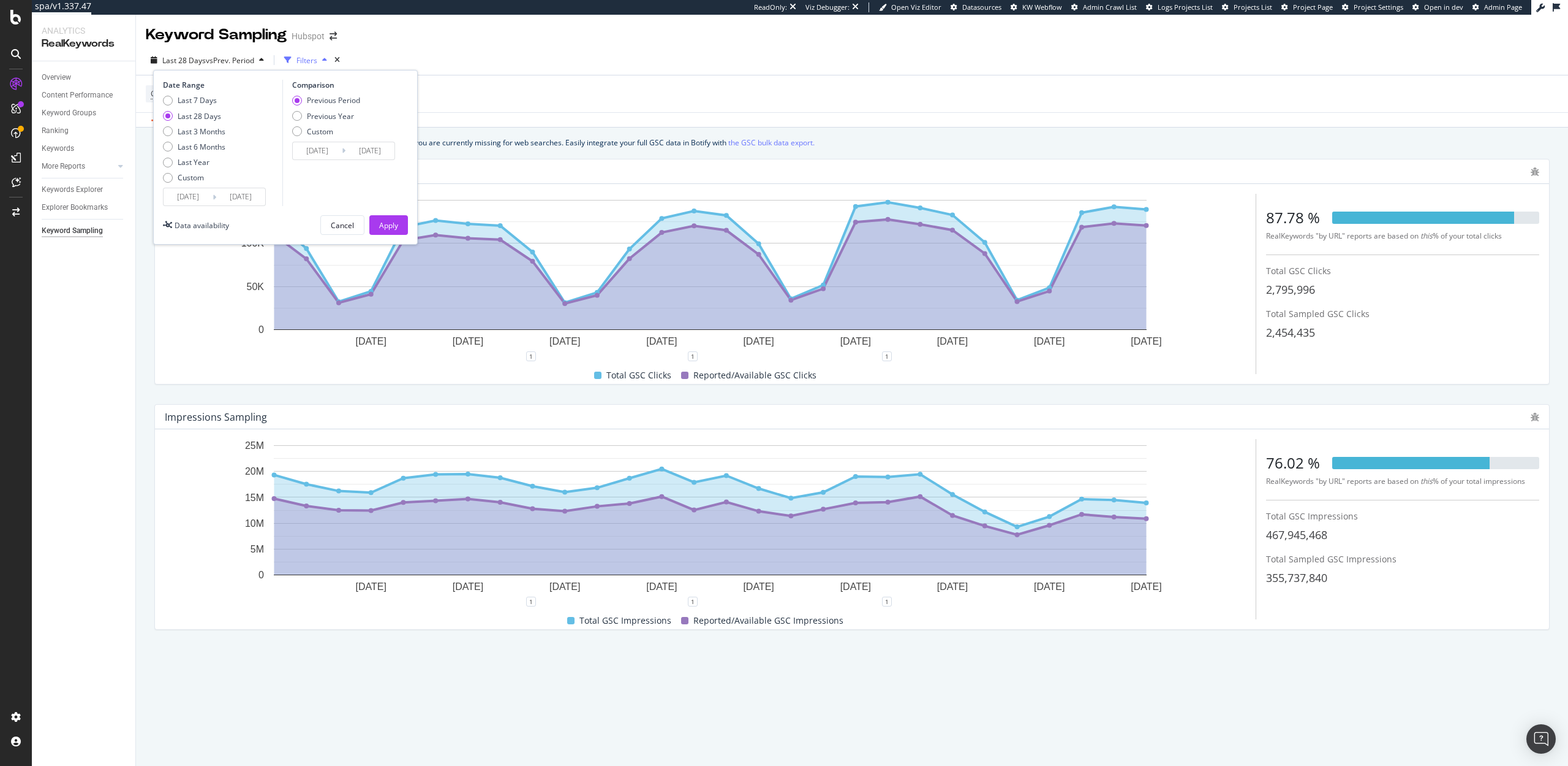
click at [180, 197] on input "[DATE]" at bounding box center [188, 196] width 49 height 18
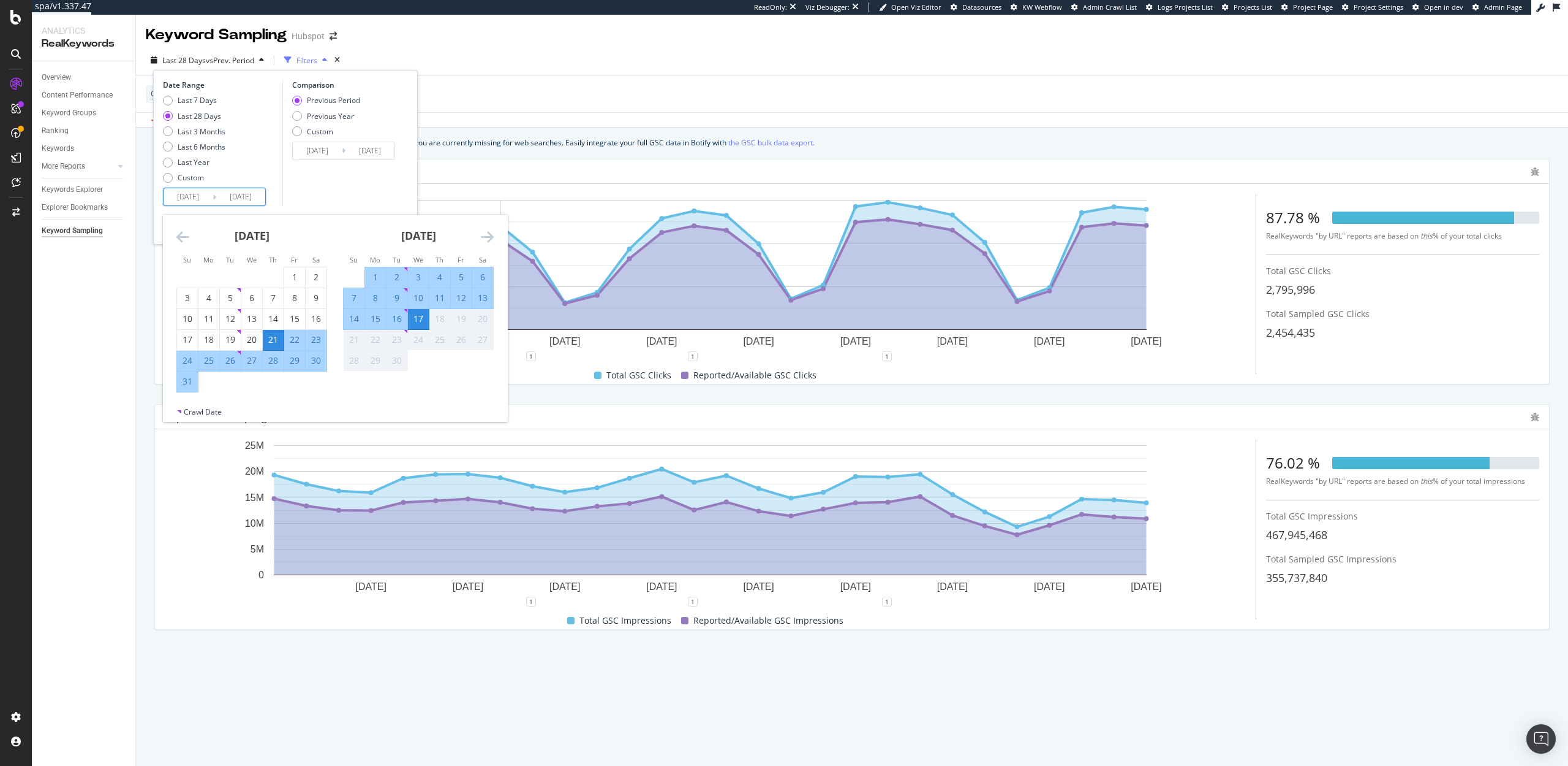
click at [429, 341] on div "25" at bounding box center [439, 339] width 21 height 12
click at [298, 0] on div "ReadOnly: Viz Debugger: Open Viz Editor Datasources KW Webflow Admin Crawl List…" at bounding box center [829, 7] width 1477 height 15
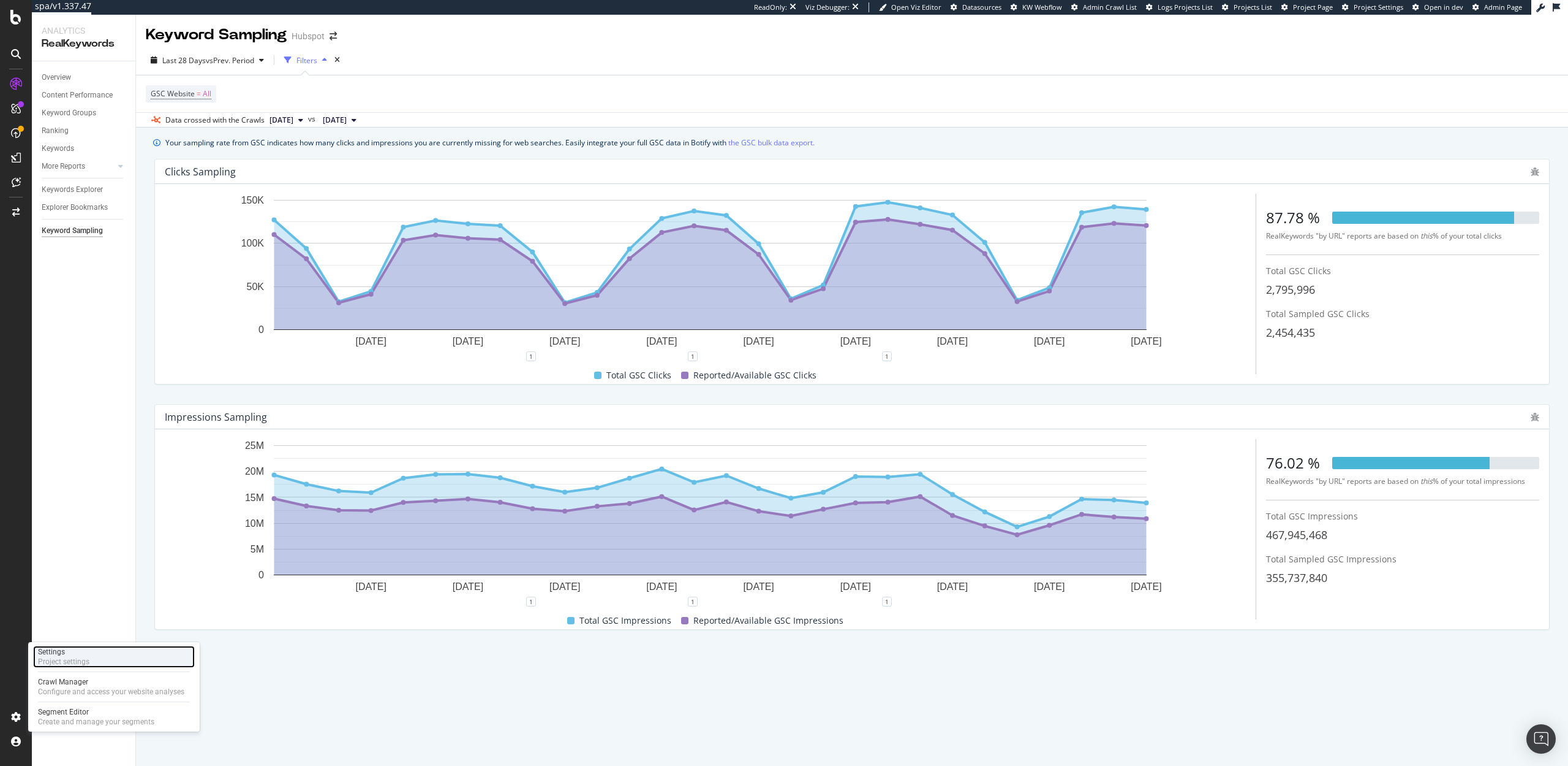
click at [67, 654] on div "Settings" at bounding box center [64, 652] width 52 height 10
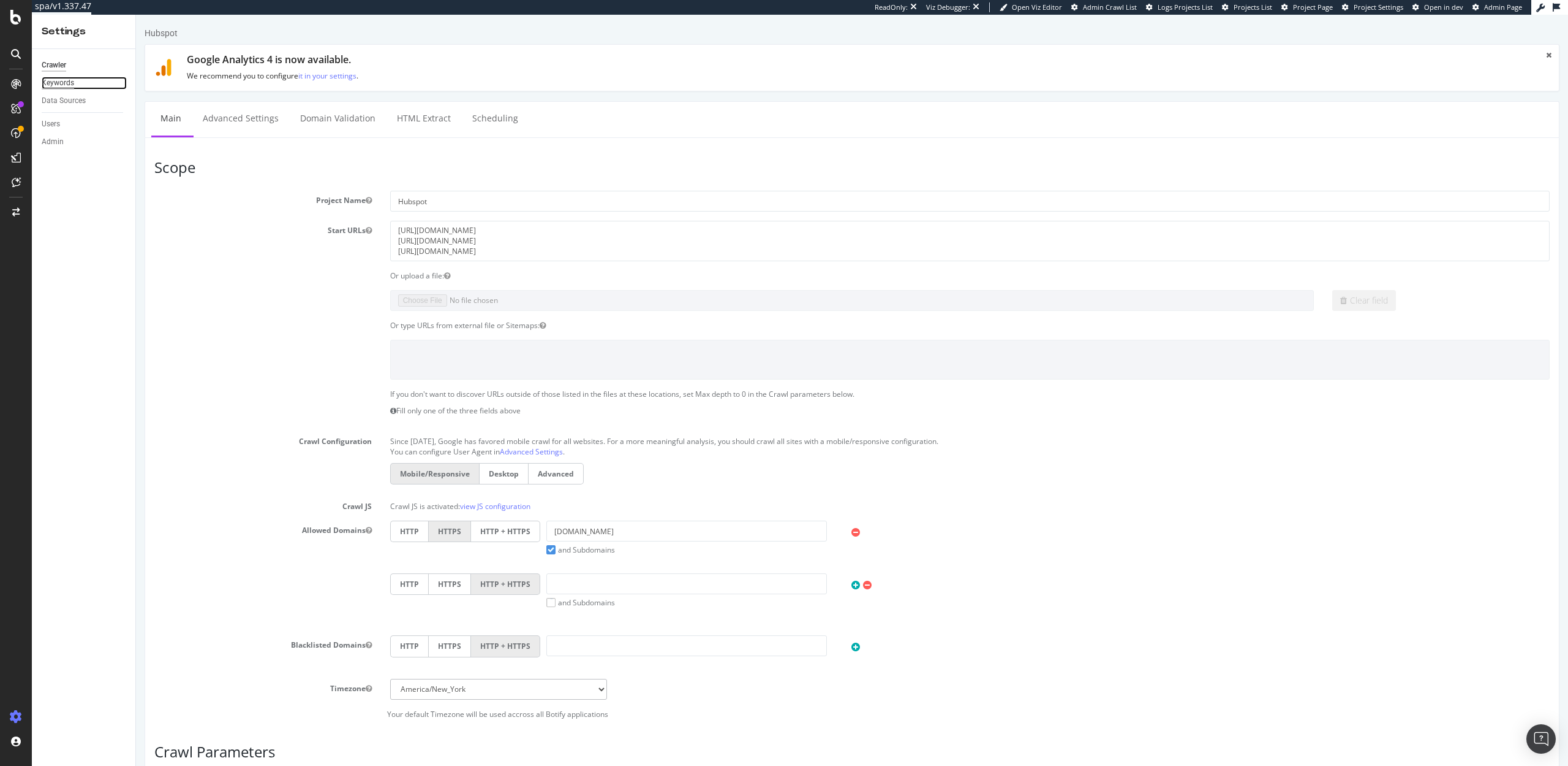
click at [63, 83] on div "Keywords" at bounding box center [57, 83] width 32 height 13
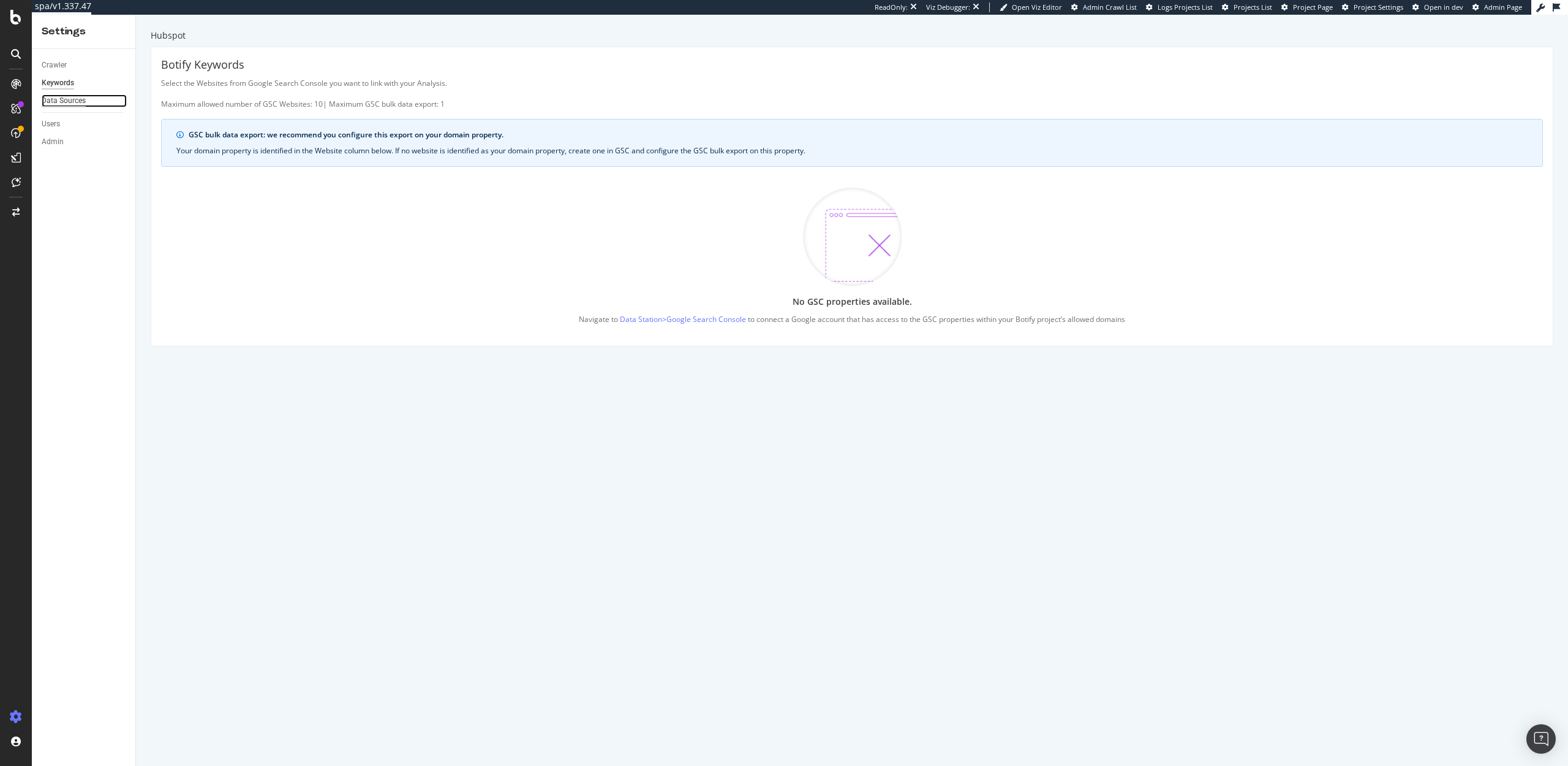
click at [51, 103] on div "Data Sources" at bounding box center [64, 100] width 44 height 13
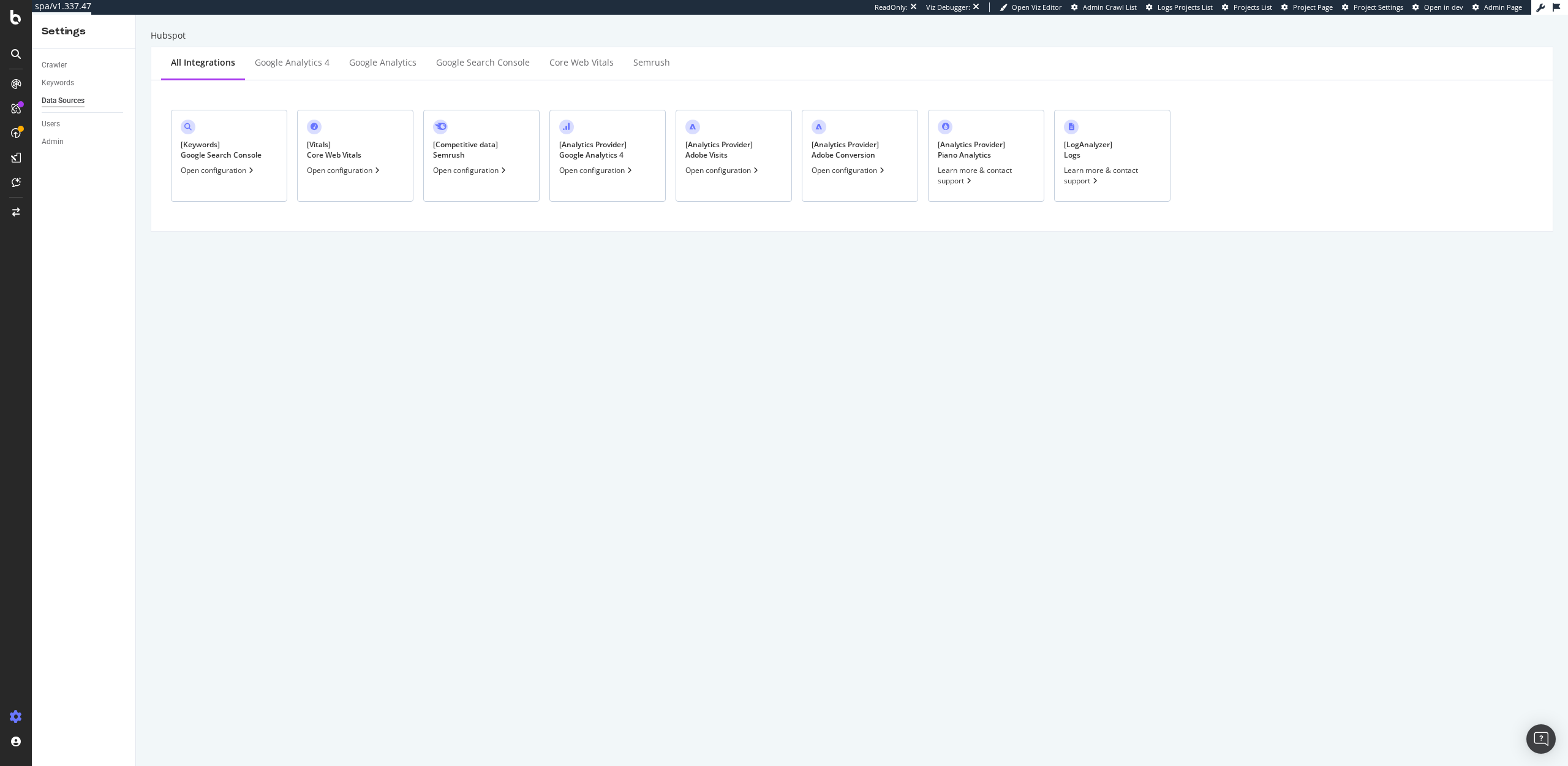
click at [240, 152] on div "[ Keywords ] Google Search Console" at bounding box center [221, 149] width 81 height 21
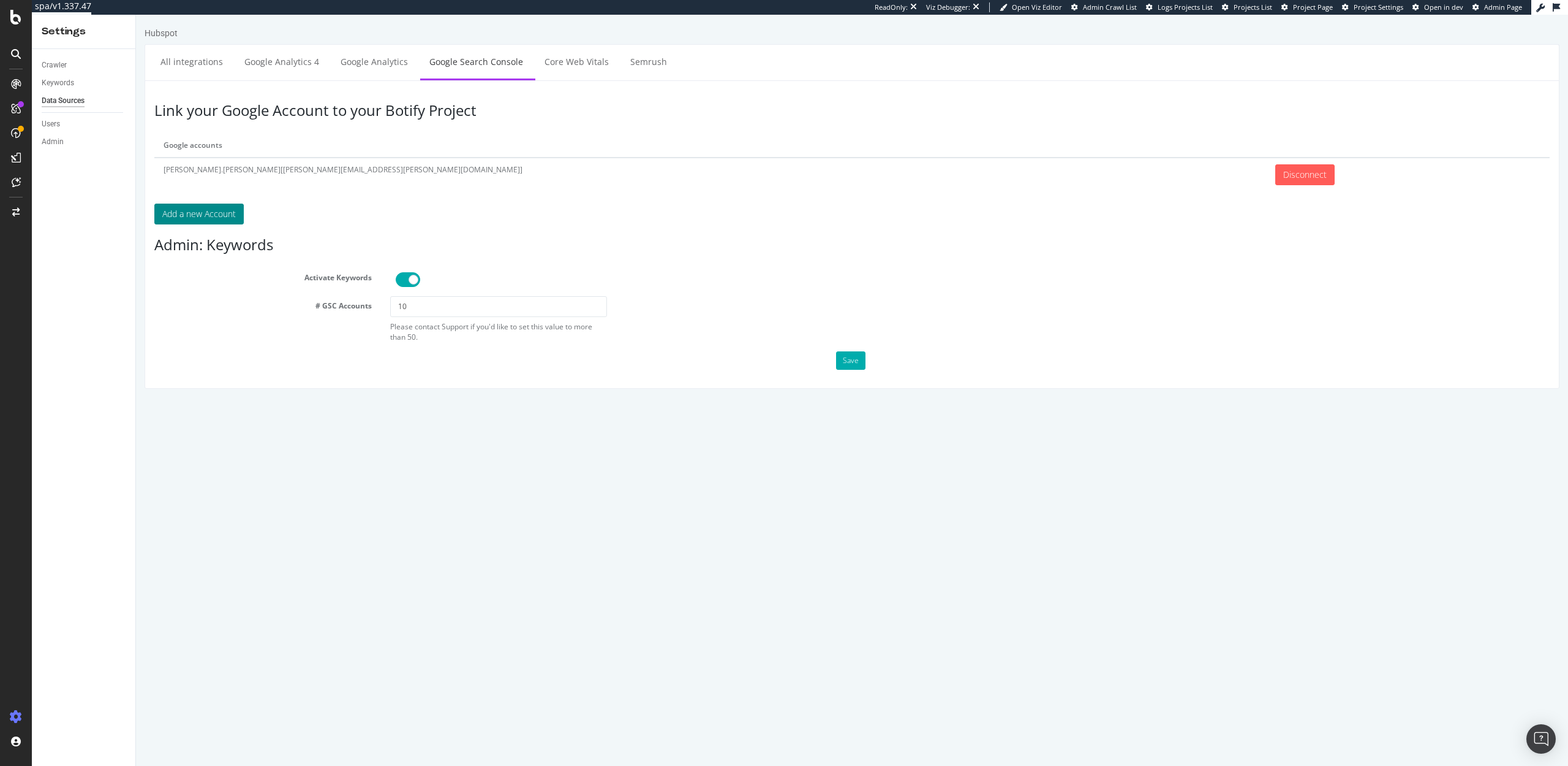
click at [204, 213] on button "Add a new Account" at bounding box center [199, 214] width 89 height 21
click at [206, 213] on button "Add a new Account" at bounding box center [199, 214] width 89 height 21
click at [58, 86] on div "Keywords" at bounding box center [57, 83] width 32 height 13
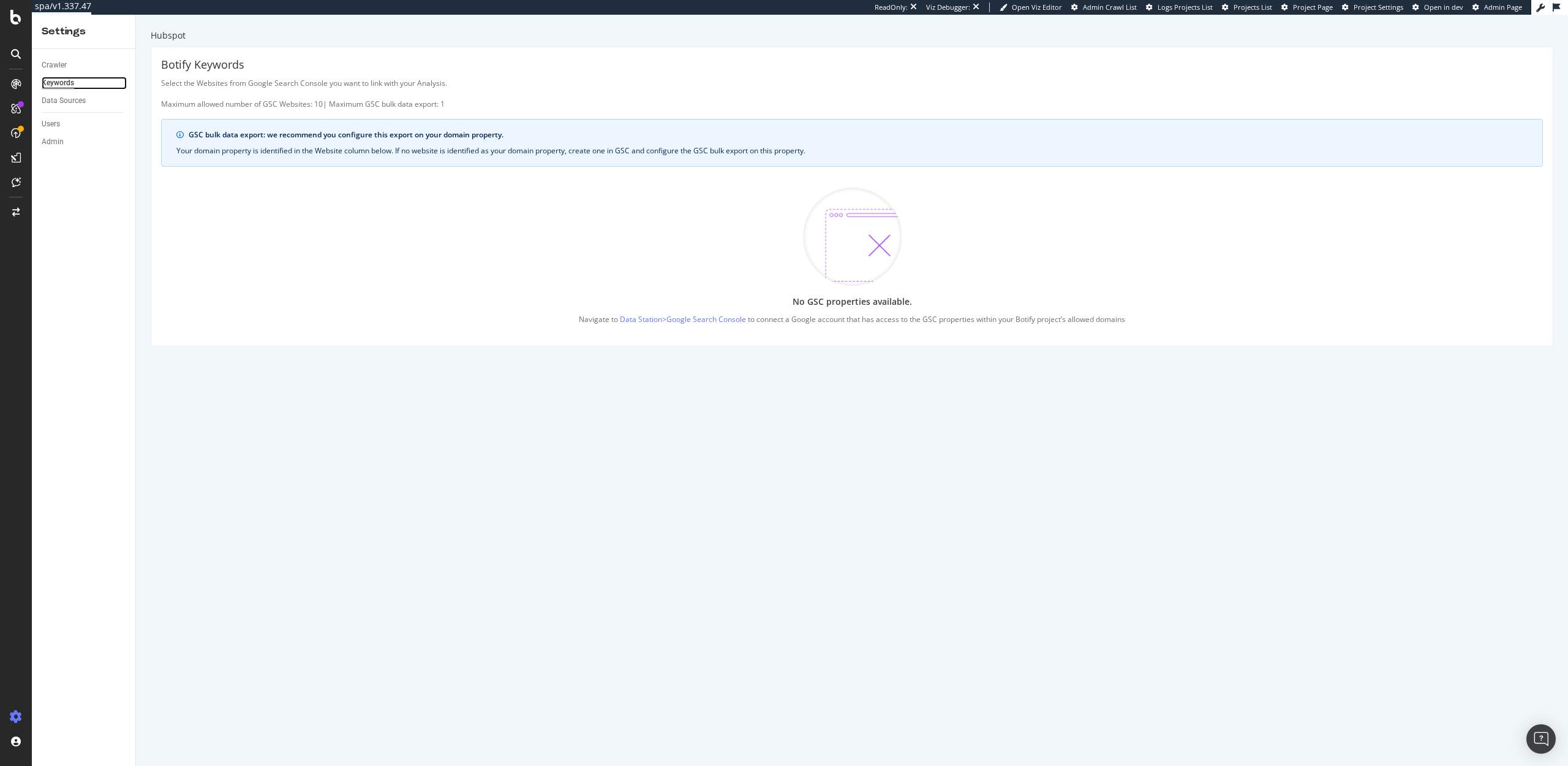
click at [59, 85] on div "Keywords" at bounding box center [57, 83] width 32 height 13
click at [49, 62] on div "Crawler" at bounding box center [53, 65] width 25 height 13
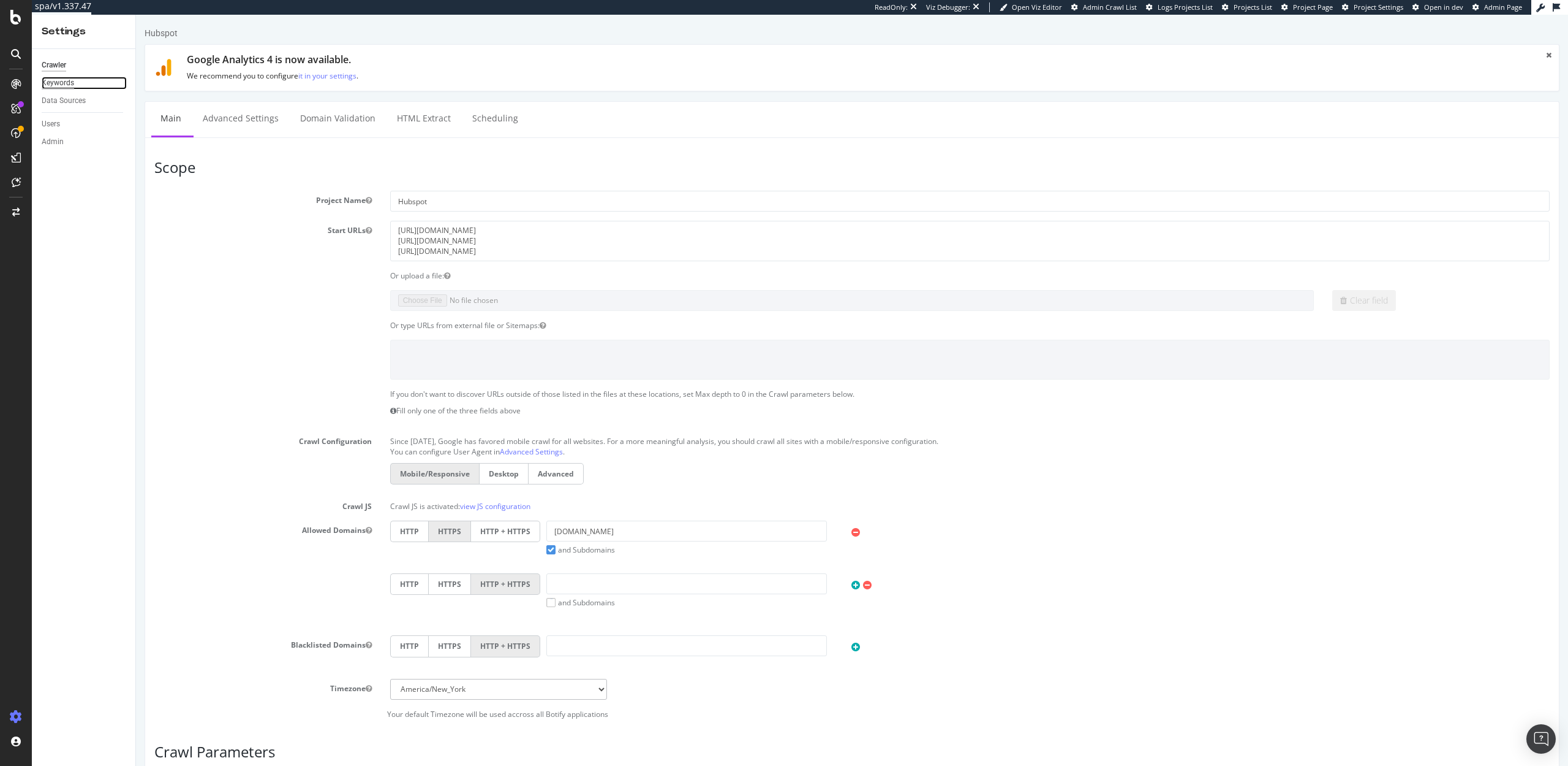
click at [52, 81] on div "Keywords" at bounding box center [57, 83] width 32 height 13
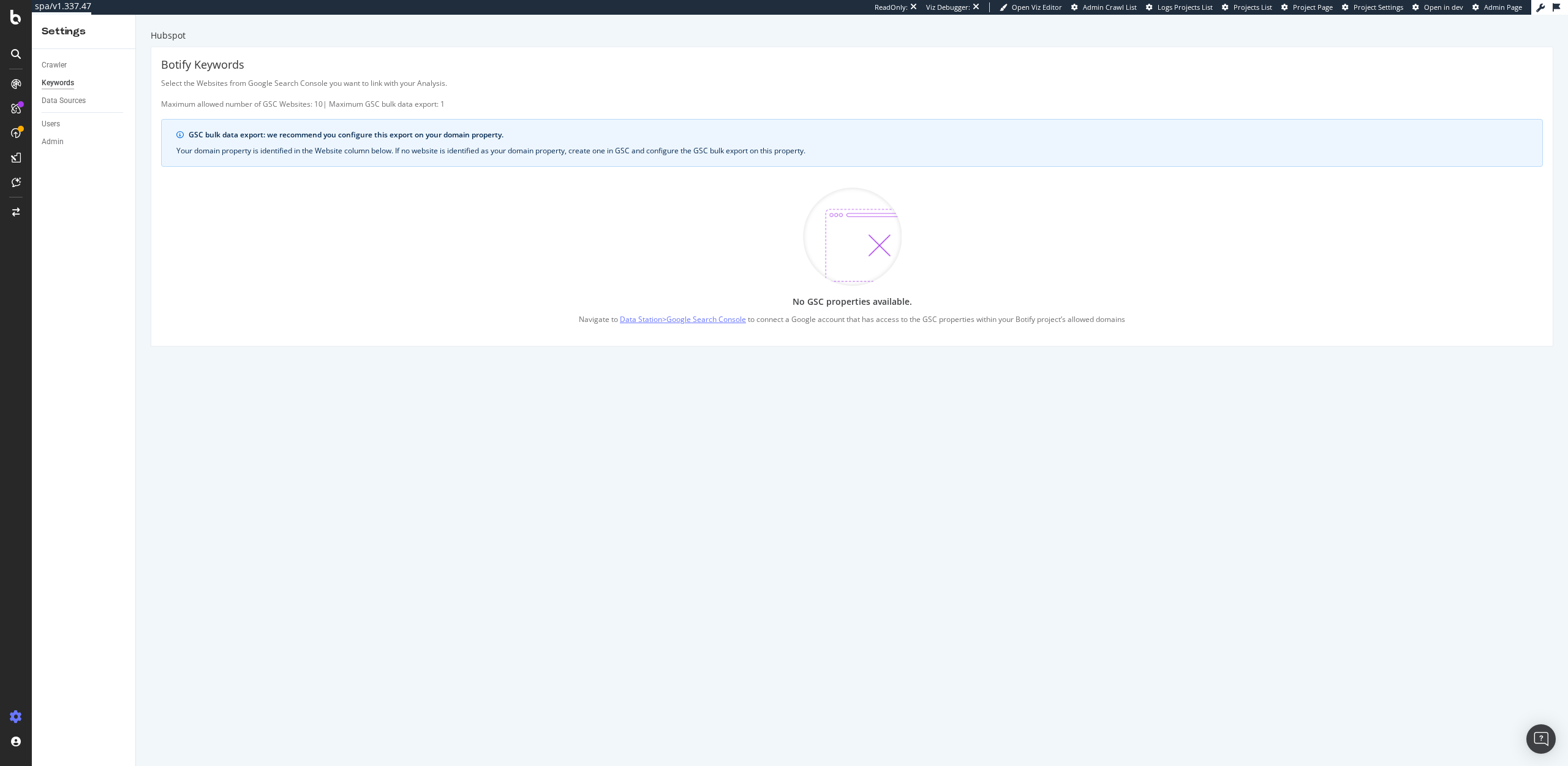
click at [690, 319] on link "Data Station > Google Search Console" at bounding box center [683, 319] width 126 height 13
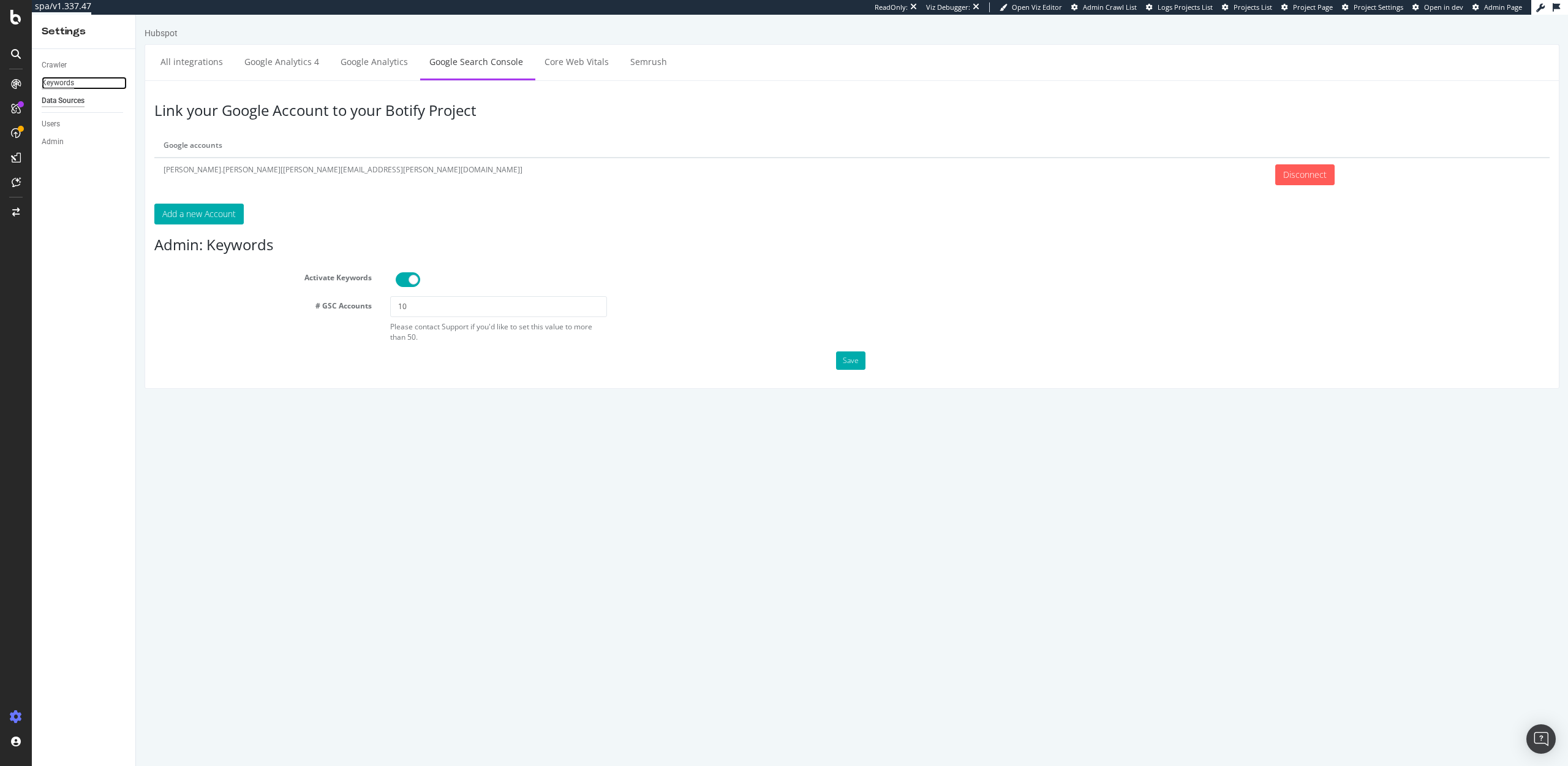
click at [53, 83] on div "Keywords" at bounding box center [57, 83] width 32 height 13
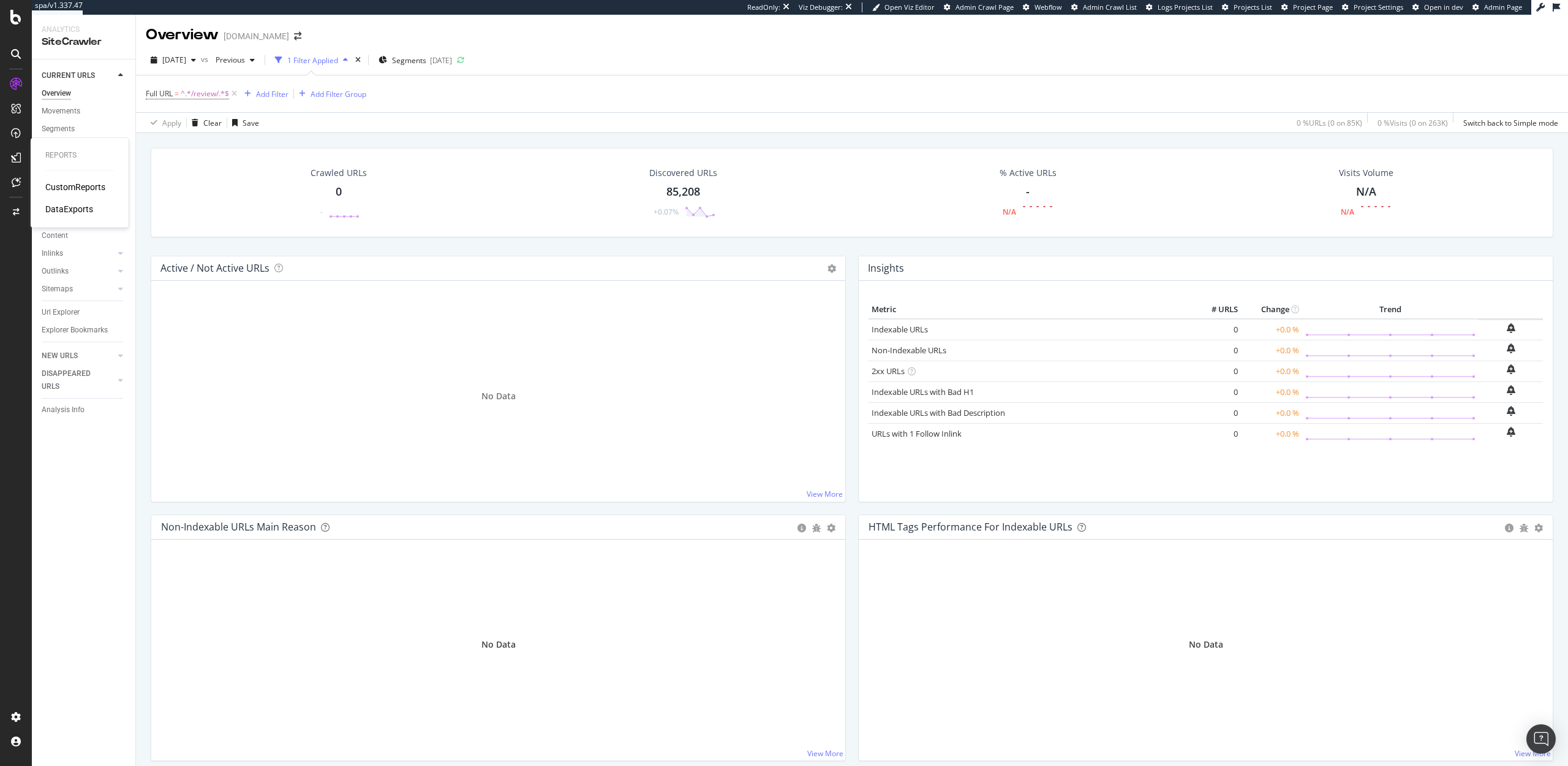
click at [65, 182] on div "CustomReports" at bounding box center [75, 186] width 60 height 12
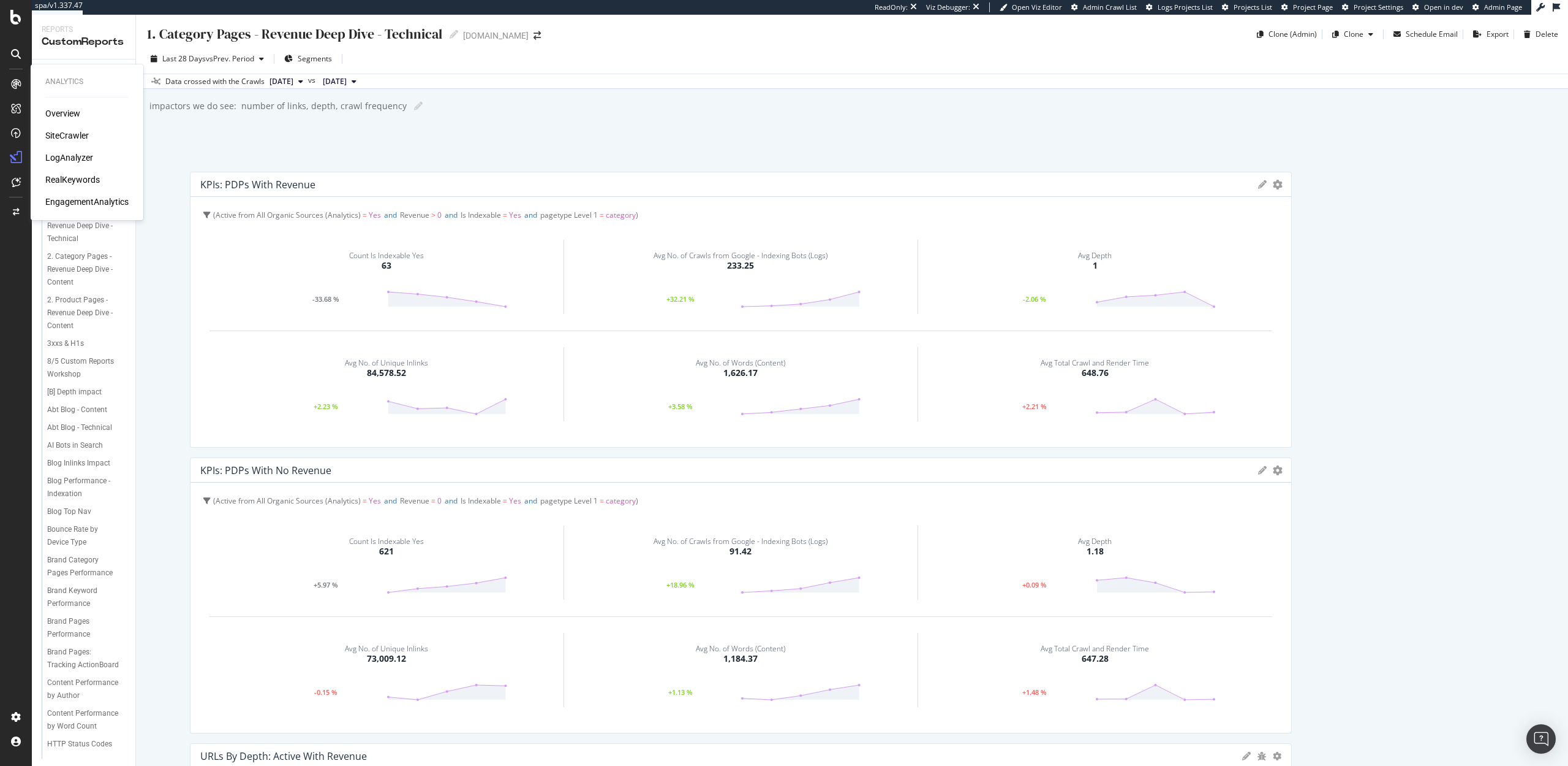
click at [64, 175] on div "RealKeywords" at bounding box center [72, 179] width 54 height 12
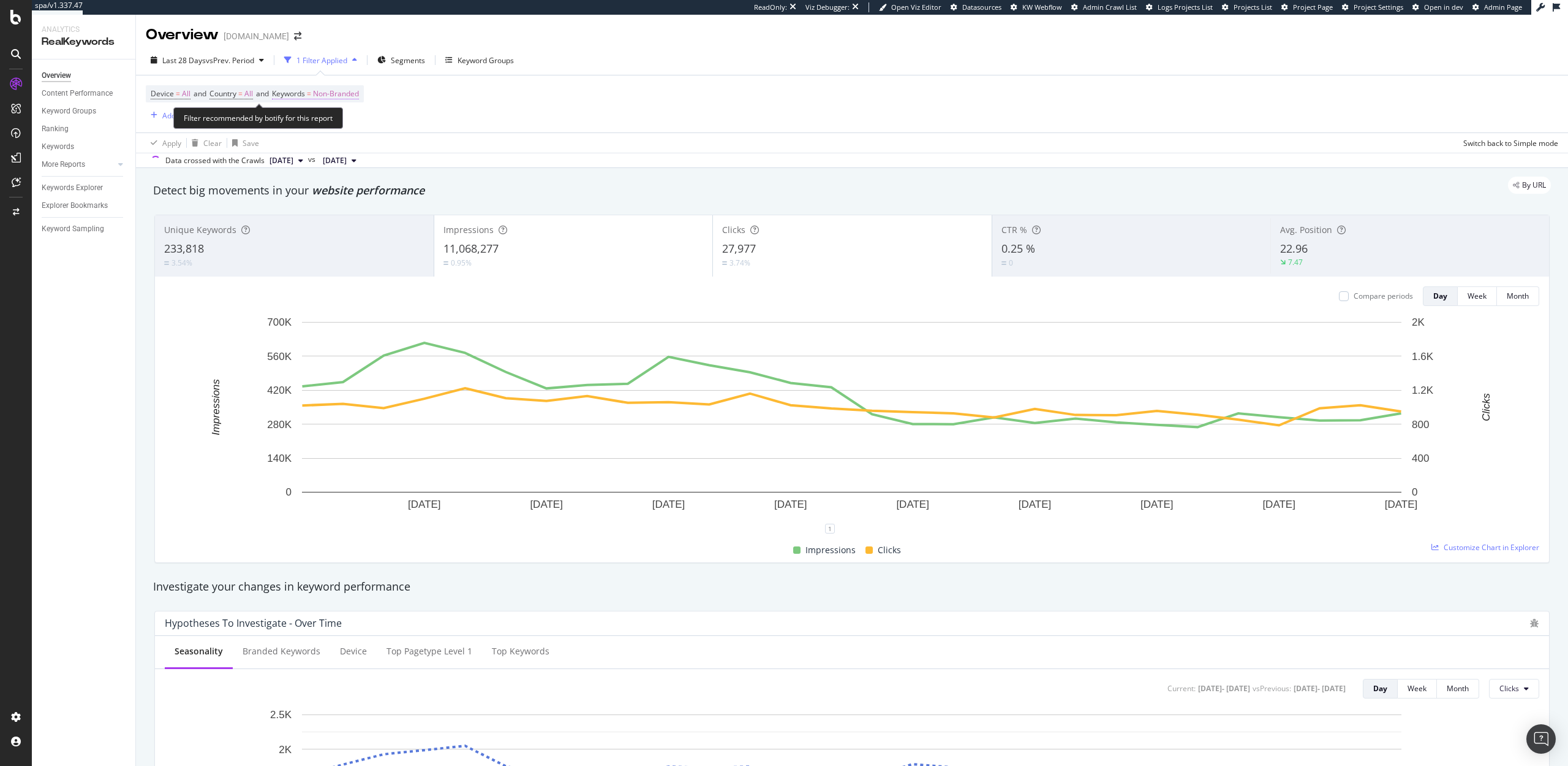
click at [330, 98] on span "Non-Branded" at bounding box center [336, 93] width 46 height 18
click at [315, 120] on span "Non-Branded" at bounding box center [315, 122] width 51 height 10
click at [316, 213] on span "All" at bounding box center [363, 218] width 125 height 11
click at [409, 145] on div "Apply" at bounding box center [415, 148] width 19 height 10
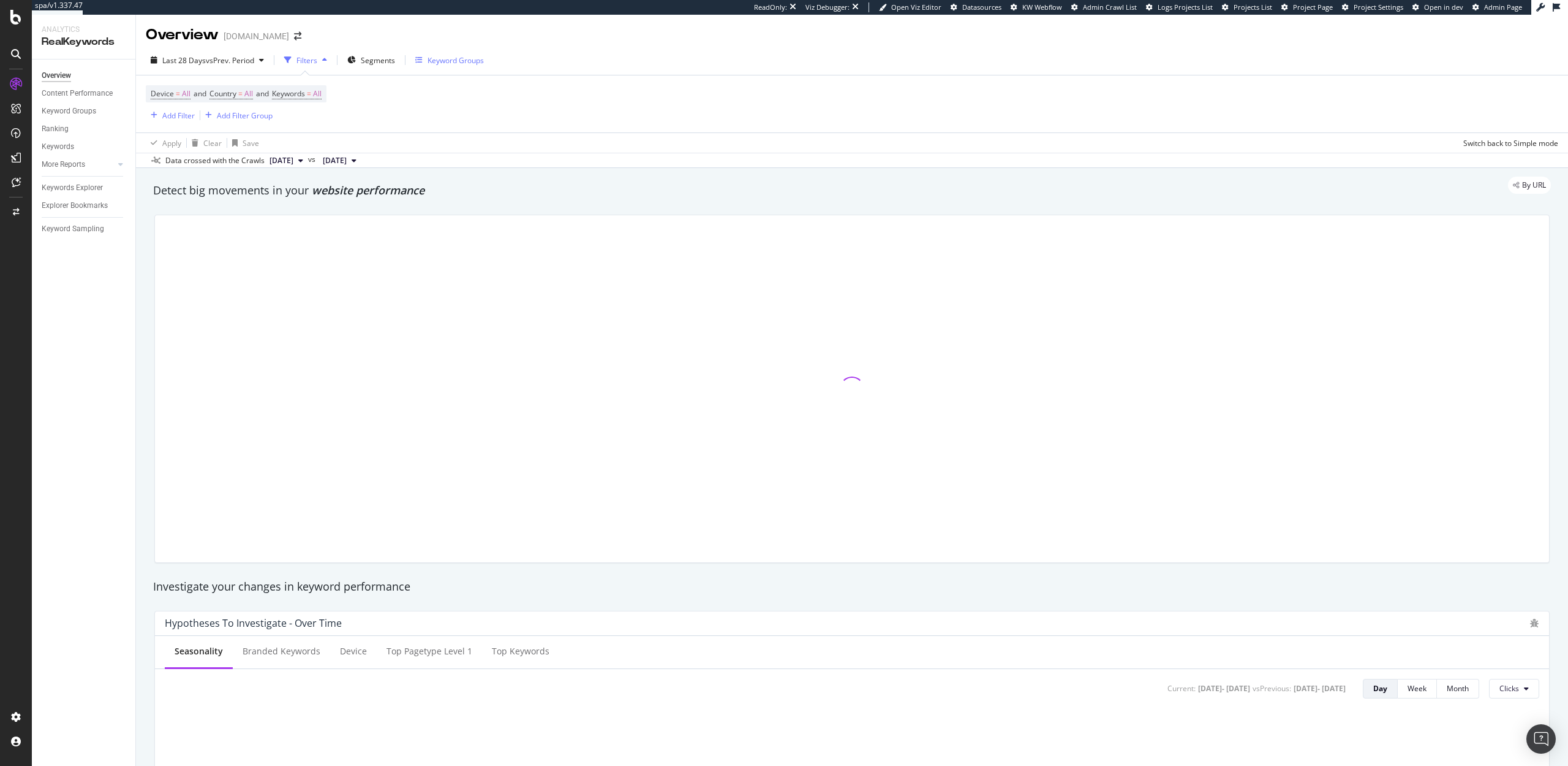
click at [445, 66] on div "Keyword Groups" at bounding box center [450, 60] width 68 height 18
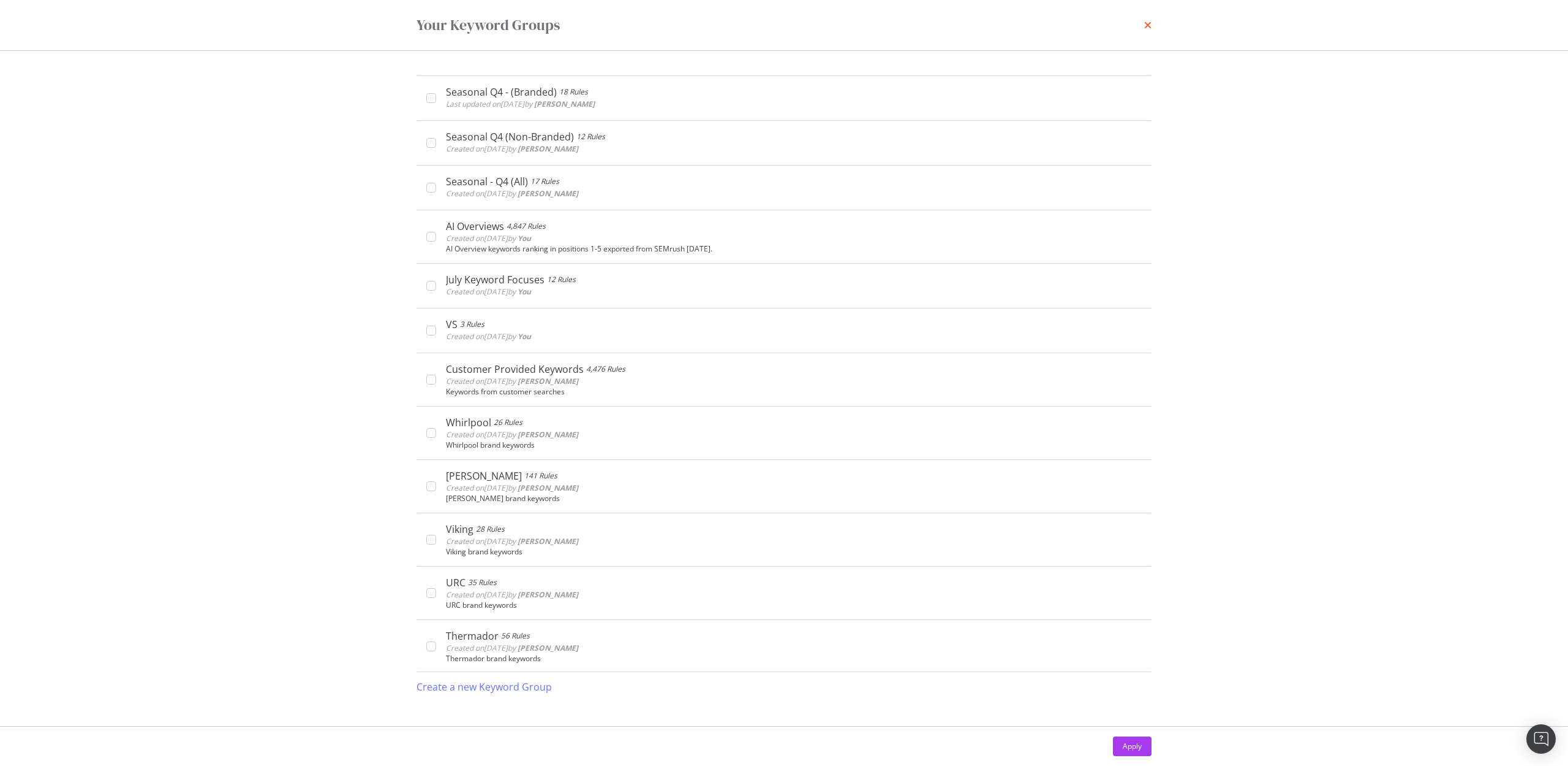
click at [1148, 24] on icon "times" at bounding box center [1148, 25] width 7 height 10
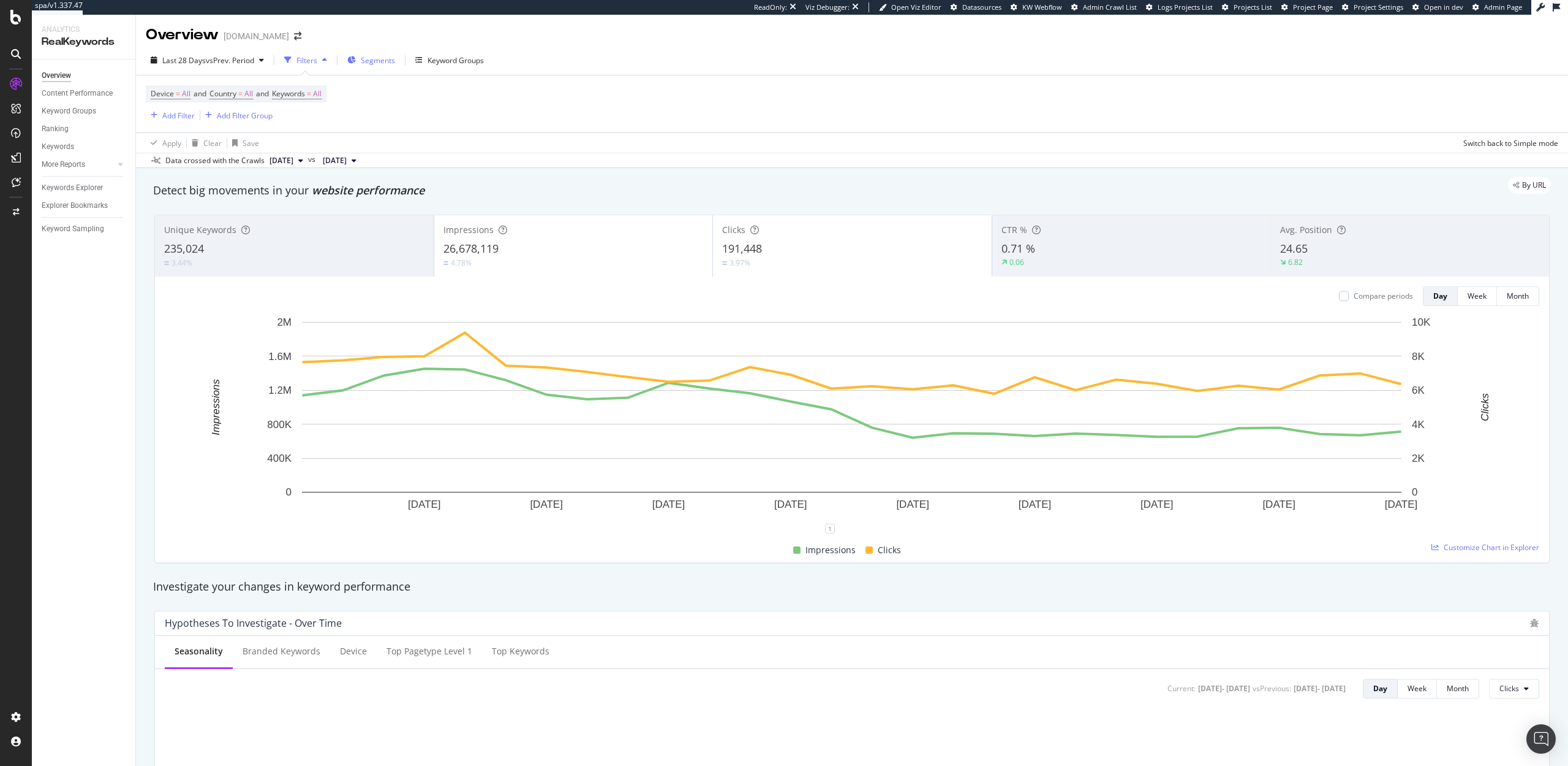
click at [363, 61] on span "Segments" at bounding box center [378, 60] width 34 height 10
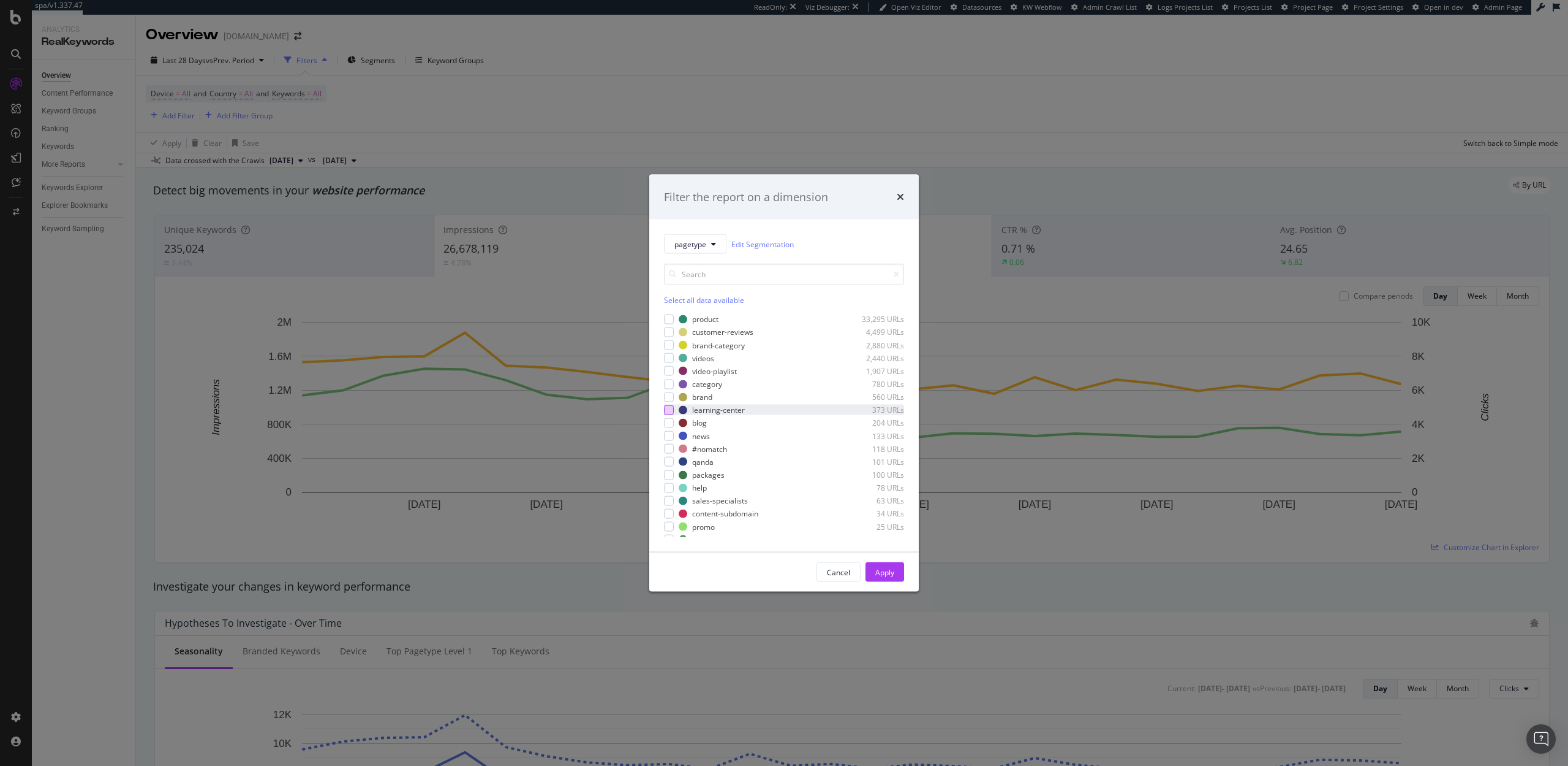
click at [668, 409] on div "modal" at bounding box center [669, 409] width 10 height 10
click at [886, 573] on div "Apply" at bounding box center [884, 571] width 19 height 10
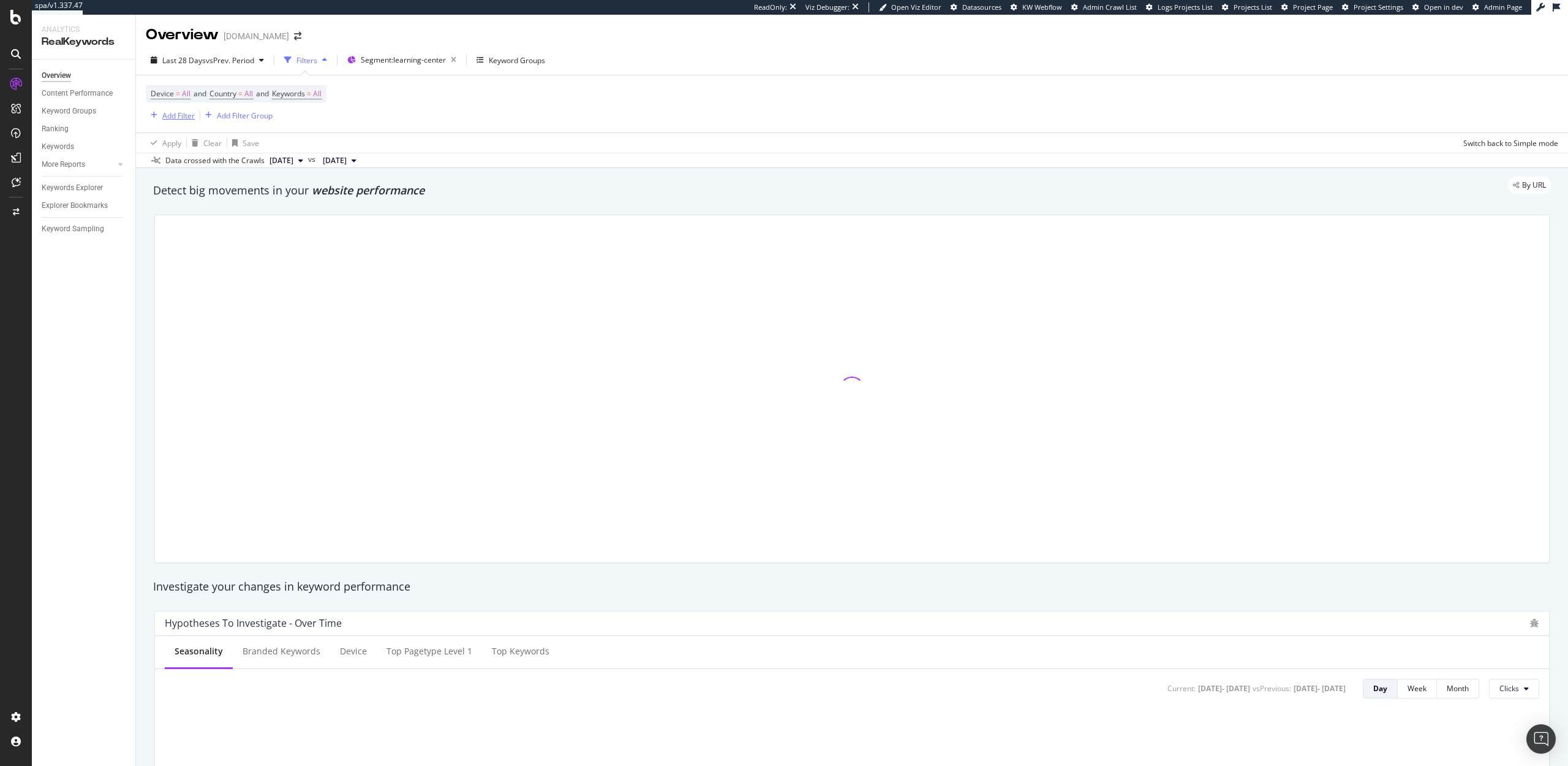
click at [162, 112] on div "Add Filter" at bounding box center [178, 115] width 32 height 10
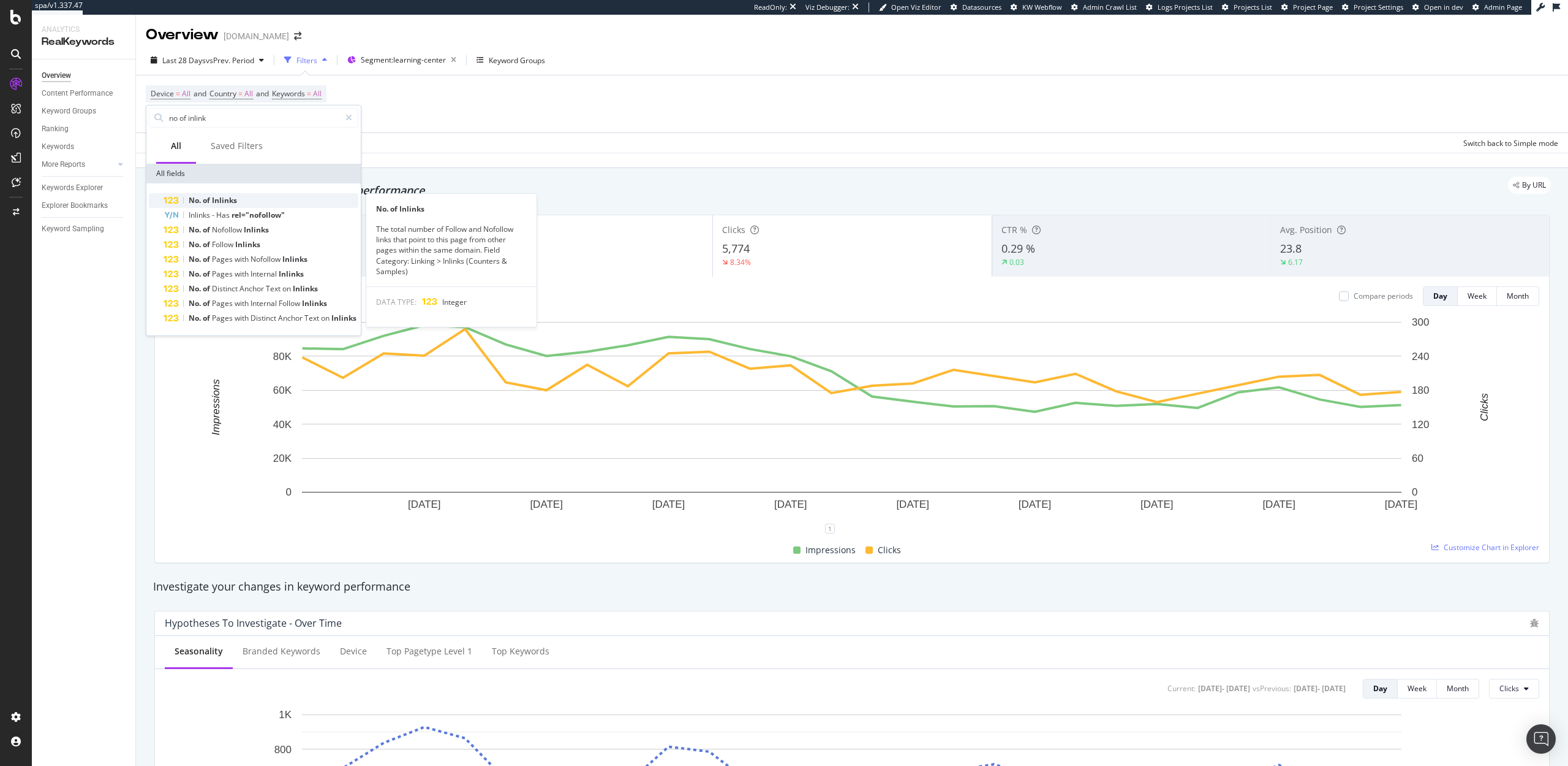
type input "no of inlink"
click at [212, 196] on span "Inlinks" at bounding box center [224, 199] width 25 height 10
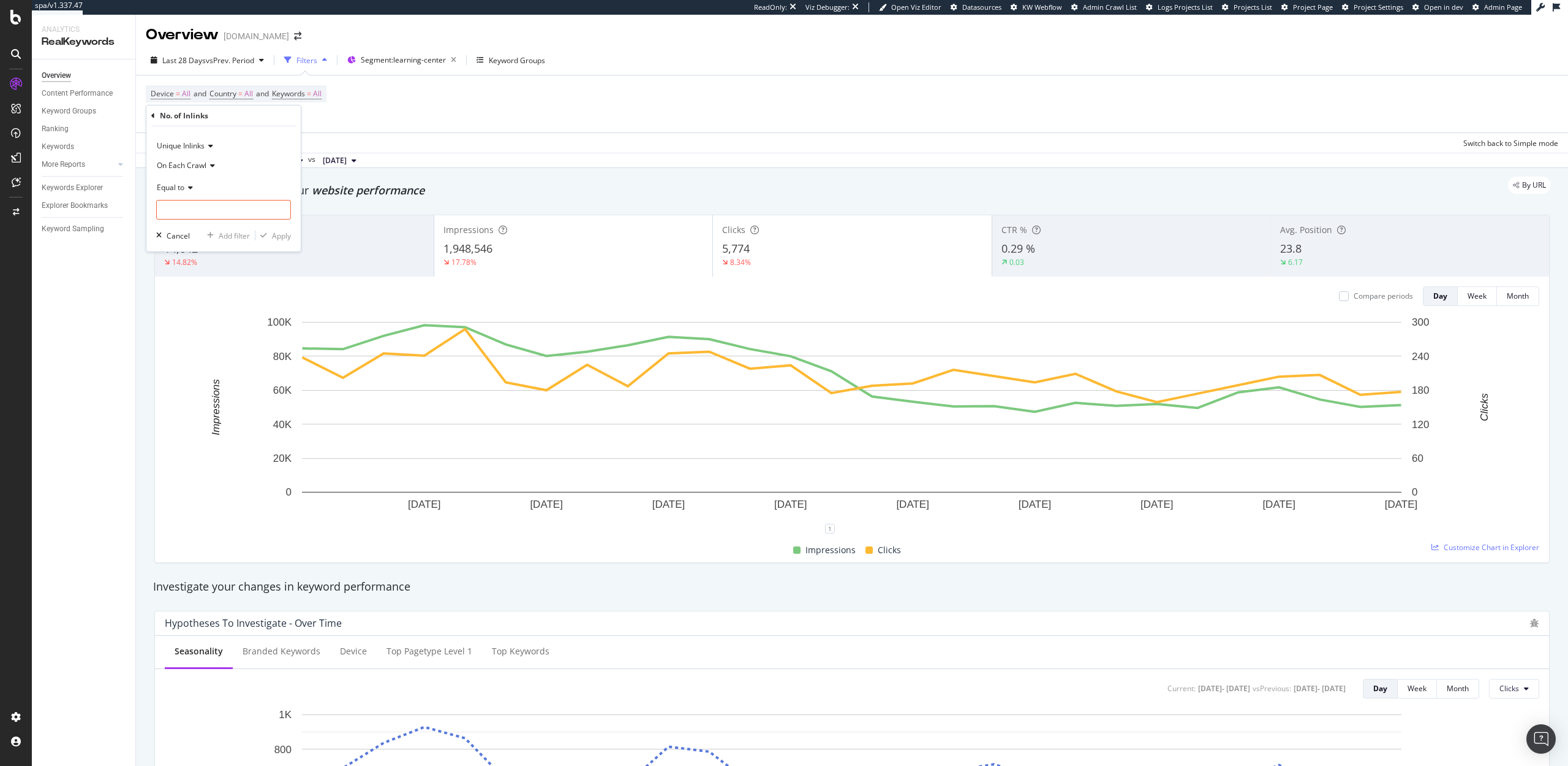
click at [152, 112] on icon at bounding box center [153, 116] width 4 height 7
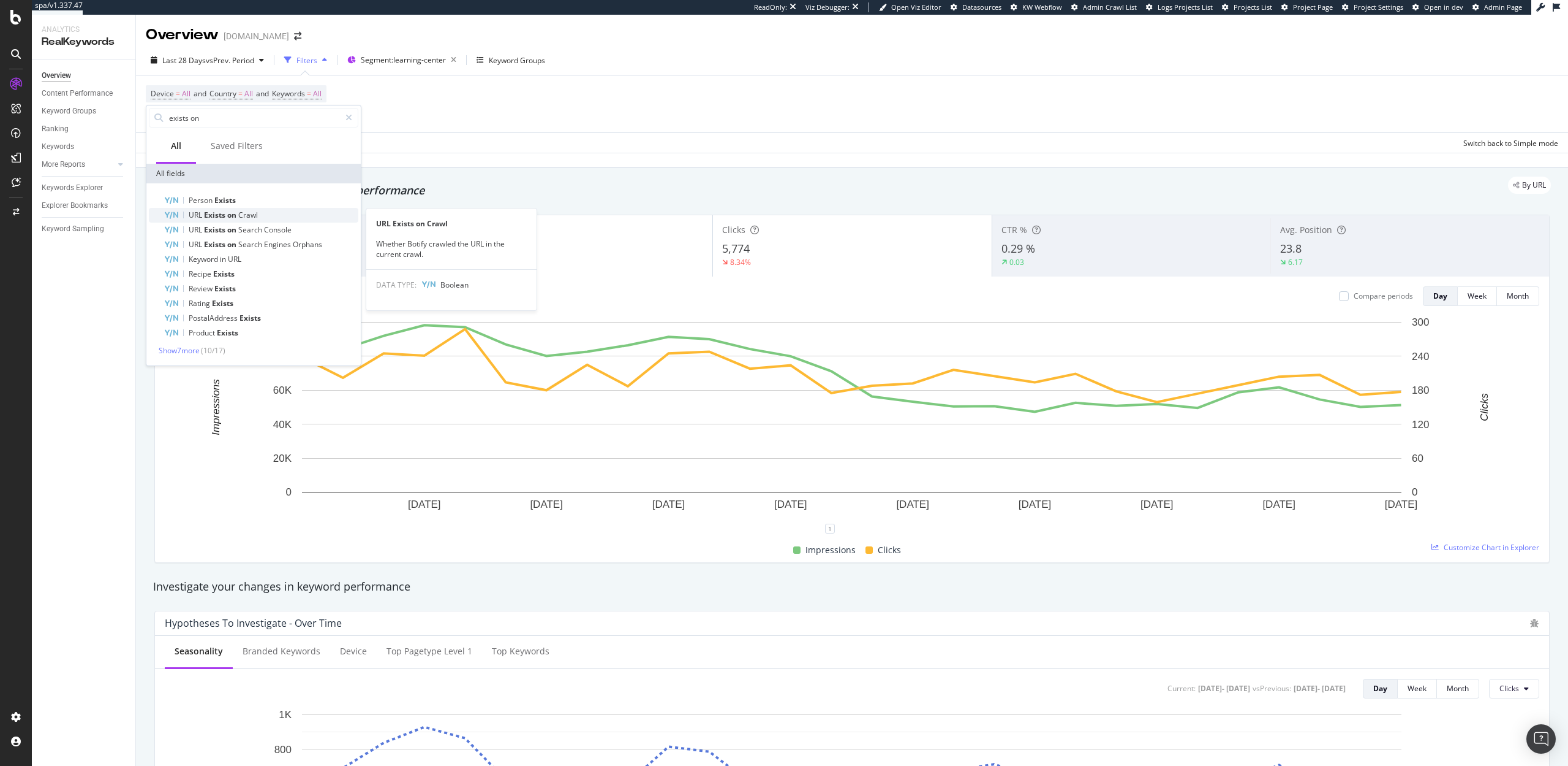
type input "exists on"
click at [236, 216] on span "on" at bounding box center [233, 214] width 11 height 10
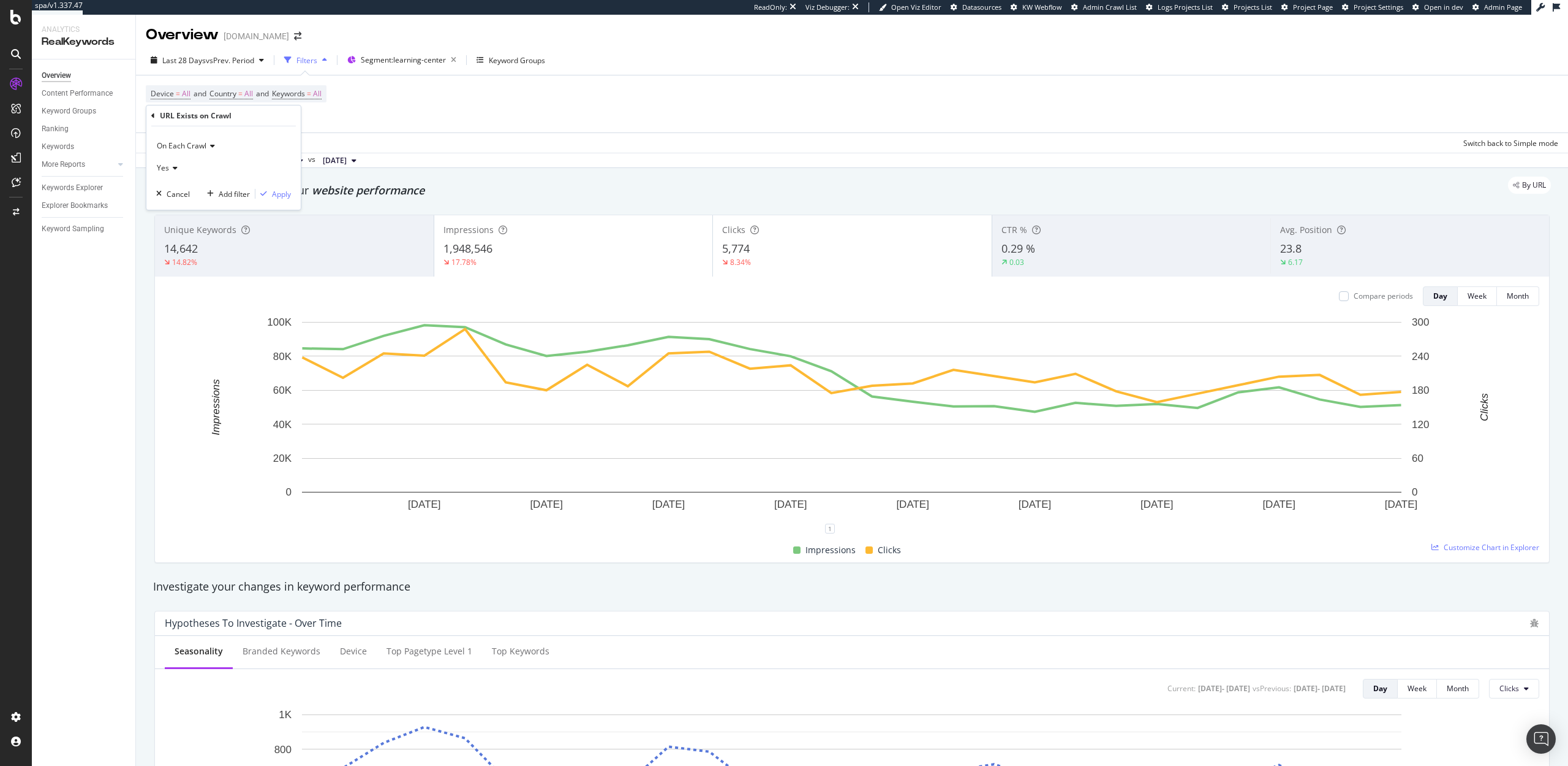
click at [170, 163] on div "Yes" at bounding box center [224, 168] width 135 height 19
click at [170, 206] on span "No" at bounding box center [167, 208] width 10 height 10
click at [282, 196] on div "Apply" at bounding box center [281, 194] width 19 height 10
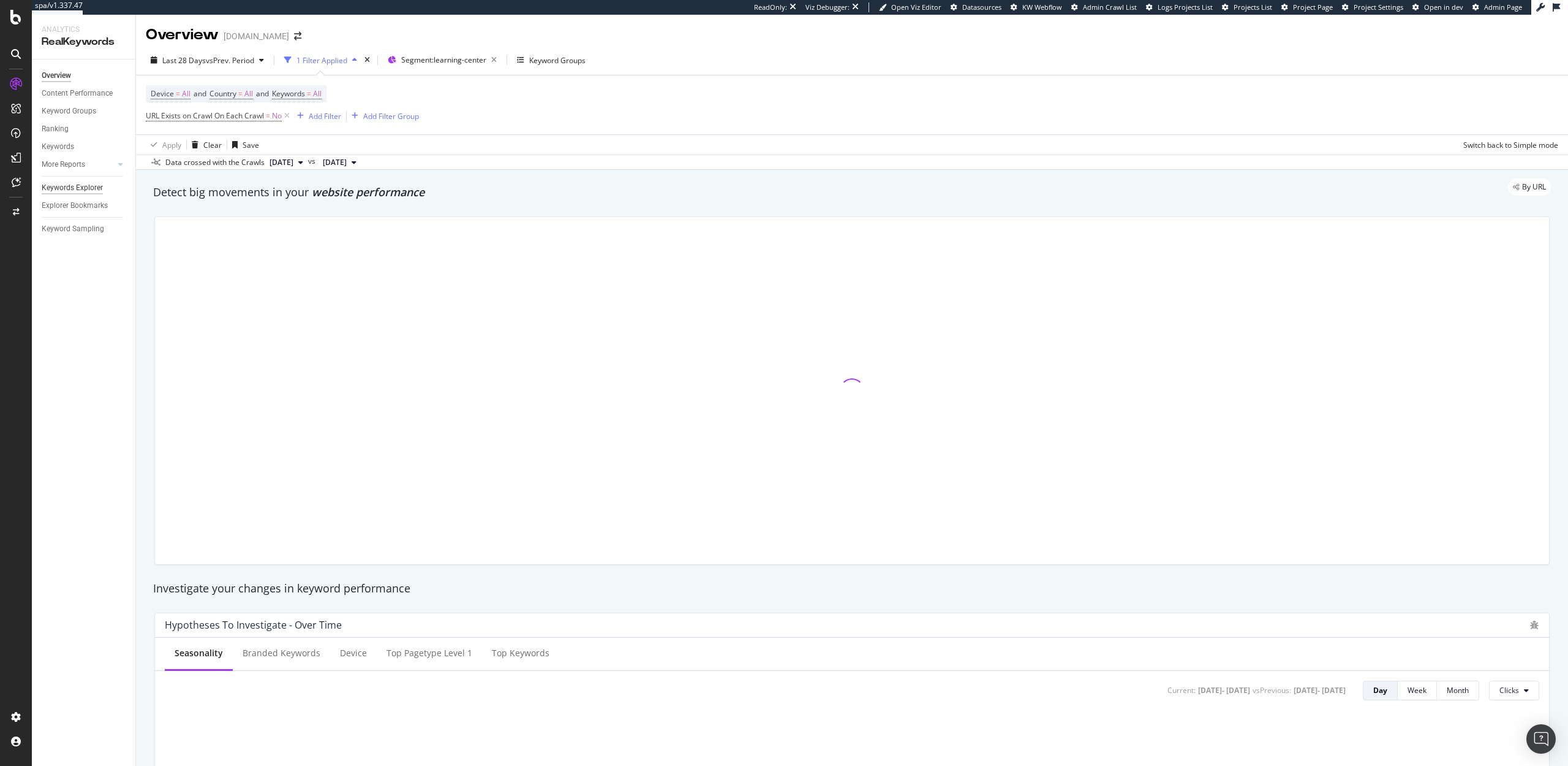
click at [88, 187] on div "Keywords Explorer" at bounding box center [72, 188] width 61 height 13
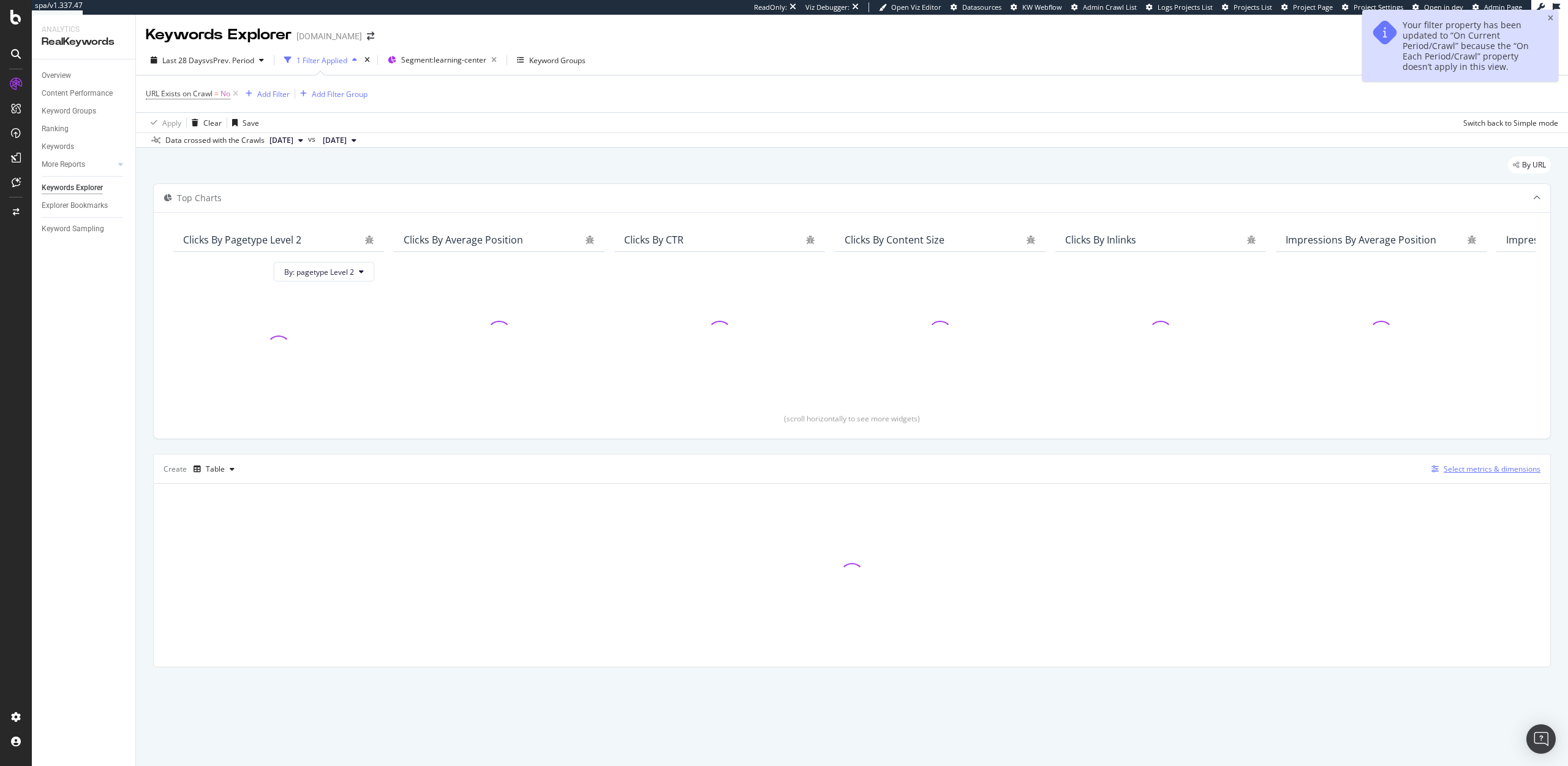
click at [1471, 468] on div "Select metrics & dimensions" at bounding box center [1492, 468] width 97 height 10
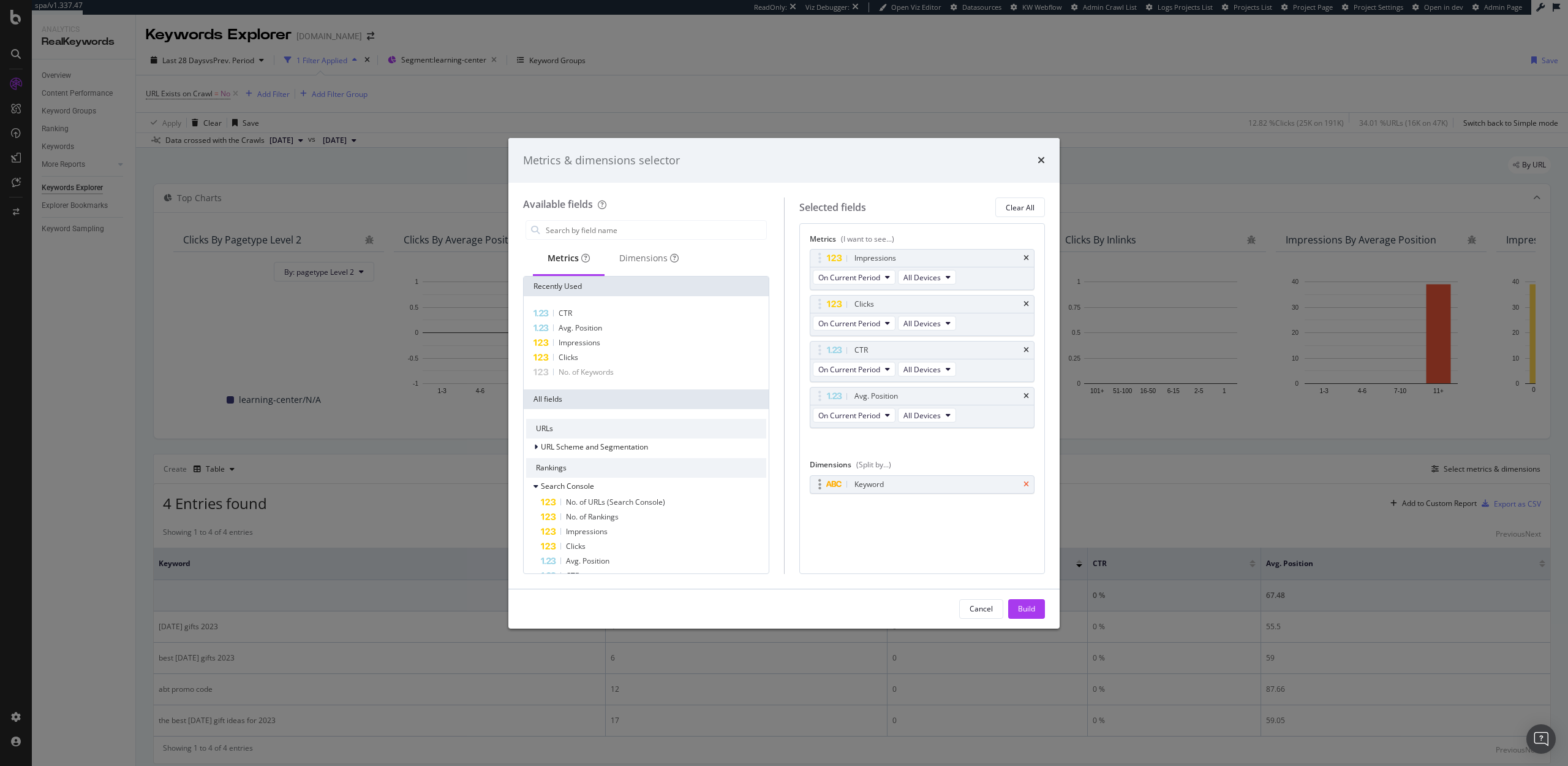
click at [1024, 484] on icon "times" at bounding box center [1026, 484] width 6 height 7
click at [635, 253] on div "Dimensions" at bounding box center [649, 257] width 60 height 12
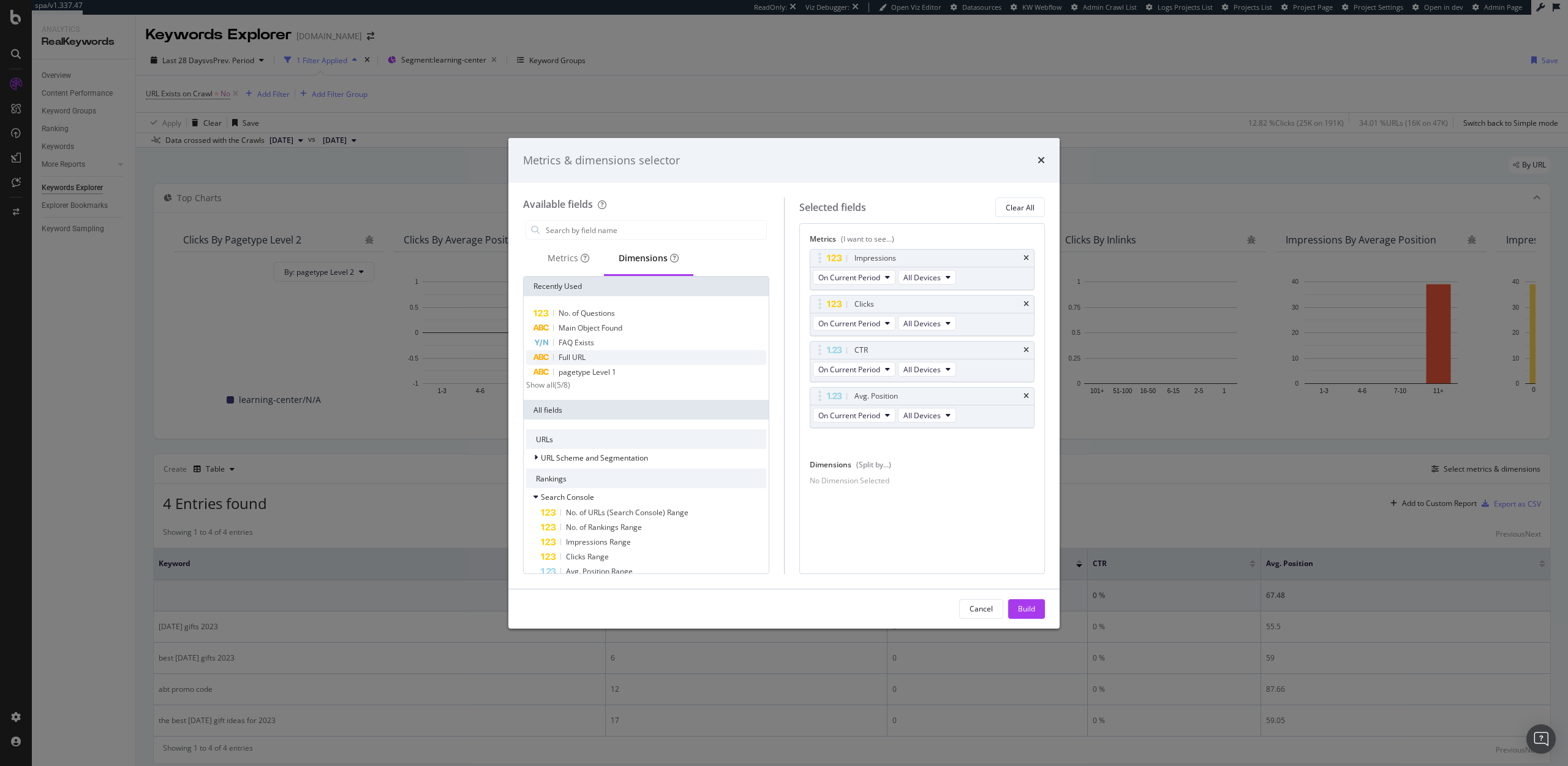
click at [577, 357] on span "Full URL" at bounding box center [571, 357] width 27 height 10
click at [1019, 602] on div "Build" at bounding box center [1026, 608] width 18 height 18
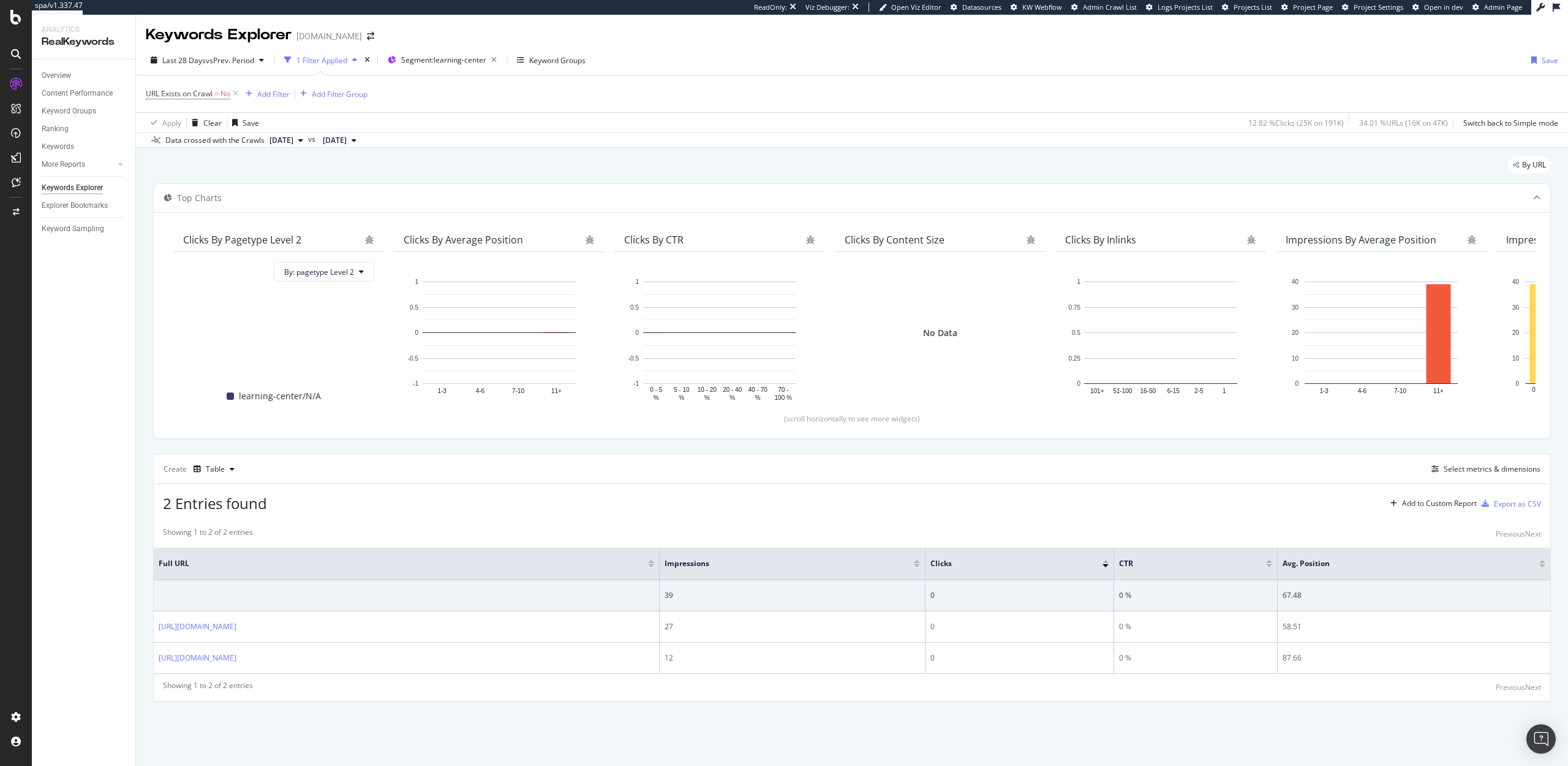
click at [1199, 74] on div "Last 28 Days vs Prev. Period 1 Filter Applied Segment: learning-center Keyword …" at bounding box center [852, 63] width 1433 height 25
click at [464, 61] on span "Segment: learning-center" at bounding box center [444, 59] width 85 height 10
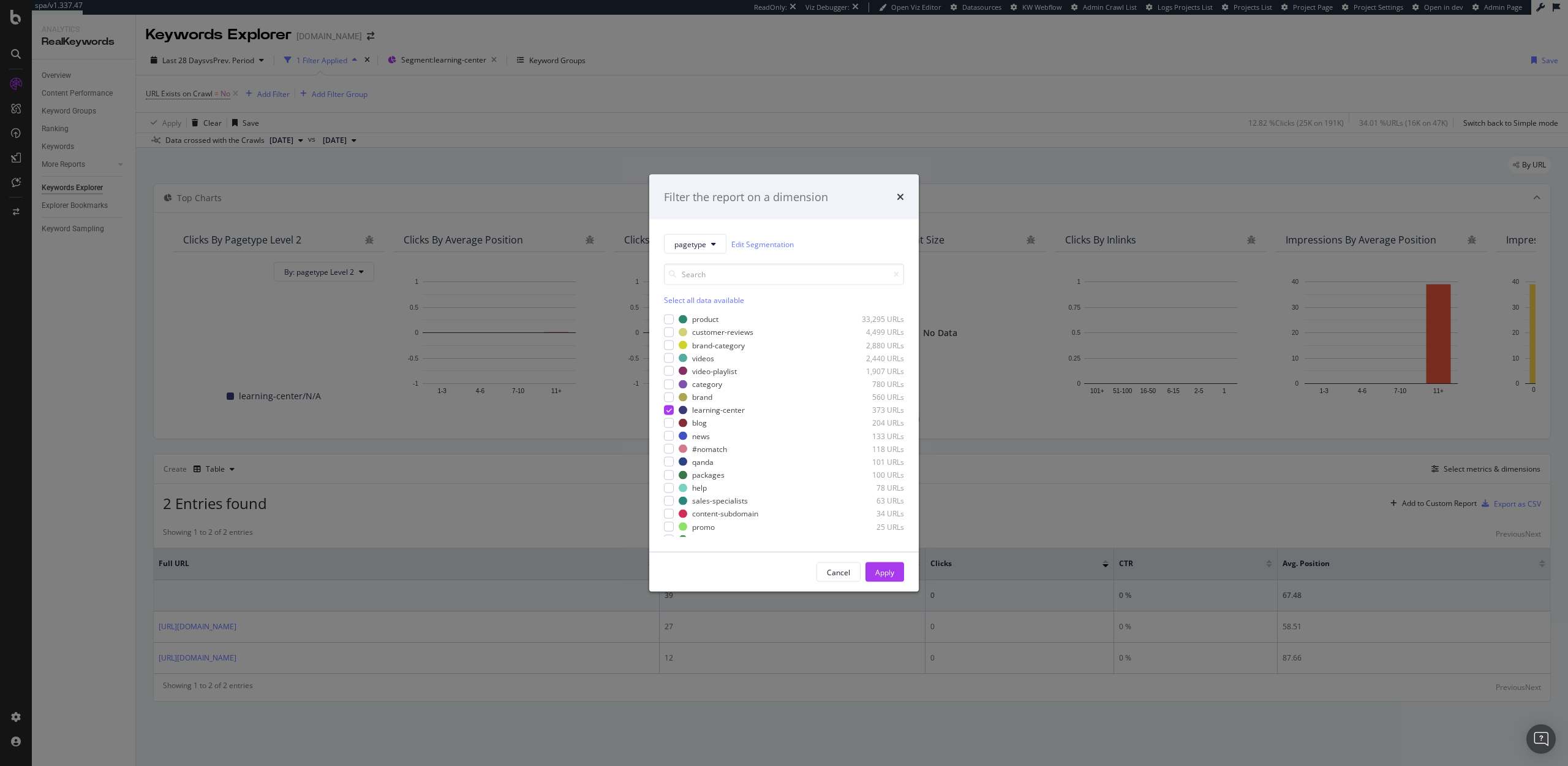
click at [1017, 99] on div "Filter the report on a dimension pagetype Edit Segmentation Select all data ava…" at bounding box center [784, 383] width 1568 height 766
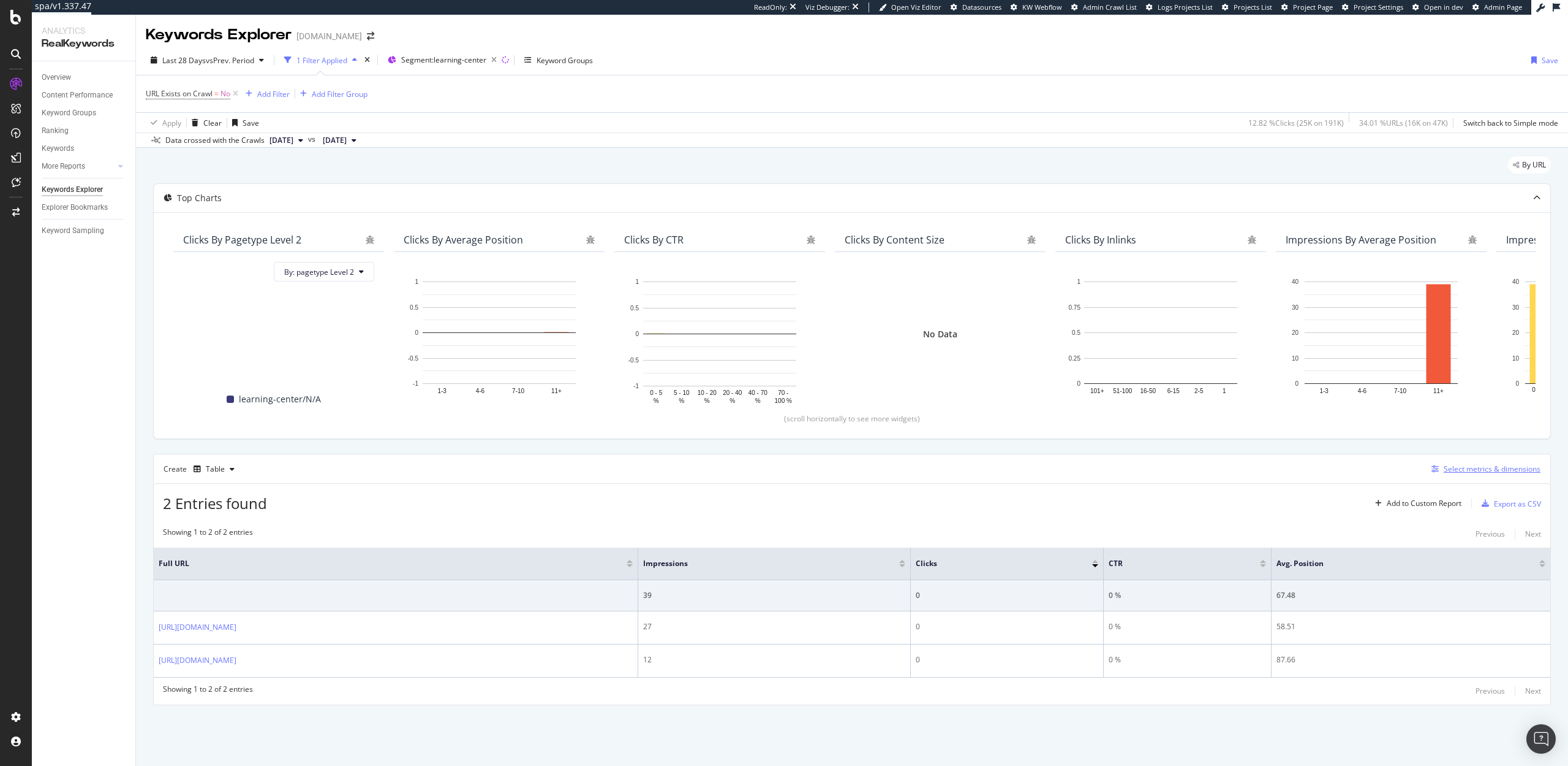
click at [1461, 472] on div "Select metrics & dimensions" at bounding box center [1492, 468] width 97 height 10
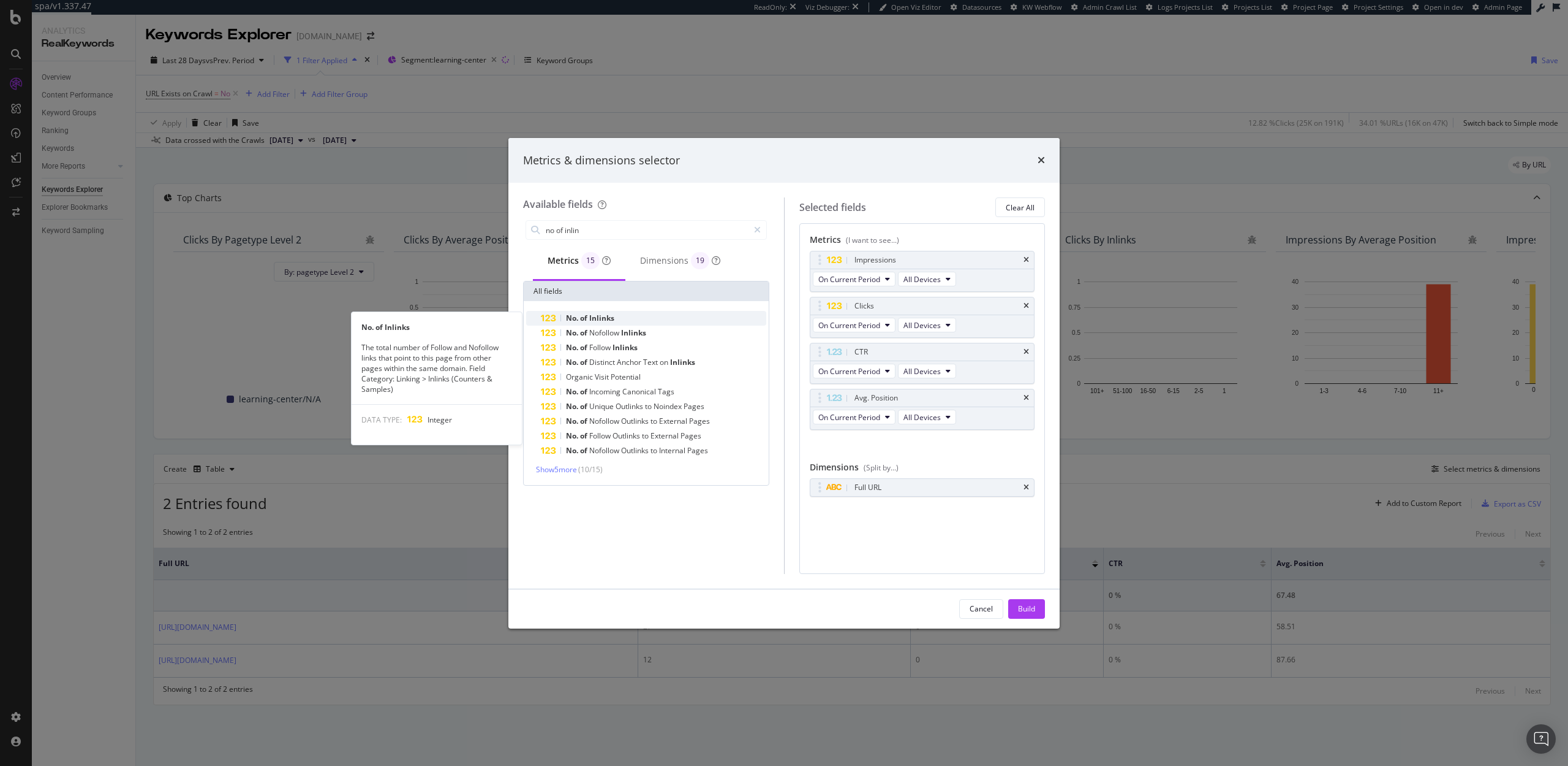
click at [643, 322] on div "No. of Inlinks" at bounding box center [653, 318] width 226 height 15
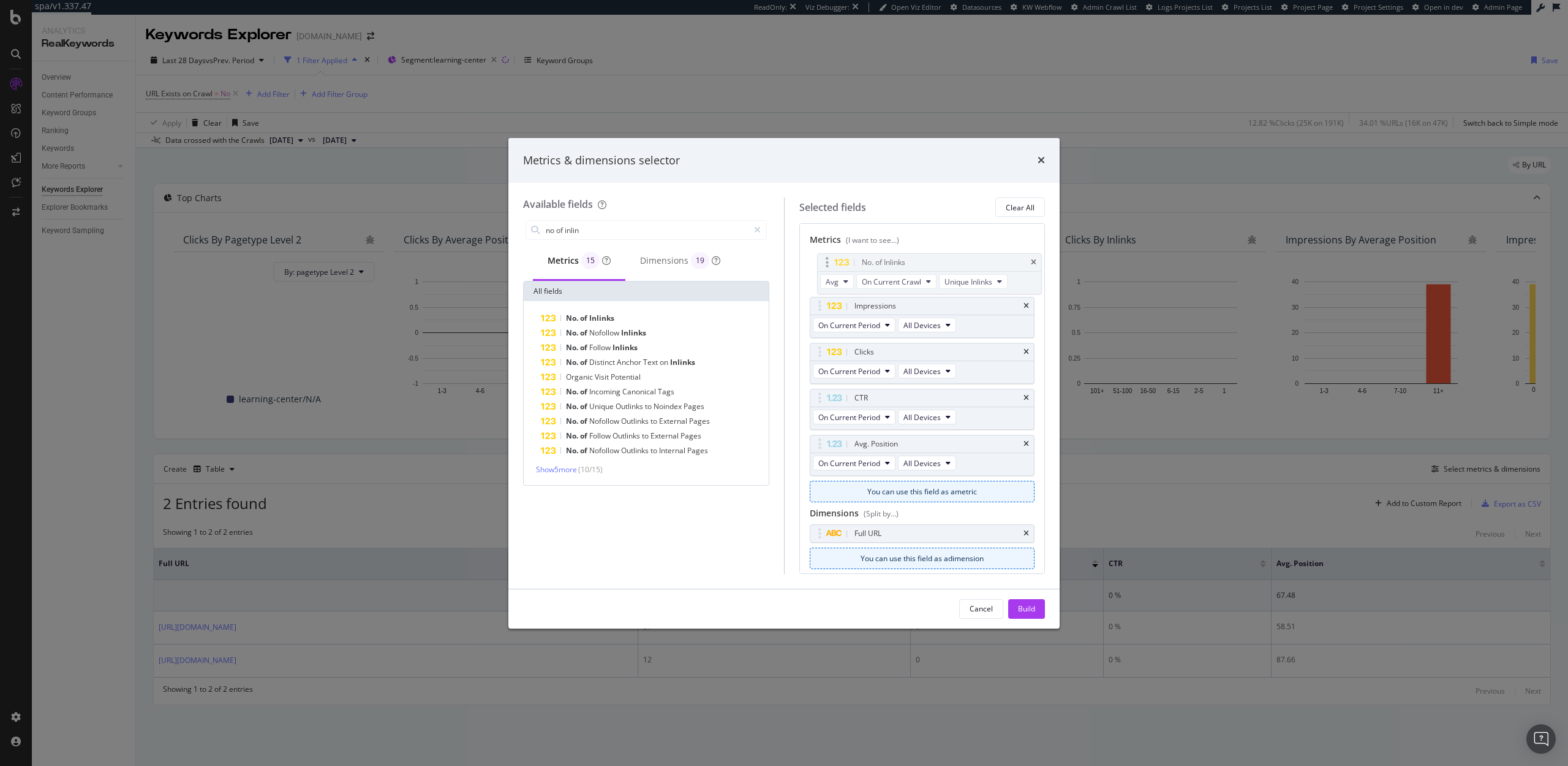
drag, startPoint x: 813, startPoint y: 440, endPoint x: 821, endPoint y: 259, distance: 181.2
click at [821, 259] on body "spa/v1.337.47 ReadOnly: Viz Debugger: Open Viz Editor Datasources KW Webflow Ad…" at bounding box center [784, 383] width 1568 height 766
click at [595, 233] on input "no of inlin" at bounding box center [646, 230] width 204 height 18
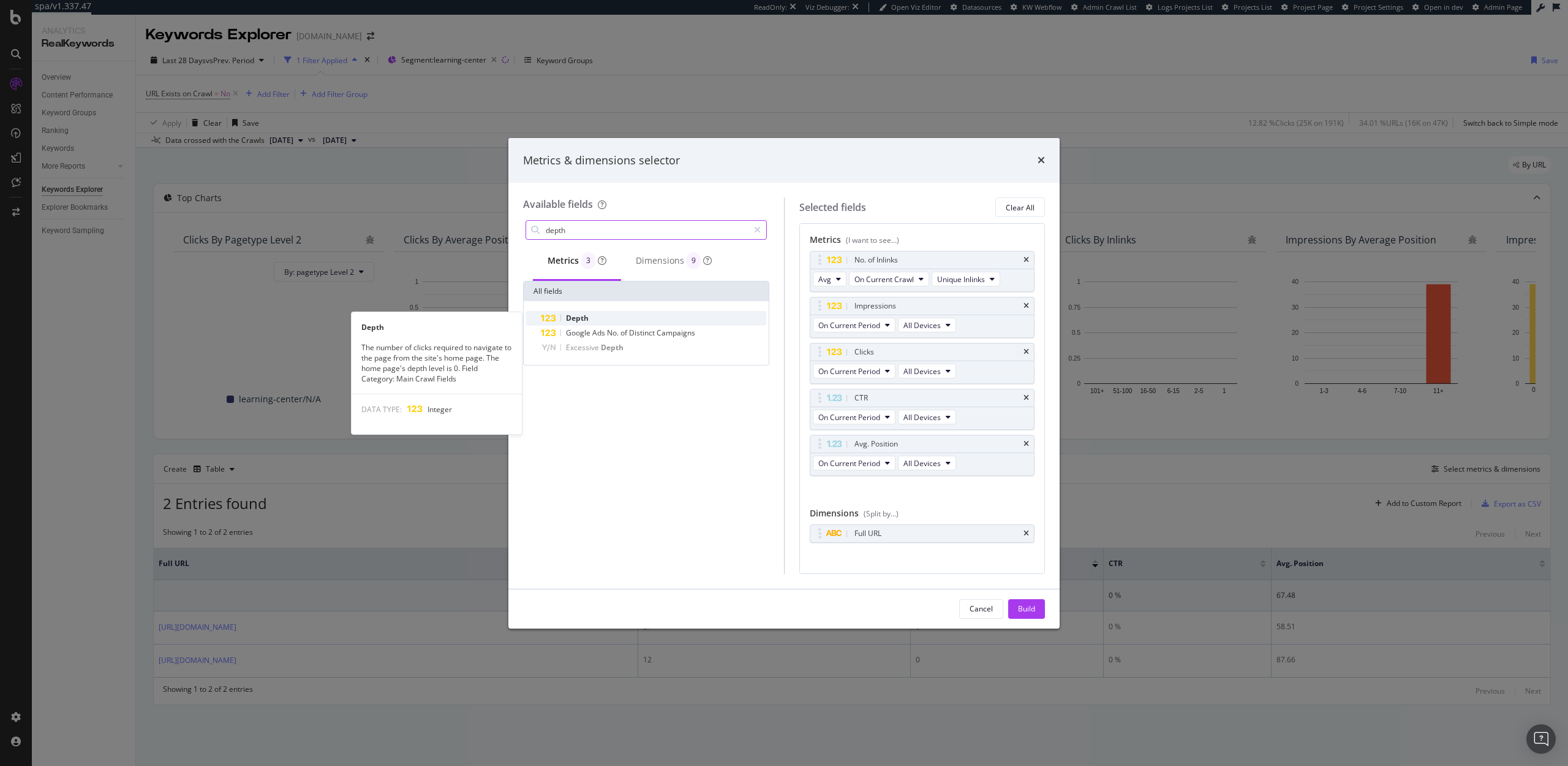
type input "depth"
click at [575, 317] on span "Depth" at bounding box center [577, 317] width 23 height 10
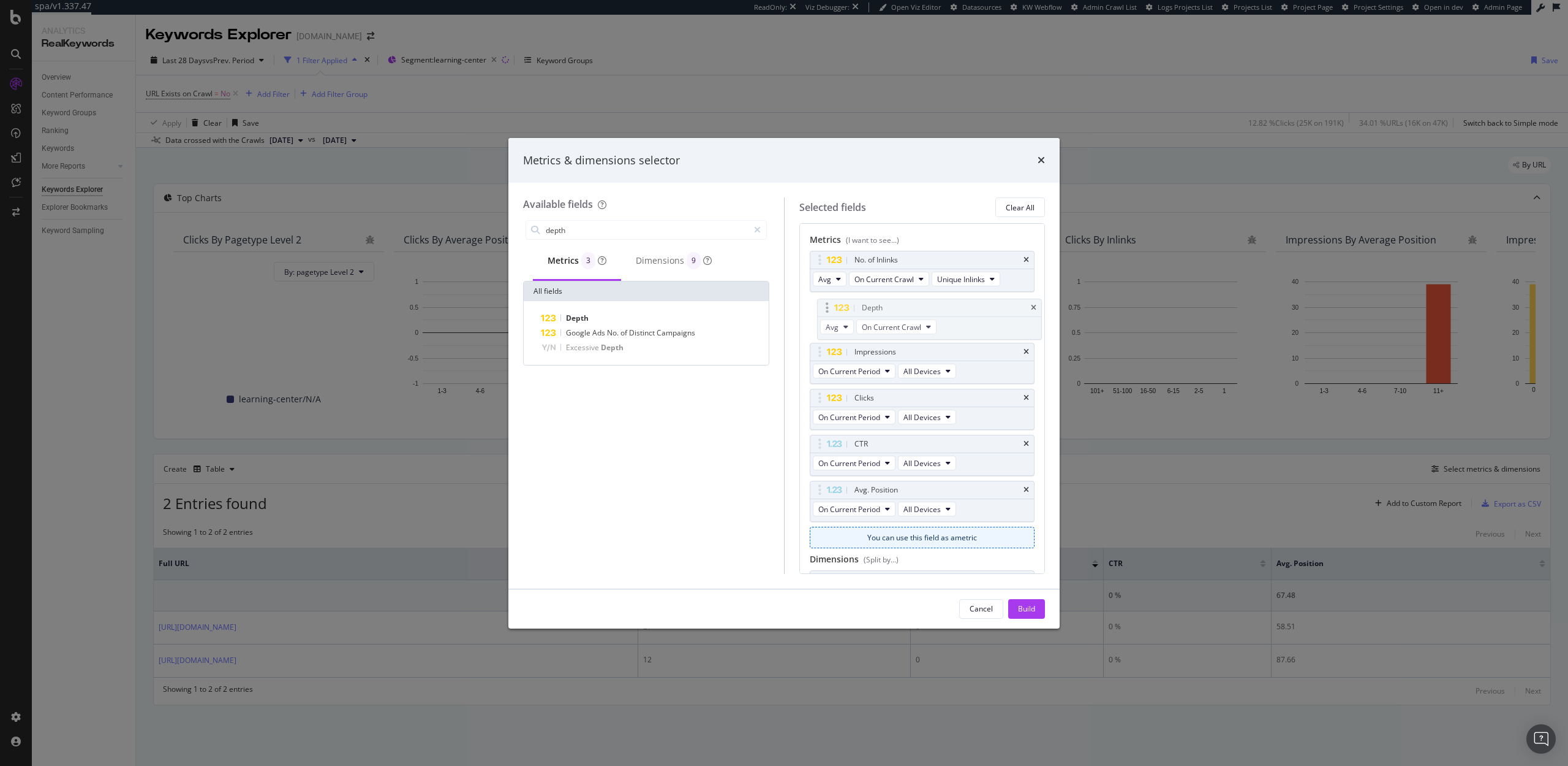
drag, startPoint x: 818, startPoint y: 483, endPoint x: 825, endPoint y: 301, distance: 182.1
click at [825, 301] on body "spa/v1.337.47 ReadOnly: Viz Debugger: Open Viz Editor Datasources KW Webflow Ad…" at bounding box center [784, 383] width 1568 height 766
click at [831, 281] on button "Avg" at bounding box center [829, 279] width 34 height 15
click at [828, 324] on span "Sum" at bounding box center [831, 324] width 16 height 11
click at [839, 322] on icon "modal" at bounding box center [838, 324] width 5 height 7
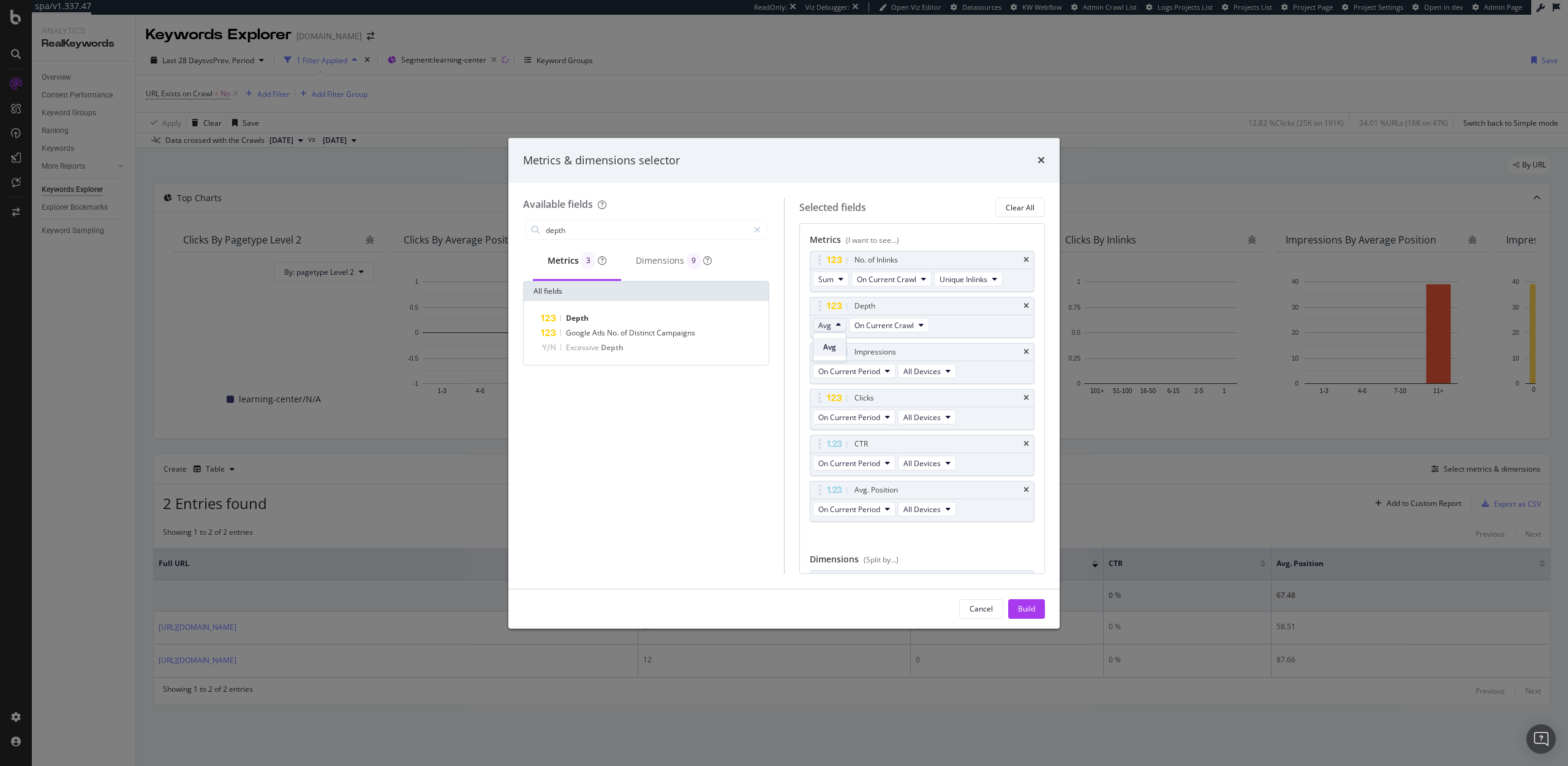
click at [828, 345] on span "Avg" at bounding box center [830, 347] width 13 height 11
click at [836, 279] on button "Sum" at bounding box center [830, 279] width 36 height 15
click at [908, 195] on div "Available fields depth Metrics 3 Dimensions 9 All fields Depth Google Ads No. o…" at bounding box center [784, 385] width 551 height 406
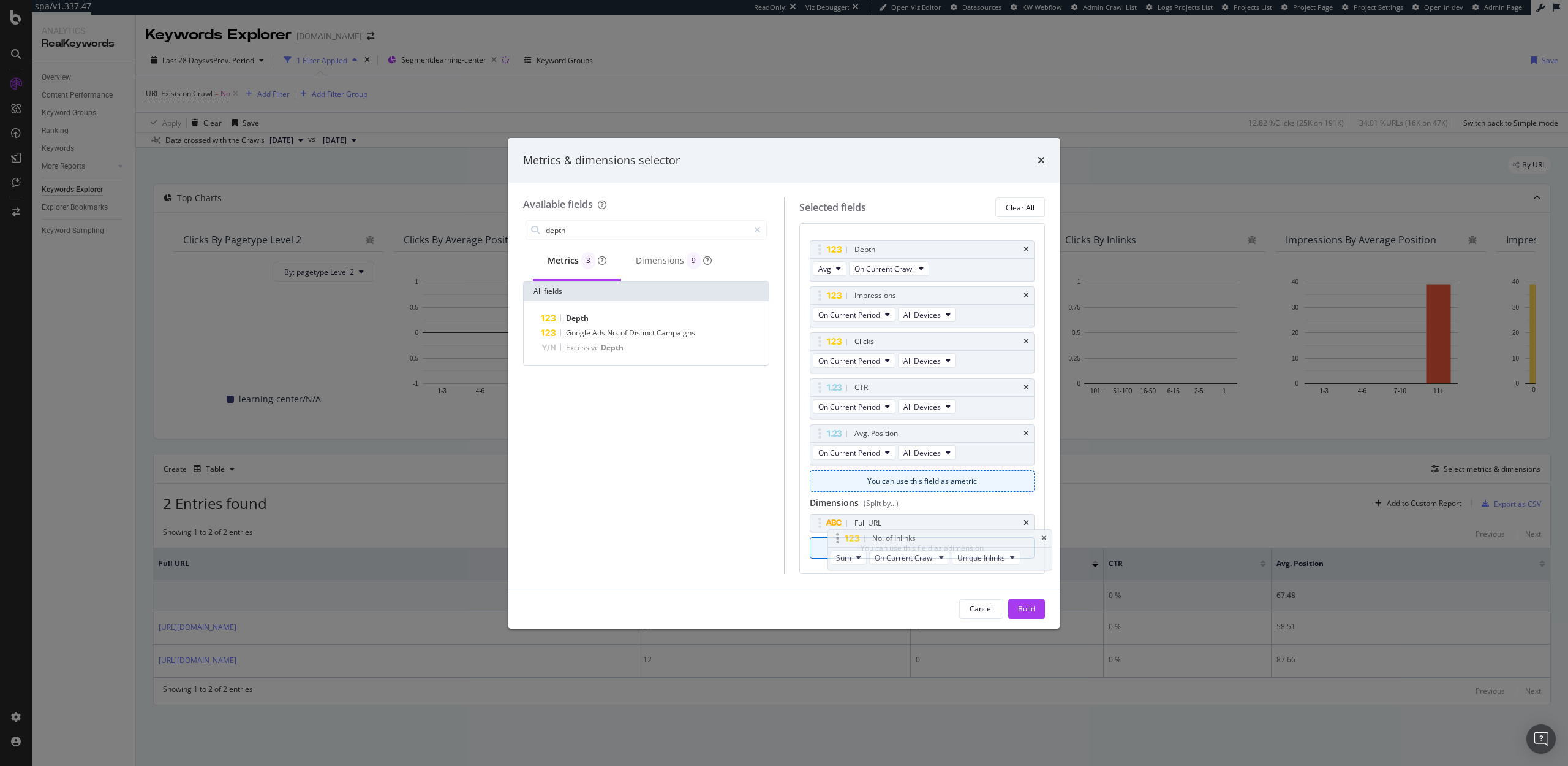
drag, startPoint x: 816, startPoint y: 259, endPoint x: 834, endPoint y: 543, distance: 284.6
drag, startPoint x: 818, startPoint y: 540, endPoint x: 818, endPoint y: 515, distance: 25.0
click at [818, 515] on body "spa/v1.337.47 ReadOnly: Viz Debugger: Open Viz Editor Datasources KW Webflow Ad…" at bounding box center [784, 383] width 1568 height 766
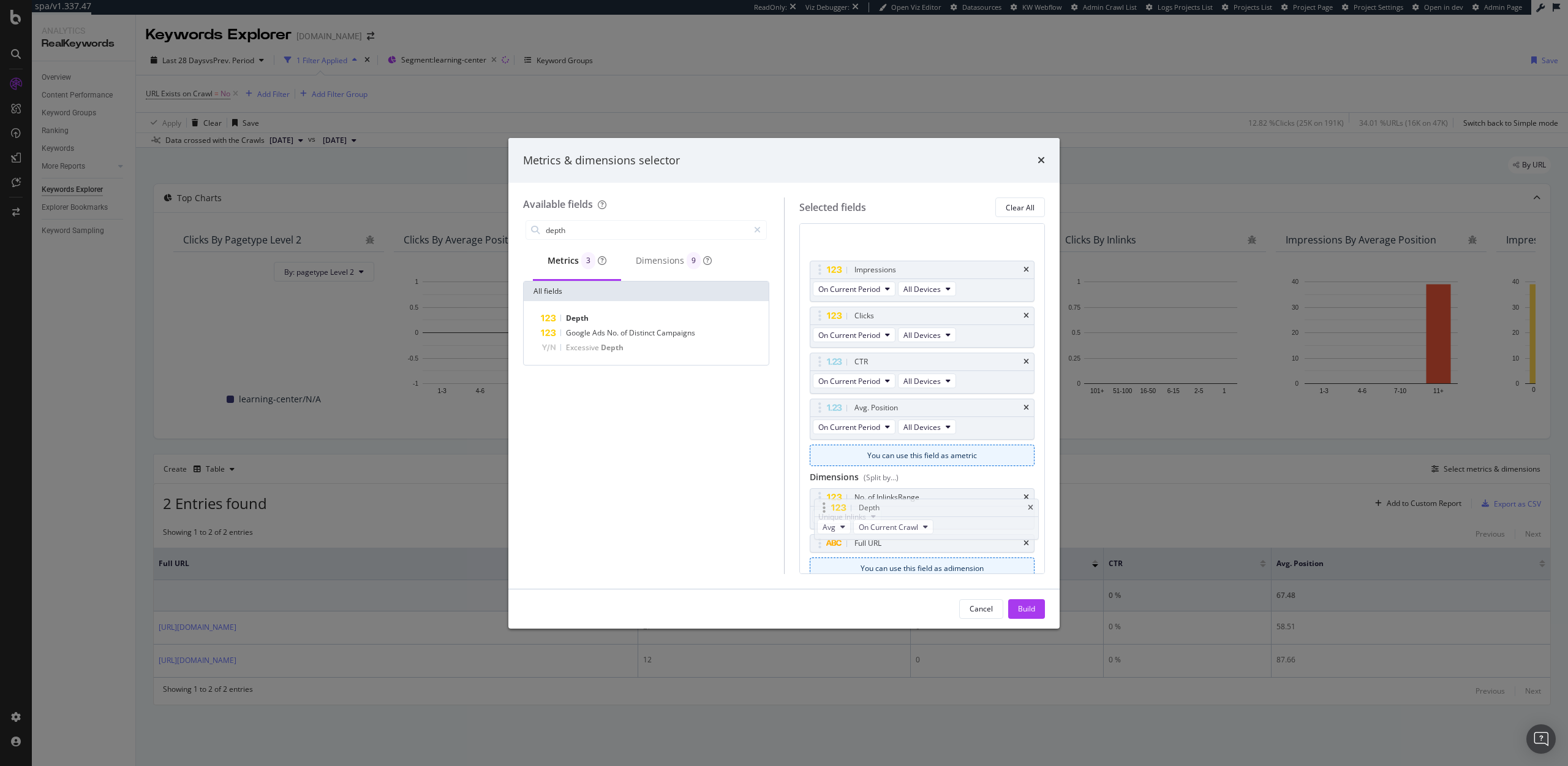
scroll to position [38, 0]
drag, startPoint x: 821, startPoint y: 255, endPoint x: 819, endPoint y: 482, distance: 227.0
click at [819, 482] on body "spa/v1.337.47 ReadOnly: Viz Debugger: Open Viz Editor Datasources KW Webflow Ad…" at bounding box center [784, 383] width 1568 height 766
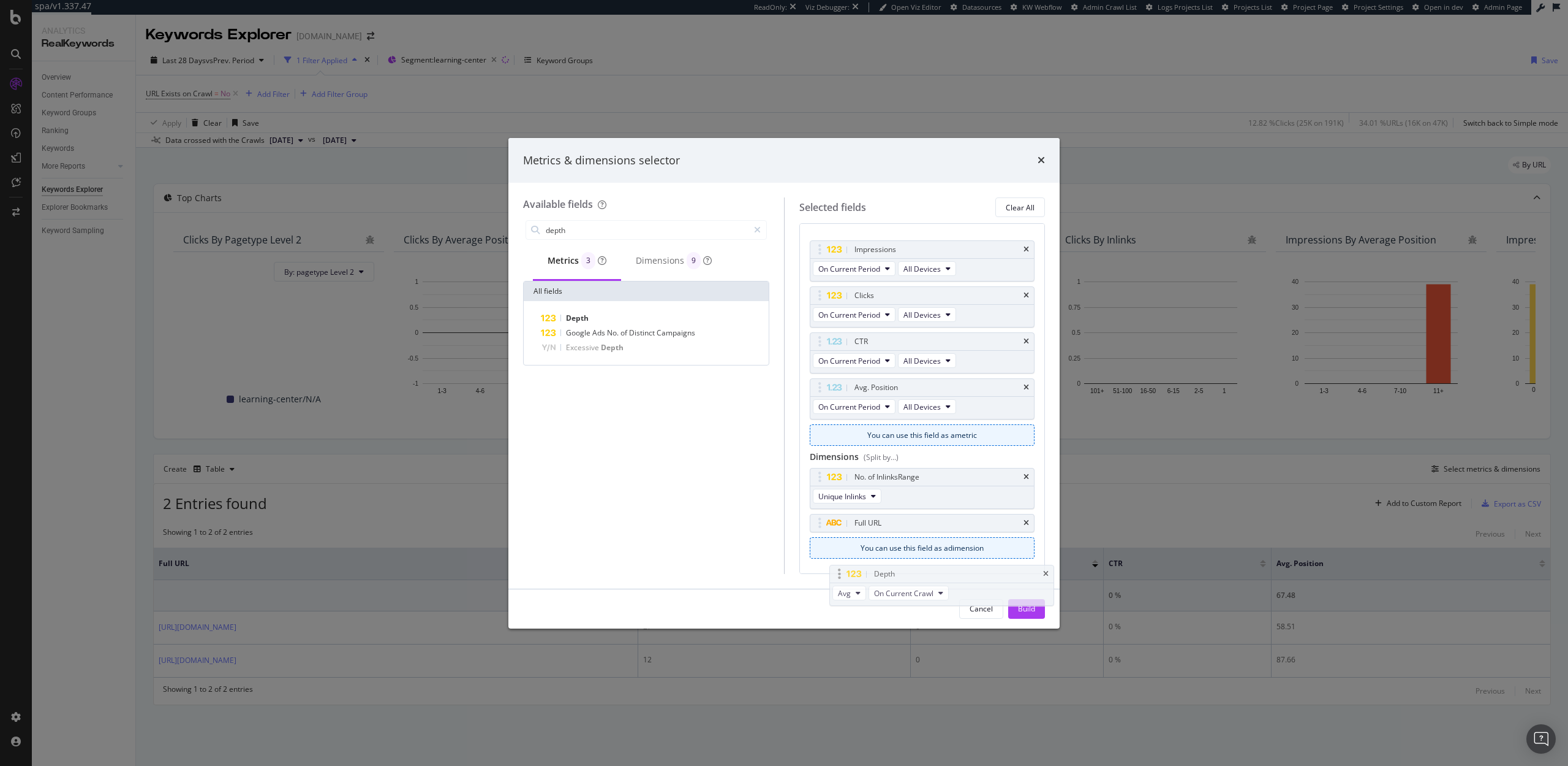
drag, startPoint x: 819, startPoint y: 256, endPoint x: 838, endPoint y: 570, distance: 314.6
click at [838, 570] on body "spa/v1.337.47 ReadOnly: Viz Debugger: Open Viz Editor Datasources KW Webflow Ad…" at bounding box center [784, 383] width 1568 height 766
drag, startPoint x: 819, startPoint y: 253, endPoint x: 848, endPoint y: 537, distance: 285.5
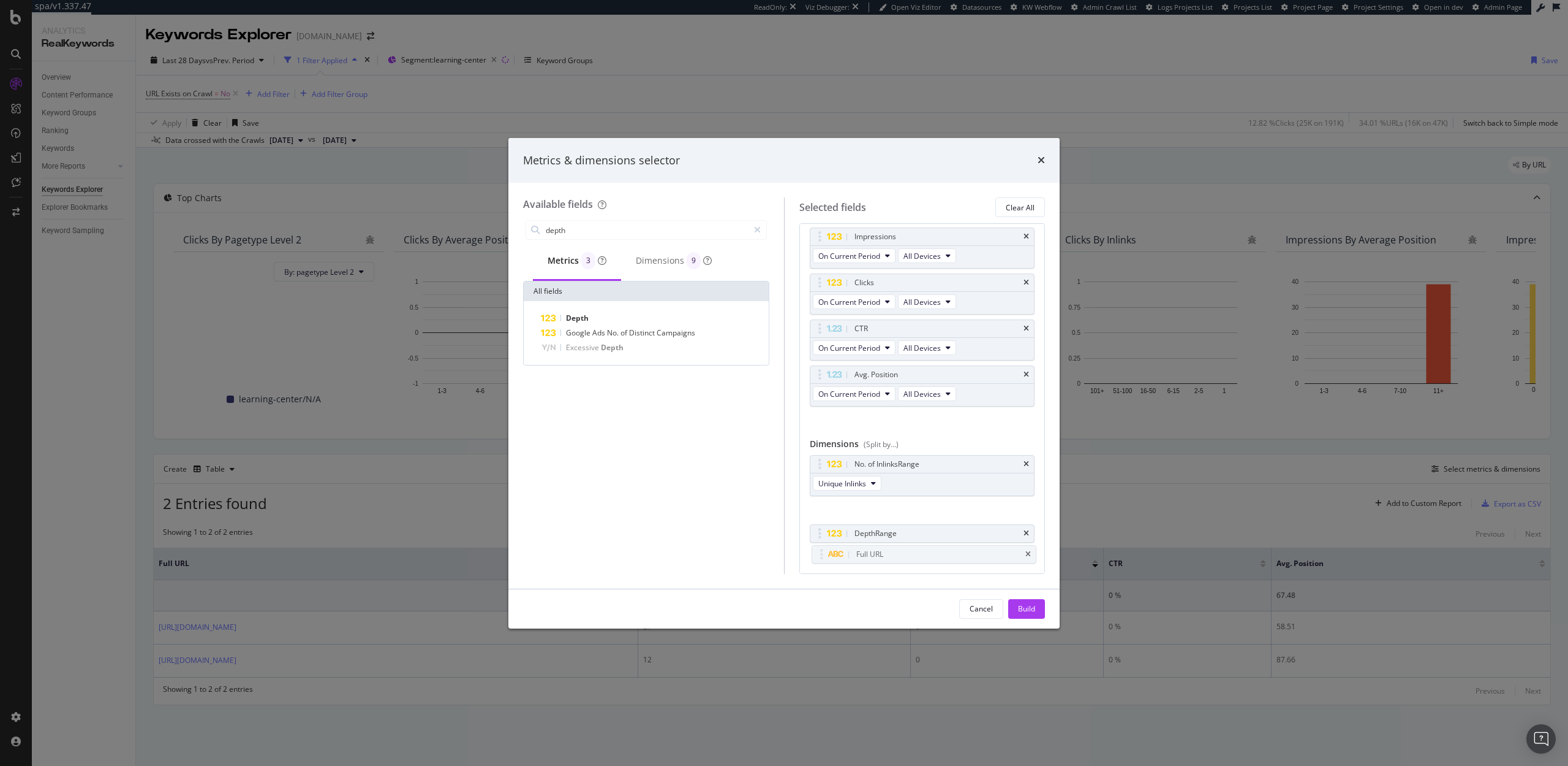
scroll to position [34, 0]
drag, startPoint x: 817, startPoint y: 521, endPoint x: 817, endPoint y: 528, distance: 7.0
click at [819, 552] on body "spa/v1.337.47 ReadOnly: Viz Debugger: Open Viz Editor Datasources KW Webflow Ad…" at bounding box center [784, 383] width 1568 height 766
drag, startPoint x: 816, startPoint y: 501, endPoint x: 812, endPoint y: 462, distance: 39.2
click at [812, 462] on body "spa/v1.337.47 ReadOnly: Viz Debugger: Open Viz Editor Datasources KW Webflow Ad…" at bounding box center [784, 383] width 1568 height 766
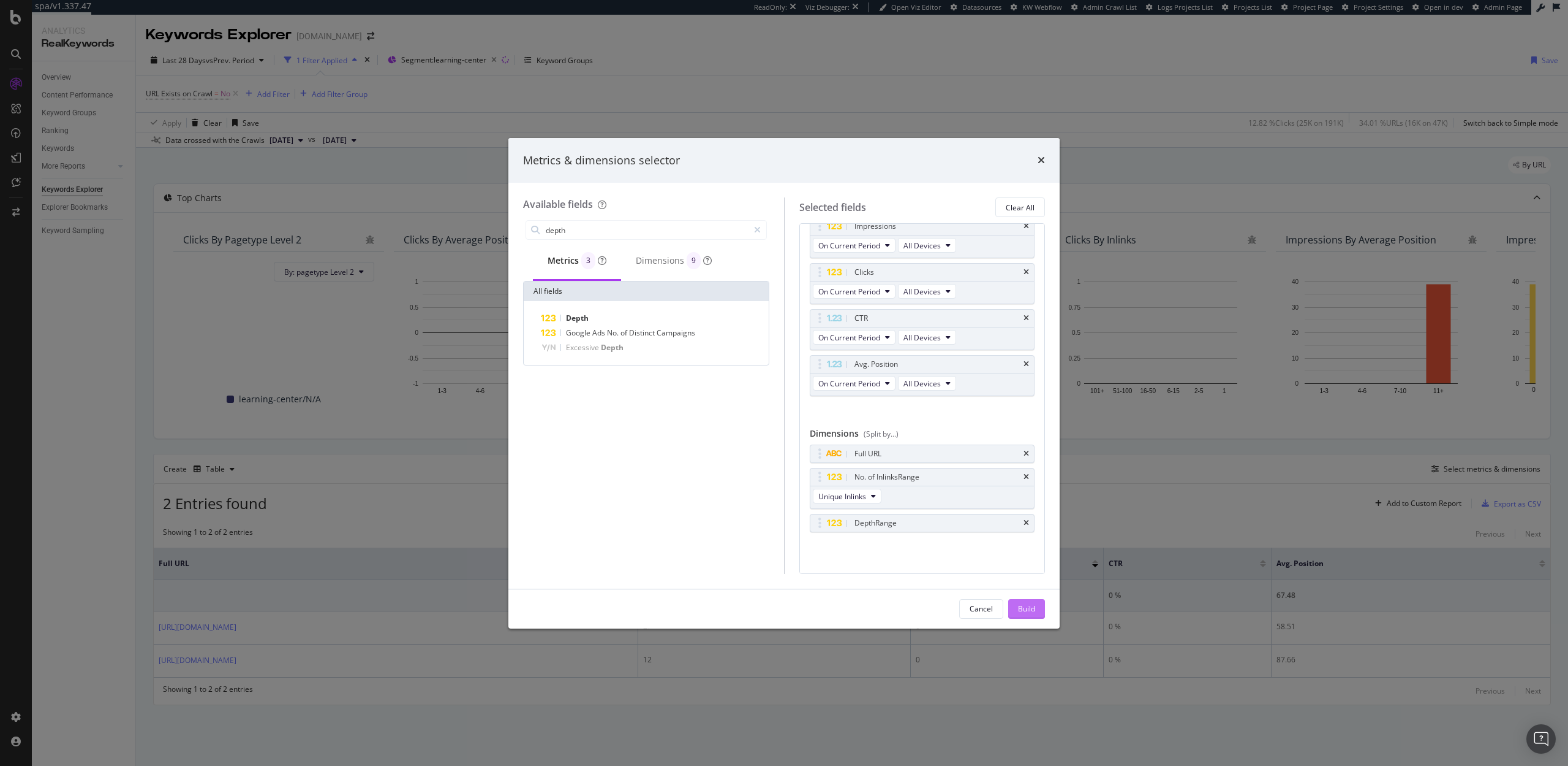
click at [1032, 606] on div "Build" at bounding box center [1026, 607] width 18 height 10
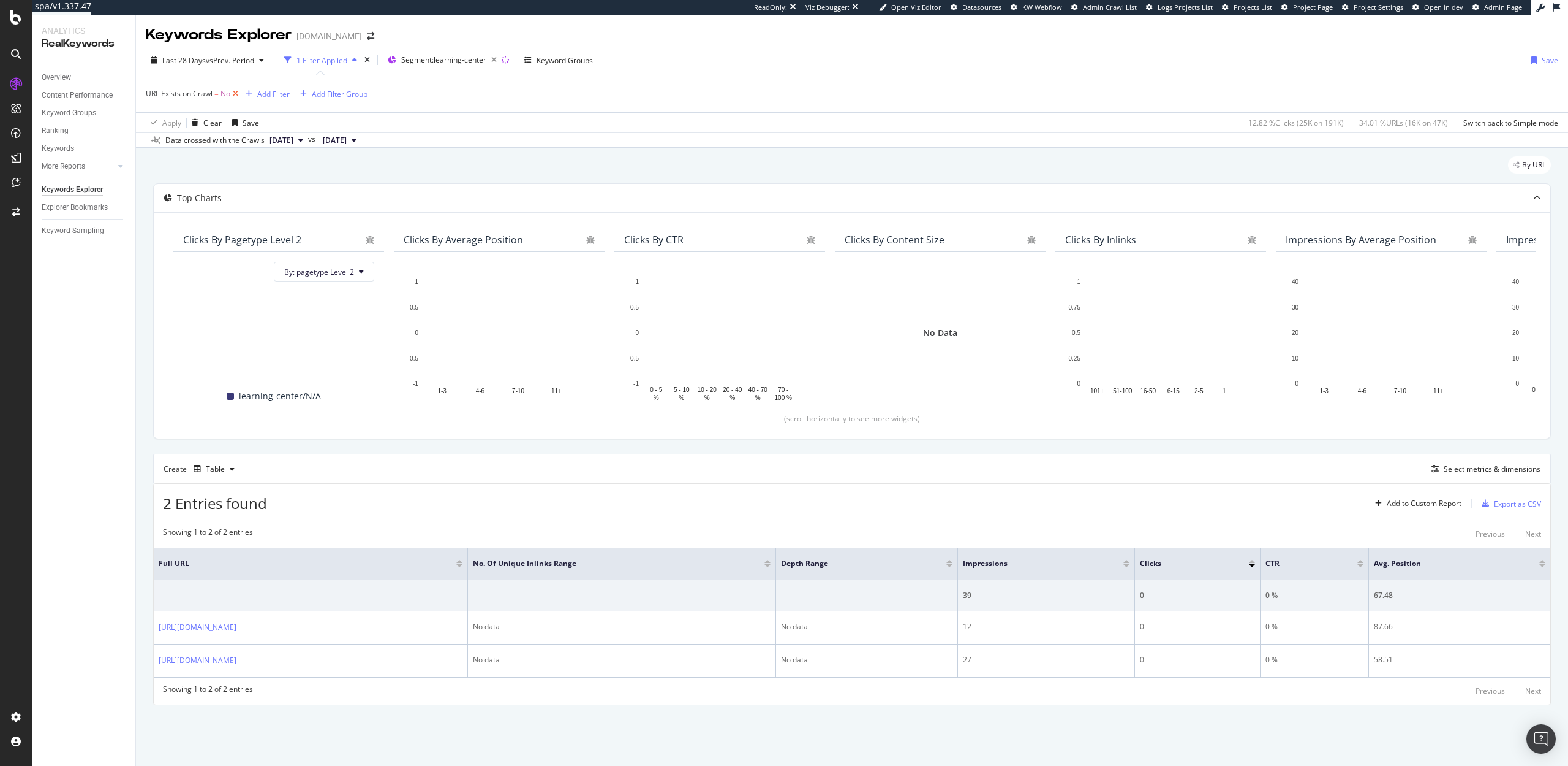
click at [235, 95] on icon at bounding box center [235, 93] width 10 height 12
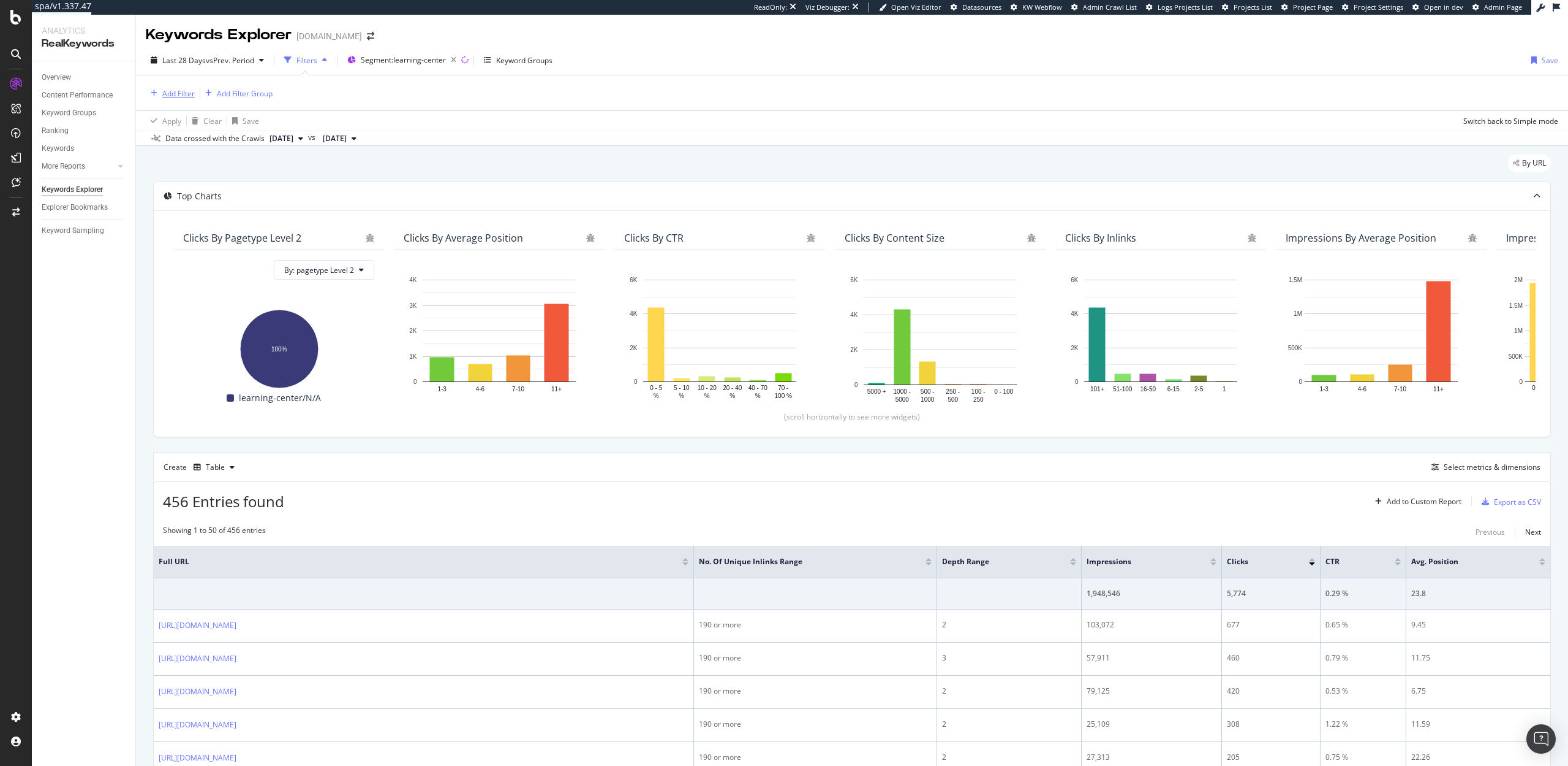
click at [180, 91] on div "Add Filter" at bounding box center [178, 93] width 32 height 10
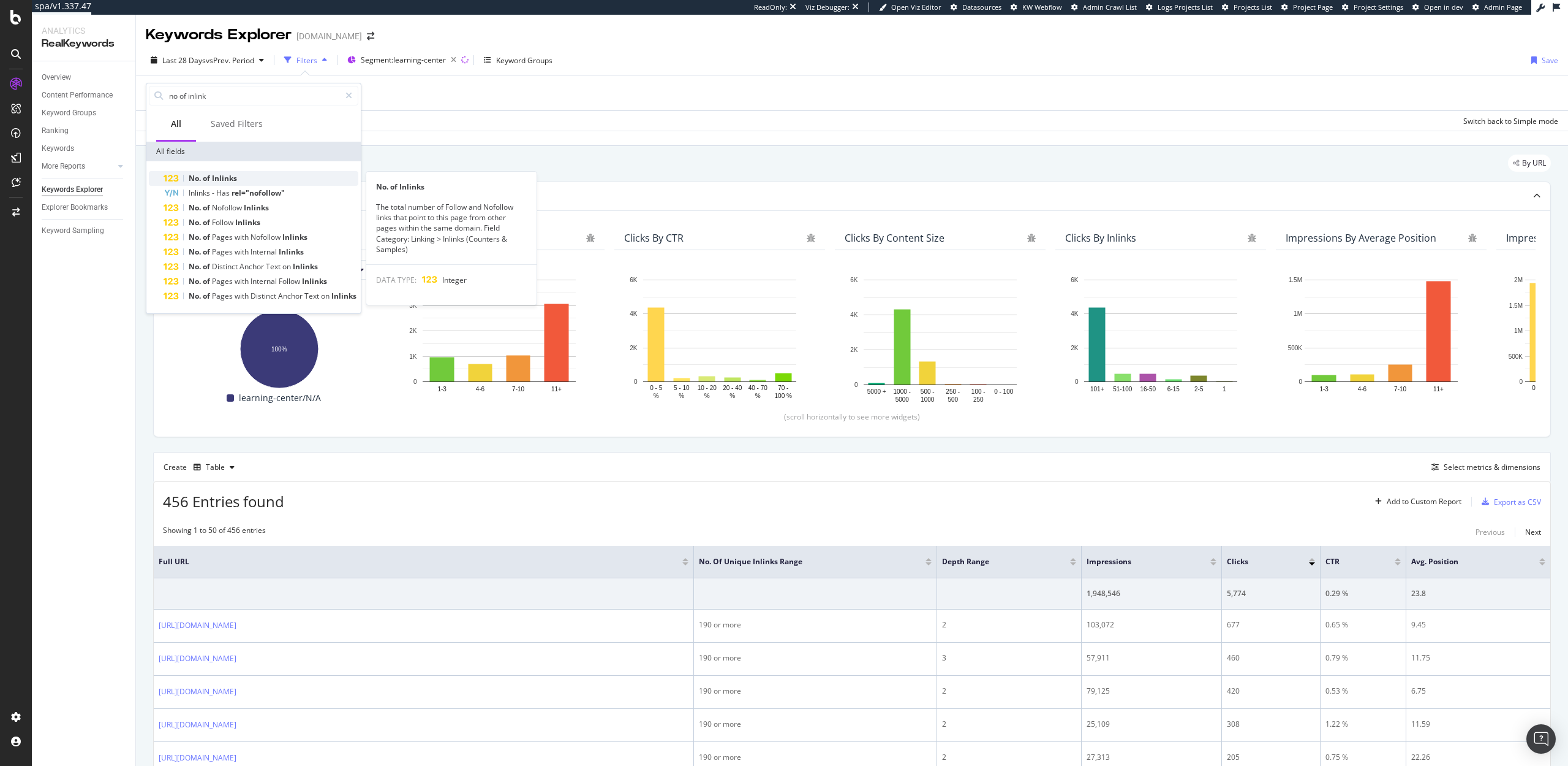
type input "no of inlink"
click at [226, 179] on span "Inlinks" at bounding box center [224, 178] width 25 height 10
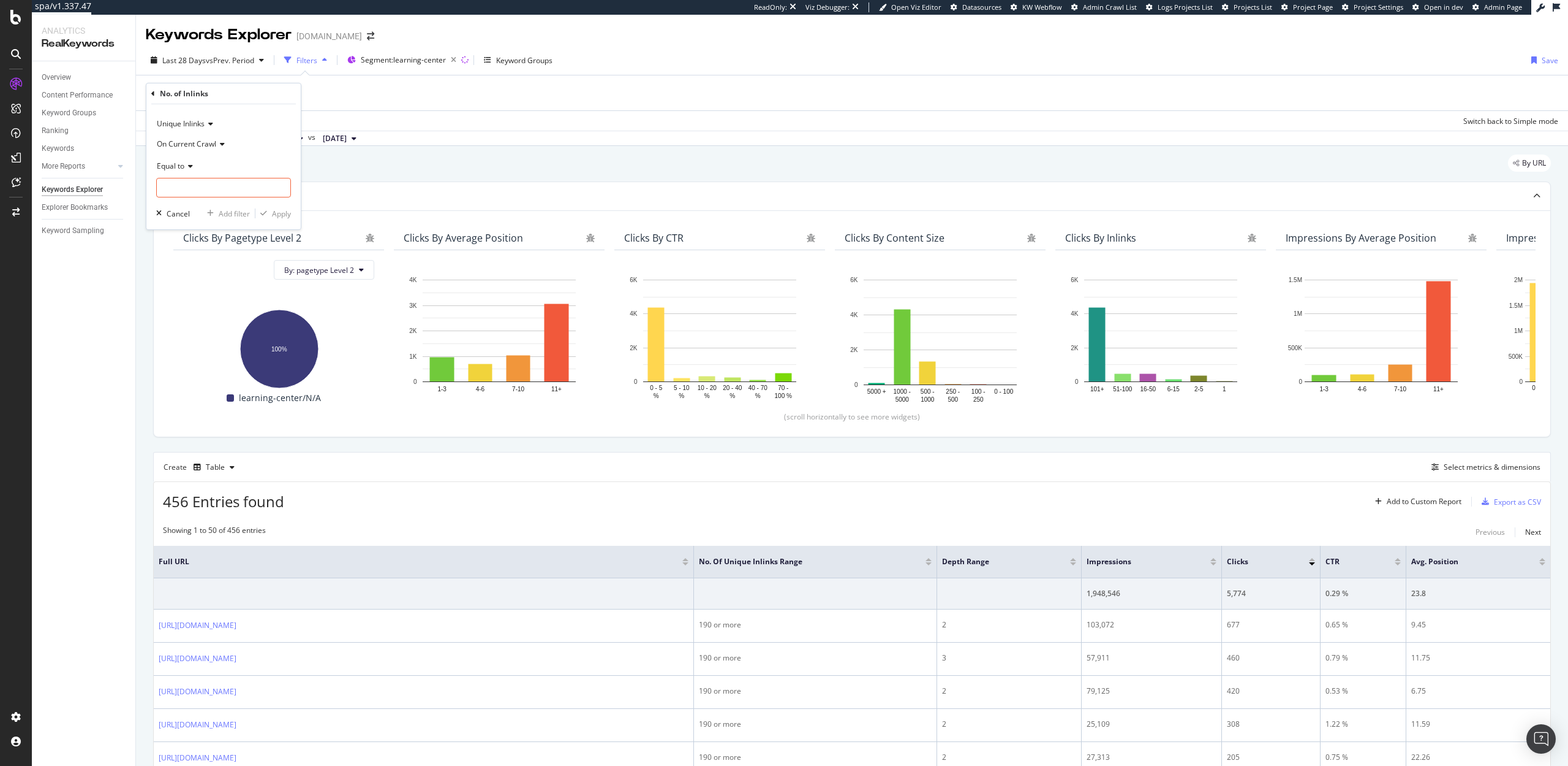
click at [181, 158] on div "Equal to" at bounding box center [224, 165] width 135 height 19
click at [208, 218] on div "Less than" at bounding box center [225, 222] width 131 height 16
click at [202, 189] on input "number" at bounding box center [224, 187] width 135 height 19
type input "100"
click at [275, 213] on div "Apply" at bounding box center [281, 213] width 19 height 10
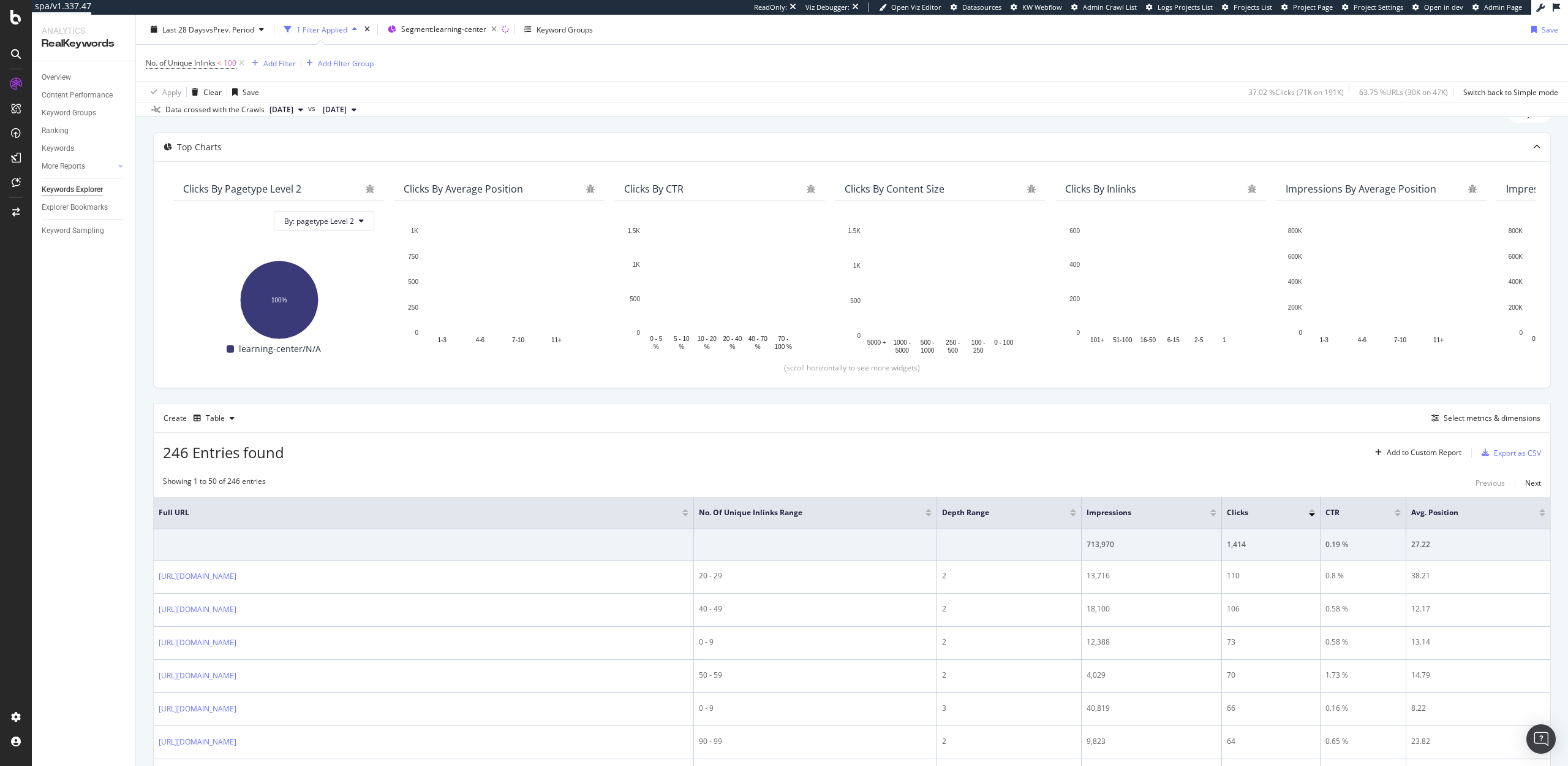
scroll to position [53, 0]
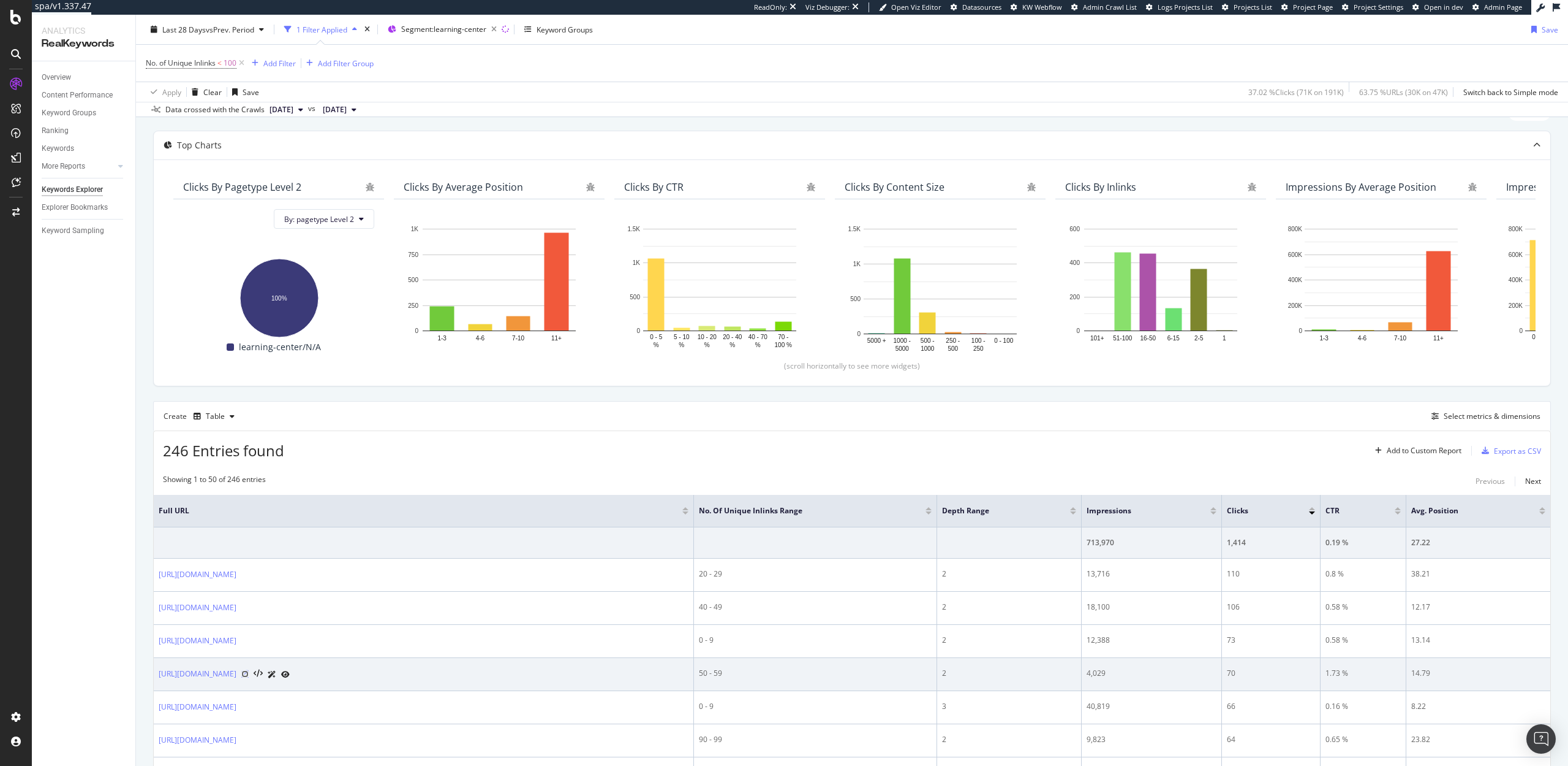
click at [249, 674] on icon at bounding box center [245, 674] width 7 height 7
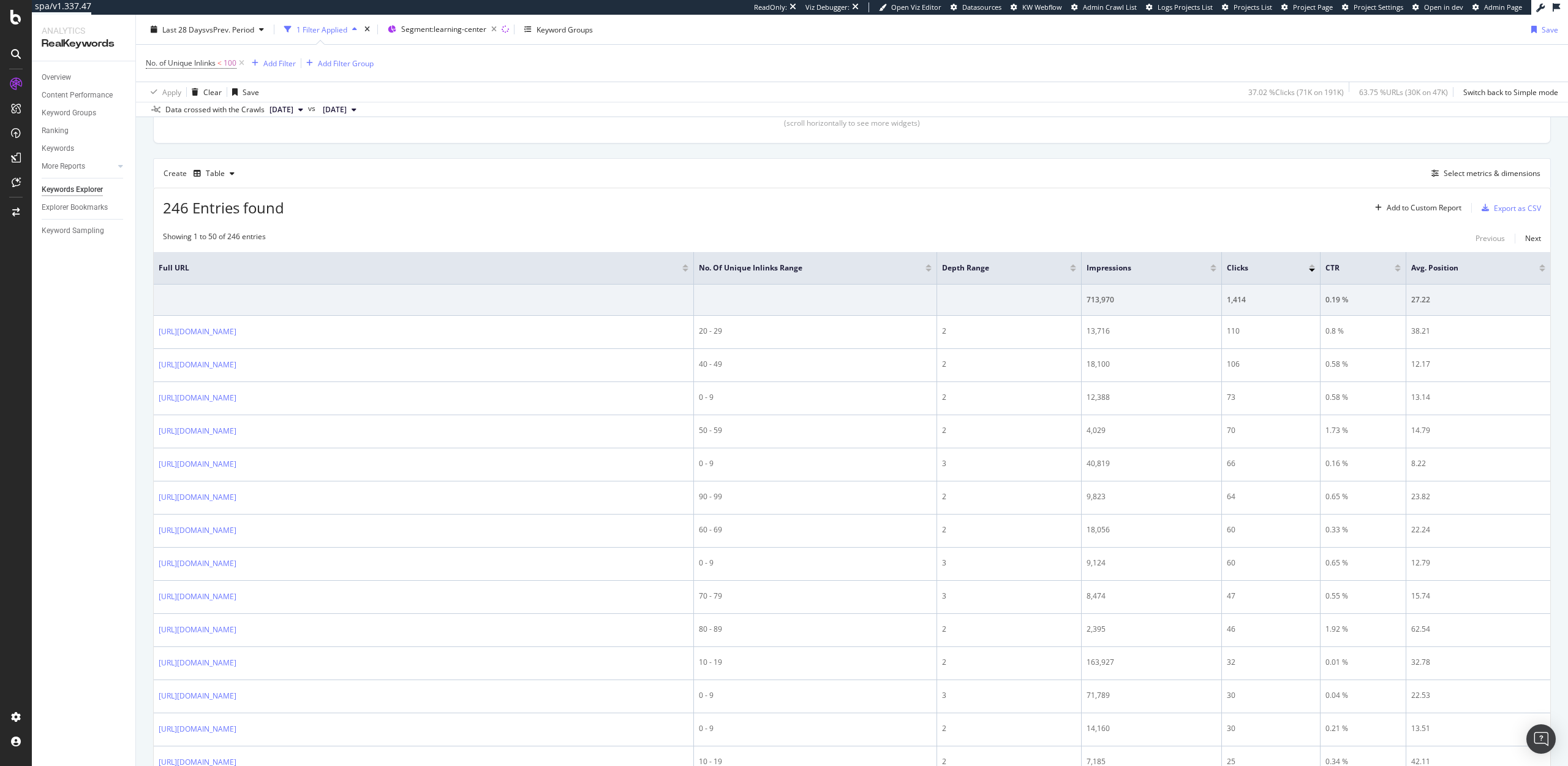
scroll to position [0, 0]
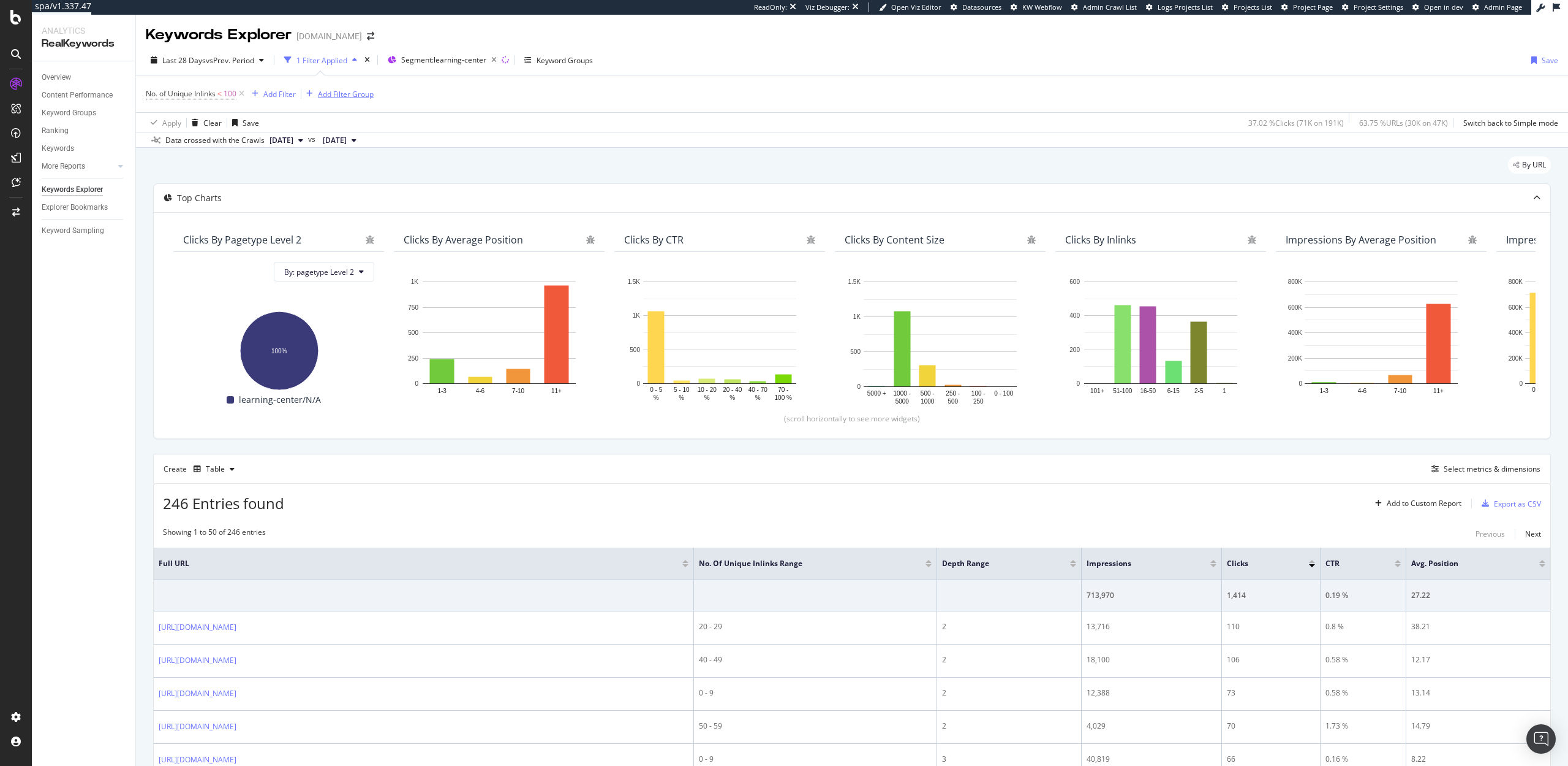
click at [332, 92] on div "Add Filter Group" at bounding box center [345, 93] width 56 height 10
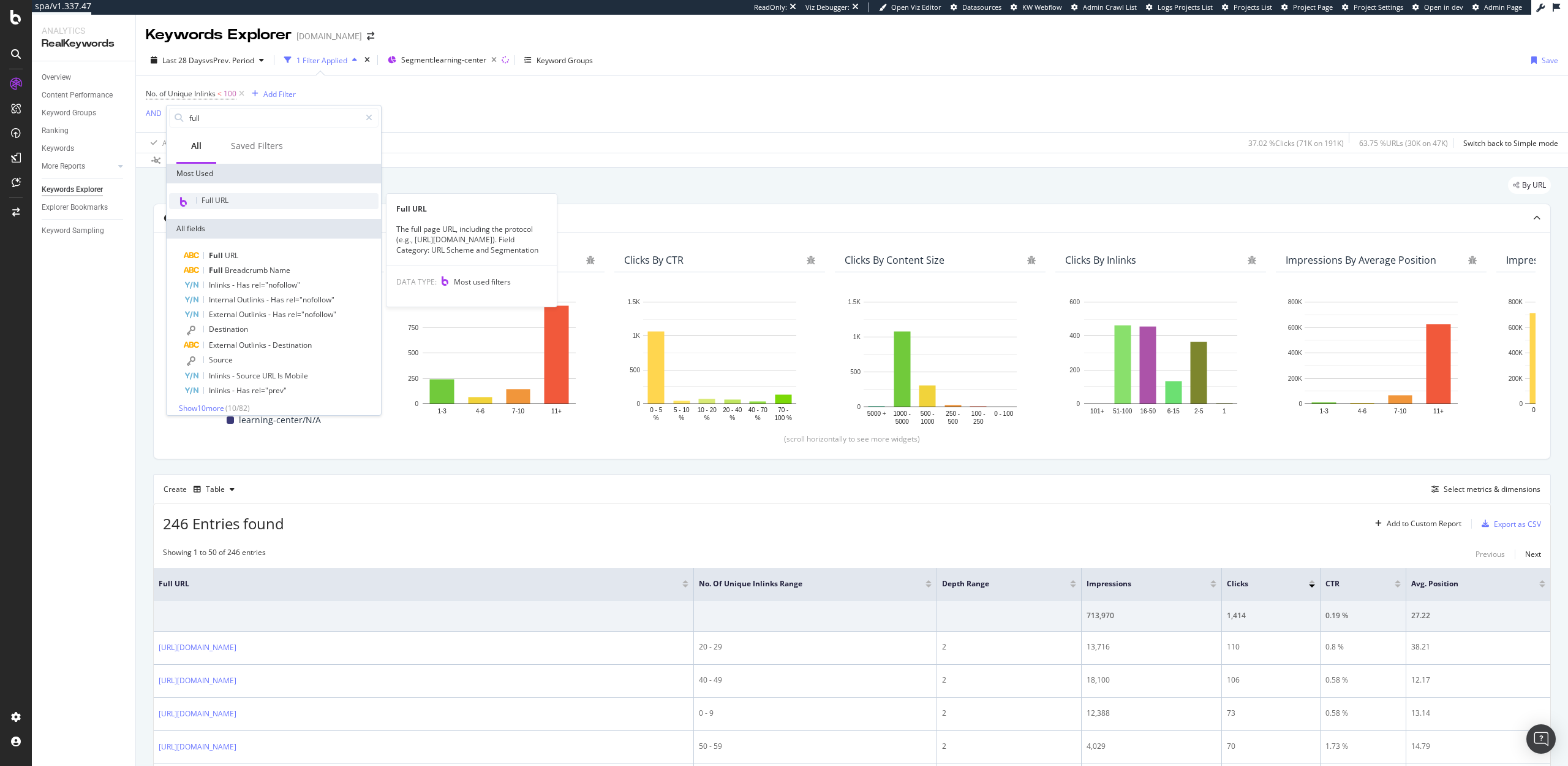
type input "full"
click at [239, 202] on div "Full URL" at bounding box center [274, 200] width 209 height 16
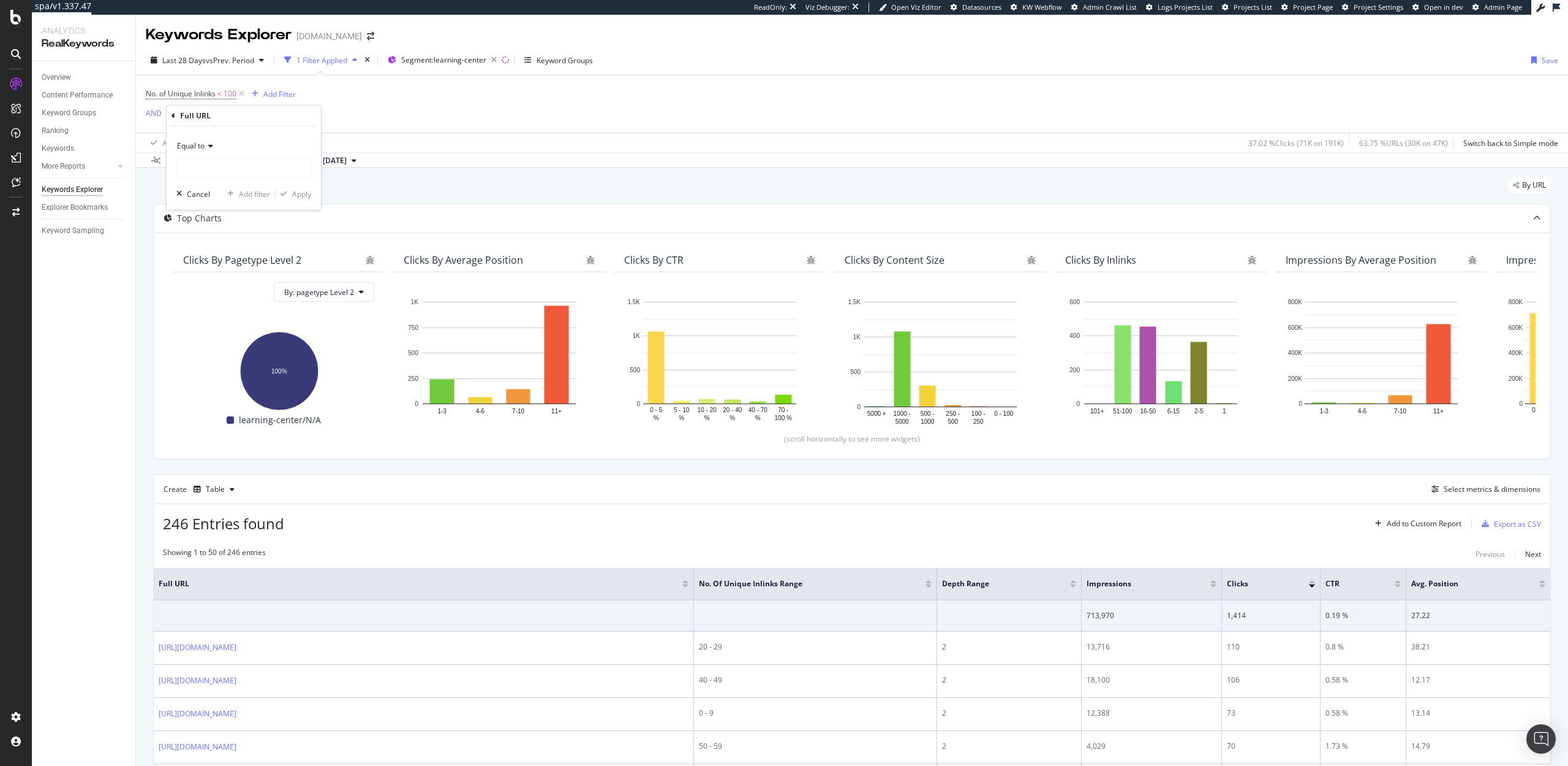
click at [205, 144] on icon at bounding box center [208, 146] width 8 height 7
click at [215, 269] on div "Contains" at bounding box center [245, 266] width 131 height 16
click at [201, 171] on input "text" at bounding box center [243, 168] width 134 height 19
type input "guide"
click at [290, 192] on div "button" at bounding box center [284, 194] width 17 height 7
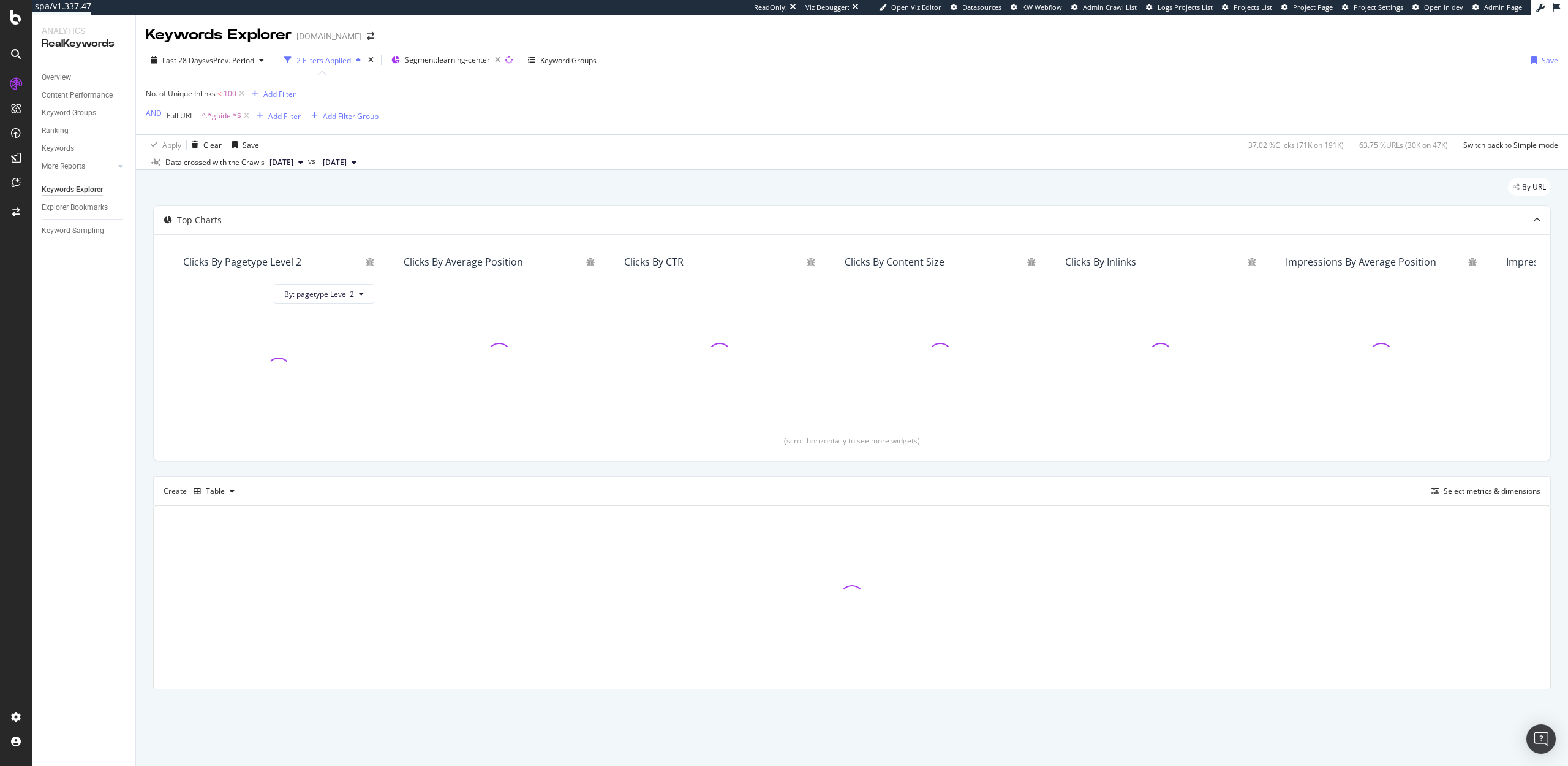
click at [289, 117] on div "Add Filter" at bounding box center [284, 115] width 32 height 10
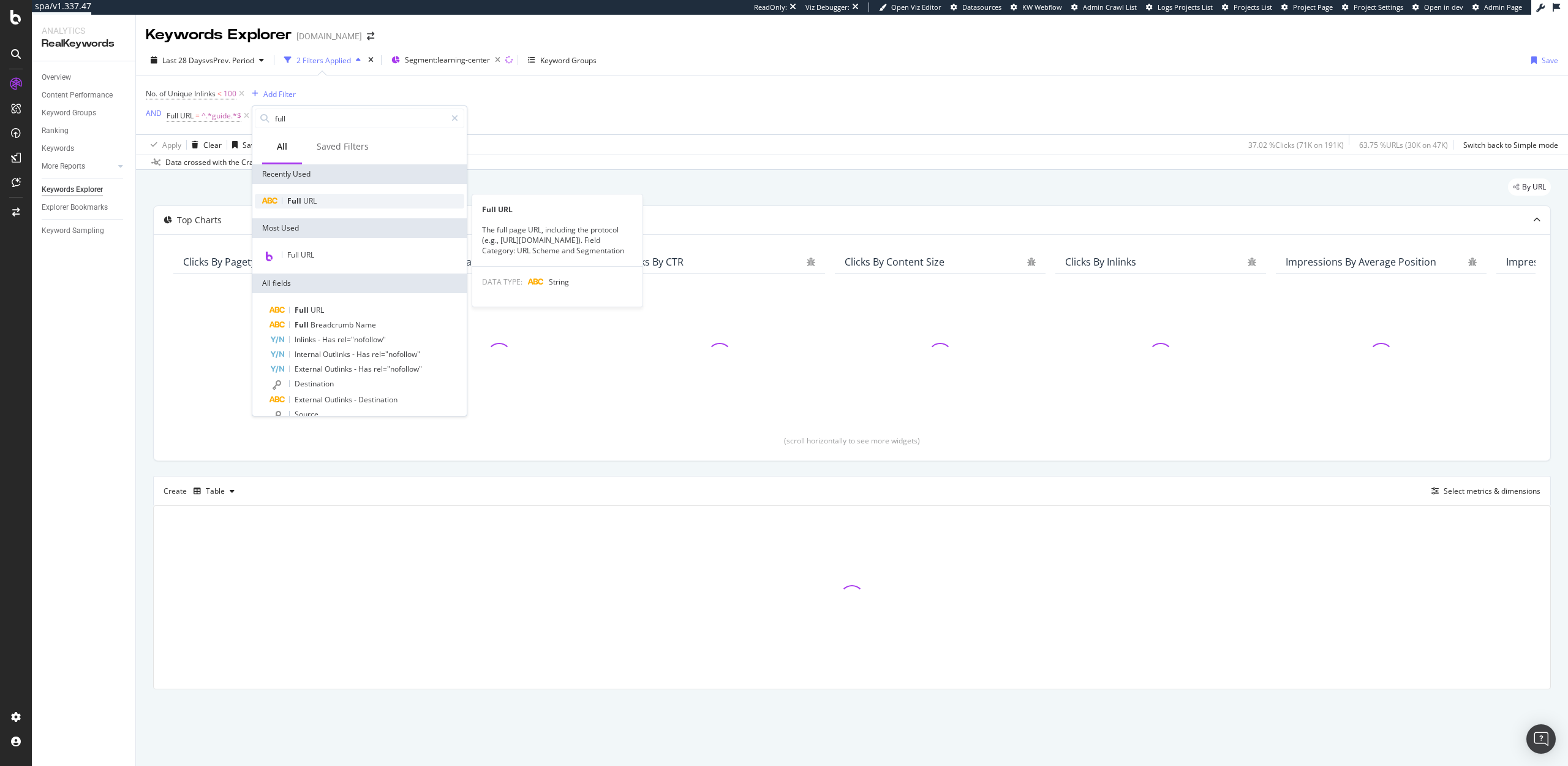
click at [308, 205] on span "URL" at bounding box center [310, 200] width 14 height 10
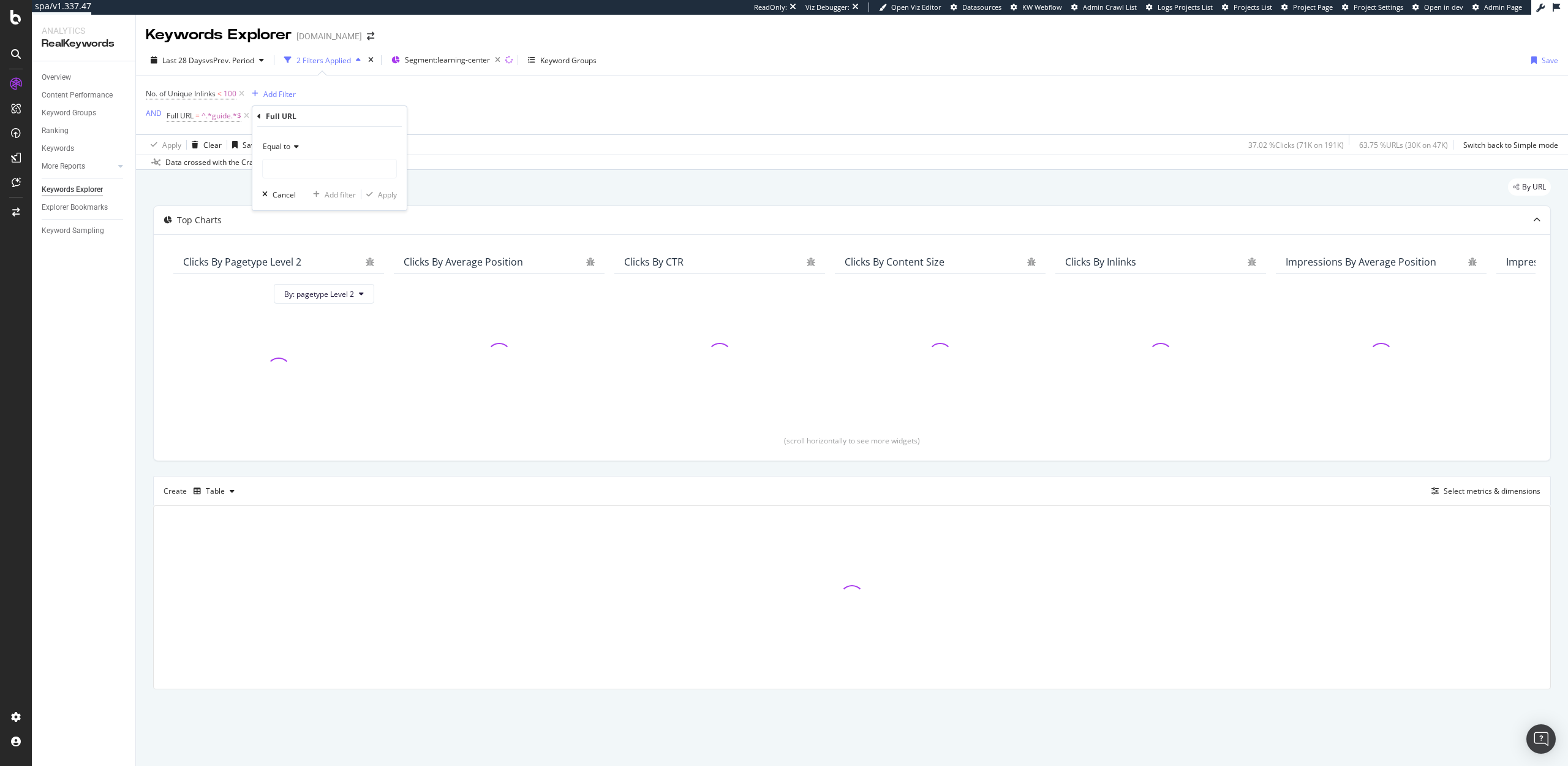
click at [280, 143] on span "Equal to" at bounding box center [276, 146] width 28 height 10
click at [294, 263] on span "Contains" at bounding box center [283, 267] width 30 height 10
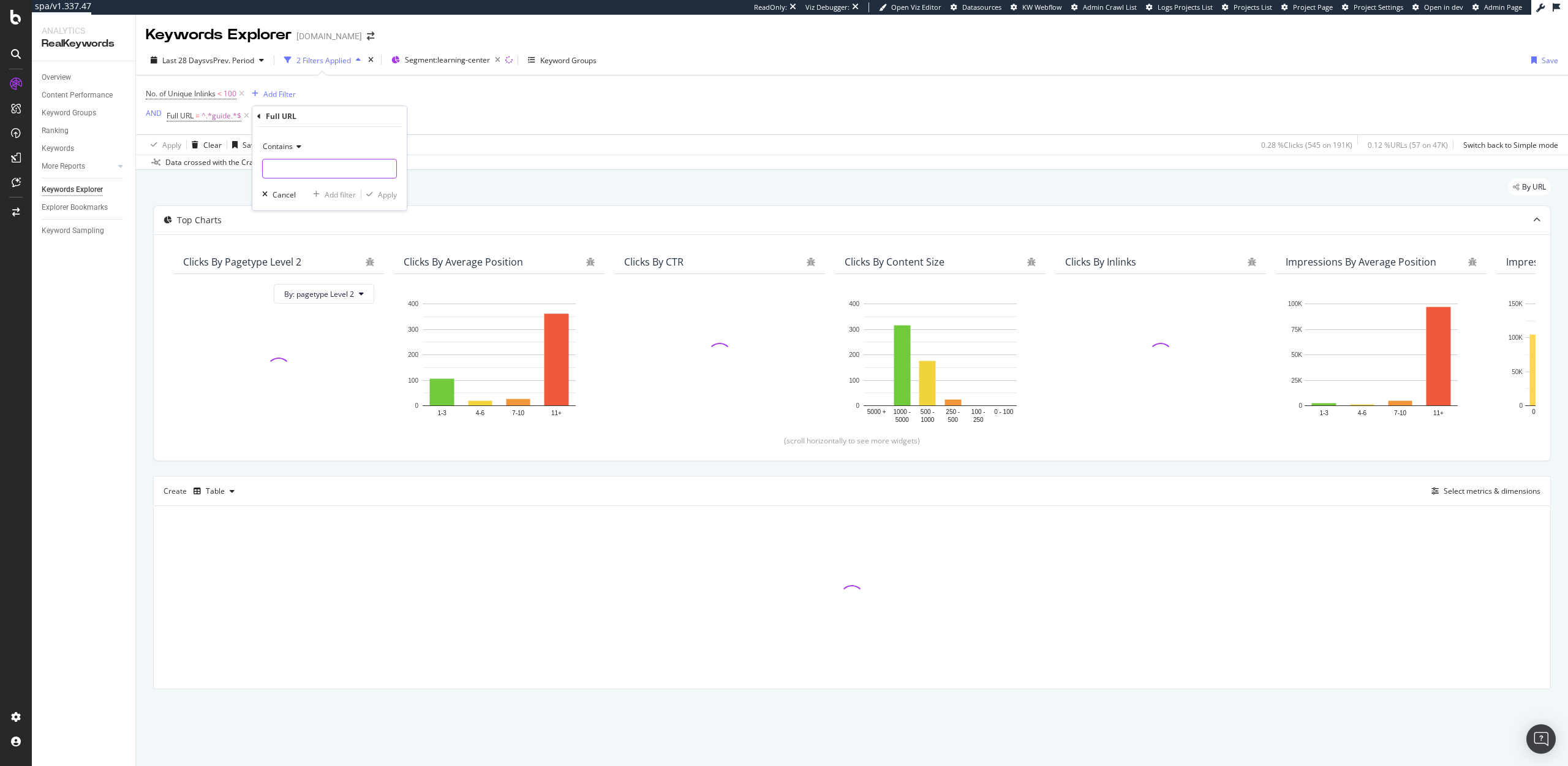
click at [281, 164] on input "text" at bounding box center [329, 168] width 134 height 19
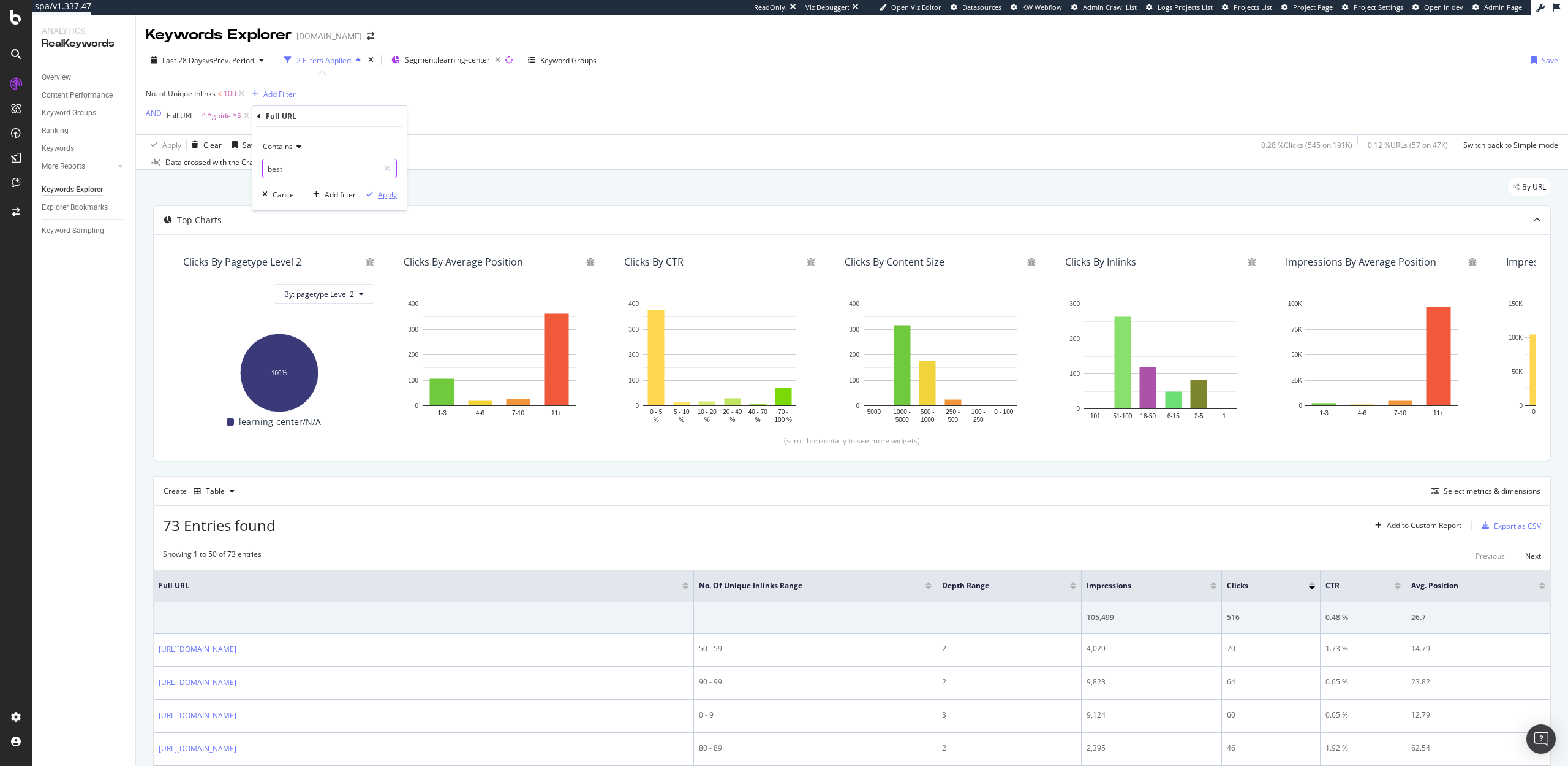
type input "best"
click at [389, 196] on div "Apply" at bounding box center [387, 194] width 19 height 10
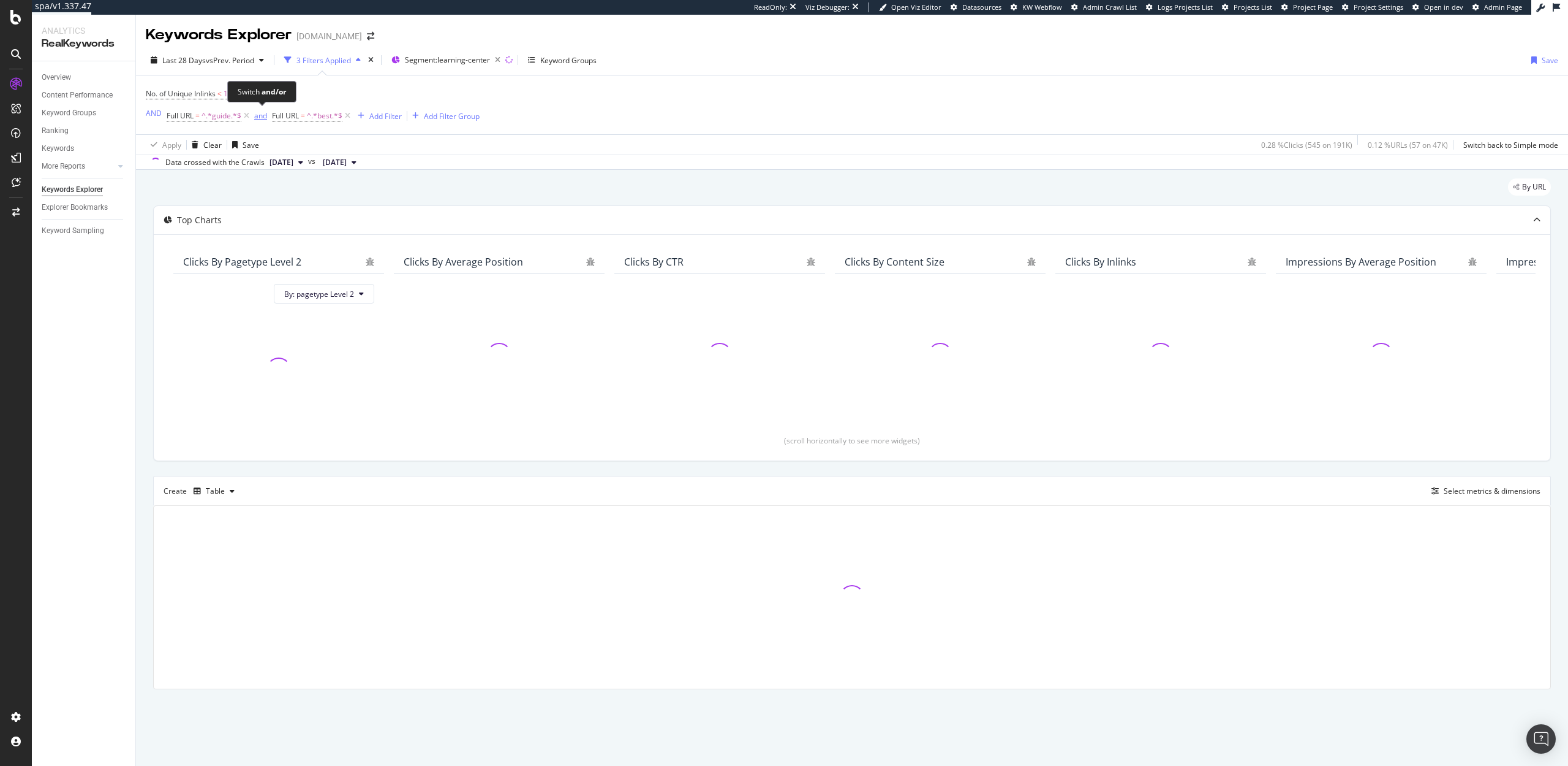
click at [259, 119] on div "and" at bounding box center [261, 115] width 13 height 10
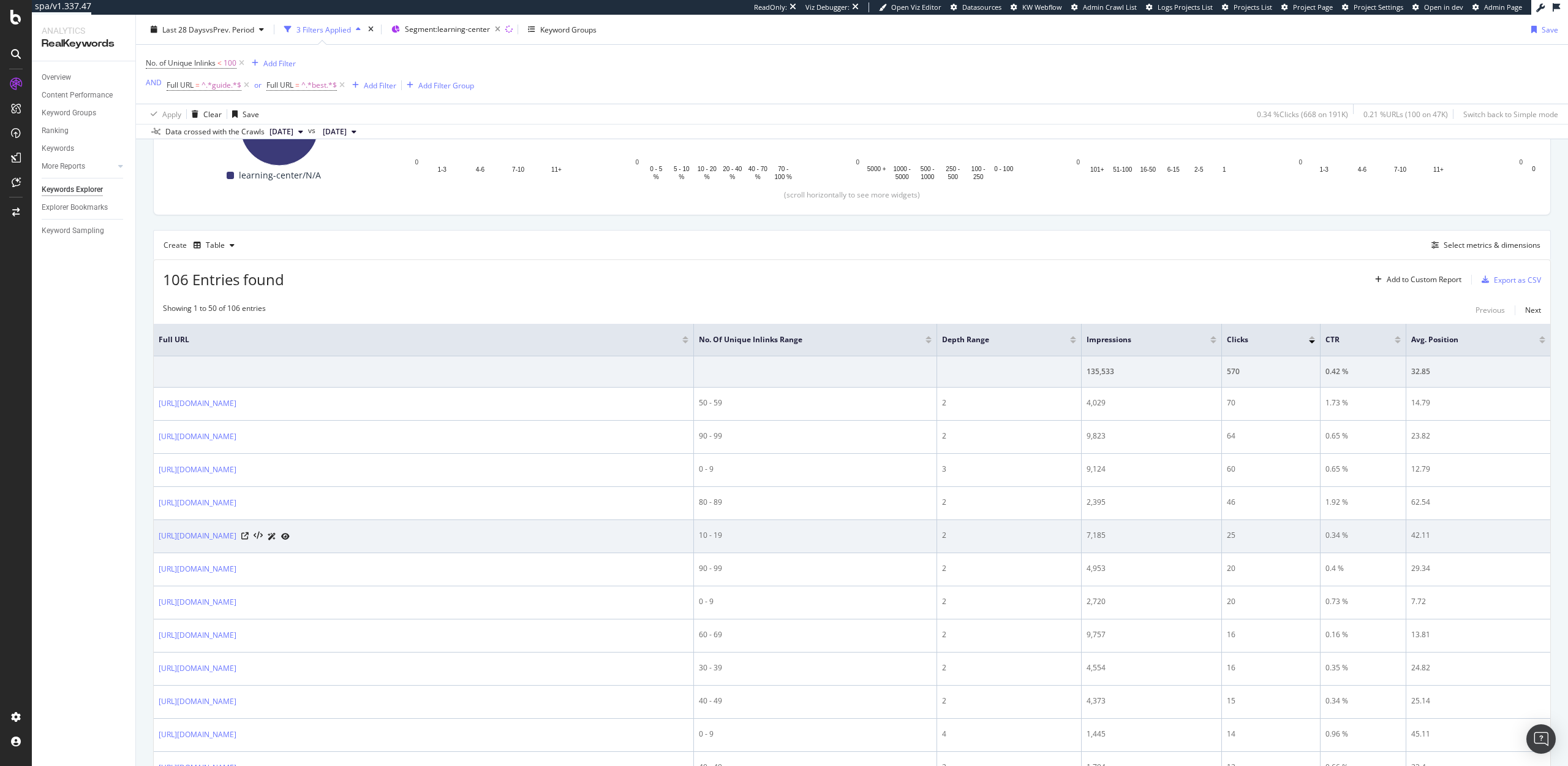
scroll to position [245, 0]
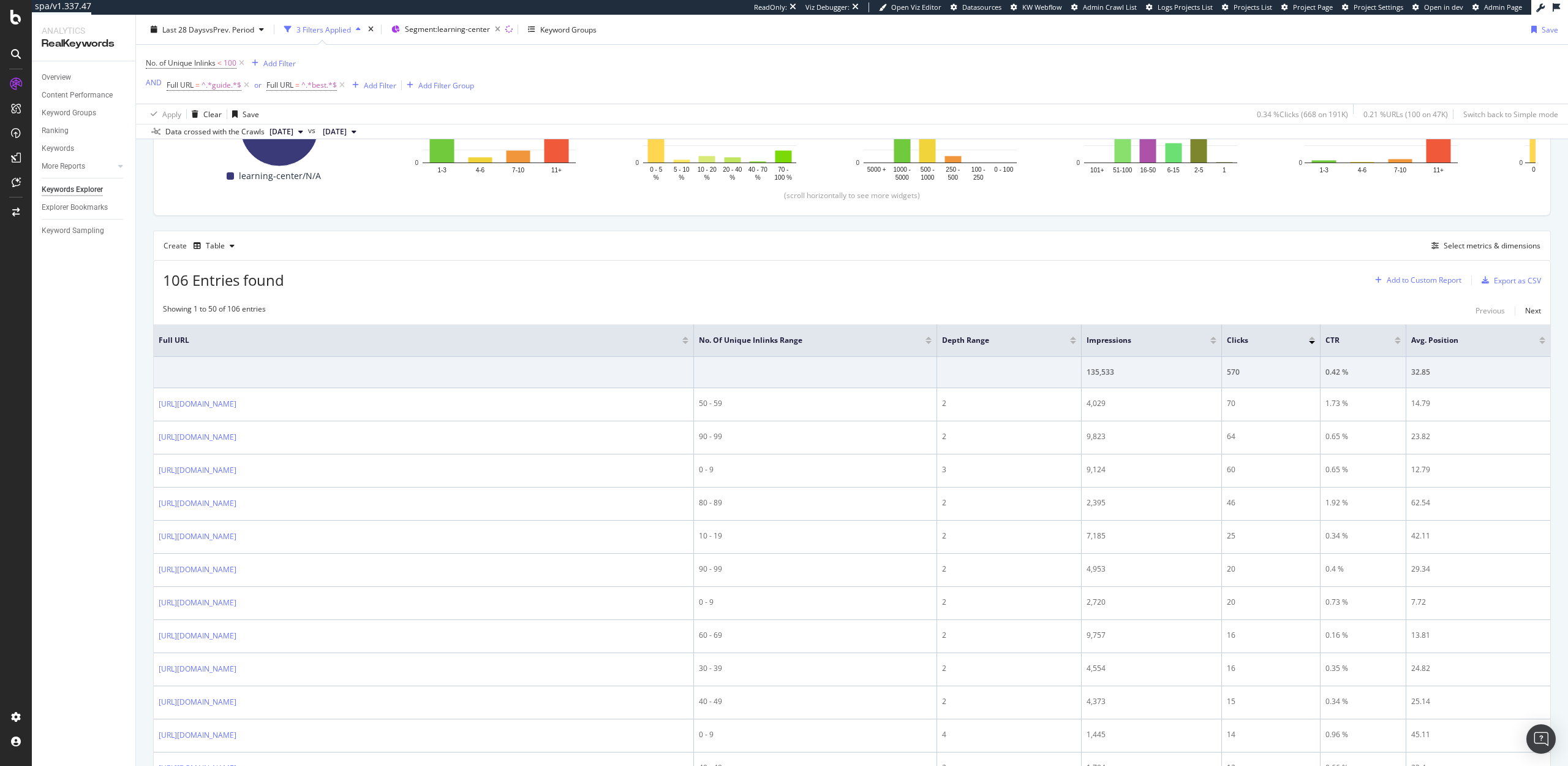
click at [1432, 281] on div "Add to Custom Report" at bounding box center [1423, 280] width 75 height 7
click at [1304, 411] on div "Learn Performance" at bounding box center [1304, 412] width 66 height 10
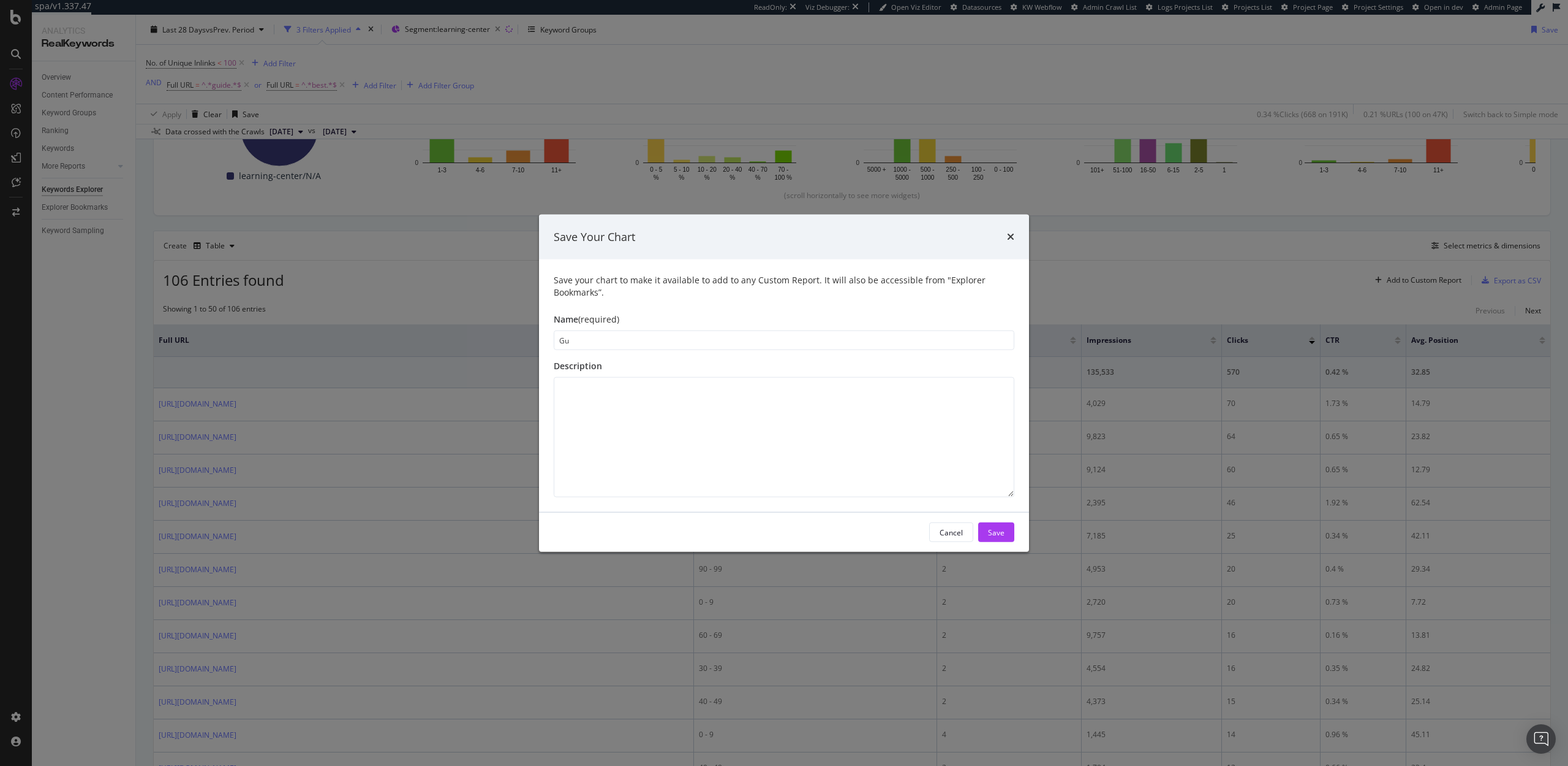
type input "G"
type input "Learning Guides with Less than 100 Inlinks"
click at [1002, 532] on div "Save" at bounding box center [997, 531] width 17 height 10
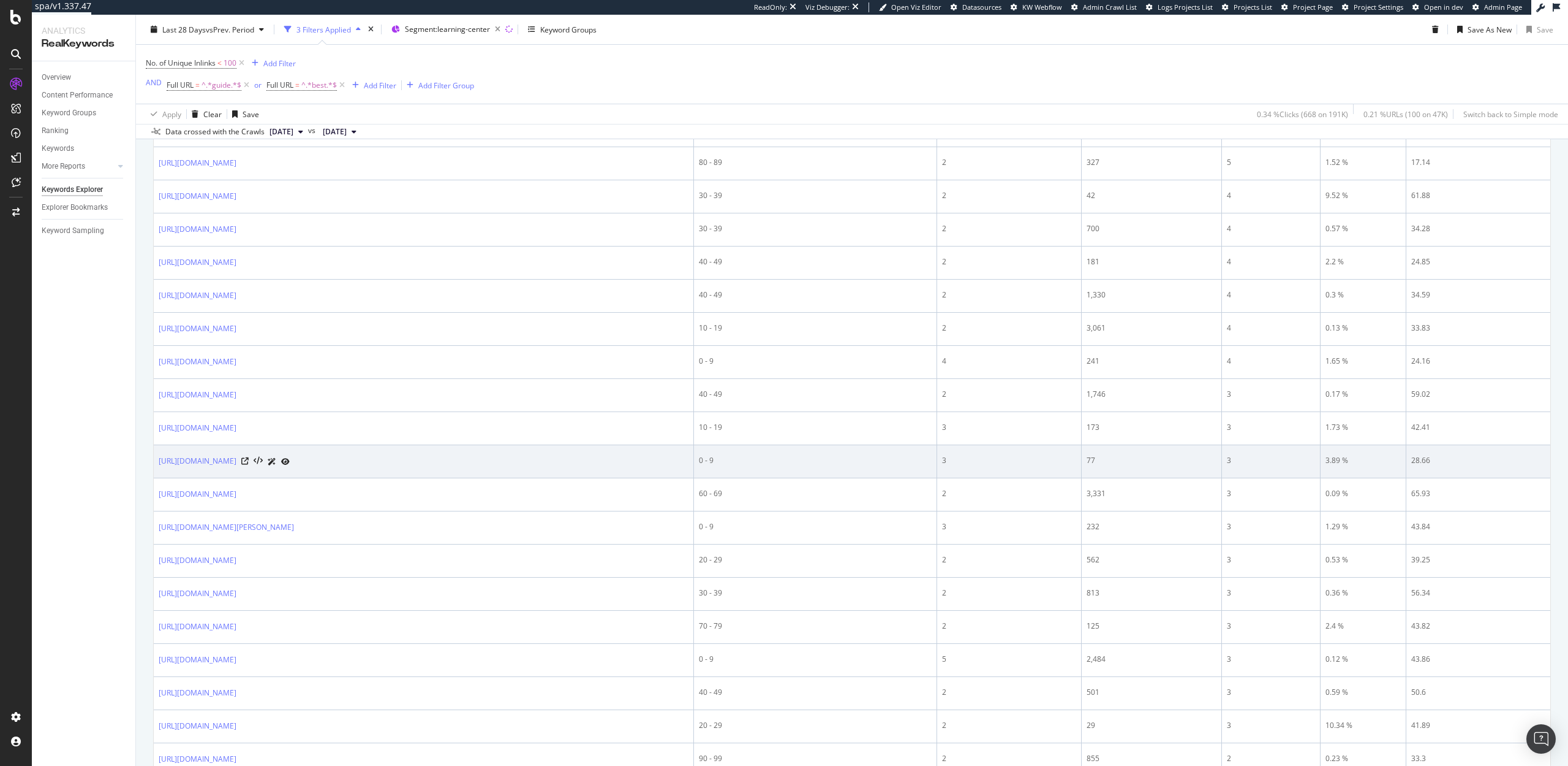
scroll to position [1362, 0]
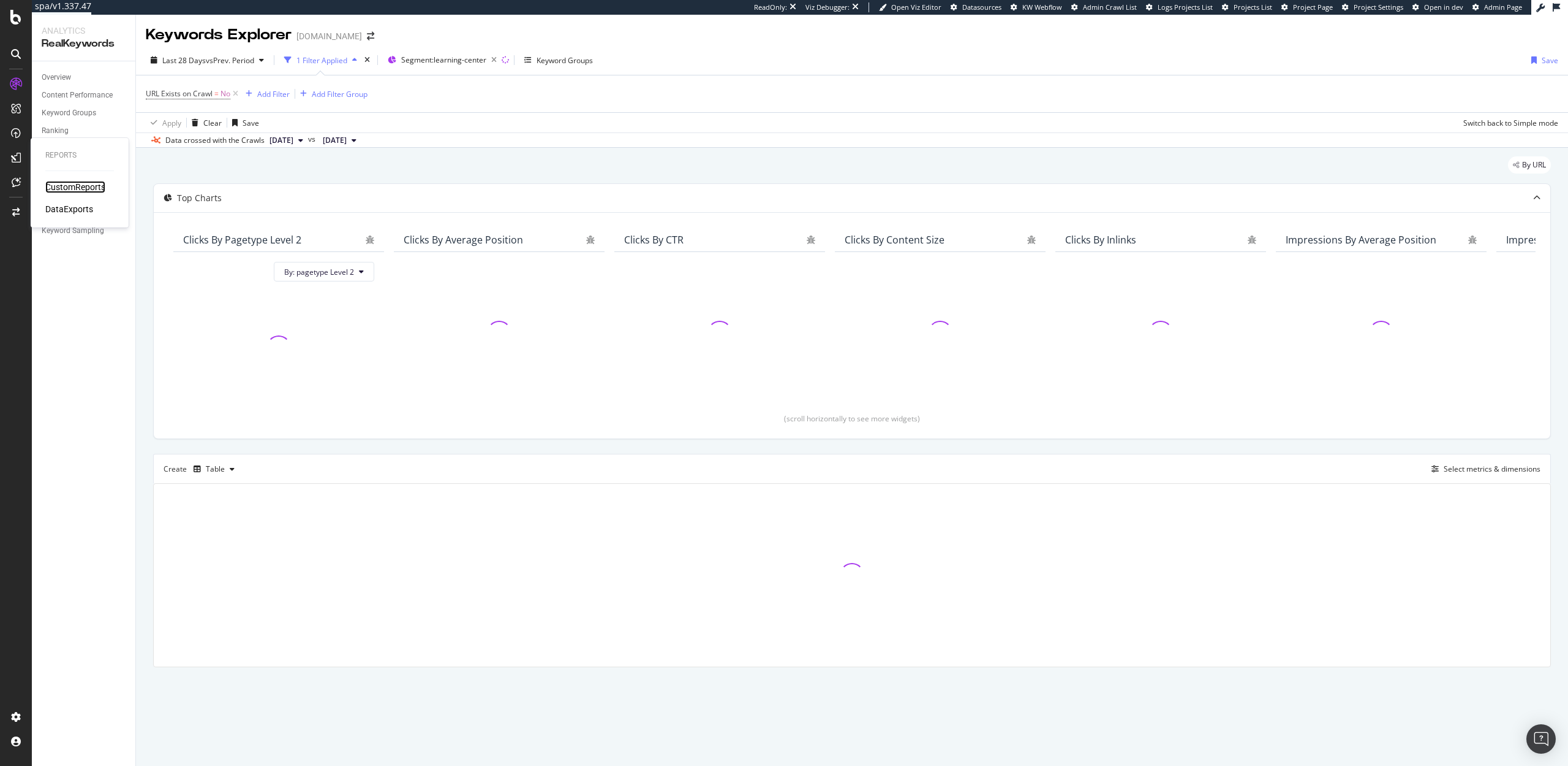
click at [83, 191] on div "CustomReports" at bounding box center [75, 186] width 60 height 12
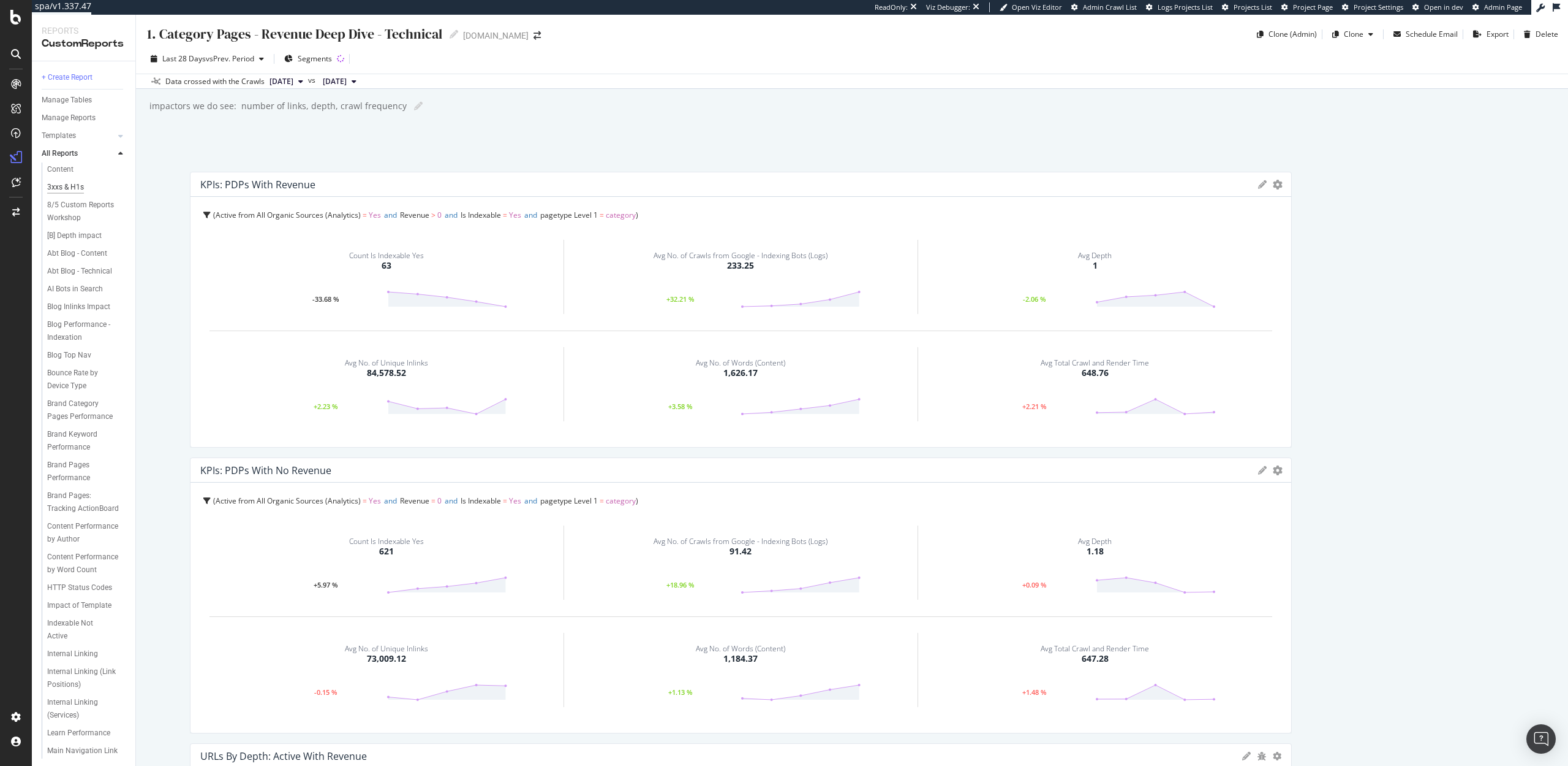
scroll to position [218, 0]
click at [67, 639] on div "Internal Linking (Services)" at bounding box center [82, 649] width 70 height 26
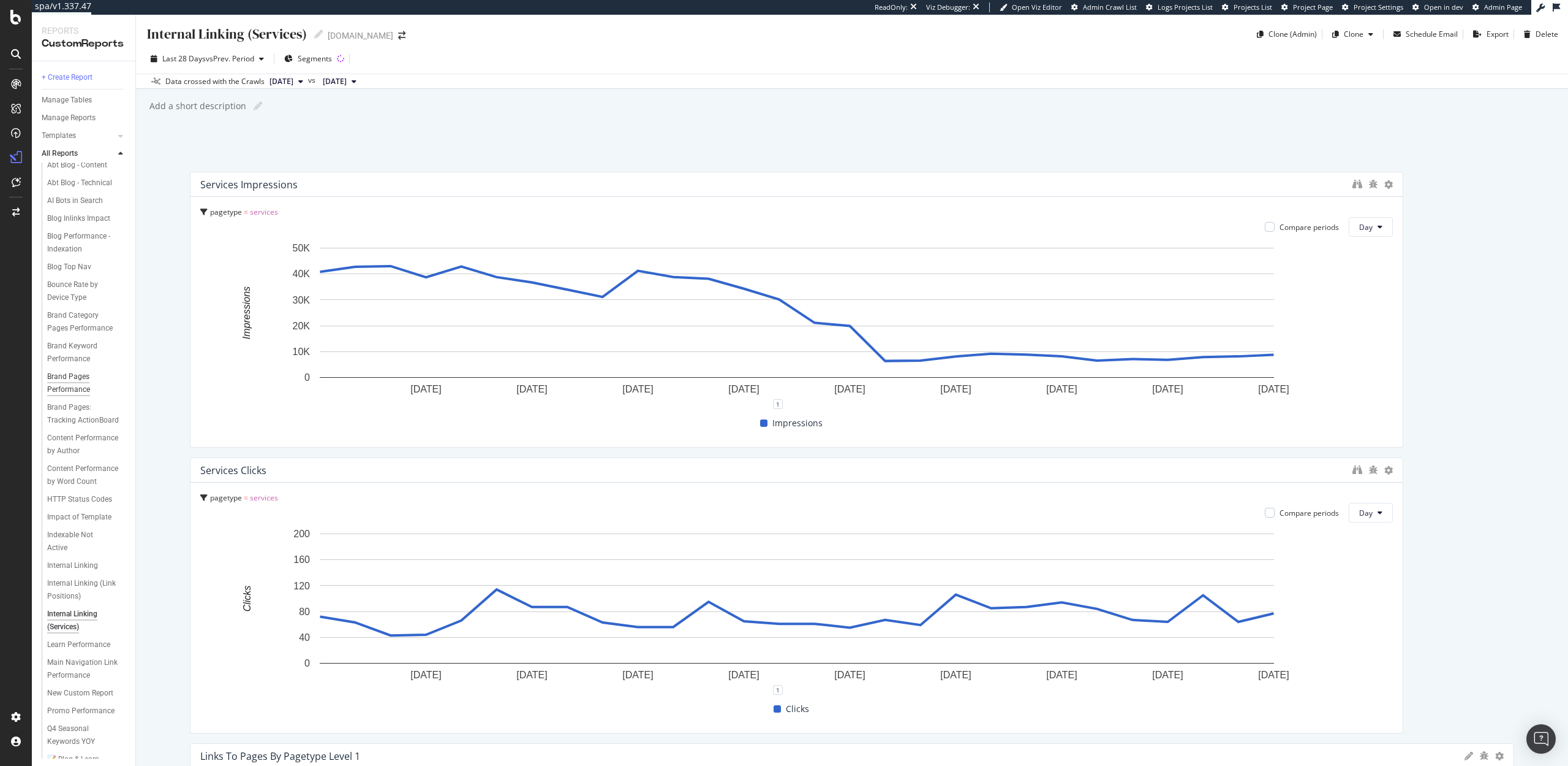
scroll to position [251, 0]
click at [83, 634] on div "Learn Performance" at bounding box center [78, 641] width 63 height 13
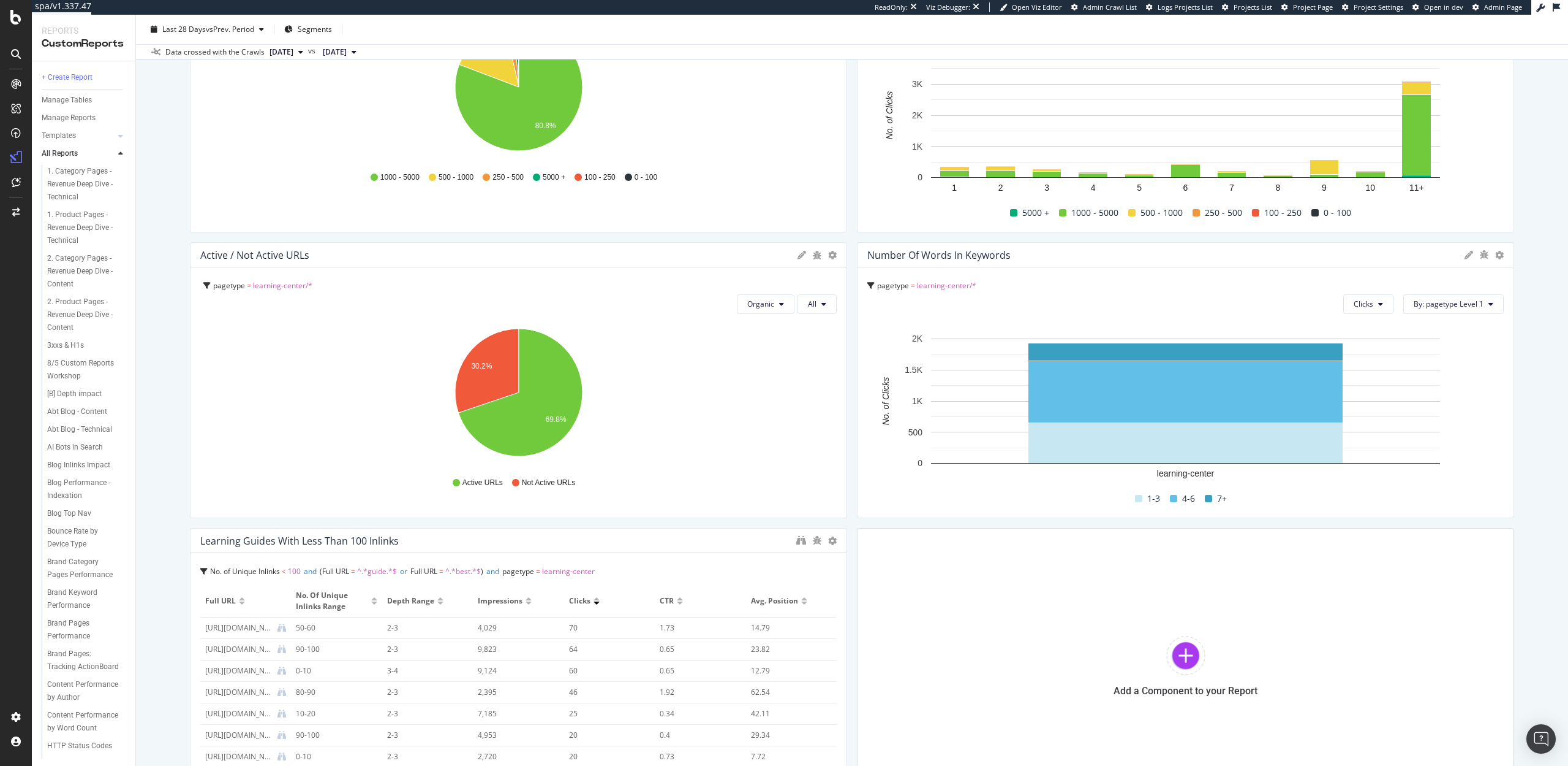
scroll to position [791, 0]
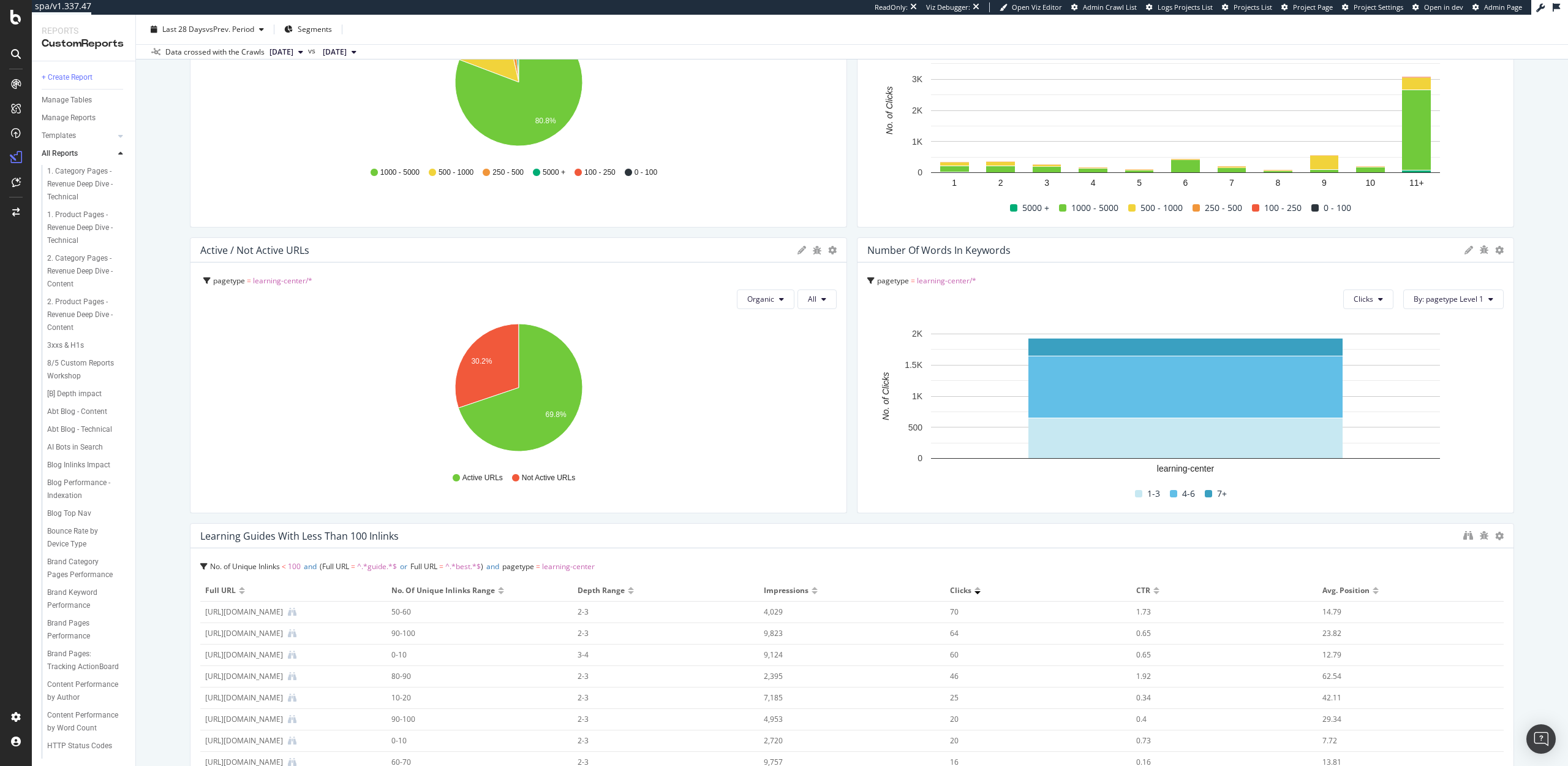
drag, startPoint x: 846, startPoint y: 642, endPoint x: 1487, endPoint y: 685, distance: 642.4
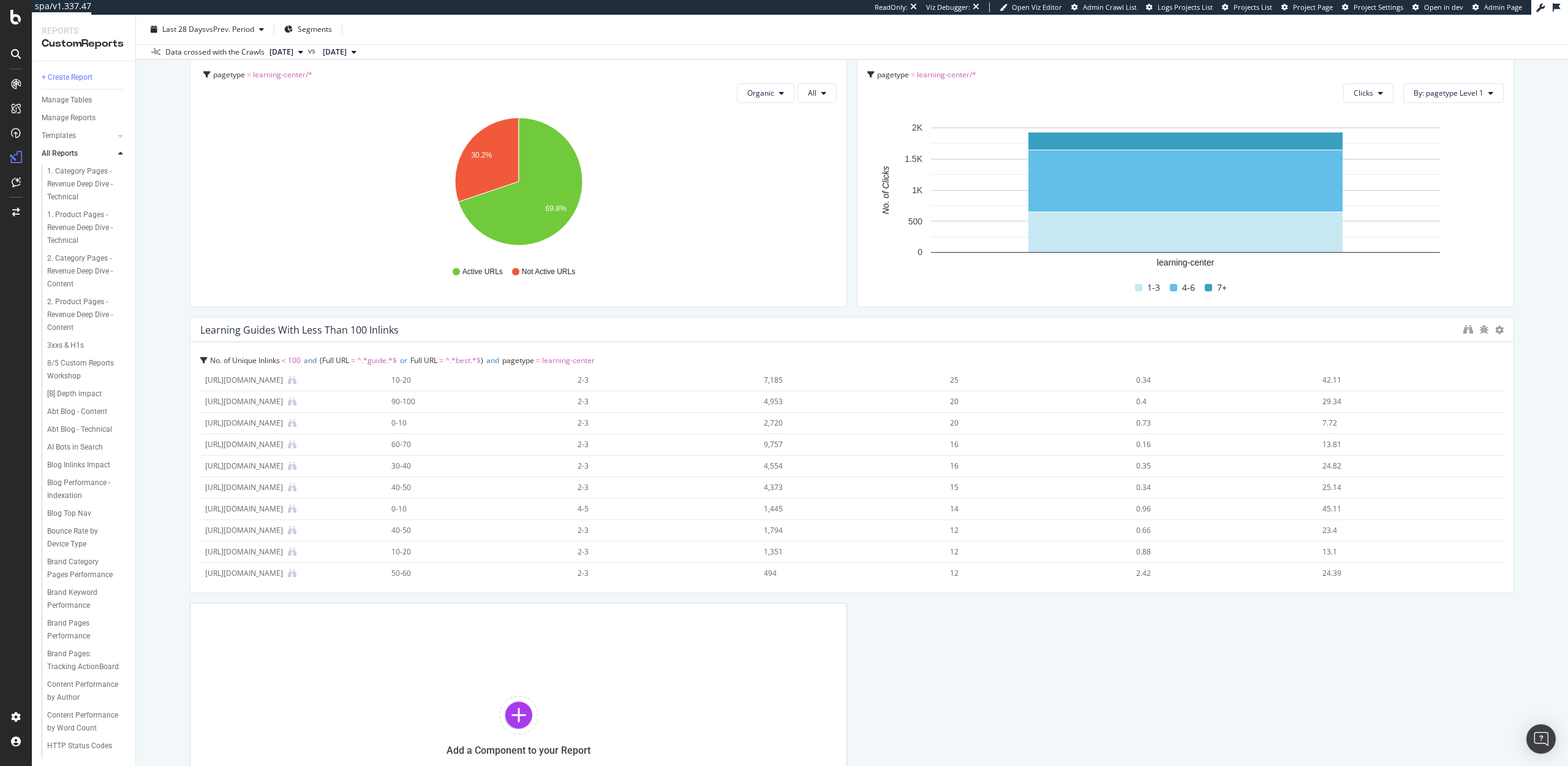
scroll to position [0, 0]
click at [297, 513] on icon at bounding box center [292, 513] width 8 height 8
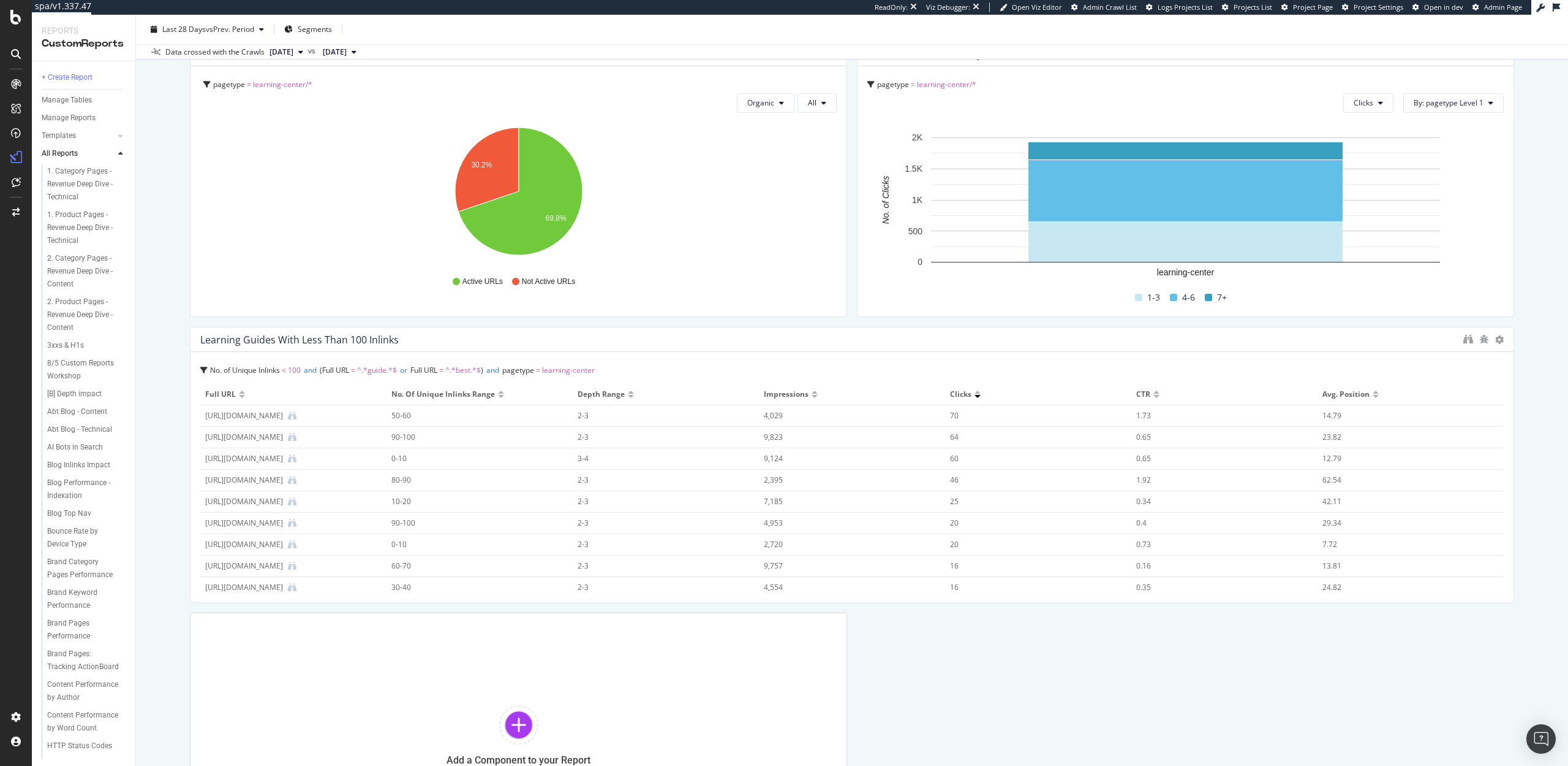
click at [1156, 396] on div at bounding box center [1156, 395] width 6 height 3
click at [241, 398] on div "Full URL" at bounding box center [294, 395] width 177 height 11
click at [242, 396] on div at bounding box center [241, 395] width 6 height 3
click at [977, 396] on div at bounding box center [977, 395] width 6 height 3
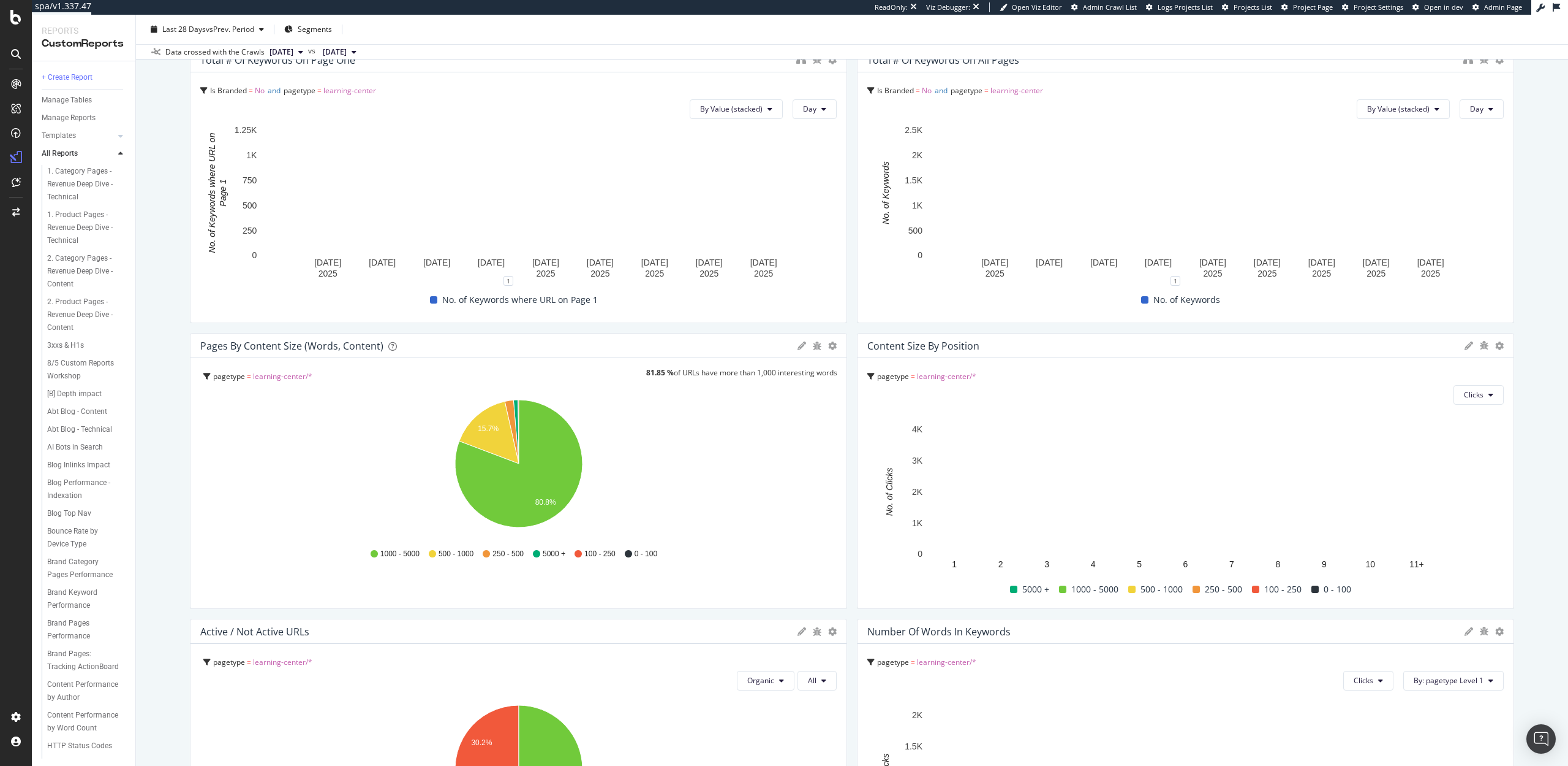
scroll to position [407, 0]
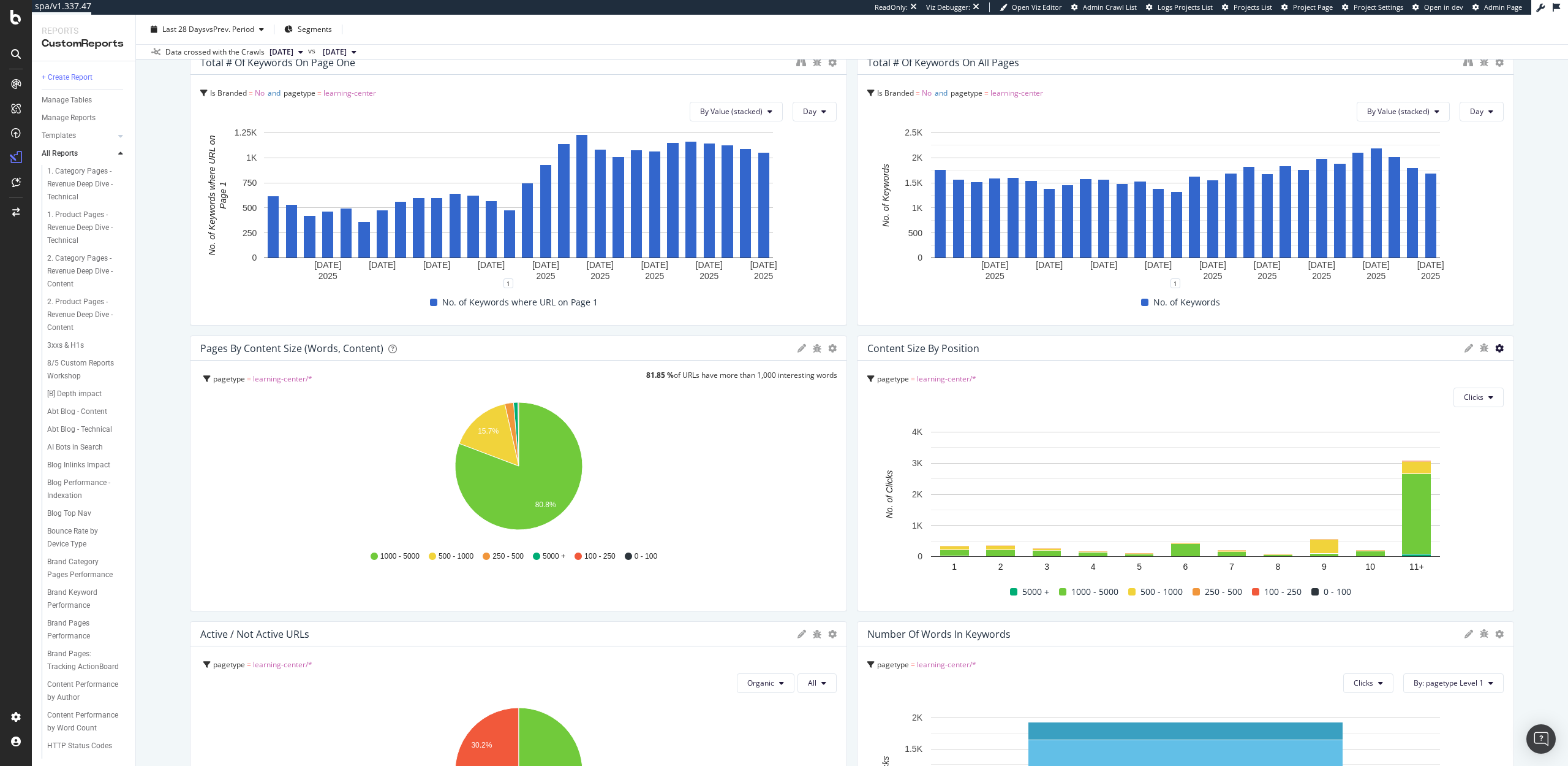
click at [1497, 348] on icon at bounding box center [1499, 348] width 8 height 8
click at [1457, 306] on span "Bar (by Percentage)" at bounding box center [1439, 303] width 92 height 11
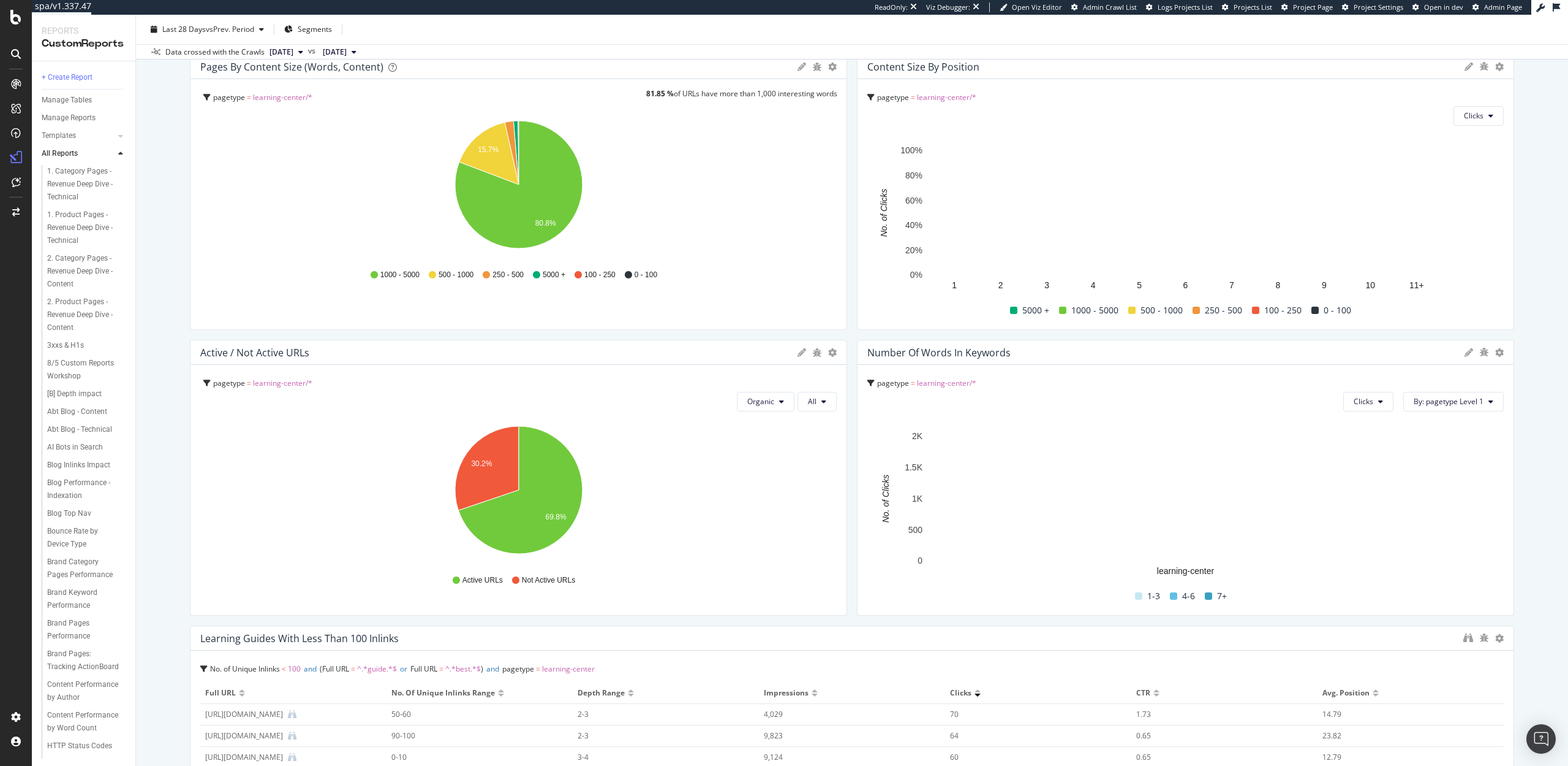
scroll to position [0, 0]
